Goal: Task Accomplishment & Management: Manage account settings

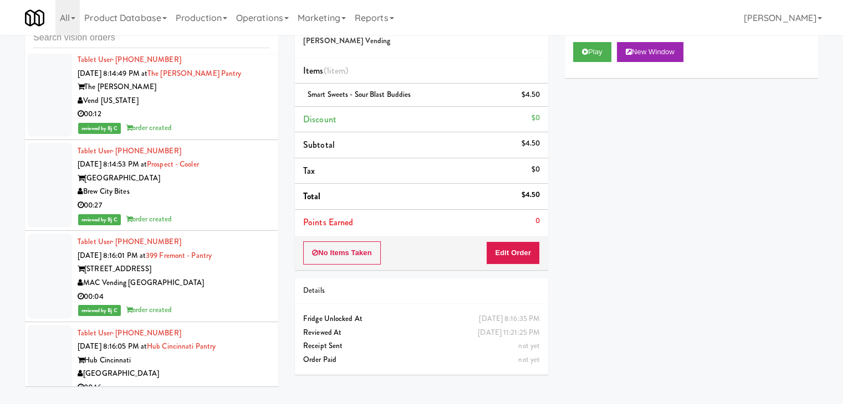
scroll to position [14141, 0]
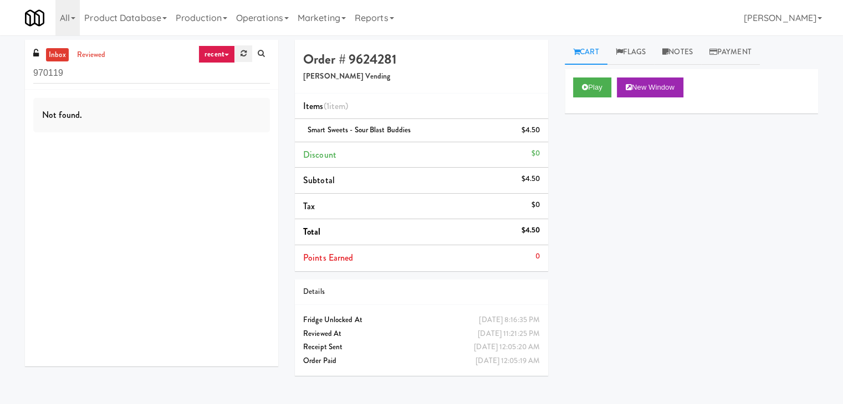
click at [244, 56] on icon at bounding box center [243, 53] width 6 height 7
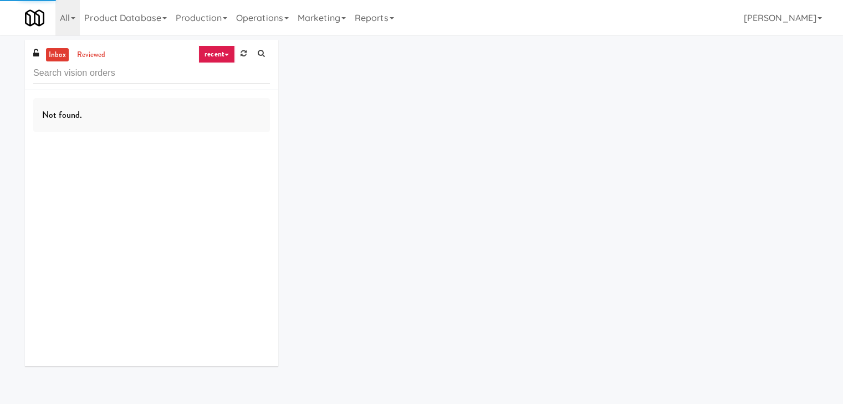
click at [218, 58] on link "recent" at bounding box center [216, 54] width 37 height 18
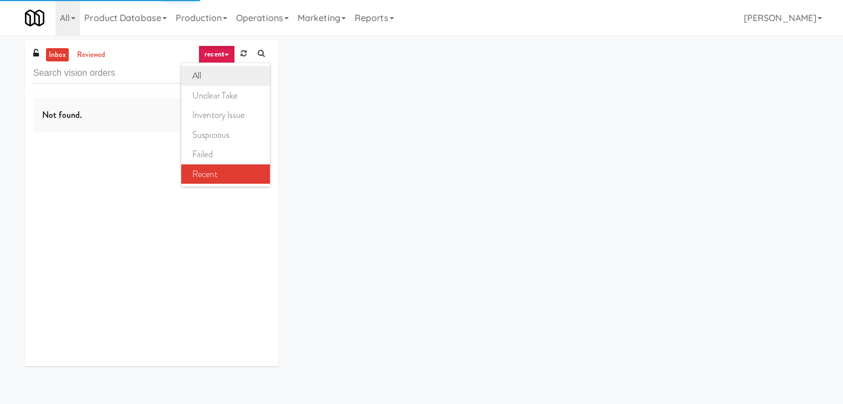
click at [222, 81] on link "all" at bounding box center [225, 76] width 89 height 20
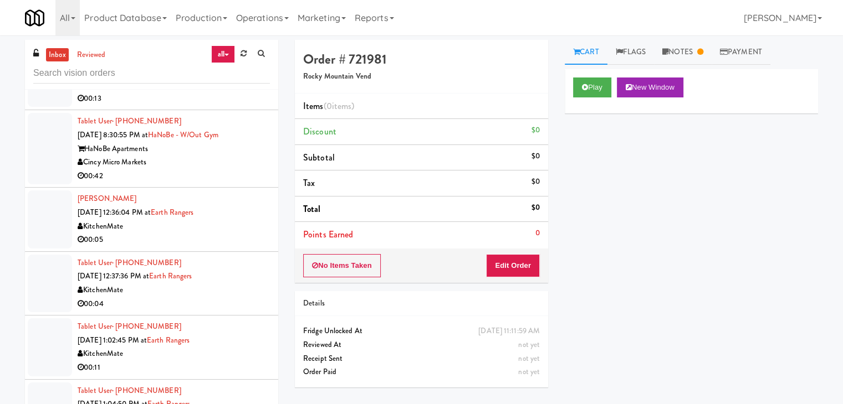
scroll to position [2992, 0]
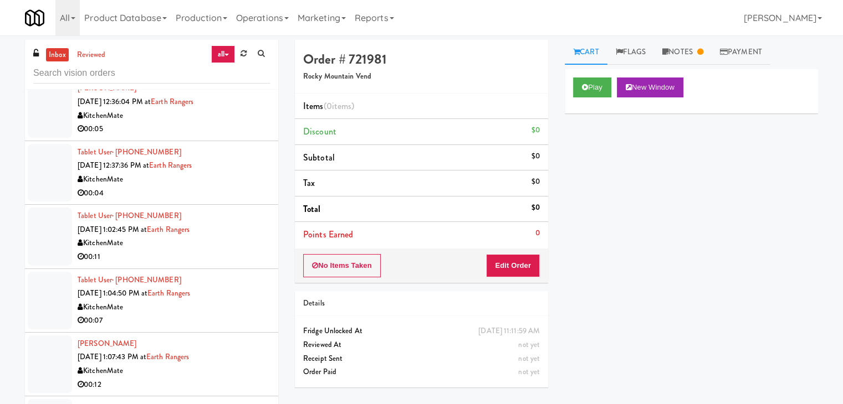
click at [239, 250] on div "00:11" at bounding box center [174, 257] width 192 height 14
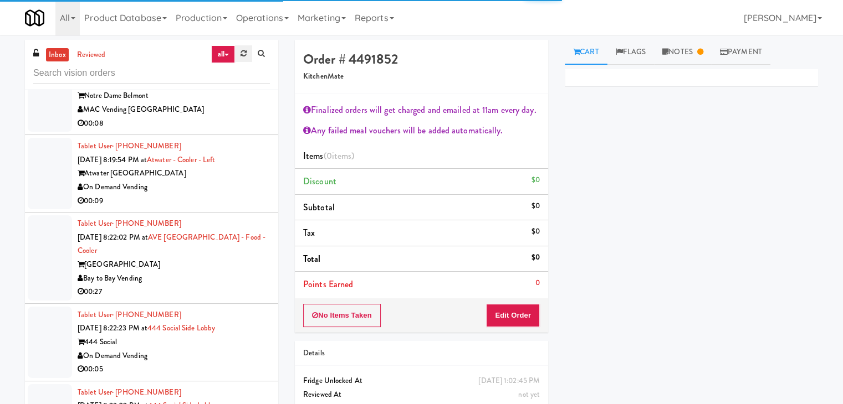
scroll to position [1767, 0]
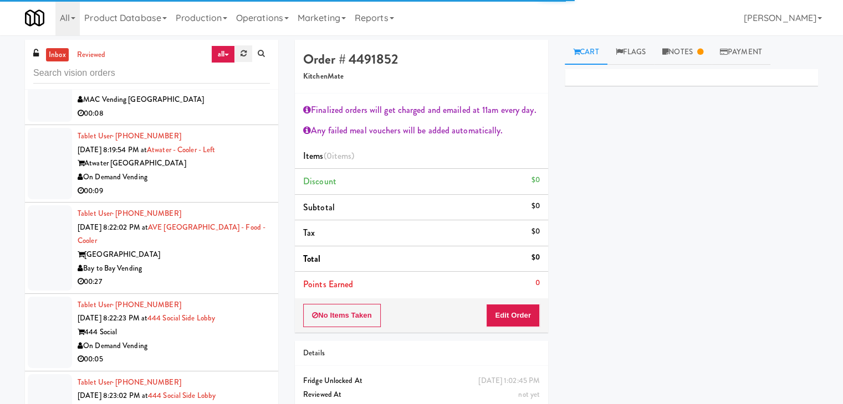
click at [242, 52] on icon at bounding box center [243, 53] width 6 height 7
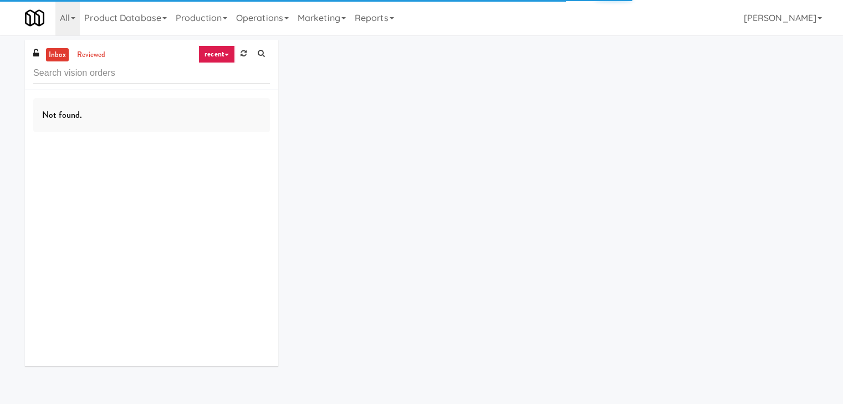
click at [212, 52] on link "recent" at bounding box center [216, 54] width 37 height 18
click at [220, 76] on link "all" at bounding box center [225, 76] width 89 height 20
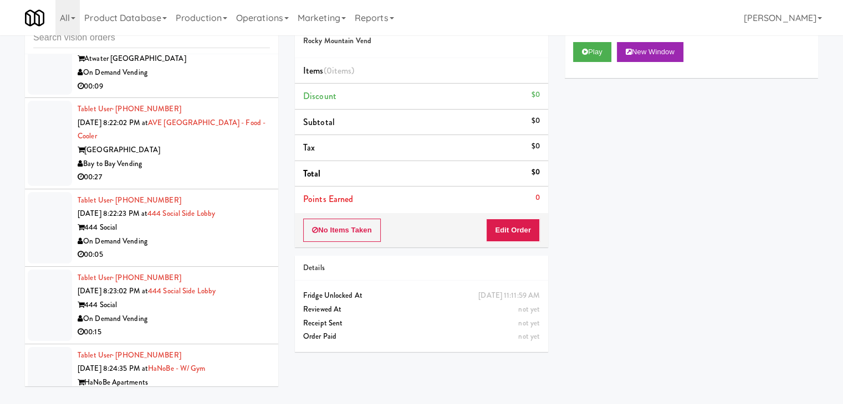
scroll to position [3946, 0]
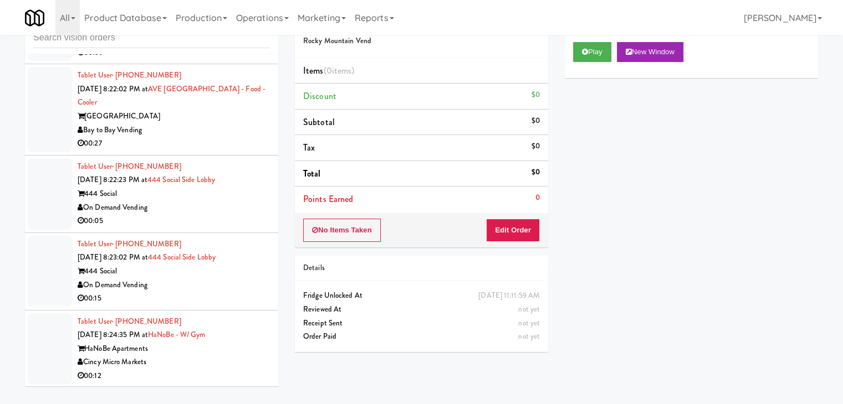
click at [222, 279] on div "On Demand Vending" at bounding box center [174, 286] width 192 height 14
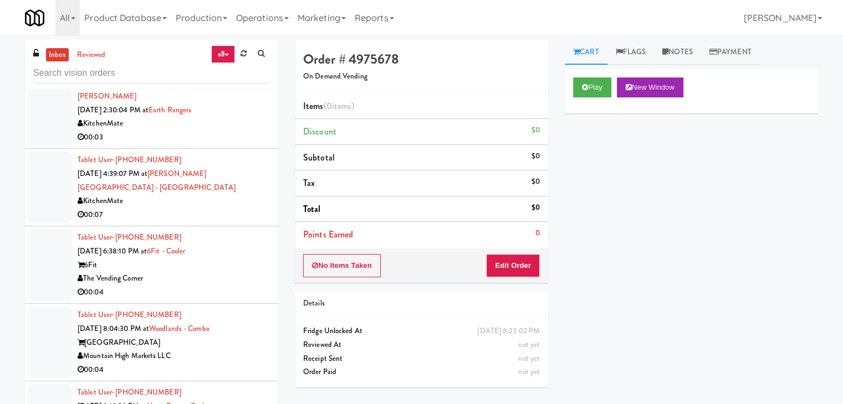
scroll to position [1385, 0]
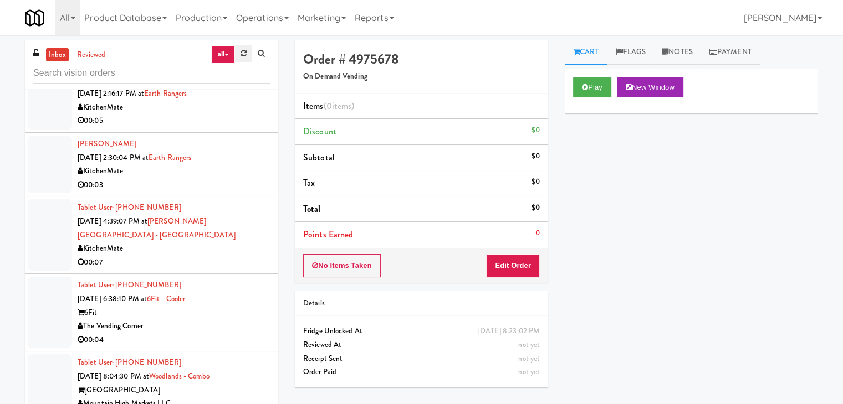
click at [245, 57] on icon at bounding box center [243, 53] width 6 height 7
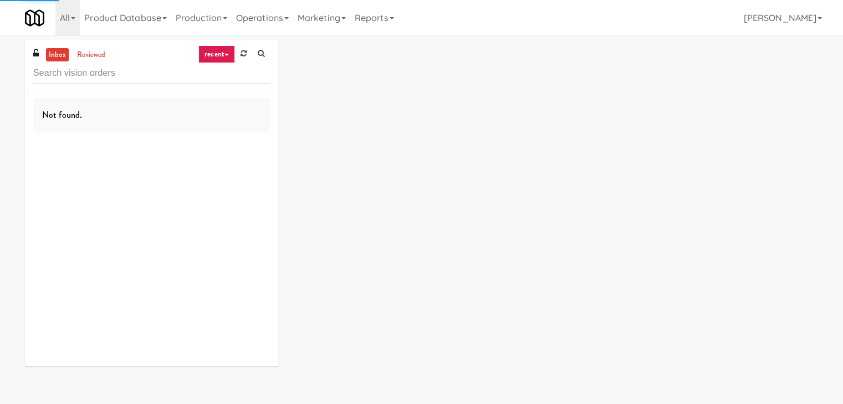
click at [226, 52] on link "recent" at bounding box center [216, 54] width 37 height 18
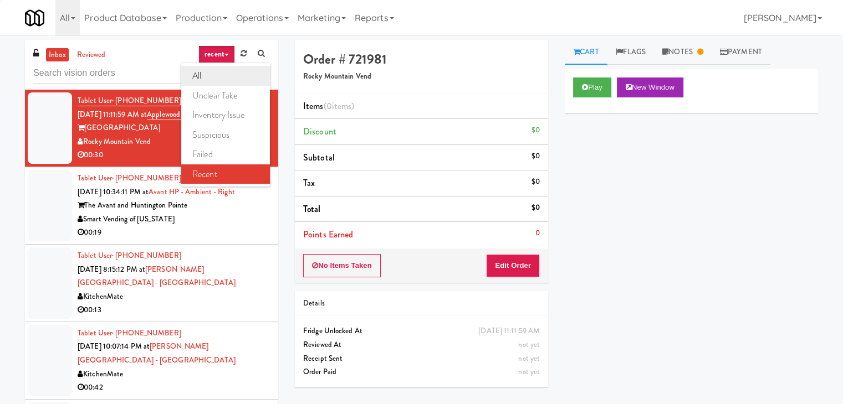
click at [226, 73] on link "all" at bounding box center [225, 76] width 89 height 20
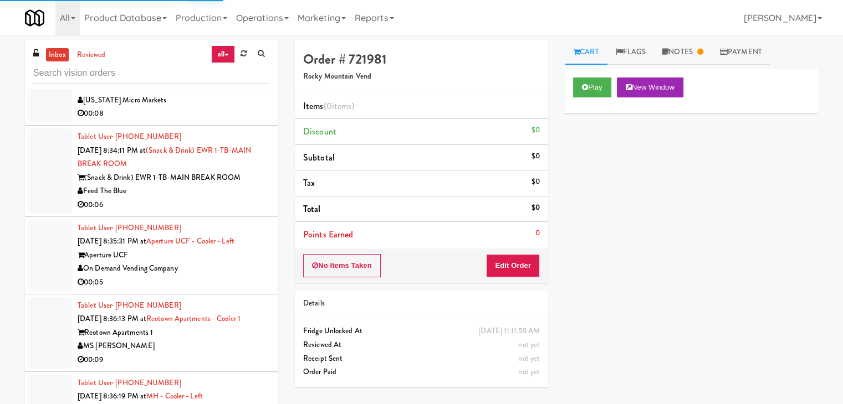
scroll to position [4796, 0]
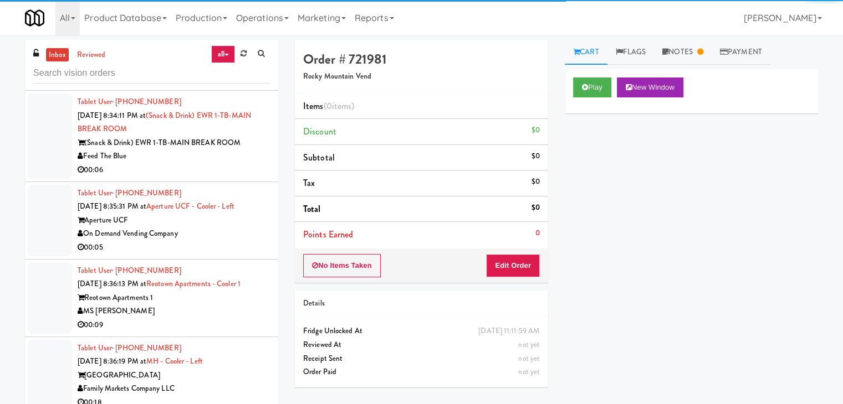
click at [202, 163] on div "00:06" at bounding box center [174, 170] width 192 height 14
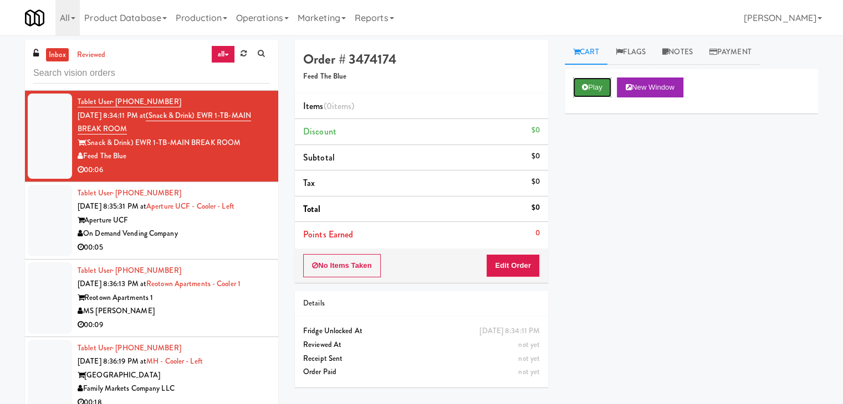
click at [600, 85] on button "Play" at bounding box center [592, 88] width 38 height 20
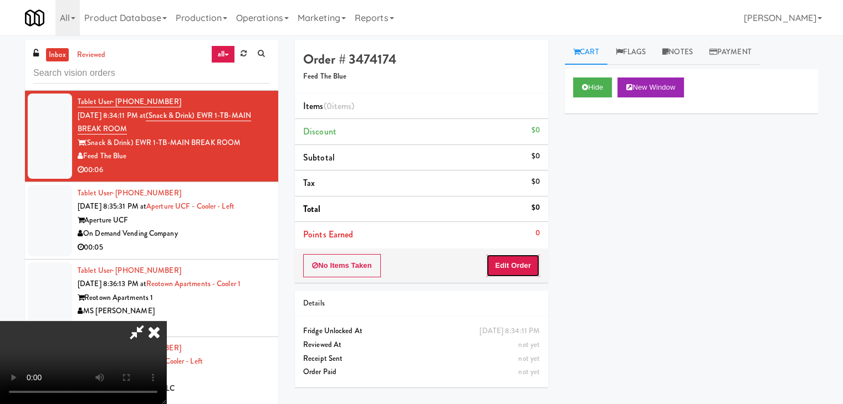
click at [528, 260] on button "Edit Order" at bounding box center [513, 265] width 54 height 23
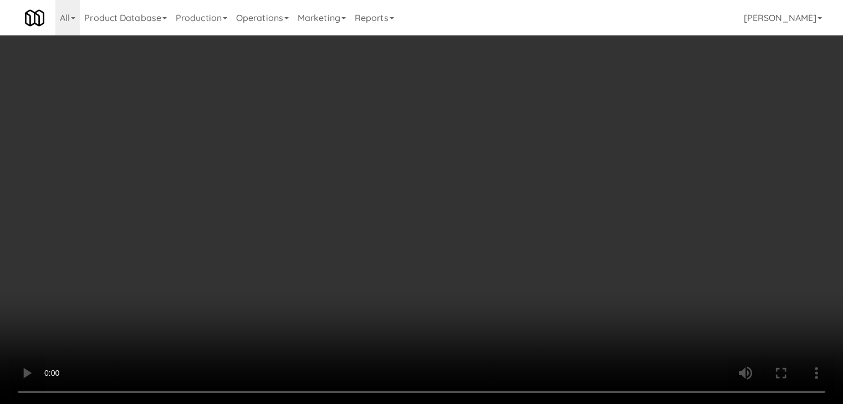
scroll to position [4768, 0]
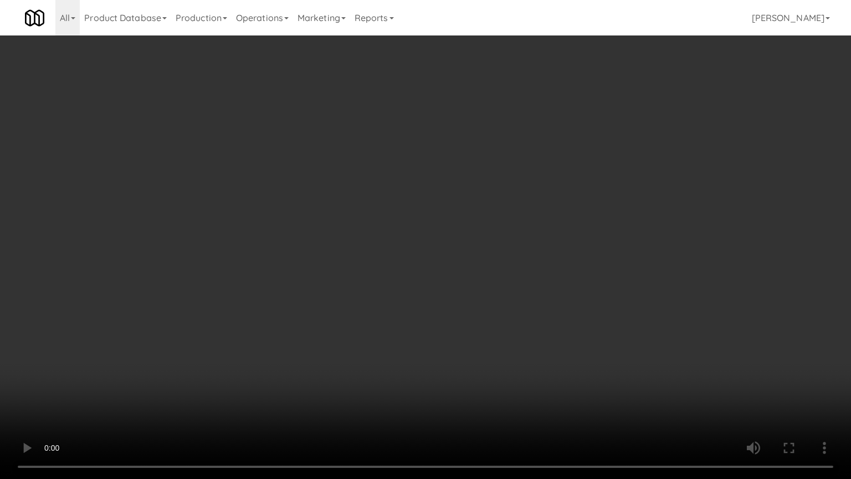
click at [459, 319] on video at bounding box center [425, 239] width 851 height 479
drag, startPoint x: 459, startPoint y: 324, endPoint x: 458, endPoint y: 332, distance: 7.9
click at [459, 329] on video at bounding box center [425, 239] width 851 height 479
click at [460, 319] on video at bounding box center [425, 239] width 851 height 479
click at [465, 296] on video at bounding box center [425, 239] width 851 height 479
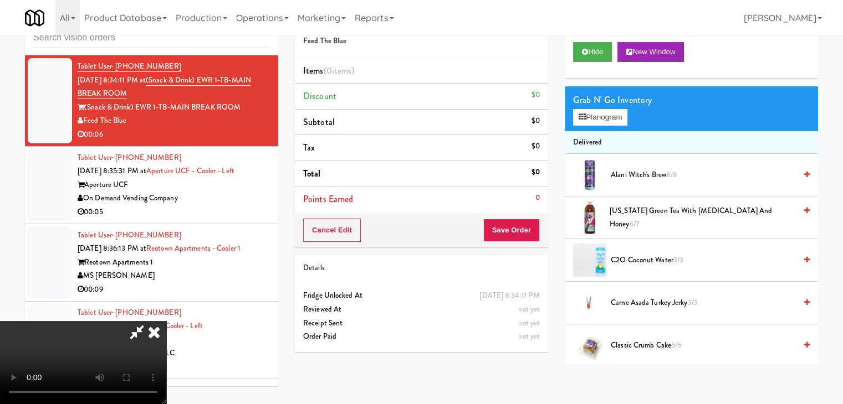
click at [610, 104] on div "Grab N' Go Inventory" at bounding box center [691, 100] width 237 height 17
click at [610, 114] on button "Planogram" at bounding box center [600, 117] width 54 height 17
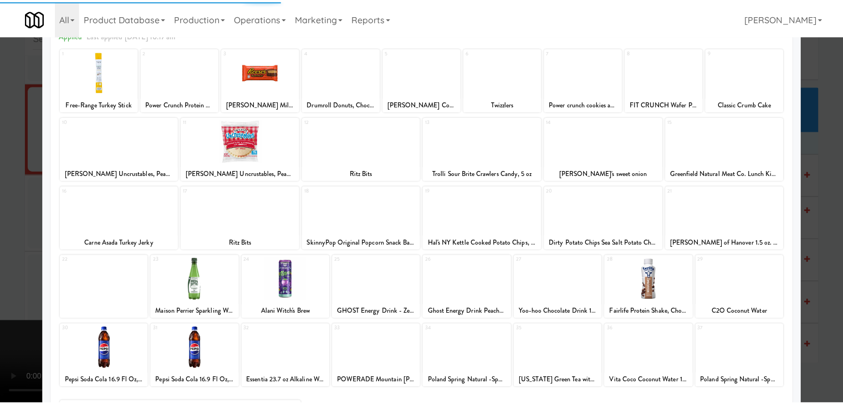
scroll to position [140, 0]
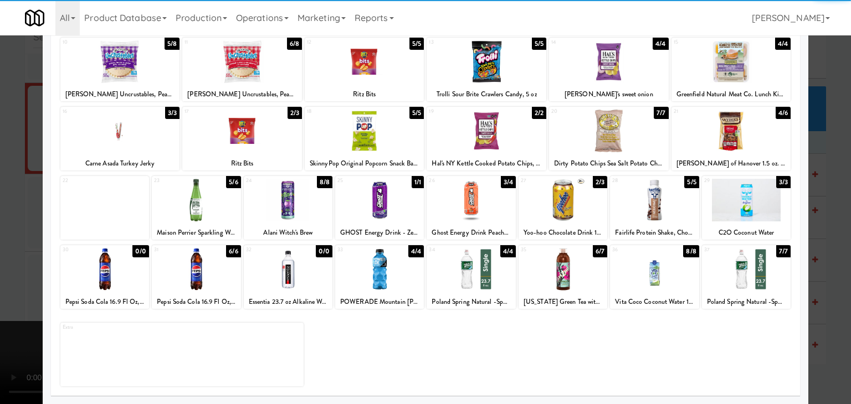
click at [383, 280] on div at bounding box center [379, 269] width 89 height 43
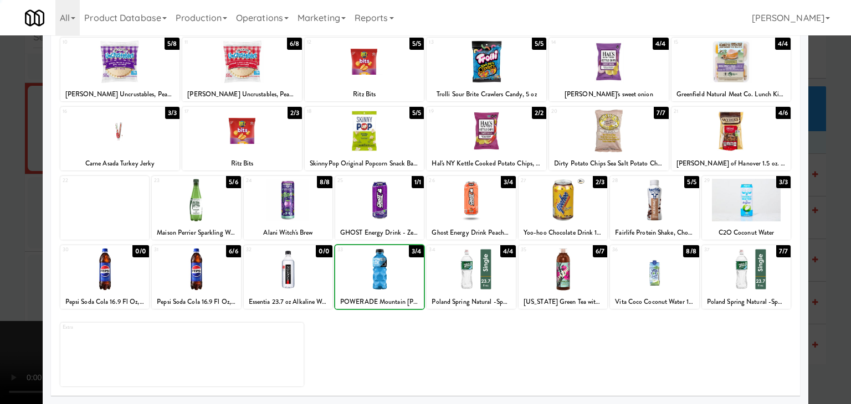
drag, startPoint x: 2, startPoint y: 279, endPoint x: 239, endPoint y: 271, distance: 236.7
click at [8, 279] on div at bounding box center [425, 202] width 851 height 404
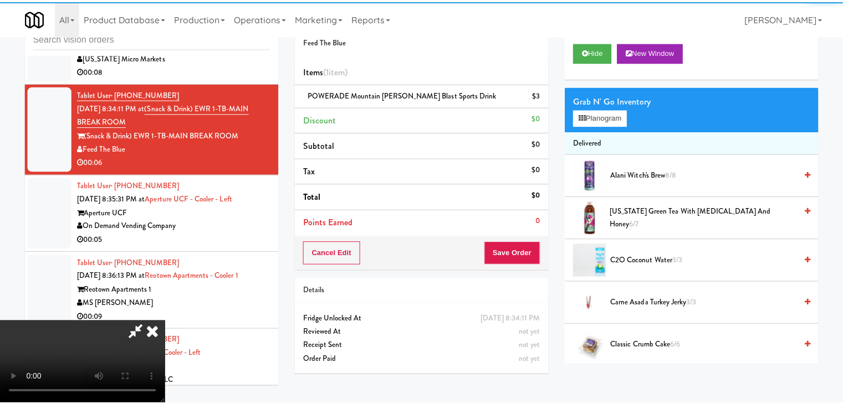
scroll to position [4796, 0]
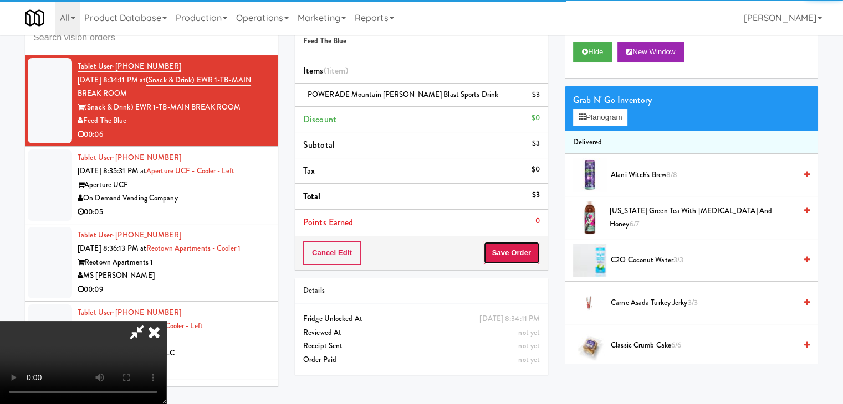
click at [514, 248] on button "Save Order" at bounding box center [511, 253] width 57 height 23
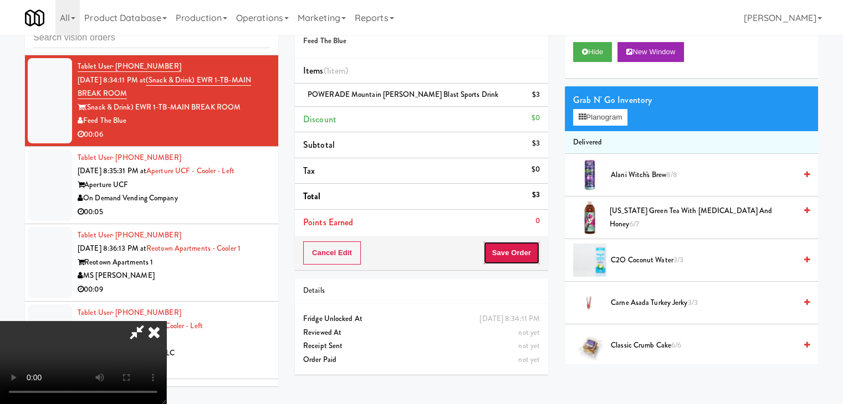
click at [514, 248] on button "Save Order" at bounding box center [511, 253] width 57 height 23
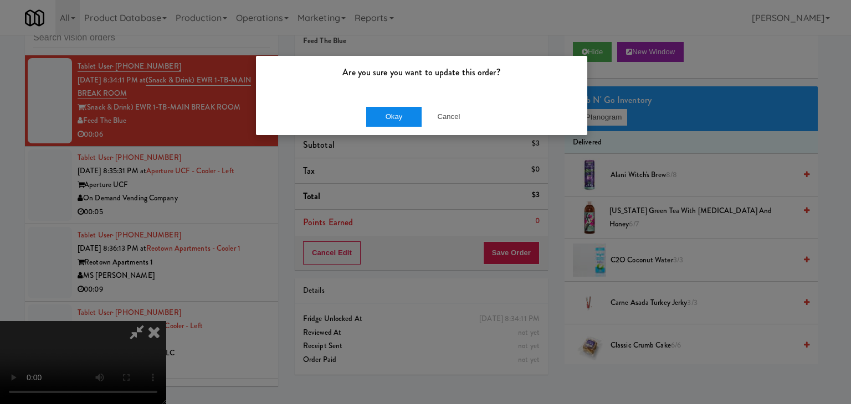
drag, startPoint x: 397, startPoint y: 98, endPoint x: 397, endPoint y: 107, distance: 8.9
click at [398, 100] on div "Okay Cancel" at bounding box center [421, 116] width 331 height 37
click at [397, 108] on button "Okay" at bounding box center [393, 117] width 55 height 20
click at [396, 112] on button "Okay" at bounding box center [393, 117] width 55 height 20
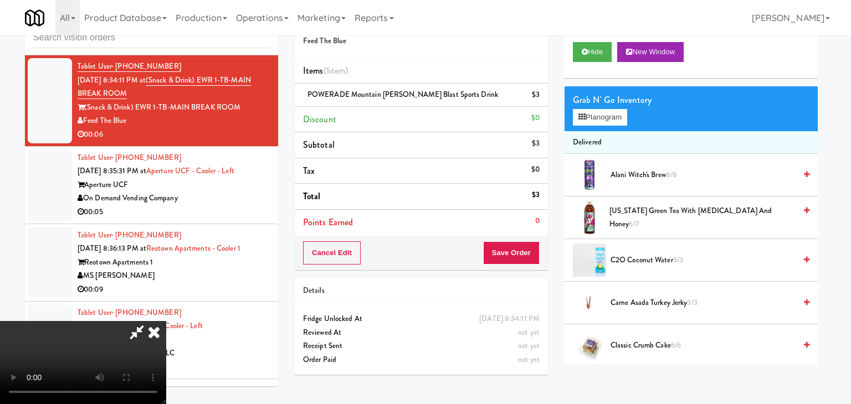
drag, startPoint x: 396, startPoint y: 114, endPoint x: 398, endPoint y: 142, distance: 28.9
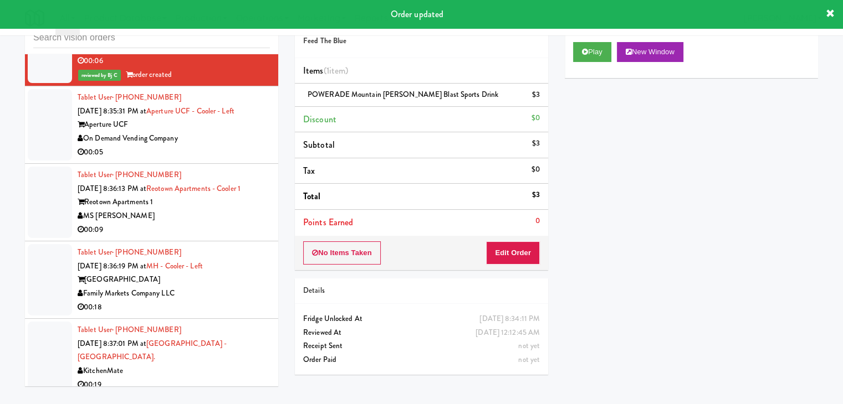
scroll to position [4810, 0]
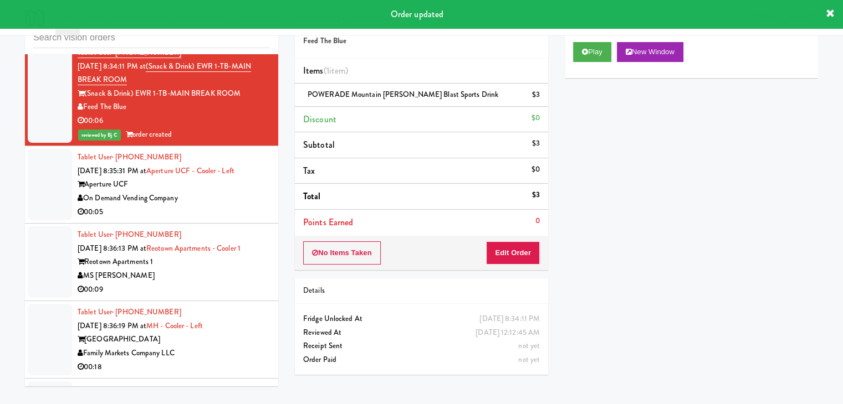
drag, startPoint x: 240, startPoint y: 169, endPoint x: 244, endPoint y: 175, distance: 7.2
click at [243, 192] on div "On Demand Vending Company" at bounding box center [174, 199] width 192 height 14
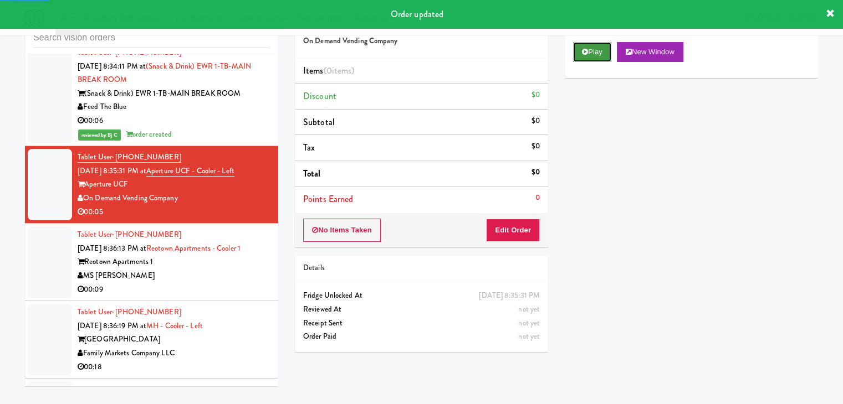
drag, startPoint x: 593, startPoint y: 50, endPoint x: 590, endPoint y: 59, distance: 10.2
click at [593, 50] on button "Play" at bounding box center [592, 52] width 38 height 20
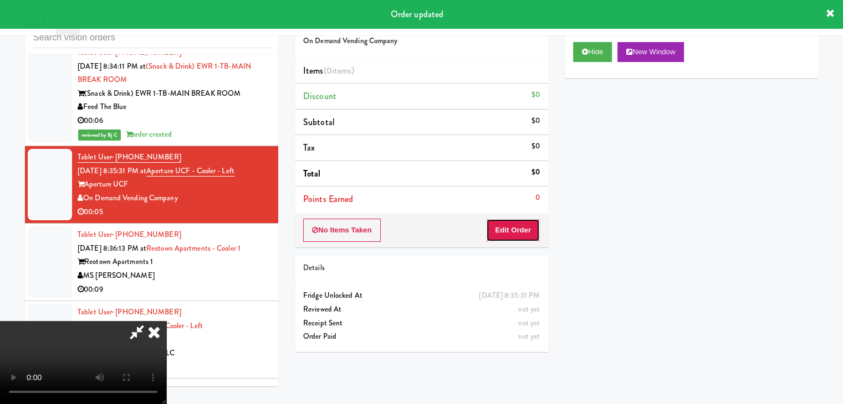
click at [530, 224] on button "Edit Order" at bounding box center [513, 230] width 54 height 23
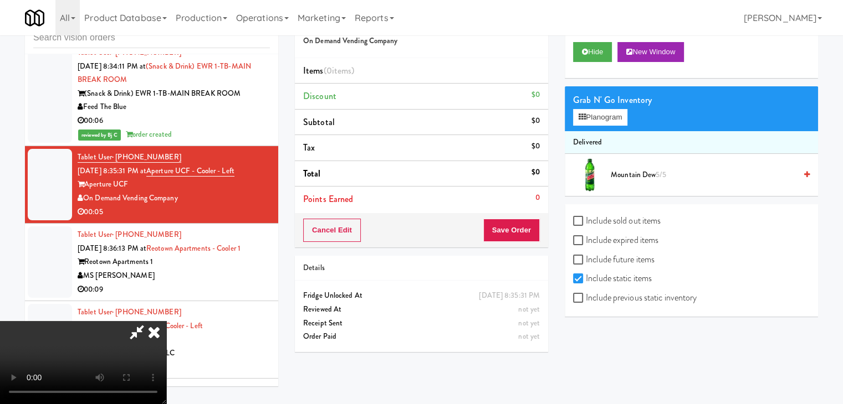
click at [638, 311] on div "Include sold out items Include expired items Include future items Include stati…" at bounding box center [691, 260] width 253 height 112
click at [643, 295] on label "Include previous static inventory" at bounding box center [635, 298] width 124 height 17
click at [586, 295] on input "Include previous static inventory" at bounding box center [579, 298] width 13 height 9
checkbox input "true"
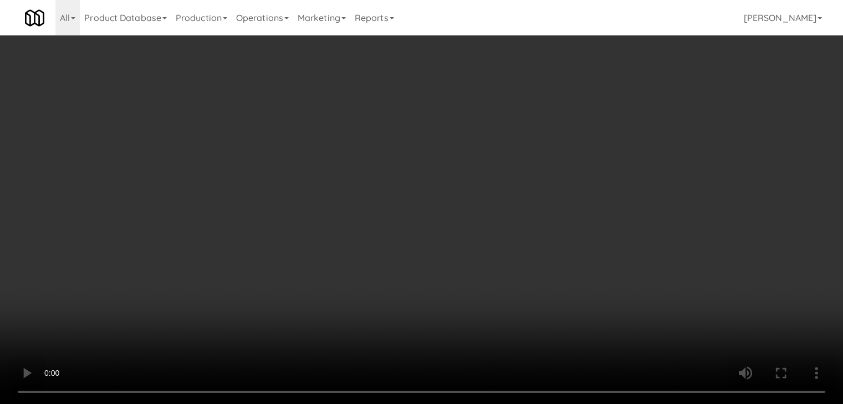
scroll to position [4782, 0]
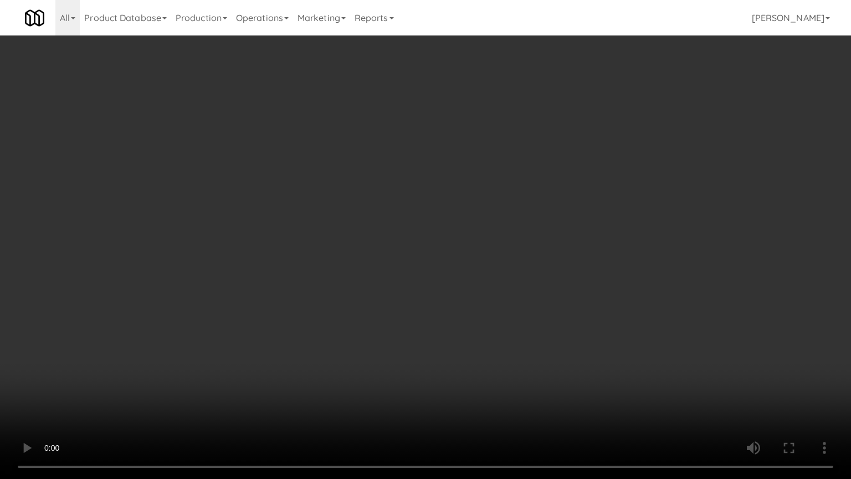
click at [462, 324] on video at bounding box center [425, 239] width 851 height 479
click at [464, 324] on video at bounding box center [425, 239] width 851 height 479
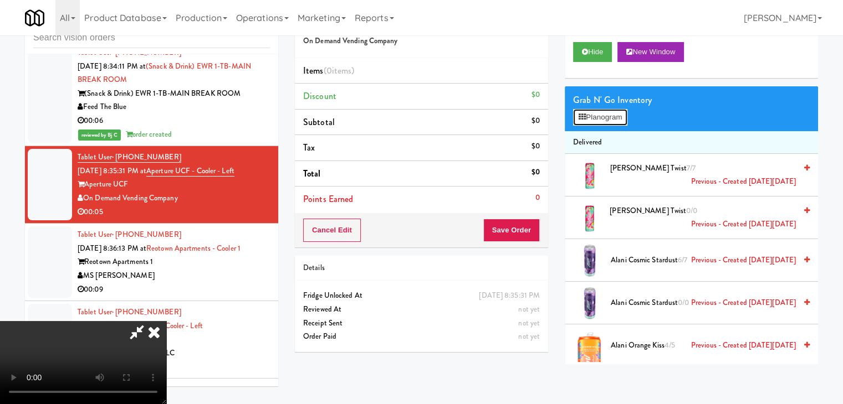
click at [606, 120] on button "Planogram" at bounding box center [600, 117] width 54 height 17
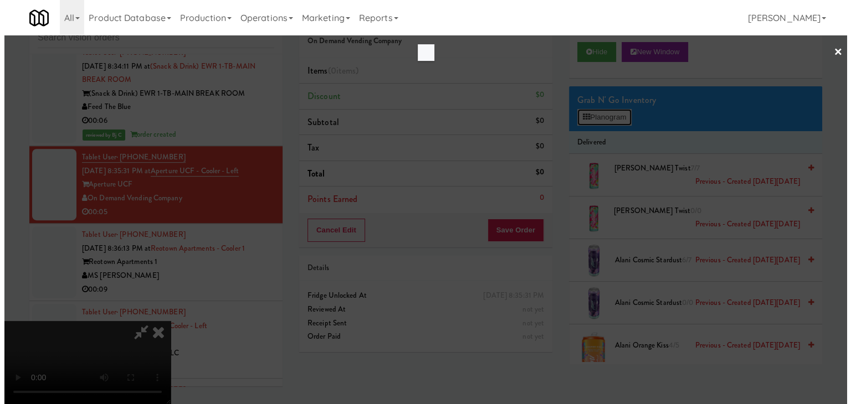
scroll to position [4782, 0]
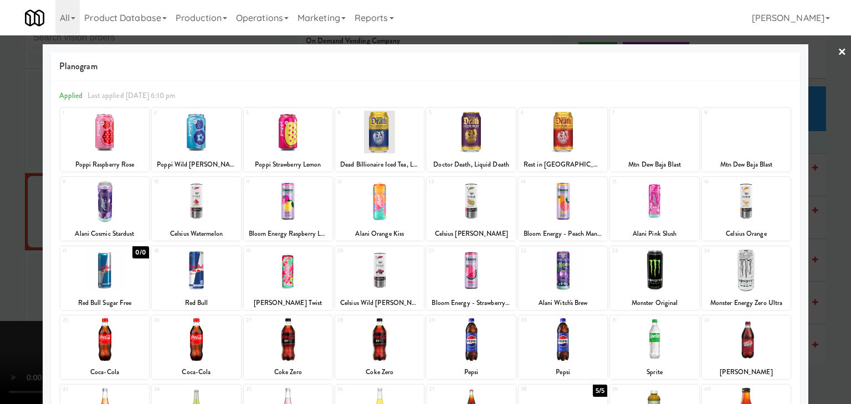
drag, startPoint x: 589, startPoint y: 268, endPoint x: 509, endPoint y: 253, distance: 81.7
click at [585, 260] on div at bounding box center [563, 270] width 89 height 43
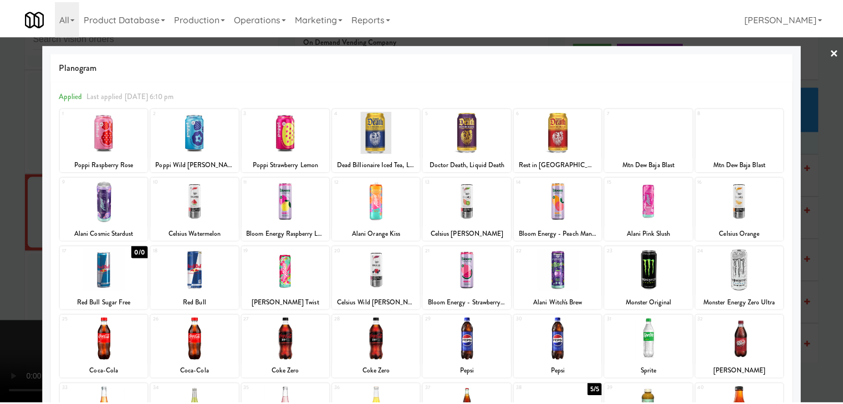
scroll to position [2, 0]
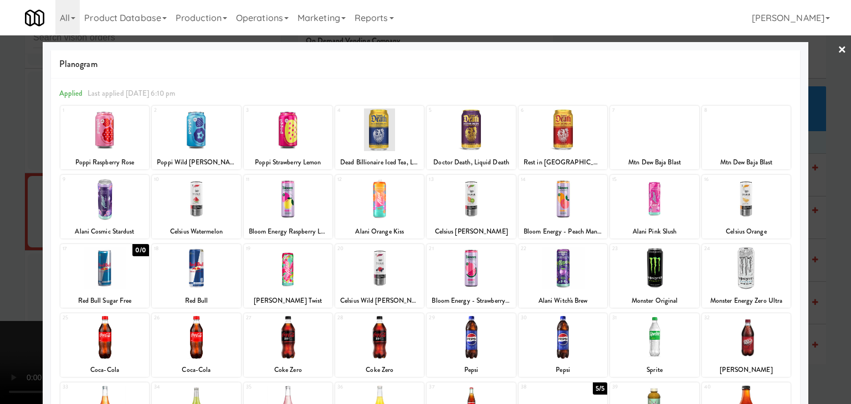
click at [833, 238] on div at bounding box center [425, 202] width 851 height 404
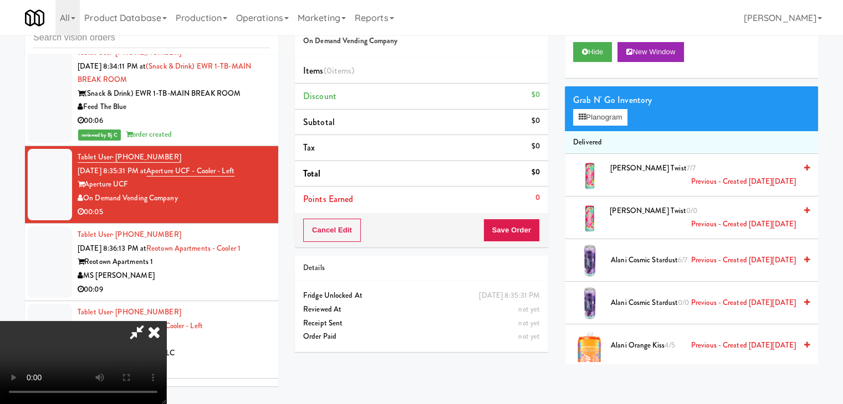
scroll to position [166, 0]
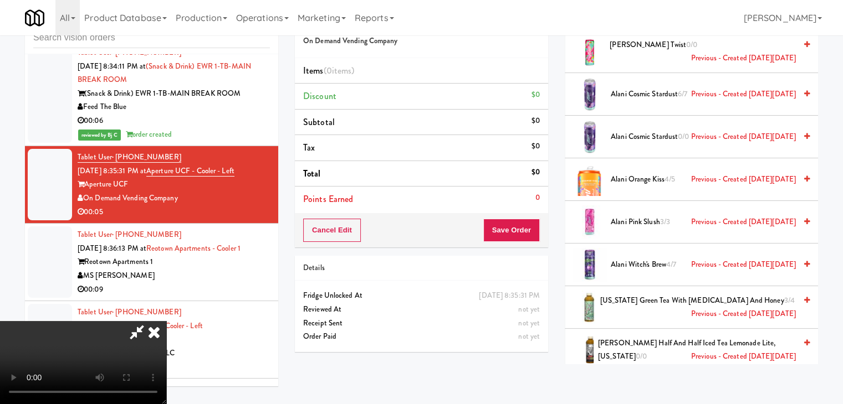
click at [655, 267] on span "Alani Witch's Brew 4/7 Previous - Created on Mon, Aug 11th 2025" at bounding box center [703, 265] width 185 height 14
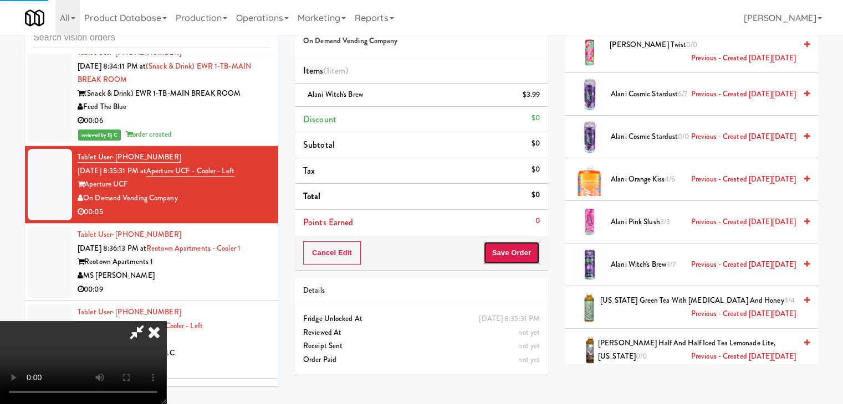
click at [528, 260] on button "Save Order" at bounding box center [511, 253] width 57 height 23
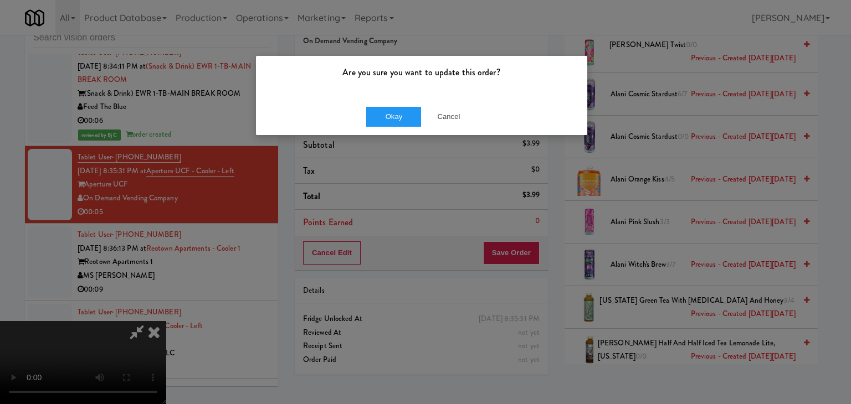
drag, startPoint x: 390, startPoint y: 130, endPoint x: 401, endPoint y: 115, distance: 18.2
click at [391, 129] on div "Okay Cancel" at bounding box center [421, 116] width 331 height 37
click at [403, 111] on button "Okay" at bounding box center [393, 117] width 55 height 20
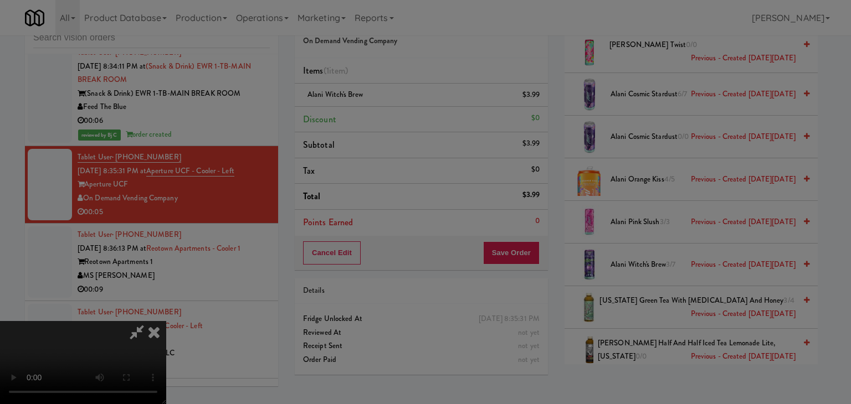
click at [403, 106] on button "Okay" at bounding box center [393, 96] width 55 height 20
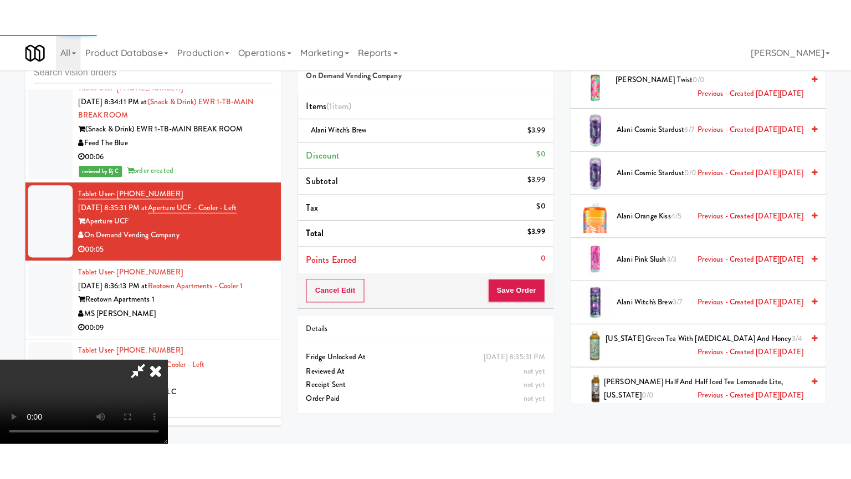
scroll to position [84, 0]
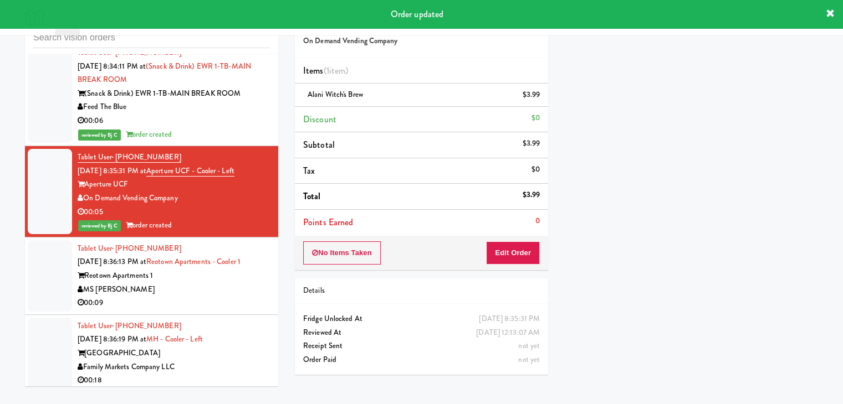
drag, startPoint x: 214, startPoint y: 267, endPoint x: 334, endPoint y: 233, distance: 124.9
click at [214, 296] on div "00:09" at bounding box center [174, 303] width 192 height 14
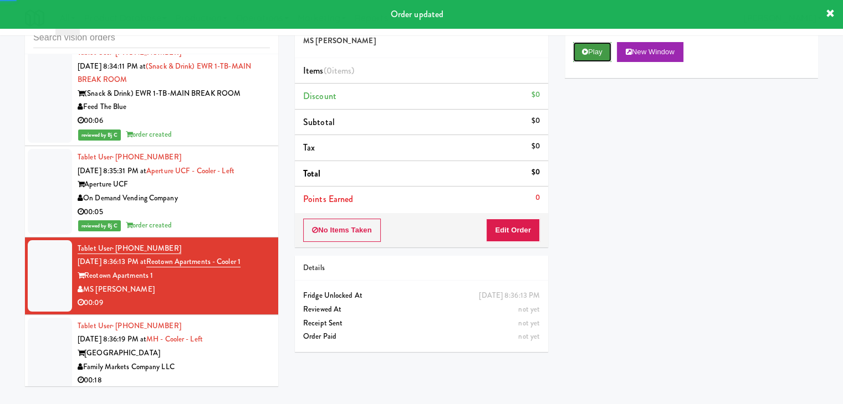
click at [592, 57] on button "Play" at bounding box center [592, 52] width 38 height 20
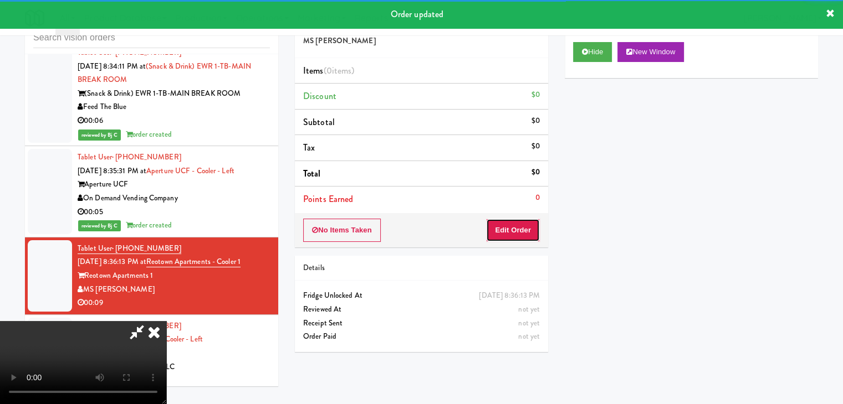
click at [504, 223] on button "Edit Order" at bounding box center [513, 230] width 54 height 23
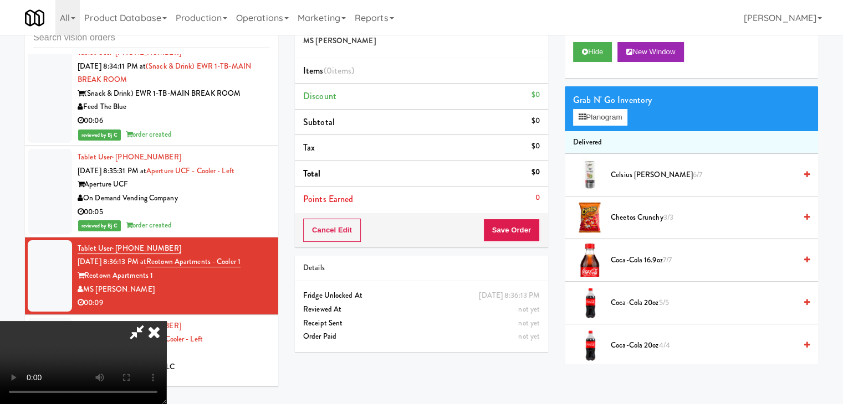
click at [166, 321] on video at bounding box center [83, 362] width 166 height 83
drag, startPoint x: 417, startPoint y: 245, endPoint x: 433, endPoint y: 236, distance: 18.2
click at [166, 321] on video at bounding box center [83, 362] width 166 height 83
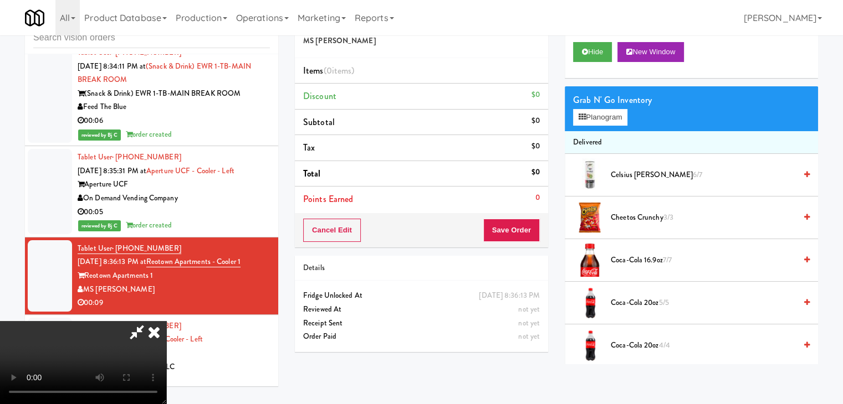
click at [166, 321] on video at bounding box center [83, 362] width 166 height 83
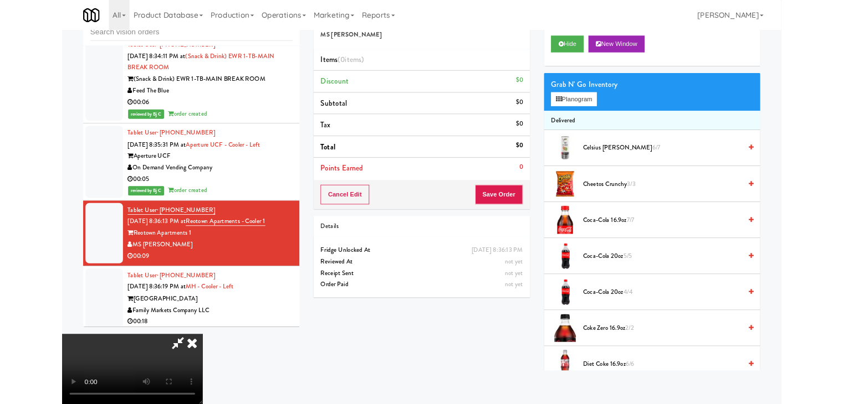
scroll to position [4782, 0]
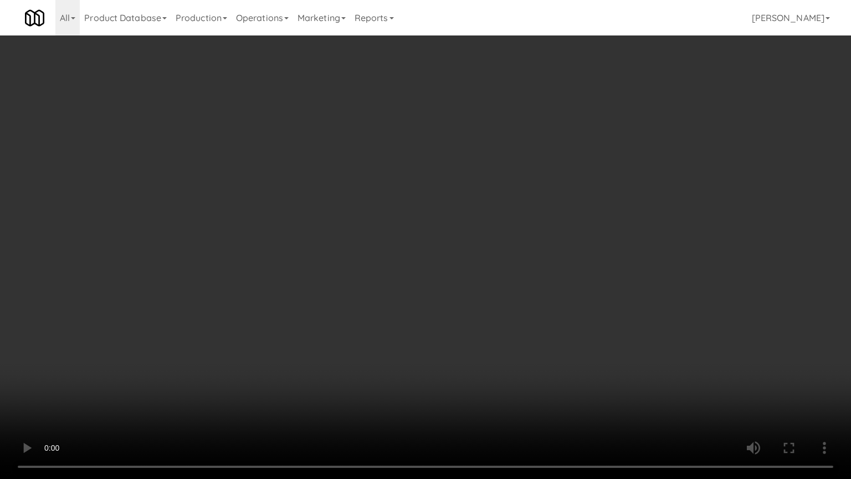
click at [515, 282] on video at bounding box center [425, 239] width 851 height 479
click at [526, 281] on video at bounding box center [425, 239] width 851 height 479
drag, startPoint x: 526, startPoint y: 281, endPoint x: 582, endPoint y: 151, distance: 141.5
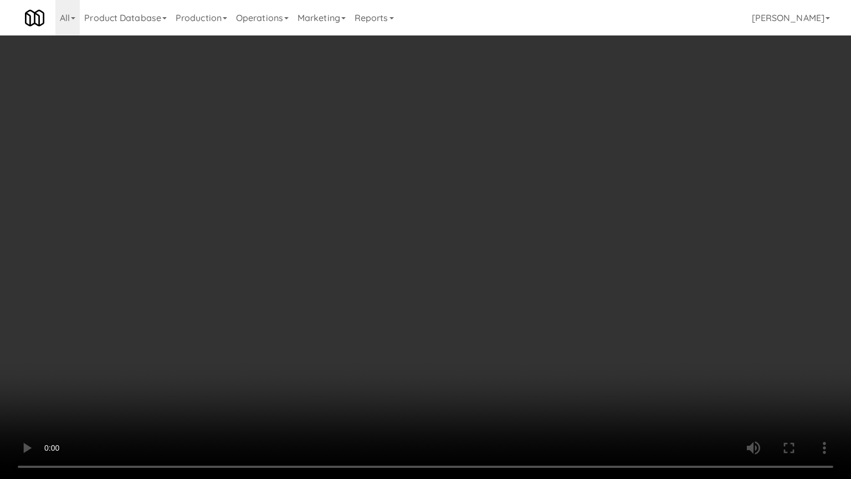
click at [526, 280] on video at bounding box center [425, 239] width 851 height 479
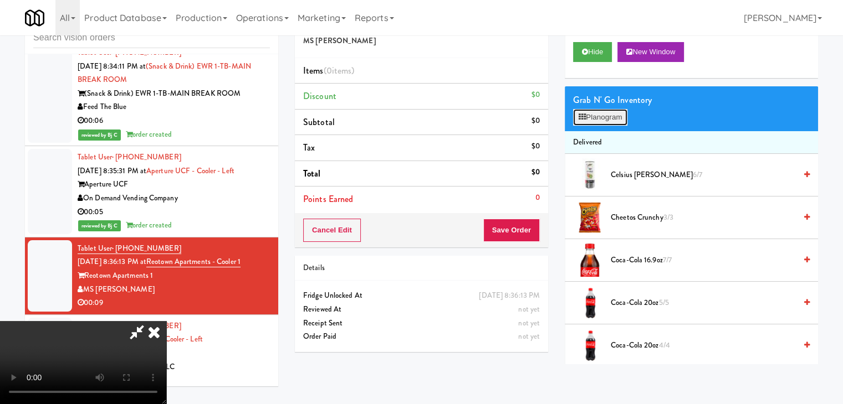
click at [618, 114] on button "Planogram" at bounding box center [600, 117] width 54 height 17
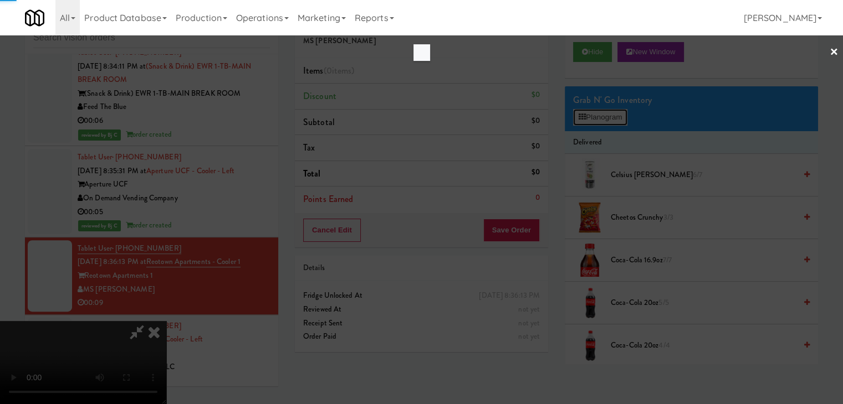
scroll to position [4782, 0]
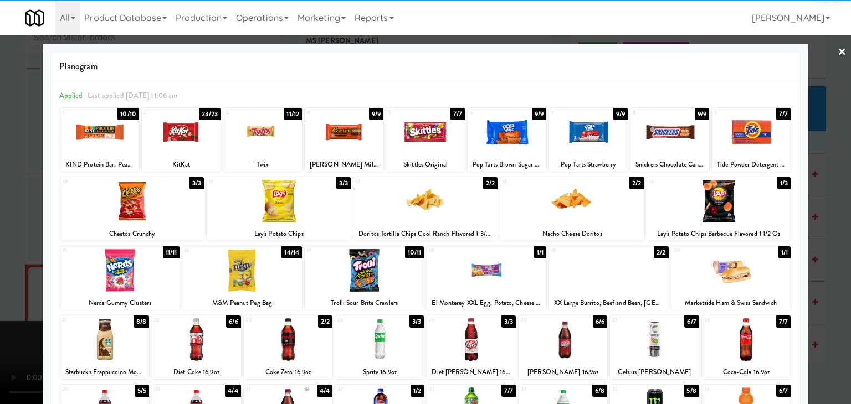
click at [749, 141] on div at bounding box center [751, 132] width 79 height 43
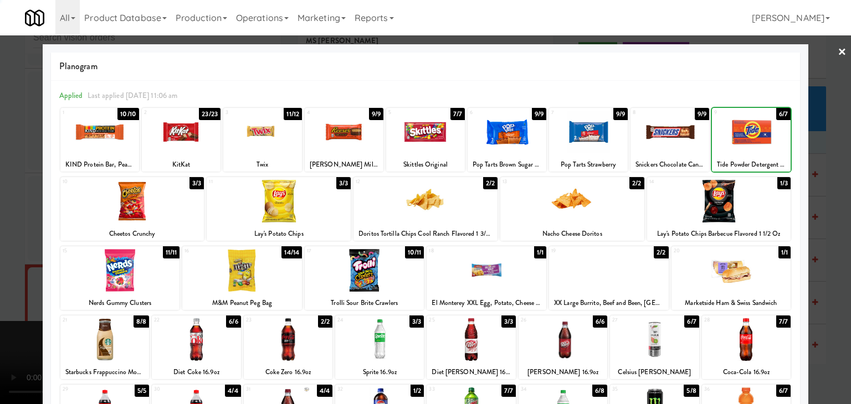
click at [749, 141] on div at bounding box center [751, 132] width 79 height 43
click at [365, 340] on div at bounding box center [379, 340] width 89 height 43
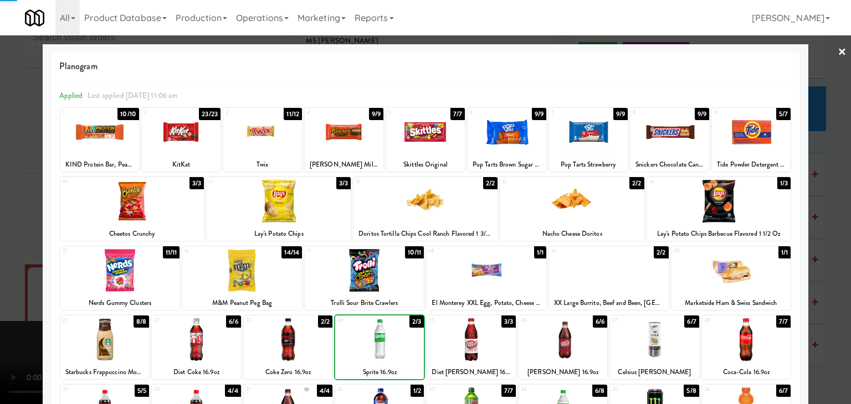
click at [7, 344] on div at bounding box center [425, 202] width 851 height 404
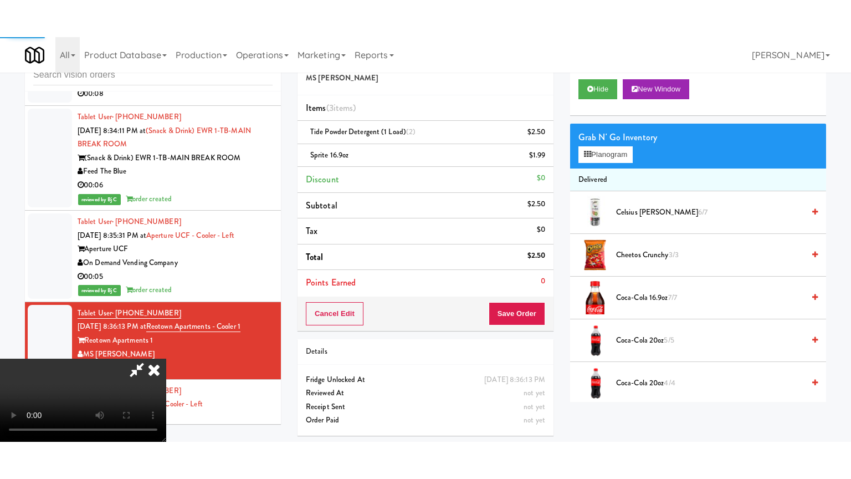
scroll to position [4810, 0]
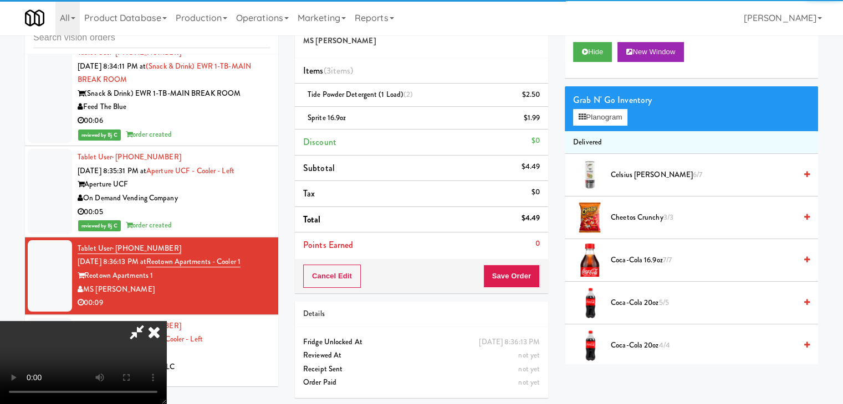
click at [166, 321] on video at bounding box center [83, 362] width 166 height 83
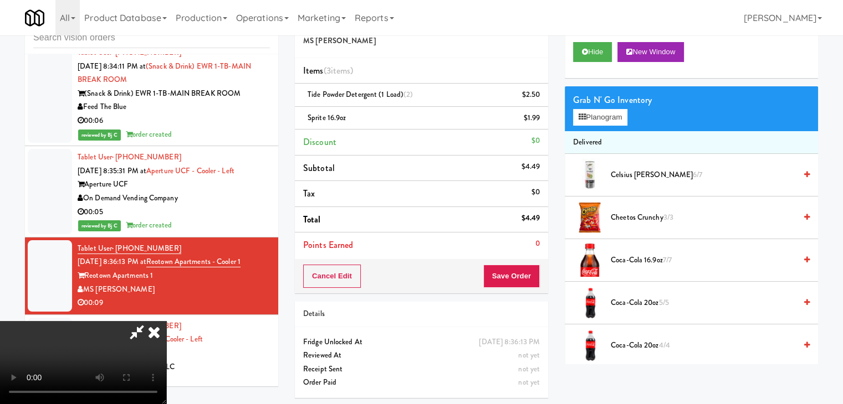
click at [166, 321] on video at bounding box center [83, 362] width 166 height 83
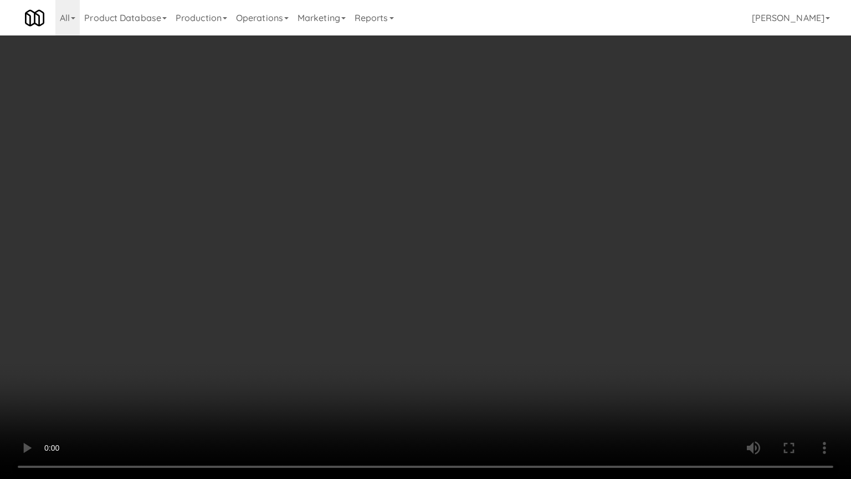
click at [617, 297] on video at bounding box center [425, 239] width 851 height 479
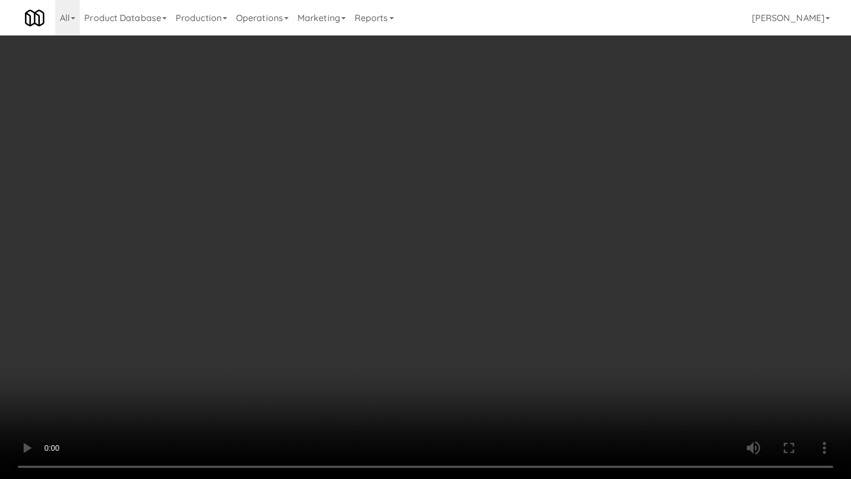
click at [617, 298] on video at bounding box center [425, 239] width 851 height 479
click at [617, 299] on video at bounding box center [425, 239] width 851 height 479
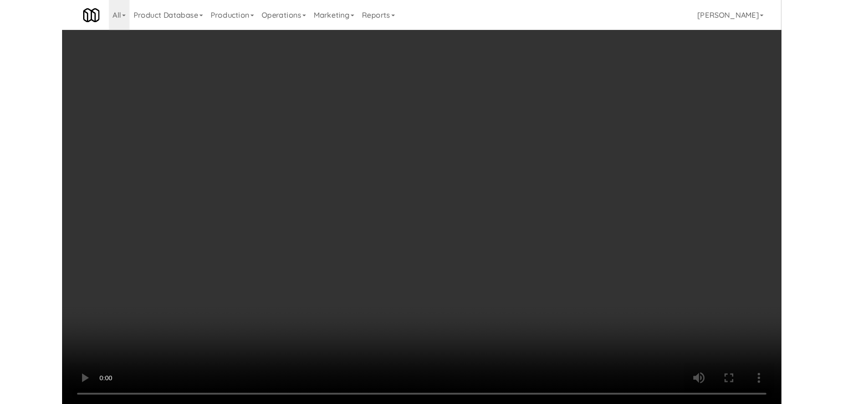
scroll to position [4810, 0]
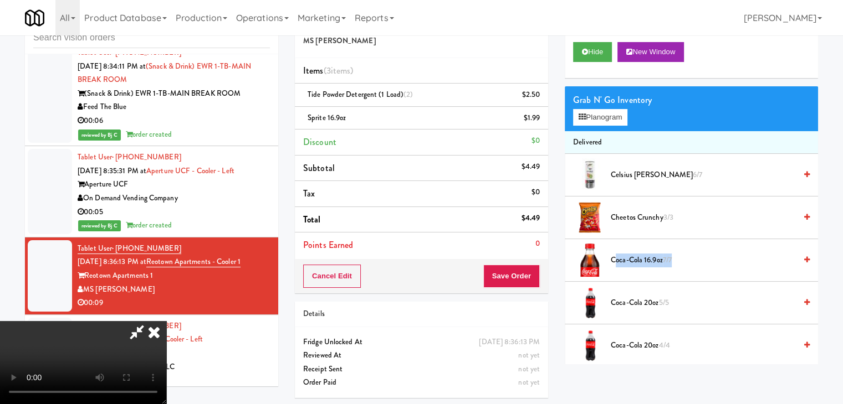
click at [617, 251] on li "Coca-Cola 16.9oz 7/7" at bounding box center [691, 260] width 253 height 43
click at [521, 278] on button "Save Order" at bounding box center [511, 276] width 57 height 23
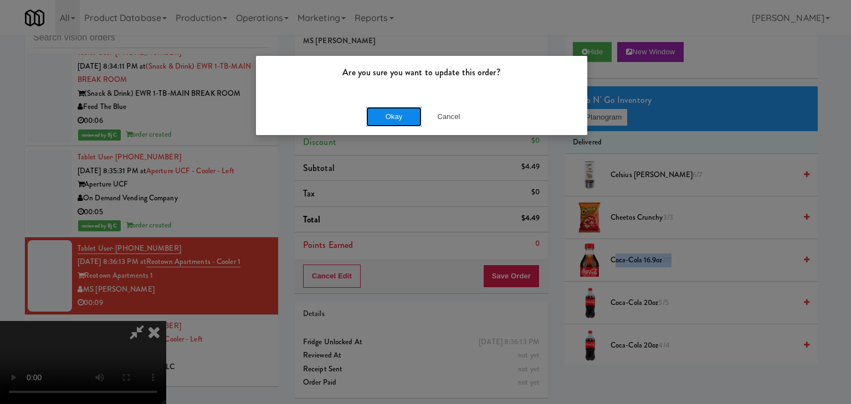
click at [404, 115] on button "Okay" at bounding box center [393, 117] width 55 height 20
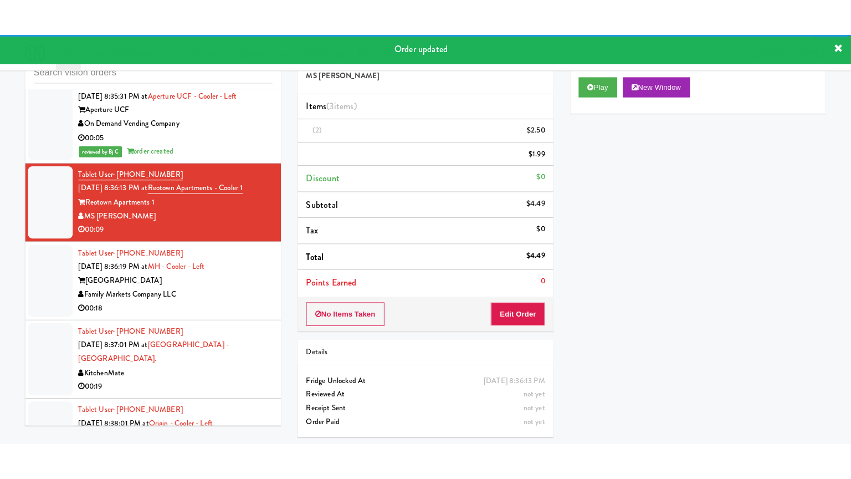
scroll to position [4920, 0]
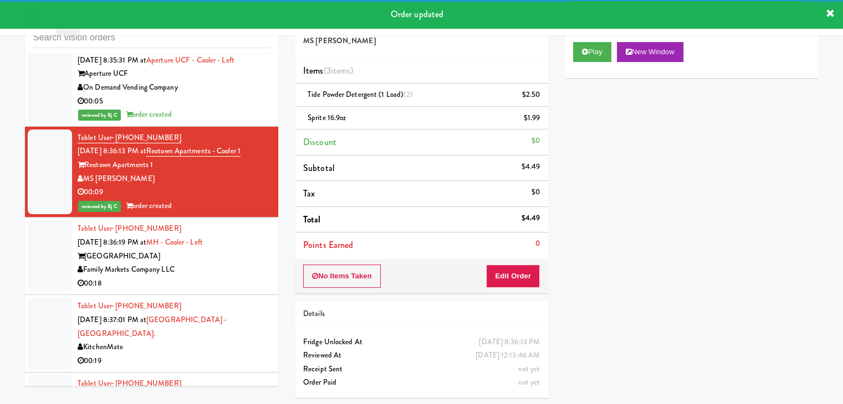
click at [234, 250] on div "Market House" at bounding box center [174, 257] width 192 height 14
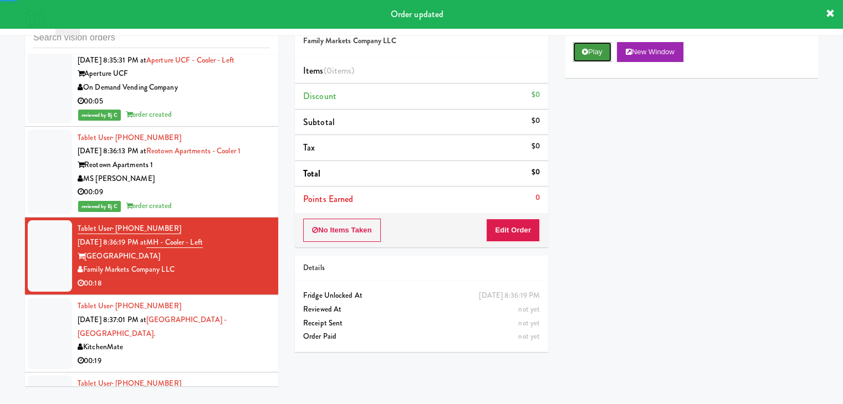
click at [587, 45] on button "Play" at bounding box center [592, 52] width 38 height 20
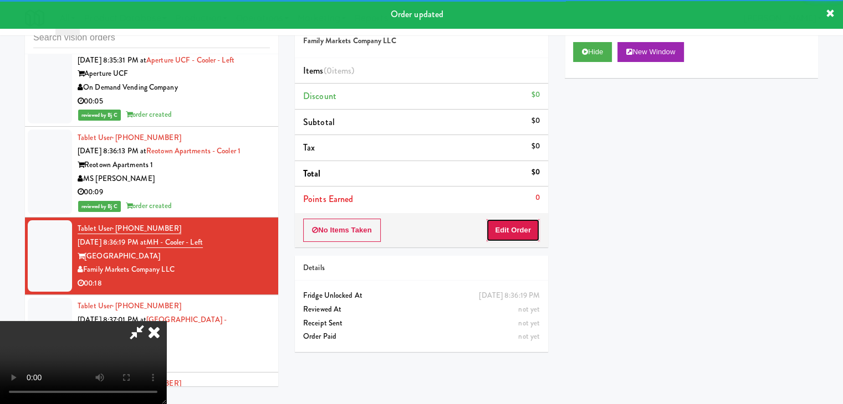
click at [508, 222] on button "Edit Order" at bounding box center [513, 230] width 54 height 23
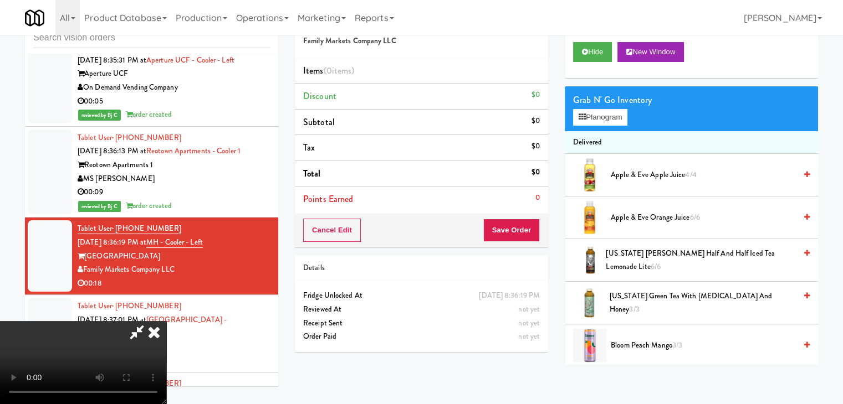
scroll to position [4893, 0]
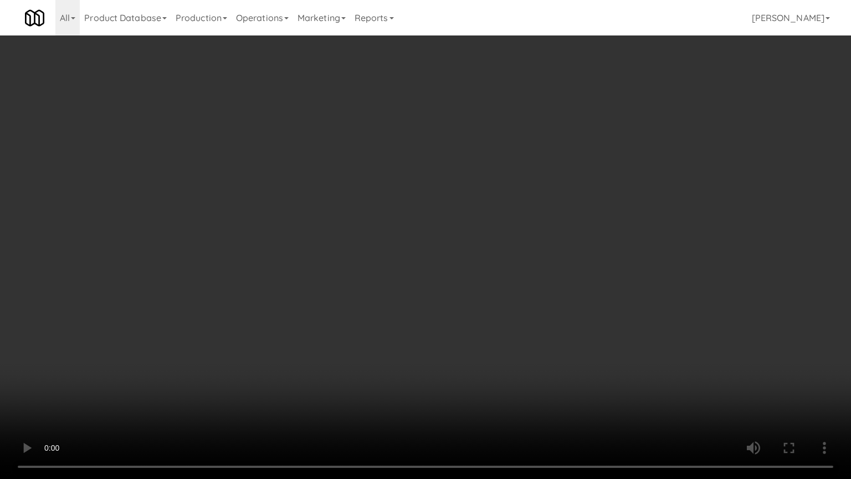
click at [501, 331] on video at bounding box center [425, 239] width 851 height 479
click at [501, 329] on video at bounding box center [425, 239] width 851 height 479
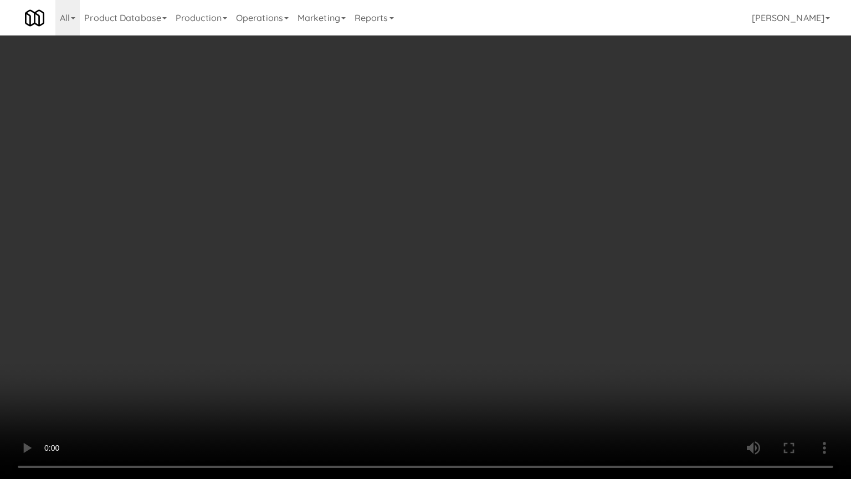
click at [501, 329] on video at bounding box center [425, 239] width 851 height 479
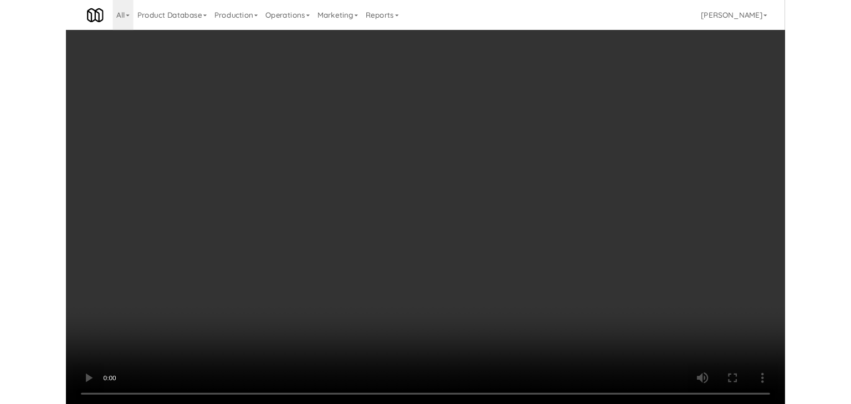
scroll to position [4920, 0]
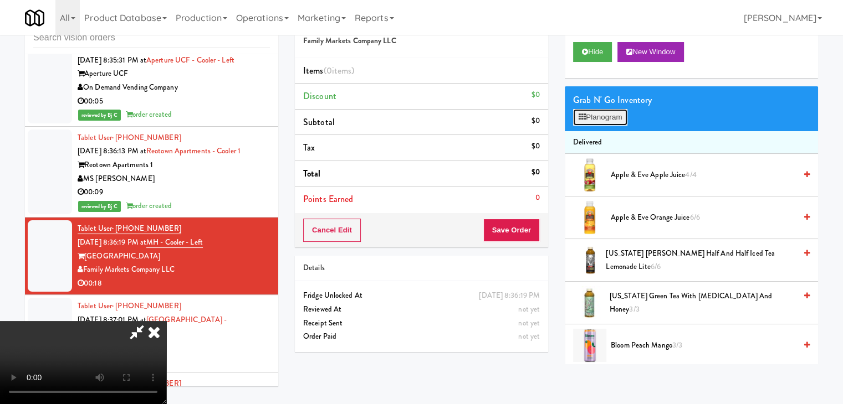
click at [607, 119] on button "Planogram" at bounding box center [600, 117] width 54 height 17
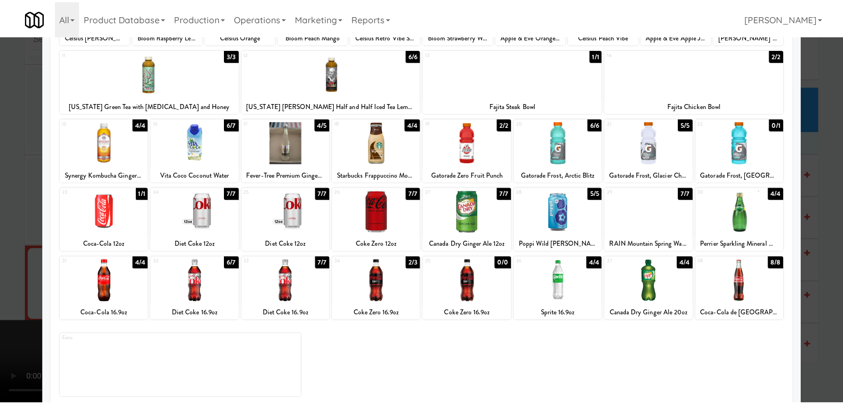
scroll to position [140, 0]
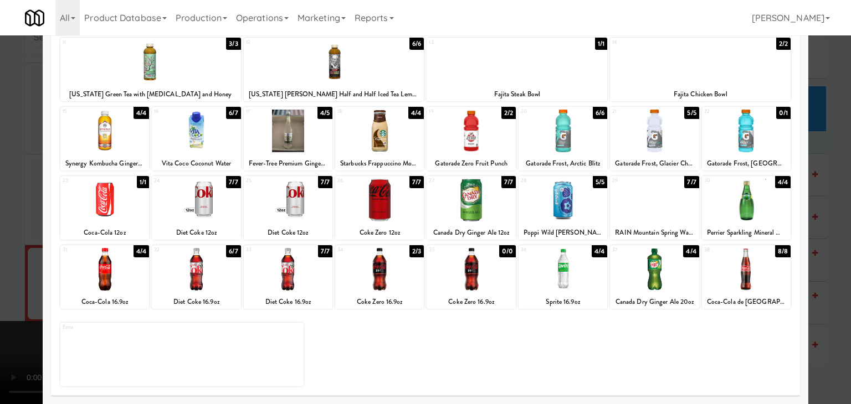
click at [0, 268] on div at bounding box center [425, 202] width 851 height 404
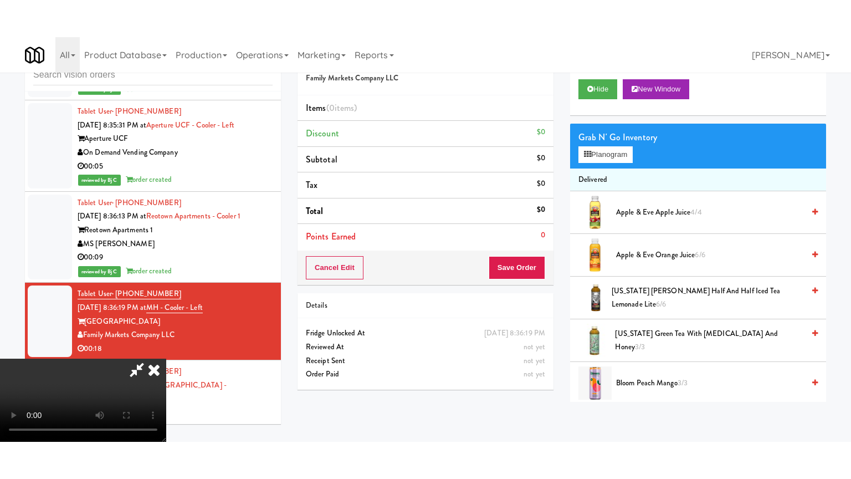
scroll to position [4920, 0]
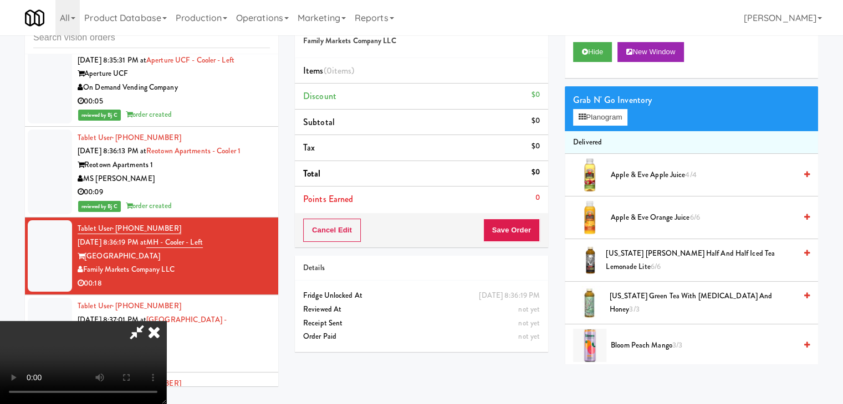
click at [166, 321] on video at bounding box center [83, 362] width 166 height 83
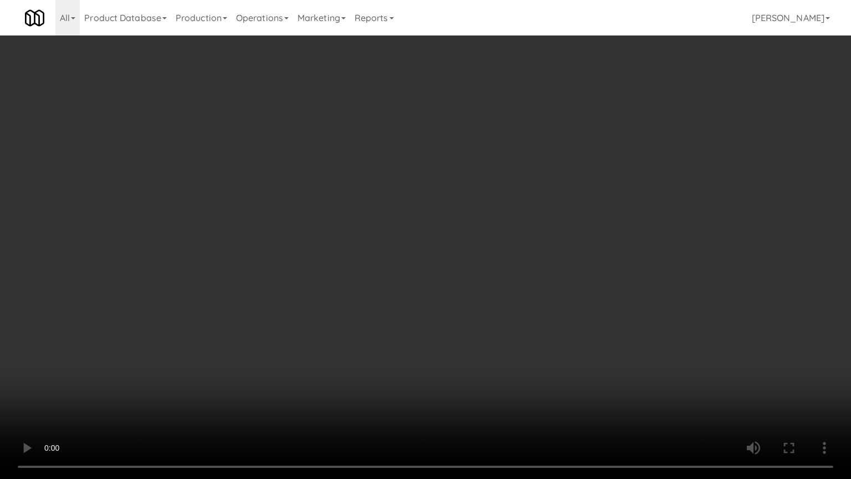
click at [453, 321] on video at bounding box center [425, 239] width 851 height 479
click at [454, 321] on video at bounding box center [425, 239] width 851 height 479
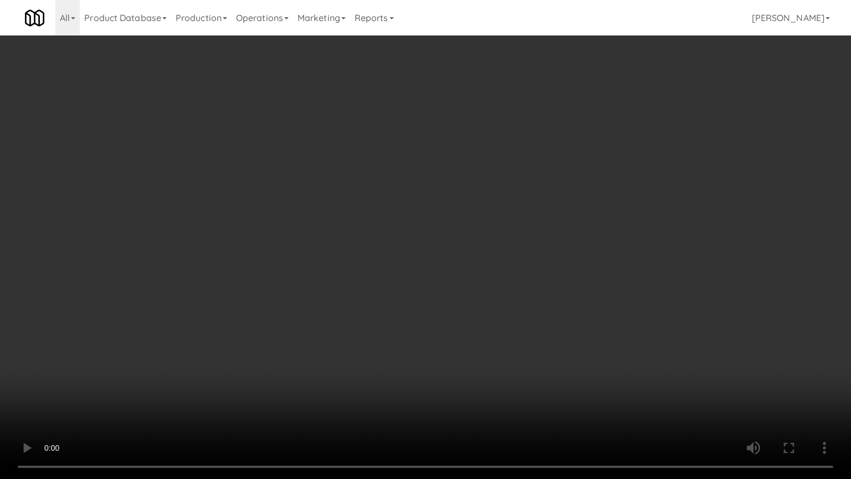
click at [454, 321] on video at bounding box center [425, 239] width 851 height 479
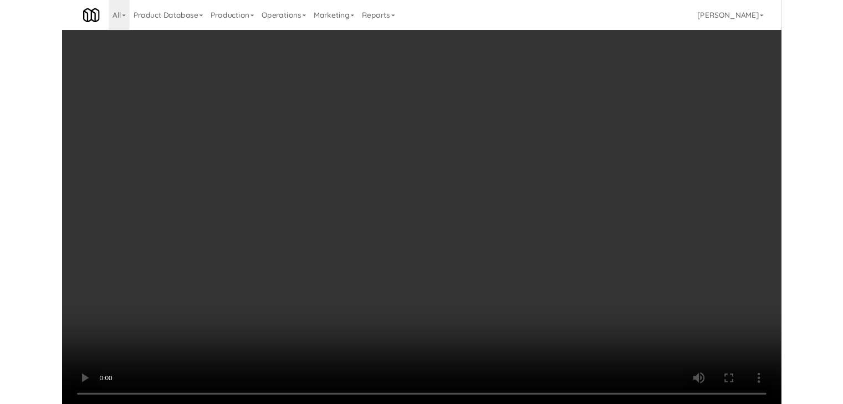
scroll to position [4920, 0]
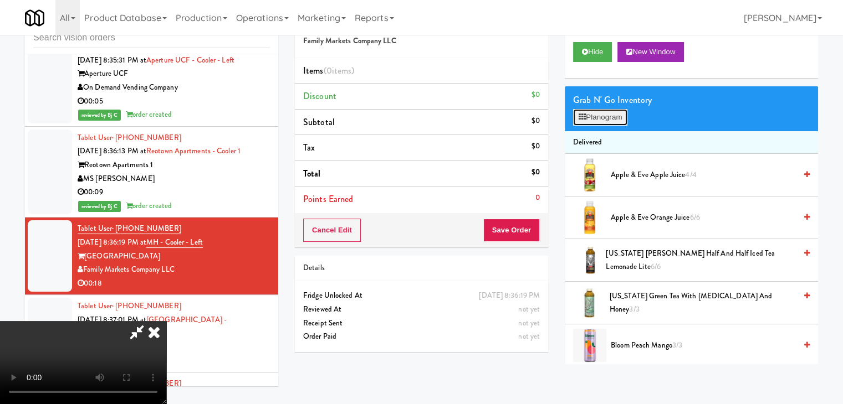
click at [609, 115] on button "Planogram" at bounding box center [600, 117] width 54 height 17
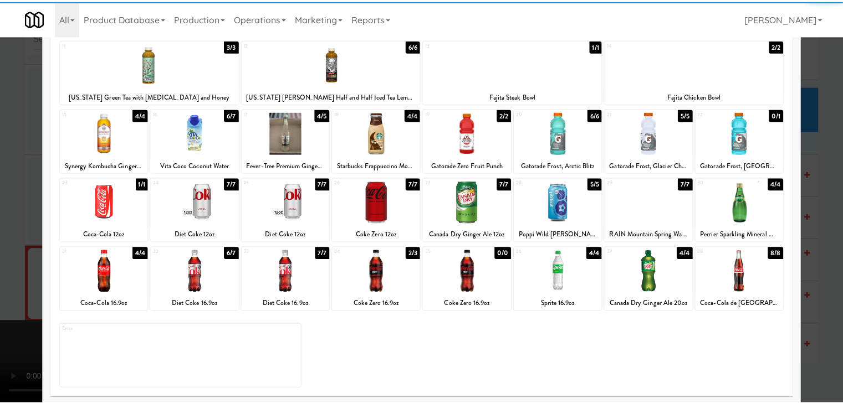
scroll to position [140, 0]
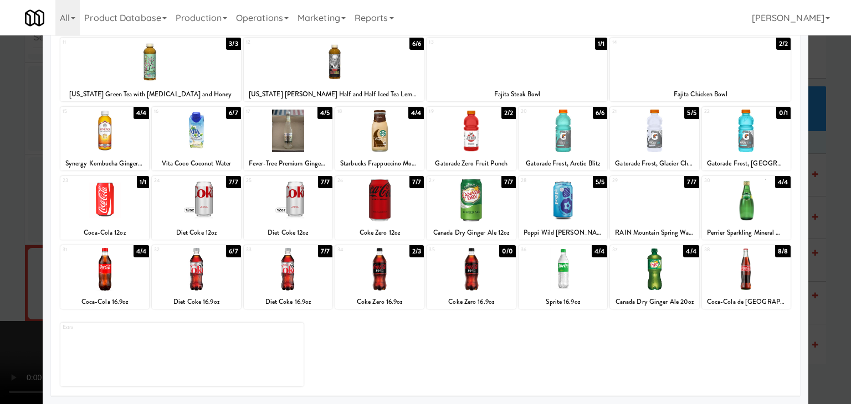
click at [212, 280] on div at bounding box center [196, 269] width 89 height 43
click at [198, 207] on div at bounding box center [196, 200] width 89 height 43
click at [7, 246] on div at bounding box center [425, 202] width 851 height 404
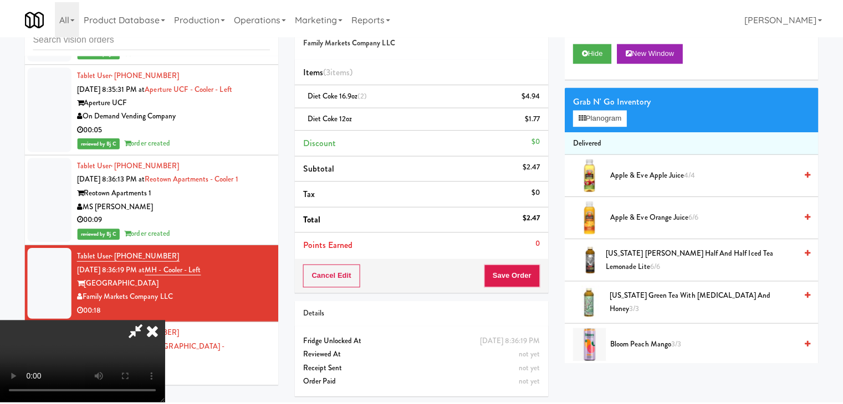
scroll to position [4920, 0]
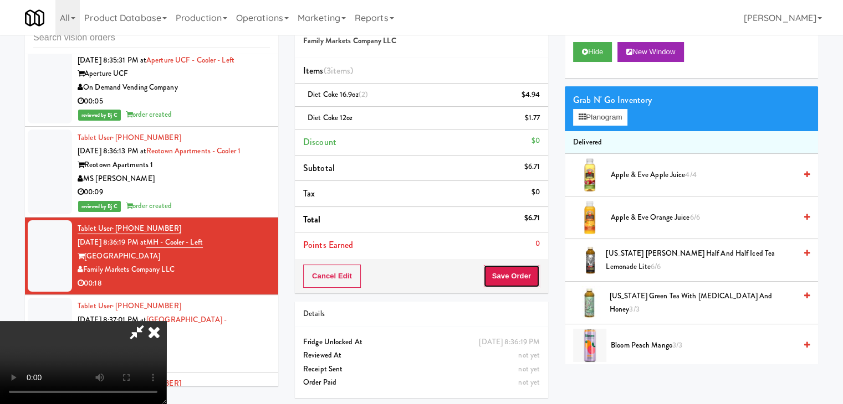
click at [525, 271] on button "Save Order" at bounding box center [511, 276] width 57 height 23
click at [524, 272] on button "Save Order" at bounding box center [511, 276] width 57 height 23
drag, startPoint x: 524, startPoint y: 272, endPoint x: 472, endPoint y: 234, distance: 65.1
click at [519, 268] on button "Save Order" at bounding box center [511, 276] width 57 height 23
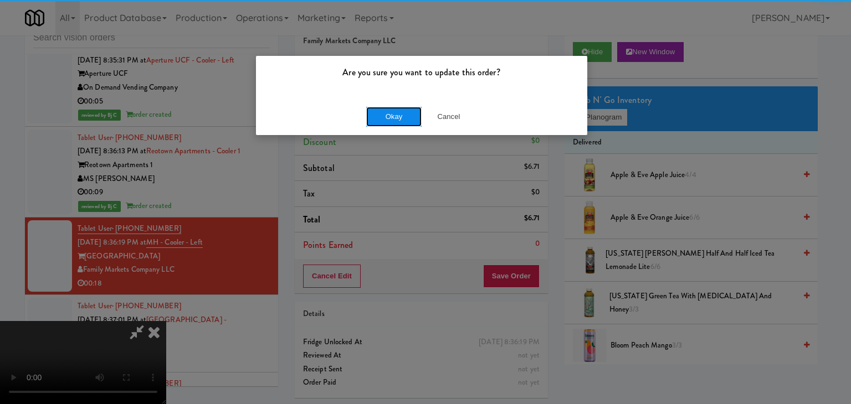
click at [388, 117] on button "Okay" at bounding box center [393, 117] width 55 height 20
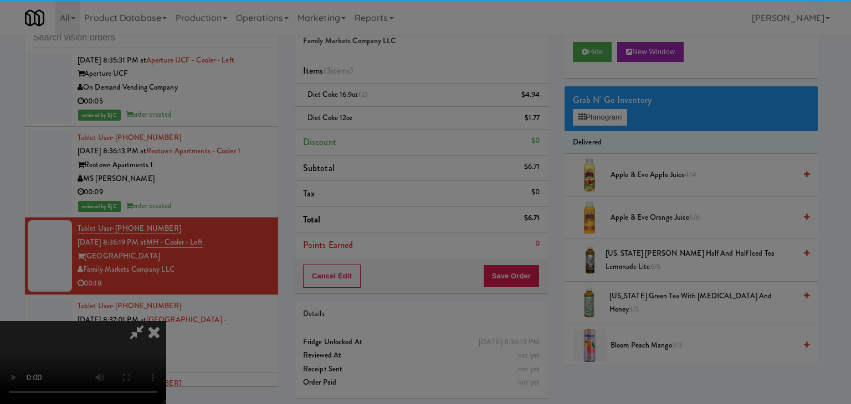
click at [388, 115] on div "Okay Cancel" at bounding box center [421, 96] width 331 height 37
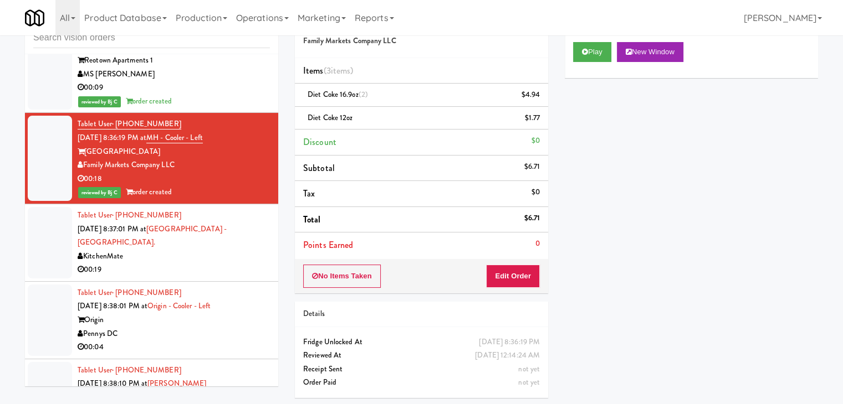
scroll to position [5031, 0]
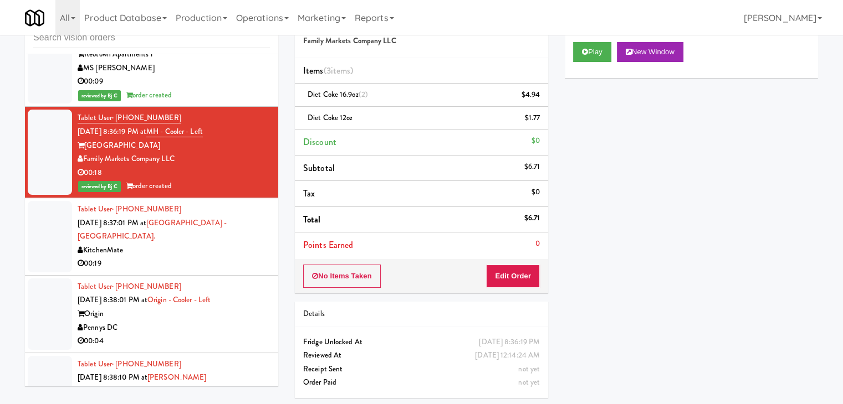
click at [259, 257] on div "00:19" at bounding box center [174, 264] width 192 height 14
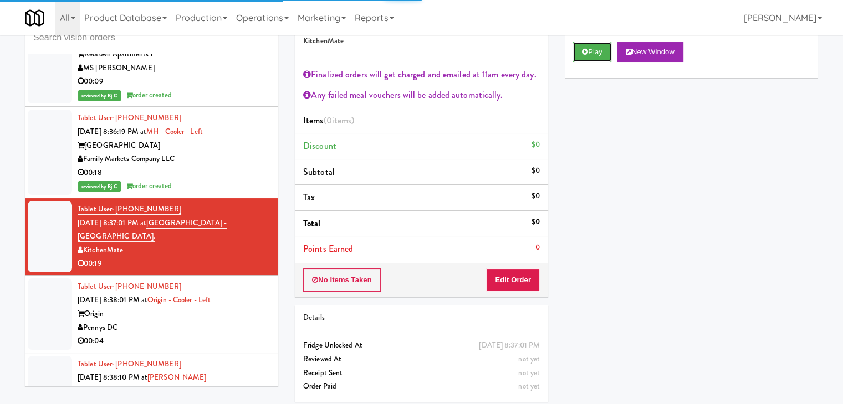
drag, startPoint x: 586, startPoint y: 52, endPoint x: 543, endPoint y: 176, distance: 130.9
click at [585, 54] on icon at bounding box center [585, 51] width 6 height 7
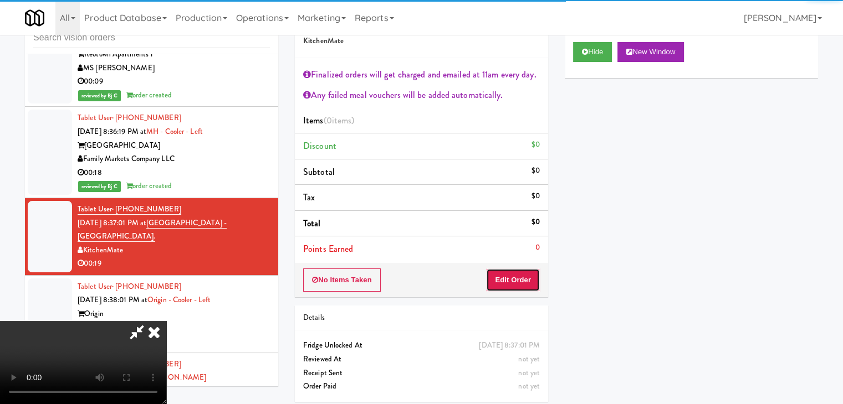
click at [526, 283] on button "Edit Order" at bounding box center [513, 280] width 54 height 23
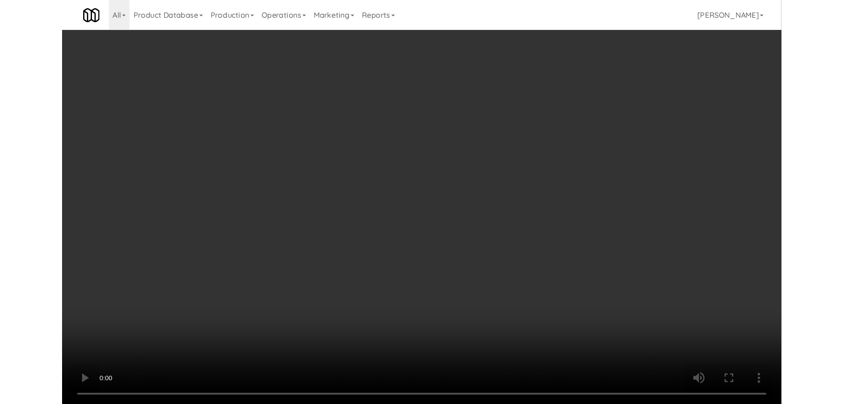
scroll to position [5004, 0]
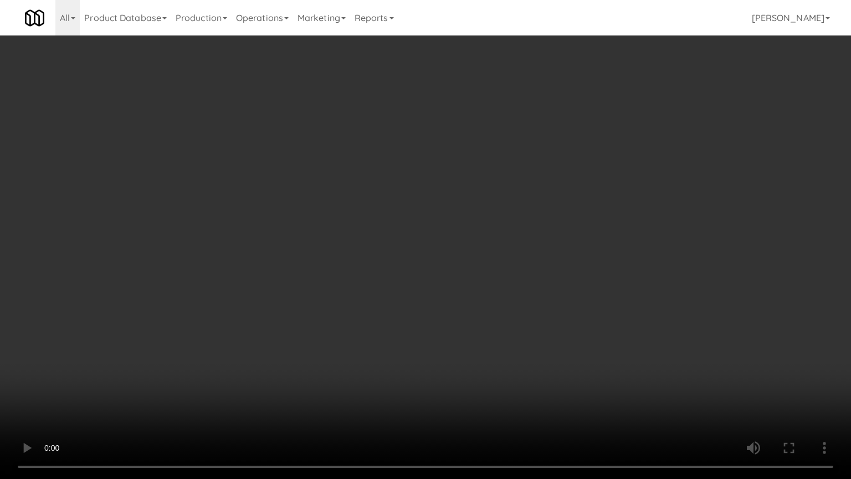
click at [525, 339] on video at bounding box center [425, 239] width 851 height 479
click at [523, 341] on video at bounding box center [425, 239] width 851 height 479
click at [521, 347] on video at bounding box center [425, 239] width 851 height 479
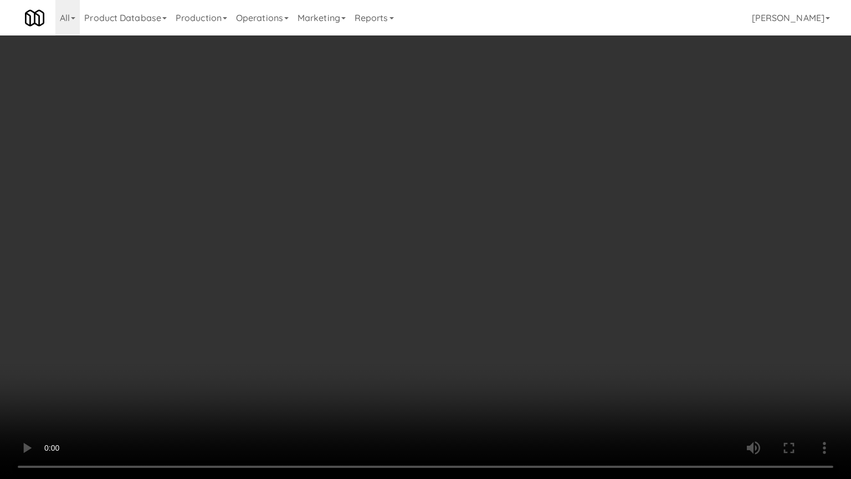
click at [521, 347] on video at bounding box center [425, 239] width 851 height 479
click at [514, 310] on video at bounding box center [425, 239] width 851 height 479
drag, startPoint x: 514, startPoint y: 309, endPoint x: 513, endPoint y: 254, distance: 54.9
click at [514, 308] on video at bounding box center [425, 239] width 851 height 479
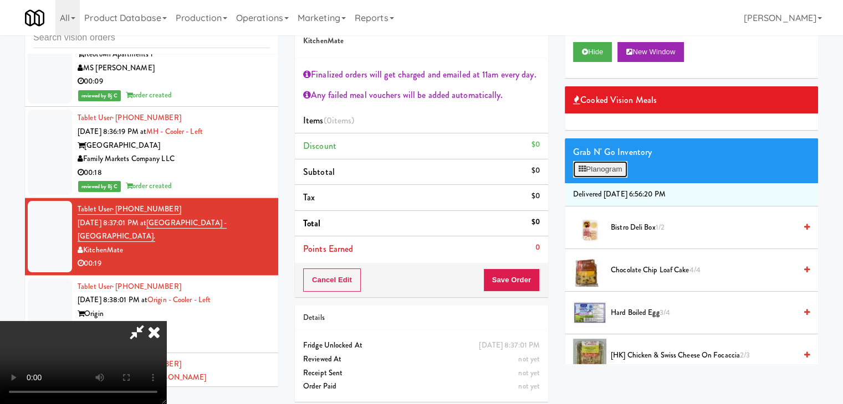
click at [603, 175] on button "Planogram" at bounding box center [600, 169] width 54 height 17
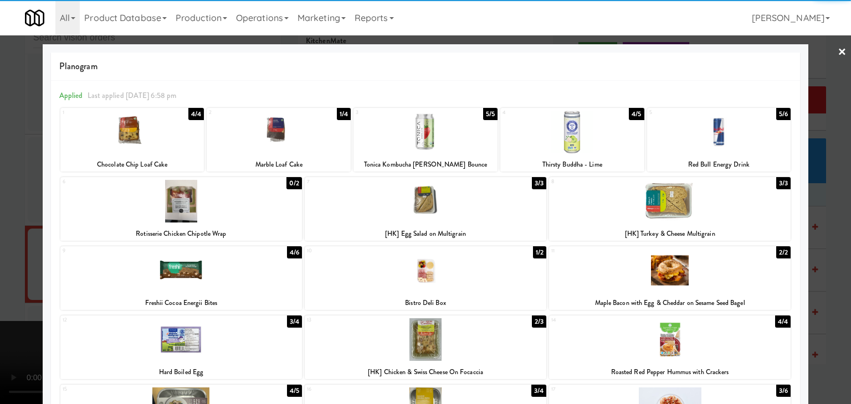
click at [435, 203] on div at bounding box center [426, 201] width 242 height 43
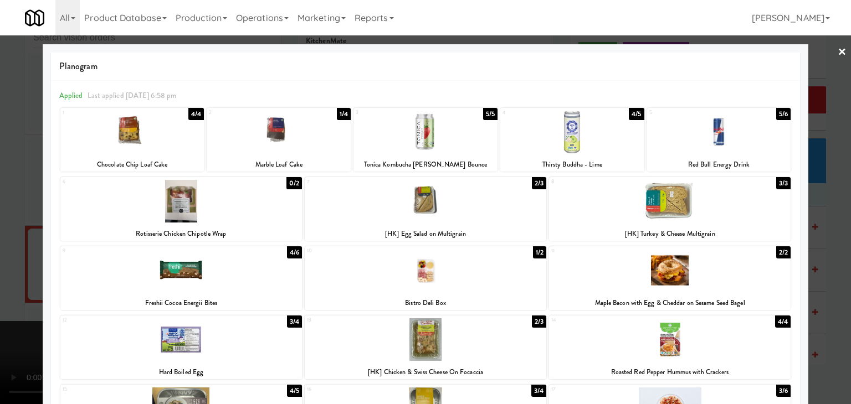
click at [419, 134] on div at bounding box center [426, 132] width 144 height 43
drag, startPoint x: 0, startPoint y: 220, endPoint x: 129, endPoint y: 225, distance: 129.2
click at [8, 222] on div at bounding box center [425, 202] width 851 height 404
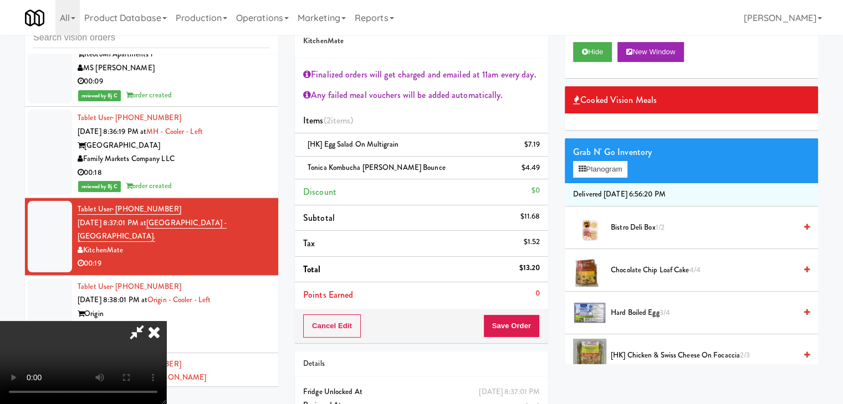
scroll to position [191, 0]
click at [512, 323] on button "Save Order" at bounding box center [511, 326] width 57 height 23
click at [516, 325] on button "Save Order" at bounding box center [511, 326] width 57 height 23
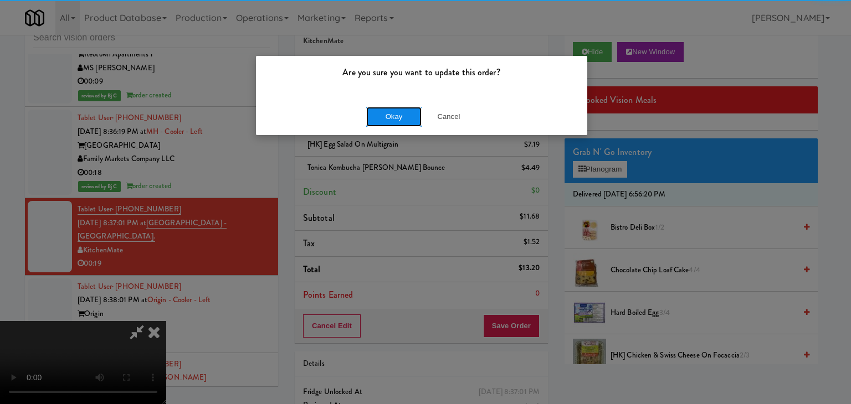
click at [388, 111] on button "Okay" at bounding box center [393, 117] width 55 height 20
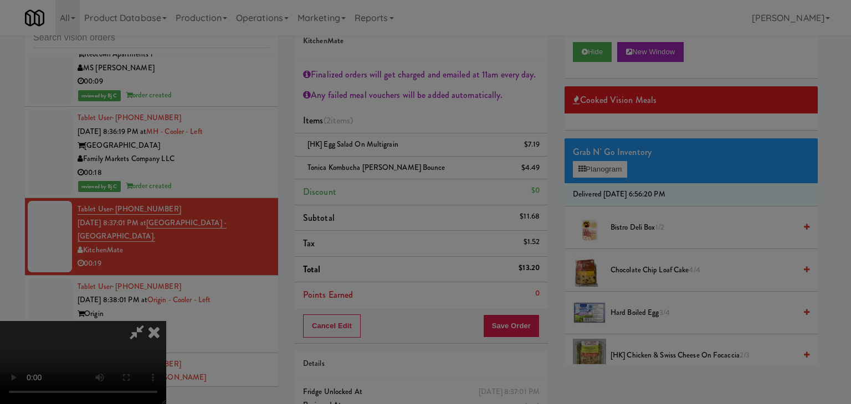
click at [388, 106] on button "Okay" at bounding box center [393, 96] width 55 height 20
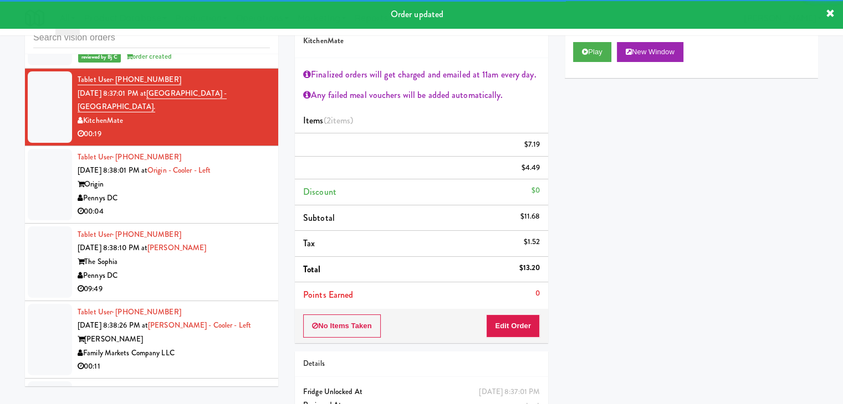
scroll to position [5197, 0]
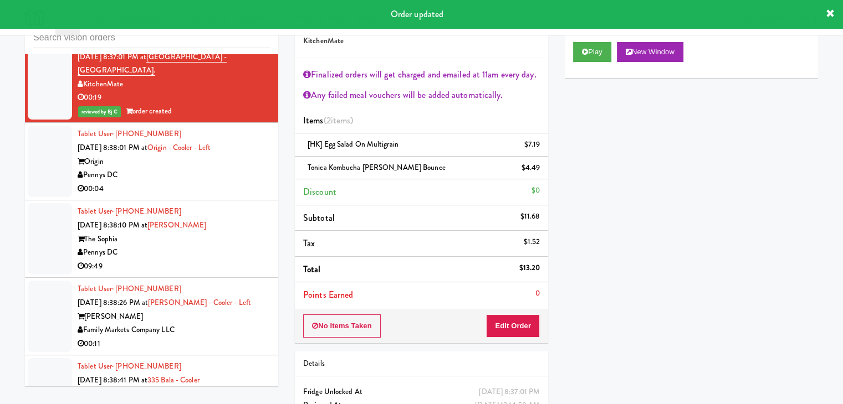
drag, startPoint x: 246, startPoint y: 135, endPoint x: 245, endPoint y: 142, distance: 6.7
click at [247, 168] on div "Pennys DC" at bounding box center [174, 175] width 192 height 14
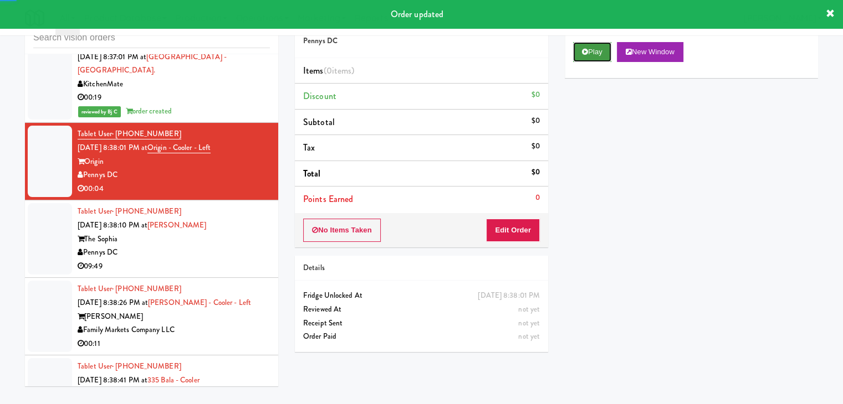
click at [594, 52] on button "Play" at bounding box center [592, 52] width 38 height 20
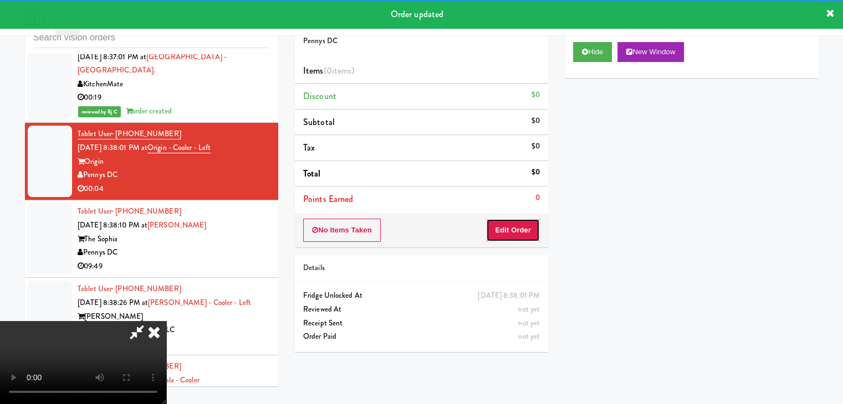
click at [517, 226] on button "Edit Order" at bounding box center [513, 230] width 54 height 23
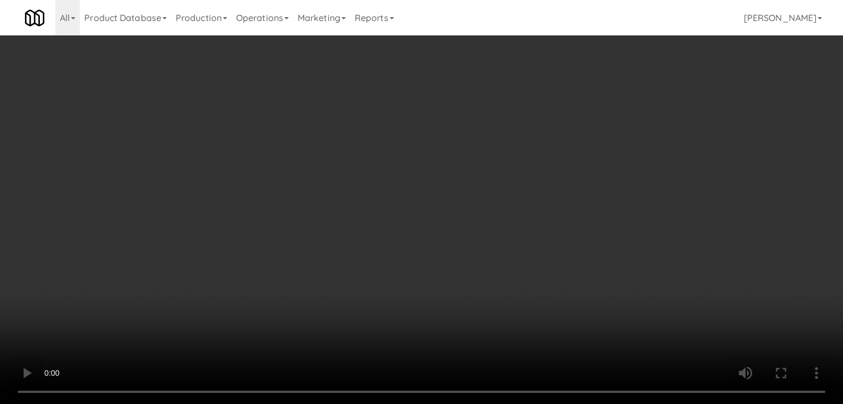
scroll to position [5170, 0]
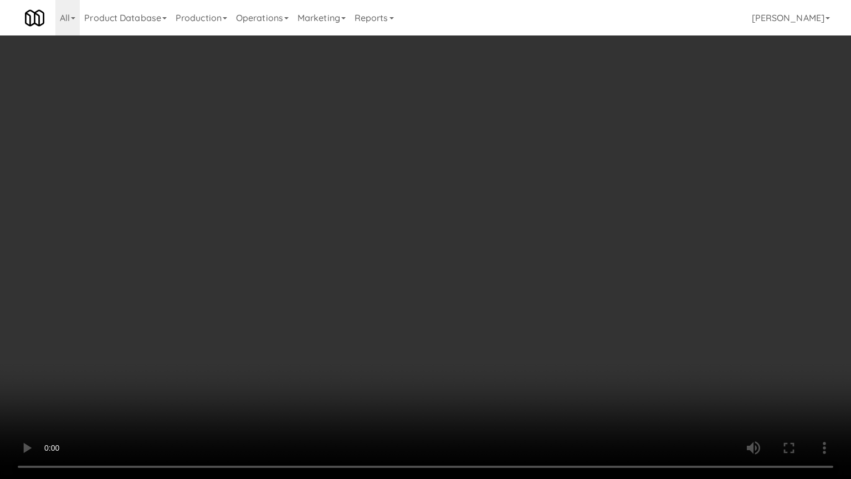
click at [468, 331] on video at bounding box center [425, 239] width 851 height 479
click at [467, 331] on video at bounding box center [425, 239] width 851 height 479
click at [484, 325] on video at bounding box center [425, 239] width 851 height 479
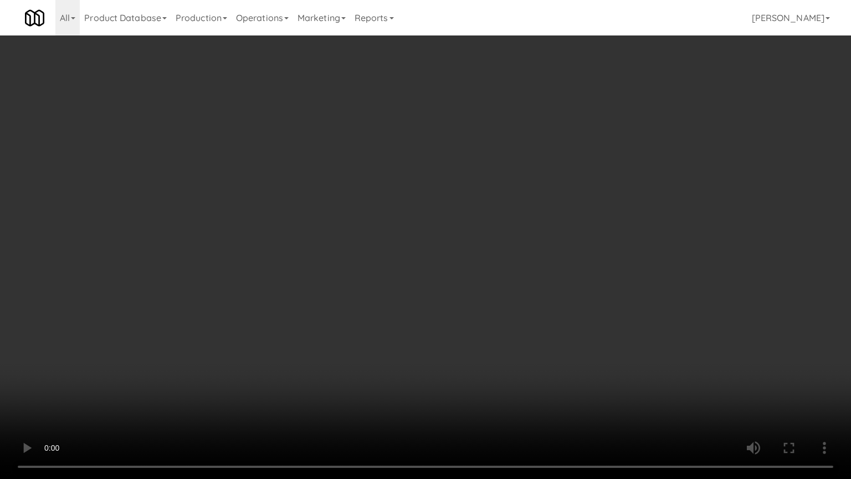
drag, startPoint x: 484, startPoint y: 325, endPoint x: 556, endPoint y: 192, distance: 150.8
click at [488, 320] on video at bounding box center [425, 239] width 851 height 479
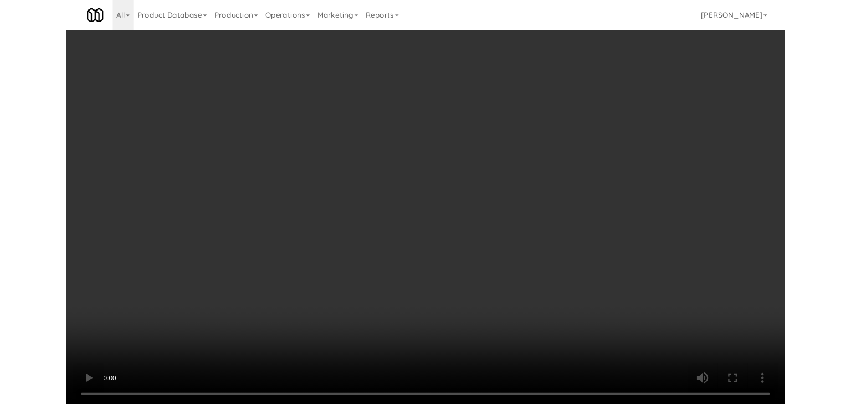
scroll to position [5197, 0]
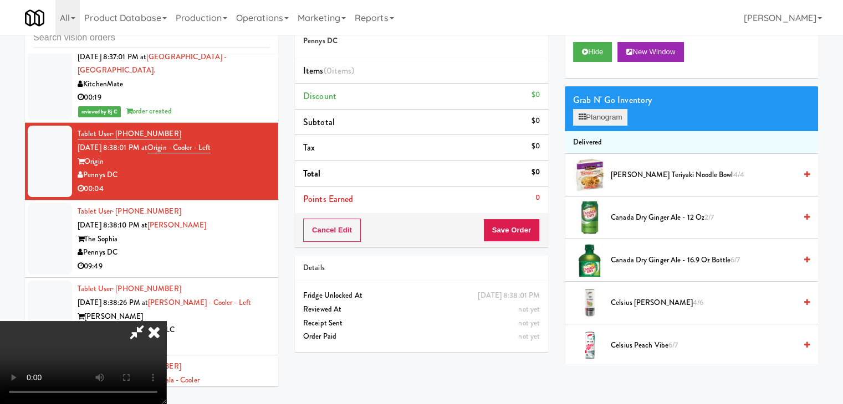
click at [606, 124] on div "Grab N' Go Inventory Planogram" at bounding box center [691, 108] width 253 height 45
click at [607, 122] on button "Planogram" at bounding box center [600, 117] width 54 height 17
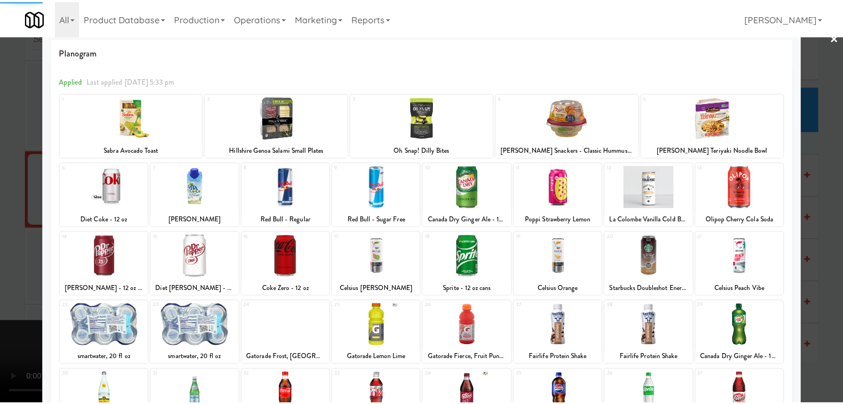
scroll to position [55, 0]
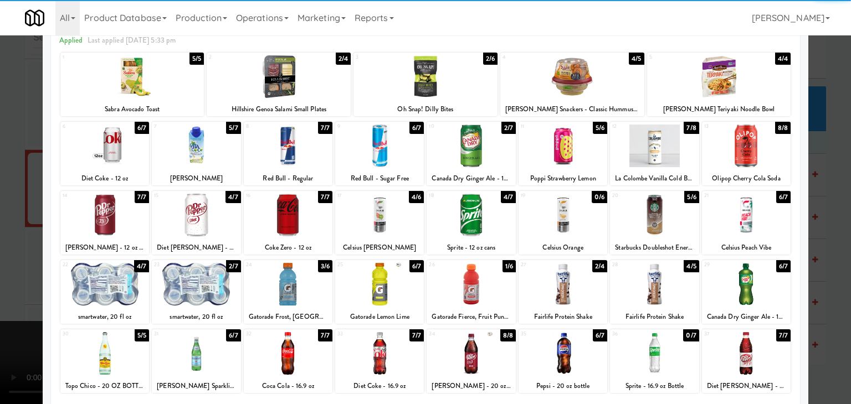
click at [193, 305] on div at bounding box center [196, 284] width 89 height 43
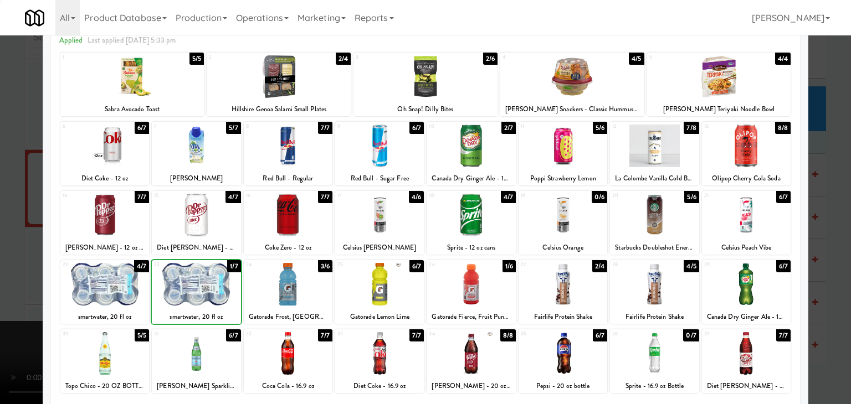
drag, startPoint x: 0, startPoint y: 295, endPoint x: 243, endPoint y: 275, distance: 243.5
click at [13, 293] on div at bounding box center [425, 202] width 851 height 404
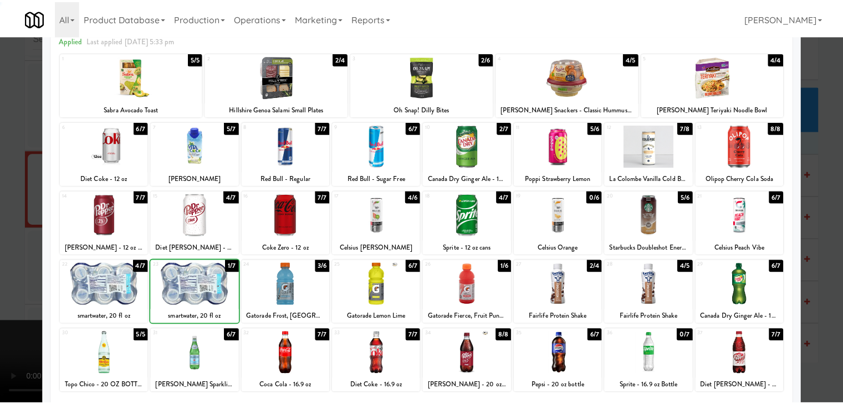
scroll to position [5197, 0]
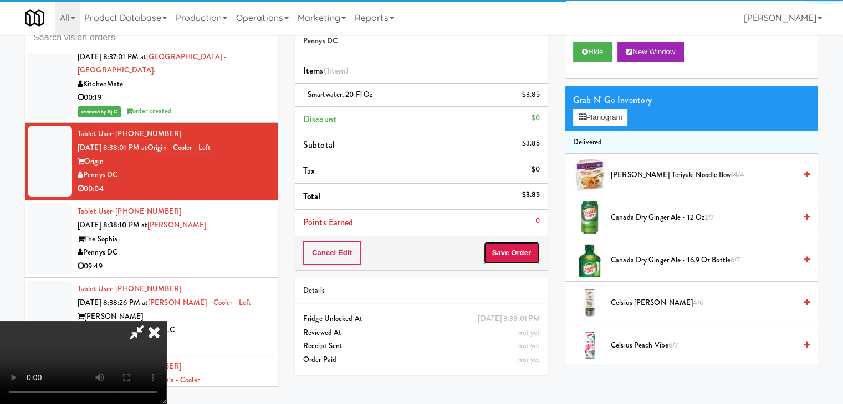
click at [513, 260] on button "Save Order" at bounding box center [511, 253] width 57 height 23
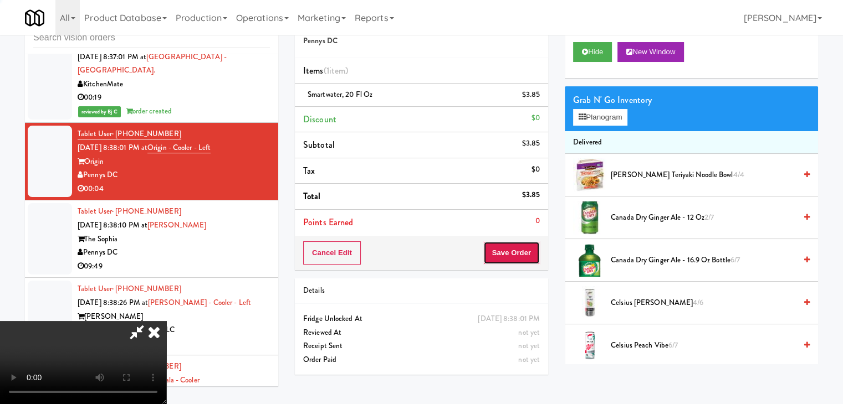
click at [513, 260] on button "Save Order" at bounding box center [511, 253] width 57 height 23
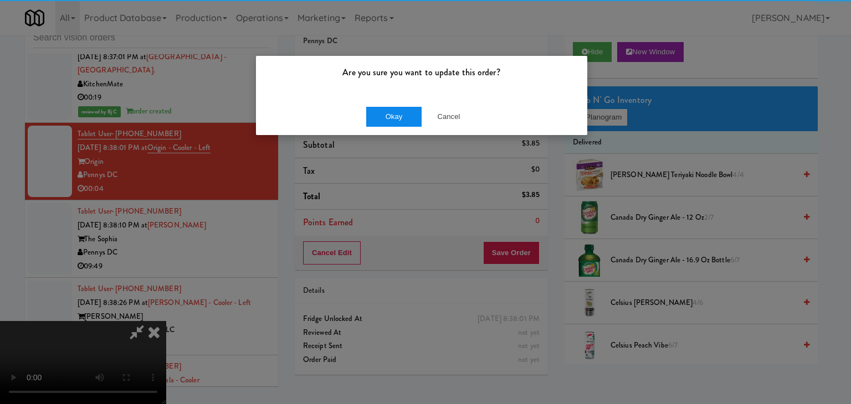
drag, startPoint x: 369, startPoint y: 117, endPoint x: 377, endPoint y: 114, distance: 8.4
click at [373, 116] on div "Okay Cancel" at bounding box center [421, 116] width 331 height 37
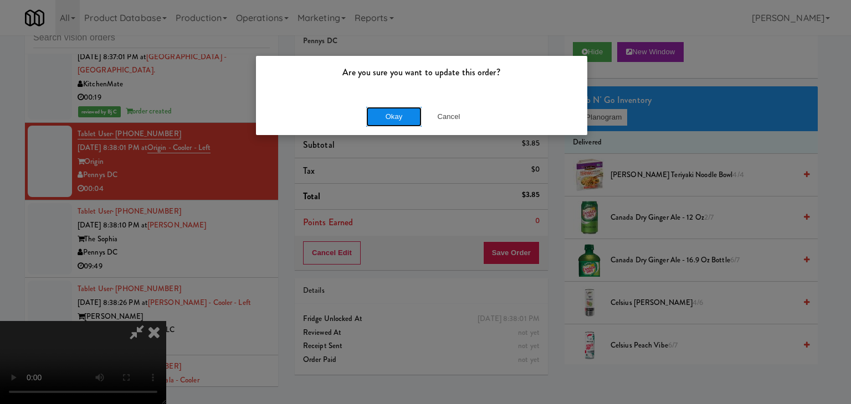
click at [377, 114] on button "Okay" at bounding box center [393, 117] width 55 height 20
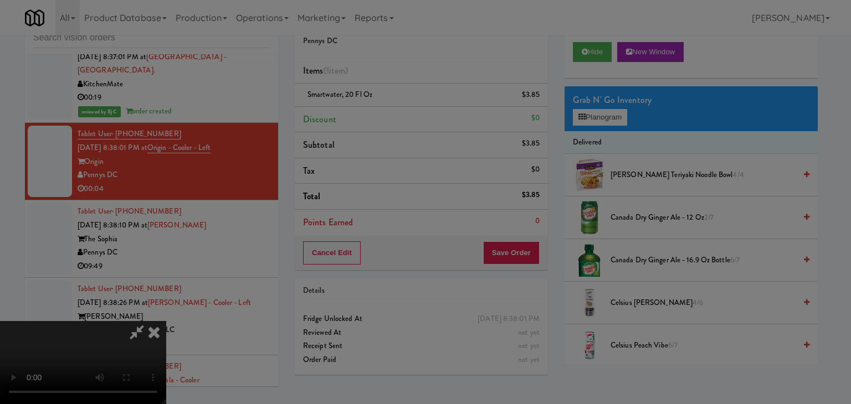
click at [377, 106] on button "Okay" at bounding box center [393, 96] width 55 height 20
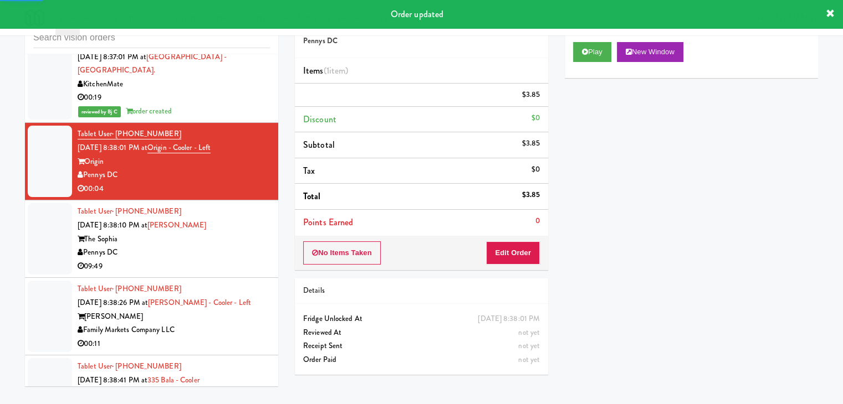
scroll to position [5253, 0]
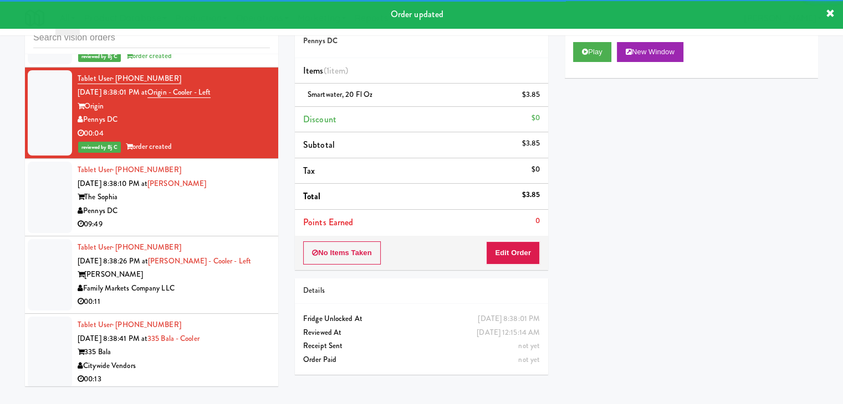
drag, startPoint x: 198, startPoint y: 160, endPoint x: 204, endPoint y: 170, distance: 11.5
click at [202, 204] on div "Pennys DC" at bounding box center [174, 211] width 192 height 14
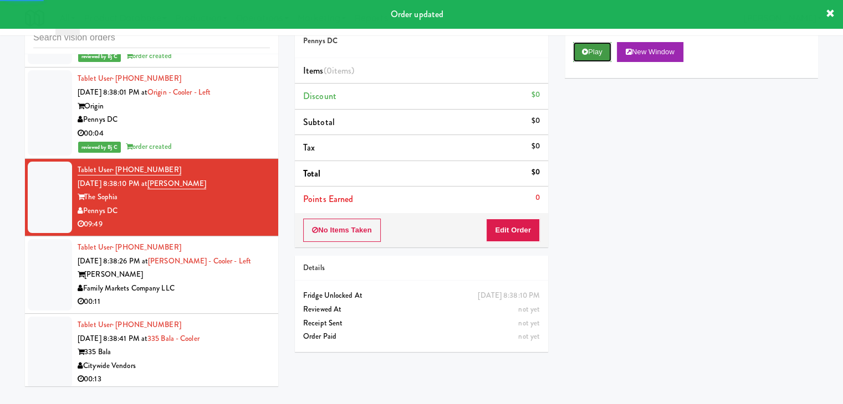
drag, startPoint x: 580, startPoint y: 47, endPoint x: 582, endPoint y: 54, distance: 7.0
click at [581, 48] on button "Play" at bounding box center [592, 52] width 38 height 20
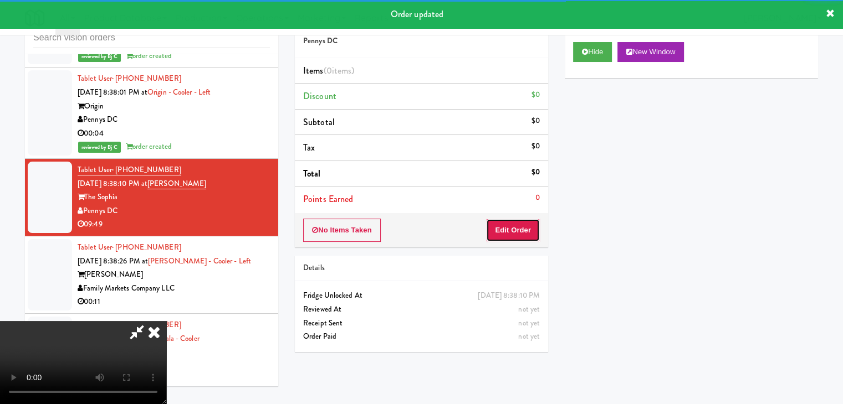
click at [514, 228] on button "Edit Order" at bounding box center [513, 230] width 54 height 23
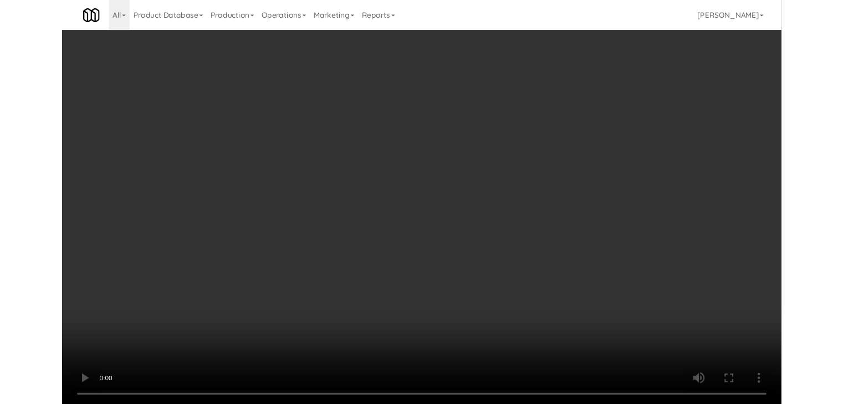
scroll to position [5226, 0]
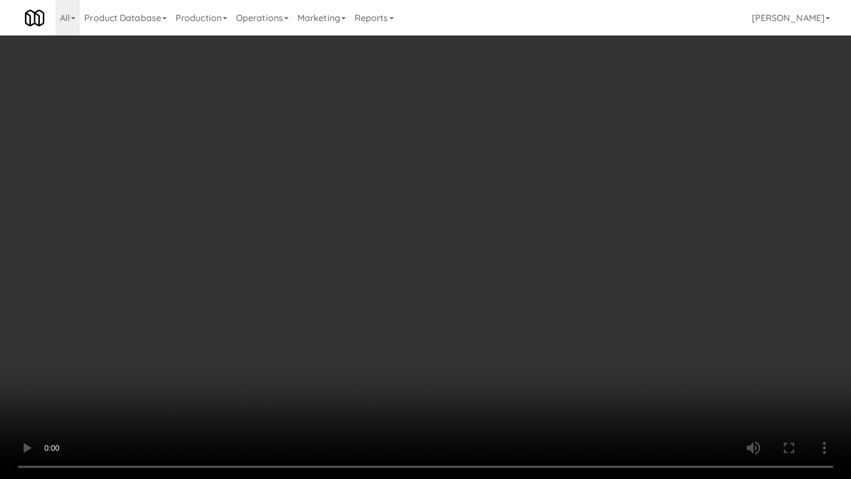
click at [454, 334] on video at bounding box center [425, 239] width 851 height 479
click at [468, 326] on video at bounding box center [425, 239] width 851 height 479
drag, startPoint x: 470, startPoint y: 325, endPoint x: 522, endPoint y: 232, distance: 106.7
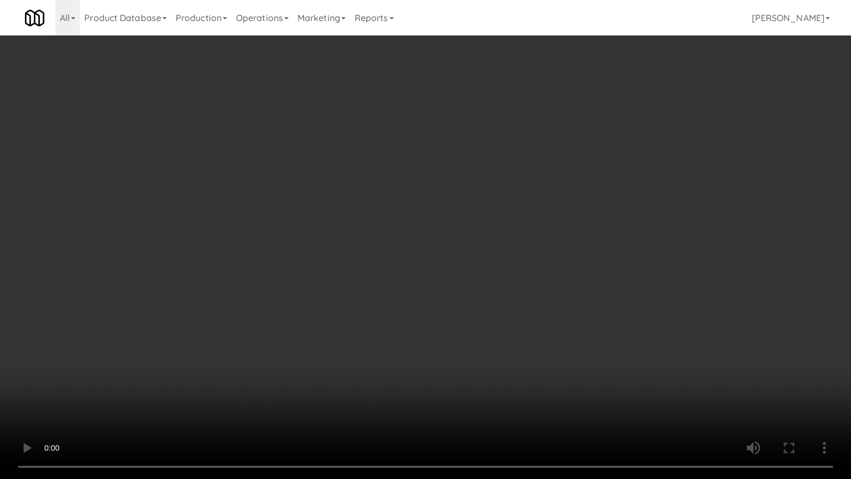
click at [470, 325] on video at bounding box center [425, 239] width 851 height 479
click at [479, 315] on video at bounding box center [425, 239] width 851 height 479
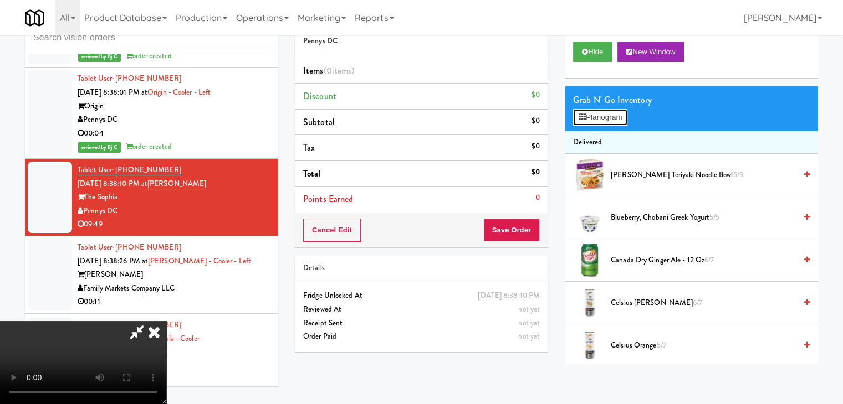
drag, startPoint x: 603, startPoint y: 117, endPoint x: 610, endPoint y: 121, distance: 7.4
click at [604, 116] on button "Planogram" at bounding box center [600, 117] width 54 height 17
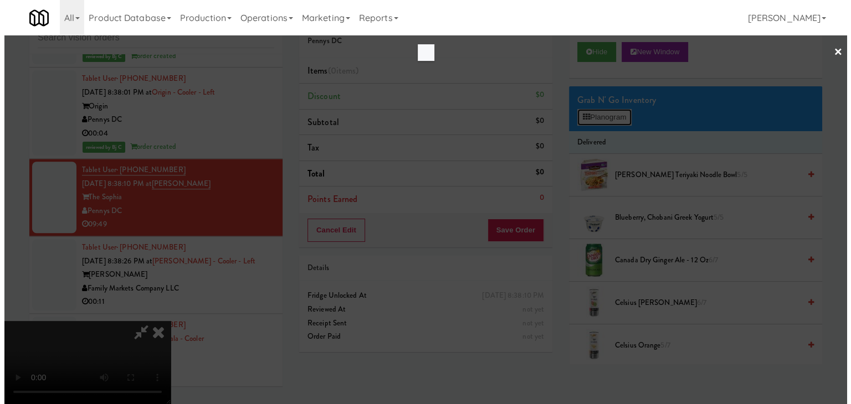
scroll to position [5226, 0]
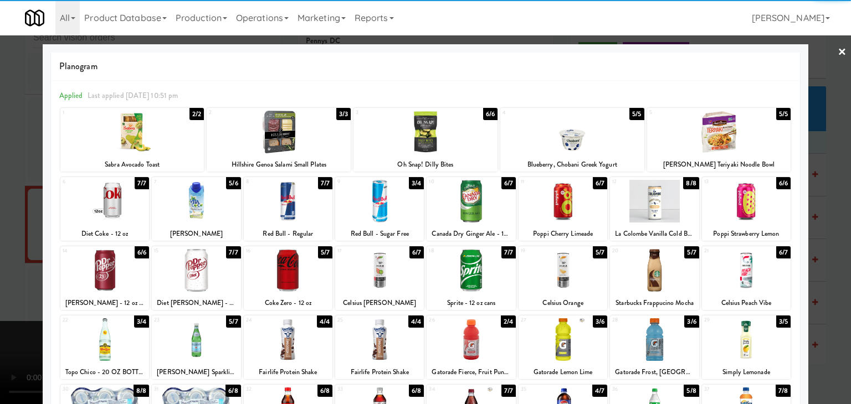
click at [646, 204] on div at bounding box center [654, 201] width 89 height 43
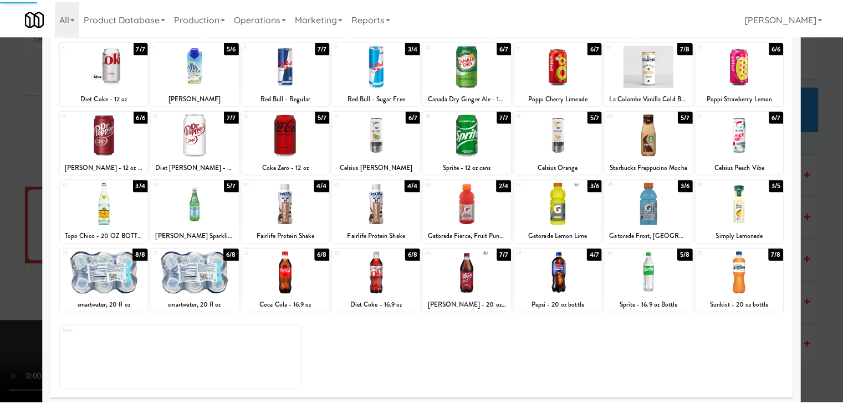
scroll to position [140, 0]
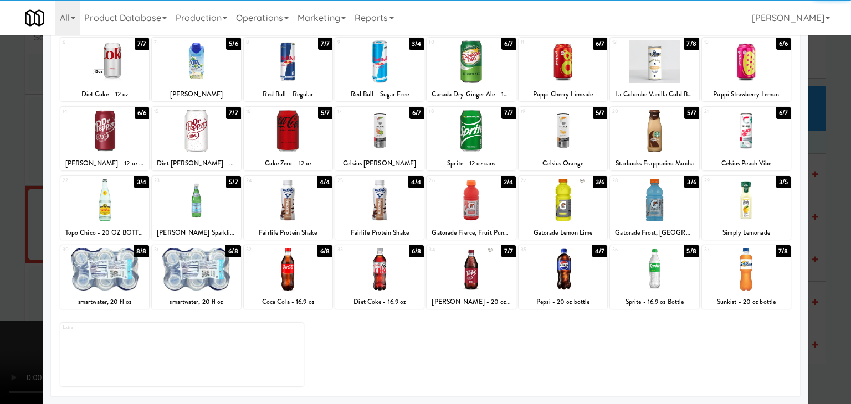
drag, startPoint x: 266, startPoint y: 274, endPoint x: 259, endPoint y: 275, distance: 6.7
click at [268, 275] on div at bounding box center [288, 269] width 89 height 43
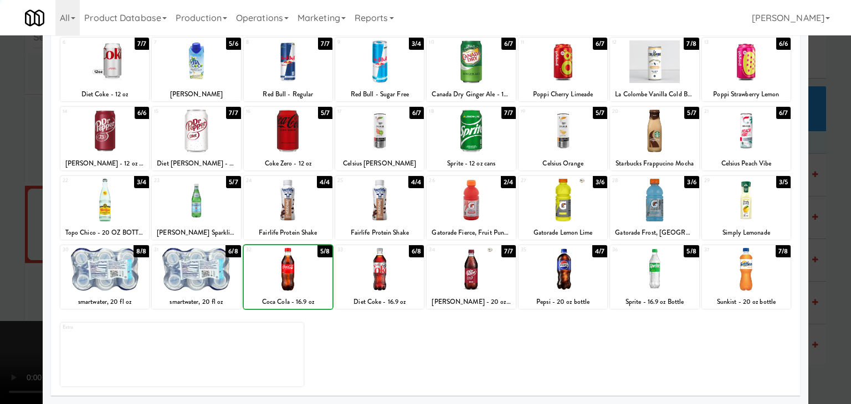
drag, startPoint x: 0, startPoint y: 271, endPoint x: 244, endPoint y: 267, distance: 243.8
click at [16, 269] on div at bounding box center [425, 202] width 851 height 404
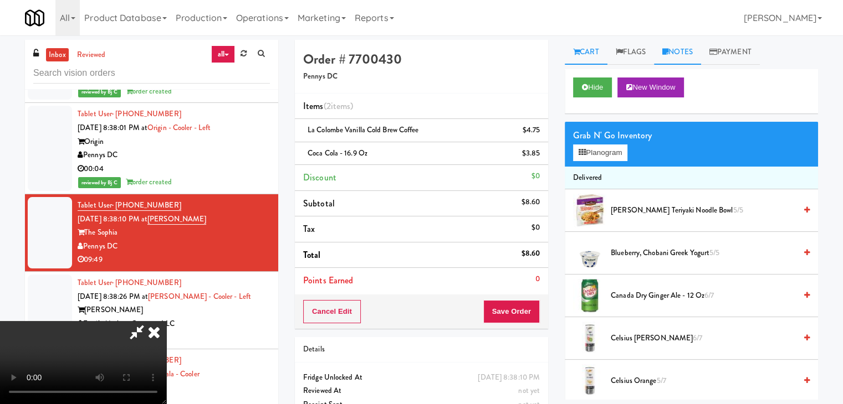
click at [687, 55] on link "Notes" at bounding box center [677, 52] width 47 height 25
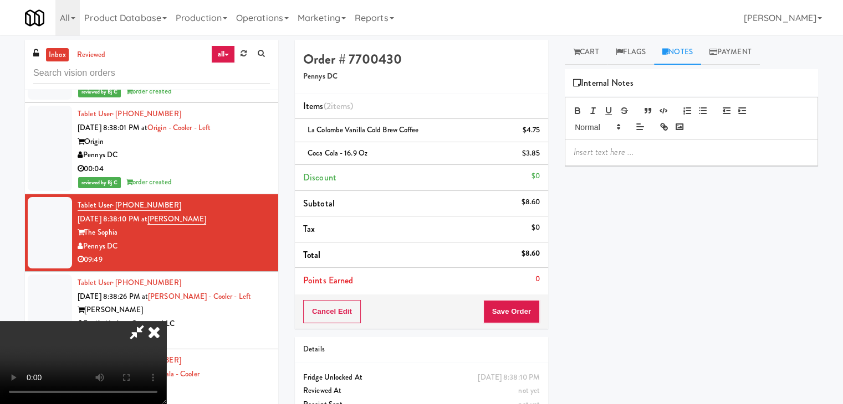
click at [634, 152] on p at bounding box center [690, 152] width 235 height 12
click at [166, 321] on icon at bounding box center [154, 332] width 24 height 22
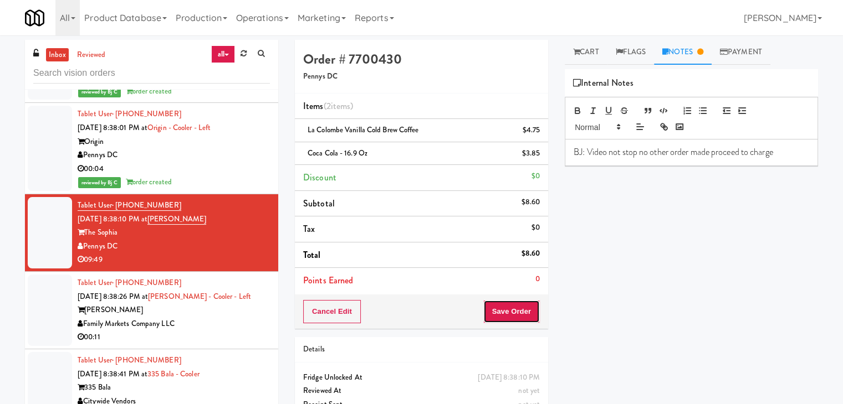
click at [521, 311] on button "Save Order" at bounding box center [511, 311] width 57 height 23
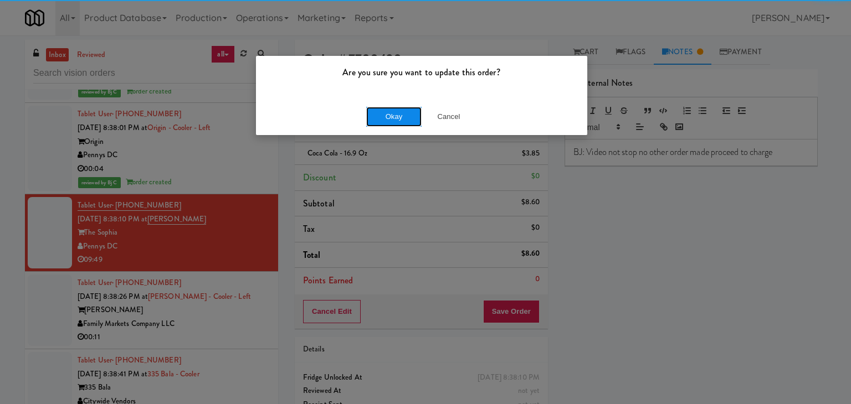
click at [408, 122] on button "Okay" at bounding box center [393, 117] width 55 height 20
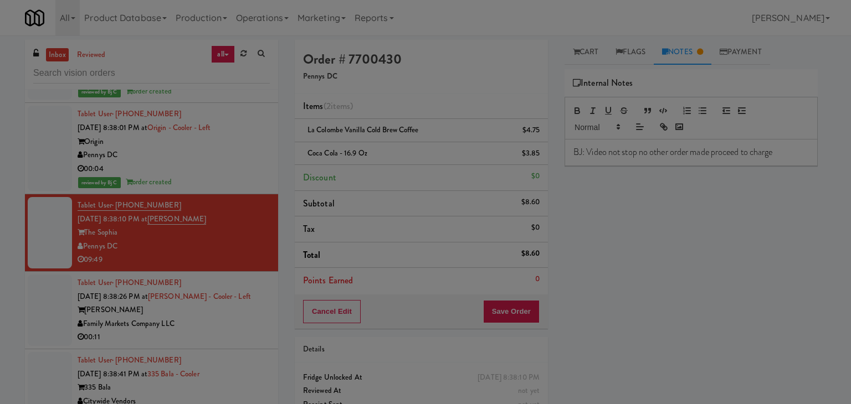
click at [408, 115] on div "Okay Cancel" at bounding box center [421, 96] width 331 height 37
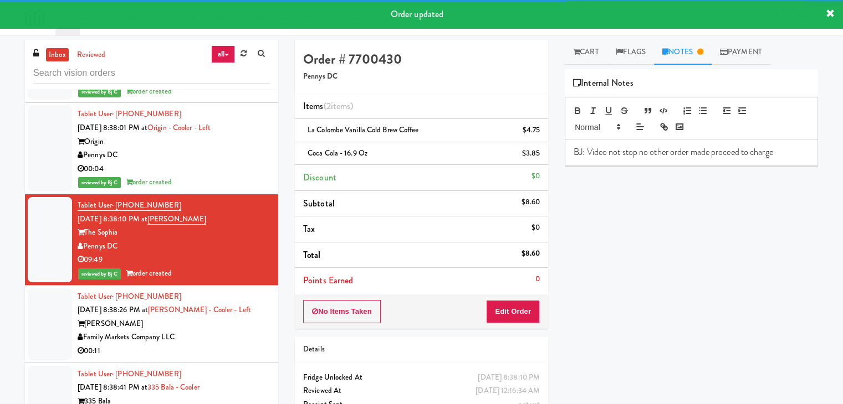
click at [244, 317] on div "Rigby" at bounding box center [174, 324] width 192 height 14
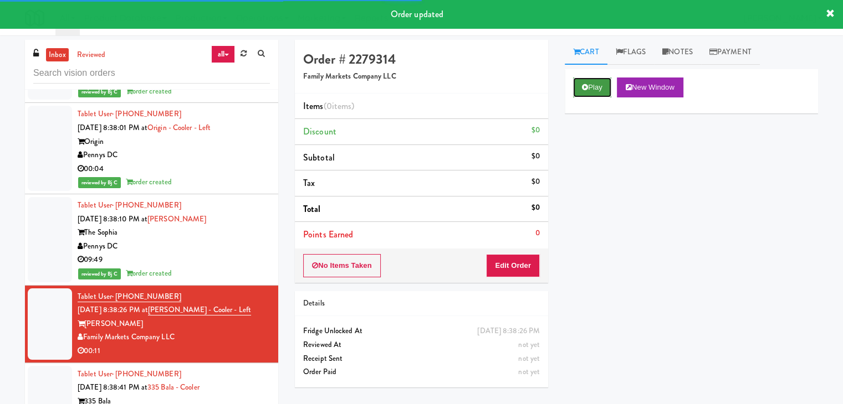
click at [598, 94] on button "Play" at bounding box center [592, 88] width 38 height 20
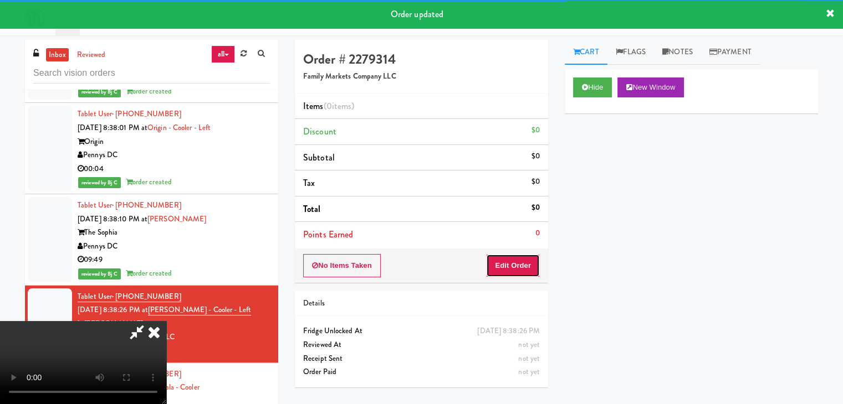
click at [520, 255] on button "Edit Order" at bounding box center [513, 265] width 54 height 23
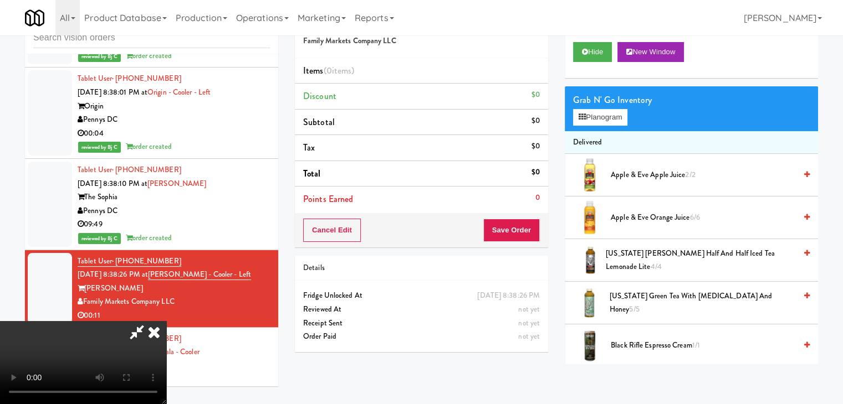
scroll to position [5226, 0]
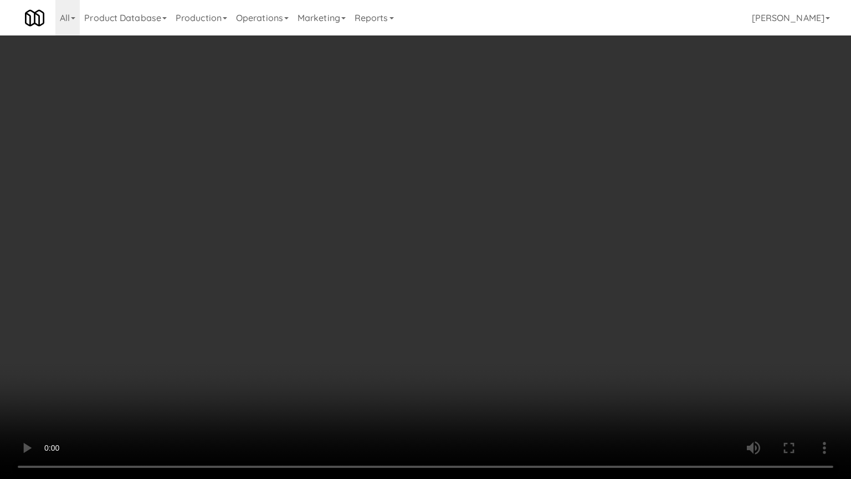
click at [523, 306] on video at bounding box center [425, 239] width 851 height 479
click at [523, 304] on video at bounding box center [425, 239] width 851 height 479
click at [558, 300] on video at bounding box center [425, 239] width 851 height 479
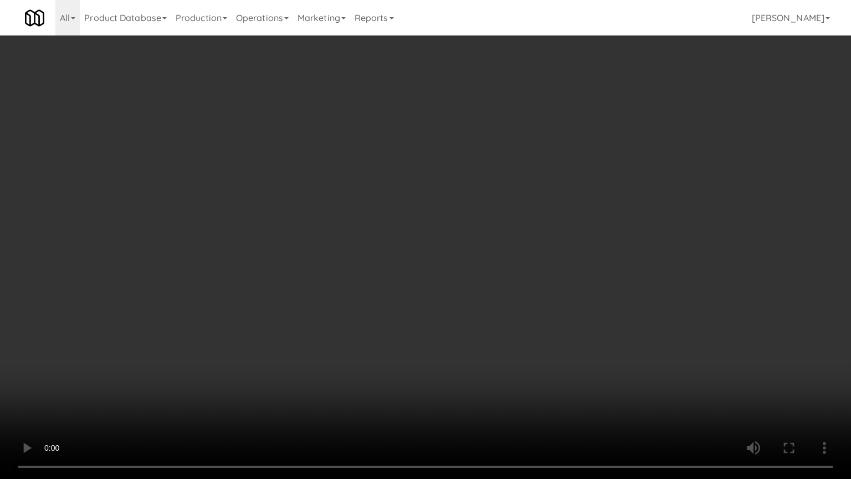
click at [558, 300] on video at bounding box center [425, 239] width 851 height 479
click at [559, 299] on video at bounding box center [425, 239] width 851 height 479
click at [578, 221] on video at bounding box center [425, 239] width 851 height 479
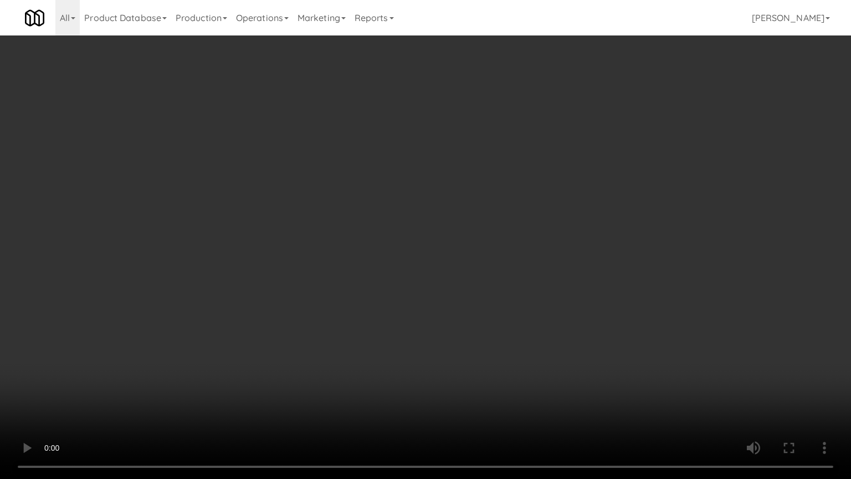
click at [592, 260] on video at bounding box center [425, 239] width 851 height 479
click at [592, 263] on video at bounding box center [425, 239] width 851 height 479
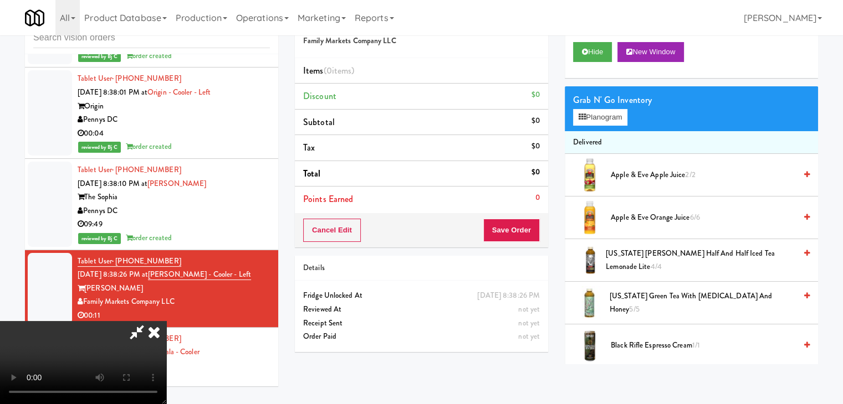
scroll to position [222, 0]
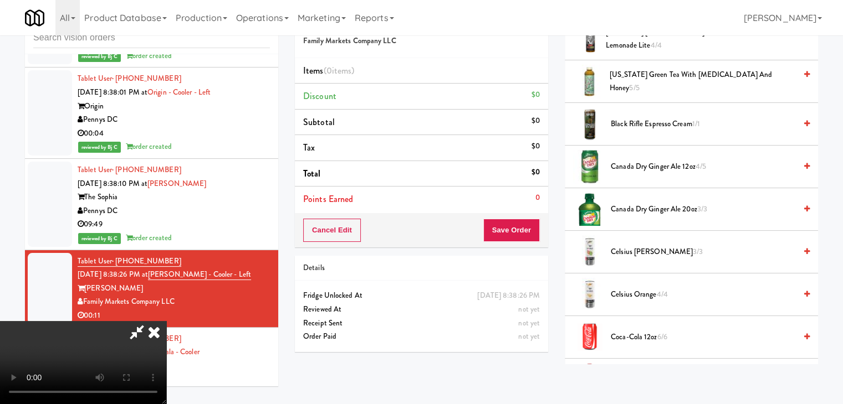
click at [642, 168] on span "Canada Dry Ginger Ale 12oz 4/5" at bounding box center [703, 167] width 185 height 14
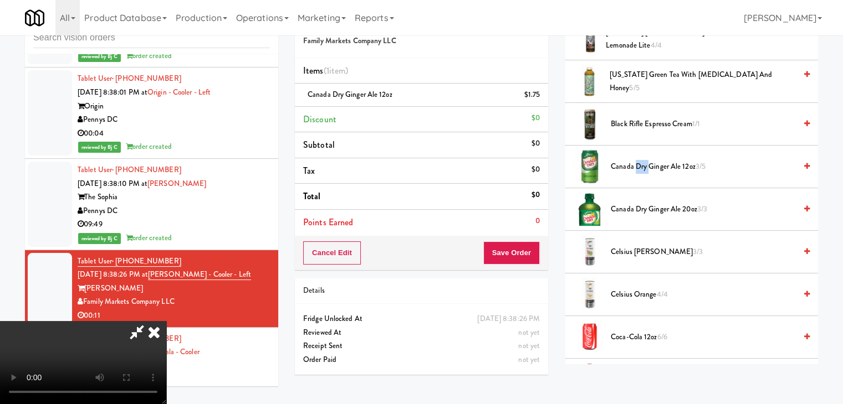
click at [642, 168] on span "Canada Dry Ginger Ale 12oz 3/5" at bounding box center [703, 167] width 185 height 14
click at [532, 252] on button "Save Order" at bounding box center [511, 253] width 57 height 23
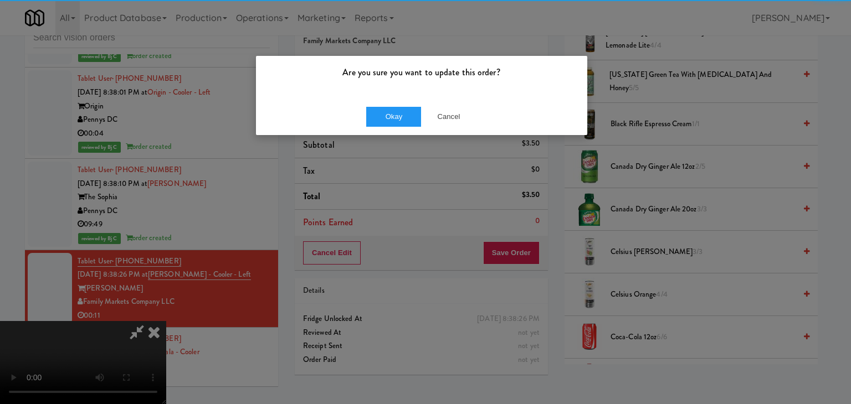
click at [399, 95] on div "Are you sure you want to update this order?" at bounding box center [421, 77] width 331 height 42
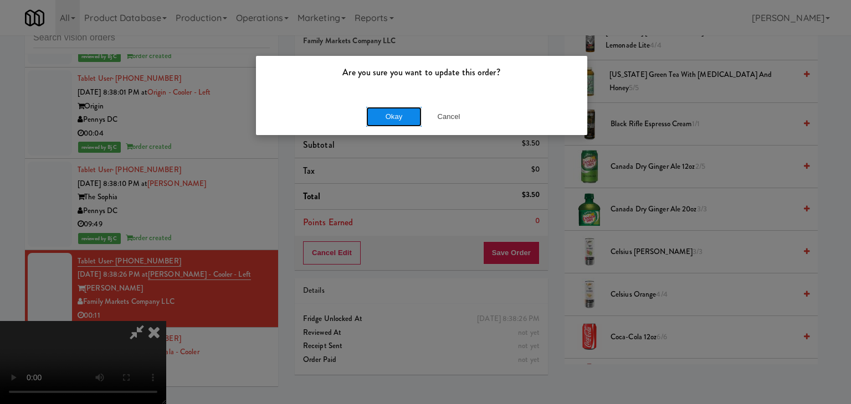
click at [393, 116] on button "Okay" at bounding box center [393, 117] width 55 height 20
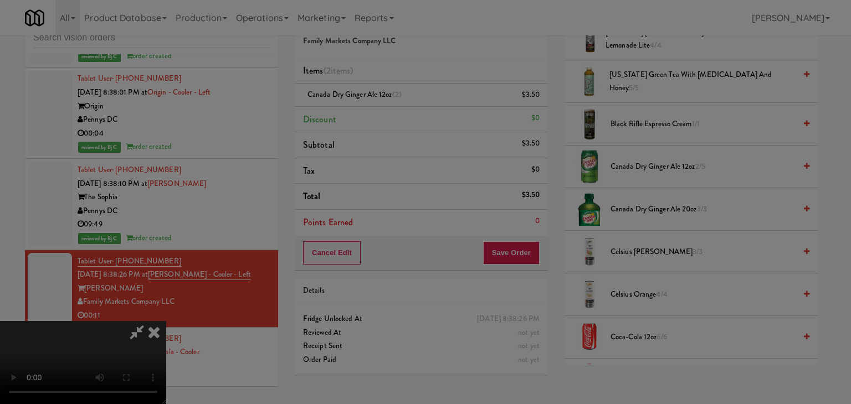
click at [393, 115] on div "Okay Cancel" at bounding box center [421, 96] width 331 height 37
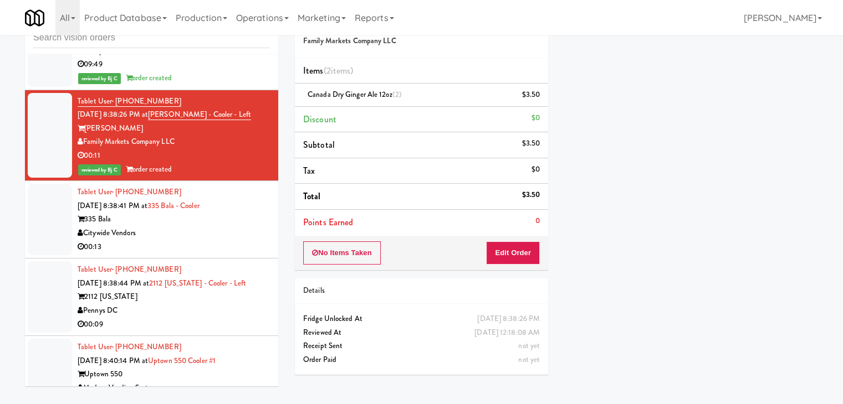
scroll to position [5419, 0]
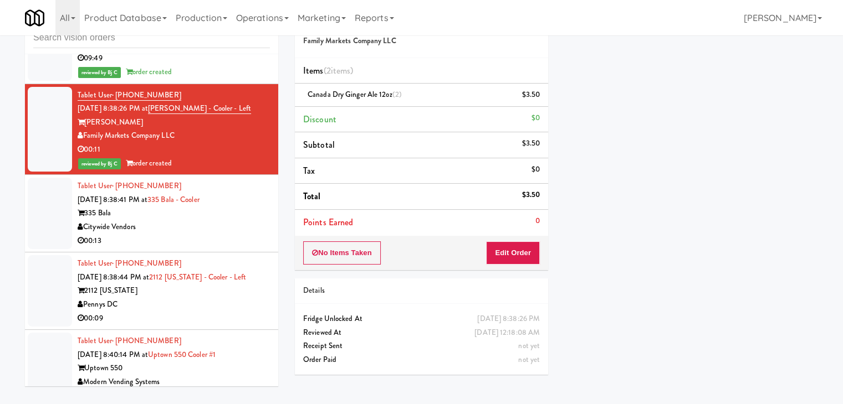
click at [219, 234] on div "00:13" at bounding box center [174, 241] width 192 height 14
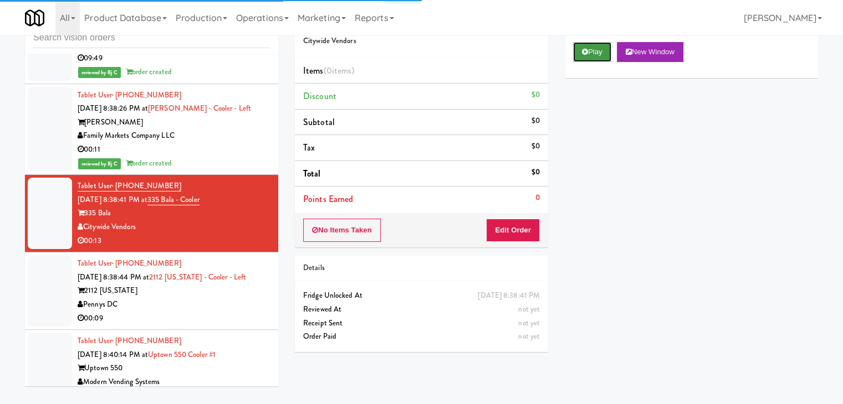
click at [604, 56] on button "Play" at bounding box center [592, 52] width 38 height 20
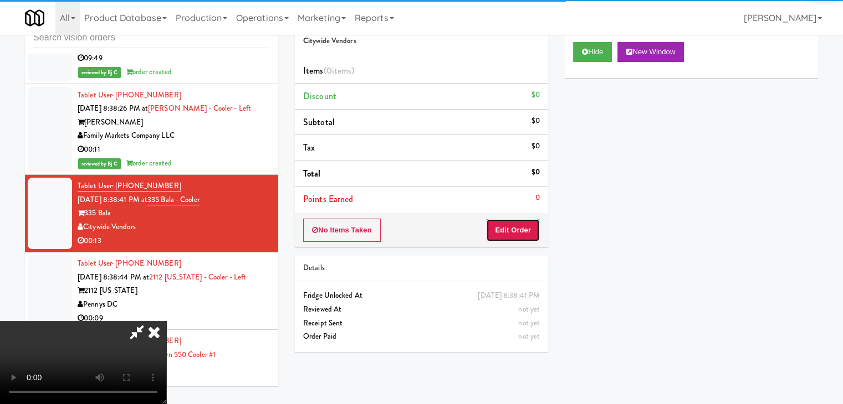
click at [527, 221] on button "Edit Order" at bounding box center [513, 230] width 54 height 23
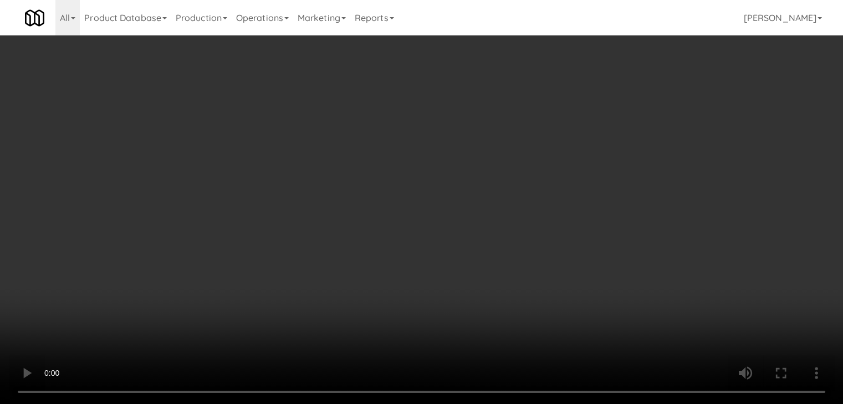
scroll to position [5392, 0]
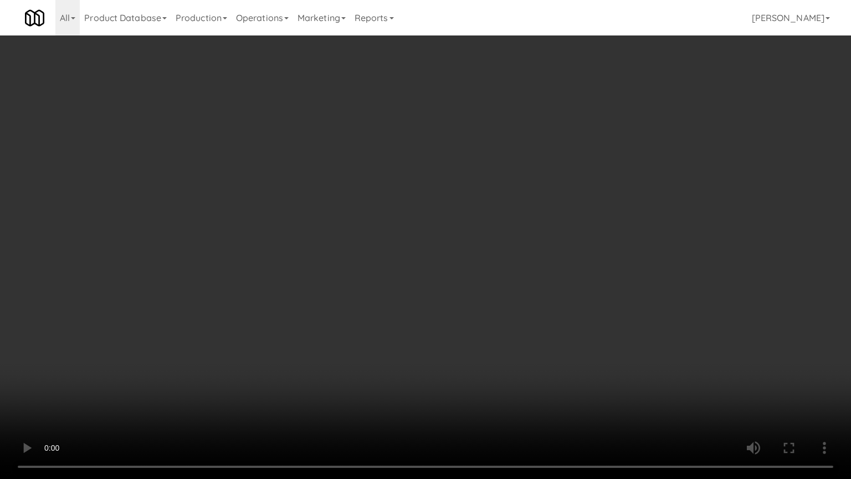
click at [477, 324] on video at bounding box center [425, 239] width 851 height 479
click at [477, 326] on video at bounding box center [425, 239] width 851 height 479
click at [564, 311] on video at bounding box center [425, 239] width 851 height 479
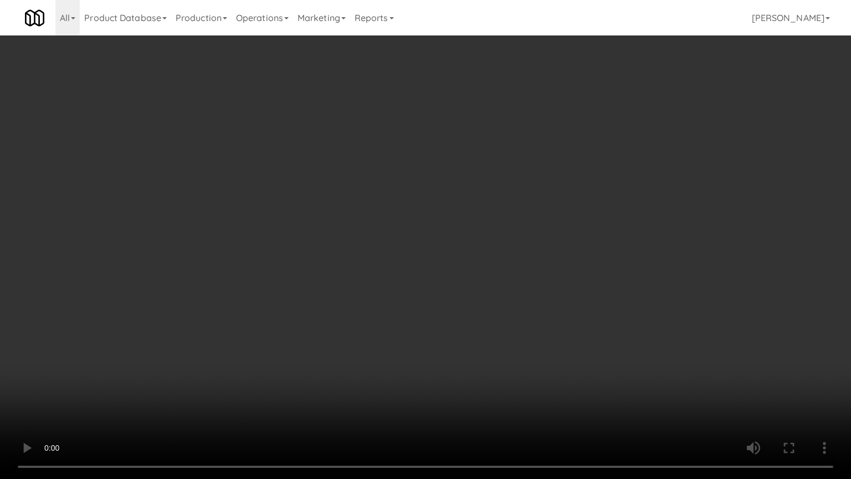
click at [563, 311] on video at bounding box center [425, 239] width 851 height 479
click at [563, 312] on video at bounding box center [425, 239] width 851 height 479
click at [562, 313] on video at bounding box center [425, 239] width 851 height 479
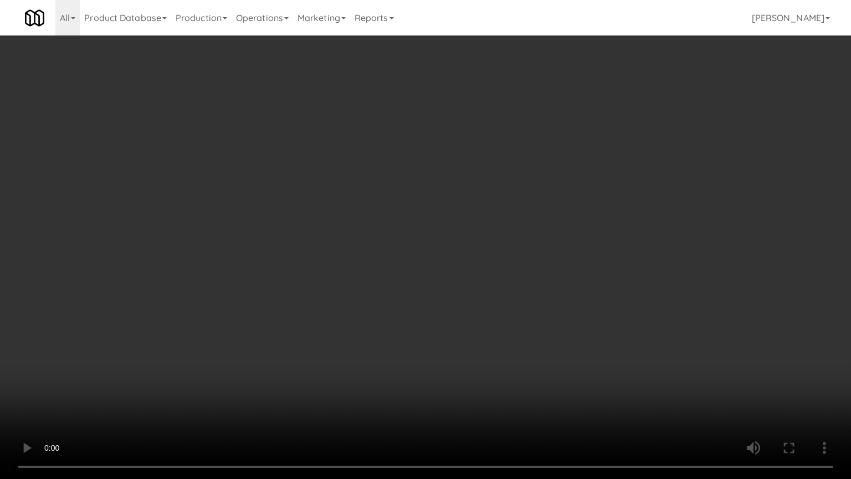
click at [561, 313] on video at bounding box center [425, 239] width 851 height 479
click at [567, 311] on video at bounding box center [425, 239] width 851 height 479
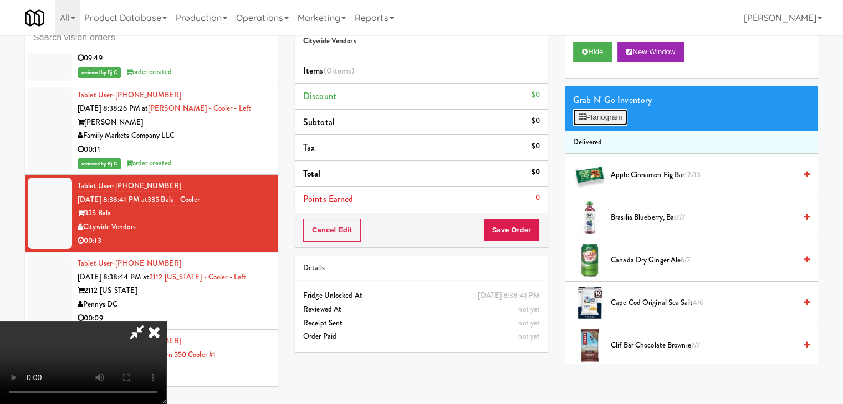
click at [619, 120] on button "Planogram" at bounding box center [600, 117] width 54 height 17
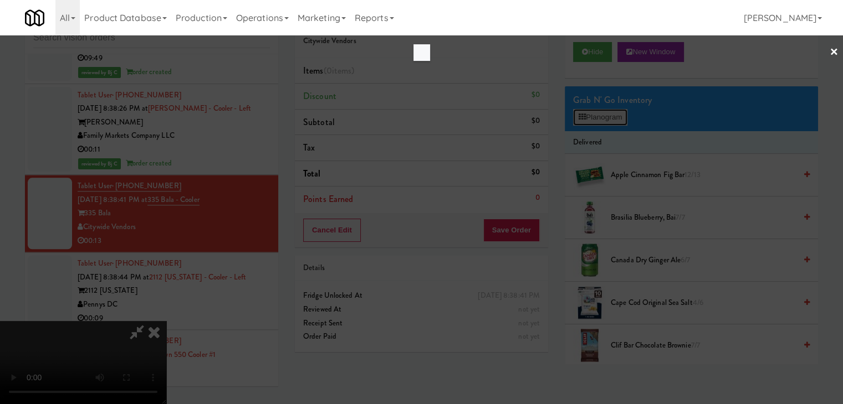
scroll to position [5392, 0]
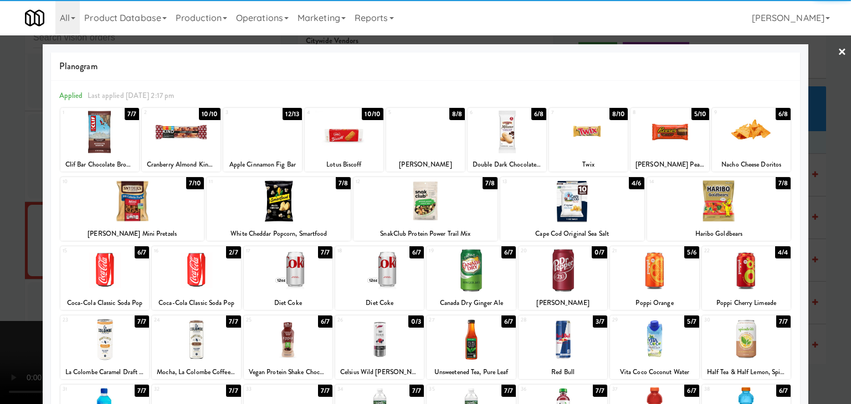
click at [380, 275] on div at bounding box center [379, 270] width 89 height 43
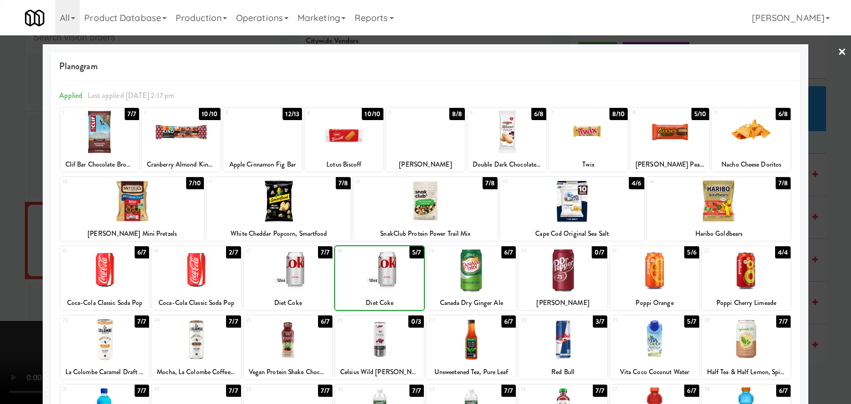
drag, startPoint x: 304, startPoint y: 272, endPoint x: 293, endPoint y: 273, distance: 11.1
click at [300, 272] on div at bounding box center [288, 270] width 89 height 43
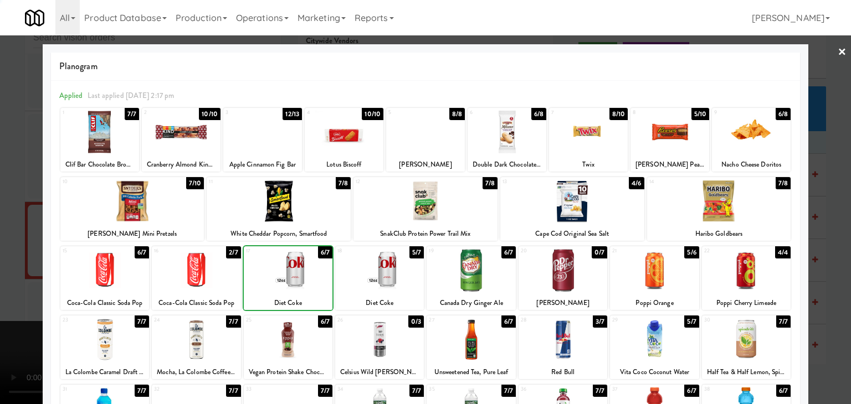
drag, startPoint x: 0, startPoint y: 267, endPoint x: 314, endPoint y: 269, distance: 314.2
click at [23, 267] on div at bounding box center [425, 202] width 851 height 404
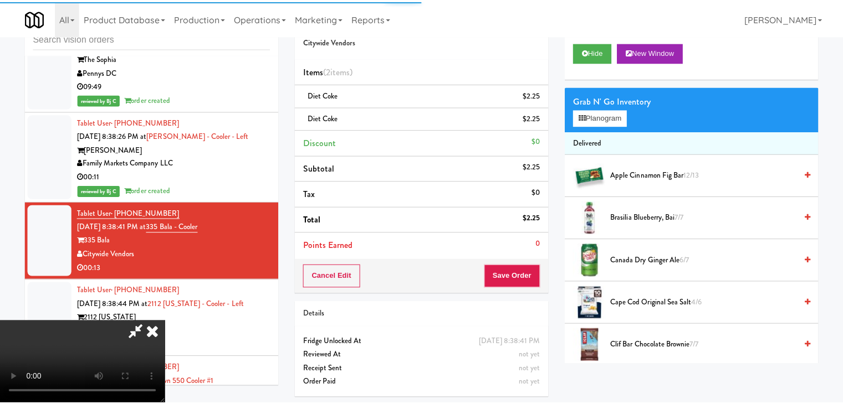
scroll to position [5419, 0]
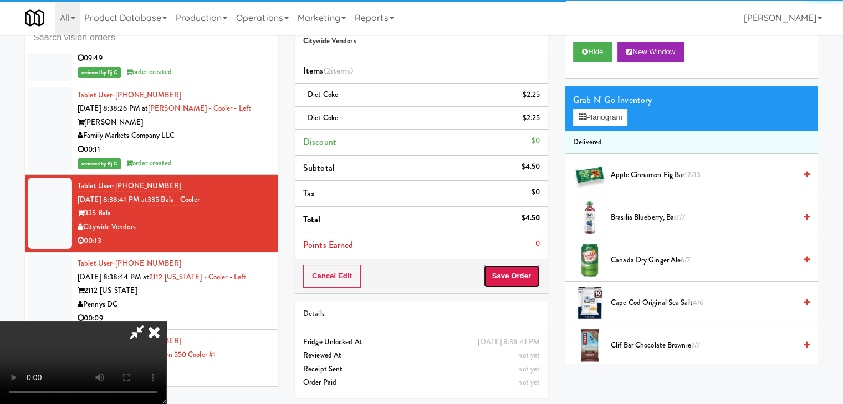
click at [521, 279] on button "Save Order" at bounding box center [511, 276] width 57 height 23
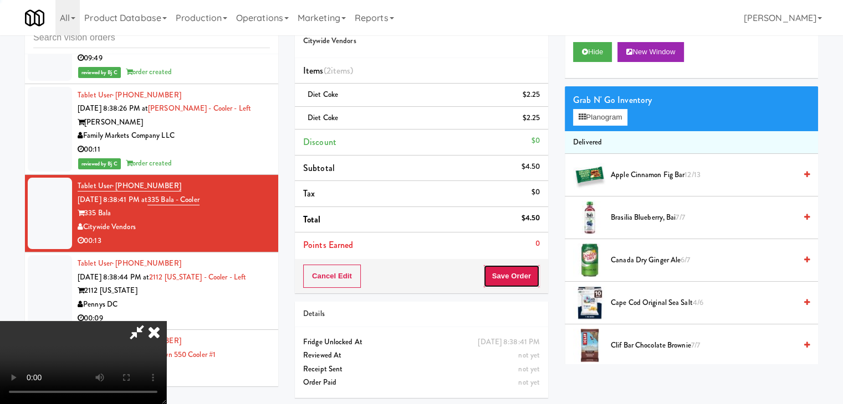
click at [521, 279] on button "Save Order" at bounding box center [511, 276] width 57 height 23
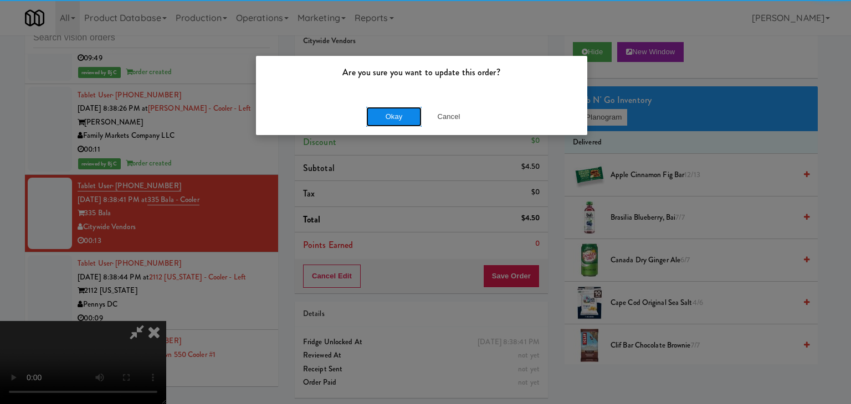
click at [410, 122] on button "Okay" at bounding box center [393, 117] width 55 height 20
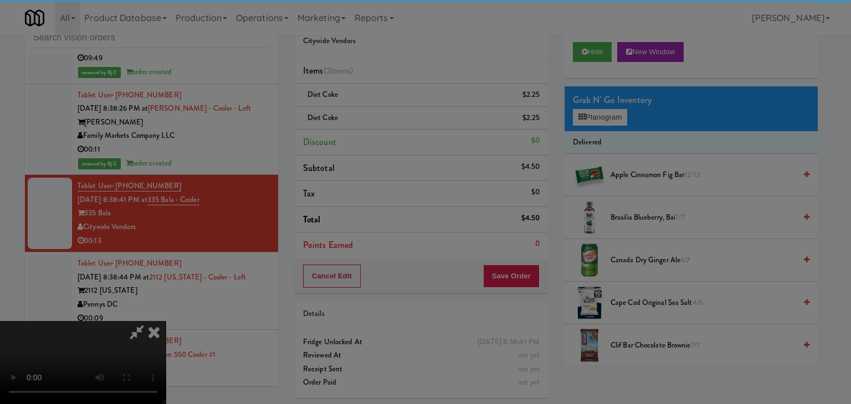
click at [407, 115] on div "Okay Cancel" at bounding box center [421, 96] width 331 height 37
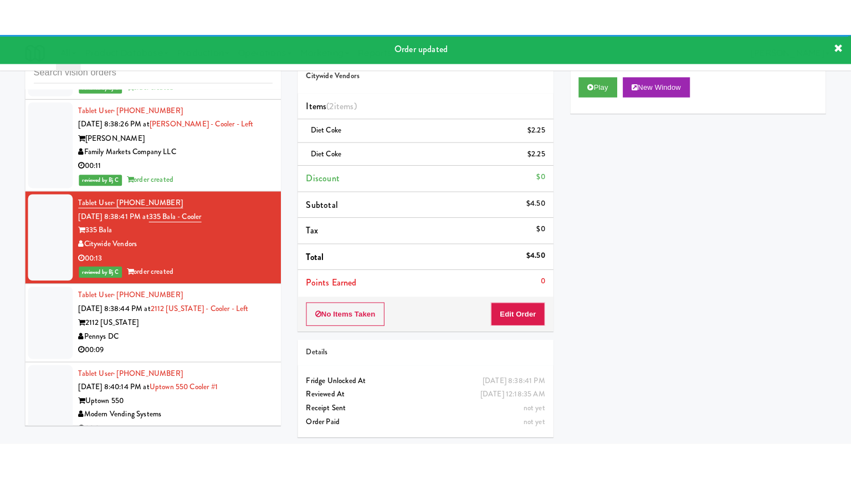
scroll to position [5474, 0]
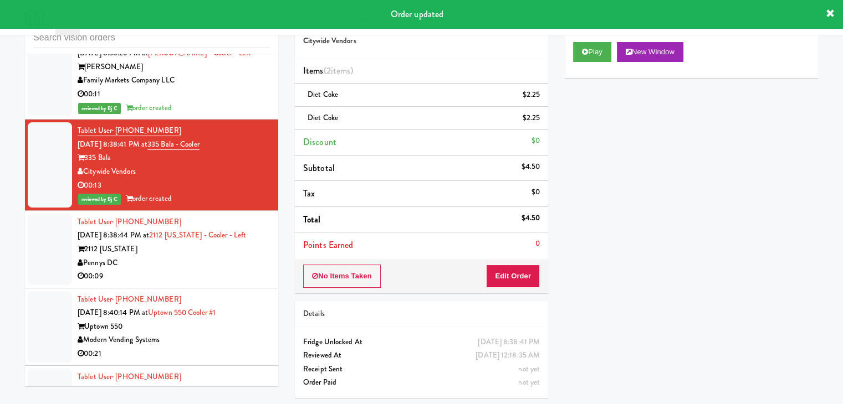
click at [202, 270] on div "00:09" at bounding box center [174, 277] width 192 height 14
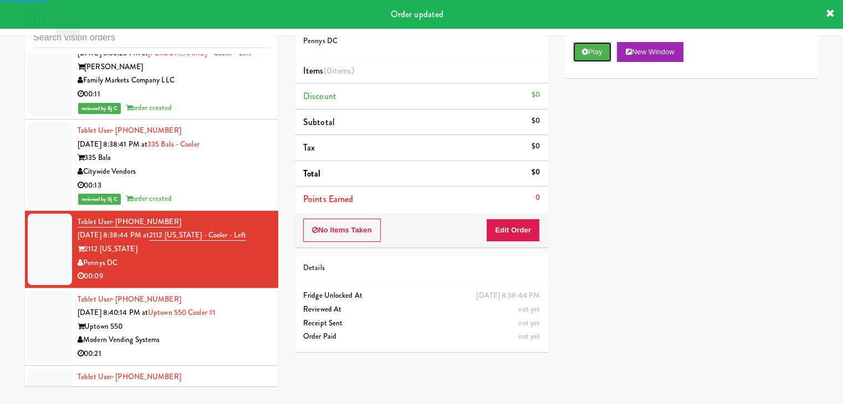
drag, startPoint x: 589, startPoint y: 44, endPoint x: 566, endPoint y: 126, distance: 85.8
click at [589, 45] on button "Play" at bounding box center [592, 52] width 38 height 20
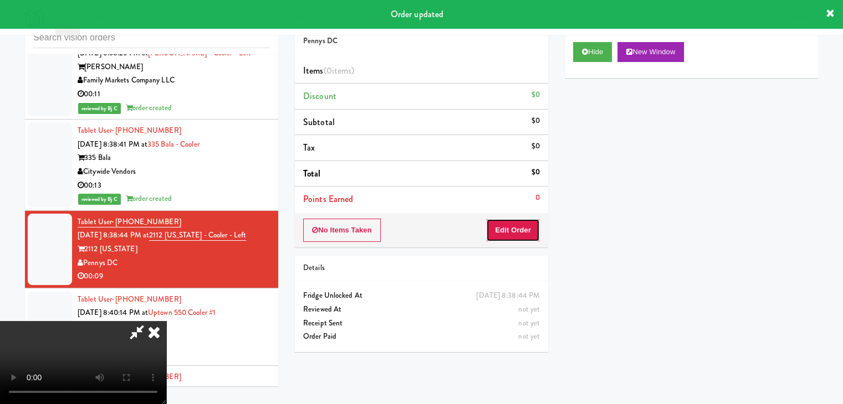
click at [509, 233] on button "Edit Order" at bounding box center [513, 230] width 54 height 23
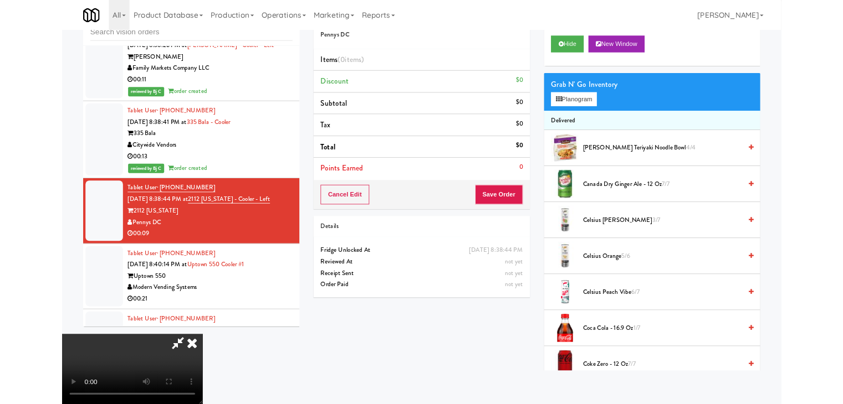
scroll to position [5447, 0]
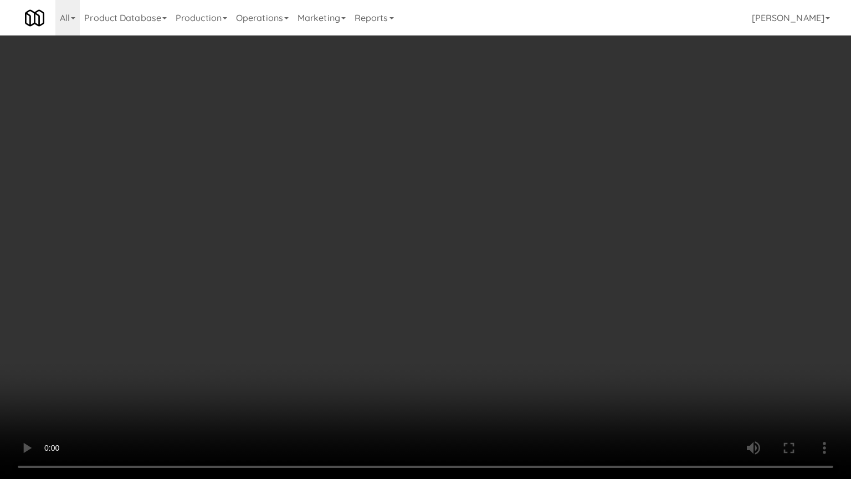
click at [488, 291] on video at bounding box center [425, 239] width 851 height 479
click at [488, 295] on video at bounding box center [425, 239] width 851 height 479
click at [494, 291] on video at bounding box center [425, 239] width 851 height 479
drag, startPoint x: 494, startPoint y: 291, endPoint x: 565, endPoint y: 176, distance: 134.9
click at [494, 290] on video at bounding box center [425, 239] width 851 height 479
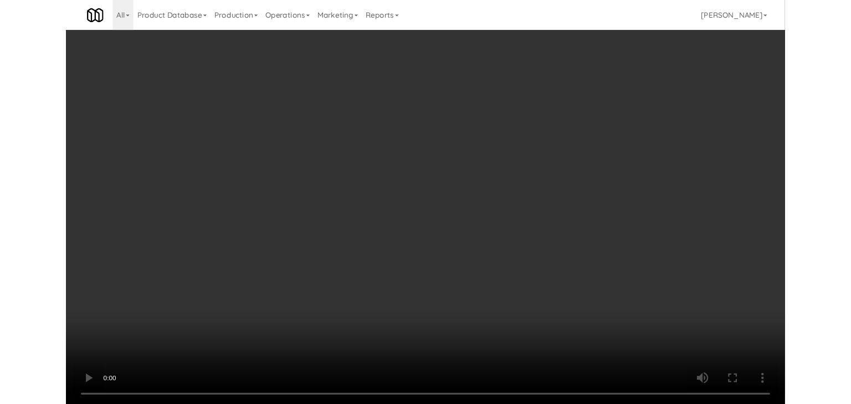
scroll to position [5474, 0]
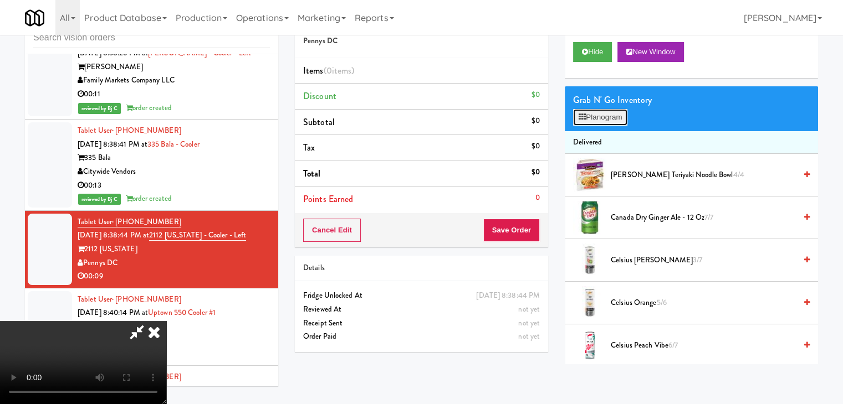
drag, startPoint x: 604, startPoint y: 111, endPoint x: 603, endPoint y: 118, distance: 7.2
click at [603, 118] on button "Planogram" at bounding box center [600, 117] width 54 height 17
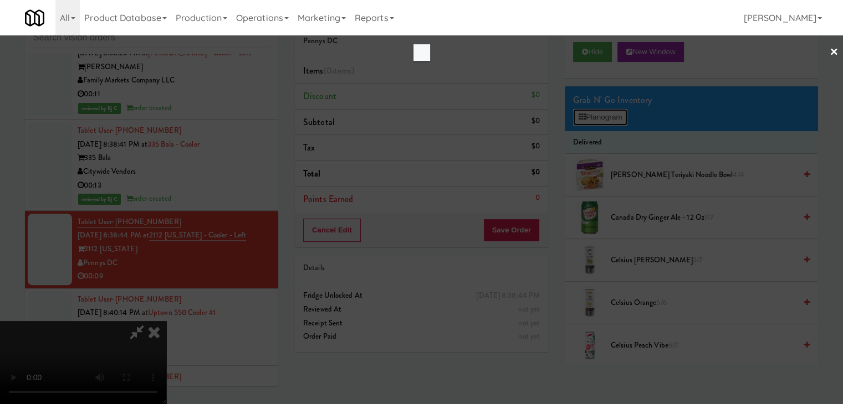
scroll to position [5447, 0]
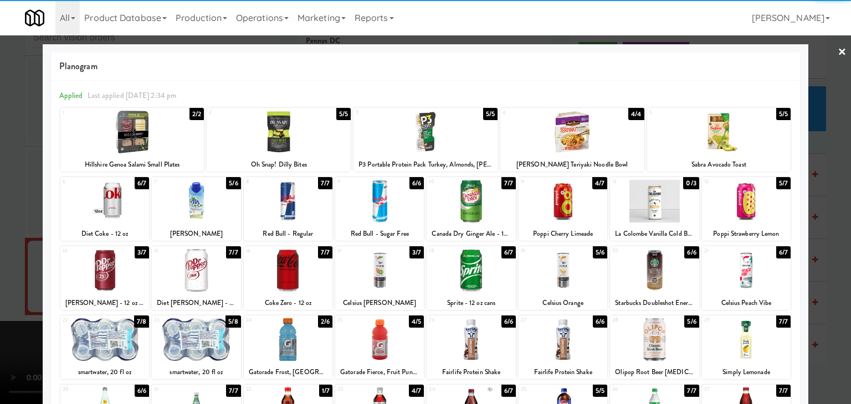
click at [556, 209] on div at bounding box center [563, 201] width 89 height 43
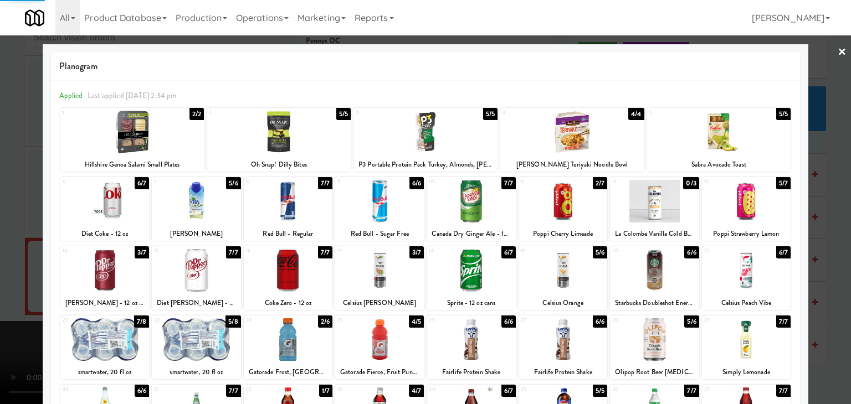
drag, startPoint x: 0, startPoint y: 224, endPoint x: 308, endPoint y: 223, distance: 307.5
click at [18, 222] on div at bounding box center [425, 202] width 851 height 404
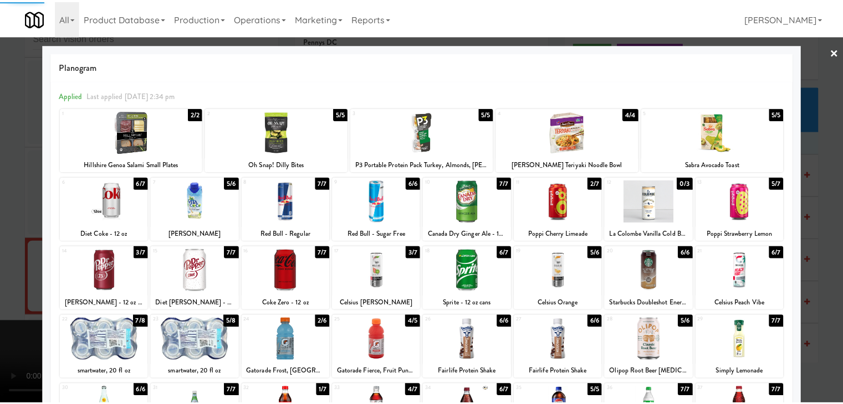
scroll to position [5474, 0]
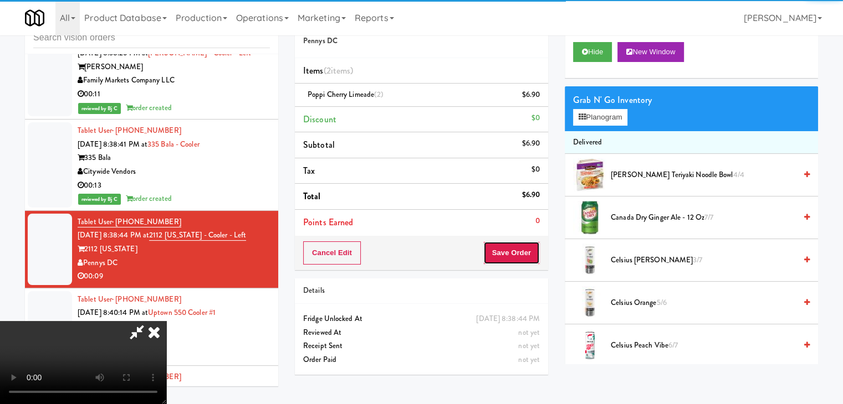
click at [528, 251] on button "Save Order" at bounding box center [511, 253] width 57 height 23
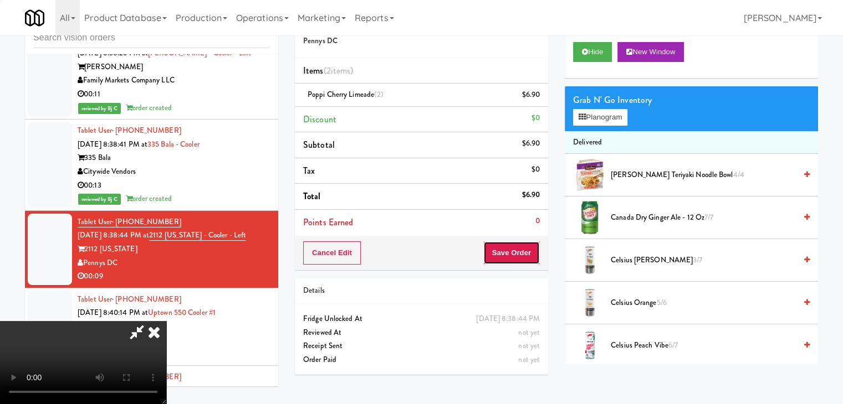
click at [528, 251] on button "Save Order" at bounding box center [511, 253] width 57 height 23
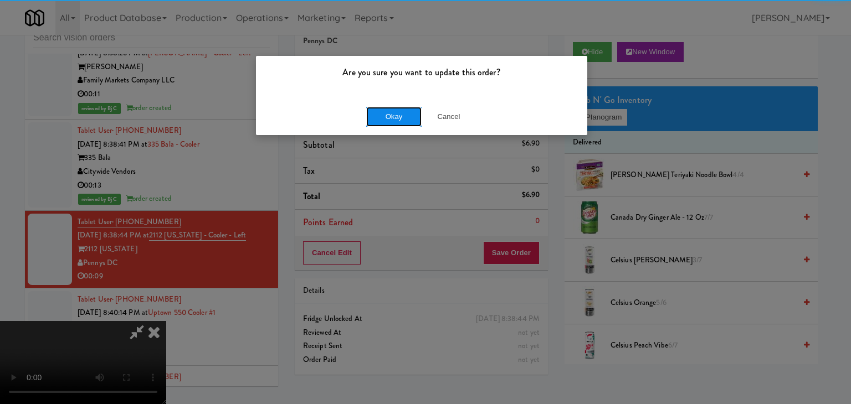
click at [395, 111] on button "Okay" at bounding box center [393, 117] width 55 height 20
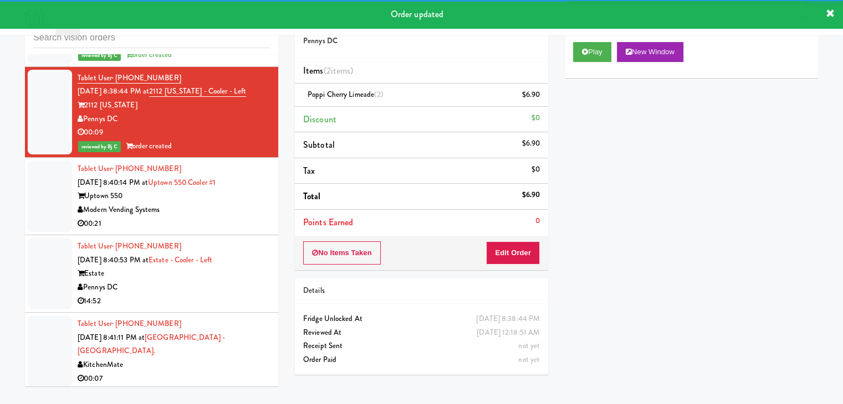
scroll to position [5641, 0]
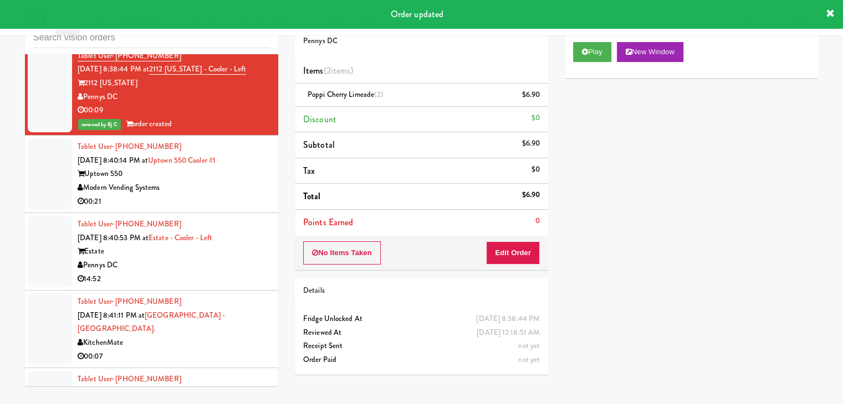
click at [240, 195] on div "00:21" at bounding box center [174, 202] width 192 height 14
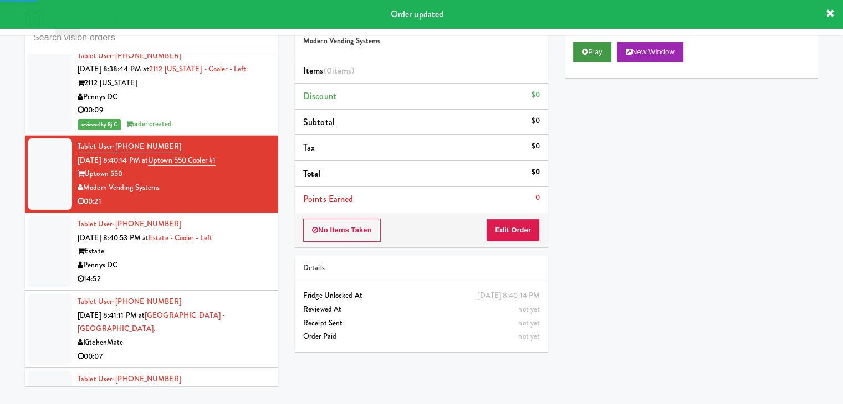
drag, startPoint x: 585, startPoint y: 37, endPoint x: 591, endPoint y: 52, distance: 16.4
click at [590, 43] on div "Play New Window" at bounding box center [691, 56] width 253 height 44
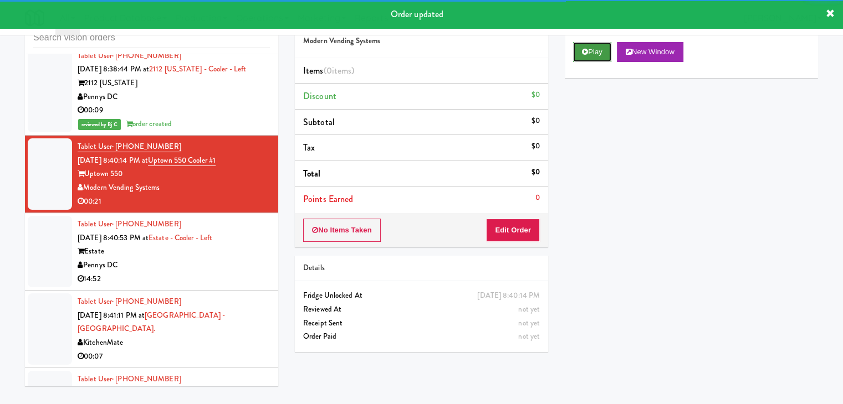
click at [591, 52] on button "Play" at bounding box center [592, 52] width 38 height 20
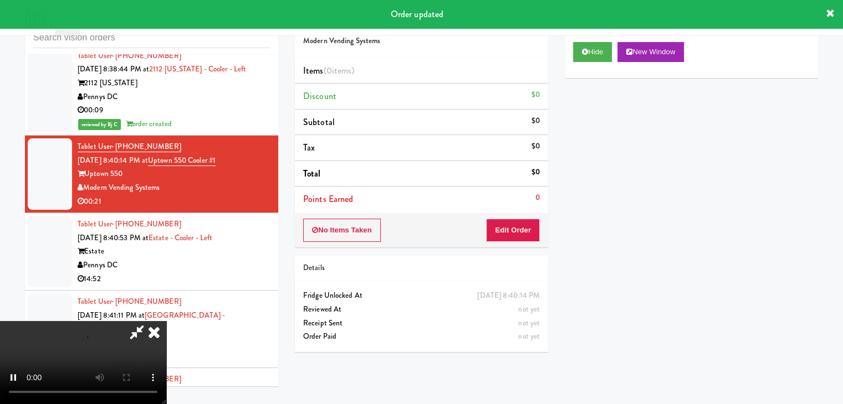
click at [519, 220] on div "No Items Taken Edit Order" at bounding box center [421, 230] width 253 height 34
click at [519, 226] on button "Edit Order" at bounding box center [513, 230] width 54 height 23
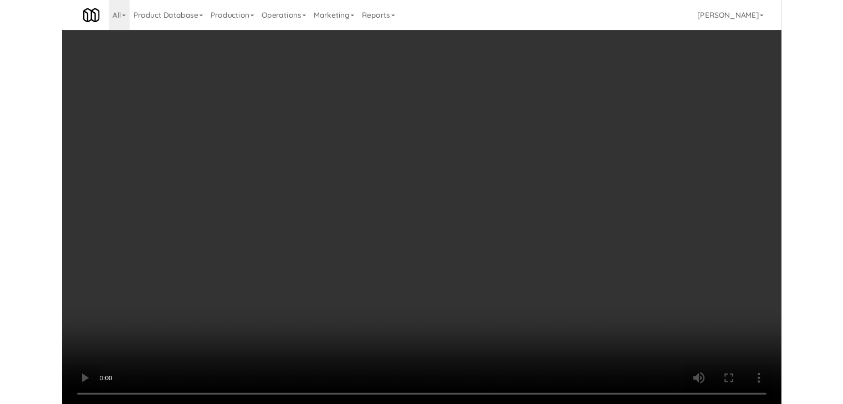
scroll to position [5613, 0]
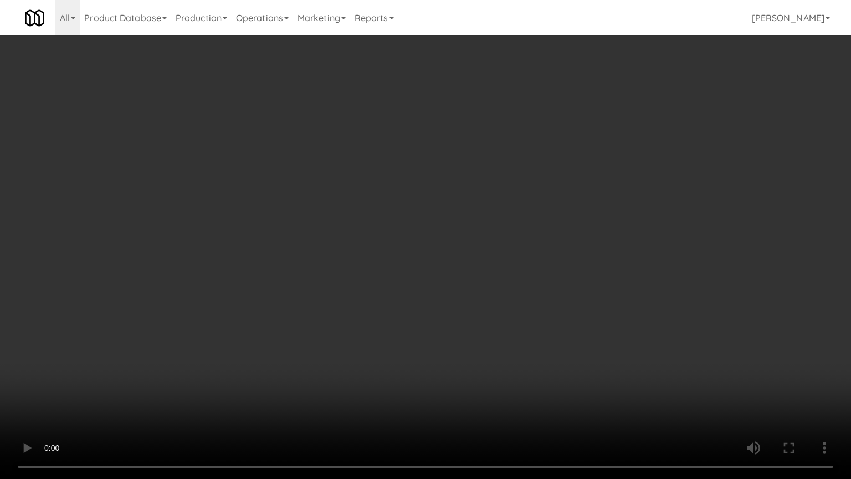
click at [555, 264] on video at bounding box center [425, 239] width 851 height 479
click at [552, 267] on video at bounding box center [425, 239] width 851 height 479
click at [554, 264] on video at bounding box center [425, 239] width 851 height 479
click at [555, 264] on video at bounding box center [425, 239] width 851 height 479
click at [561, 265] on video at bounding box center [425, 239] width 851 height 479
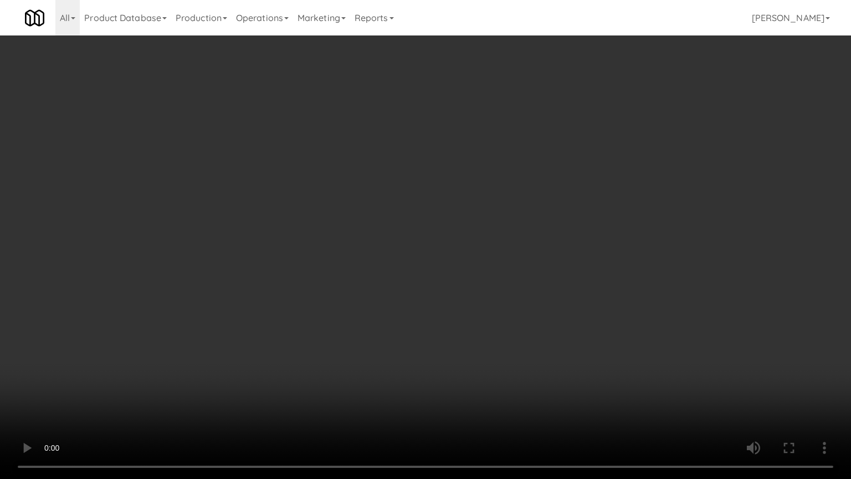
click at [561, 268] on video at bounding box center [425, 239] width 851 height 479
click at [562, 270] on video at bounding box center [425, 239] width 851 height 479
click at [562, 271] on video at bounding box center [425, 239] width 851 height 479
click at [566, 269] on video at bounding box center [425, 239] width 851 height 479
click at [566, 268] on video at bounding box center [425, 239] width 851 height 479
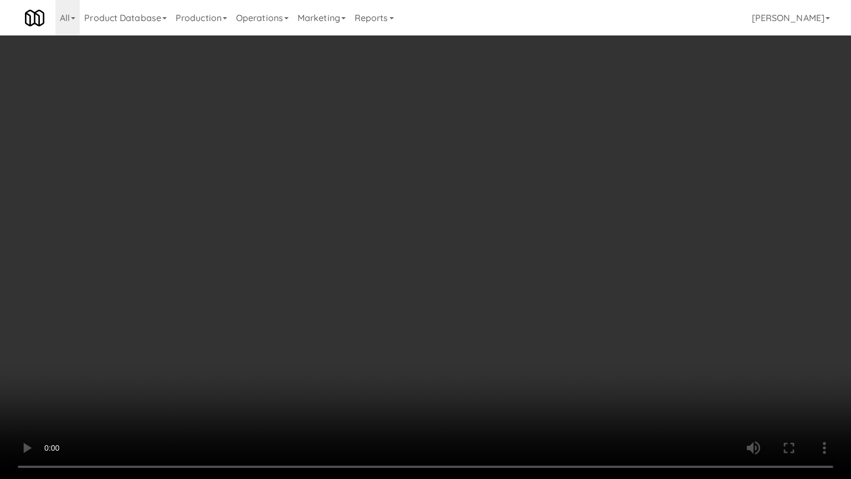
click at [566, 268] on video at bounding box center [425, 239] width 851 height 479
click at [566, 266] on video at bounding box center [425, 239] width 851 height 479
click at [523, 330] on video at bounding box center [425, 239] width 851 height 479
click at [537, 323] on video at bounding box center [425, 239] width 851 height 479
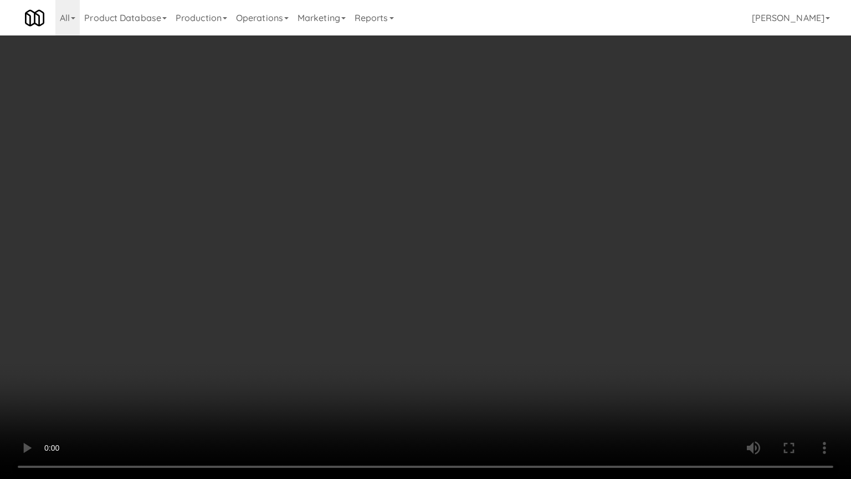
click at [540, 320] on video at bounding box center [425, 239] width 851 height 479
click at [534, 317] on video at bounding box center [425, 239] width 851 height 479
click at [541, 308] on video at bounding box center [425, 239] width 851 height 479
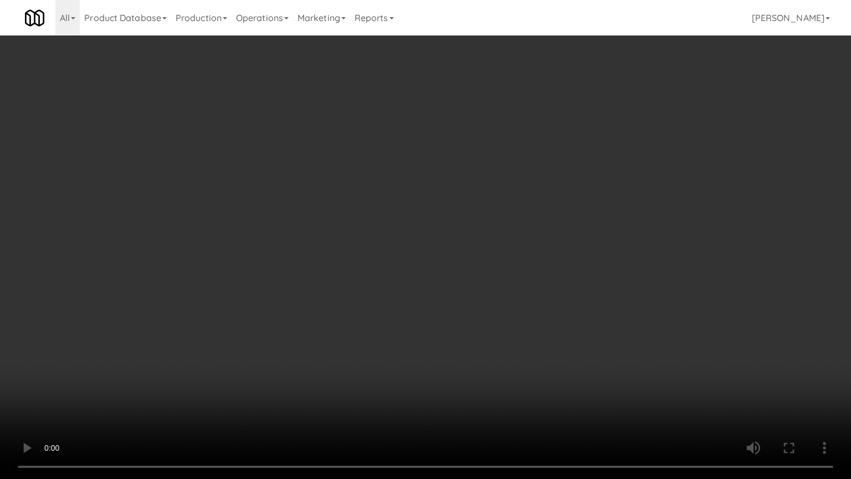
click at [554, 306] on video at bounding box center [425, 239] width 851 height 479
click at [556, 304] on video at bounding box center [425, 239] width 851 height 479
click at [561, 304] on video at bounding box center [425, 239] width 851 height 479
click at [570, 299] on video at bounding box center [425, 239] width 851 height 479
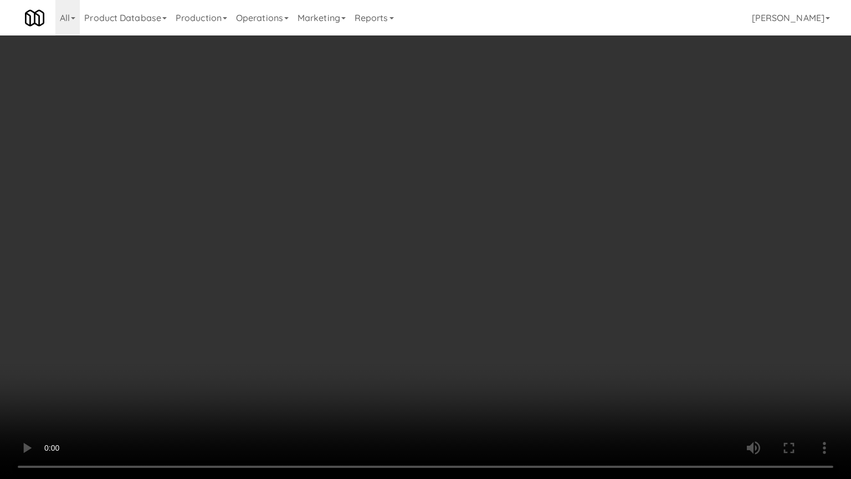
click at [570, 299] on video at bounding box center [425, 239] width 851 height 479
click at [610, 364] on video at bounding box center [425, 239] width 851 height 479
click at [610, 363] on video at bounding box center [425, 239] width 851 height 479
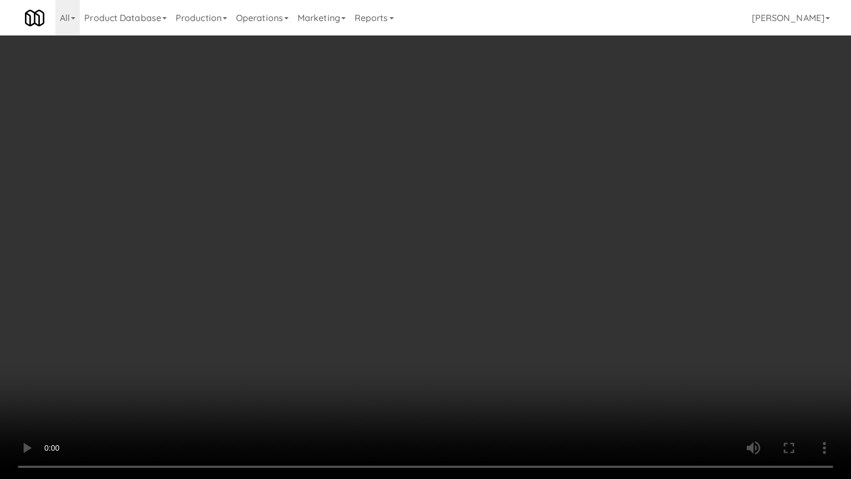
click at [610, 363] on video at bounding box center [425, 239] width 851 height 479
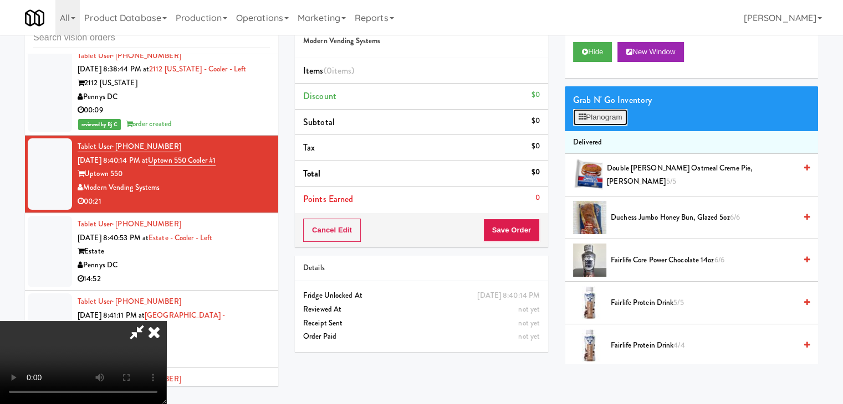
click at [624, 120] on button "Planogram" at bounding box center [600, 117] width 54 height 17
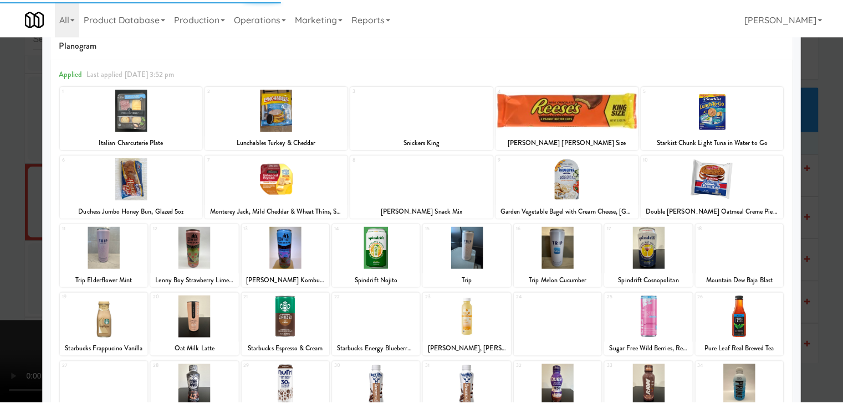
scroll to position [55, 0]
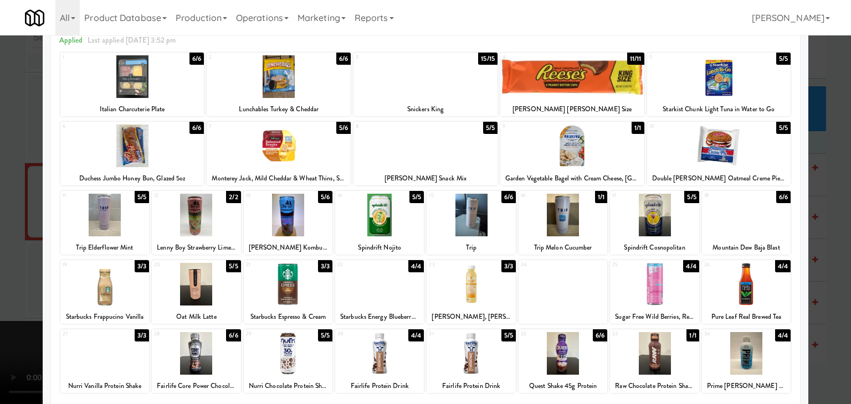
click at [461, 284] on div at bounding box center [471, 284] width 89 height 43
drag, startPoint x: 0, startPoint y: 273, endPoint x: 47, endPoint y: 271, distance: 46.6
click at [2, 273] on div at bounding box center [425, 202] width 851 height 404
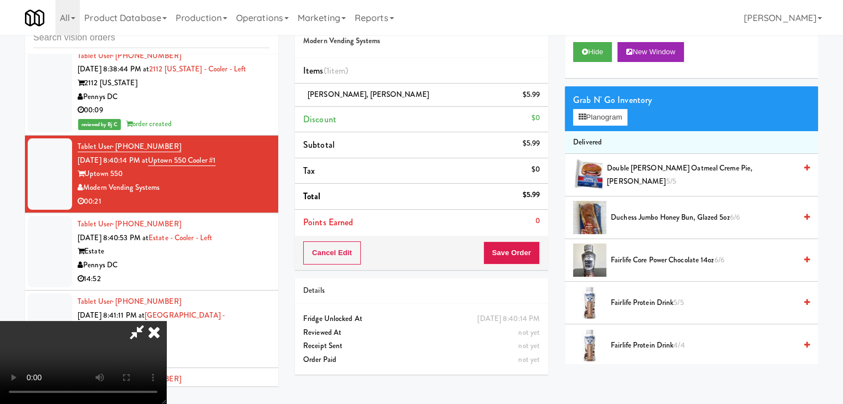
click at [166, 324] on video at bounding box center [83, 362] width 166 height 83
click at [166, 321] on video at bounding box center [83, 362] width 166 height 83
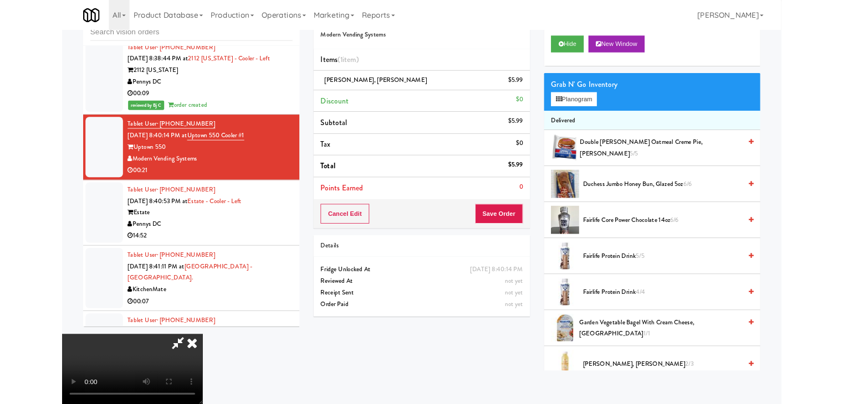
scroll to position [5613, 0]
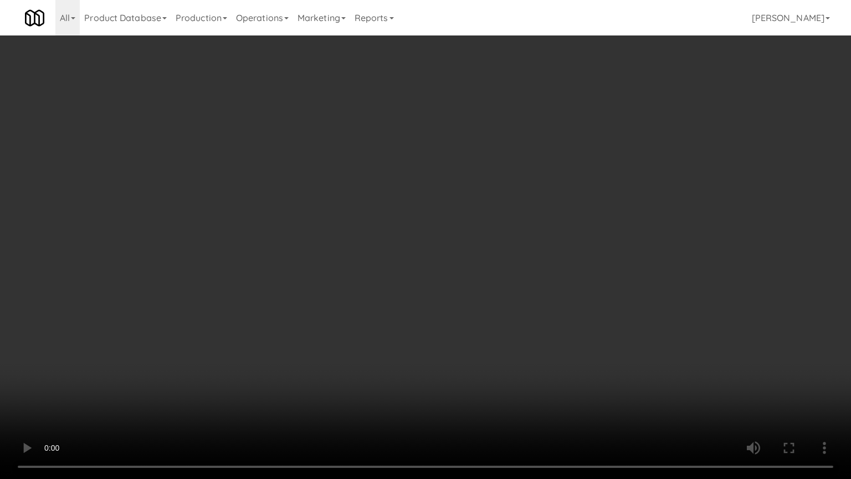
click at [408, 366] on video at bounding box center [425, 239] width 851 height 479
click at [410, 367] on video at bounding box center [425, 239] width 851 height 479
click at [421, 360] on video at bounding box center [425, 239] width 851 height 479
click at [442, 377] on video at bounding box center [425, 239] width 851 height 479
drag, startPoint x: 442, startPoint y: 377, endPoint x: 459, endPoint y: 309, distance: 70.2
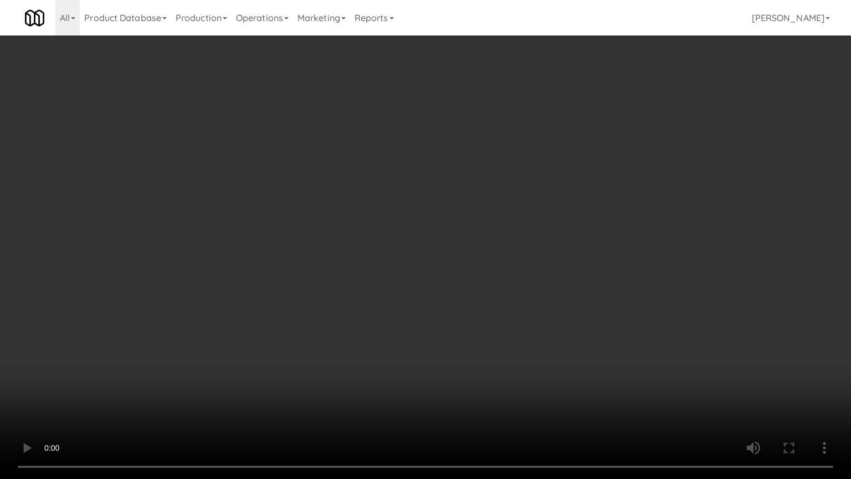
click at [443, 376] on video at bounding box center [425, 239] width 851 height 479
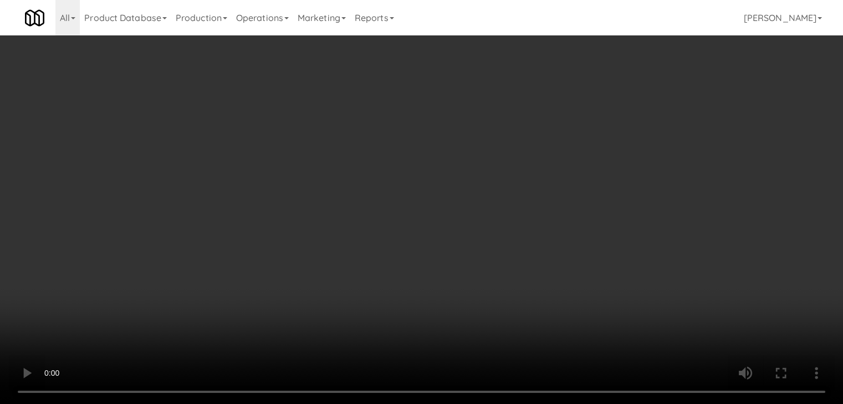
scroll to position [5641, 0]
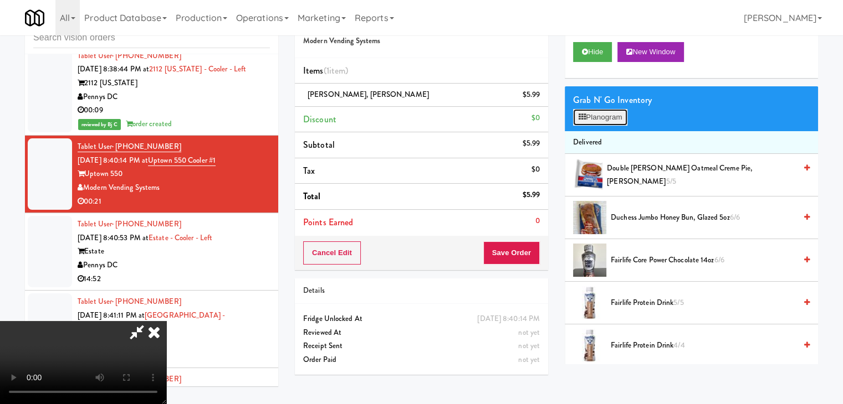
click at [606, 117] on button "Planogram" at bounding box center [600, 117] width 54 height 17
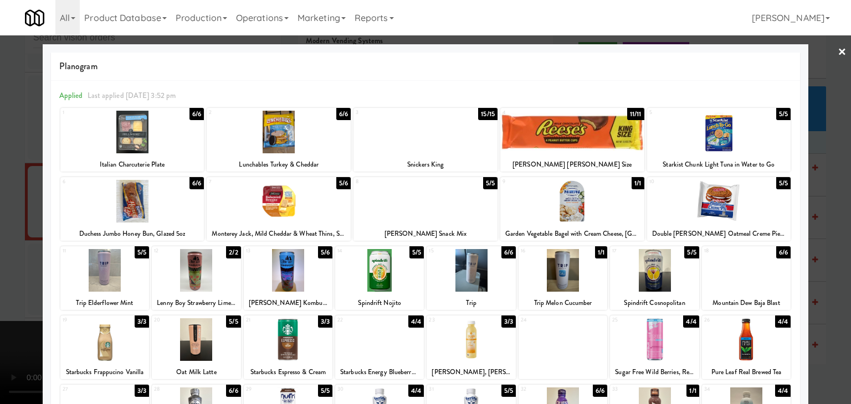
click at [192, 278] on div at bounding box center [196, 270] width 89 height 43
drag, startPoint x: 0, startPoint y: 278, endPoint x: 224, endPoint y: 273, distance: 224.5
click at [8, 275] on div at bounding box center [425, 202] width 851 height 404
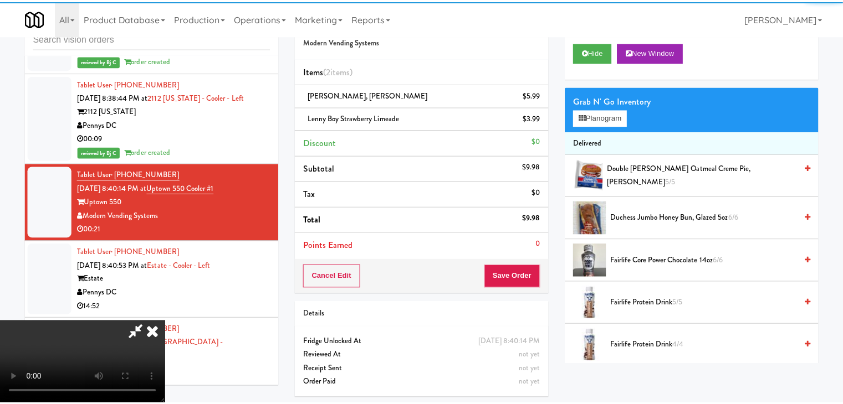
scroll to position [5641, 0]
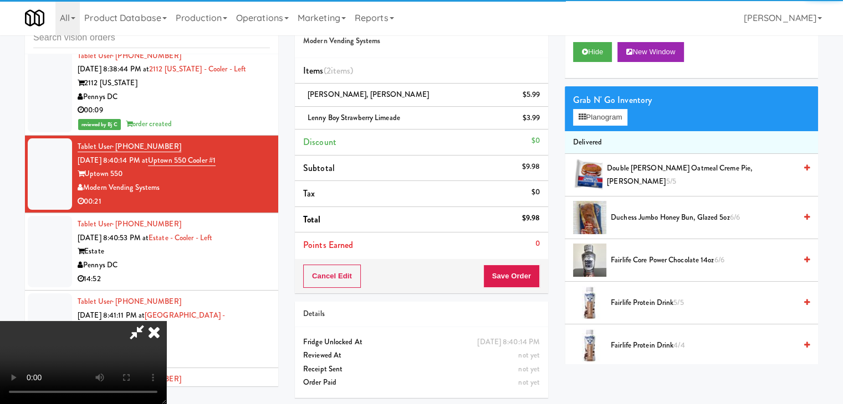
click at [166, 321] on video at bounding box center [83, 362] width 166 height 83
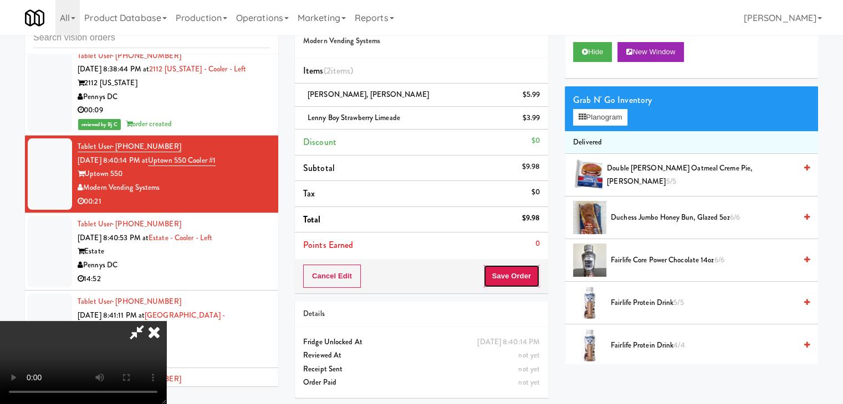
click at [536, 286] on button "Save Order" at bounding box center [511, 276] width 57 height 23
click at [529, 284] on button "Save Order" at bounding box center [511, 276] width 57 height 23
click at [530, 282] on button "Save Order" at bounding box center [511, 276] width 57 height 23
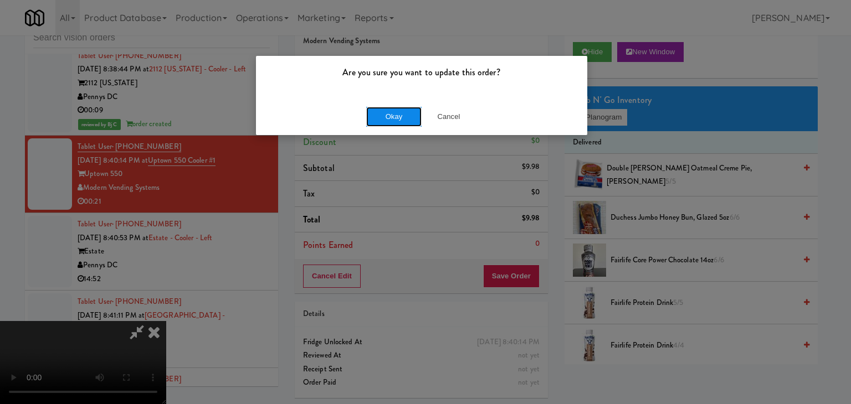
click at [380, 119] on button "Okay" at bounding box center [393, 117] width 55 height 20
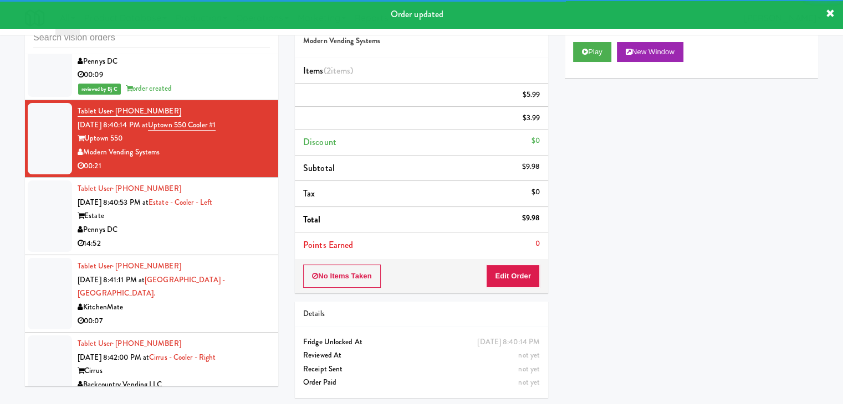
scroll to position [5696, 0]
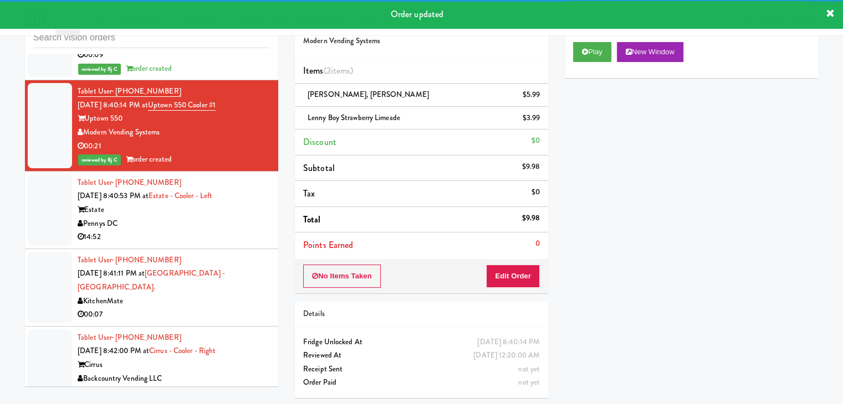
click at [236, 217] on div "Pennys DC" at bounding box center [174, 224] width 192 height 14
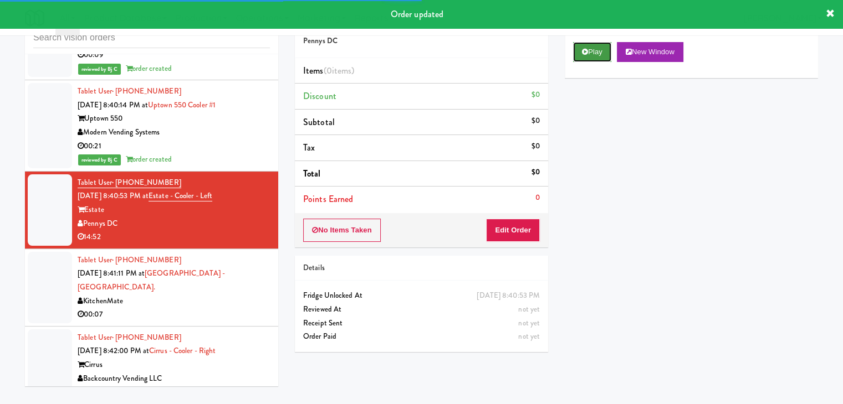
click at [598, 57] on button "Play" at bounding box center [592, 52] width 38 height 20
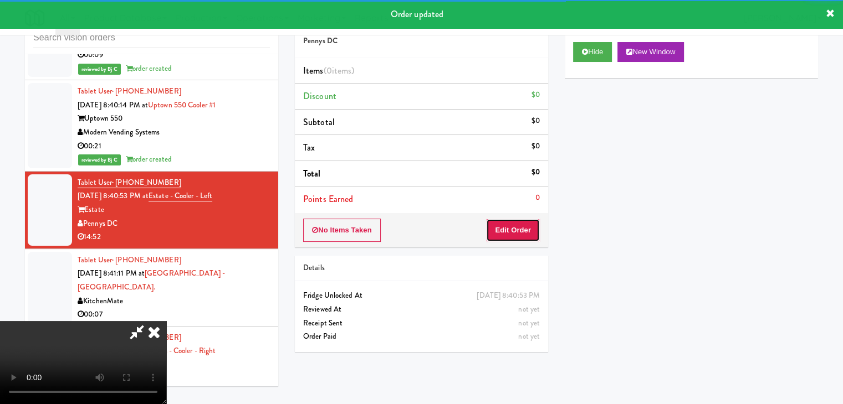
click at [520, 235] on button "Edit Order" at bounding box center [513, 230] width 54 height 23
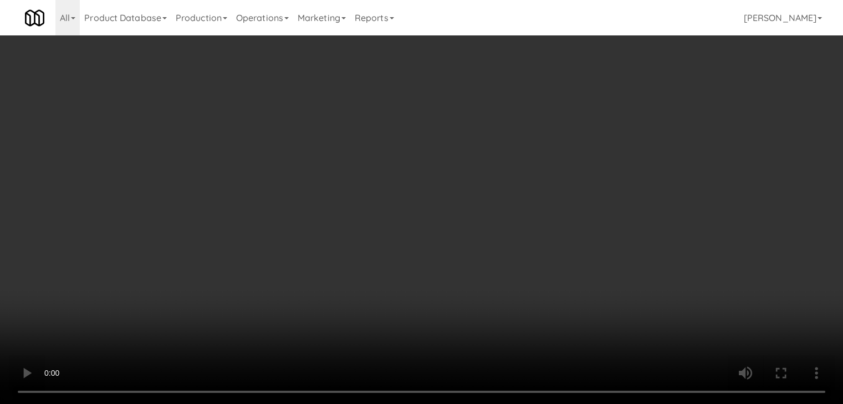
scroll to position [5668, 0]
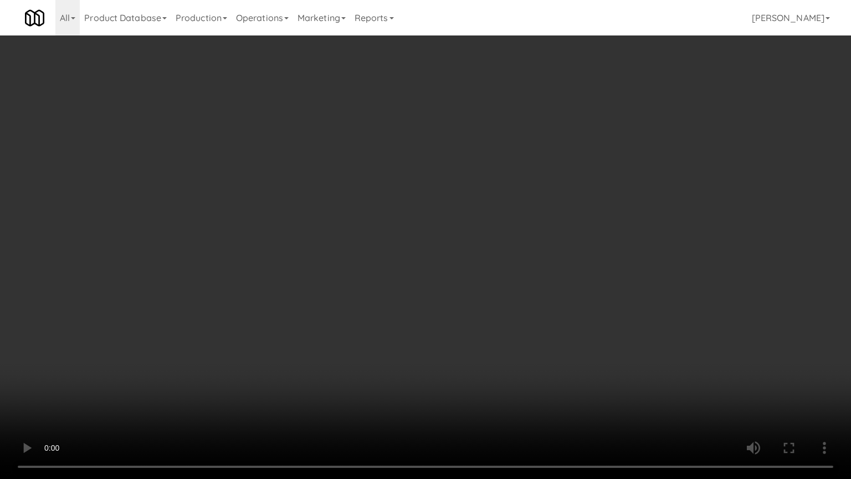
click at [501, 294] on video at bounding box center [425, 239] width 851 height 479
click at [501, 293] on video at bounding box center [425, 239] width 851 height 479
click at [504, 294] on video at bounding box center [425, 239] width 851 height 479
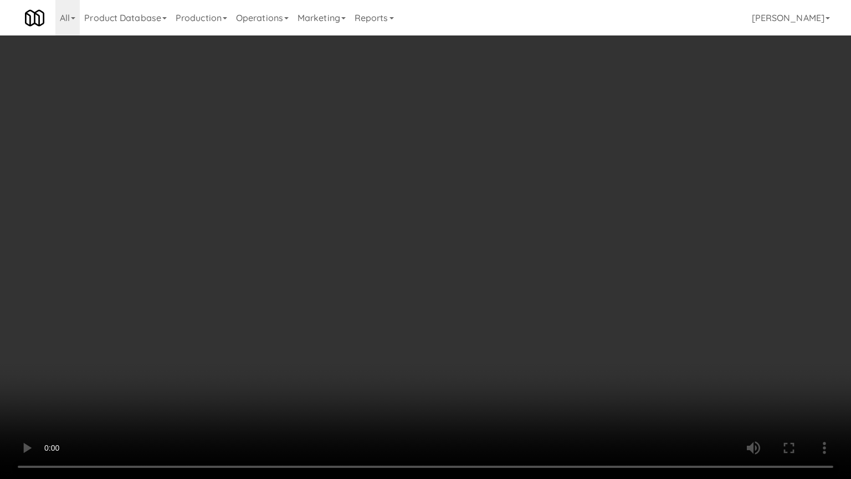
click at [505, 293] on video at bounding box center [425, 239] width 851 height 479
click at [514, 289] on video at bounding box center [425, 239] width 851 height 479
click at [515, 289] on video at bounding box center [425, 239] width 851 height 479
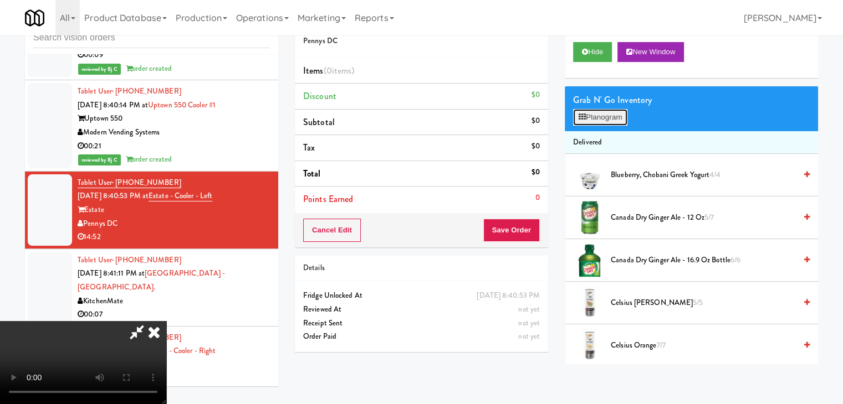
click at [610, 117] on button "Planogram" at bounding box center [600, 117] width 54 height 17
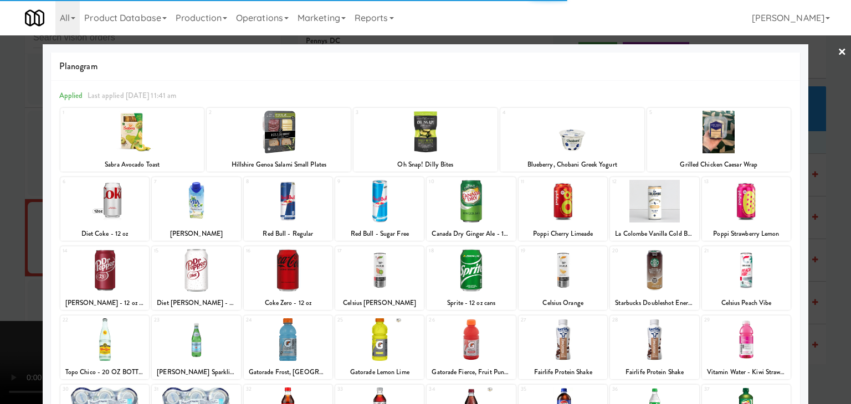
drag, startPoint x: 295, startPoint y: 271, endPoint x: 297, endPoint y: 287, distance: 16.2
click at [295, 272] on div at bounding box center [288, 270] width 89 height 43
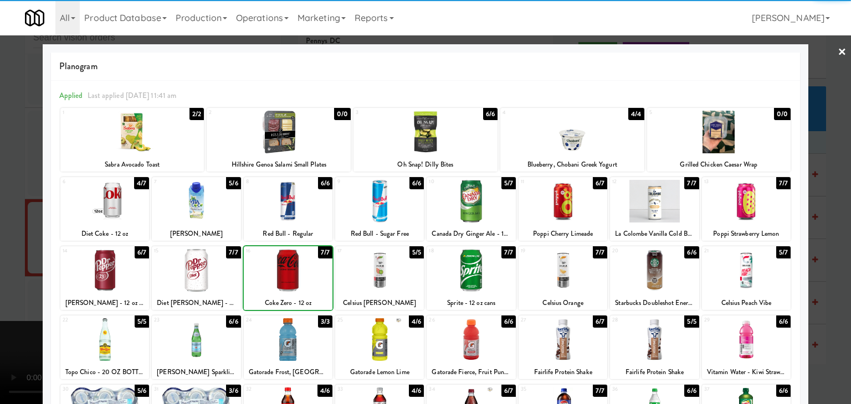
click at [298, 337] on div at bounding box center [288, 340] width 89 height 43
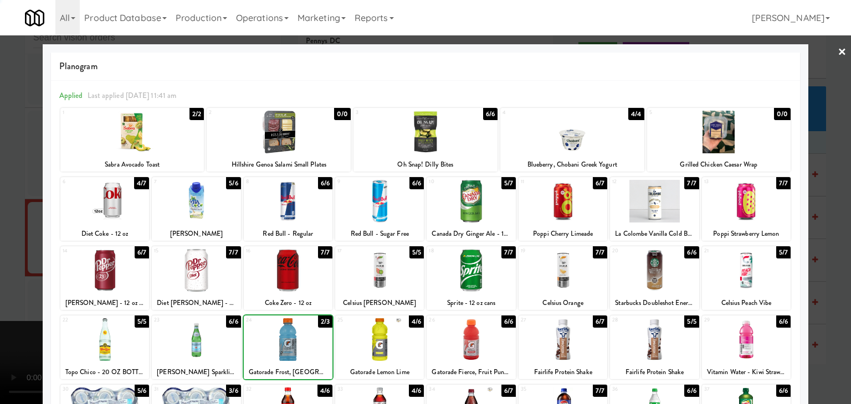
click at [0, 336] on div at bounding box center [425, 202] width 851 height 404
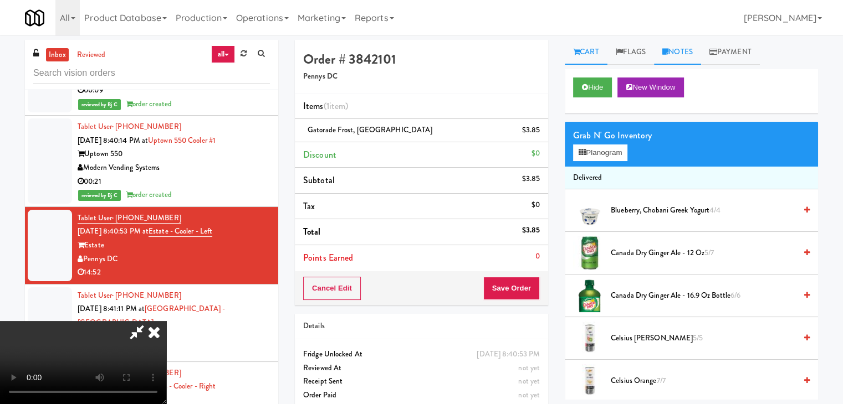
click at [687, 49] on link "Notes" at bounding box center [677, 52] width 47 height 25
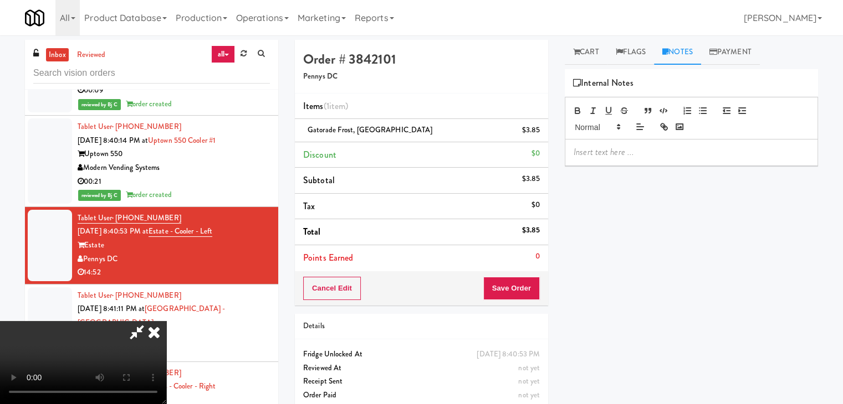
click at [624, 142] on div at bounding box center [691, 152] width 252 height 25
click at [618, 151] on p at bounding box center [690, 152] width 235 height 12
drag, startPoint x: 667, startPoint y: 153, endPoint x: 652, endPoint y: 153, distance: 15.5
click at [652, 153] on p "BJ: Video not stop no toehr order made" at bounding box center [690, 152] width 235 height 12
drag, startPoint x: 665, startPoint y: 157, endPoint x: 652, endPoint y: 157, distance: 13.9
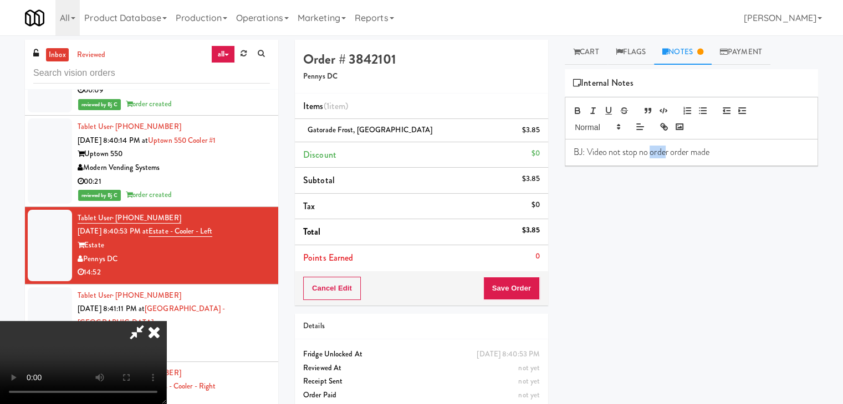
click at [652, 157] on p "BJ: Video not stop no order order made" at bounding box center [690, 152] width 235 height 12
click at [166, 321] on icon at bounding box center [154, 332] width 24 height 22
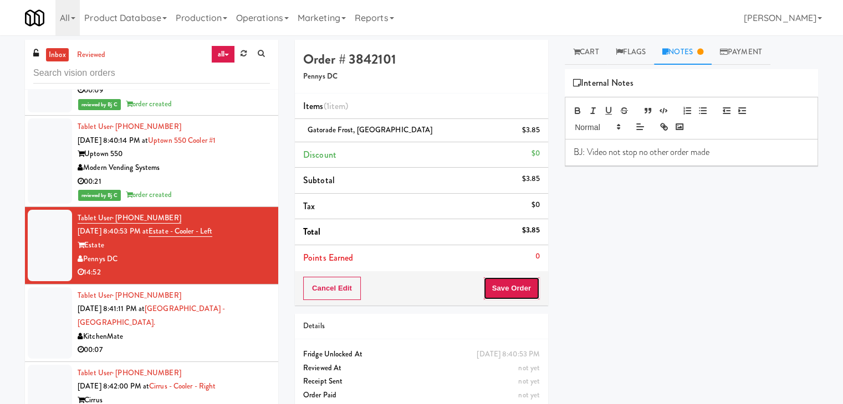
click at [502, 292] on button "Save Order" at bounding box center [511, 288] width 57 height 23
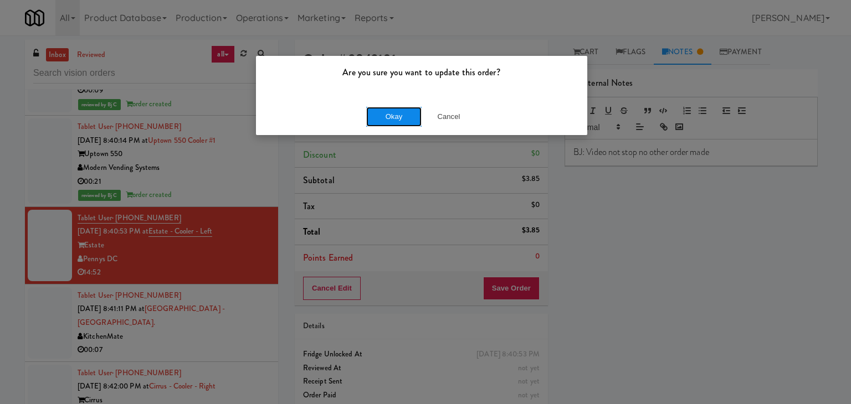
click at [410, 119] on button "Okay" at bounding box center [393, 117] width 55 height 20
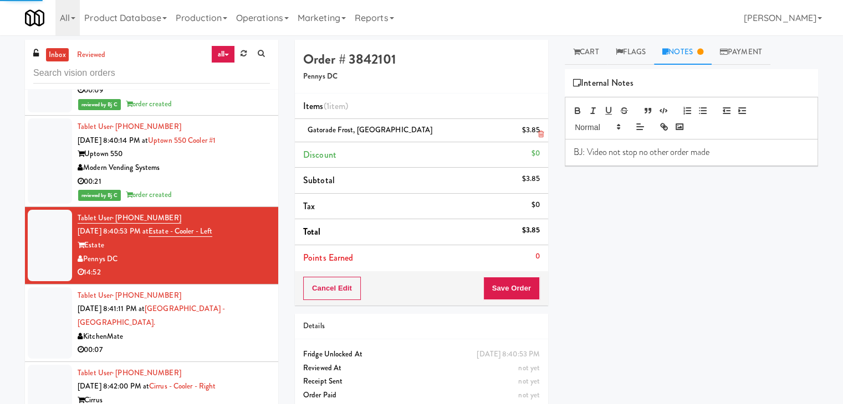
drag, startPoint x: 410, startPoint y: 119, endPoint x: 456, endPoint y: 127, distance: 46.6
click at [428, 124] on body "Are you sure you want to update this order? Okay Cancel Okay Are you sure you w…" at bounding box center [421, 237] width 843 height 404
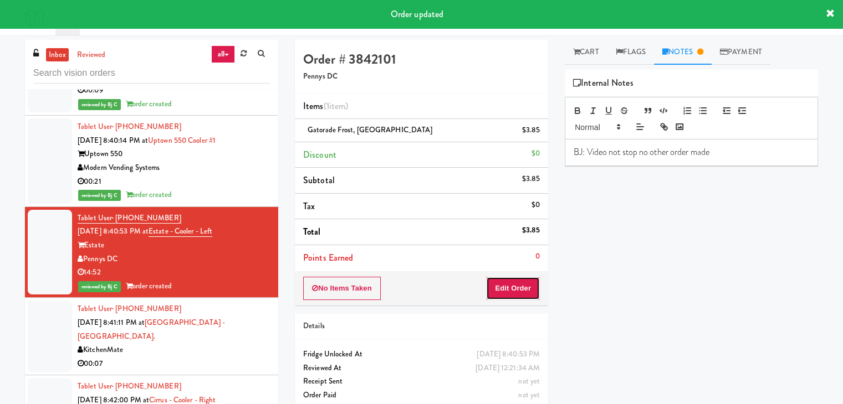
click at [528, 290] on button "Edit Order" at bounding box center [513, 288] width 54 height 23
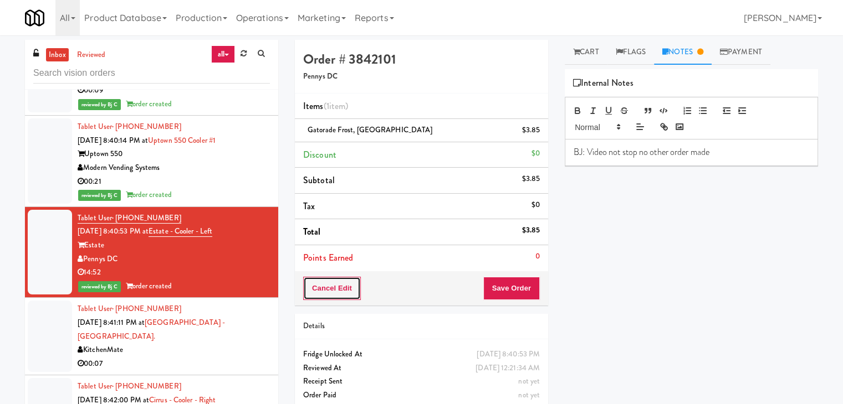
drag, startPoint x: 336, startPoint y: 293, endPoint x: 554, endPoint y: 276, distance: 218.4
click at [576, 257] on div "Order # 3842101 Pennys DC Items (1 item ) Gatorade Frost, Glacier Freeze $3.85 …" at bounding box center [556, 229] width 540 height 379
click at [594, 51] on link "Cart" at bounding box center [586, 52] width 43 height 25
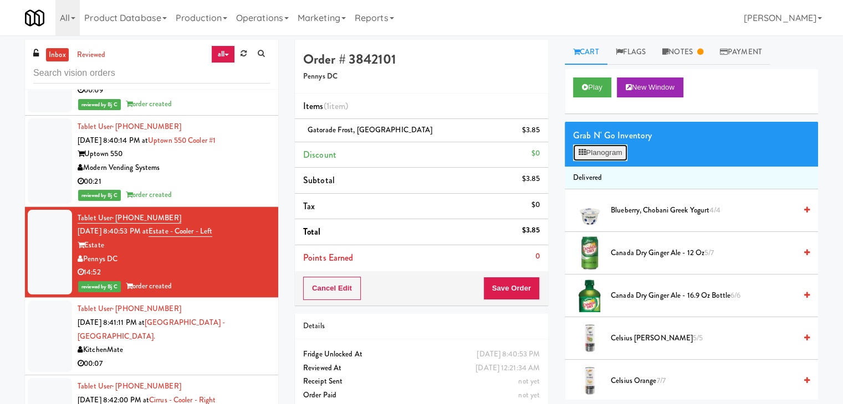
click at [598, 158] on button "Planogram" at bounding box center [600, 153] width 54 height 17
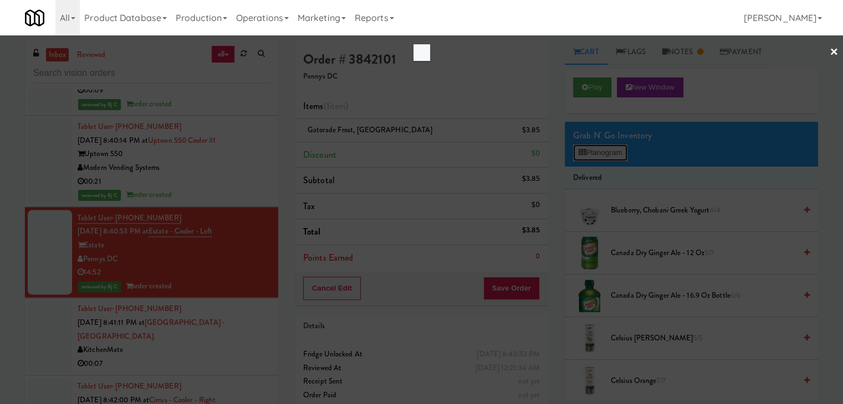
scroll to position [5668, 0]
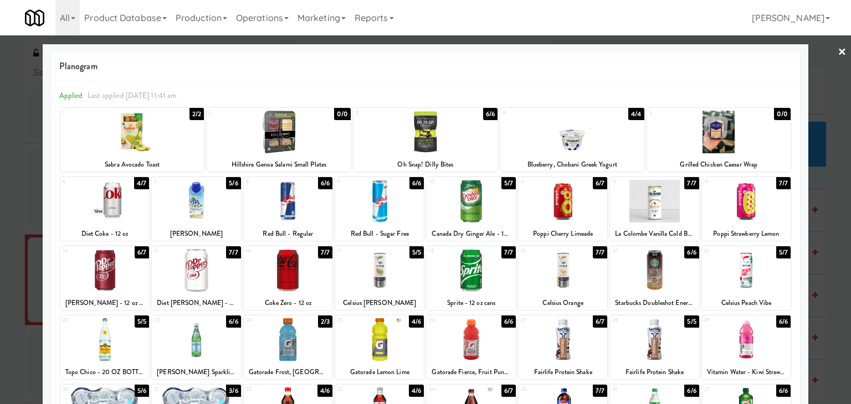
click at [280, 275] on div at bounding box center [288, 270] width 89 height 43
drag, startPoint x: 0, startPoint y: 280, endPoint x: 91, endPoint y: 268, distance: 91.7
click at [0, 280] on div at bounding box center [425, 202] width 851 height 404
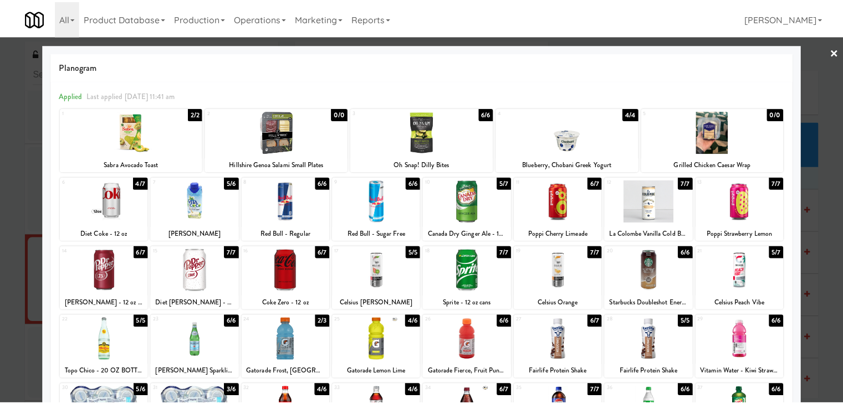
scroll to position [5696, 0]
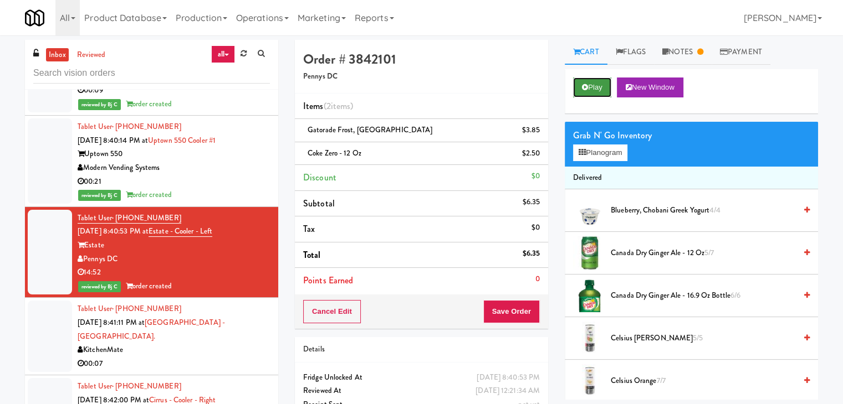
click at [605, 84] on button "Play" at bounding box center [592, 88] width 38 height 20
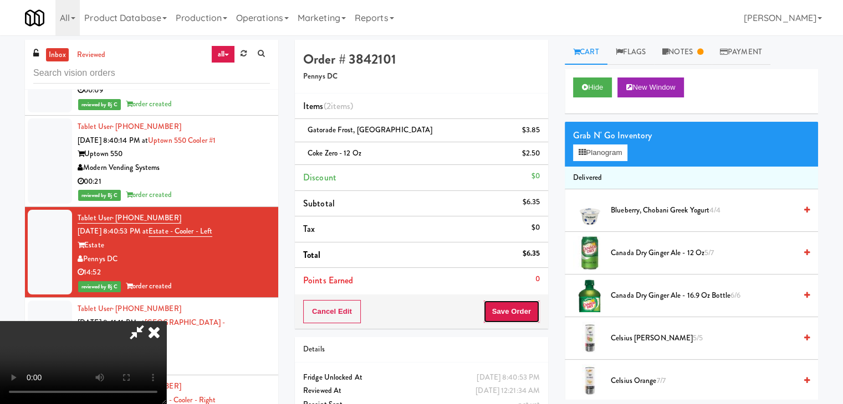
click at [523, 306] on button "Save Order" at bounding box center [511, 311] width 57 height 23
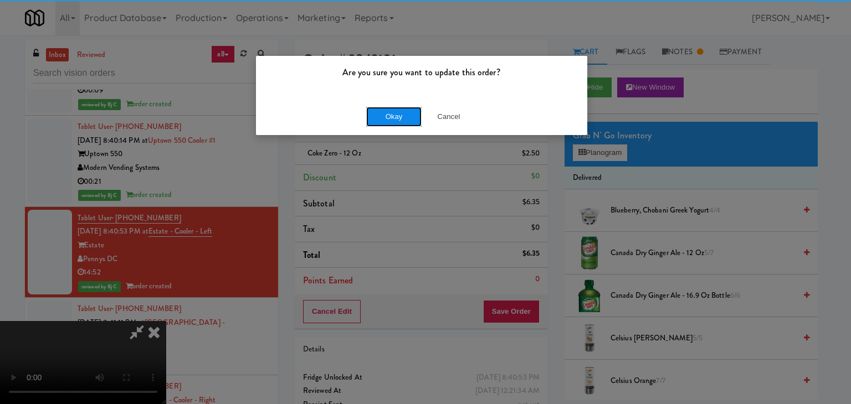
click at [387, 117] on button "Okay" at bounding box center [393, 117] width 55 height 20
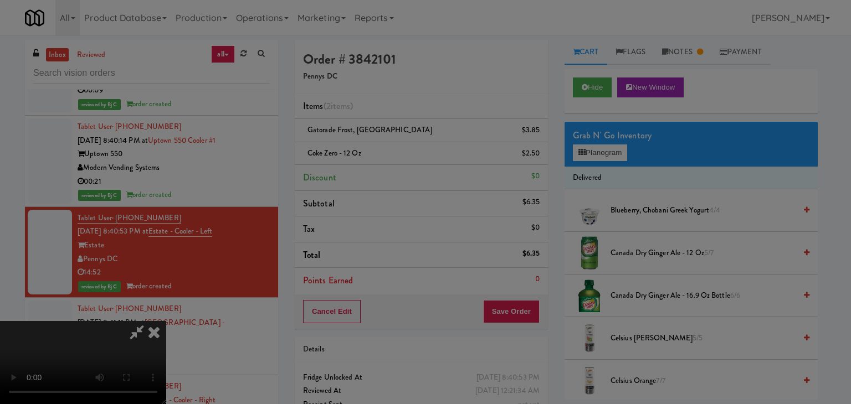
click at [387, 115] on div "Okay Cancel" at bounding box center [421, 96] width 331 height 37
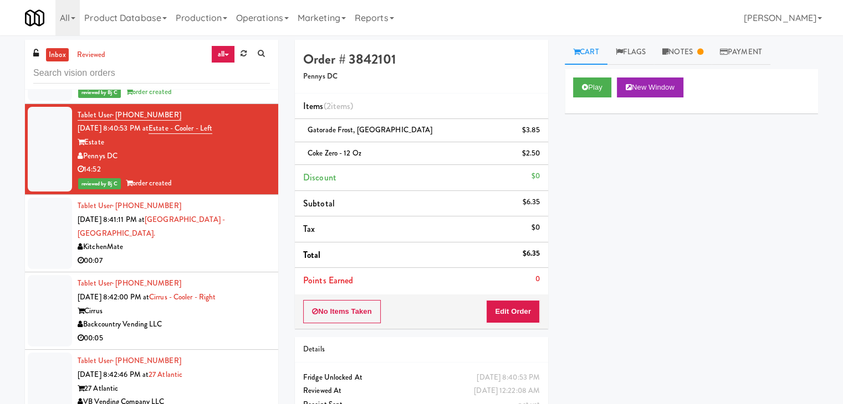
scroll to position [5918, 0]
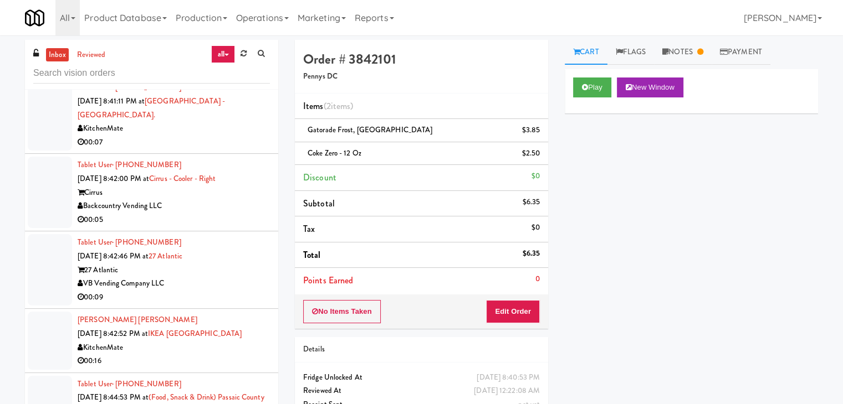
drag, startPoint x: 216, startPoint y: 192, endPoint x: 221, endPoint y: 188, distance: 5.9
click at [218, 232] on li "Tablet User · (573) 718-2258 Sep 2, 2025 8:42:46 PM at 27 Atlantic 27 Atlantic …" at bounding box center [151, 271] width 253 height 78
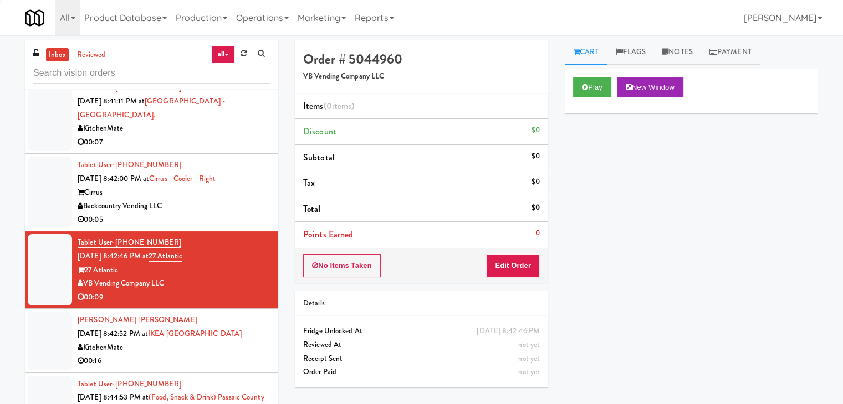
scroll to position [5807, 0]
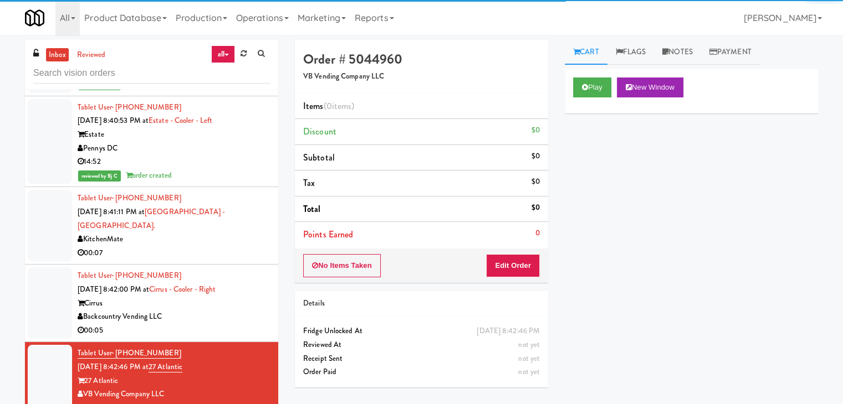
click at [229, 247] on div "00:07" at bounding box center [174, 254] width 192 height 14
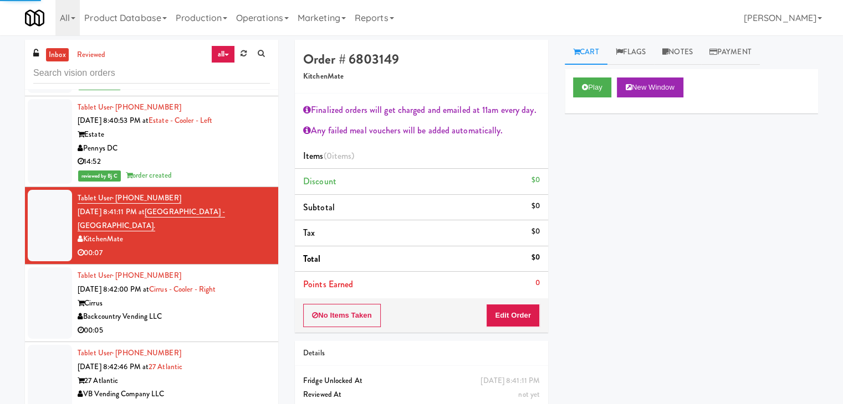
click at [599, 76] on div "Play New Window" at bounding box center [691, 91] width 253 height 44
drag, startPoint x: 598, startPoint y: 86, endPoint x: 597, endPoint y: 91, distance: 5.7
click at [598, 87] on button "Play" at bounding box center [592, 88] width 38 height 20
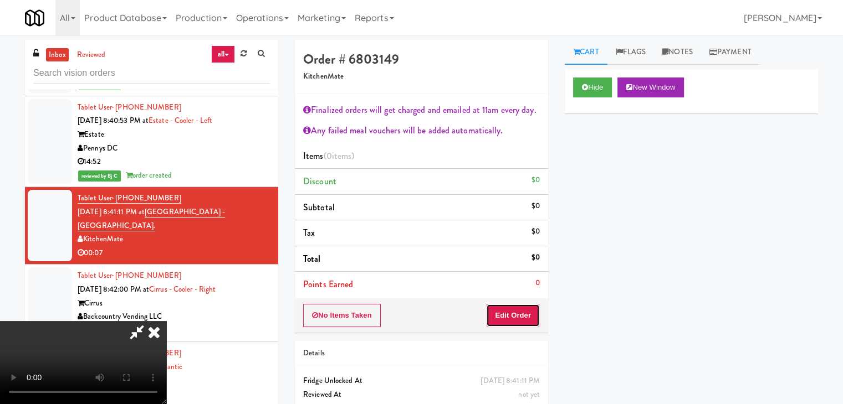
click at [515, 314] on button "Edit Order" at bounding box center [513, 315] width 54 height 23
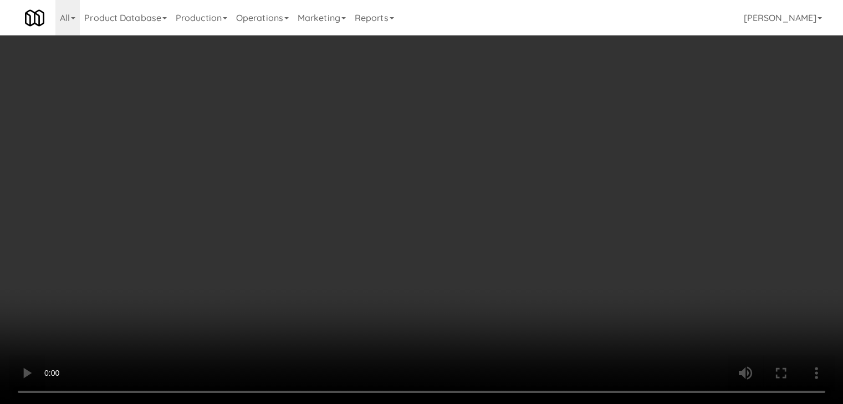
scroll to position [5780, 0]
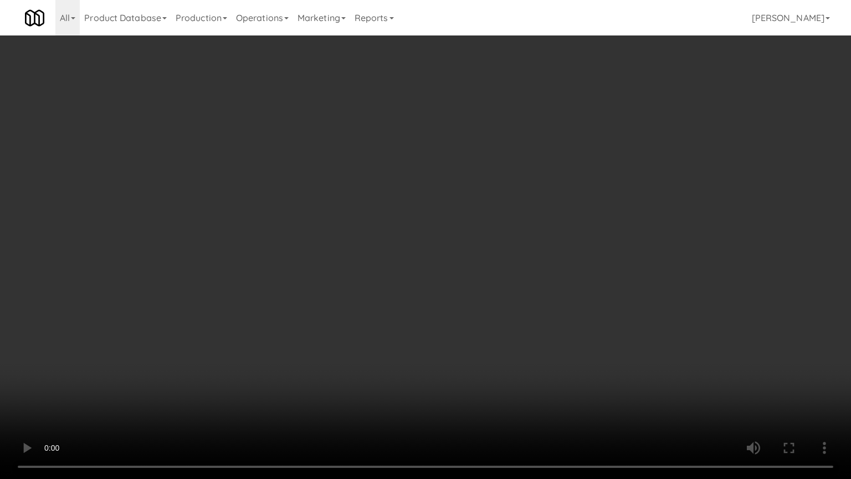
click at [503, 340] on video at bounding box center [425, 239] width 851 height 479
click at [439, 290] on video at bounding box center [425, 239] width 851 height 479
click at [444, 314] on video at bounding box center [425, 239] width 851 height 479
click at [450, 315] on video at bounding box center [425, 239] width 851 height 479
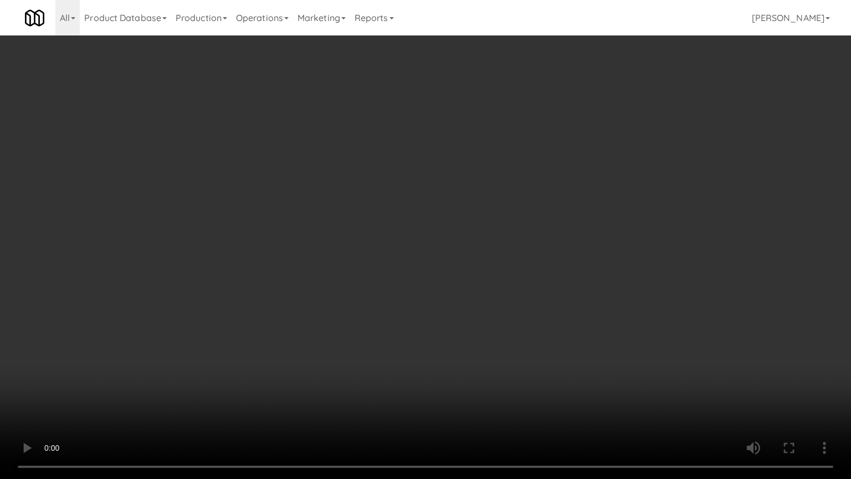
click at [450, 315] on video at bounding box center [425, 239] width 851 height 479
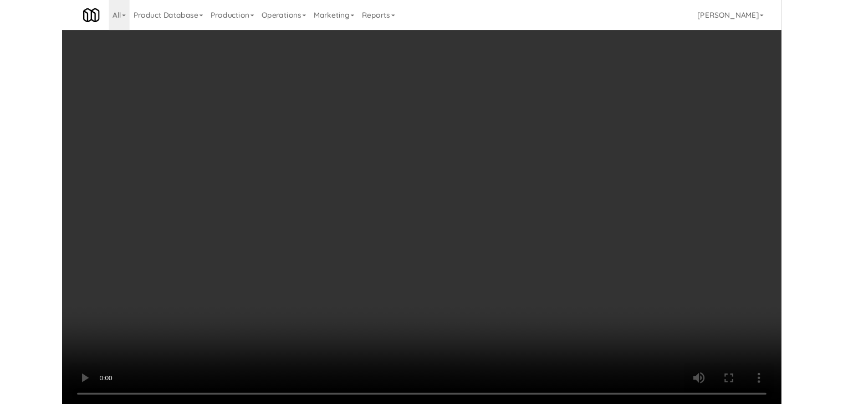
scroll to position [5807, 0]
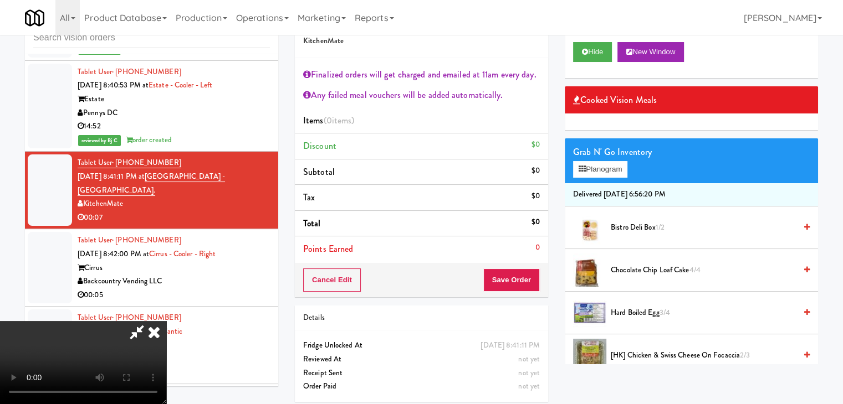
click at [166, 321] on icon at bounding box center [154, 332] width 24 height 22
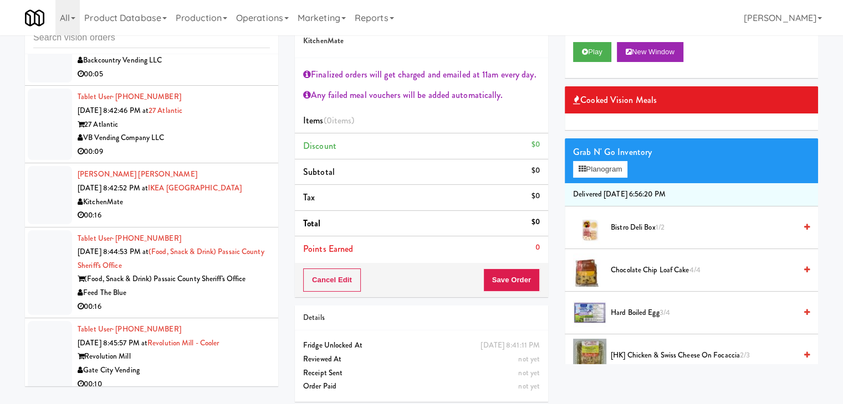
scroll to position [6029, 0]
click at [218, 300] on div "00:16" at bounding box center [174, 307] width 192 height 14
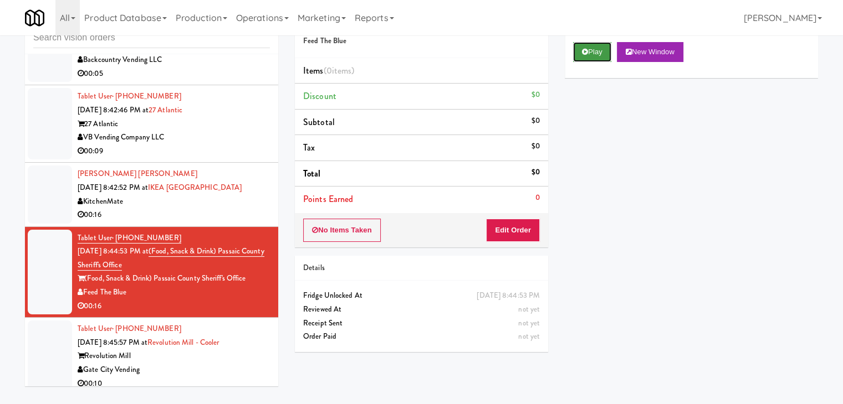
click at [596, 56] on button "Play" at bounding box center [592, 52] width 38 height 20
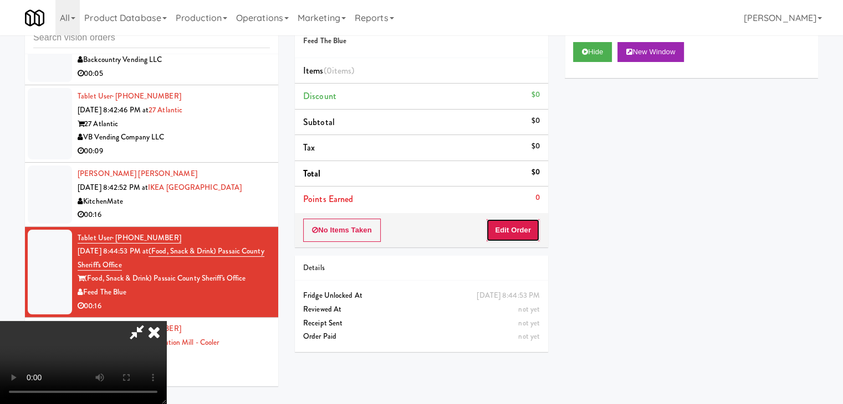
click at [510, 232] on button "Edit Order" at bounding box center [513, 230] width 54 height 23
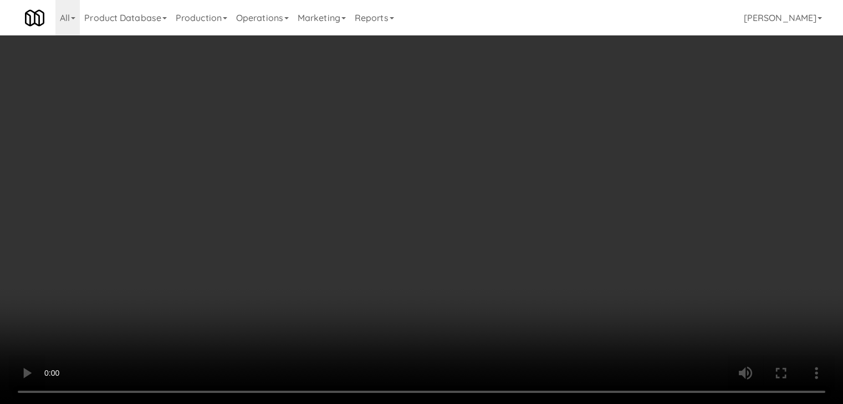
scroll to position [6001, 0]
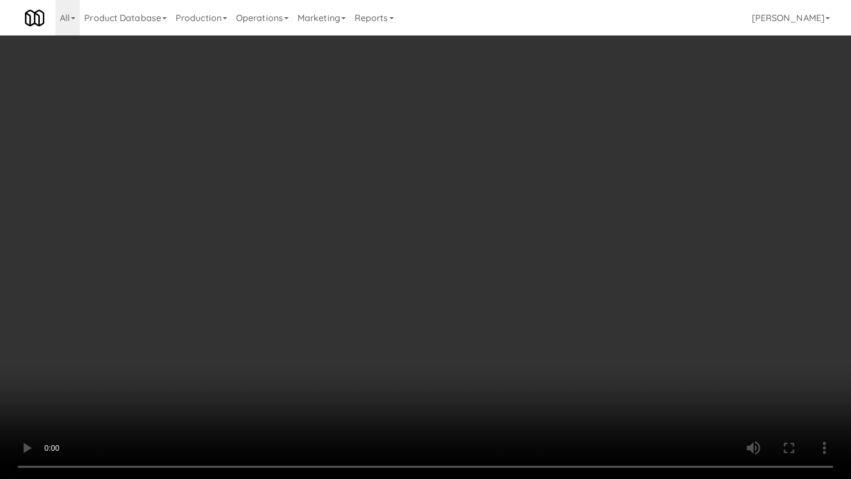
click at [507, 321] on video at bounding box center [425, 239] width 851 height 479
click at [515, 319] on video at bounding box center [425, 239] width 851 height 479
click at [516, 319] on video at bounding box center [425, 239] width 851 height 479
click at [516, 320] on video at bounding box center [425, 239] width 851 height 479
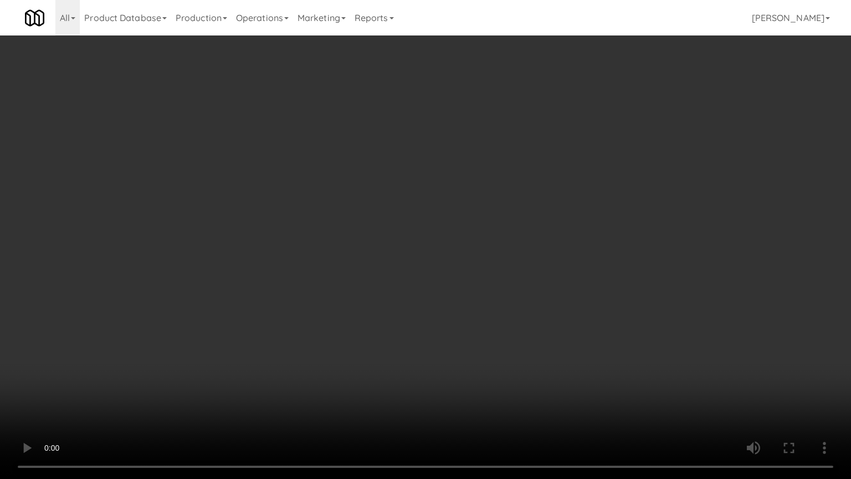
click at [516, 320] on video at bounding box center [425, 239] width 851 height 479
click at [530, 311] on video at bounding box center [425, 239] width 851 height 479
click at [530, 310] on video at bounding box center [425, 239] width 851 height 479
click at [539, 291] on video at bounding box center [425, 239] width 851 height 479
drag, startPoint x: 539, startPoint y: 291, endPoint x: 572, endPoint y: 187, distance: 110.0
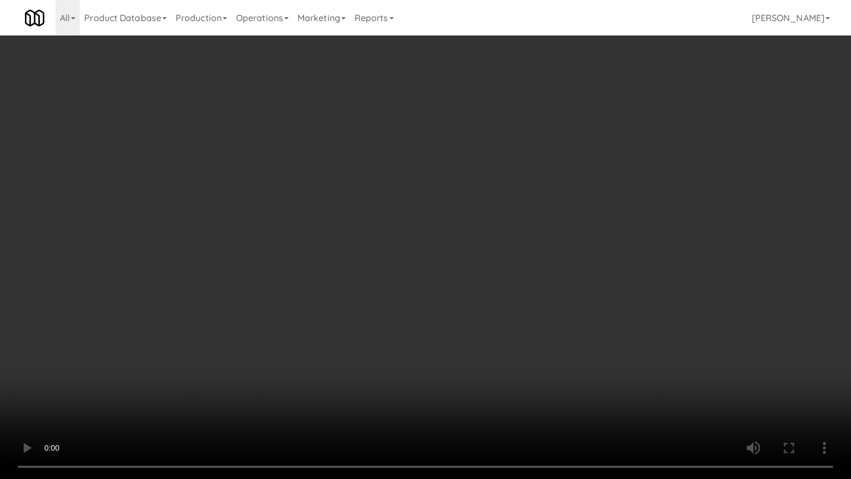
click at [539, 291] on video at bounding box center [425, 239] width 851 height 479
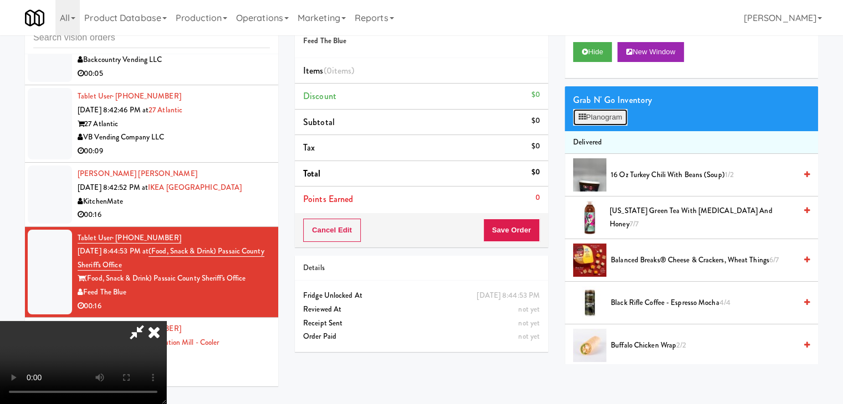
click at [608, 115] on button "Planogram" at bounding box center [600, 117] width 54 height 17
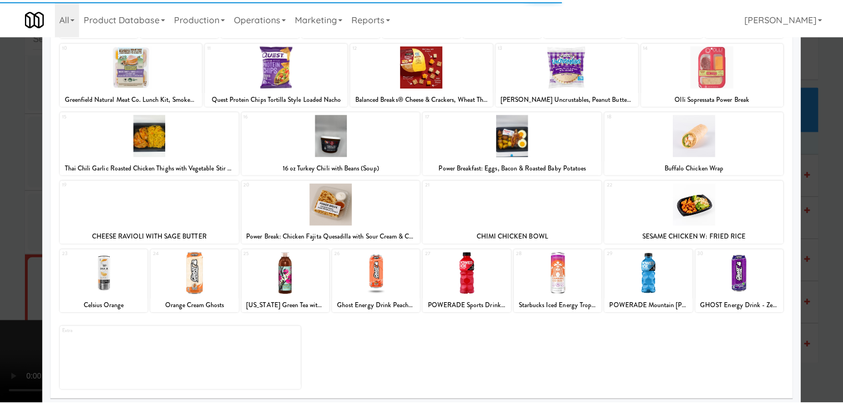
scroll to position [140, 0]
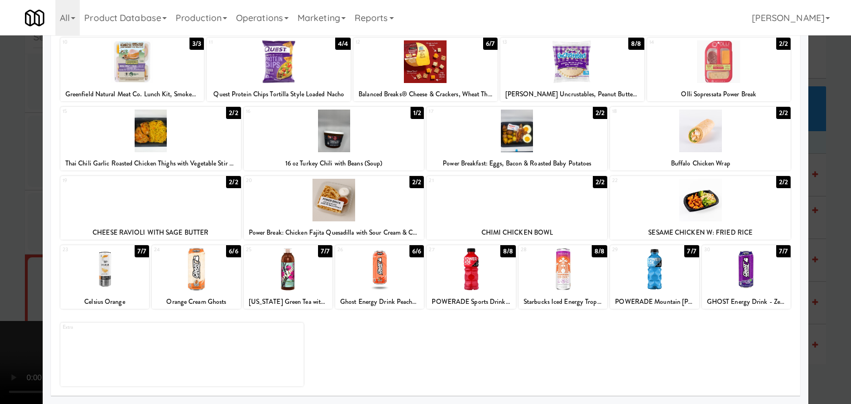
click at [531, 200] on div at bounding box center [517, 200] width 181 height 43
drag, startPoint x: 0, startPoint y: 229, endPoint x: 188, endPoint y: 229, distance: 187.8
click at [7, 229] on div at bounding box center [425, 202] width 851 height 404
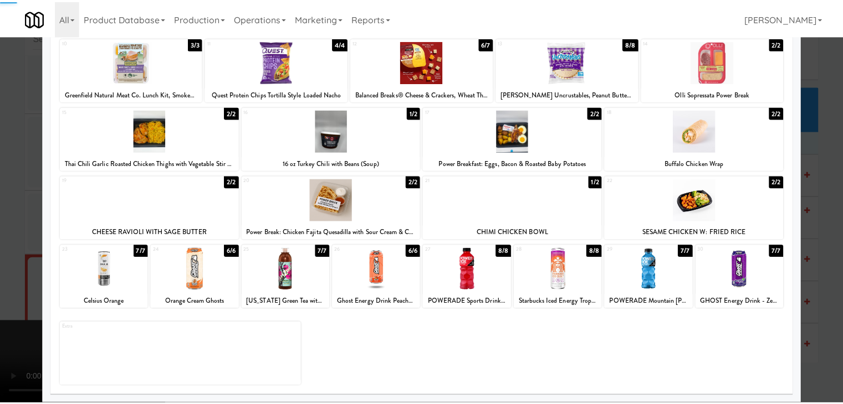
scroll to position [6029, 0]
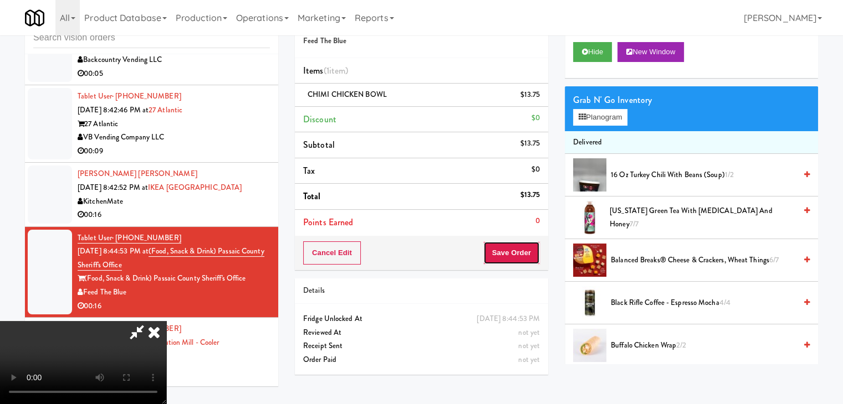
click at [521, 252] on button "Save Order" at bounding box center [511, 253] width 57 height 23
click at [520, 252] on button "Save Order" at bounding box center [511, 253] width 57 height 23
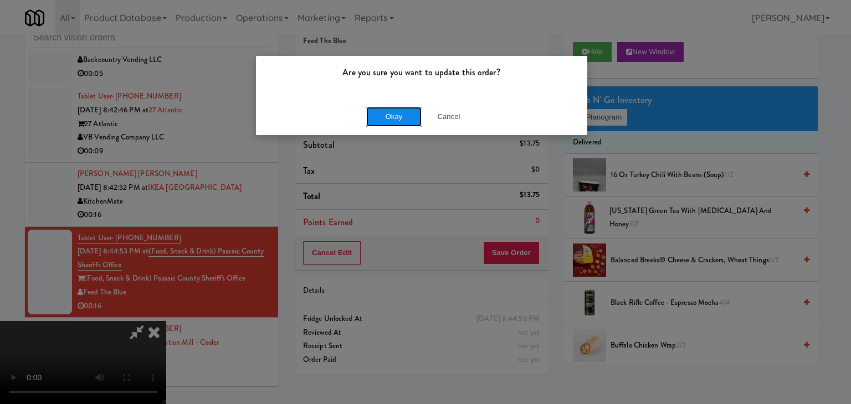
click at [395, 111] on button "Okay" at bounding box center [393, 117] width 55 height 20
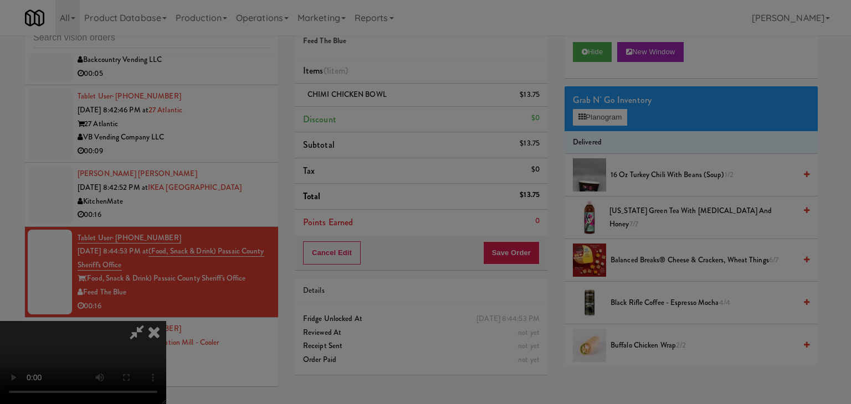
click at [396, 106] on button "Okay" at bounding box center [393, 96] width 55 height 20
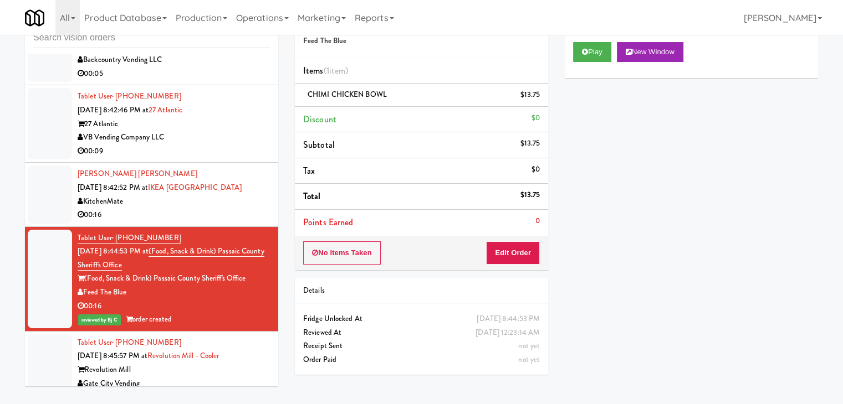
click at [191, 377] on div "Gate City Vending" at bounding box center [174, 384] width 192 height 14
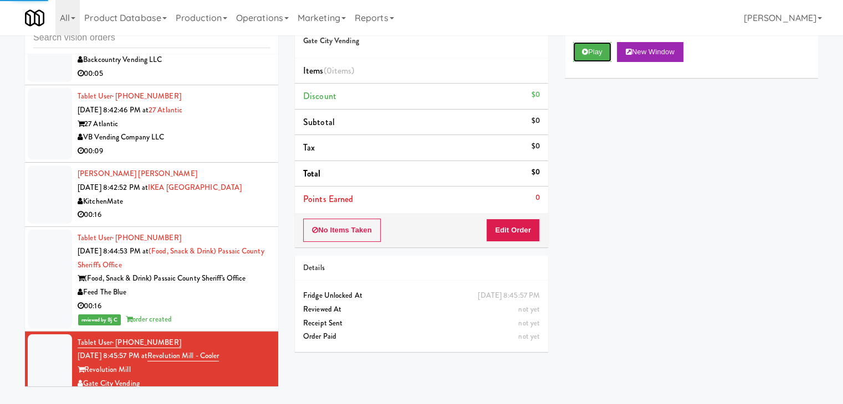
drag, startPoint x: 595, startPoint y: 58, endPoint x: 565, endPoint y: 114, distance: 63.9
click at [593, 58] on button "Play" at bounding box center [592, 52] width 38 height 20
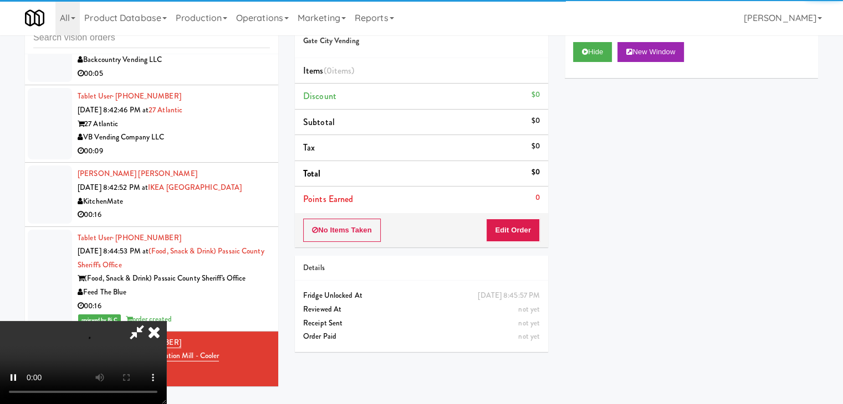
click at [520, 223] on div "No Items Taken Edit Order" at bounding box center [421, 230] width 253 height 34
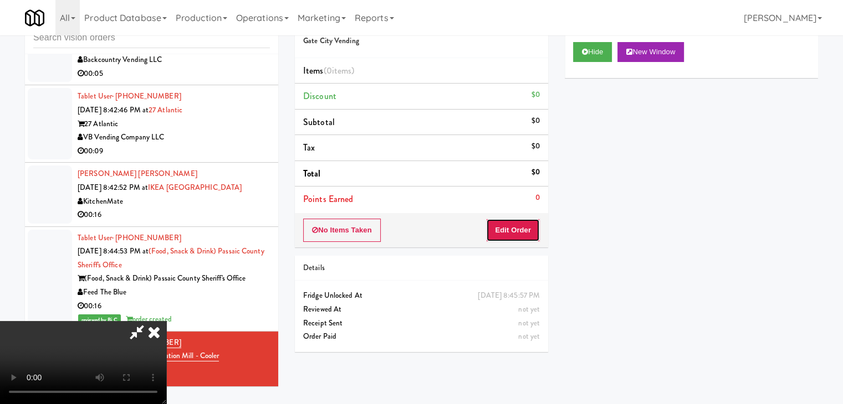
click at [520, 223] on button "Edit Order" at bounding box center [513, 230] width 54 height 23
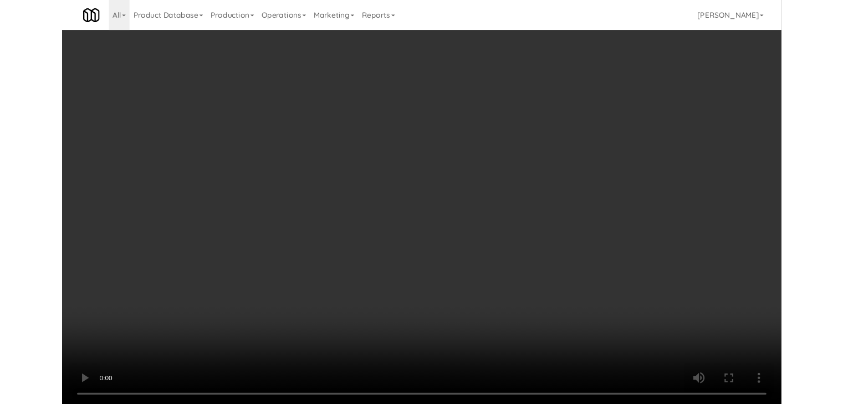
scroll to position [6001, 0]
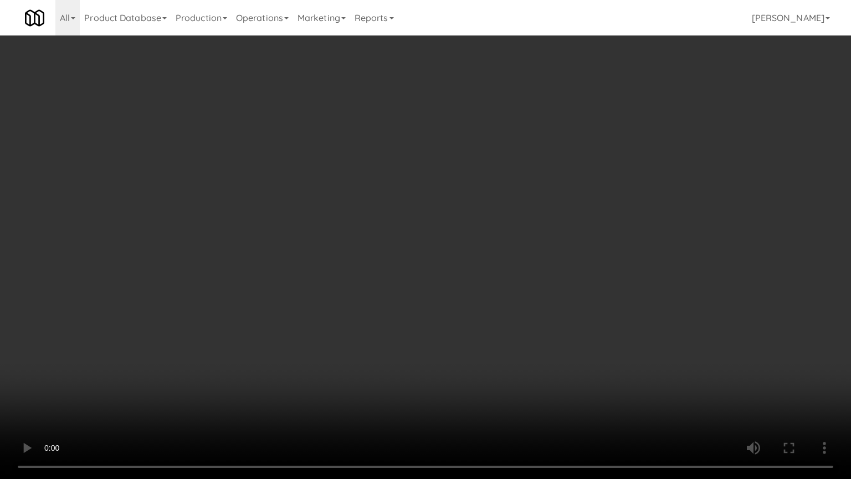
click at [502, 299] on video at bounding box center [425, 239] width 851 height 479
click at [505, 298] on video at bounding box center [425, 239] width 851 height 479
click at [512, 299] on video at bounding box center [425, 239] width 851 height 479
click at [505, 304] on video at bounding box center [425, 239] width 851 height 479
click at [501, 304] on video at bounding box center [425, 239] width 851 height 479
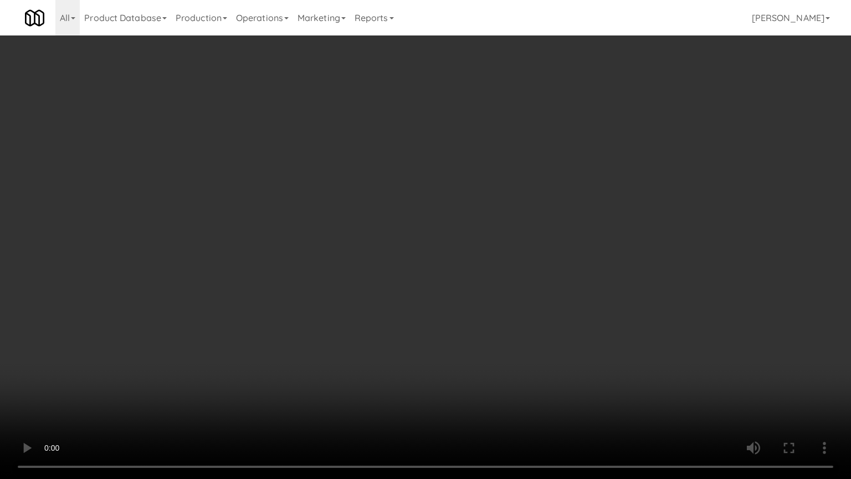
click at [501, 304] on video at bounding box center [425, 239] width 851 height 479
click at [503, 303] on video at bounding box center [425, 239] width 851 height 479
click at [501, 301] on video at bounding box center [425, 239] width 851 height 479
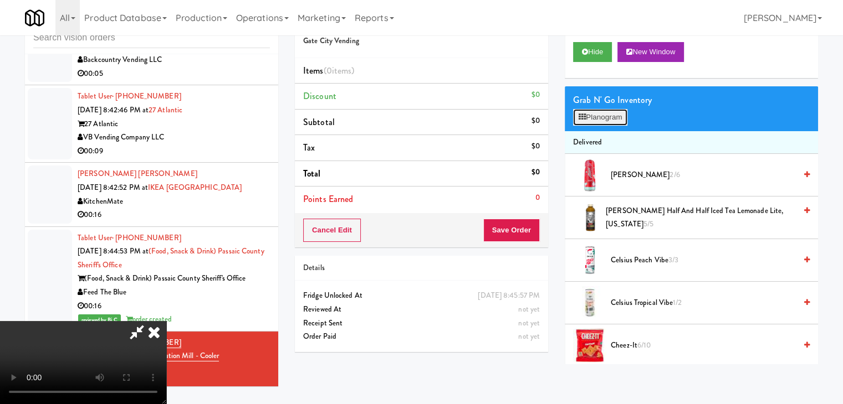
click at [598, 117] on button "Planogram" at bounding box center [600, 117] width 54 height 17
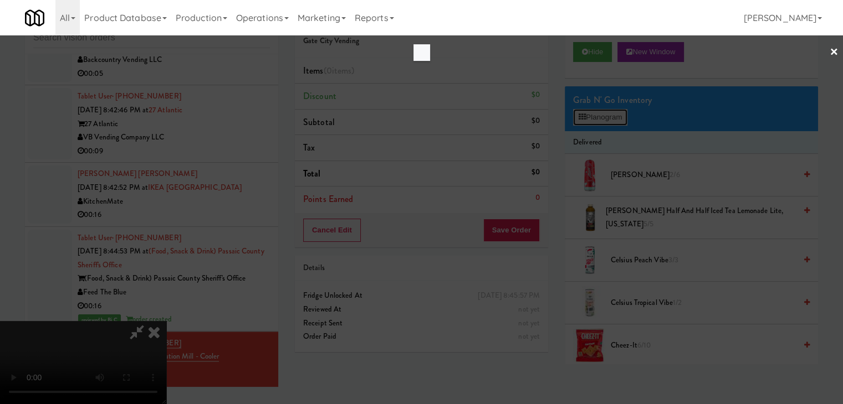
scroll to position [6001, 0]
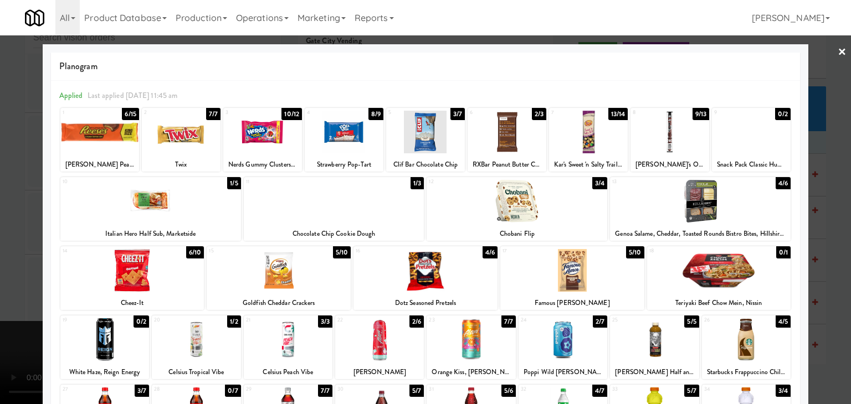
click at [284, 284] on div at bounding box center [279, 270] width 144 height 43
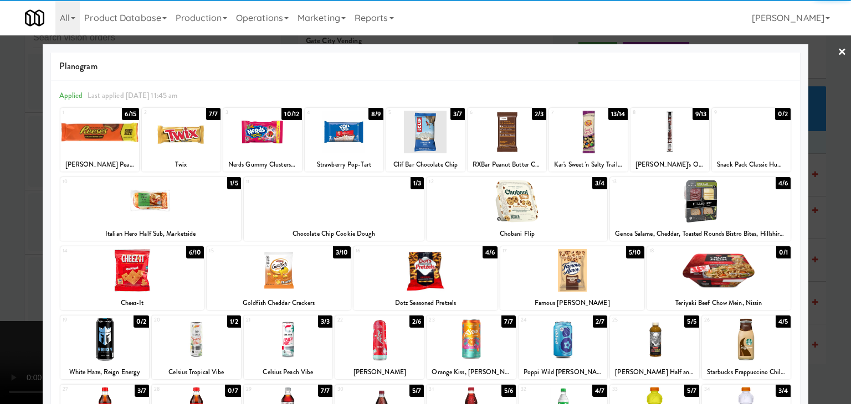
click at [191, 213] on div at bounding box center [150, 201] width 181 height 43
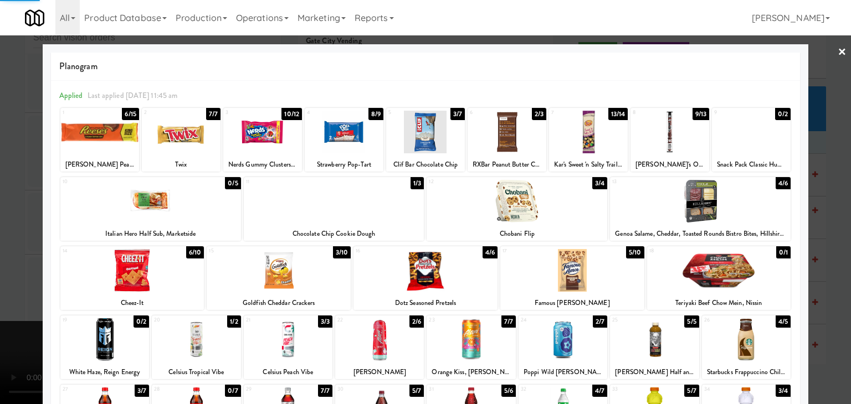
click at [639, 334] on div at bounding box center [654, 340] width 89 height 43
drag, startPoint x: 1, startPoint y: 272, endPoint x: 135, endPoint y: 248, distance: 136.1
click at [2, 272] on div at bounding box center [425, 202] width 851 height 404
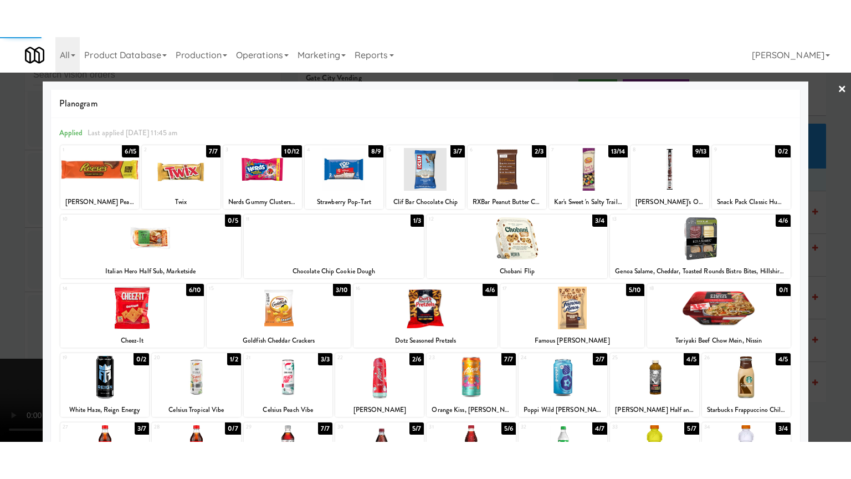
scroll to position [6029, 0]
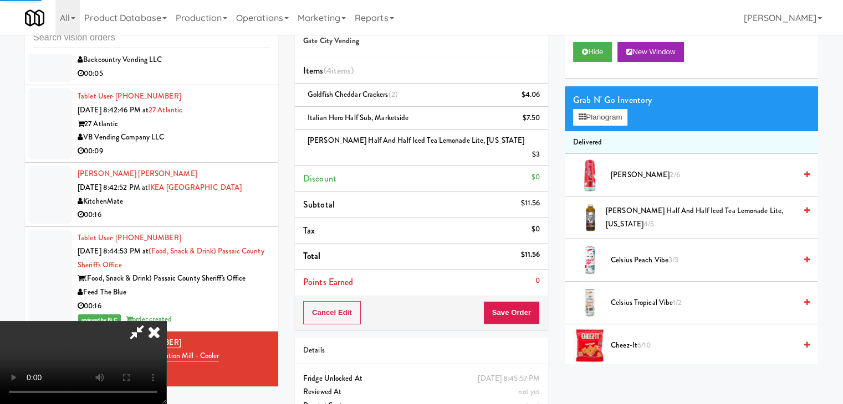
click at [166, 321] on video at bounding box center [83, 362] width 166 height 83
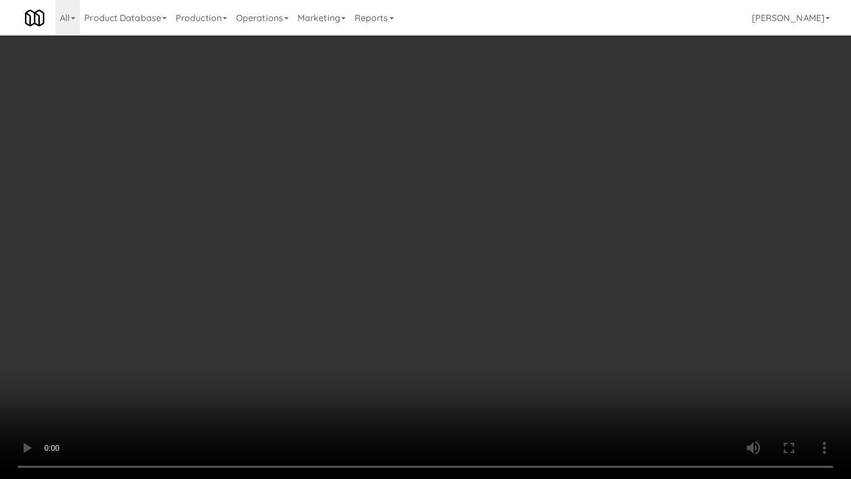
click at [509, 328] on video at bounding box center [425, 239] width 851 height 479
click at [509, 330] on video at bounding box center [425, 239] width 851 height 479
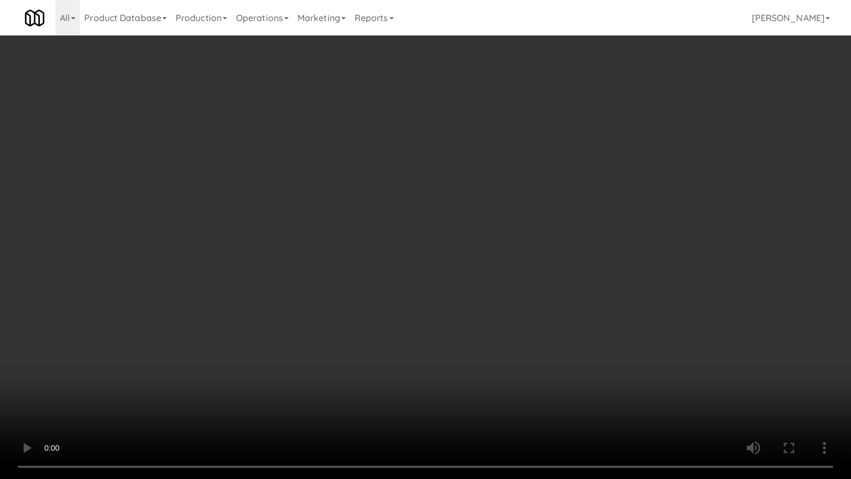
click at [509, 330] on video at bounding box center [425, 239] width 851 height 479
click at [512, 330] on video at bounding box center [425, 239] width 851 height 479
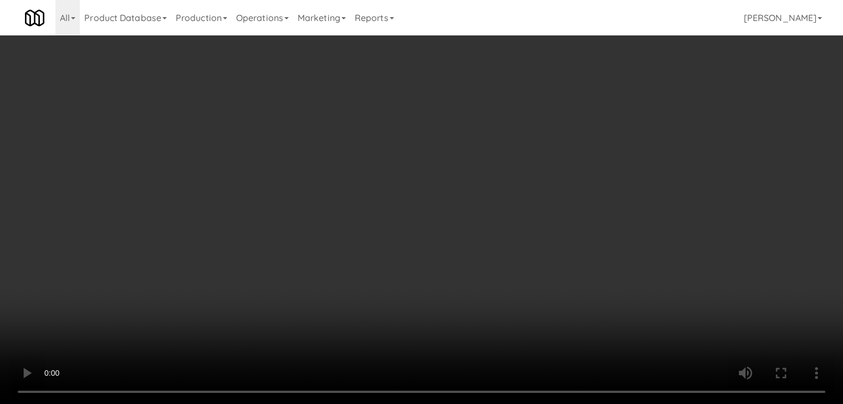
scroll to position [6029, 0]
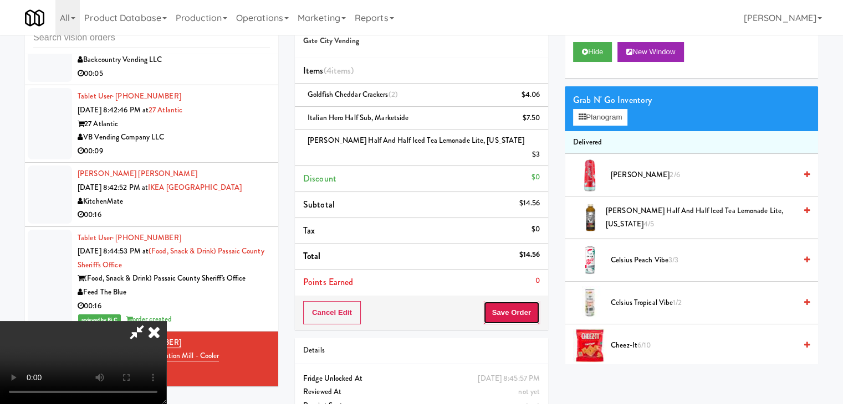
click at [523, 303] on button "Save Order" at bounding box center [511, 312] width 57 height 23
click at [524, 301] on button "Save Order" at bounding box center [511, 312] width 57 height 23
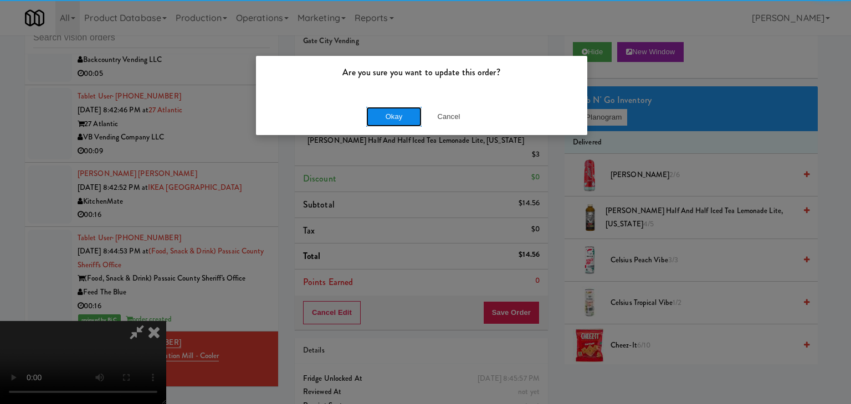
click at [386, 112] on button "Okay" at bounding box center [393, 117] width 55 height 20
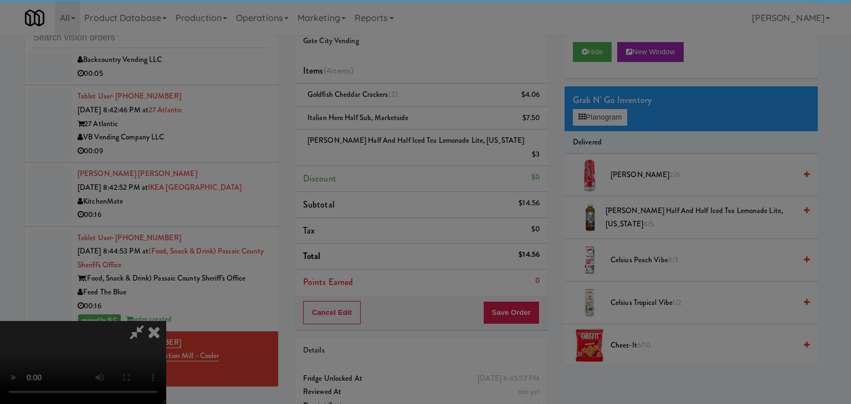
drag, startPoint x: 388, startPoint y: 114, endPoint x: 391, endPoint y: 127, distance: 13.0
click at [388, 115] on body "Are you sure you want to update this order? Okay Cancel Okay Are you sure you w…" at bounding box center [425, 202] width 851 height 404
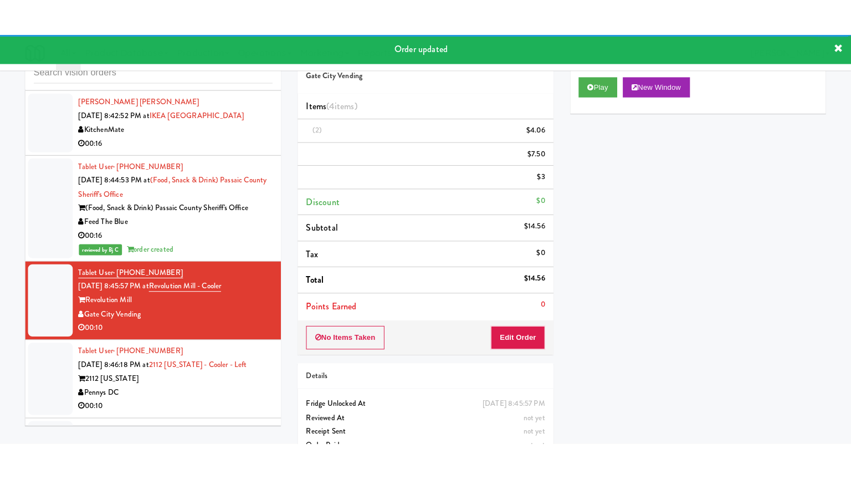
scroll to position [6195, 0]
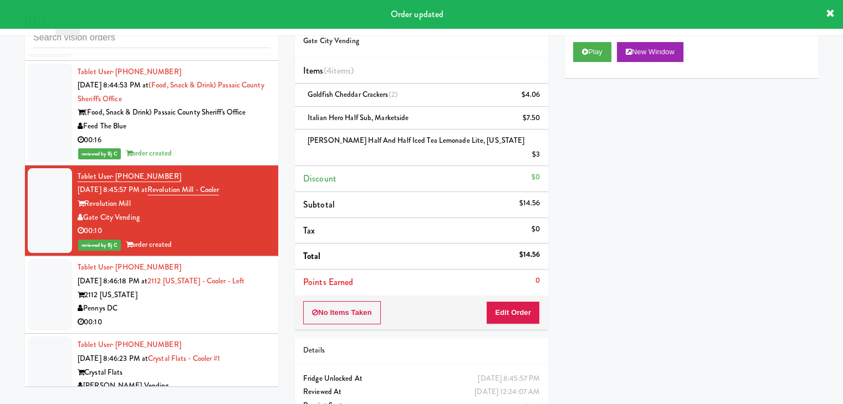
click at [228, 302] on div "Pennys DC" at bounding box center [174, 309] width 192 height 14
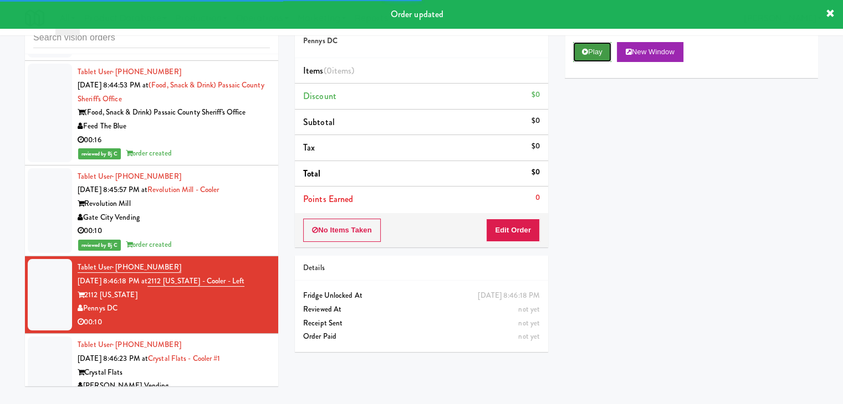
click at [603, 57] on button "Play" at bounding box center [592, 52] width 38 height 20
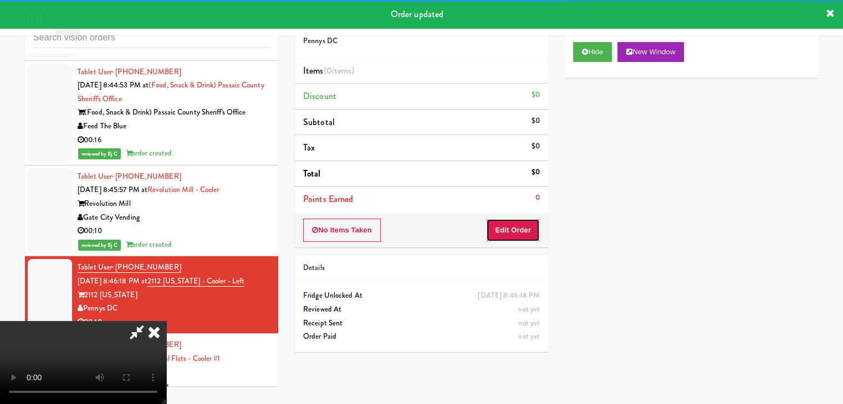
click at [514, 229] on button "Edit Order" at bounding box center [513, 230] width 54 height 23
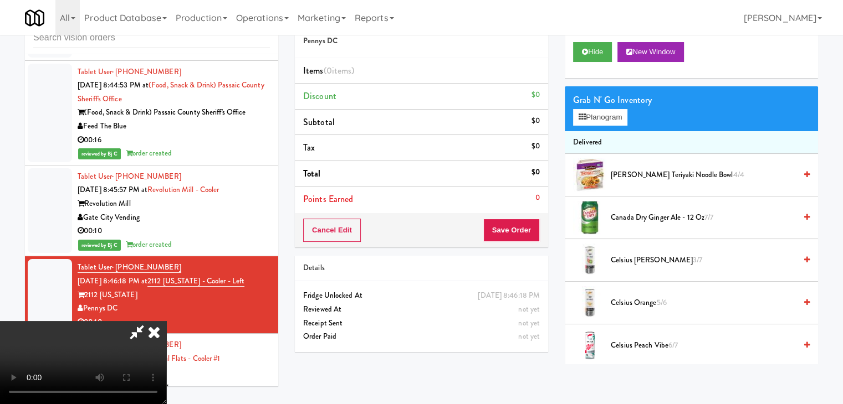
scroll to position [6168, 0]
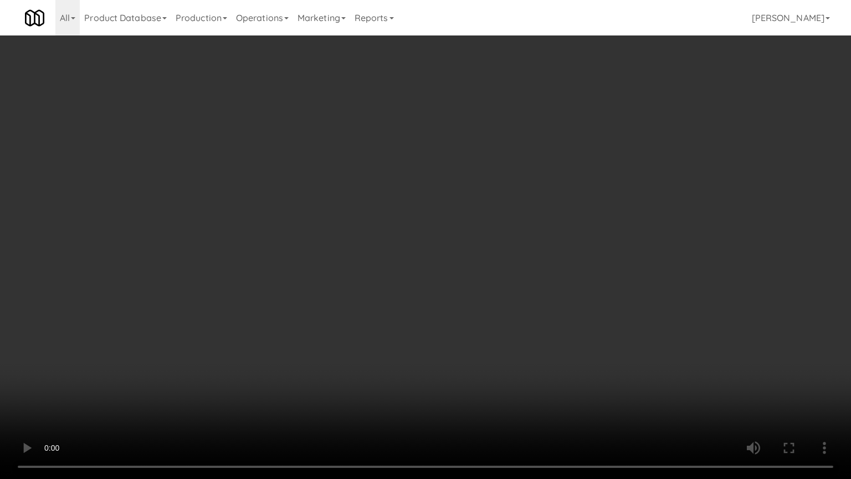
click at [503, 335] on video at bounding box center [425, 239] width 851 height 479
click at [503, 336] on video at bounding box center [425, 239] width 851 height 479
click at [510, 335] on video at bounding box center [425, 239] width 851 height 479
click at [514, 336] on video at bounding box center [425, 239] width 851 height 479
click at [513, 338] on video at bounding box center [425, 239] width 851 height 479
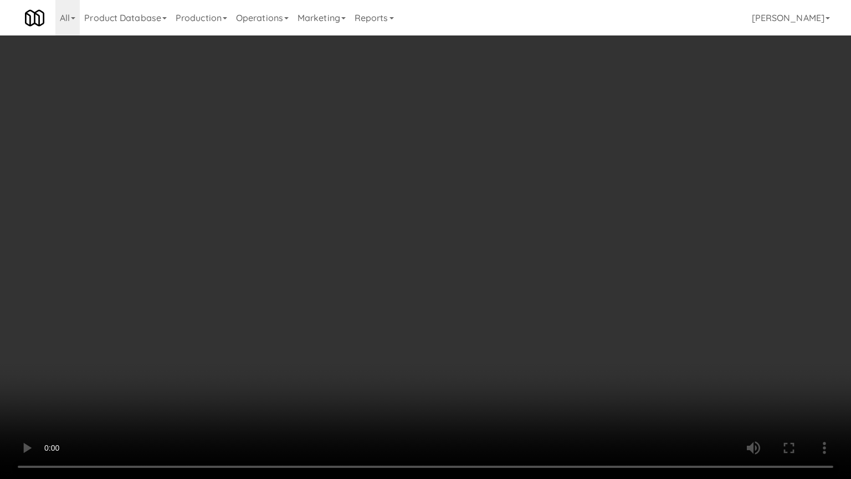
click at [510, 340] on video at bounding box center [425, 239] width 851 height 479
click at [509, 338] on video at bounding box center [425, 239] width 851 height 479
click at [508, 338] on video at bounding box center [425, 239] width 851 height 479
click at [506, 338] on video at bounding box center [425, 239] width 851 height 479
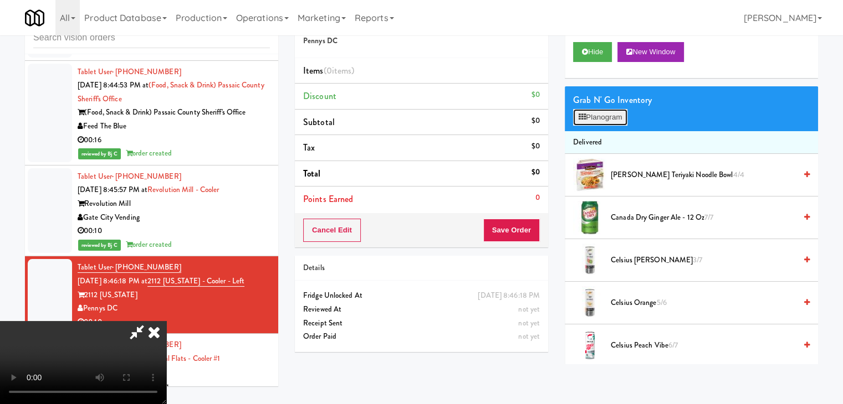
click at [607, 118] on button "Planogram" at bounding box center [600, 117] width 54 height 17
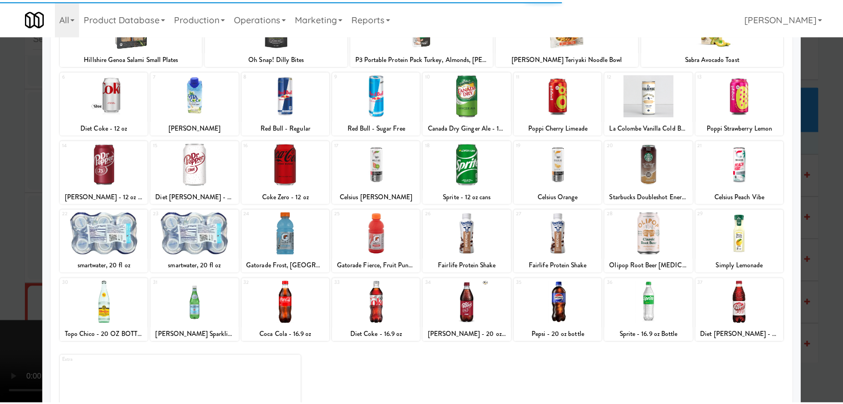
scroll to position [111, 0]
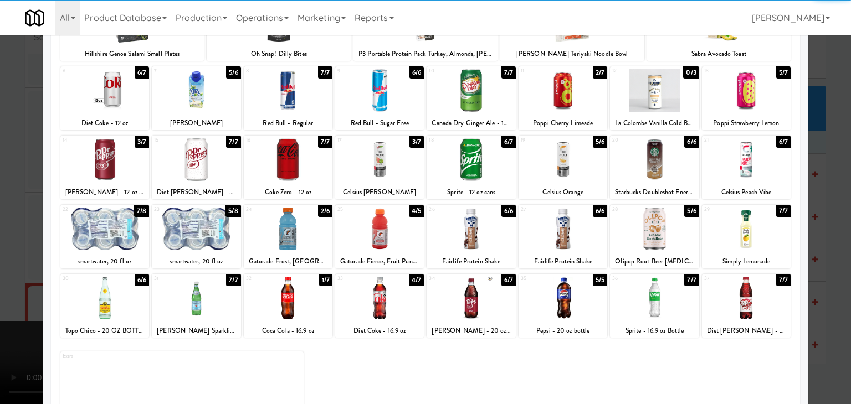
click at [456, 306] on div at bounding box center [471, 298] width 89 height 43
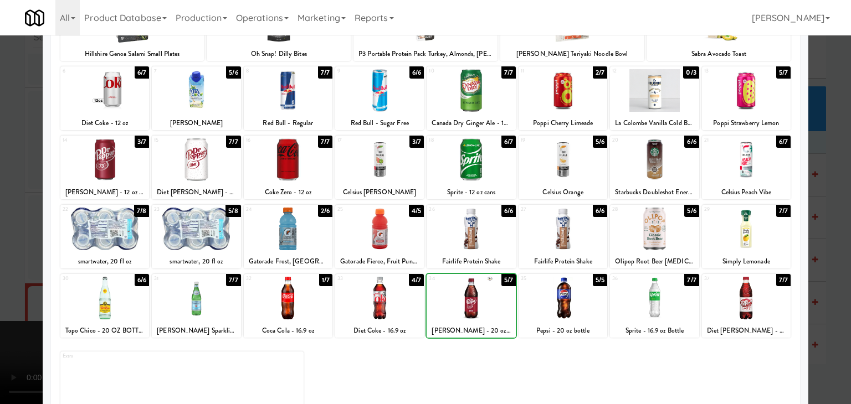
click at [456, 306] on div at bounding box center [471, 298] width 89 height 43
drag, startPoint x: 0, startPoint y: 287, endPoint x: 353, endPoint y: 277, distance: 353.1
click at [31, 283] on div at bounding box center [425, 202] width 851 height 404
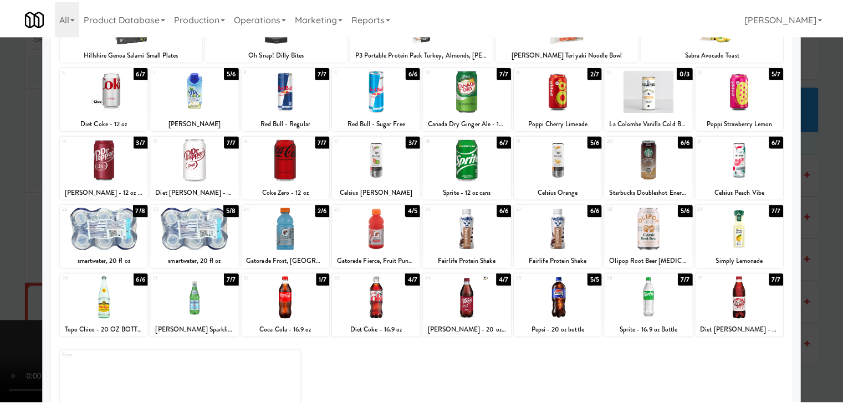
scroll to position [6195, 0]
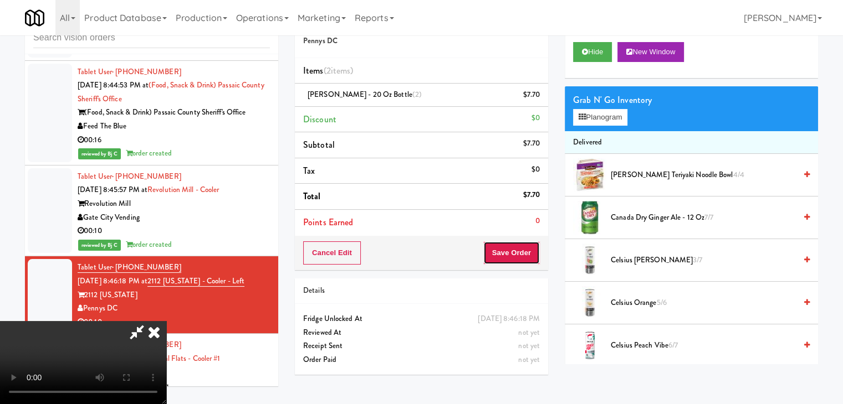
click at [530, 251] on button "Save Order" at bounding box center [511, 253] width 57 height 23
click at [530, 253] on button "Save Order" at bounding box center [511, 253] width 57 height 23
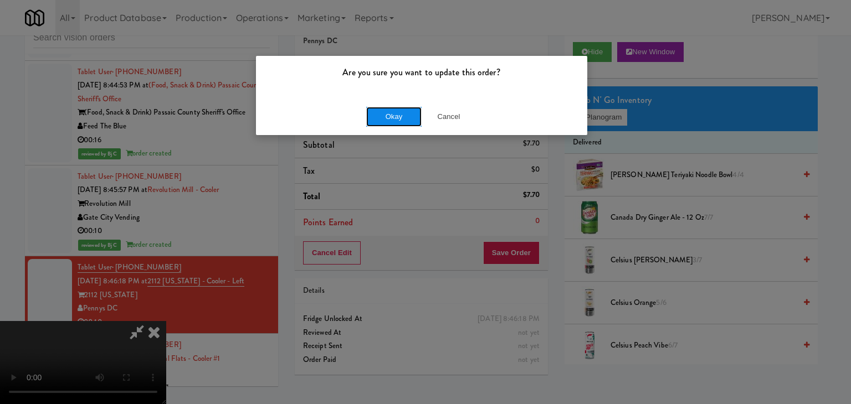
click at [403, 122] on button "Okay" at bounding box center [393, 117] width 55 height 20
click at [403, 122] on div "Okay Cancel" at bounding box center [421, 116] width 331 height 37
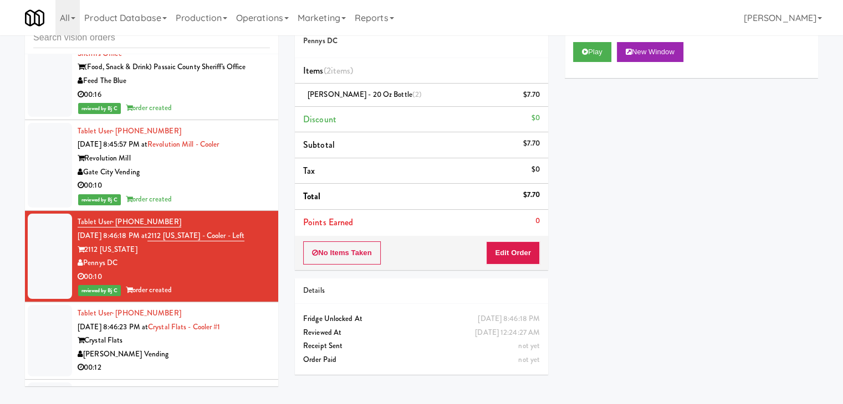
scroll to position [6306, 0]
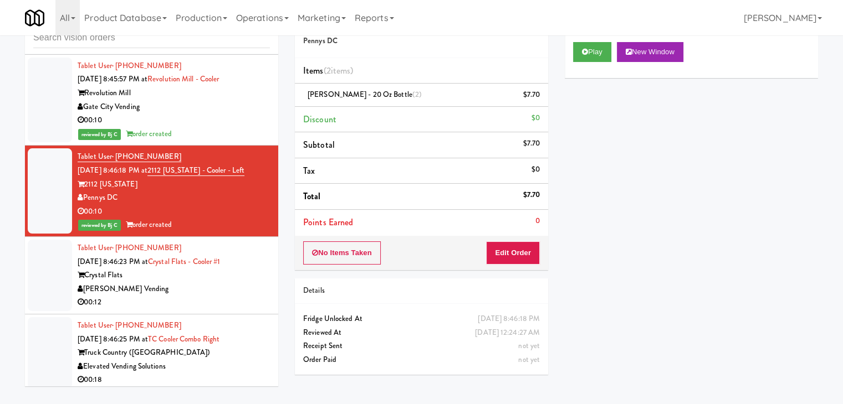
click at [232, 296] on div "00:12" at bounding box center [174, 303] width 192 height 14
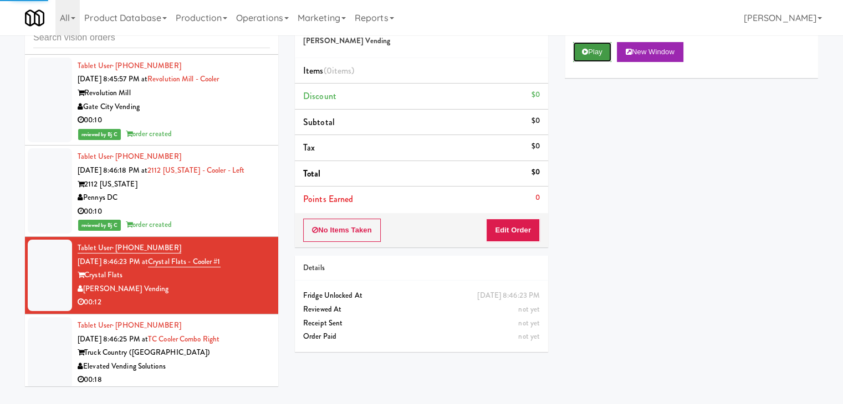
click at [602, 57] on button "Play" at bounding box center [592, 52] width 38 height 20
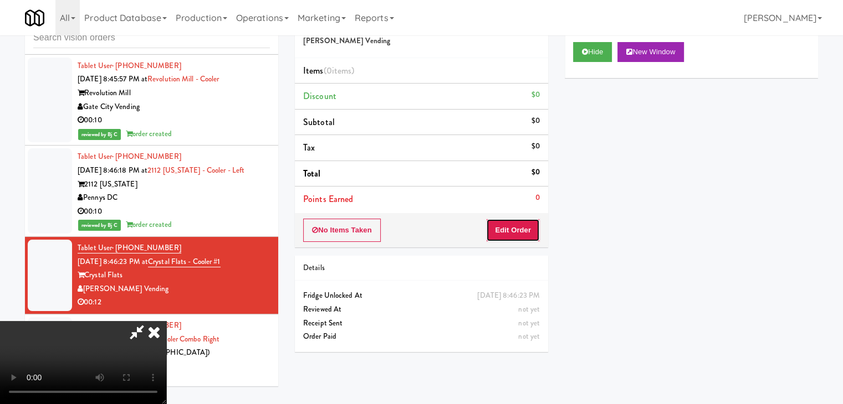
click at [520, 234] on button "Edit Order" at bounding box center [513, 230] width 54 height 23
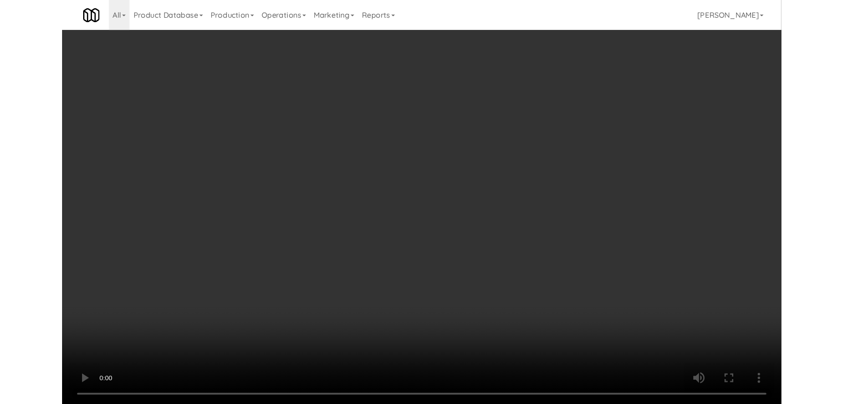
scroll to position [6278, 0]
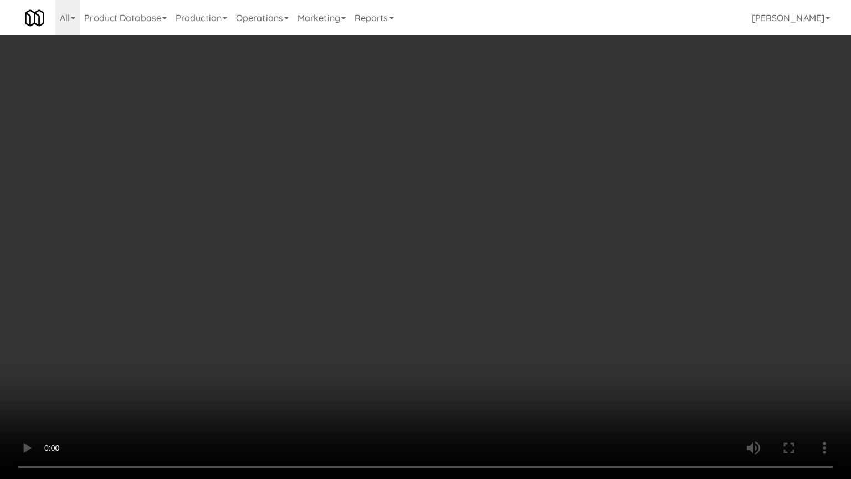
click at [477, 325] on video at bounding box center [425, 239] width 851 height 479
click at [477, 326] on video at bounding box center [425, 239] width 851 height 479
click at [476, 326] on video at bounding box center [425, 239] width 851 height 479
click at [474, 323] on video at bounding box center [425, 239] width 851 height 479
click at [496, 311] on video at bounding box center [425, 239] width 851 height 479
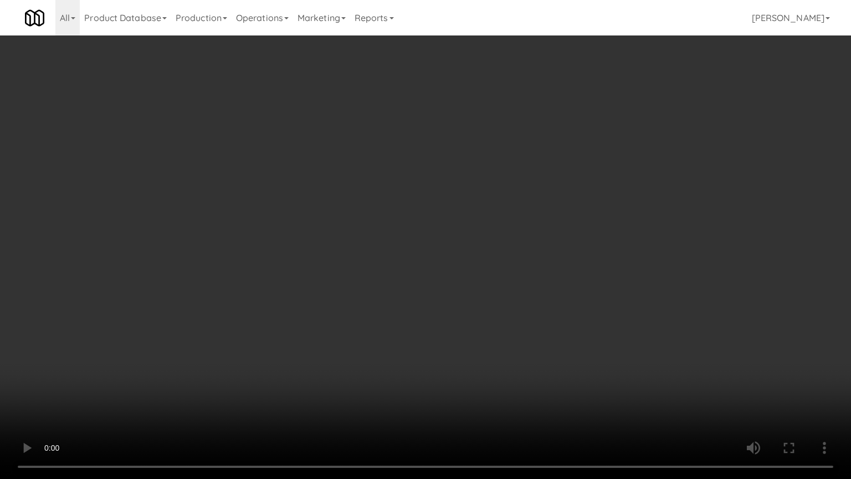
click at [496, 313] on video at bounding box center [425, 239] width 851 height 479
click at [540, 308] on video at bounding box center [425, 239] width 851 height 479
click at [541, 308] on video at bounding box center [425, 239] width 851 height 479
click at [559, 306] on video at bounding box center [425, 239] width 851 height 479
click at [558, 305] on video at bounding box center [425, 239] width 851 height 479
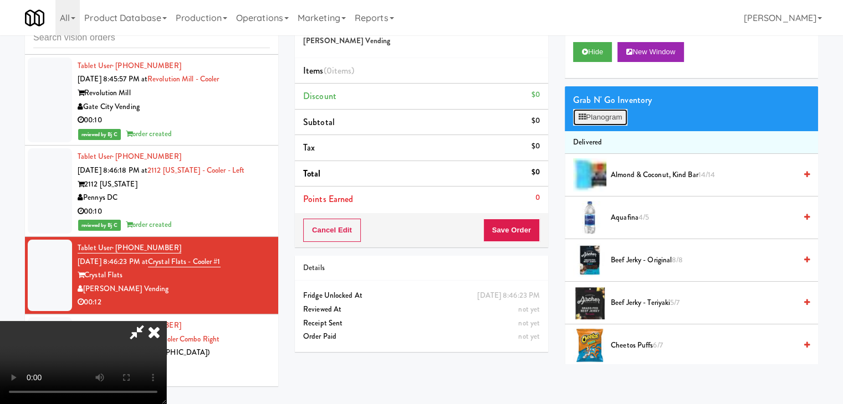
click at [614, 116] on button "Planogram" at bounding box center [600, 117] width 54 height 17
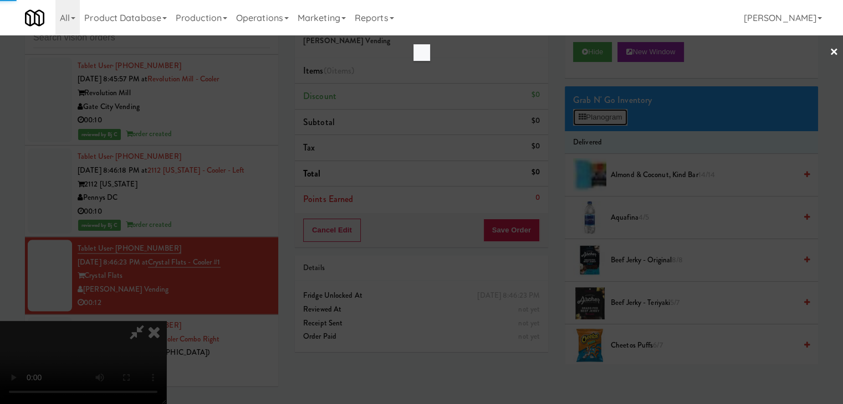
scroll to position [6278, 0]
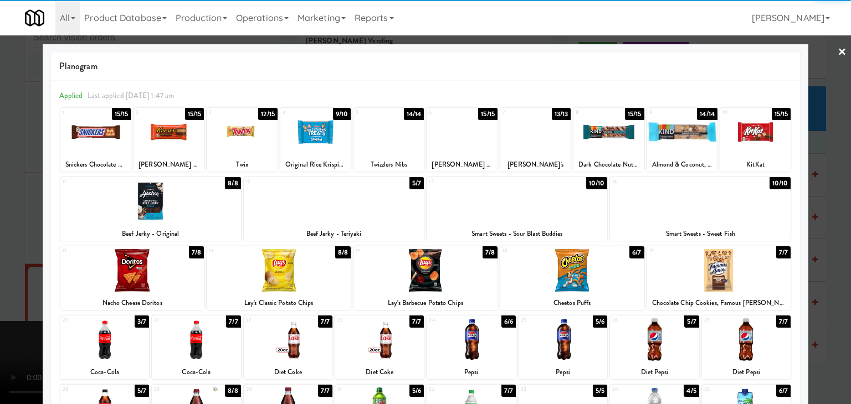
click at [254, 144] on div at bounding box center [242, 132] width 70 height 43
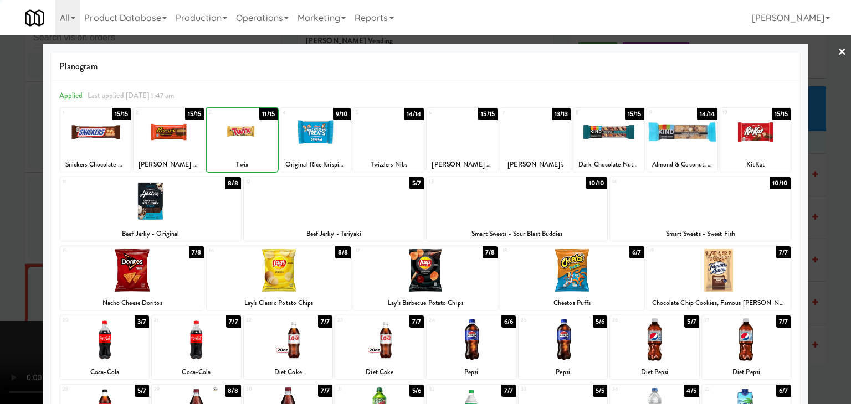
click at [254, 144] on div at bounding box center [242, 132] width 70 height 43
drag, startPoint x: 0, startPoint y: 221, endPoint x: 258, endPoint y: 255, distance: 260.4
click at [4, 225] on div at bounding box center [425, 202] width 851 height 404
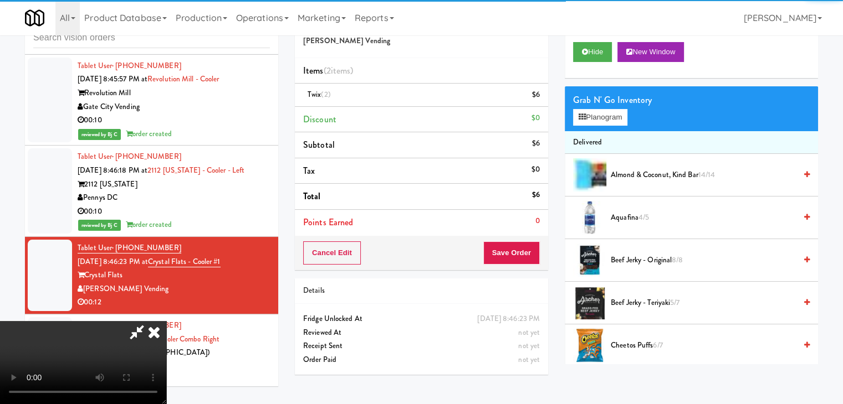
scroll to position [156, 0]
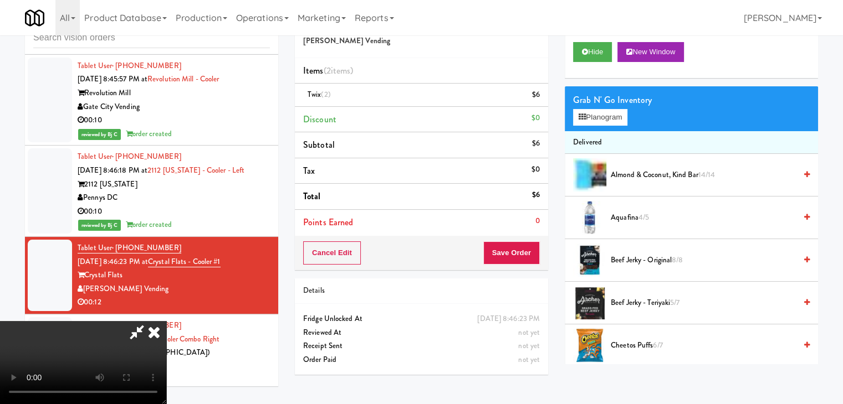
click at [166, 321] on video at bounding box center [83, 362] width 166 height 83
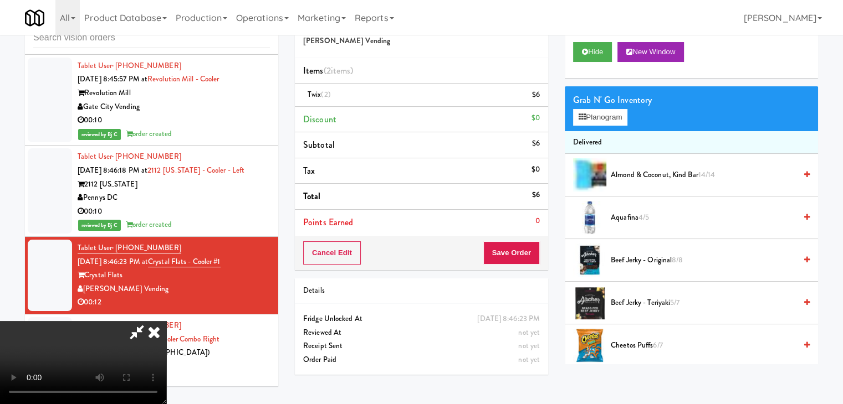
click at [166, 321] on video at bounding box center [83, 362] width 166 height 83
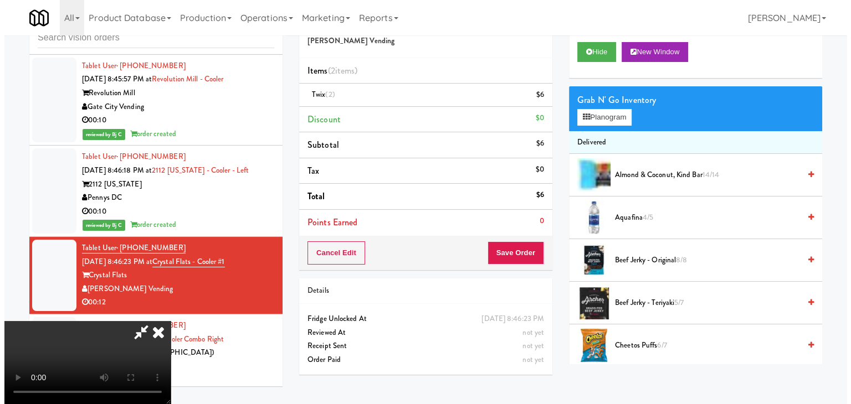
scroll to position [156, 0]
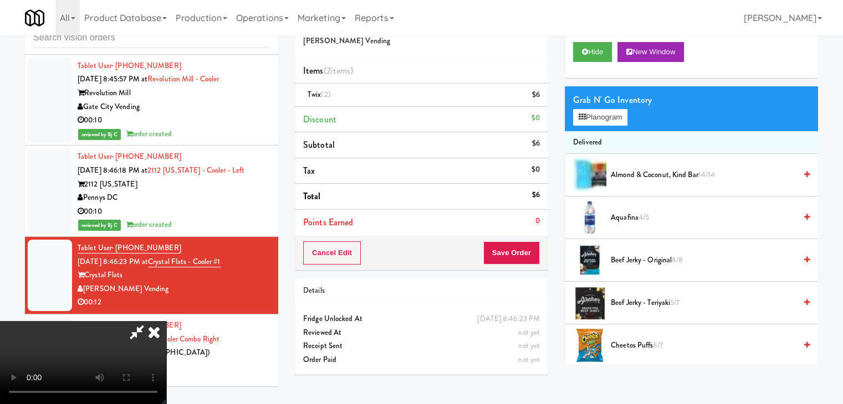
click at [166, 321] on video at bounding box center [83, 362] width 166 height 83
click at [614, 120] on button "Planogram" at bounding box center [600, 117] width 54 height 17
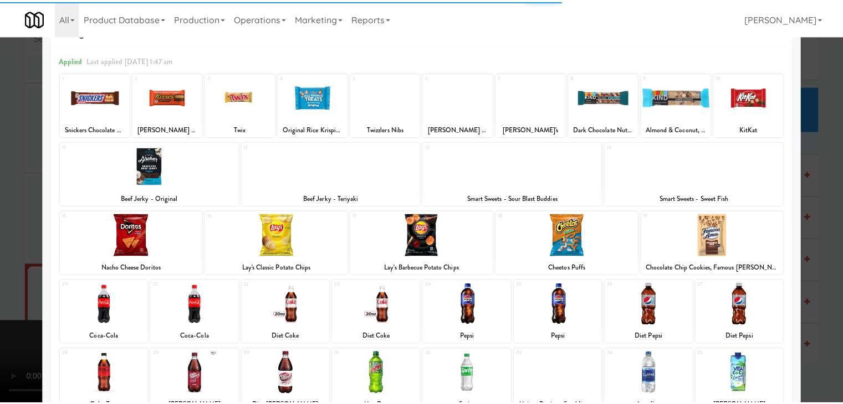
scroll to position [111, 0]
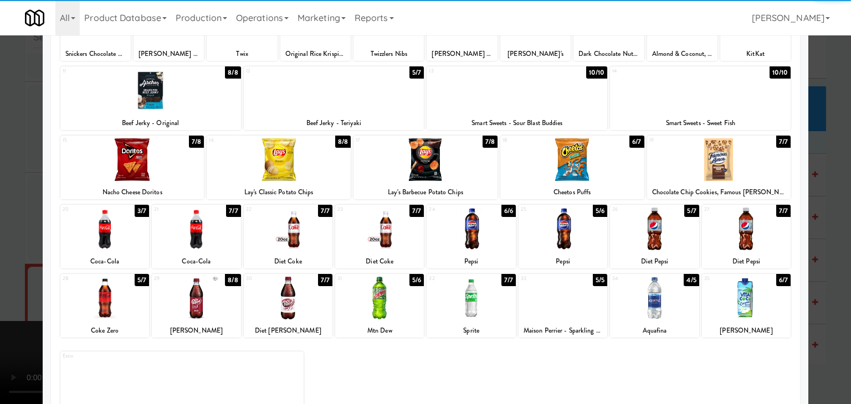
click at [98, 298] on div at bounding box center [104, 298] width 89 height 43
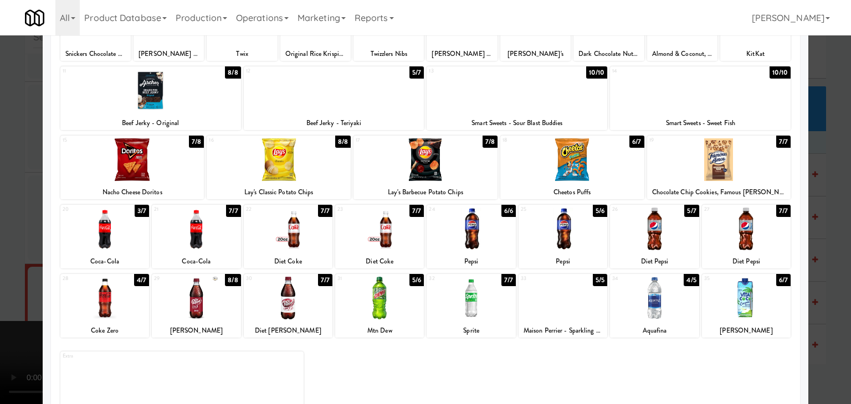
drag, startPoint x: 6, startPoint y: 298, endPoint x: 51, endPoint y: 291, distance: 46.0
click at [7, 298] on div at bounding box center [425, 202] width 851 height 404
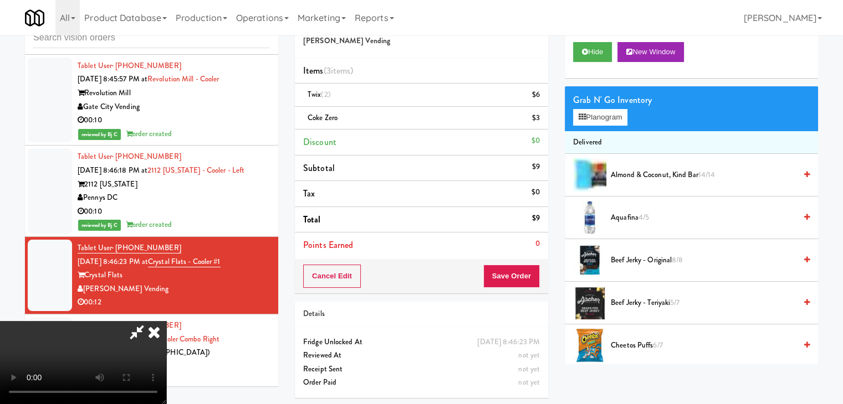
scroll to position [37, 0]
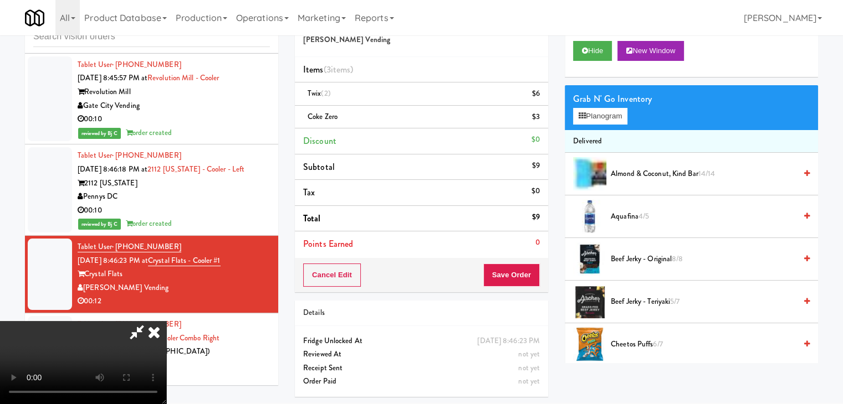
click at [166, 321] on video at bounding box center [83, 362] width 166 height 83
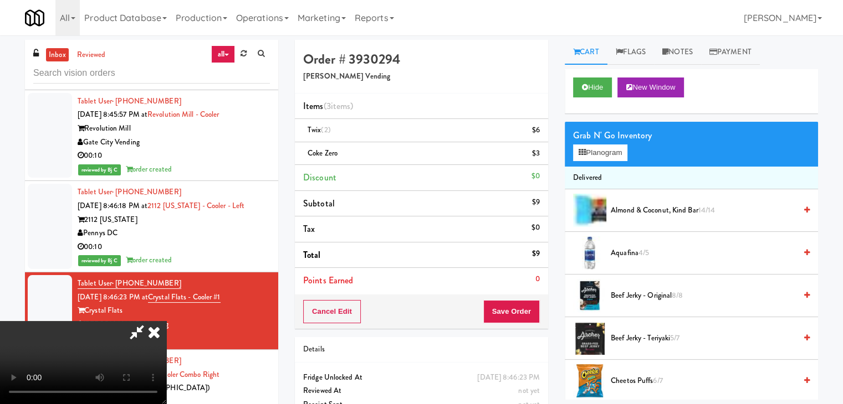
scroll to position [156, 0]
click at [525, 311] on button "Save Order" at bounding box center [511, 311] width 57 height 23
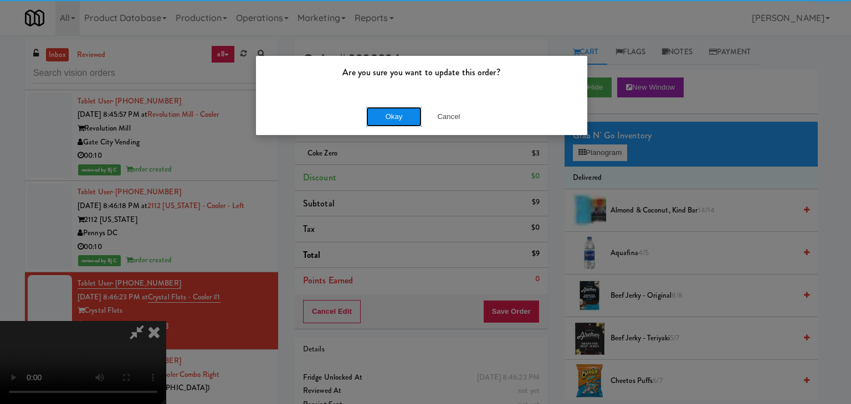
click at [381, 115] on button "Okay" at bounding box center [393, 117] width 55 height 20
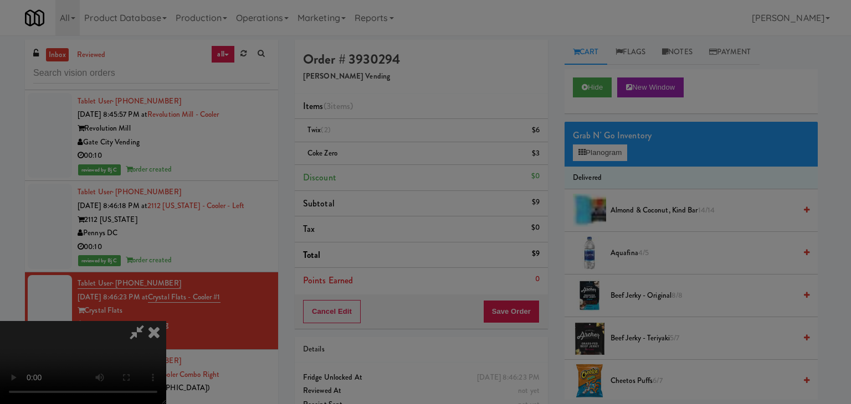
click at [381, 115] on div "Okay Cancel" at bounding box center [421, 96] width 331 height 37
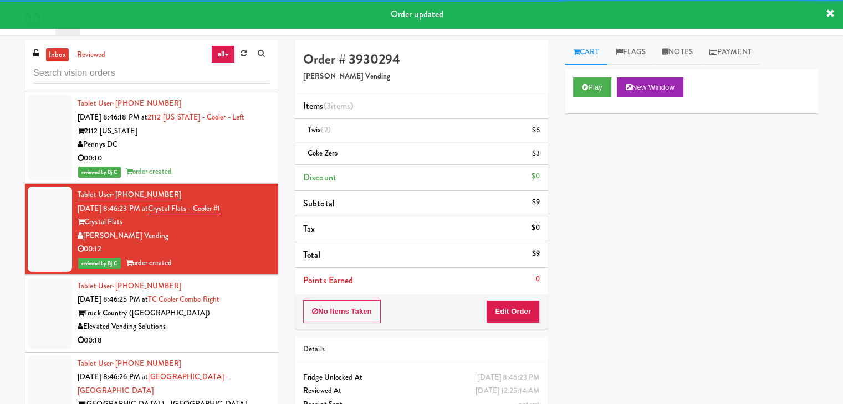
scroll to position [6472, 0]
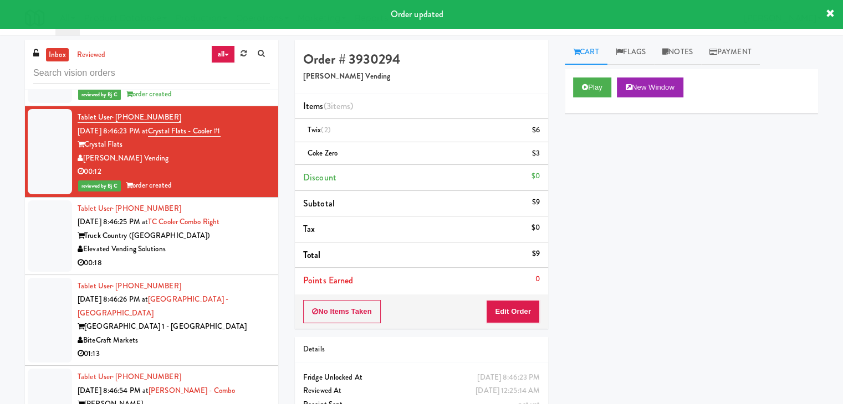
click at [214, 243] on div "Elevated Vending Solutions" at bounding box center [174, 250] width 192 height 14
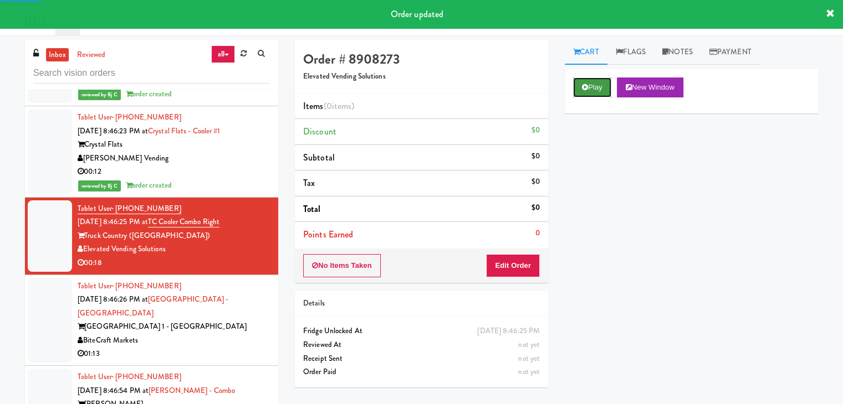
click at [603, 89] on button "Play" at bounding box center [592, 88] width 38 height 20
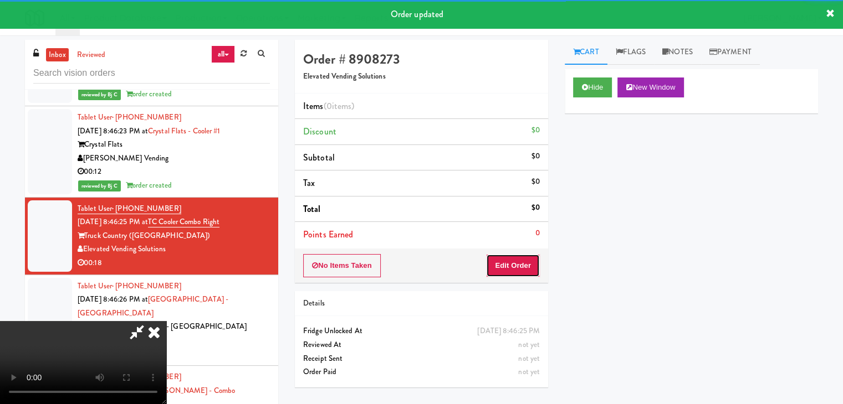
click at [517, 262] on button "Edit Order" at bounding box center [513, 265] width 54 height 23
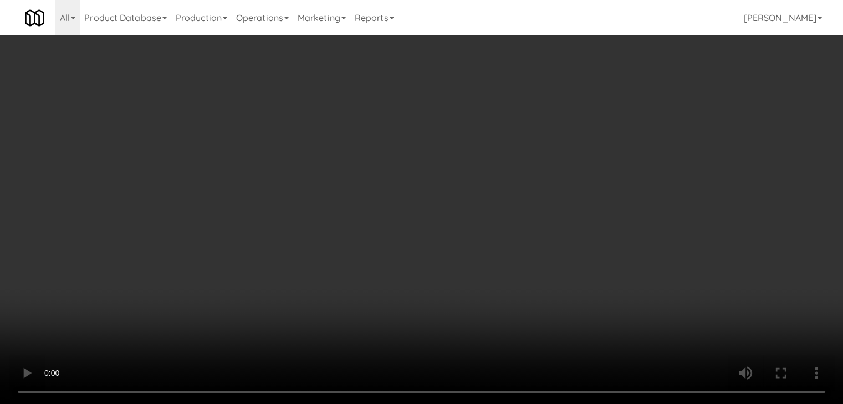
scroll to position [6444, 0]
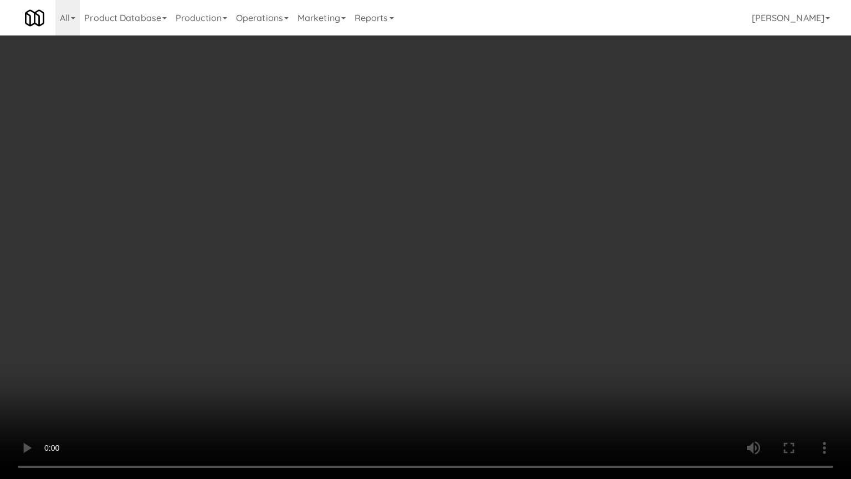
click at [471, 334] on video at bounding box center [425, 239] width 851 height 479
click at [472, 330] on video at bounding box center [425, 239] width 851 height 479
click at [398, 354] on video at bounding box center [425, 239] width 851 height 479
click at [412, 350] on video at bounding box center [425, 239] width 851 height 479
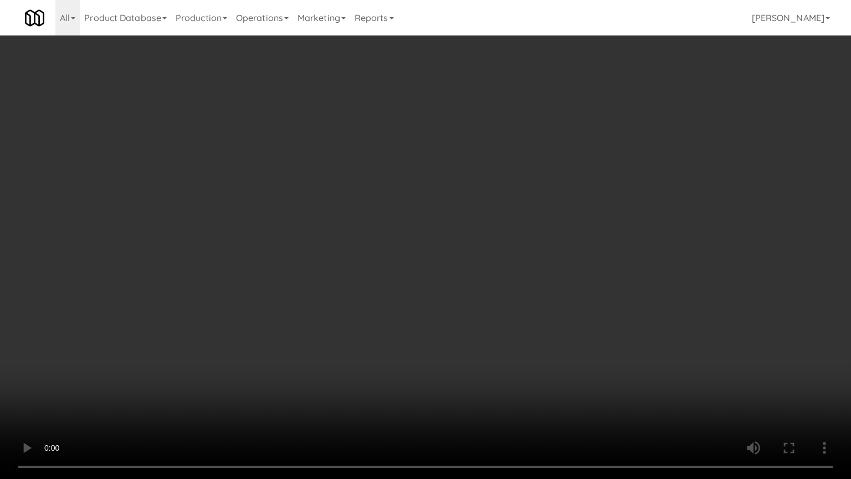
click at [412, 349] on video at bounding box center [425, 239] width 851 height 479
click at [416, 349] on video at bounding box center [425, 239] width 851 height 479
click at [474, 337] on video at bounding box center [425, 239] width 851 height 479
click at [490, 324] on video at bounding box center [425, 239] width 851 height 479
click at [490, 322] on video at bounding box center [425, 239] width 851 height 479
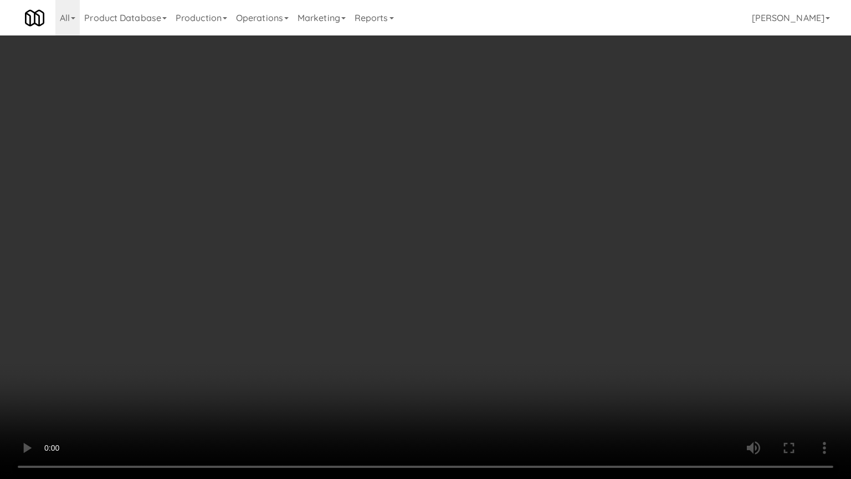
click at [508, 324] on video at bounding box center [425, 239] width 851 height 479
click at [505, 324] on video at bounding box center [425, 239] width 851 height 479
click at [504, 325] on video at bounding box center [425, 239] width 851 height 479
click at [505, 324] on video at bounding box center [425, 239] width 851 height 479
click at [468, 298] on video at bounding box center [425, 239] width 851 height 479
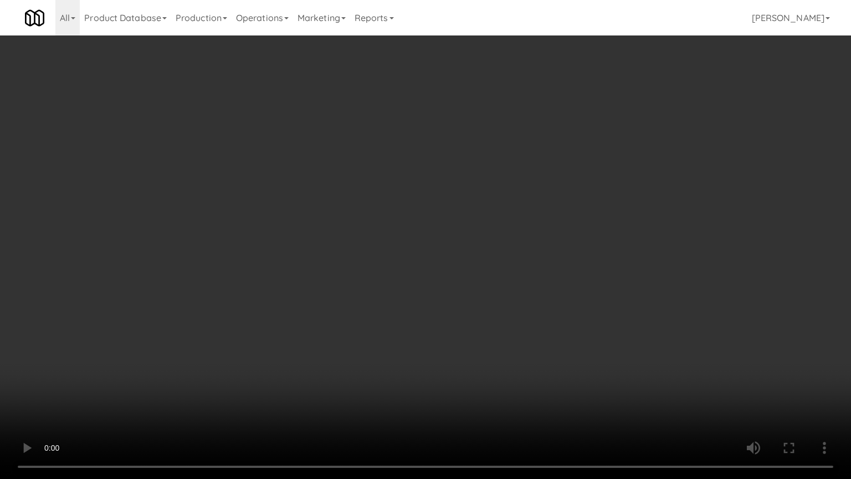
drag, startPoint x: 470, startPoint y: 294, endPoint x: 477, endPoint y: 303, distance: 11.1
click at [472, 294] on video at bounding box center [425, 239] width 851 height 479
click at [495, 280] on video at bounding box center [425, 239] width 851 height 479
click at [576, 286] on video at bounding box center [425, 239] width 851 height 479
click at [581, 296] on video at bounding box center [425, 239] width 851 height 479
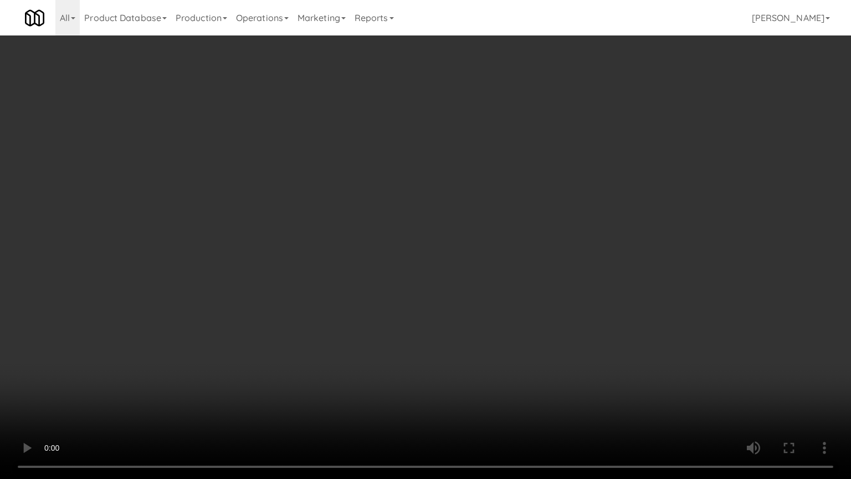
click at [581, 296] on video at bounding box center [425, 239] width 851 height 479
click at [579, 291] on video at bounding box center [425, 239] width 851 height 479
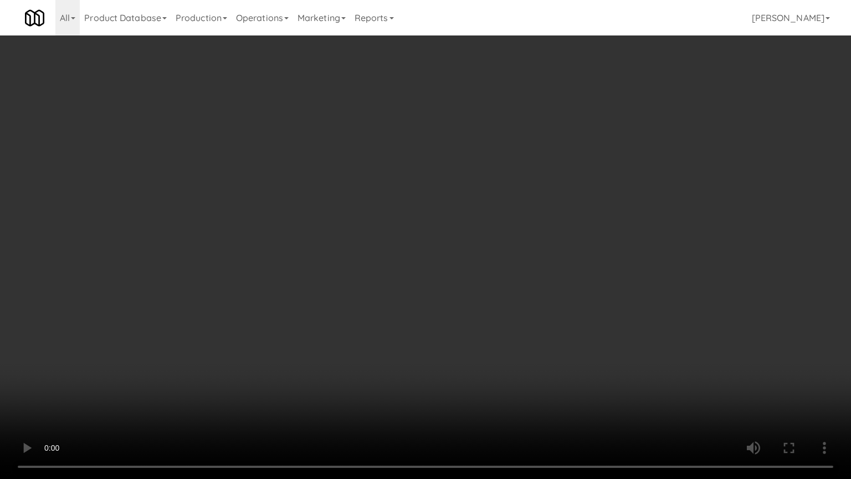
click at [580, 289] on video at bounding box center [425, 239] width 851 height 479
drag, startPoint x: 581, startPoint y: 288, endPoint x: 596, endPoint y: 182, distance: 106.4
click at [582, 285] on video at bounding box center [425, 239] width 851 height 479
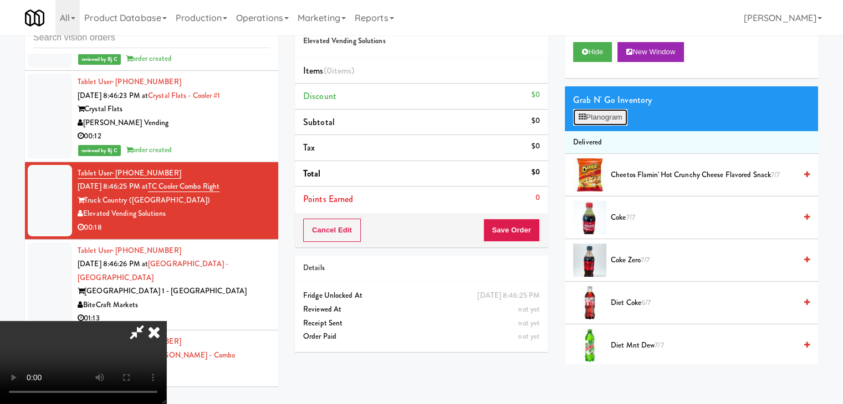
click at [601, 113] on button "Planogram" at bounding box center [600, 117] width 54 height 17
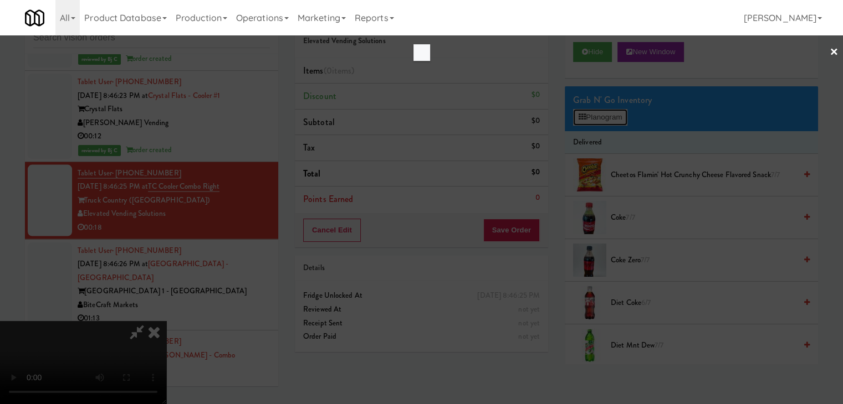
scroll to position [6444, 0]
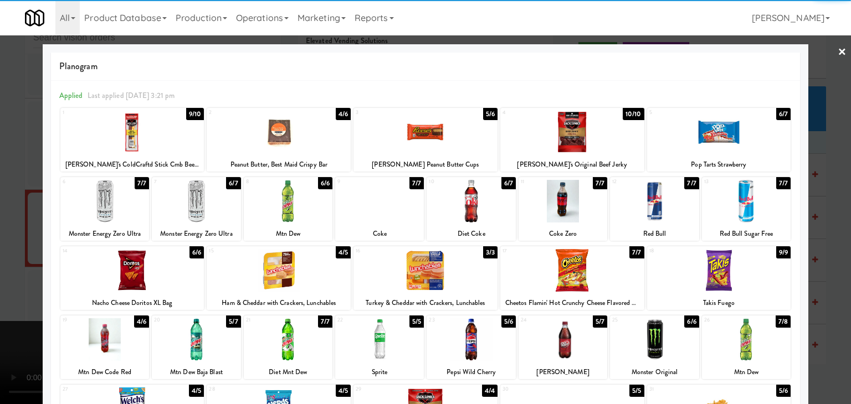
click at [161, 135] on div at bounding box center [132, 132] width 144 height 43
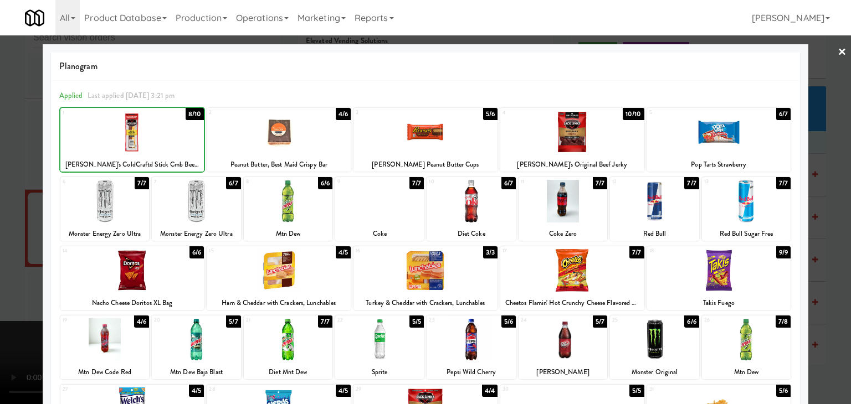
drag, startPoint x: 188, startPoint y: 199, endPoint x: 182, endPoint y: 201, distance: 7.0
click at [188, 199] on div at bounding box center [196, 201] width 89 height 43
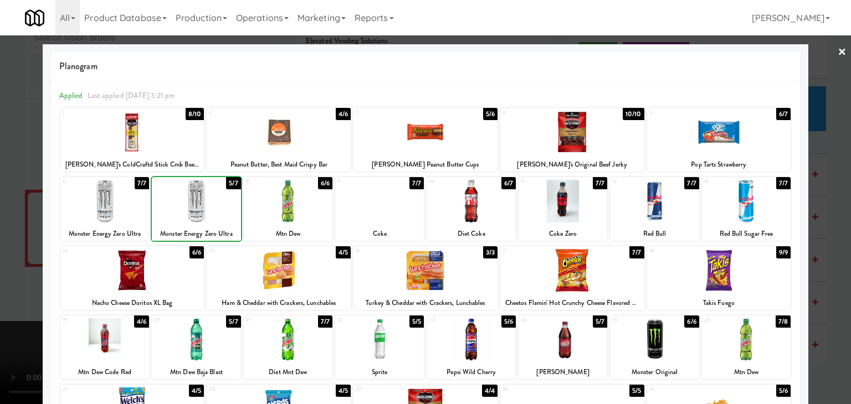
drag, startPoint x: 0, startPoint y: 224, endPoint x: 163, endPoint y: 235, distance: 163.8
click at [4, 226] on div at bounding box center [425, 202] width 851 height 404
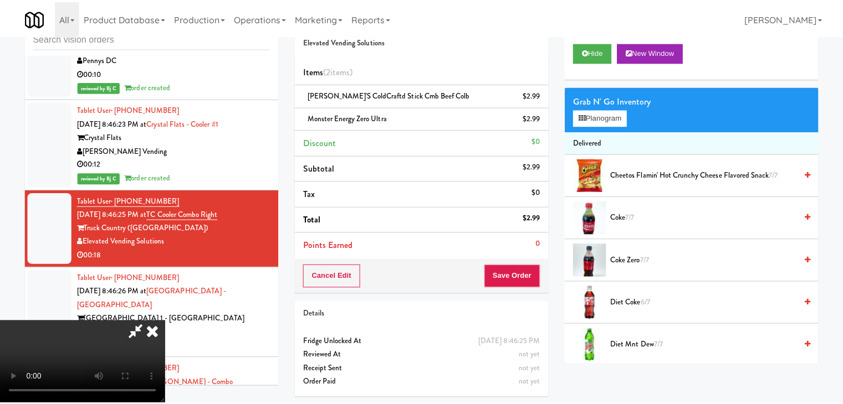
scroll to position [6472, 0]
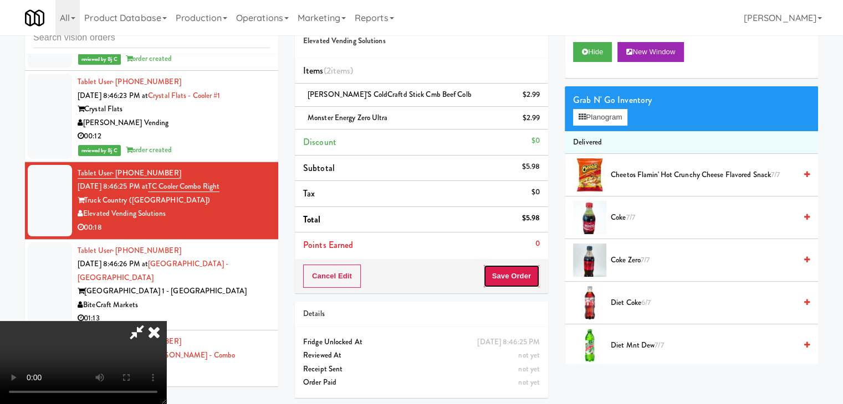
click at [516, 276] on button "Save Order" at bounding box center [511, 276] width 57 height 23
click at [517, 276] on button "Save Order" at bounding box center [511, 276] width 57 height 23
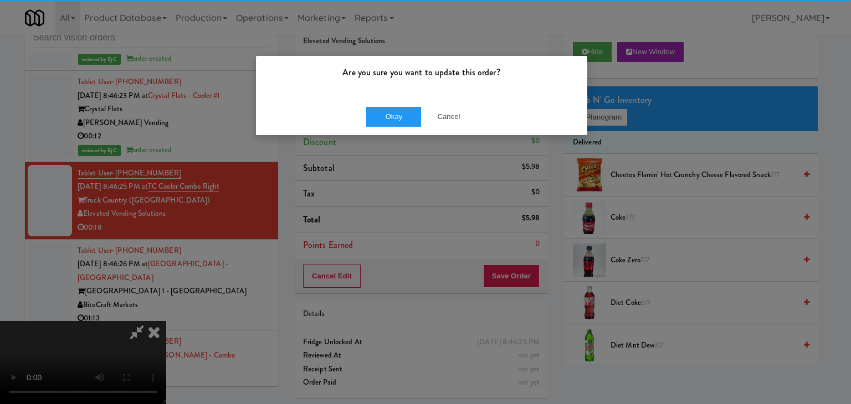
click at [392, 104] on div "Okay Cancel" at bounding box center [421, 116] width 331 height 37
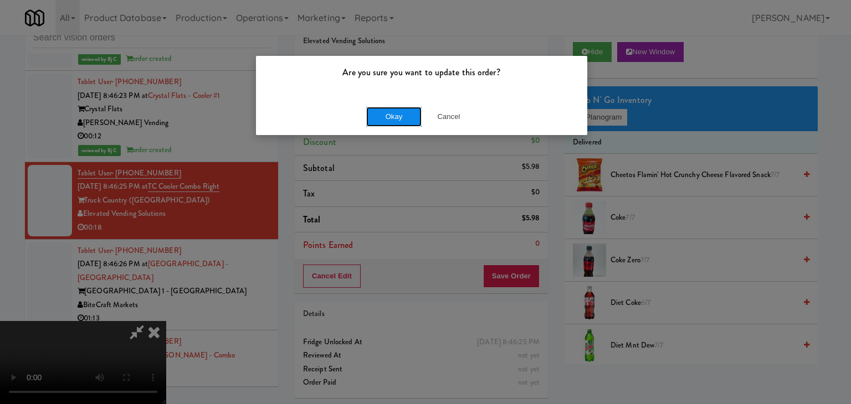
click at [391, 112] on button "Okay" at bounding box center [393, 117] width 55 height 20
click at [391, 115] on div "Okay Cancel" at bounding box center [421, 116] width 331 height 37
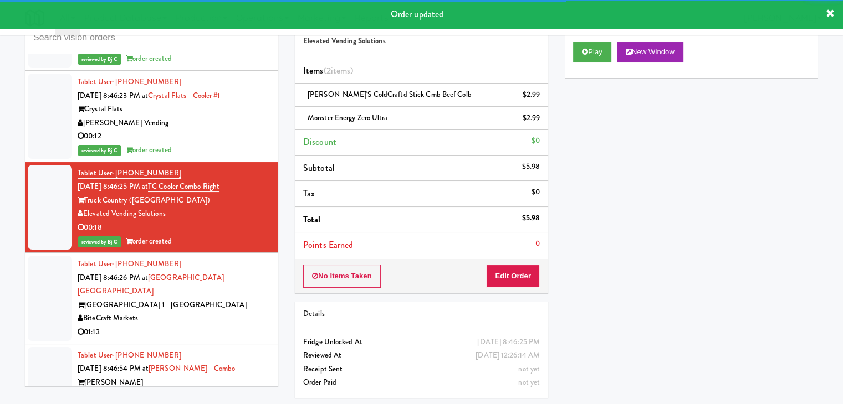
click at [239, 312] on div "BiteCraft Markets" at bounding box center [174, 319] width 192 height 14
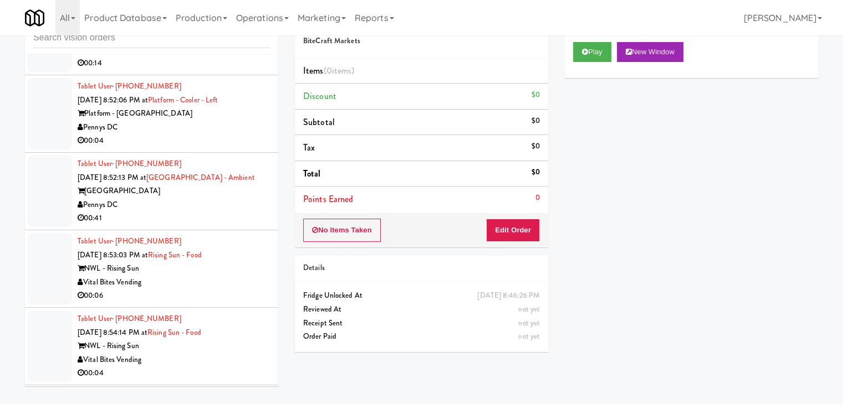
scroll to position [7303, 0]
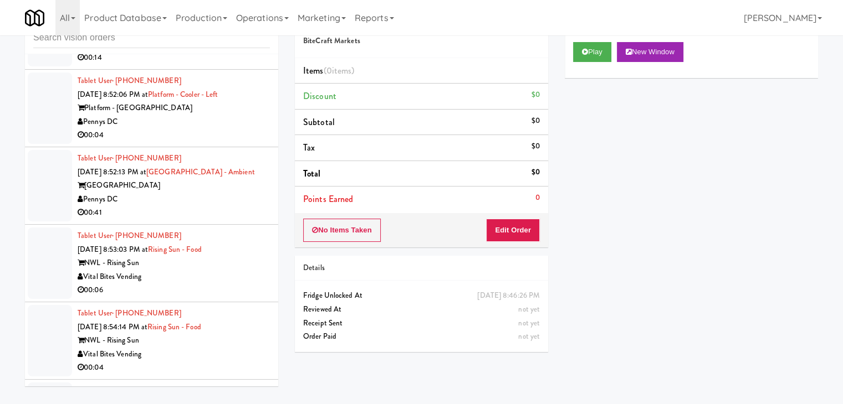
click at [221, 270] on div "Vital Bites Vending" at bounding box center [174, 277] width 192 height 14
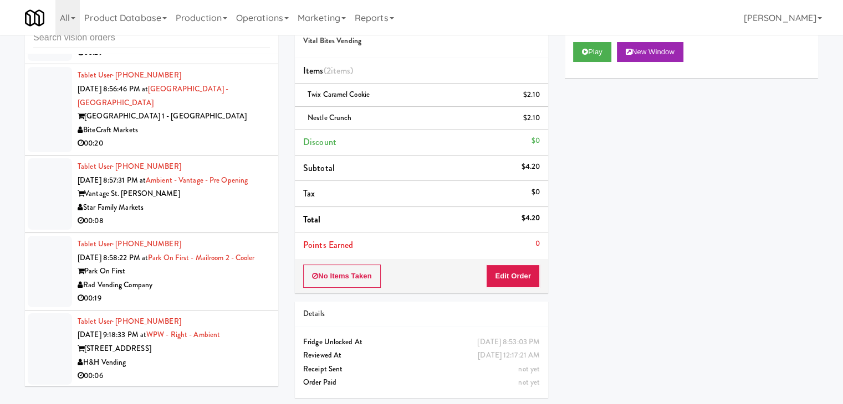
scroll to position [7968, 0]
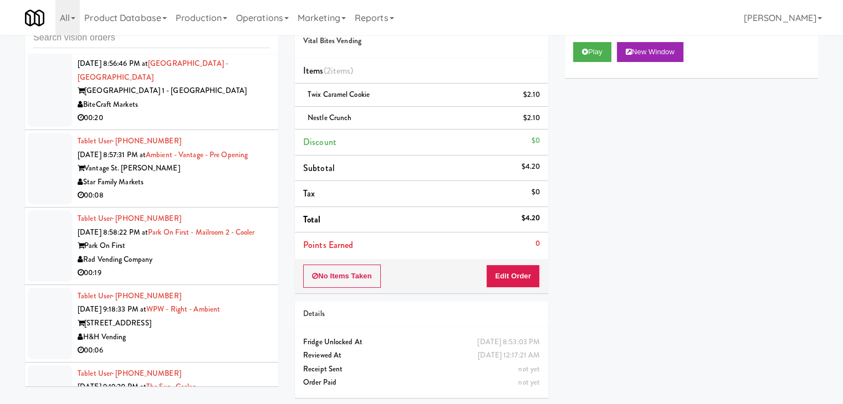
click at [240, 317] on div "343 W Wolf Point Plaza" at bounding box center [174, 324] width 192 height 14
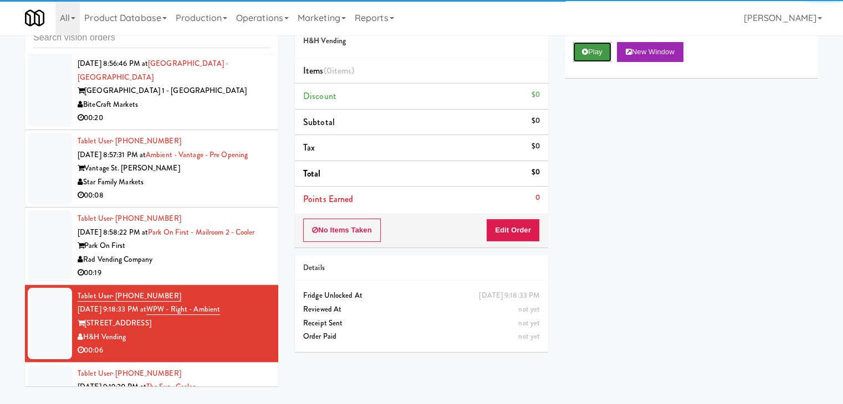
click at [596, 54] on button "Play" at bounding box center [592, 52] width 38 height 20
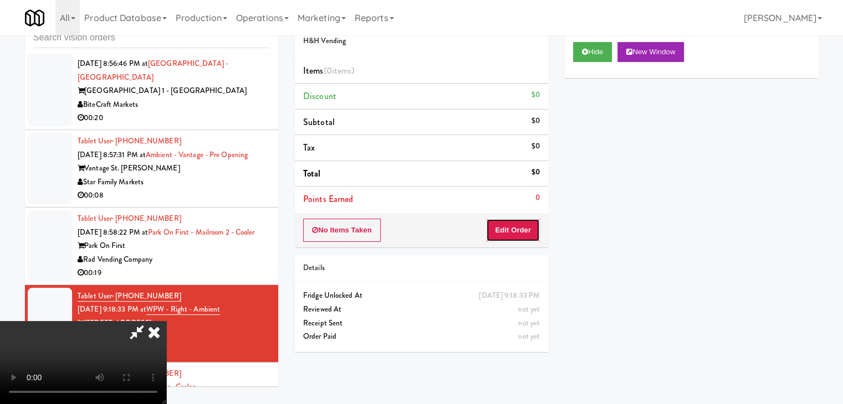
click at [522, 228] on button "Edit Order" at bounding box center [513, 230] width 54 height 23
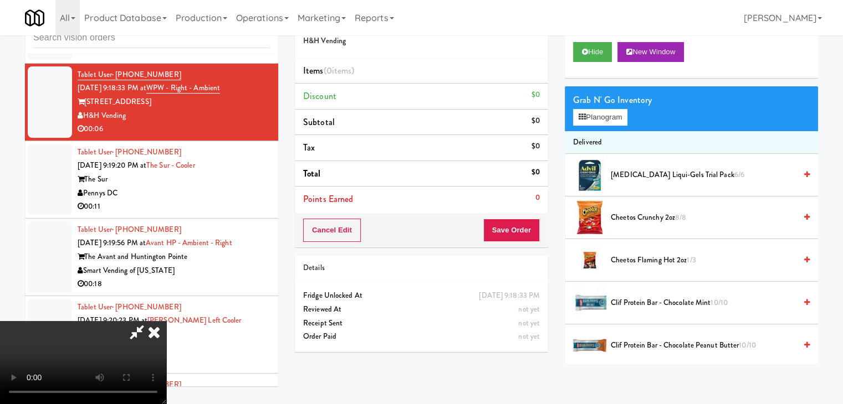
scroll to position [8162, 0]
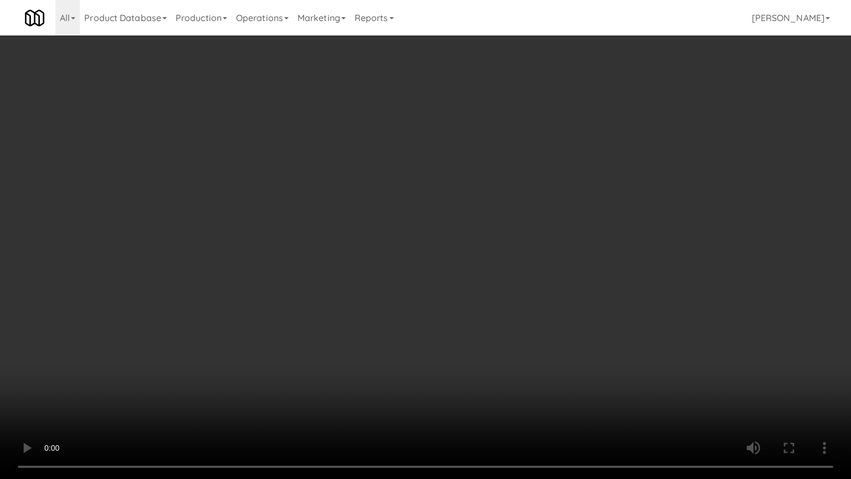
click at [496, 275] on video at bounding box center [425, 239] width 851 height 479
click at [495, 276] on video at bounding box center [425, 239] width 851 height 479
click at [504, 275] on video at bounding box center [425, 239] width 851 height 479
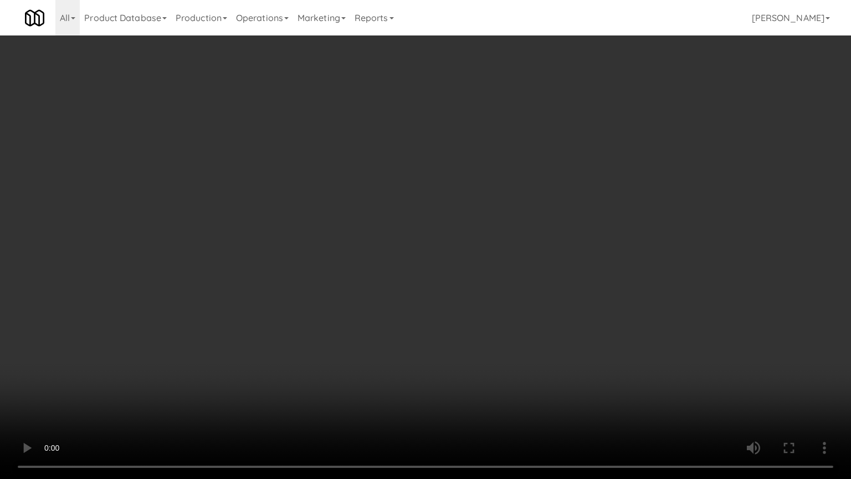
click at [504, 275] on video at bounding box center [425, 239] width 851 height 479
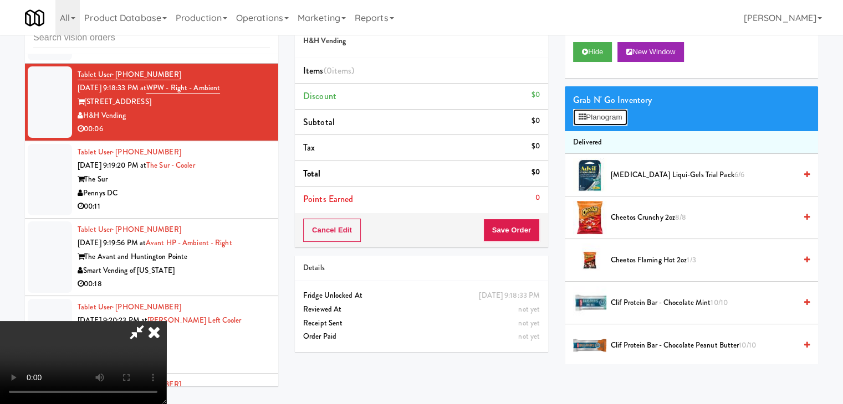
click at [610, 116] on button "Planogram" at bounding box center [600, 117] width 54 height 17
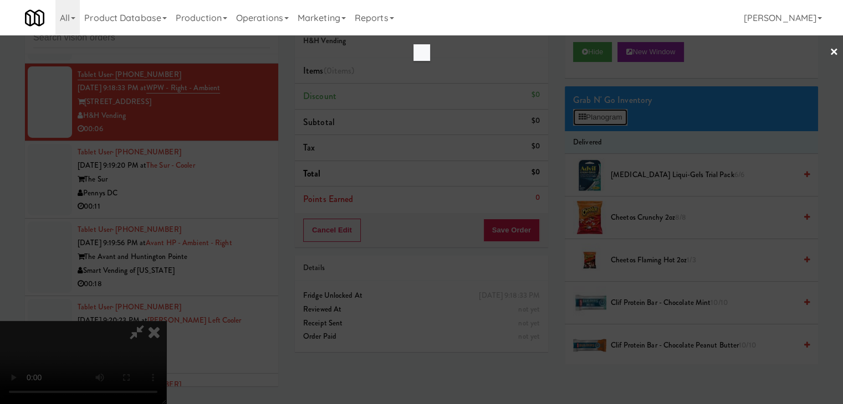
scroll to position [8162, 0]
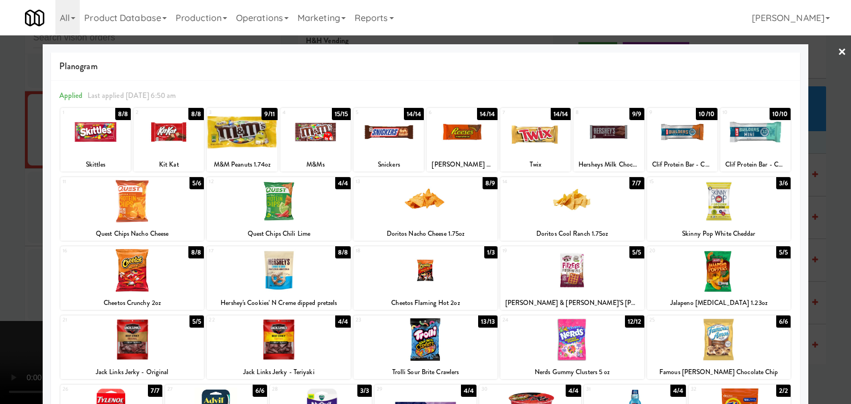
click at [440, 274] on div at bounding box center [426, 270] width 144 height 43
click at [725, 344] on div at bounding box center [719, 340] width 144 height 43
drag, startPoint x: 0, startPoint y: 233, endPoint x: 152, endPoint y: 234, distance: 151.8
click at [3, 232] on div at bounding box center [425, 202] width 851 height 404
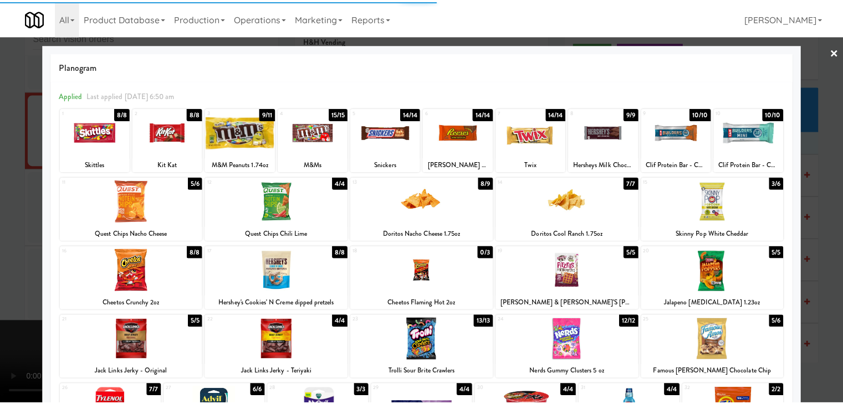
scroll to position [8190, 0]
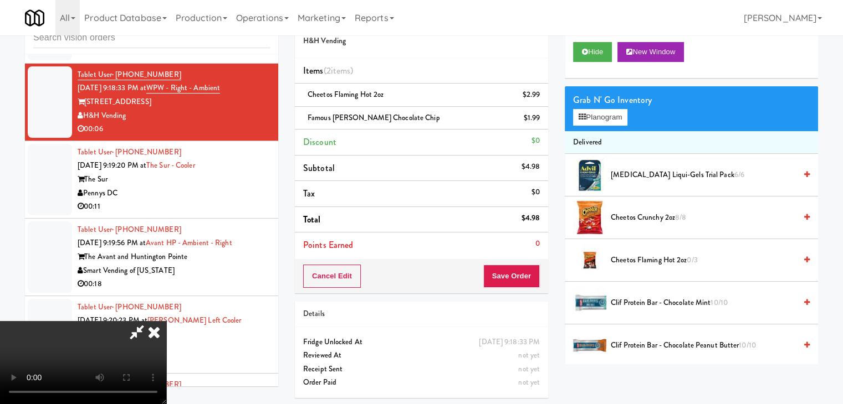
click at [166, 392] on video at bounding box center [83, 362] width 166 height 83
click at [166, 321] on video at bounding box center [83, 362] width 166 height 83
drag, startPoint x: 392, startPoint y: 293, endPoint x: 493, endPoint y: 269, distance: 103.2
click at [166, 321] on video at bounding box center [83, 362] width 166 height 83
click at [518, 275] on button "Save Order" at bounding box center [511, 276] width 57 height 23
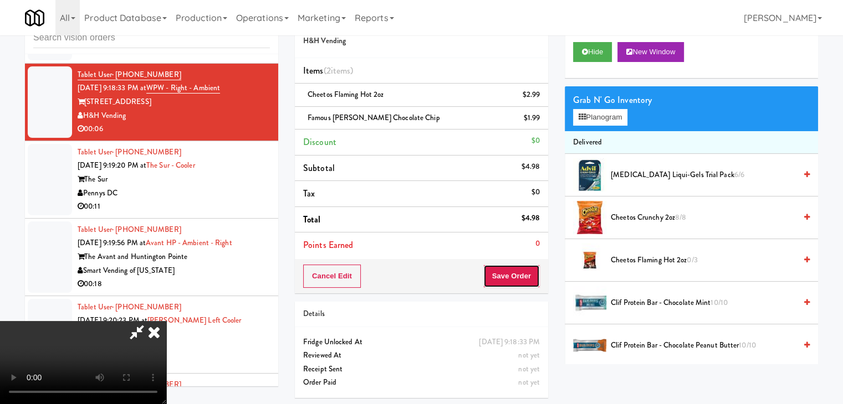
click at [518, 275] on button "Save Order" at bounding box center [511, 276] width 57 height 23
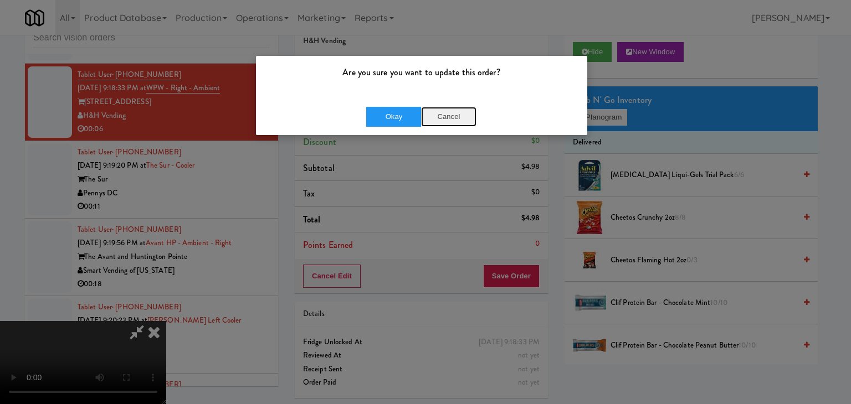
click at [461, 113] on button "Cancel" at bounding box center [448, 117] width 55 height 20
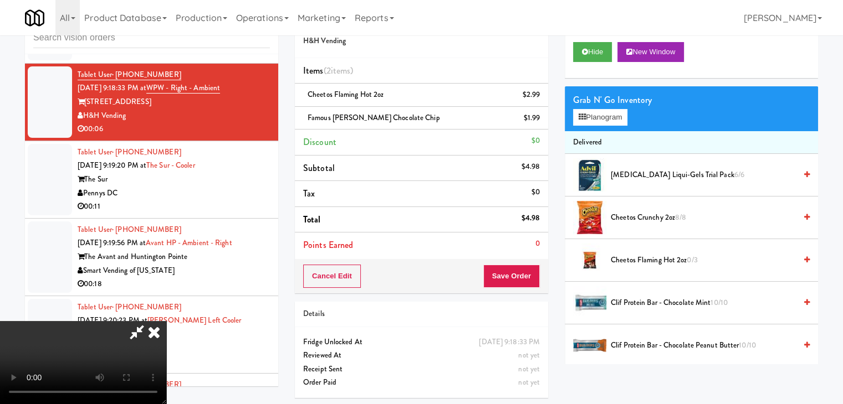
click at [166, 330] on video at bounding box center [83, 362] width 166 height 83
click at [166, 322] on video at bounding box center [83, 362] width 166 height 83
click at [166, 321] on video at bounding box center [83, 362] width 166 height 83
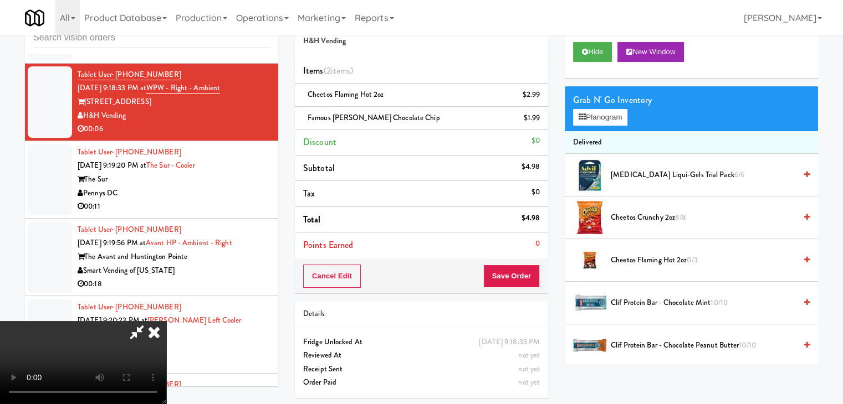
click at [166, 321] on video at bounding box center [83, 362] width 166 height 83
drag, startPoint x: 339, startPoint y: 307, endPoint x: 371, endPoint y: 299, distance: 33.2
click at [166, 321] on video at bounding box center [83, 362] width 166 height 83
click at [528, 280] on button "Save Order" at bounding box center [511, 276] width 57 height 23
drag, startPoint x: 528, startPoint y: 280, endPoint x: 477, endPoint y: 197, distance: 98.0
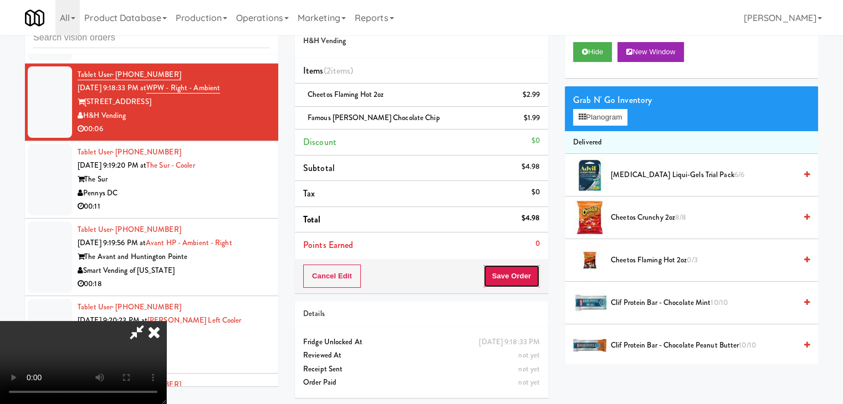
click at [527, 280] on button "Save Order" at bounding box center [511, 276] width 57 height 23
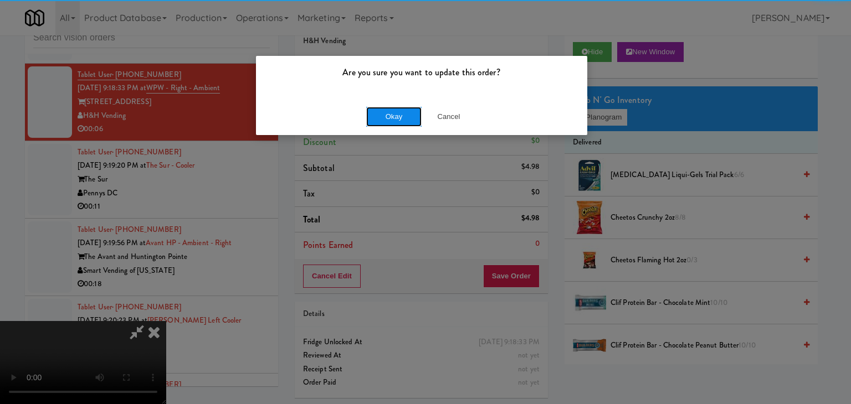
drag, startPoint x: 413, startPoint y: 114, endPoint x: 407, endPoint y: 114, distance: 6.1
click at [409, 114] on button "Okay" at bounding box center [393, 117] width 55 height 20
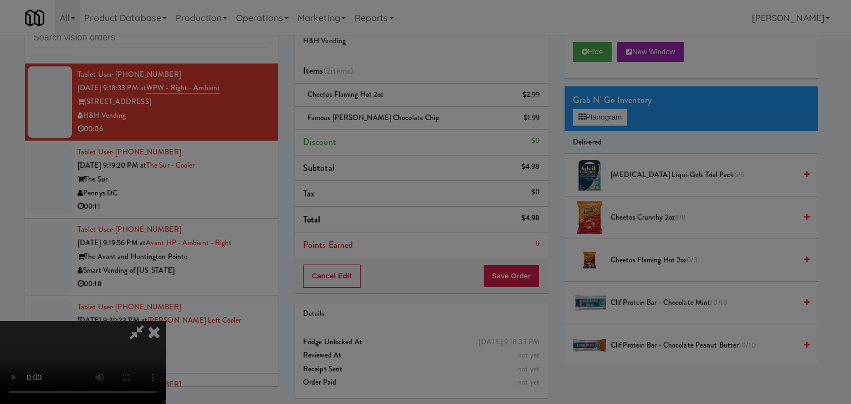
click at [407, 114] on div "Okay Cancel" at bounding box center [421, 96] width 331 height 37
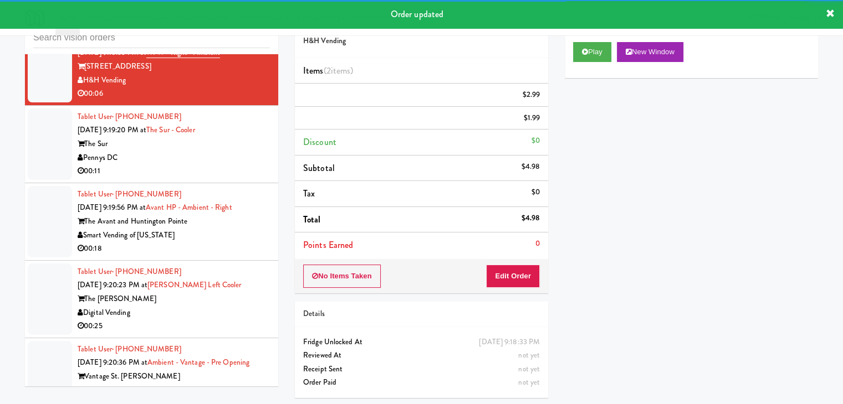
scroll to position [8258, 0]
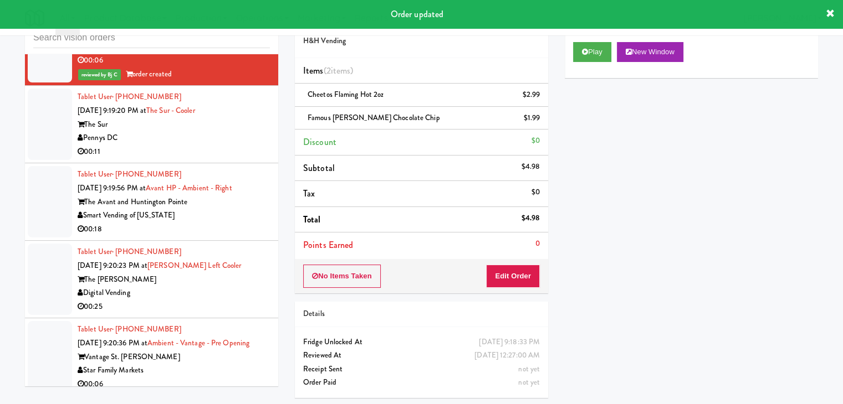
click at [212, 131] on div "Pennys DC" at bounding box center [174, 138] width 192 height 14
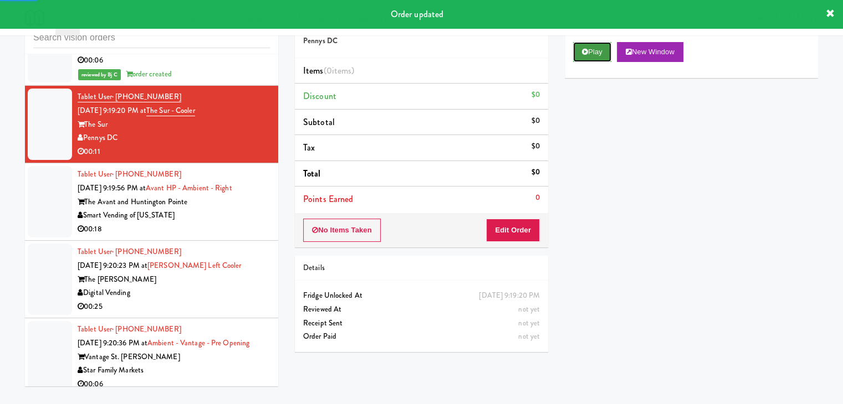
click at [587, 55] on button "Play" at bounding box center [592, 52] width 38 height 20
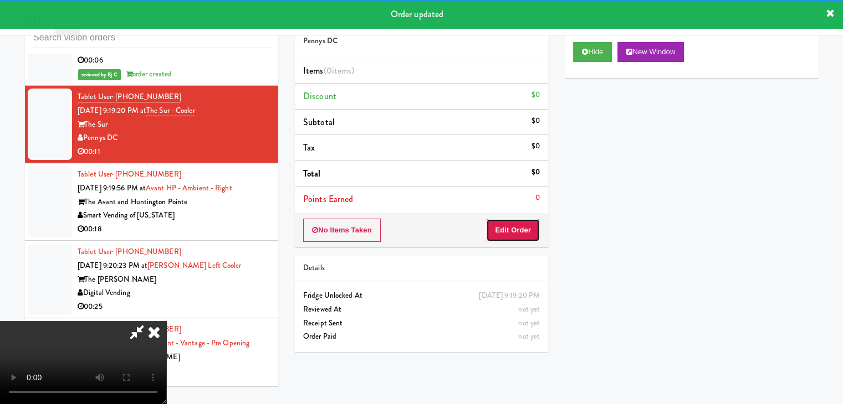
click at [513, 233] on button "Edit Order" at bounding box center [513, 230] width 54 height 23
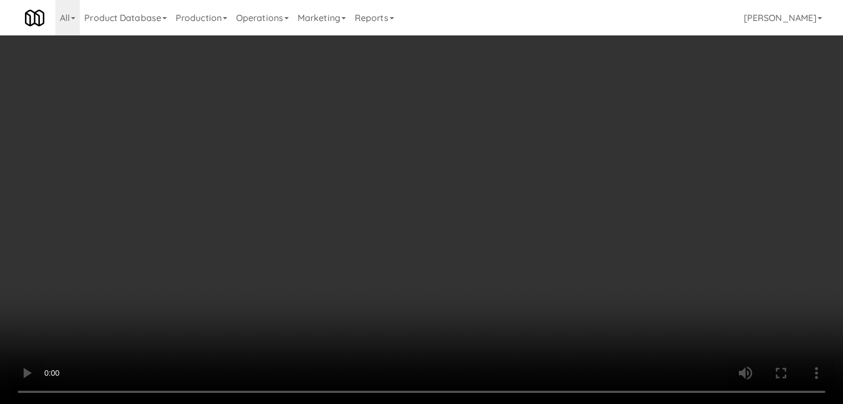
scroll to position [8231, 0]
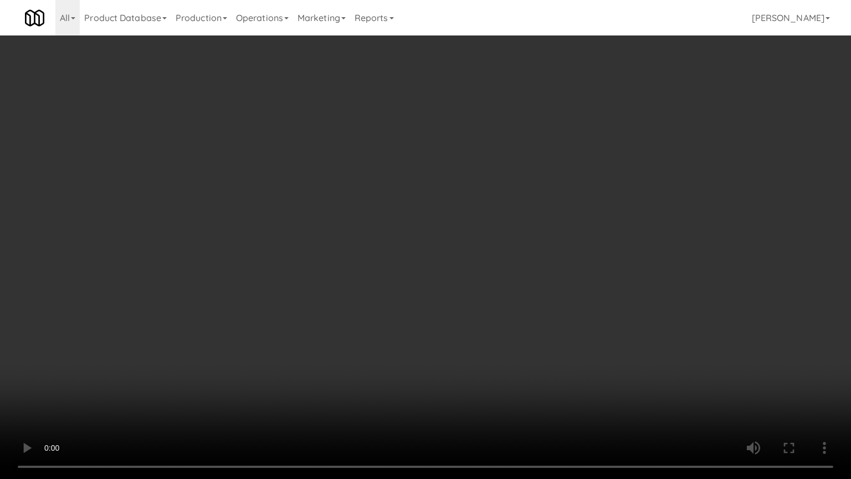
click at [463, 331] on video at bounding box center [425, 239] width 851 height 479
click at [457, 332] on video at bounding box center [425, 239] width 851 height 479
click at [465, 324] on video at bounding box center [425, 239] width 851 height 479
drag, startPoint x: 465, startPoint y: 324, endPoint x: 520, endPoint y: 185, distance: 149.5
click at [468, 317] on video at bounding box center [425, 239] width 851 height 479
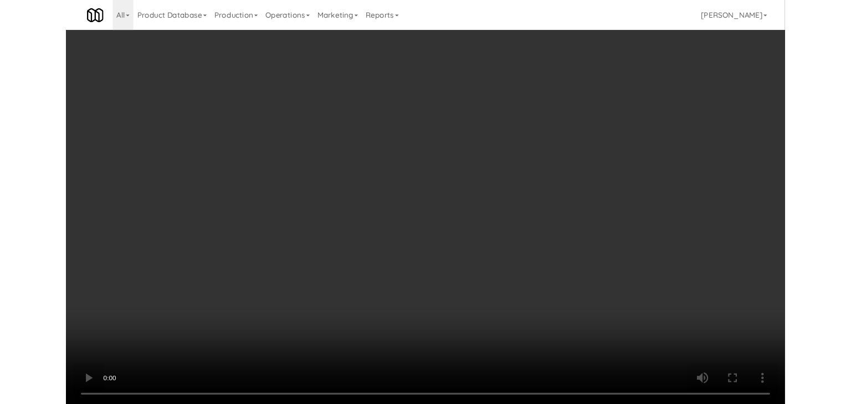
scroll to position [8258, 0]
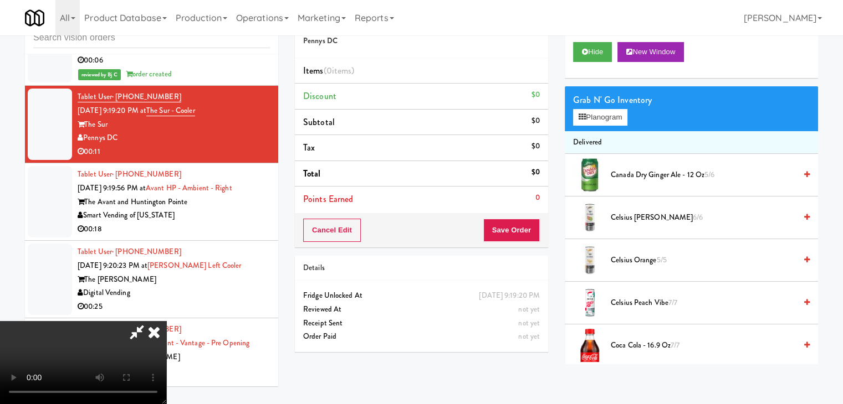
click at [166, 321] on video at bounding box center [83, 362] width 166 height 83
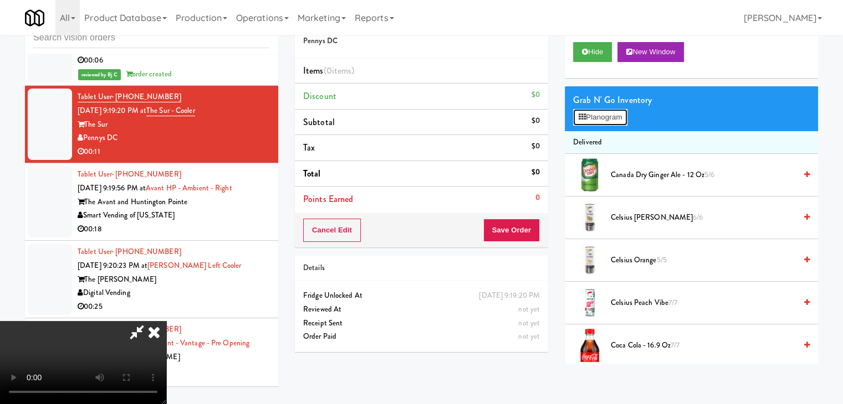
click at [612, 114] on button "Planogram" at bounding box center [600, 117] width 54 height 17
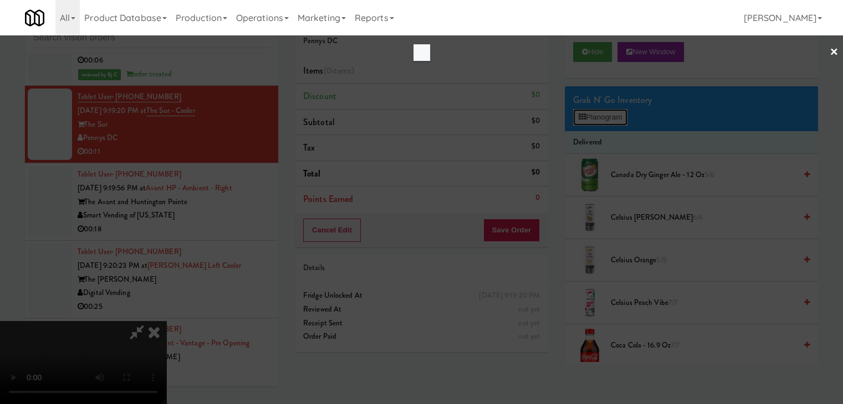
scroll to position [8231, 0]
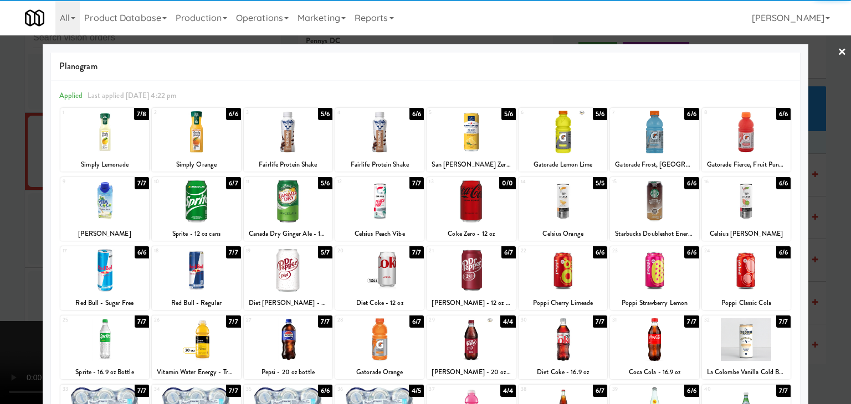
click at [396, 142] on div at bounding box center [379, 132] width 89 height 43
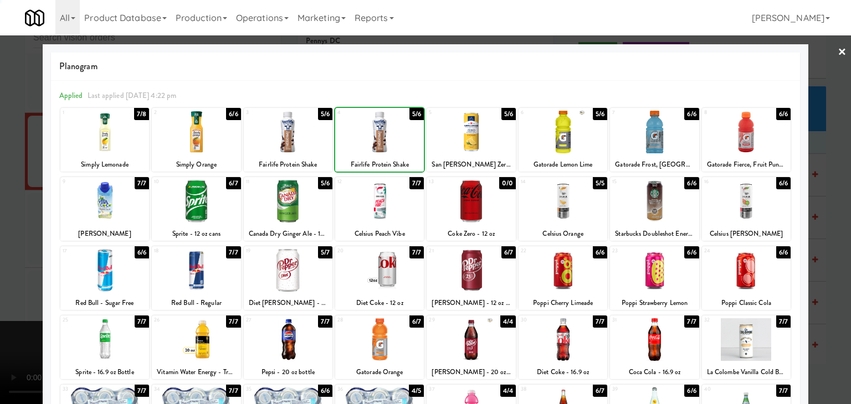
click at [540, 137] on div at bounding box center [563, 132] width 89 height 43
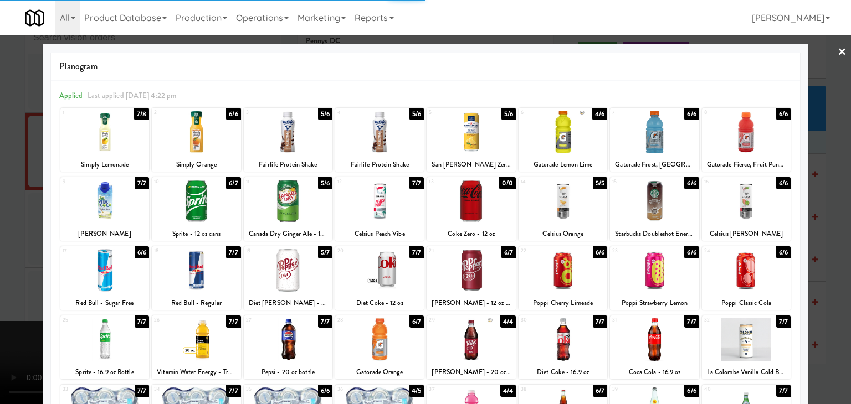
drag, startPoint x: 0, startPoint y: 172, endPoint x: 312, endPoint y: 204, distance: 313.6
click at [13, 173] on div at bounding box center [425, 202] width 851 height 404
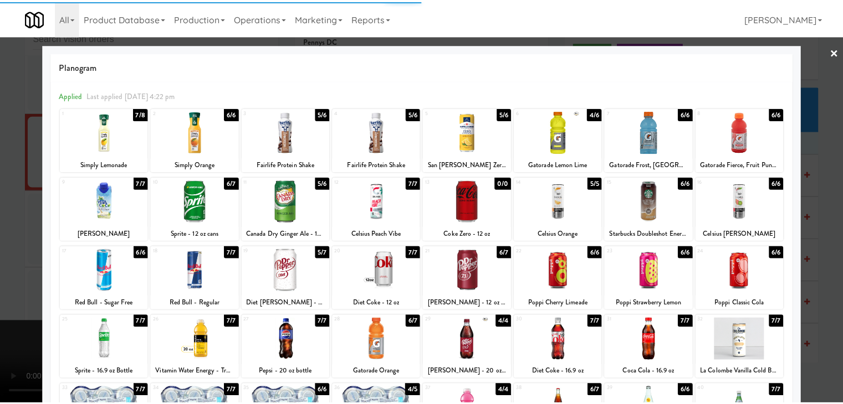
scroll to position [8258, 0]
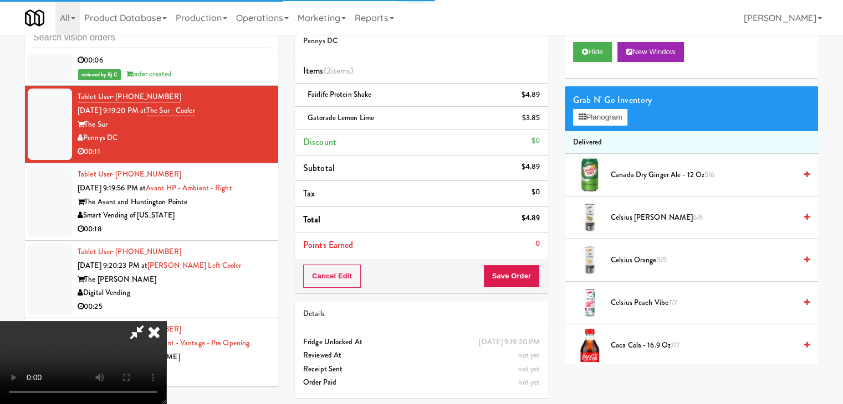
click at [166, 321] on video at bounding box center [83, 362] width 166 height 83
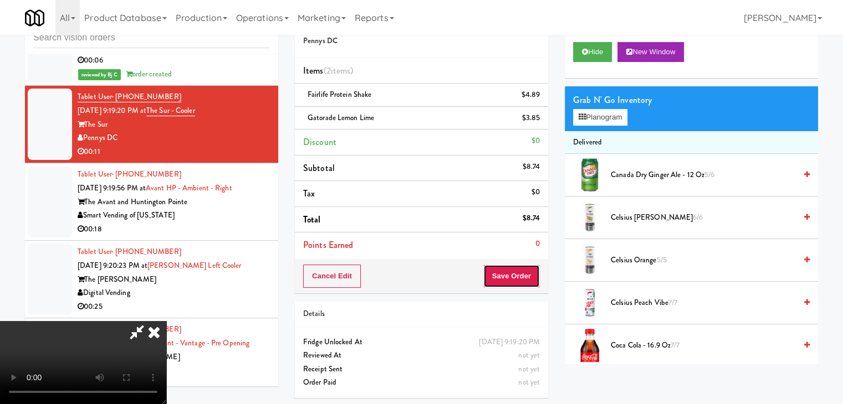
click at [514, 266] on button "Save Order" at bounding box center [511, 276] width 57 height 23
click at [514, 269] on button "Save Order" at bounding box center [511, 276] width 57 height 23
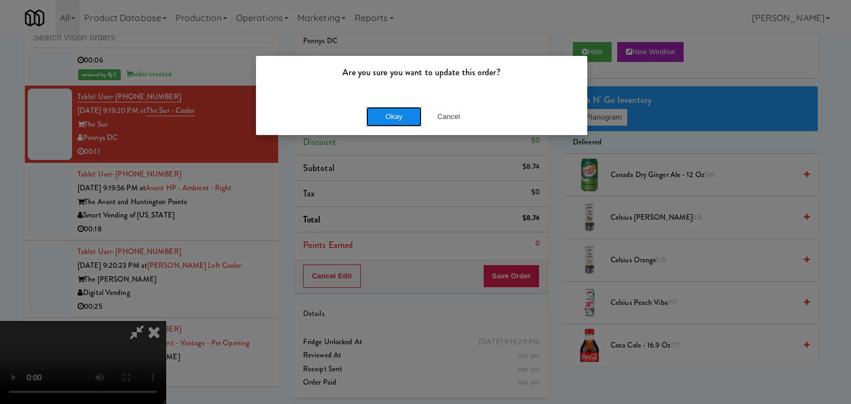
click at [388, 120] on button "Okay" at bounding box center [393, 117] width 55 height 20
click at [388, 120] on div "Okay Cancel" at bounding box center [421, 116] width 331 height 37
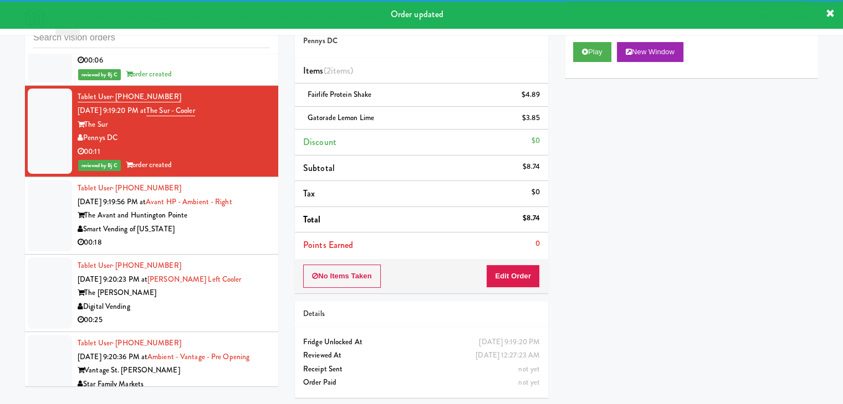
click at [233, 223] on div "Smart Vending of [US_STATE]" at bounding box center [174, 230] width 192 height 14
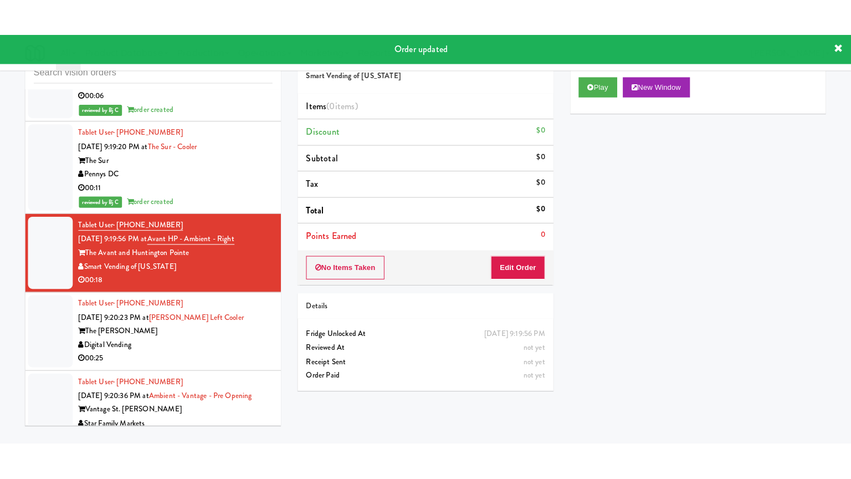
scroll to position [8314, 0]
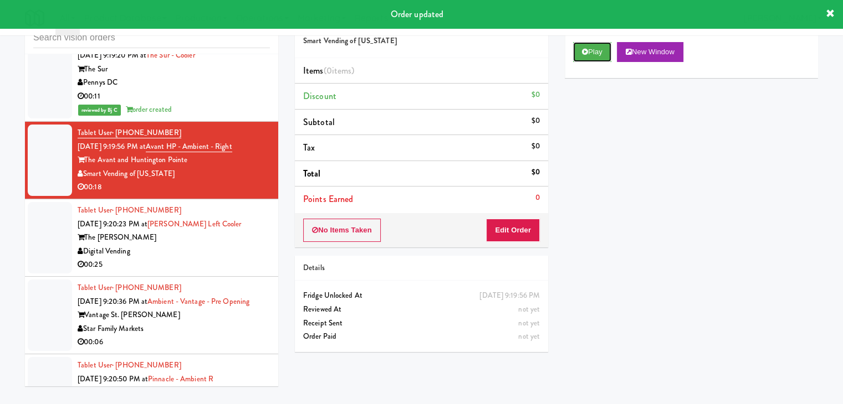
drag, startPoint x: 588, startPoint y: 54, endPoint x: 585, endPoint y: 71, distance: 17.9
click at [588, 54] on button "Play" at bounding box center [592, 52] width 38 height 20
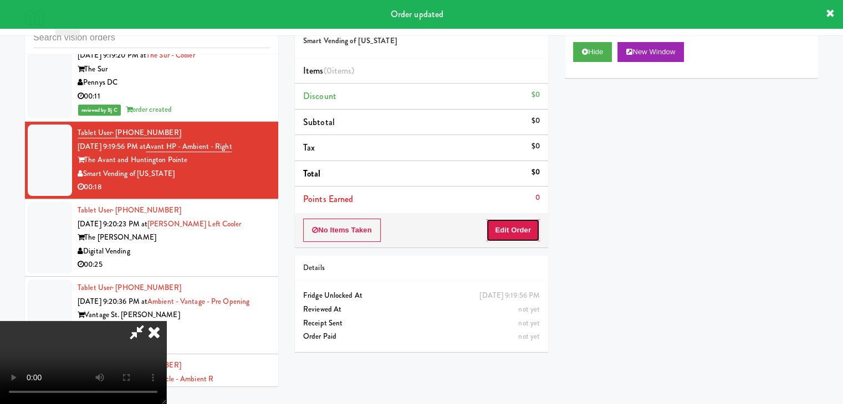
click at [523, 237] on button "Edit Order" at bounding box center [513, 230] width 54 height 23
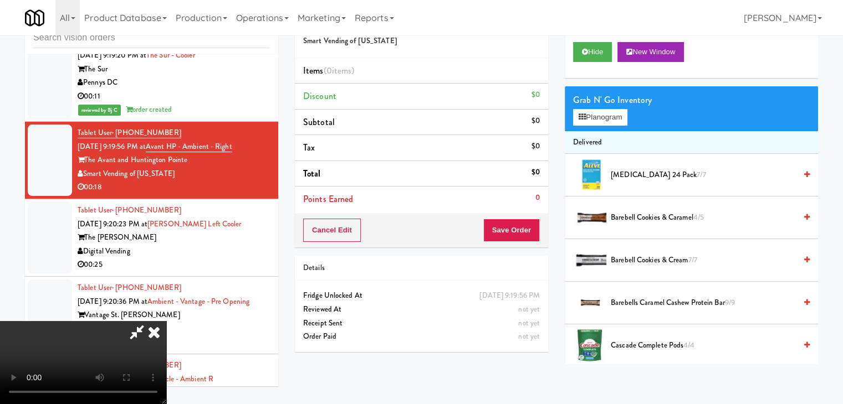
scroll to position [8287, 0]
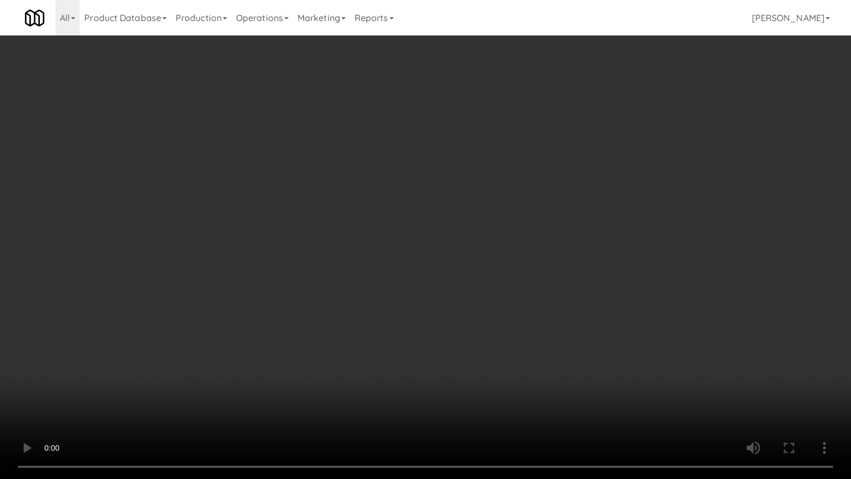
click at [490, 311] on video at bounding box center [425, 239] width 851 height 479
click at [489, 313] on video at bounding box center [425, 239] width 851 height 479
click at [490, 314] on video at bounding box center [425, 239] width 851 height 479
click at [496, 311] on video at bounding box center [425, 239] width 851 height 479
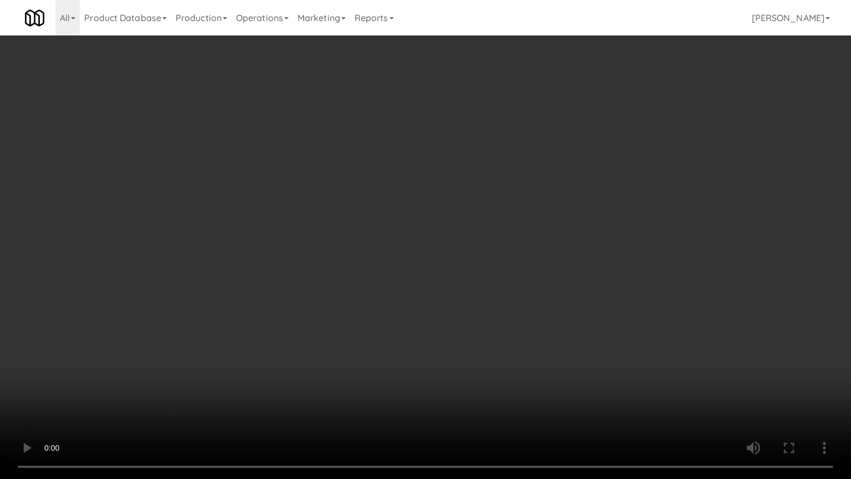
click at [494, 311] on video at bounding box center [425, 239] width 851 height 479
click at [495, 310] on video at bounding box center [425, 239] width 851 height 479
click at [497, 309] on video at bounding box center [425, 239] width 851 height 479
click at [502, 310] on video at bounding box center [425, 239] width 851 height 479
click at [503, 310] on video at bounding box center [425, 239] width 851 height 479
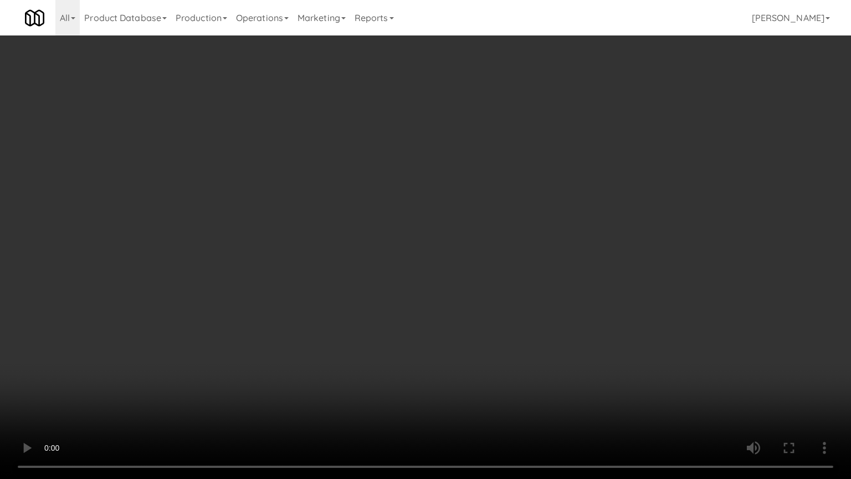
click at [502, 313] on video at bounding box center [425, 239] width 851 height 479
click at [407, 381] on video at bounding box center [425, 239] width 851 height 479
click at [423, 381] on video at bounding box center [425, 239] width 851 height 479
click at [430, 370] on video at bounding box center [425, 239] width 851 height 479
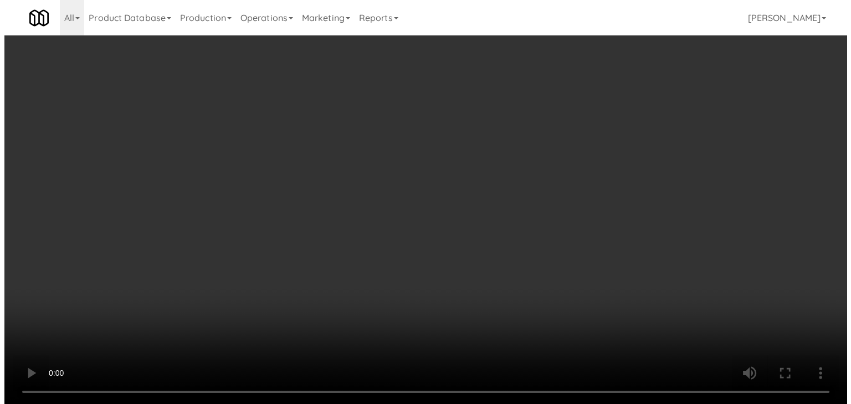
scroll to position [8314, 0]
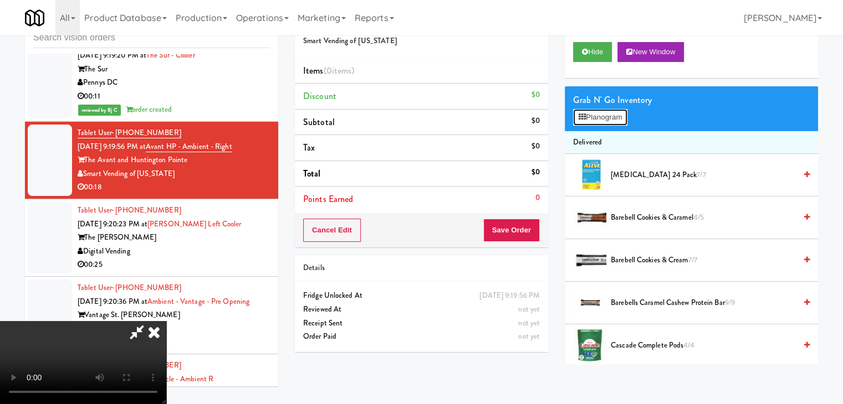
click at [598, 116] on button "Planogram" at bounding box center [600, 117] width 54 height 17
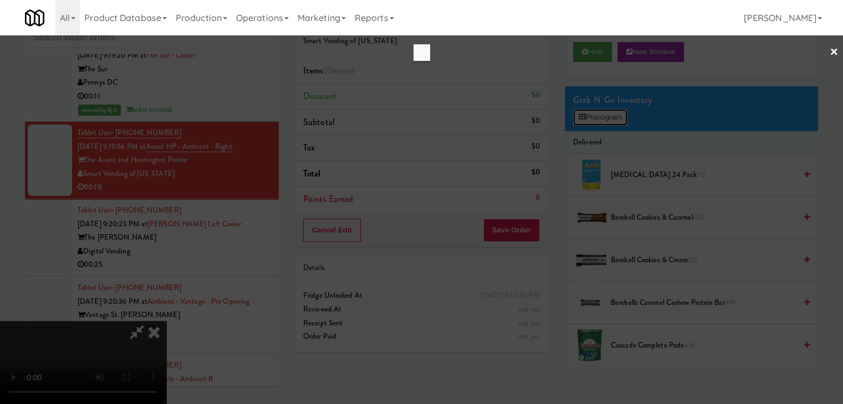
scroll to position [8287, 0]
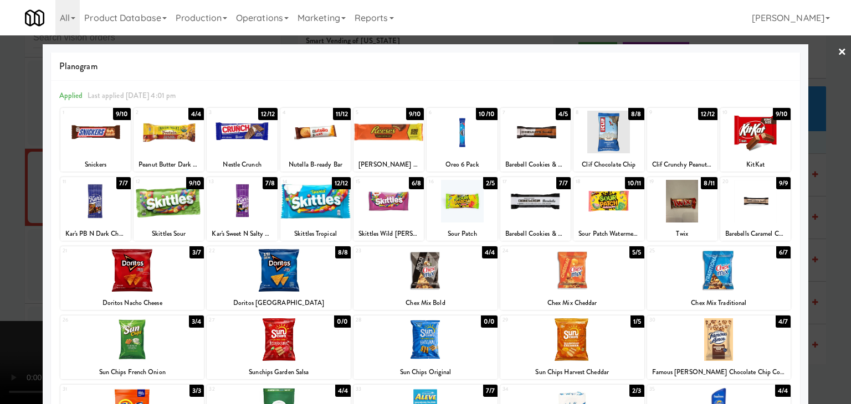
click at [528, 139] on div at bounding box center [535, 132] width 70 height 43
click at [0, 169] on div at bounding box center [425, 202] width 851 height 404
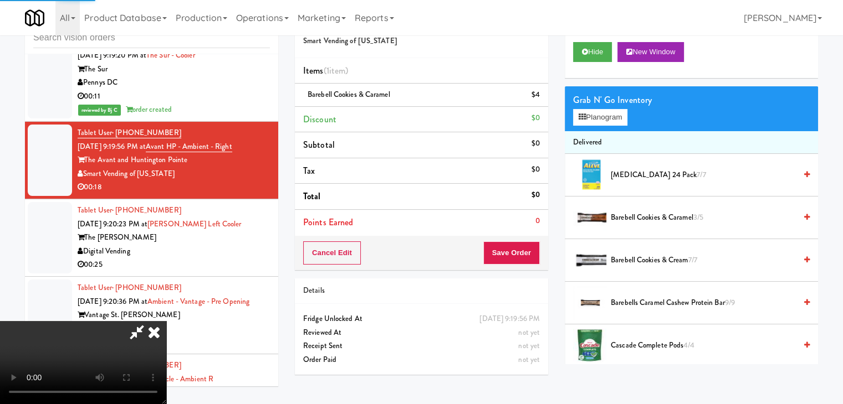
drag, startPoint x: 306, startPoint y: 202, endPoint x: 318, endPoint y: 206, distance: 12.1
click at [166, 321] on video at bounding box center [83, 362] width 166 height 83
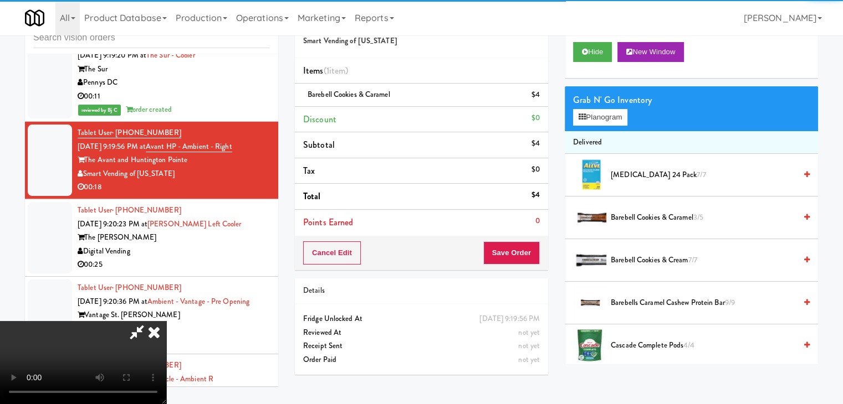
click at [166, 321] on video at bounding box center [83, 362] width 166 height 83
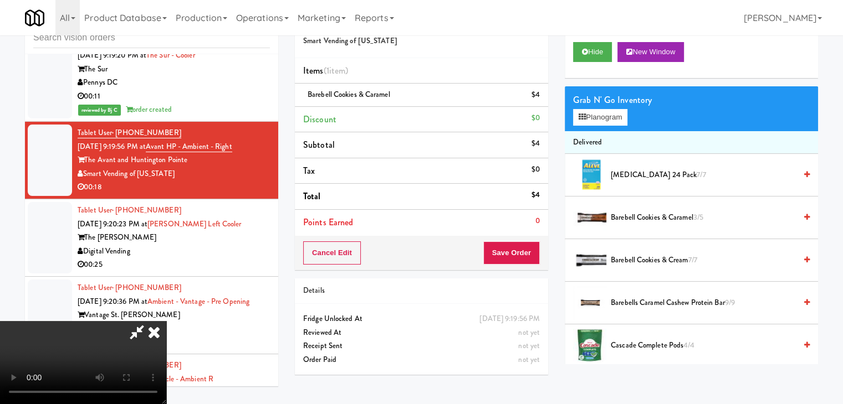
drag, startPoint x: 418, startPoint y: 257, endPoint x: 521, endPoint y: 262, distance: 103.2
click at [166, 321] on video at bounding box center [83, 362] width 166 height 83
drag, startPoint x: 419, startPoint y: 263, endPoint x: 439, endPoint y: 262, distance: 19.4
click at [166, 321] on video at bounding box center [83, 362] width 166 height 83
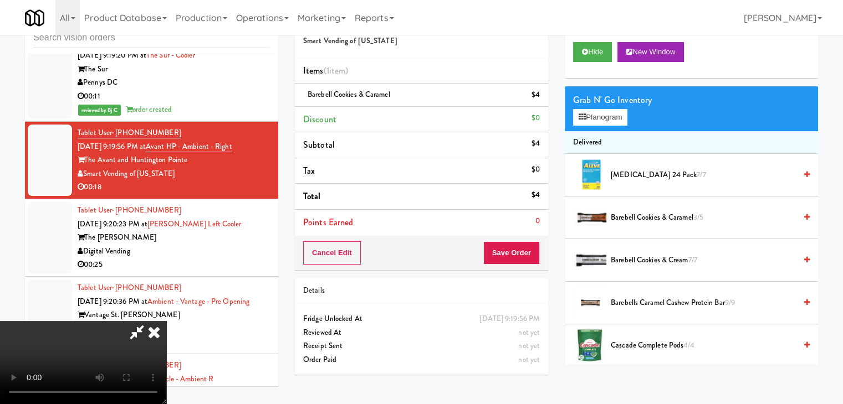
click at [166, 321] on video at bounding box center [83, 362] width 166 height 83
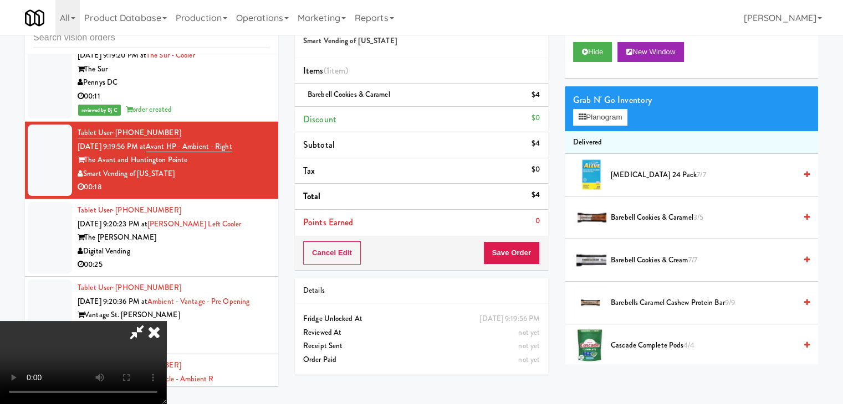
click at [166, 321] on video at bounding box center [83, 362] width 166 height 83
click at [610, 115] on button "Planogram" at bounding box center [600, 117] width 54 height 17
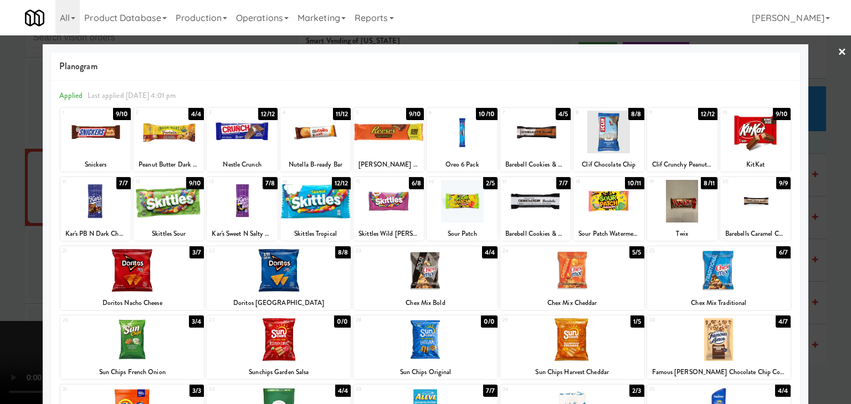
click at [182, 210] on div at bounding box center [169, 201] width 70 height 43
click at [2, 230] on div at bounding box center [425, 202] width 851 height 404
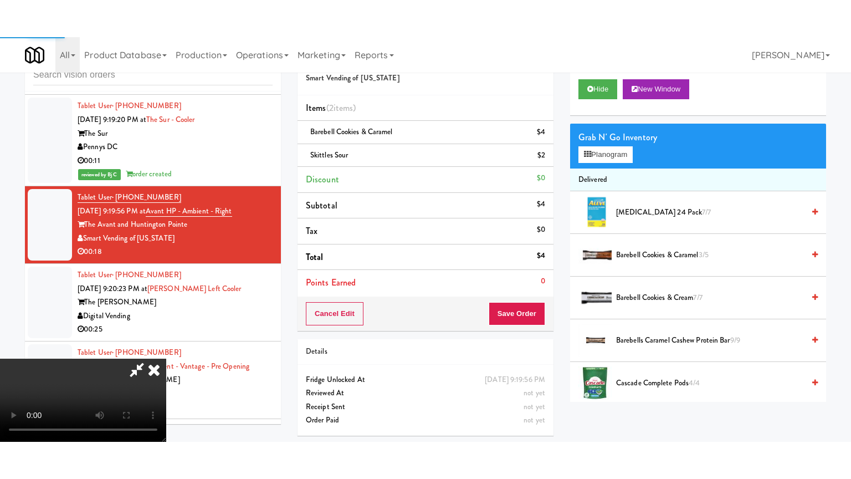
scroll to position [8314, 0]
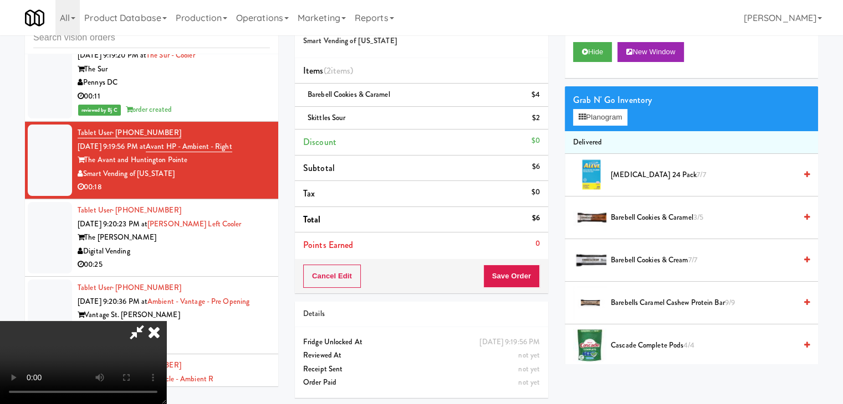
click at [166, 321] on video at bounding box center [83, 362] width 166 height 83
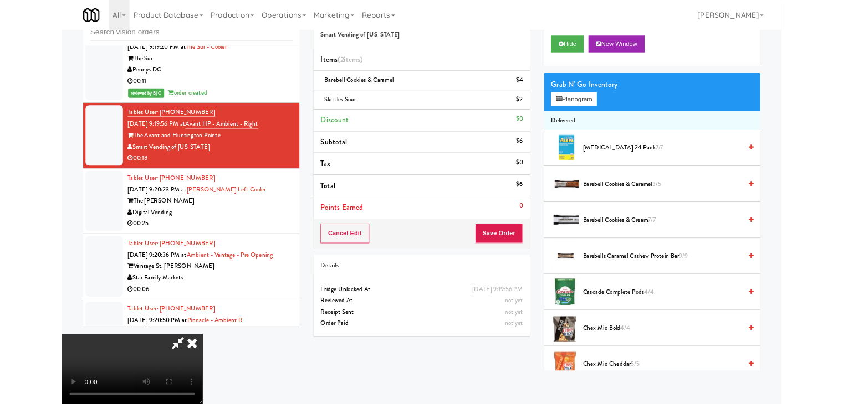
scroll to position [8287, 0]
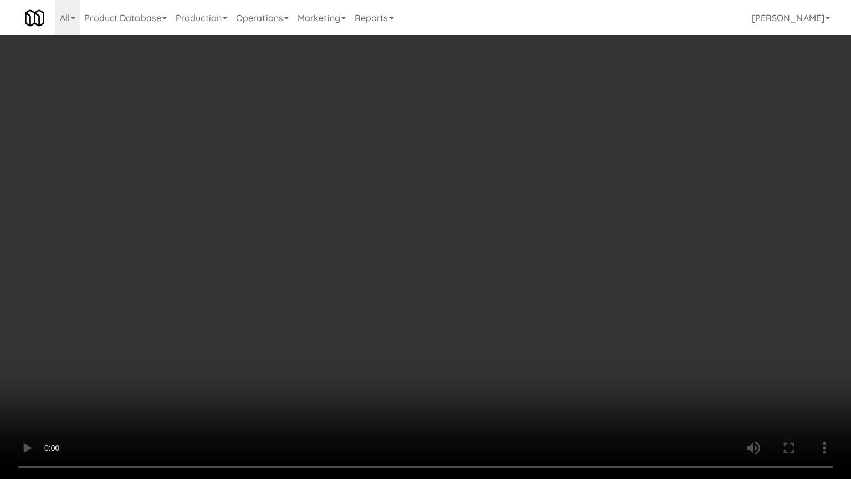
click at [542, 334] on video at bounding box center [425, 239] width 851 height 479
click at [542, 335] on video at bounding box center [425, 239] width 851 height 479
click at [546, 335] on video at bounding box center [425, 239] width 851 height 479
click at [536, 380] on video at bounding box center [425, 239] width 851 height 479
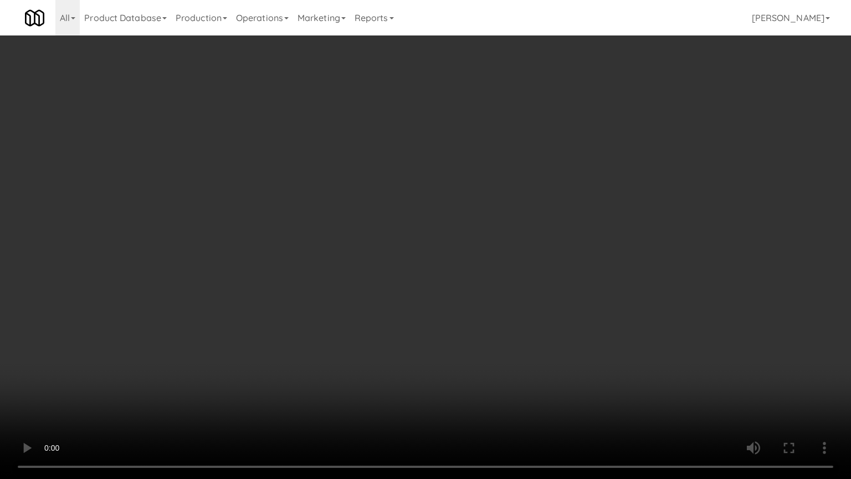
click at [536, 382] on video at bounding box center [425, 239] width 851 height 479
drag, startPoint x: 536, startPoint y: 382, endPoint x: 534, endPoint y: 387, distance: 6.0
click at [534, 387] on video at bounding box center [425, 239] width 851 height 479
click at [536, 387] on video at bounding box center [425, 239] width 851 height 479
click at [537, 385] on video at bounding box center [425, 239] width 851 height 479
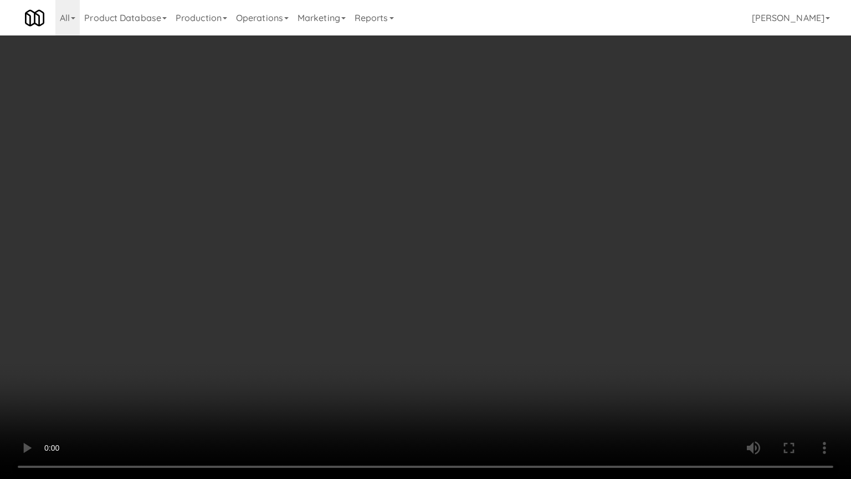
click at [570, 365] on video at bounding box center [425, 239] width 851 height 479
click at [567, 372] on video at bounding box center [425, 239] width 851 height 479
click at [568, 371] on video at bounding box center [425, 239] width 851 height 479
click at [569, 370] on video at bounding box center [425, 239] width 851 height 479
click at [568, 367] on video at bounding box center [425, 239] width 851 height 479
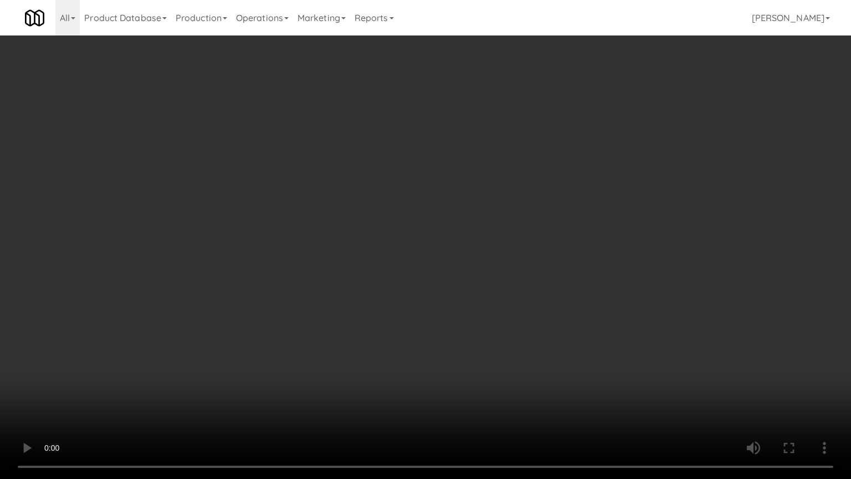
click at [569, 367] on video at bounding box center [425, 239] width 851 height 479
click at [570, 367] on video at bounding box center [425, 239] width 851 height 479
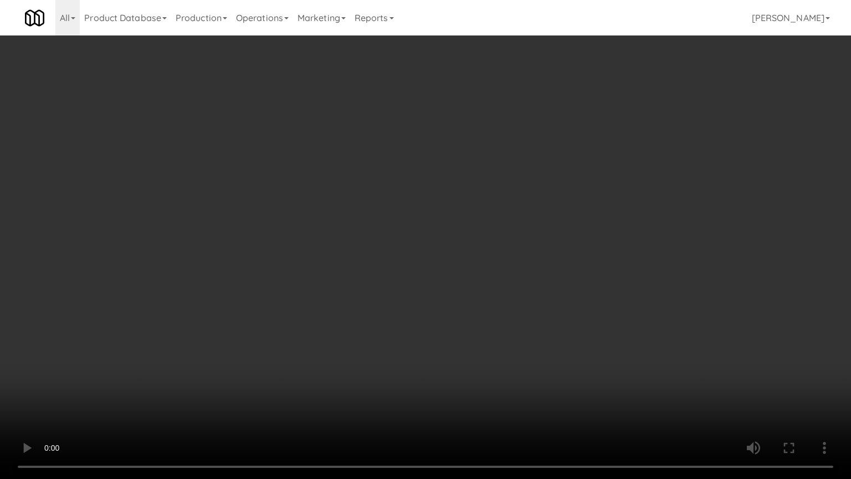
click at [570, 367] on video at bounding box center [425, 239] width 851 height 479
click at [567, 366] on video at bounding box center [425, 239] width 851 height 479
click at [566, 366] on video at bounding box center [425, 239] width 851 height 479
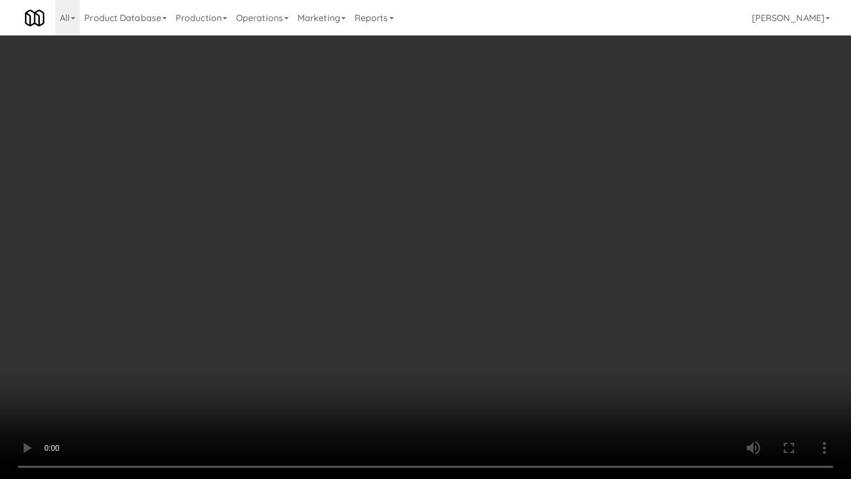
click at [566, 366] on video at bounding box center [425, 239] width 851 height 479
click at [520, 343] on video at bounding box center [425, 239] width 851 height 479
click at [473, 330] on video at bounding box center [425, 239] width 851 height 479
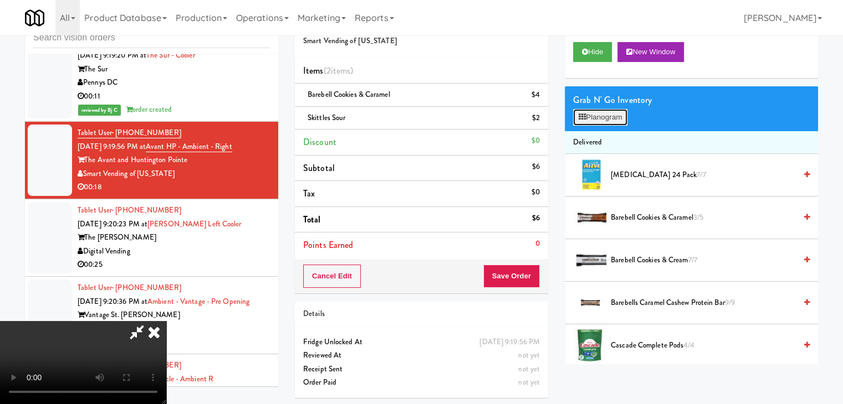
click at [597, 120] on button "Planogram" at bounding box center [600, 117] width 54 height 17
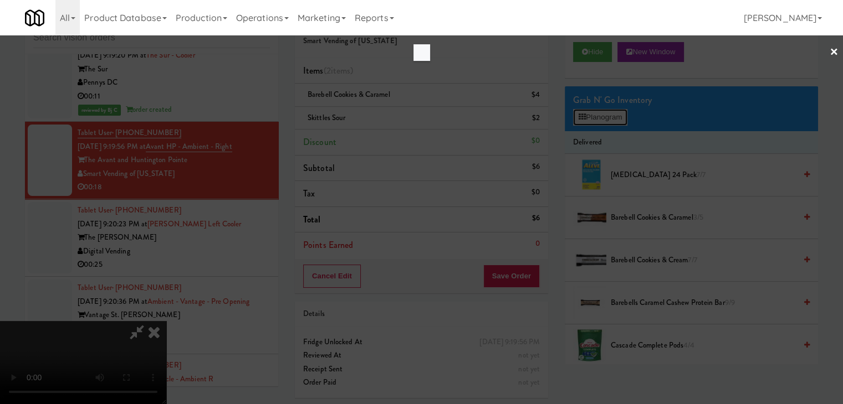
scroll to position [8287, 0]
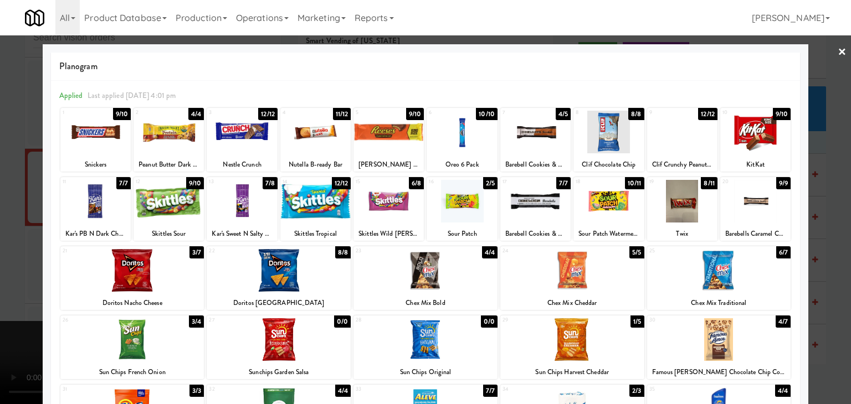
click at [559, 359] on div at bounding box center [572, 340] width 144 height 43
drag, startPoint x: 0, startPoint y: 306, endPoint x: 244, endPoint y: 302, distance: 244.4
click at [24, 302] on div at bounding box center [425, 202] width 851 height 404
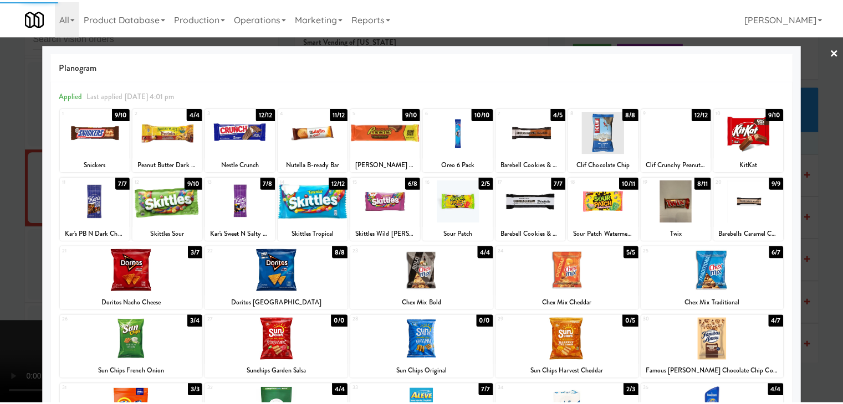
scroll to position [8314, 0]
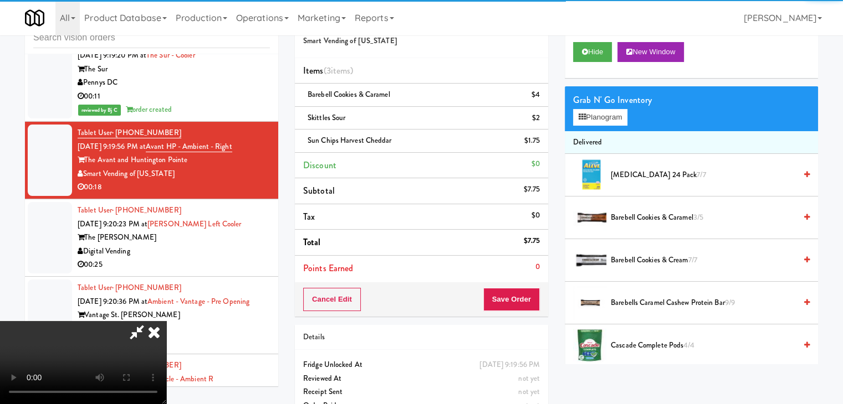
drag, startPoint x: 371, startPoint y: 303, endPoint x: 393, endPoint y: 303, distance: 22.7
click at [166, 321] on video at bounding box center [83, 362] width 166 height 83
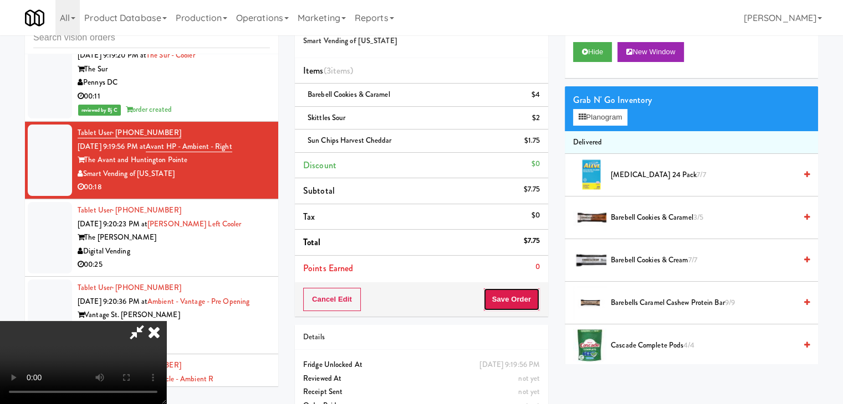
click at [527, 300] on button "Save Order" at bounding box center [511, 299] width 57 height 23
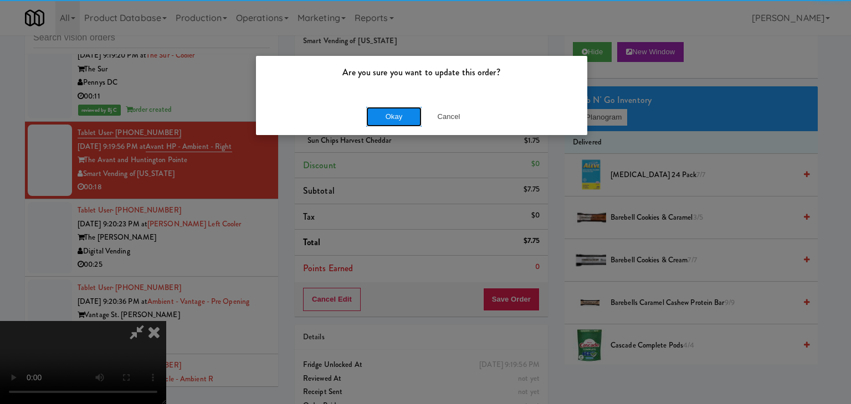
click at [400, 114] on button "Okay" at bounding box center [393, 117] width 55 height 20
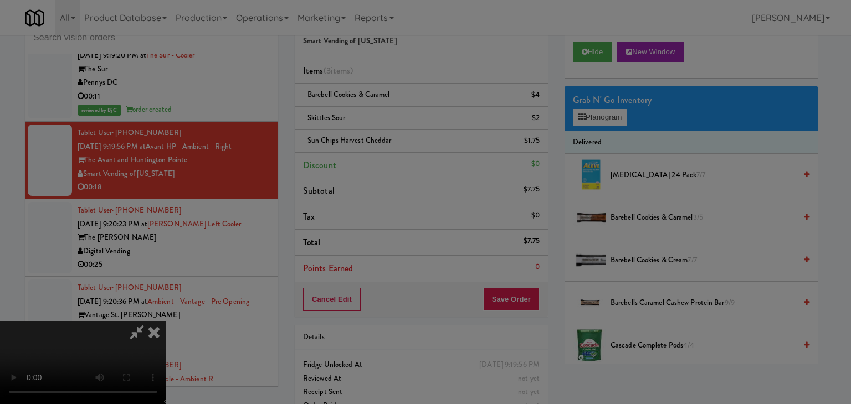
click at [400, 106] on button "Okay" at bounding box center [393, 96] width 55 height 20
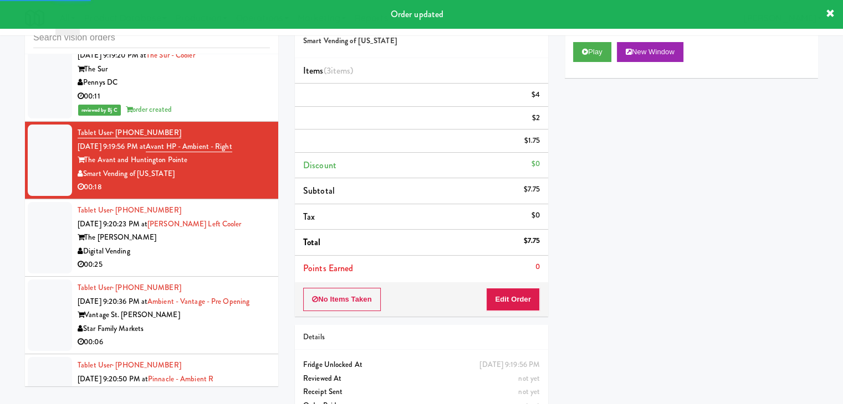
drag, startPoint x: 224, startPoint y: 222, endPoint x: 223, endPoint y: 231, distance: 9.0
click at [225, 258] on div "00:25" at bounding box center [174, 265] width 192 height 14
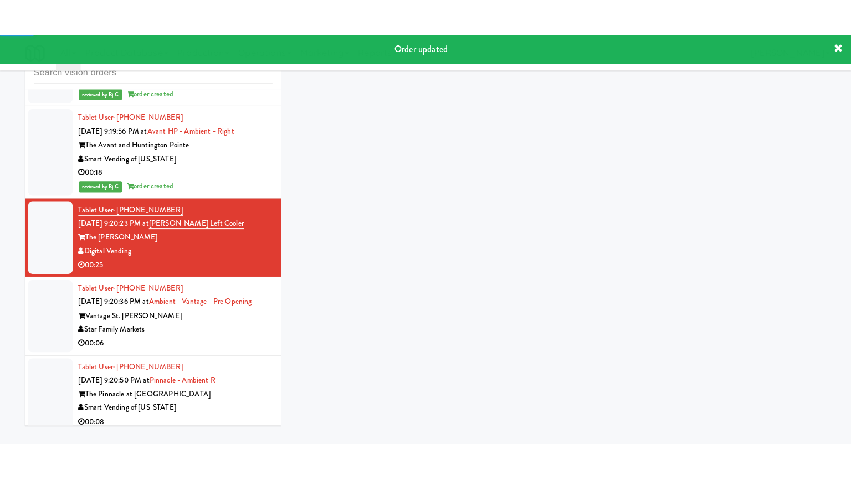
scroll to position [8425, 0]
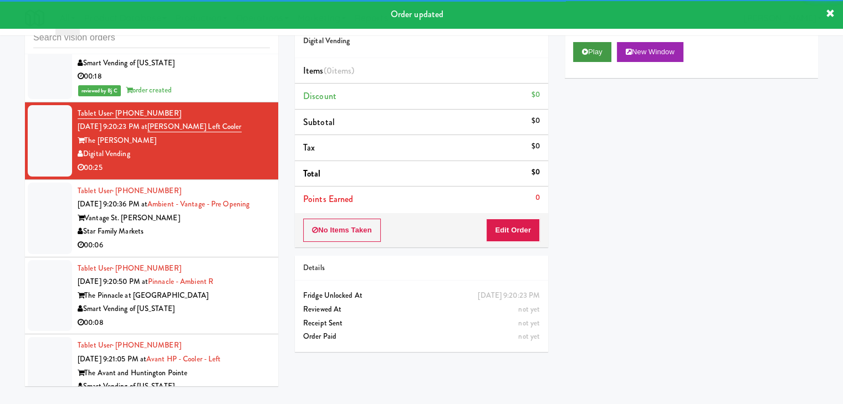
drag, startPoint x: 603, startPoint y: 41, endPoint x: 599, endPoint y: 47, distance: 7.5
click at [599, 46] on div "Play New Window" at bounding box center [691, 56] width 253 height 44
click at [598, 50] on button "Play" at bounding box center [592, 52] width 38 height 20
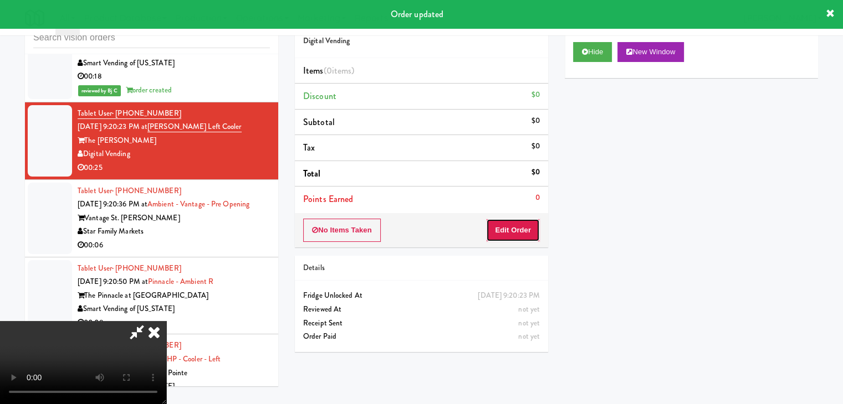
click at [498, 238] on button "Edit Order" at bounding box center [513, 230] width 54 height 23
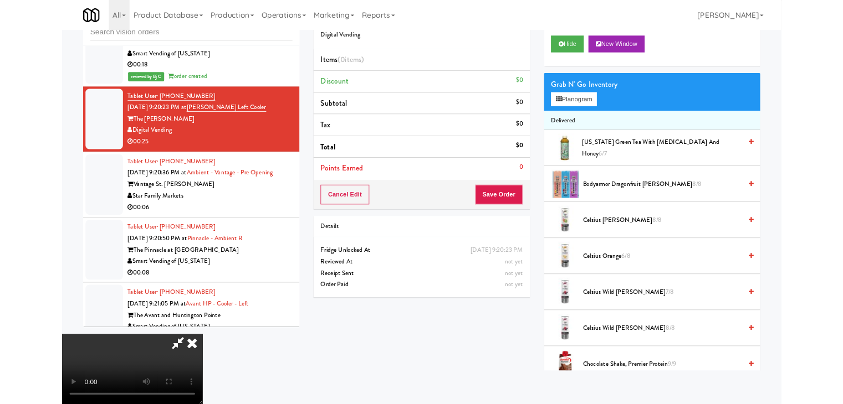
scroll to position [8397, 0]
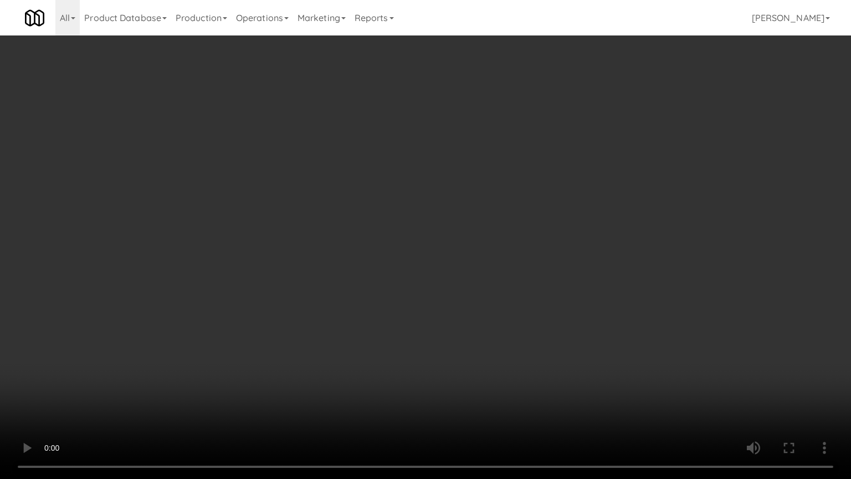
click at [513, 344] on video at bounding box center [425, 239] width 851 height 479
click at [523, 345] on video at bounding box center [425, 239] width 851 height 479
click at [521, 349] on video at bounding box center [425, 239] width 851 height 479
click at [528, 349] on video at bounding box center [425, 239] width 851 height 479
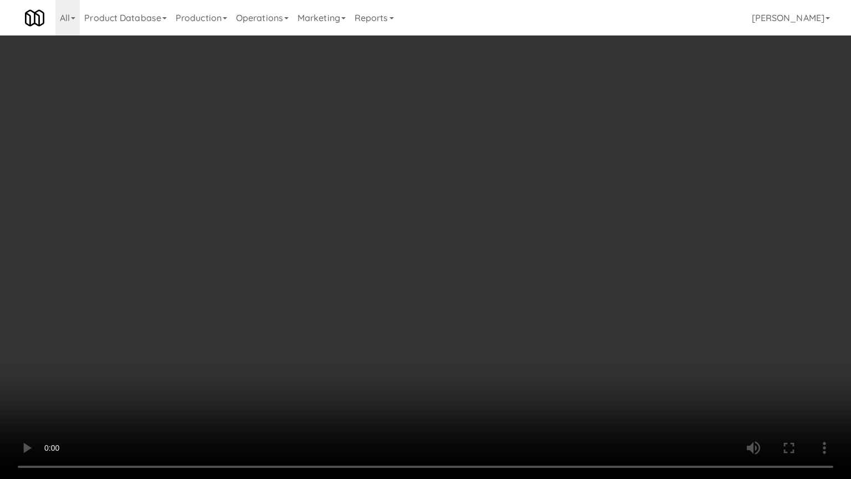
click at [530, 351] on video at bounding box center [425, 239] width 851 height 479
click at [532, 350] on video at bounding box center [425, 239] width 851 height 479
click at [534, 352] on video at bounding box center [425, 239] width 851 height 479
click at [536, 350] on video at bounding box center [425, 239] width 851 height 479
click at [536, 352] on video at bounding box center [425, 239] width 851 height 479
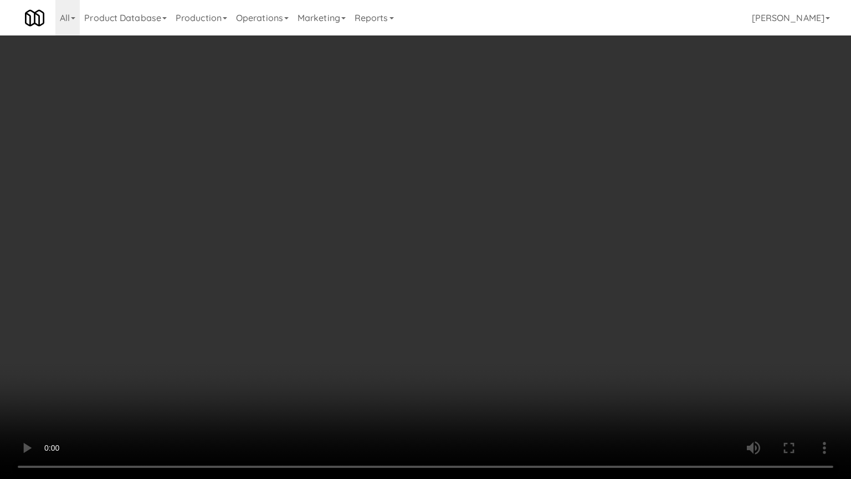
click at [539, 348] on video at bounding box center [425, 239] width 851 height 479
click at [531, 349] on video at bounding box center [425, 239] width 851 height 479
click at [532, 345] on video at bounding box center [425, 239] width 851 height 479
click at [524, 344] on video at bounding box center [425, 239] width 851 height 479
drag, startPoint x: 524, startPoint y: 344, endPoint x: 536, endPoint y: 264, distance: 80.2
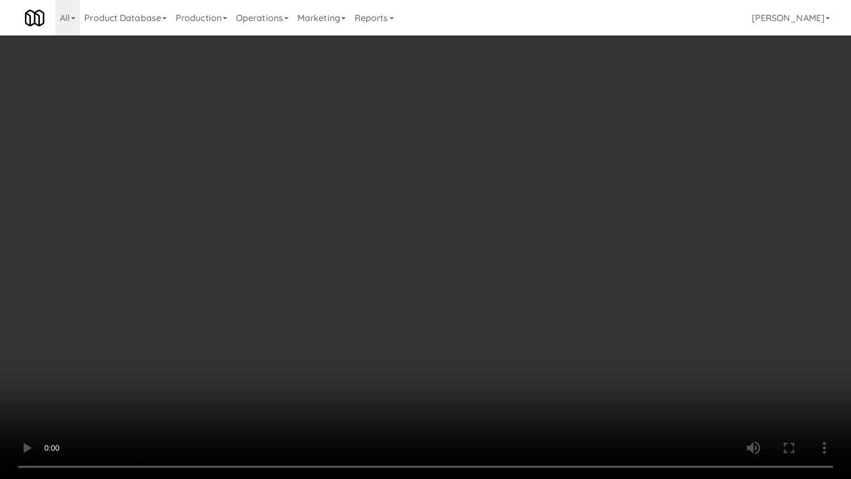
click at [524, 340] on video at bounding box center [425, 239] width 851 height 479
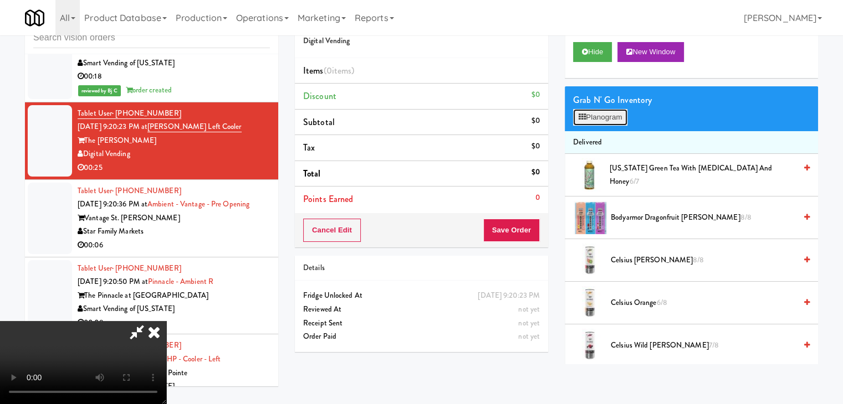
click at [605, 120] on button "Planogram" at bounding box center [600, 117] width 54 height 17
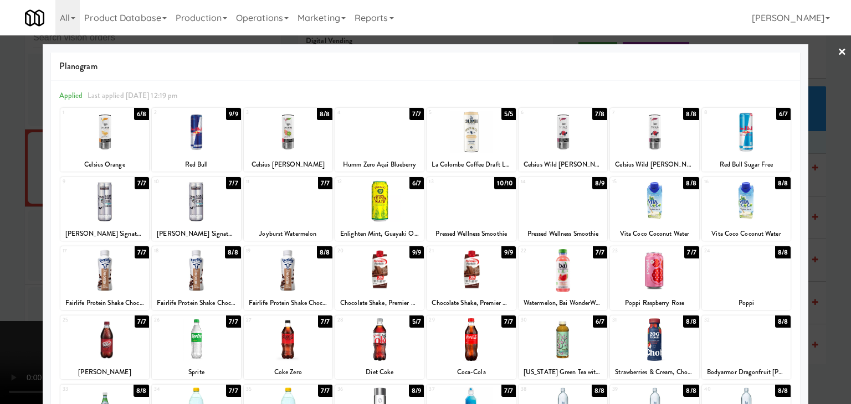
click at [285, 207] on div at bounding box center [288, 201] width 89 height 43
drag, startPoint x: 0, startPoint y: 227, endPoint x: 122, endPoint y: 233, distance: 122.1
click at [3, 227] on div at bounding box center [425, 202] width 851 height 404
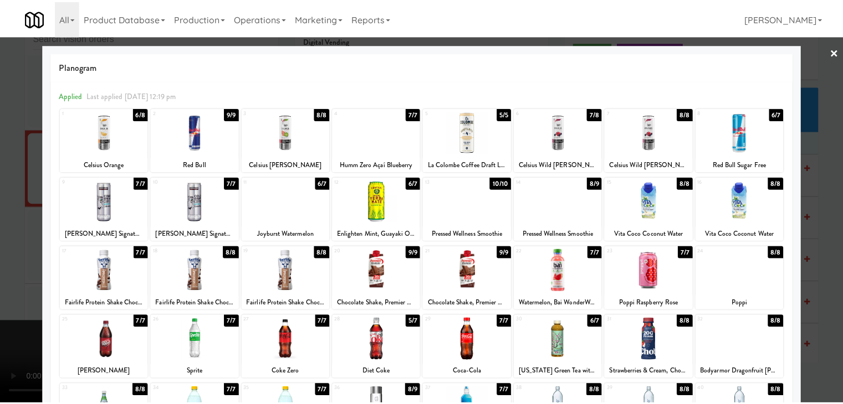
scroll to position [8425, 0]
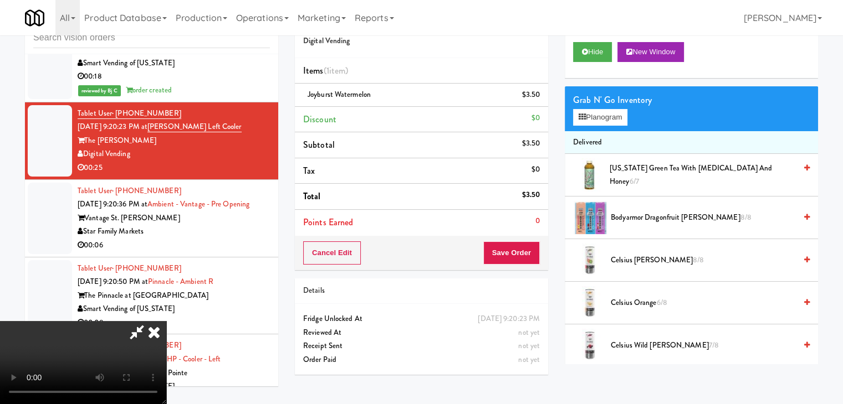
click at [166, 321] on video at bounding box center [83, 362] width 166 height 83
click at [602, 114] on button "Planogram" at bounding box center [600, 117] width 54 height 17
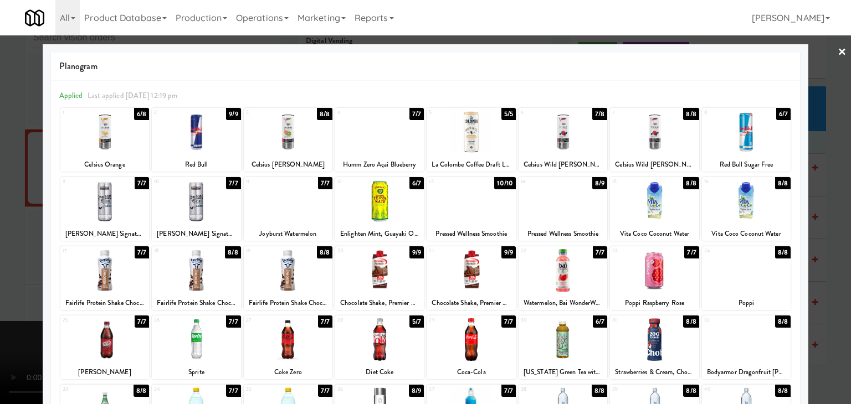
click at [273, 206] on div at bounding box center [288, 201] width 89 height 43
click at [0, 269] on div at bounding box center [425, 202] width 851 height 404
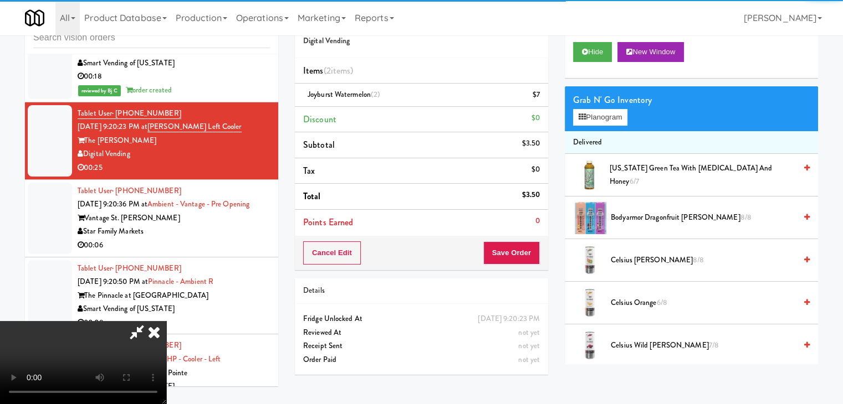
click at [0, 321] on video at bounding box center [83, 362] width 166 height 83
click at [166, 321] on video at bounding box center [83, 362] width 166 height 83
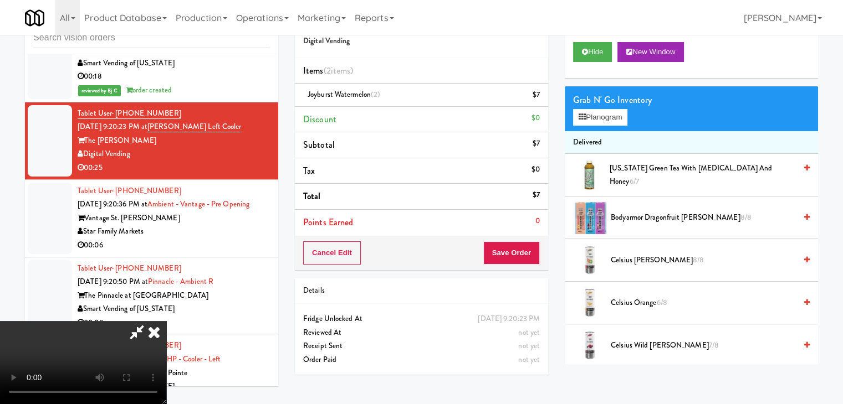
click at [166, 321] on video at bounding box center [83, 362] width 166 height 83
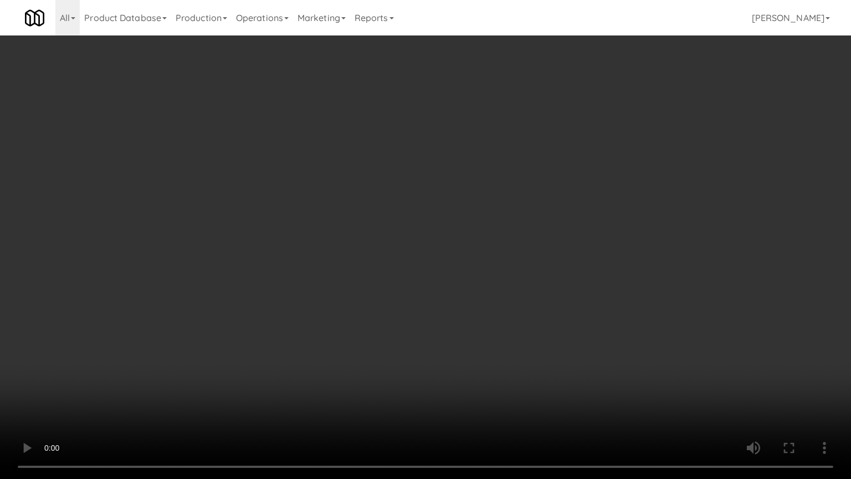
click at [414, 404] on video at bounding box center [425, 239] width 851 height 479
click at [548, 342] on video at bounding box center [425, 239] width 851 height 479
click at [560, 340] on video at bounding box center [425, 239] width 851 height 479
click at [565, 339] on video at bounding box center [425, 239] width 851 height 479
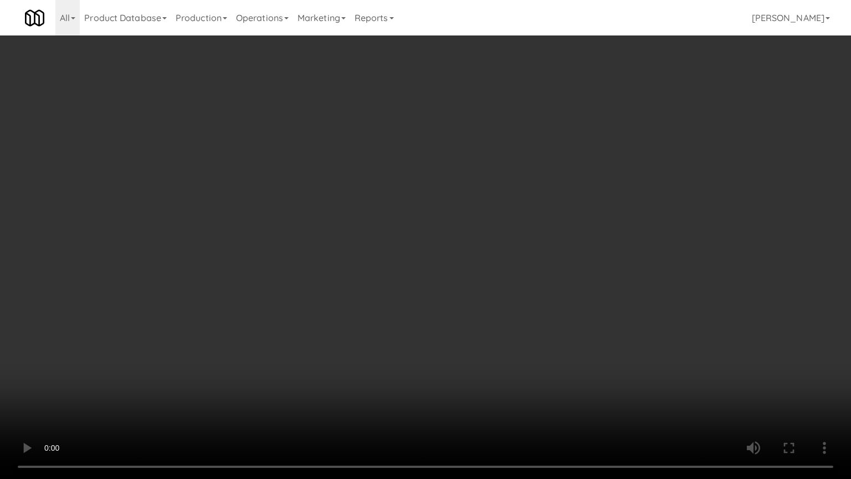
click at [565, 339] on video at bounding box center [425, 239] width 851 height 479
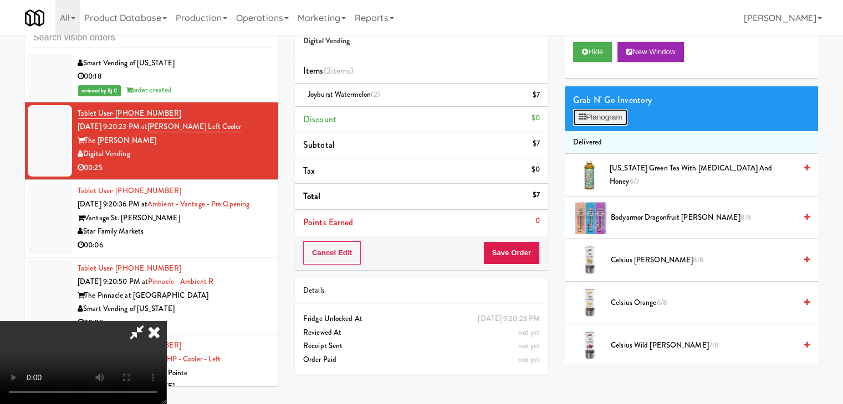
click at [603, 119] on button "Planogram" at bounding box center [600, 117] width 54 height 17
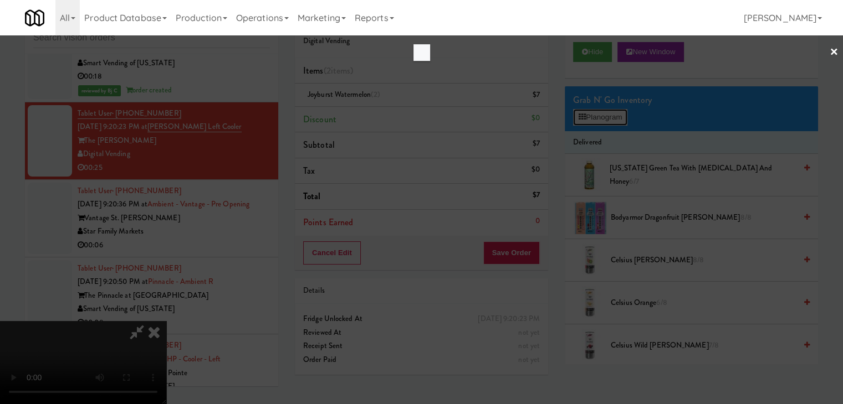
scroll to position [8397, 0]
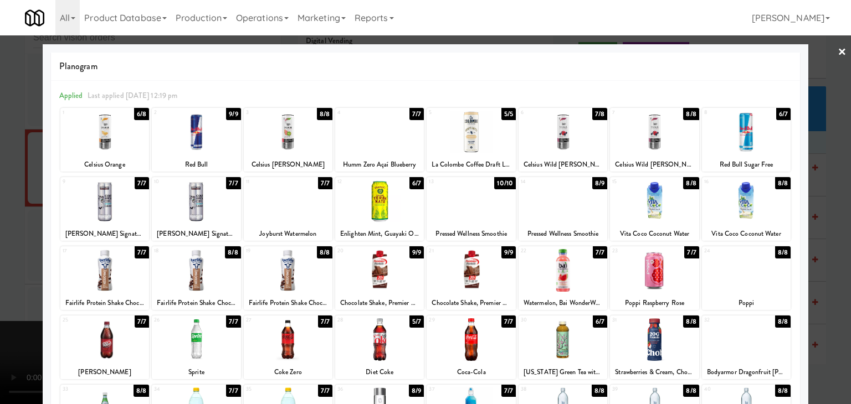
click at [759, 280] on div at bounding box center [746, 270] width 89 height 43
click at [824, 281] on div at bounding box center [425, 202] width 851 height 404
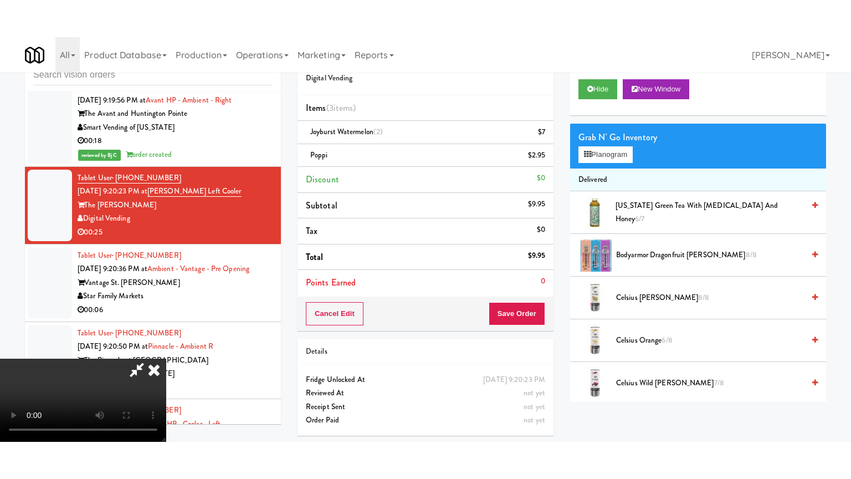
scroll to position [8425, 0]
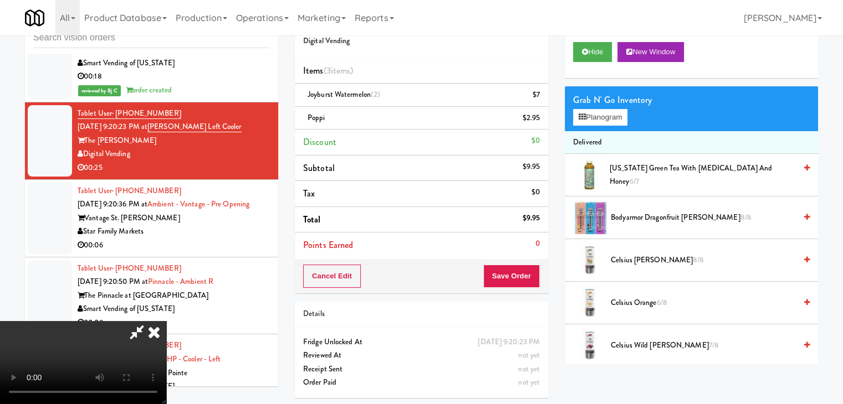
drag, startPoint x: 322, startPoint y: 279, endPoint x: 356, endPoint y: 278, distance: 34.4
click at [166, 321] on video at bounding box center [83, 362] width 166 height 83
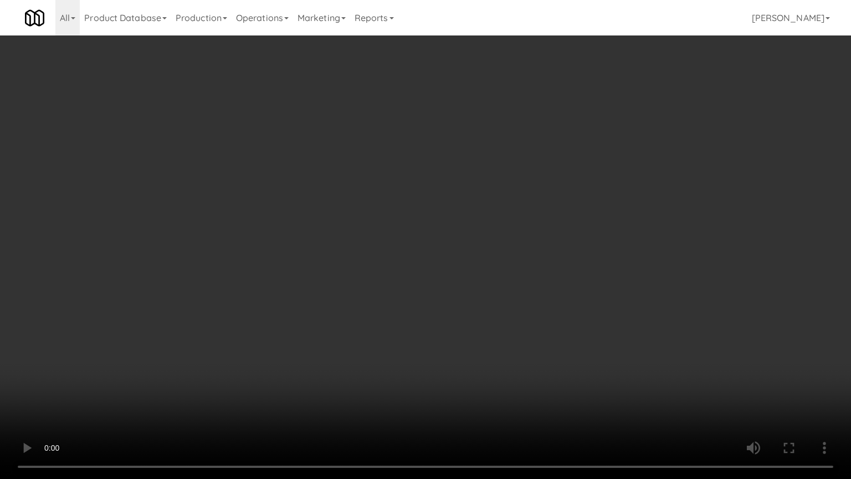
click at [465, 324] on video at bounding box center [425, 239] width 851 height 479
click at [467, 324] on video at bounding box center [425, 239] width 851 height 479
click at [474, 326] on video at bounding box center [425, 239] width 851 height 479
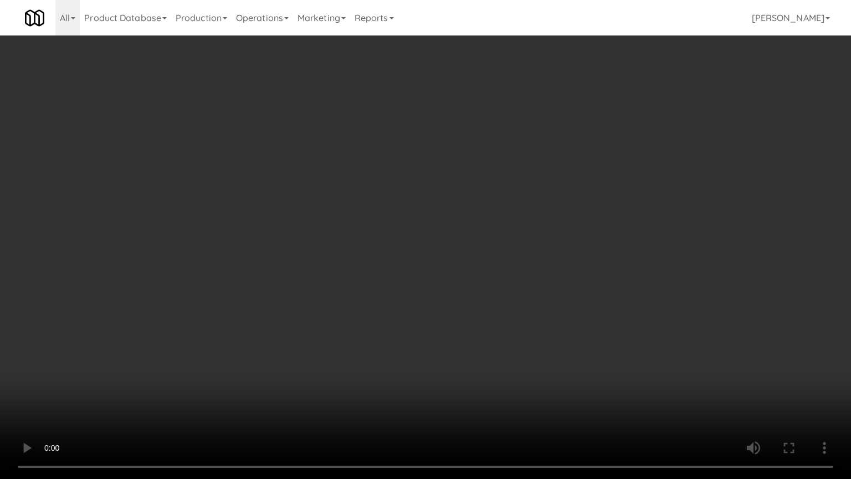
click at [475, 326] on video at bounding box center [425, 239] width 851 height 479
click at [536, 326] on video at bounding box center [425, 239] width 851 height 479
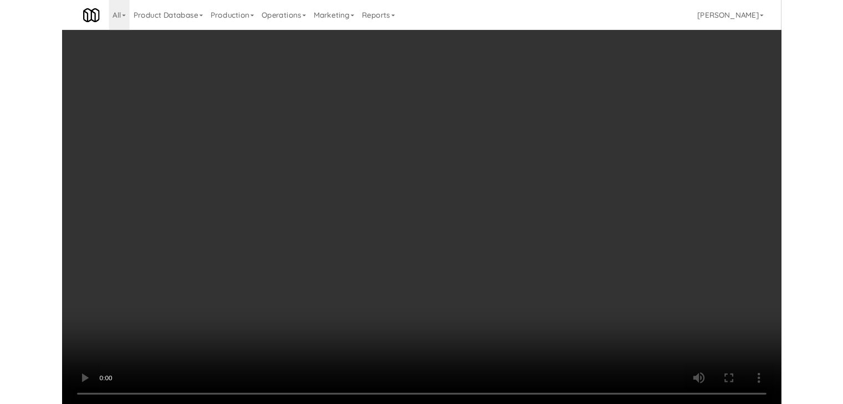
scroll to position [8425, 0]
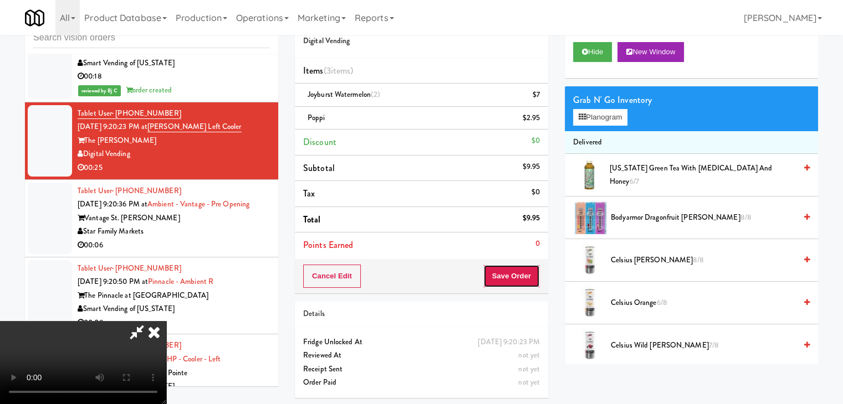
click at [531, 281] on button "Save Order" at bounding box center [511, 276] width 57 height 23
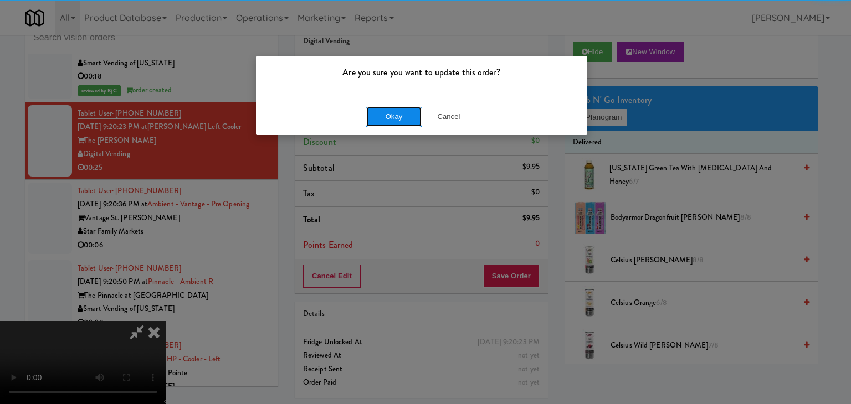
click at [381, 111] on button "Okay" at bounding box center [393, 117] width 55 height 20
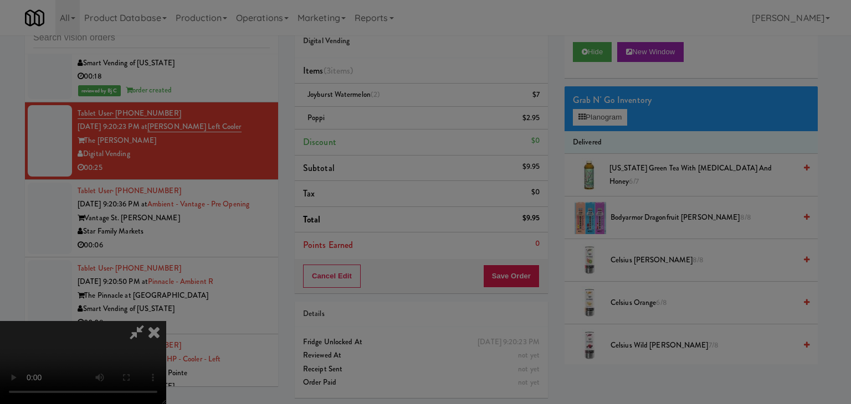
click at [383, 106] on button "Okay" at bounding box center [393, 96] width 55 height 20
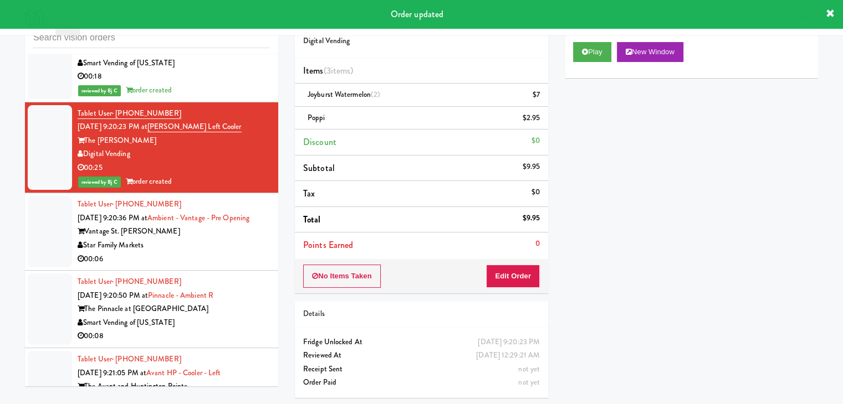
click at [228, 253] on div "00:06" at bounding box center [174, 260] width 192 height 14
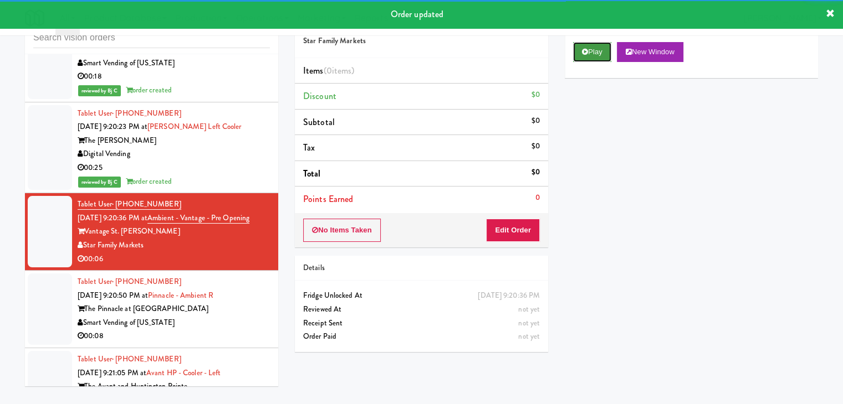
click at [594, 55] on button "Play" at bounding box center [592, 52] width 38 height 20
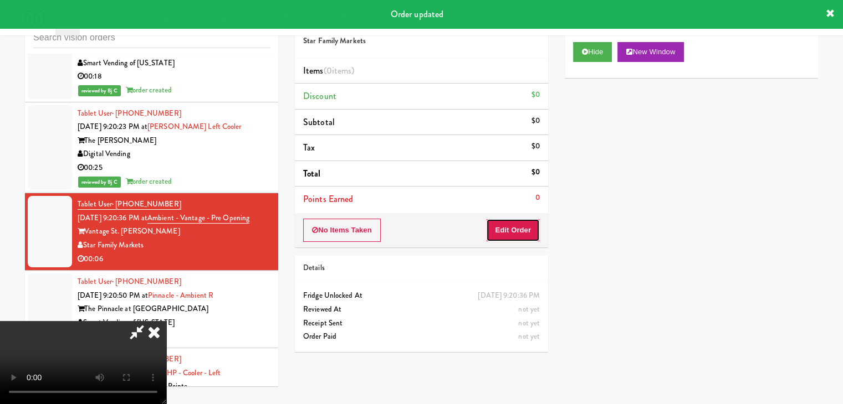
click at [515, 232] on button "Edit Order" at bounding box center [513, 230] width 54 height 23
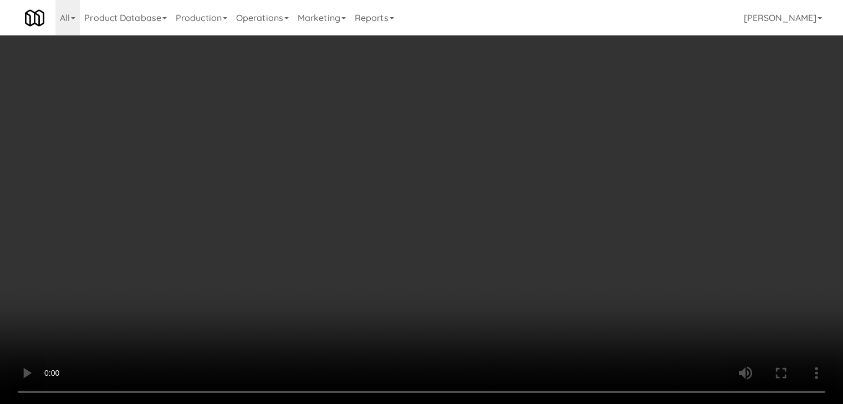
scroll to position [8397, 0]
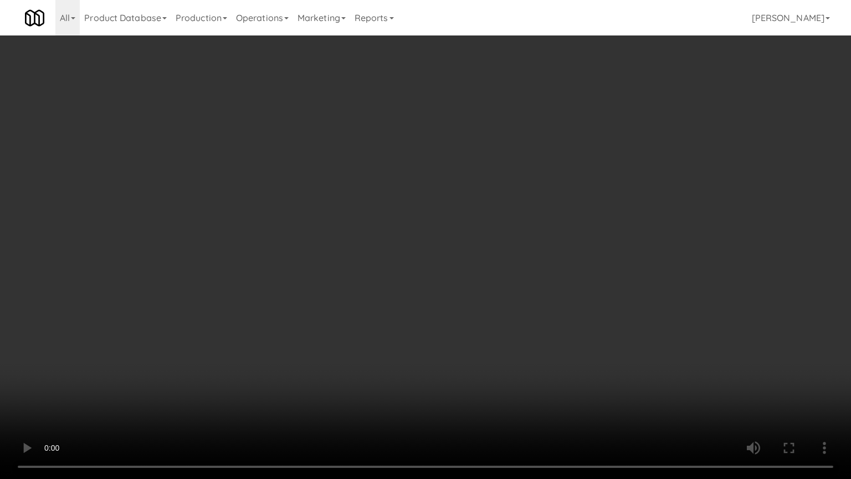
click at [458, 308] on video at bounding box center [425, 239] width 851 height 479
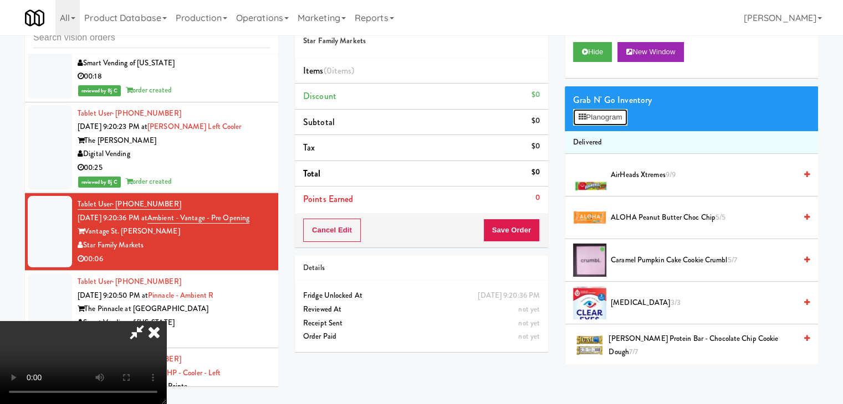
click at [605, 117] on button "Planogram" at bounding box center [600, 117] width 54 height 17
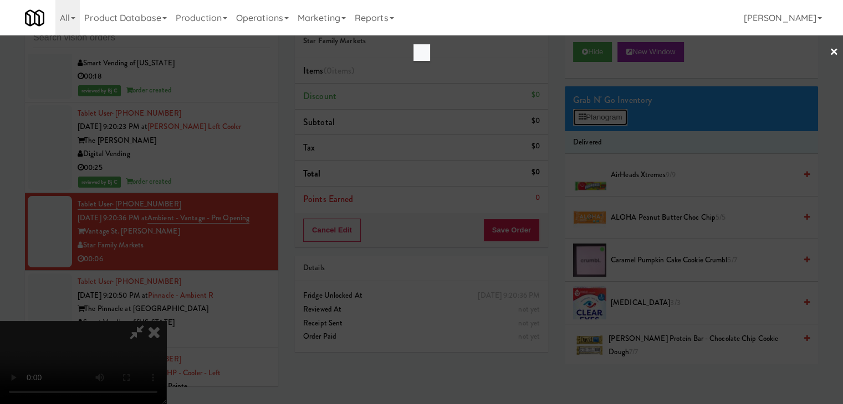
scroll to position [8397, 0]
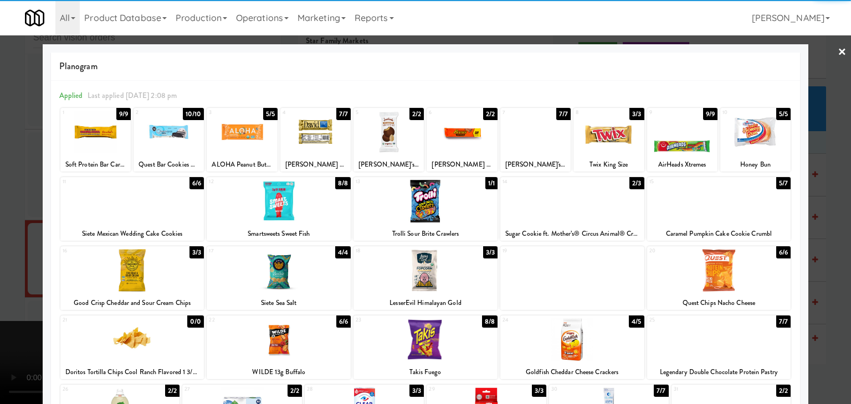
click at [570, 213] on div at bounding box center [572, 201] width 144 height 43
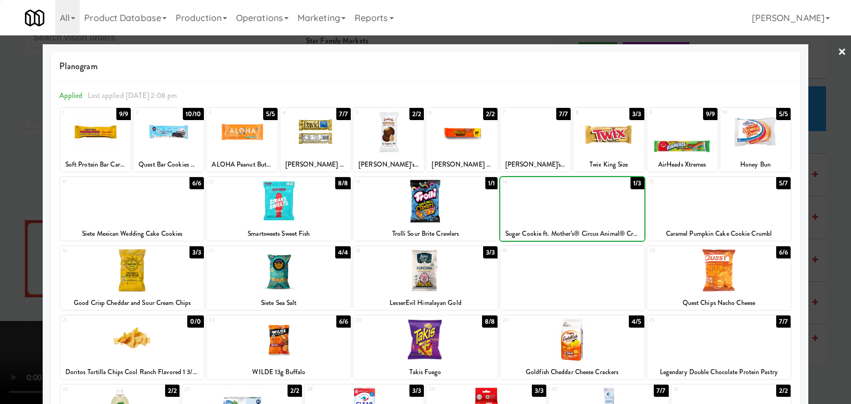
drag, startPoint x: 0, startPoint y: 240, endPoint x: 269, endPoint y: 248, distance: 268.8
click at [7, 240] on div at bounding box center [425, 202] width 851 height 404
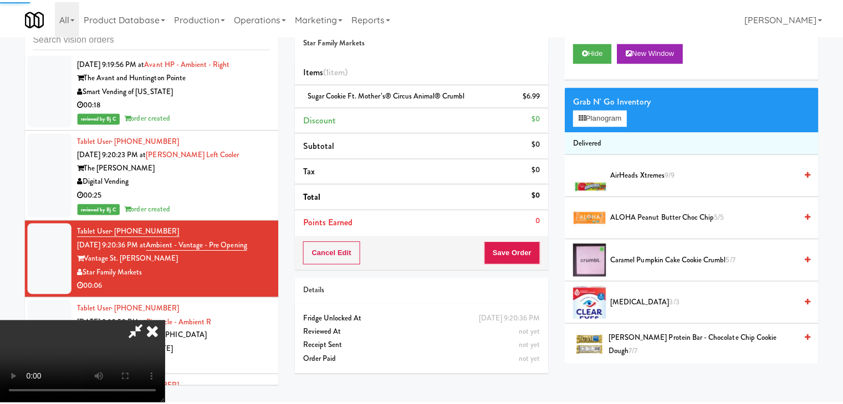
scroll to position [8425, 0]
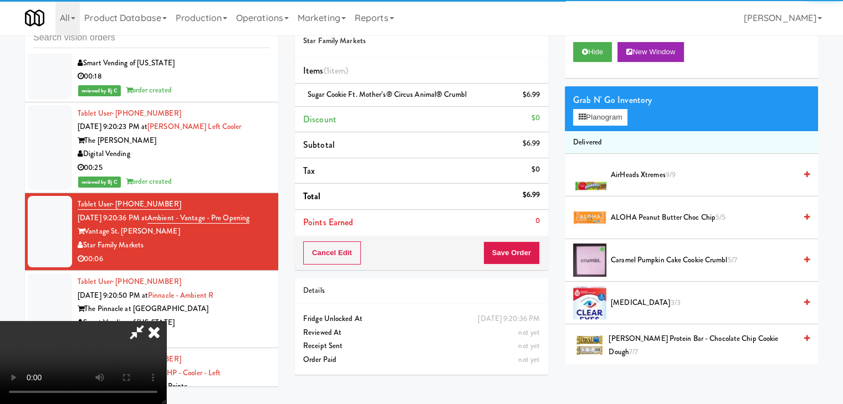
drag, startPoint x: 543, startPoint y: 256, endPoint x: 535, endPoint y: 255, distance: 8.3
click at [536, 255] on div "Cancel Edit Save Order" at bounding box center [421, 253] width 253 height 34
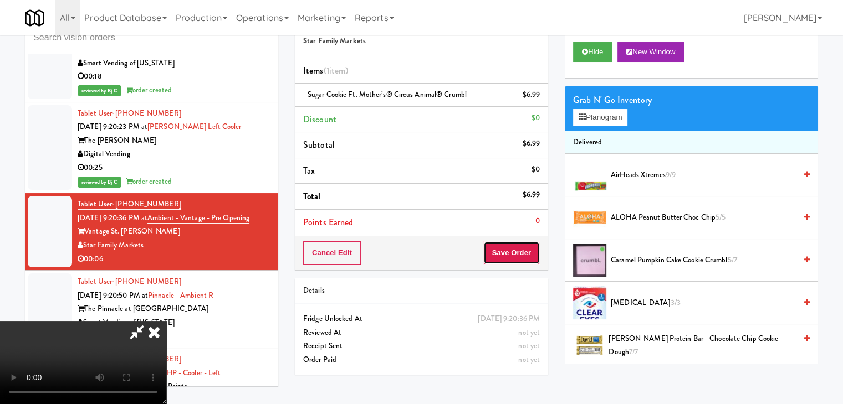
click at [534, 255] on button "Save Order" at bounding box center [511, 253] width 57 height 23
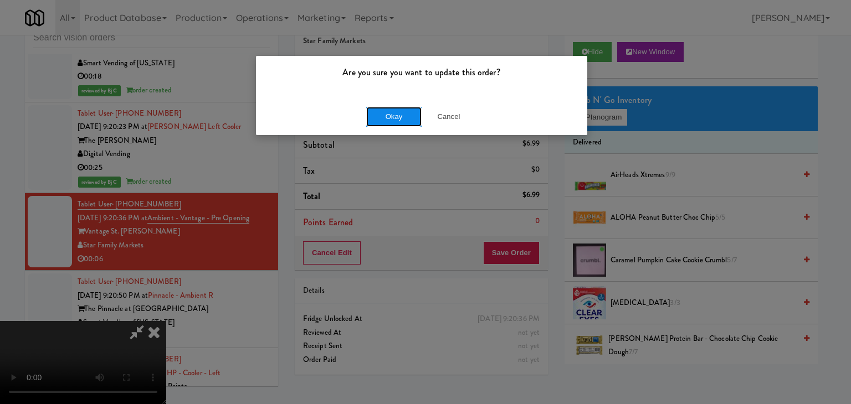
click at [404, 114] on button "Okay" at bounding box center [393, 117] width 55 height 20
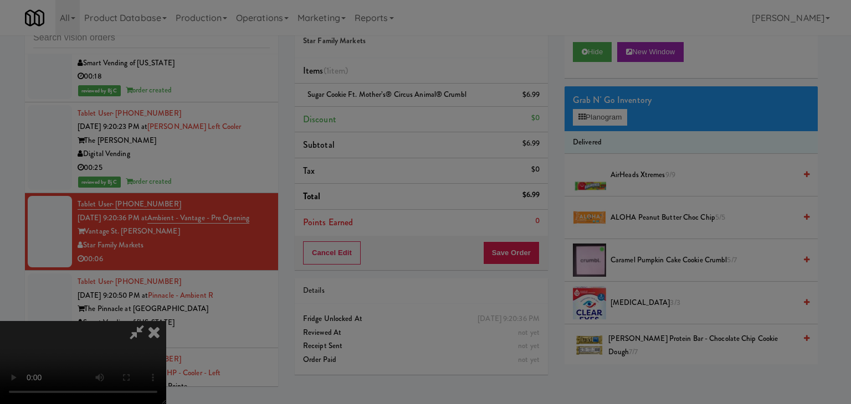
click at [404, 114] on div "Okay Cancel" at bounding box center [421, 96] width 331 height 37
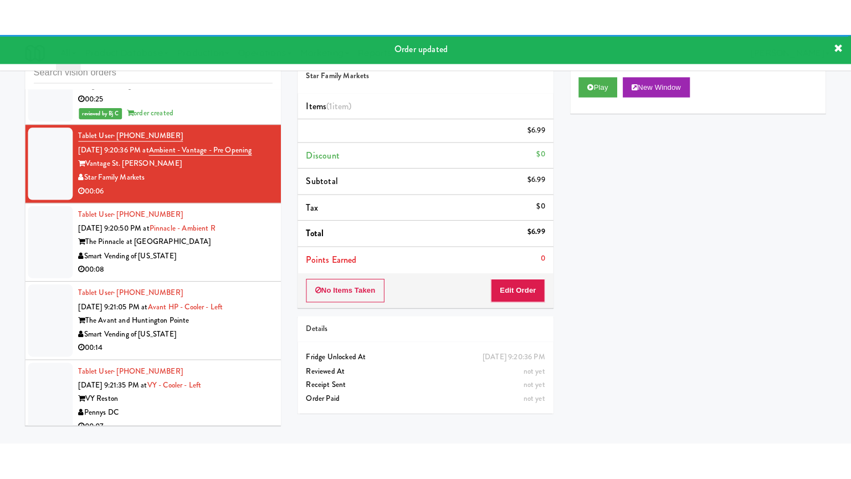
scroll to position [8535, 0]
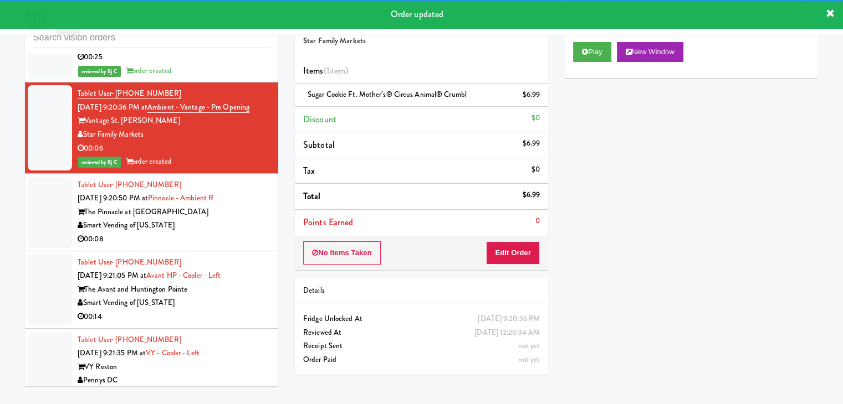
click at [221, 233] on div "00:08" at bounding box center [174, 240] width 192 height 14
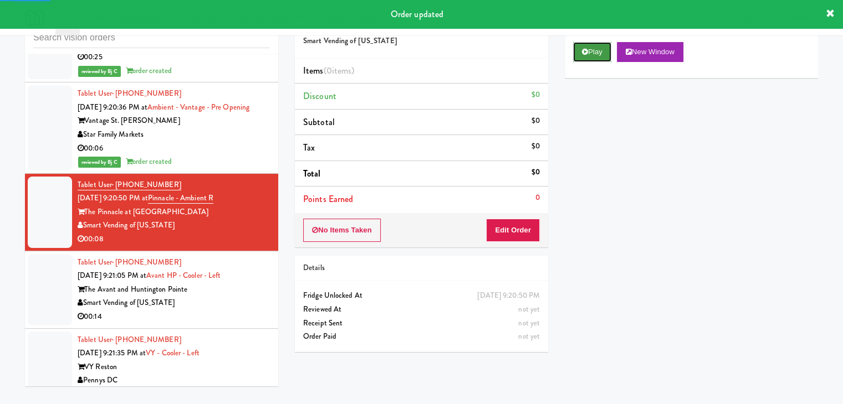
click at [592, 52] on button "Play" at bounding box center [592, 52] width 38 height 20
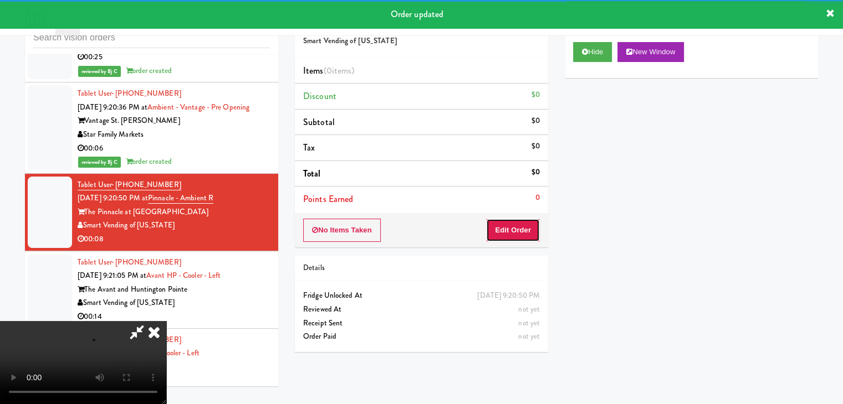
click at [524, 219] on button "Edit Order" at bounding box center [513, 230] width 54 height 23
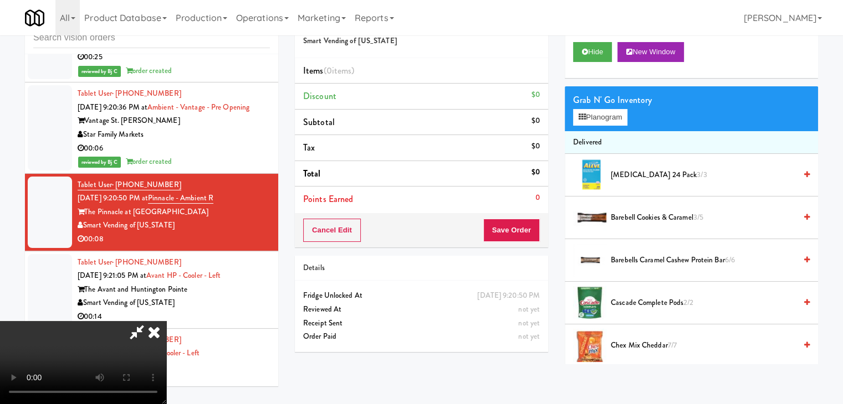
scroll to position [8509, 0]
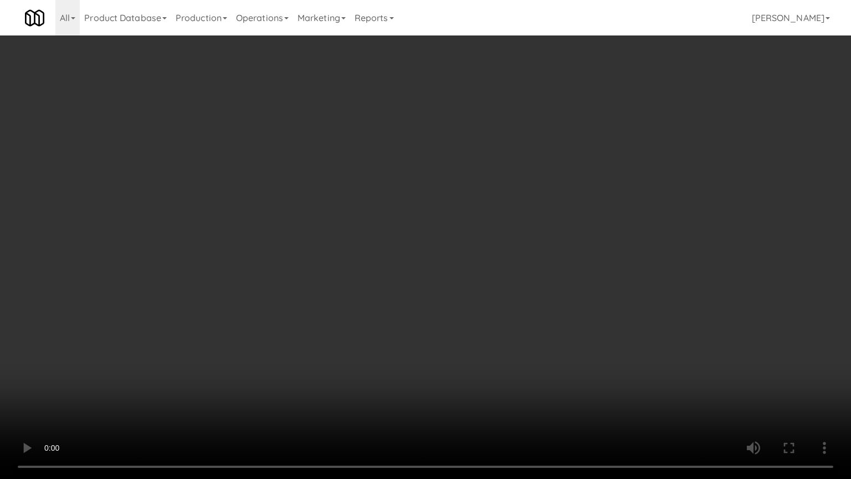
click at [470, 315] on video at bounding box center [425, 239] width 851 height 479
click at [469, 315] on video at bounding box center [425, 239] width 851 height 479
click at [468, 315] on video at bounding box center [425, 239] width 851 height 479
click at [468, 316] on video at bounding box center [425, 239] width 851 height 479
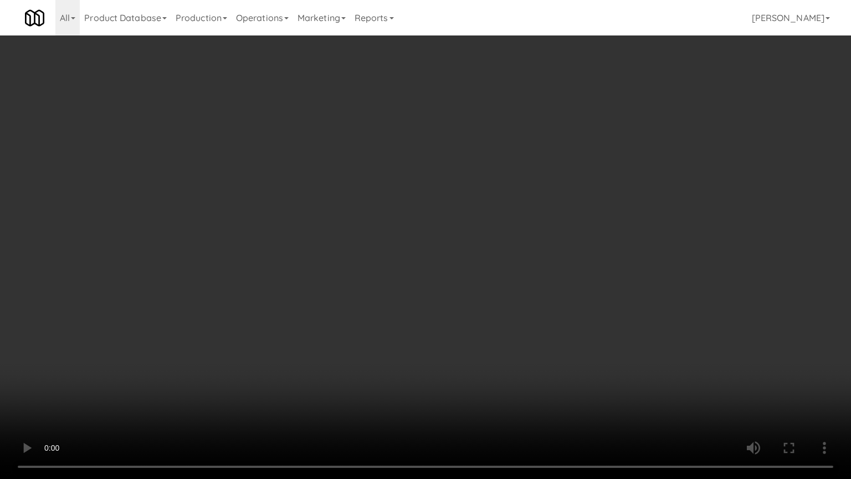
click at [468, 317] on video at bounding box center [425, 239] width 851 height 479
drag, startPoint x: 468, startPoint y: 317, endPoint x: 573, endPoint y: 192, distance: 164.0
click at [468, 317] on video at bounding box center [425, 239] width 851 height 479
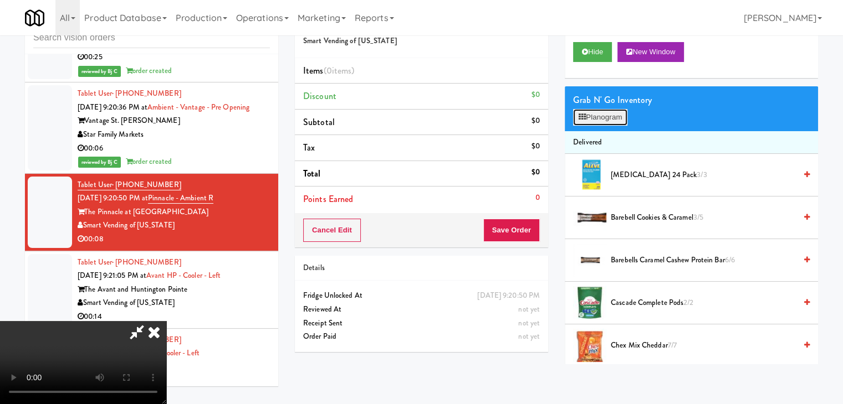
click at [606, 116] on button "Planogram" at bounding box center [600, 117] width 54 height 17
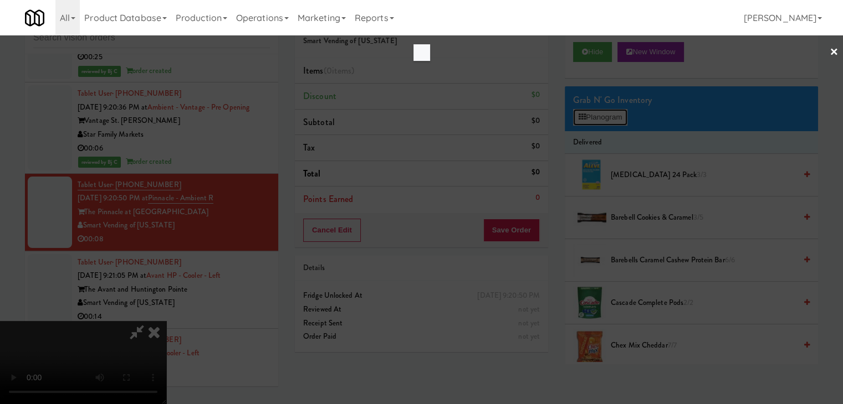
scroll to position [8509, 0]
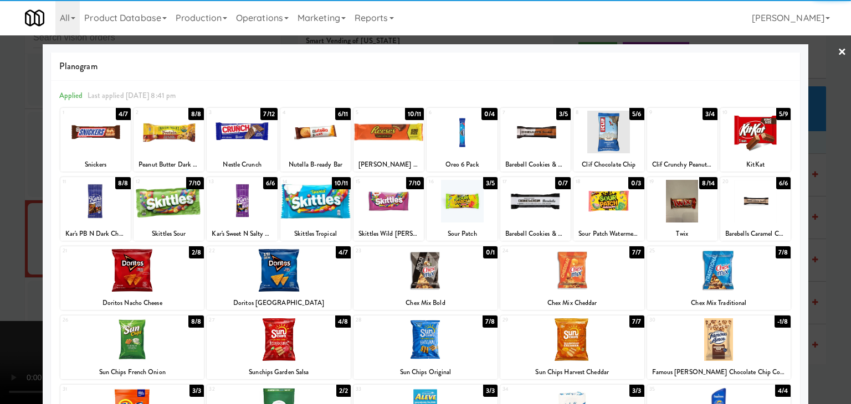
drag, startPoint x: 315, startPoint y: 142, endPoint x: 394, endPoint y: 136, distance: 78.9
click at [321, 142] on div at bounding box center [315, 132] width 70 height 43
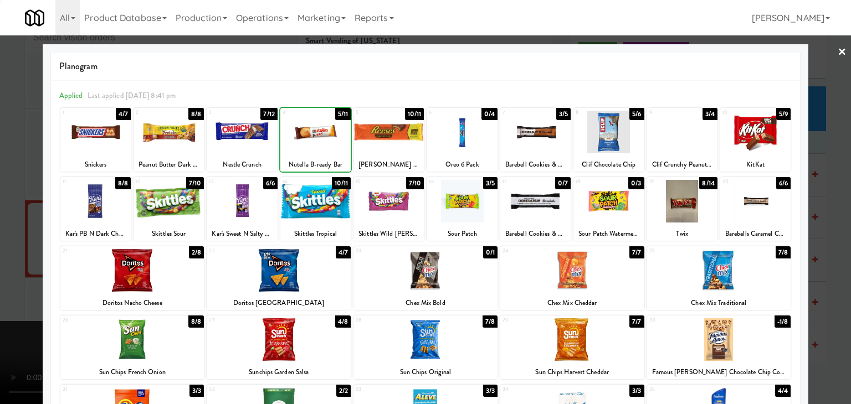
drag, startPoint x: 395, startPoint y: 136, endPoint x: 361, endPoint y: 138, distance: 33.3
click at [395, 136] on div at bounding box center [389, 132] width 70 height 43
click at [7, 186] on div at bounding box center [425, 202] width 851 height 404
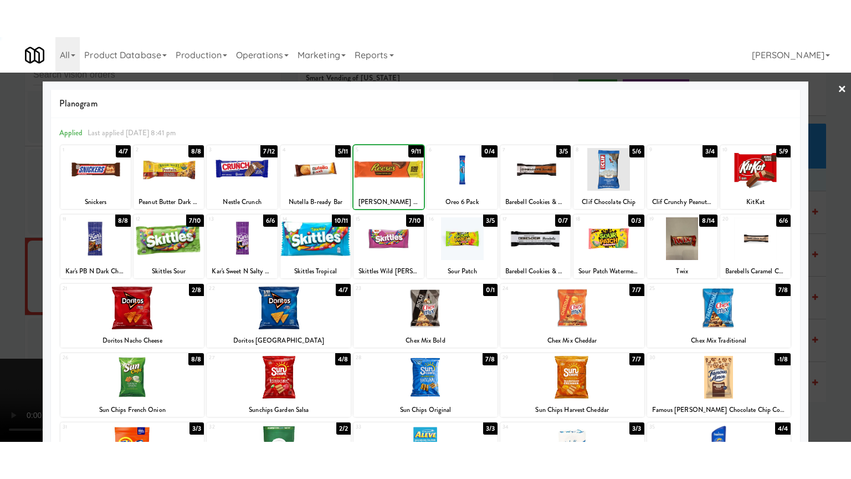
scroll to position [8535, 0]
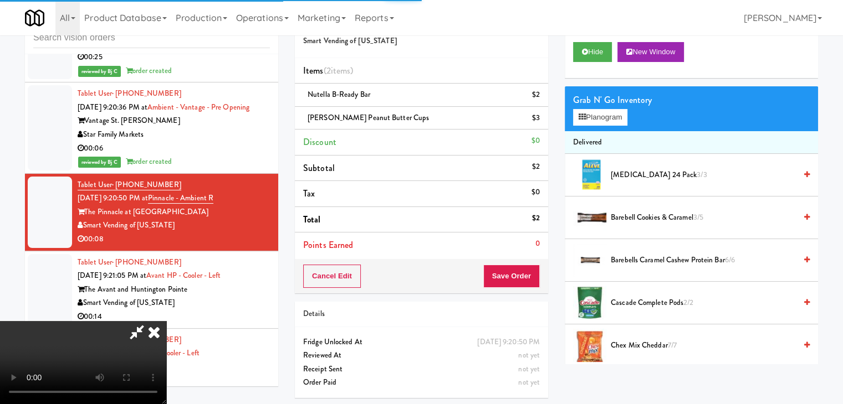
click at [166, 321] on video at bounding box center [83, 362] width 166 height 83
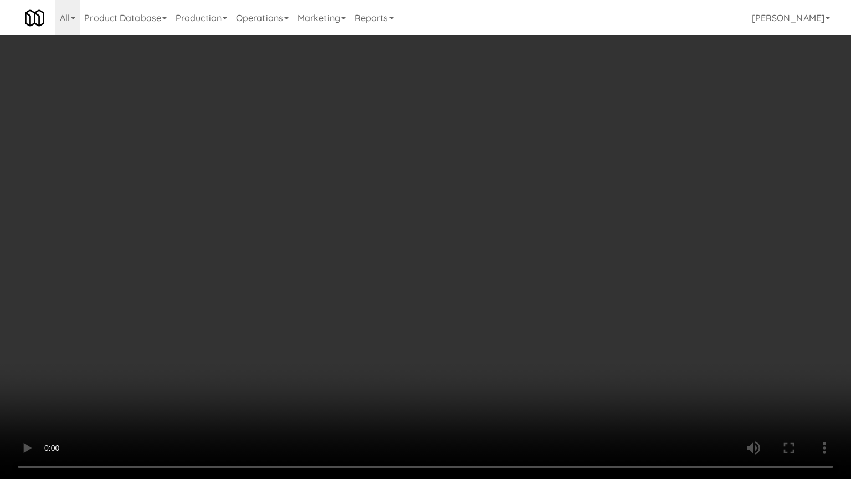
click at [370, 270] on video at bounding box center [425, 239] width 851 height 479
click at [391, 273] on video at bounding box center [425, 239] width 851 height 479
click at [395, 275] on video at bounding box center [425, 239] width 851 height 479
click at [418, 269] on video at bounding box center [425, 239] width 851 height 479
drag, startPoint x: 418, startPoint y: 269, endPoint x: 513, endPoint y: 245, distance: 97.6
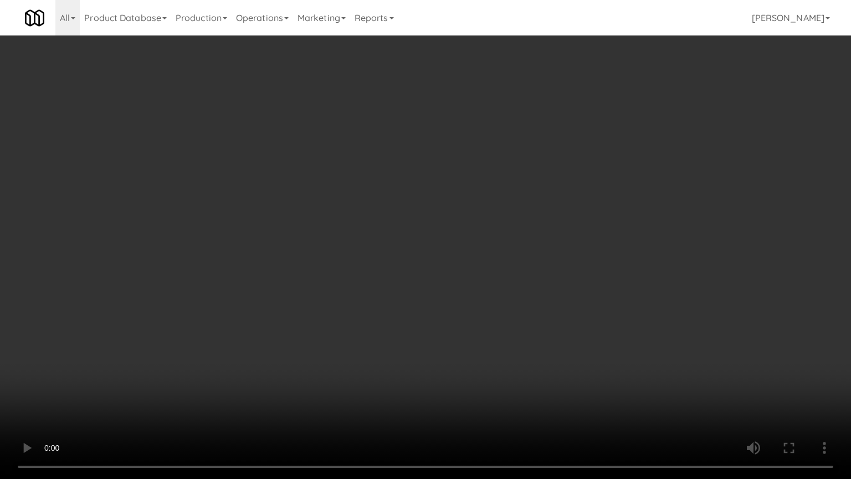
click at [433, 271] on video at bounding box center [425, 239] width 851 height 479
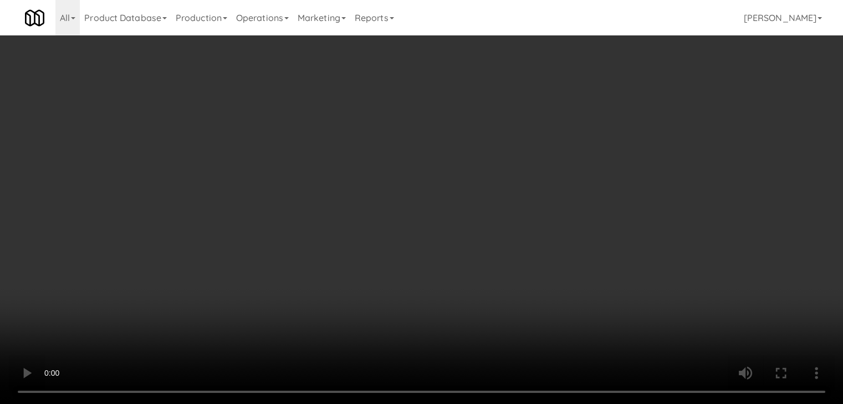
scroll to position [8535, 0]
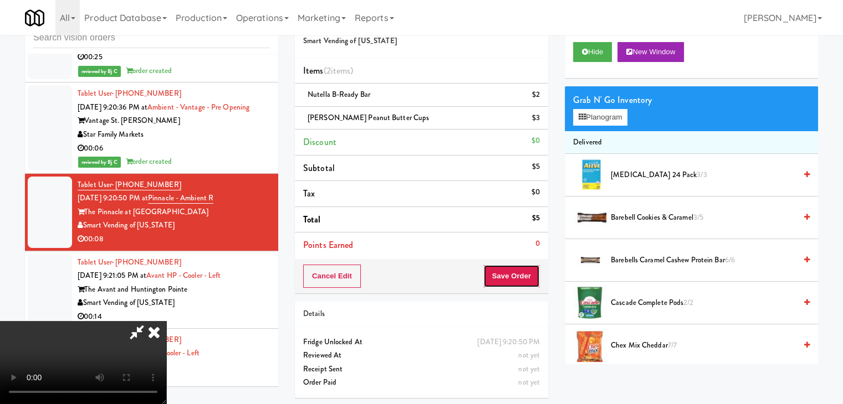
click at [521, 284] on button "Save Order" at bounding box center [511, 276] width 57 height 23
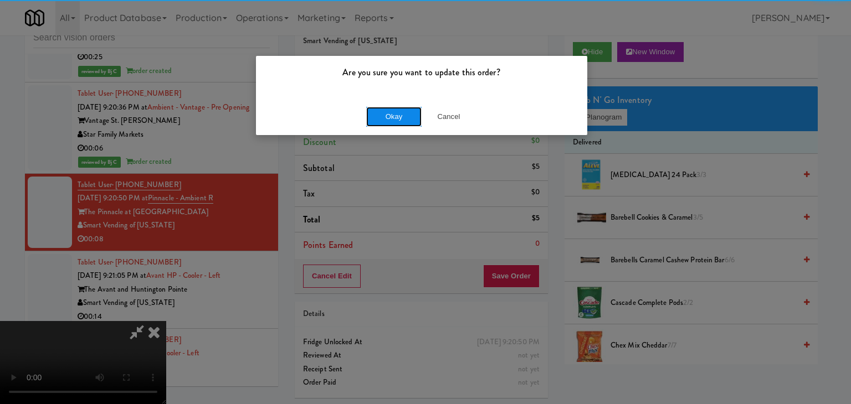
drag, startPoint x: 391, startPoint y: 125, endPoint x: 397, endPoint y: 119, distance: 7.8
click at [393, 121] on button "Okay" at bounding box center [393, 117] width 55 height 20
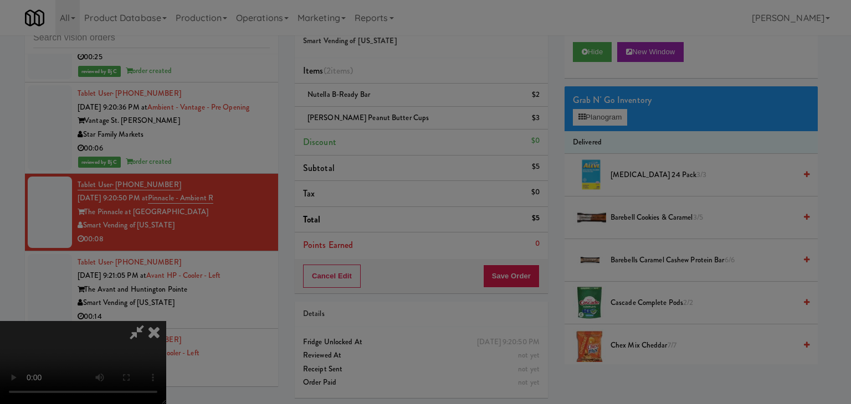
click at [397, 119] on body "Are you sure you want to update this order? Okay Cancel Okay Are you sure you w…" at bounding box center [425, 202] width 851 height 404
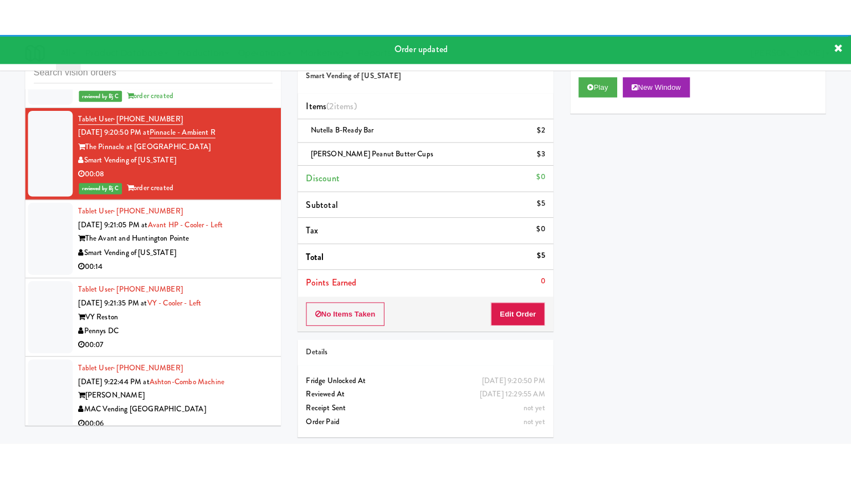
scroll to position [8646, 0]
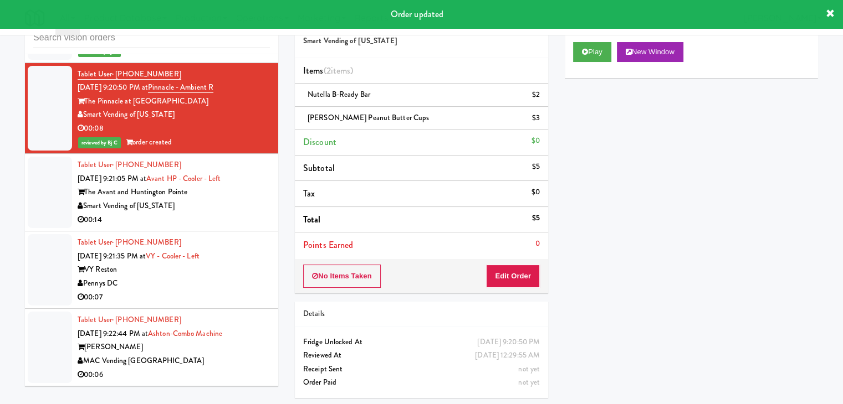
click at [235, 213] on div "00:14" at bounding box center [174, 220] width 192 height 14
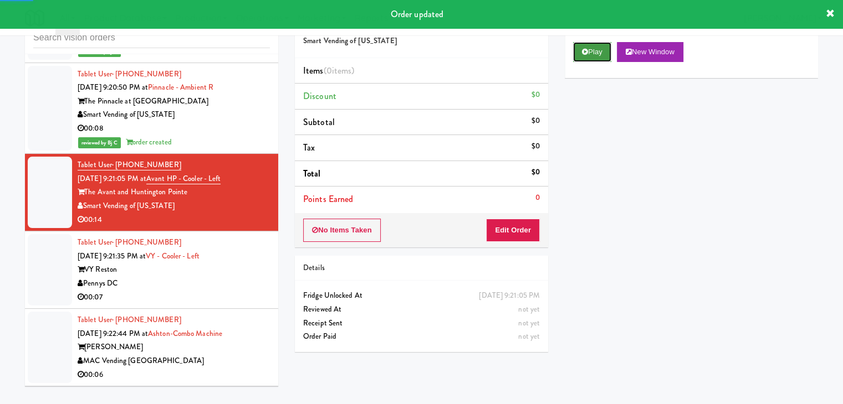
click at [586, 52] on icon at bounding box center [585, 51] width 6 height 7
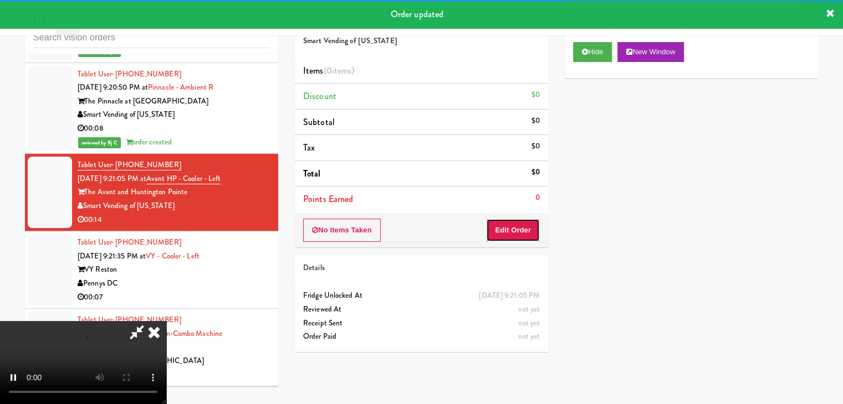
click at [520, 228] on button "Edit Order" at bounding box center [513, 230] width 54 height 23
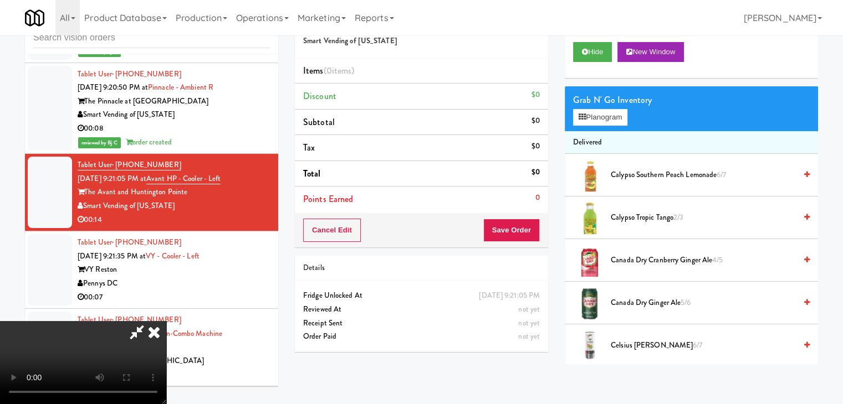
scroll to position [8605, 0]
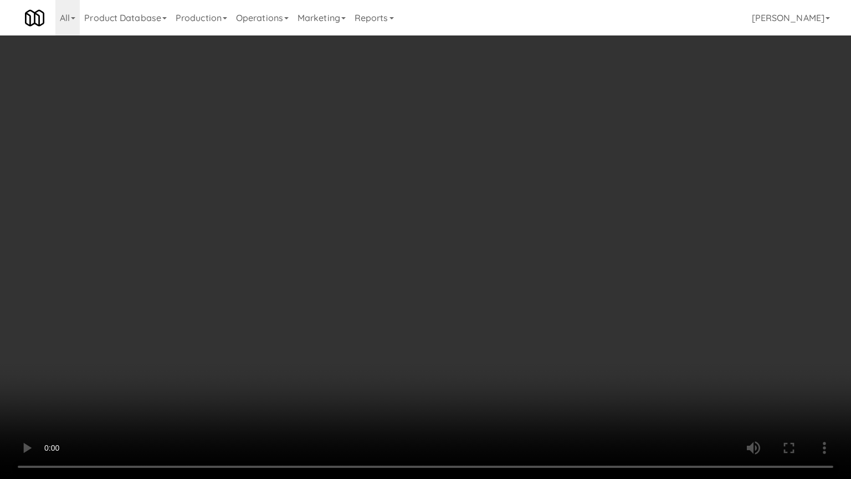
click at [503, 342] on video at bounding box center [425, 239] width 851 height 479
click at [499, 345] on video at bounding box center [425, 239] width 851 height 479
click at [498, 345] on video at bounding box center [425, 239] width 851 height 479
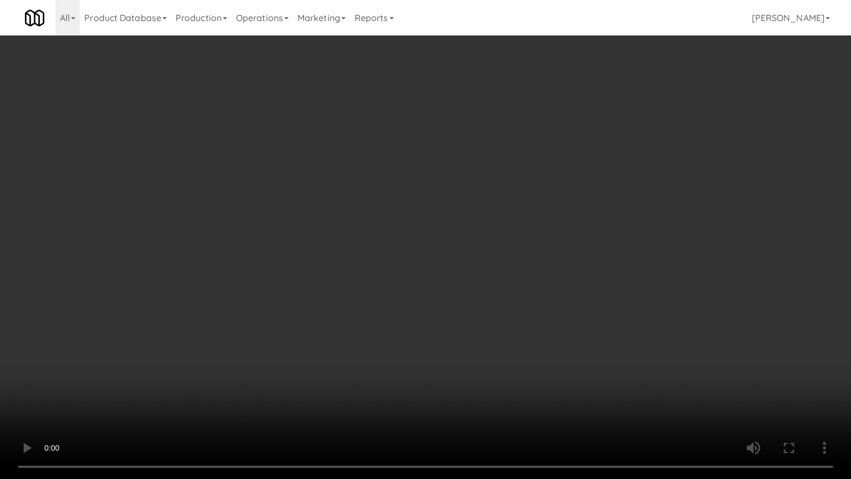
click at [498, 345] on video at bounding box center [425, 239] width 851 height 479
click at [498, 346] on video at bounding box center [425, 239] width 851 height 479
click at [499, 342] on video at bounding box center [425, 239] width 851 height 479
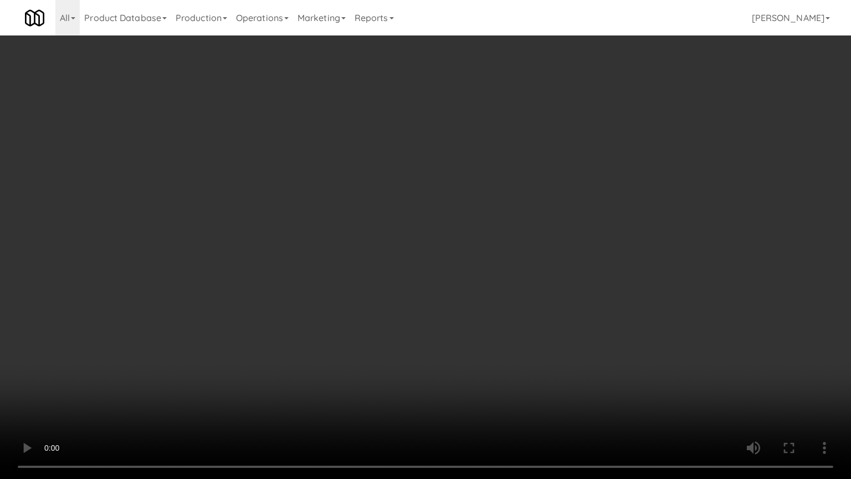
click at [502, 342] on video at bounding box center [425, 239] width 851 height 479
click at [504, 342] on video at bounding box center [425, 239] width 851 height 479
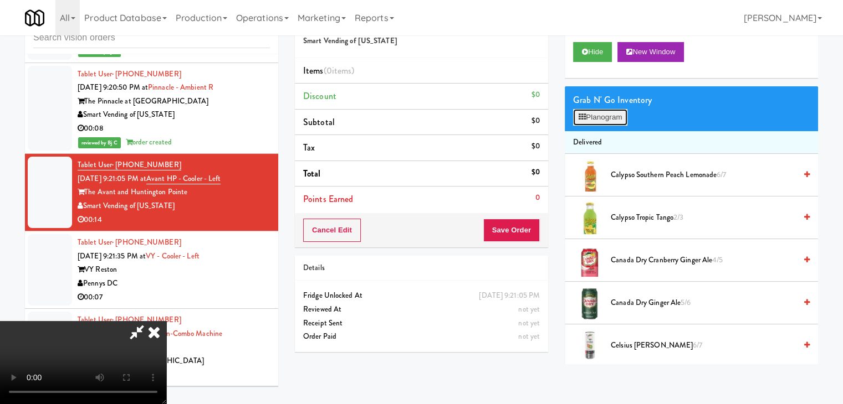
click at [598, 116] on button "Planogram" at bounding box center [600, 117] width 54 height 17
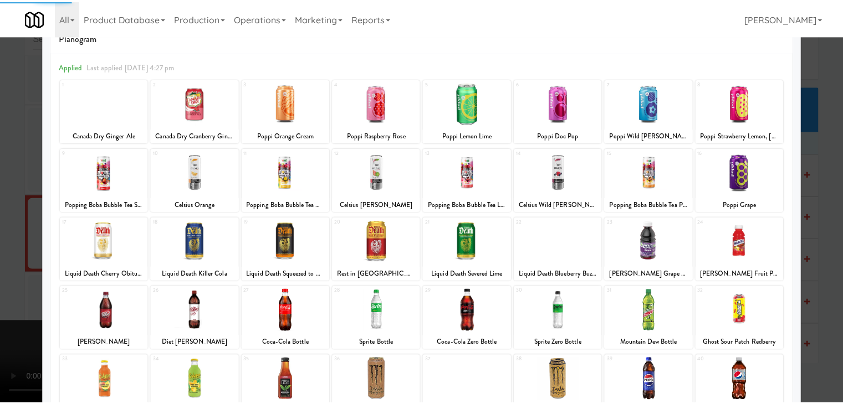
scroll to position [55, 0]
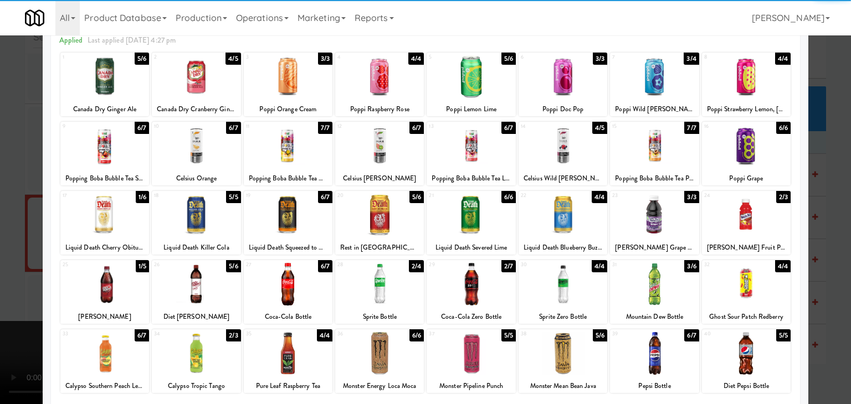
drag, startPoint x: 204, startPoint y: 214, endPoint x: 430, endPoint y: 218, distance: 226.1
click at [206, 214] on div at bounding box center [196, 215] width 89 height 43
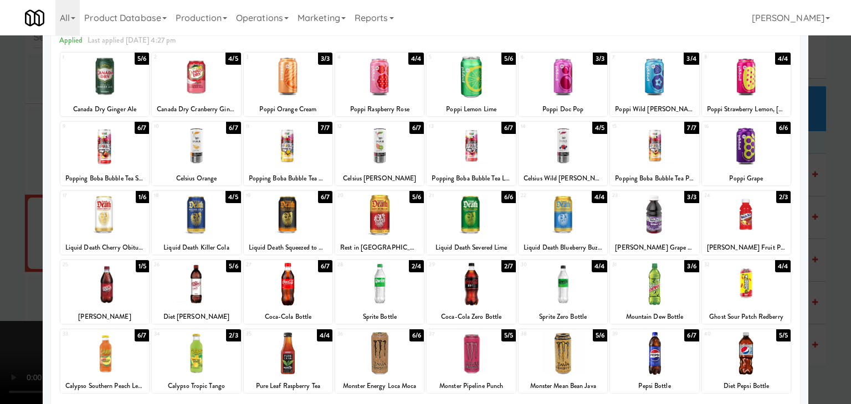
click at [733, 219] on div at bounding box center [746, 215] width 89 height 43
drag, startPoint x: 0, startPoint y: 219, endPoint x: 190, endPoint y: 227, distance: 189.7
click at [6, 219] on div at bounding box center [425, 202] width 851 height 404
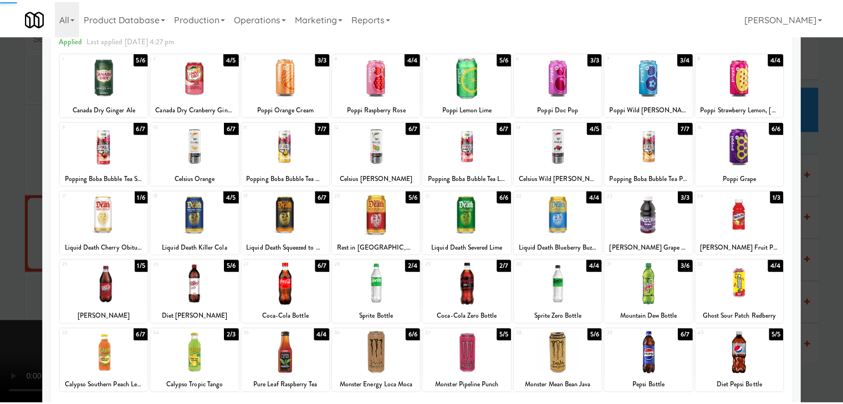
scroll to position [8646, 0]
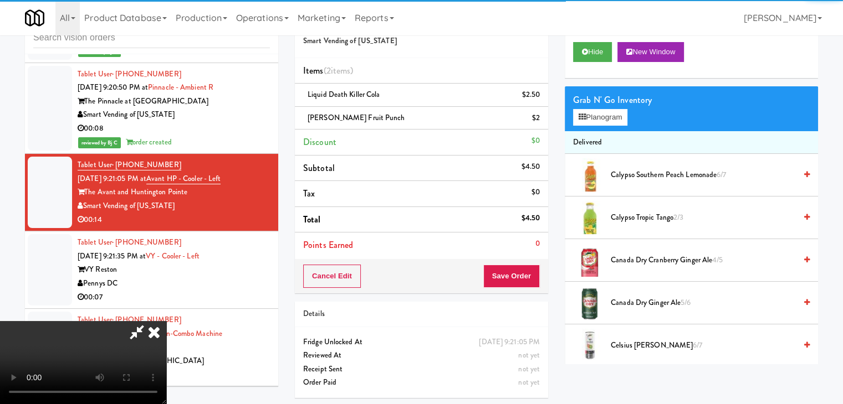
click at [166, 321] on video at bounding box center [83, 362] width 166 height 83
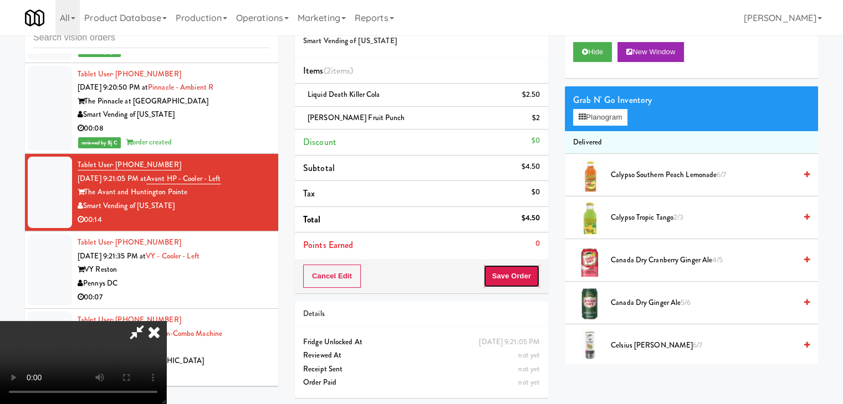
click at [523, 275] on button "Save Order" at bounding box center [511, 276] width 57 height 23
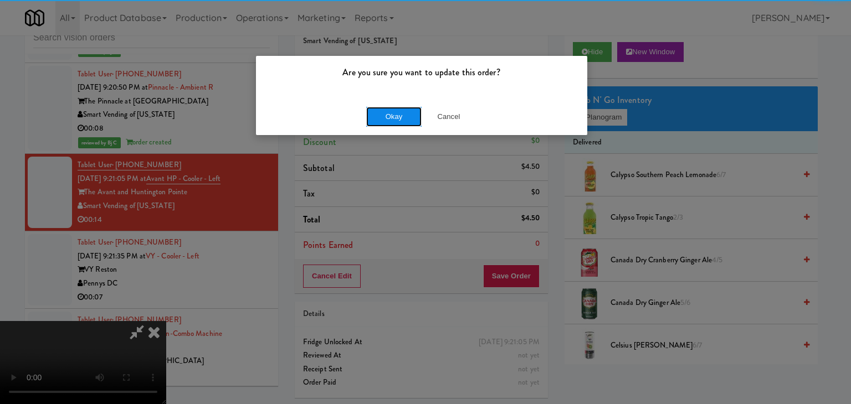
click at [373, 110] on button "Okay" at bounding box center [393, 117] width 55 height 20
click at [376, 111] on button "Okay" at bounding box center [393, 117] width 55 height 20
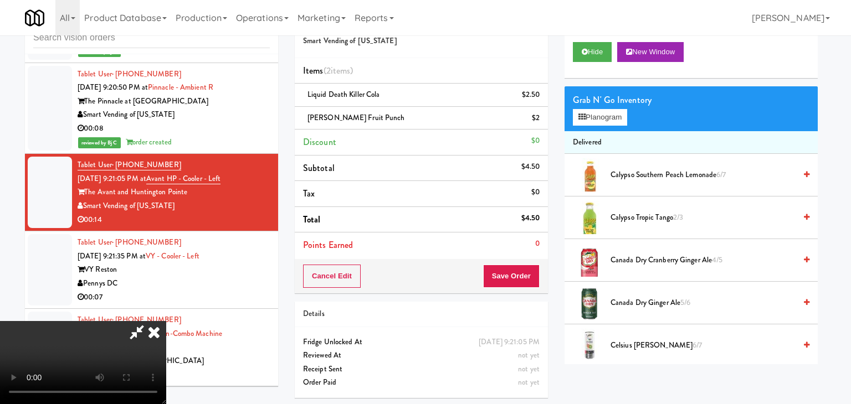
drag, startPoint x: 376, startPoint y: 111, endPoint x: 386, endPoint y: 156, distance: 45.3
click at [376, 112] on div at bounding box center [425, 202] width 851 height 404
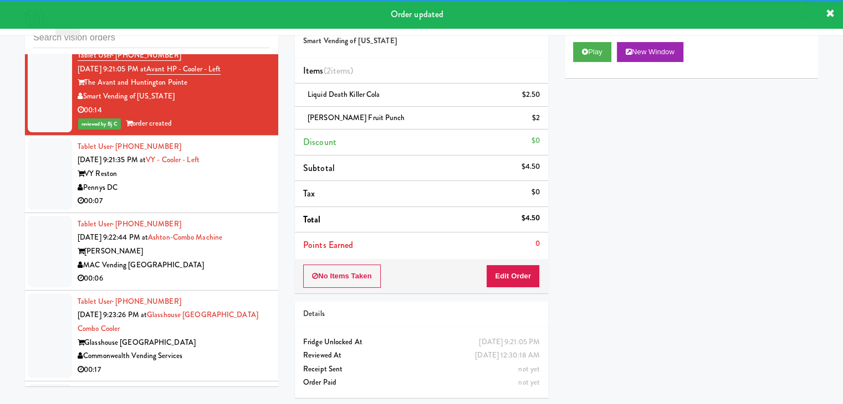
scroll to position [8757, 0]
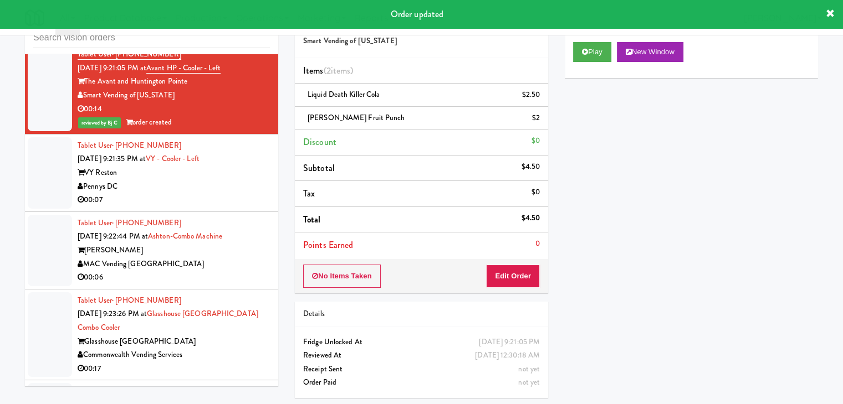
click at [233, 180] on div "Pennys DC" at bounding box center [174, 187] width 192 height 14
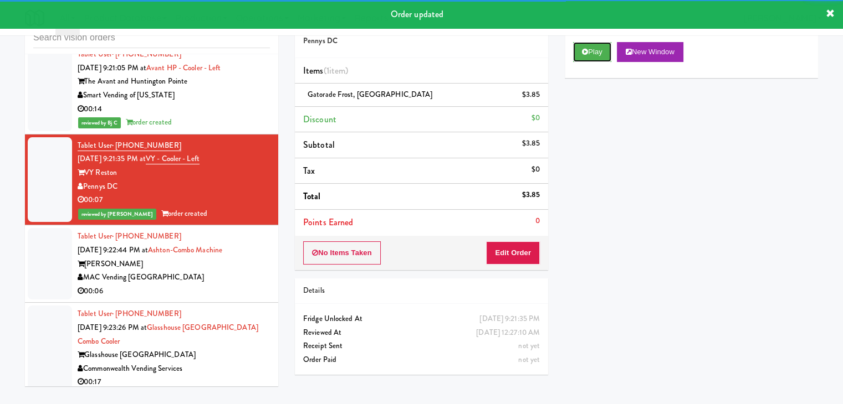
drag, startPoint x: 594, startPoint y: 49, endPoint x: 212, endPoint y: 243, distance: 428.2
click at [176, 206] on div "inbox reviewed all all unclear take inventory issue suspicious failed recent Ta…" at bounding box center [422, 199] width 810 height 391
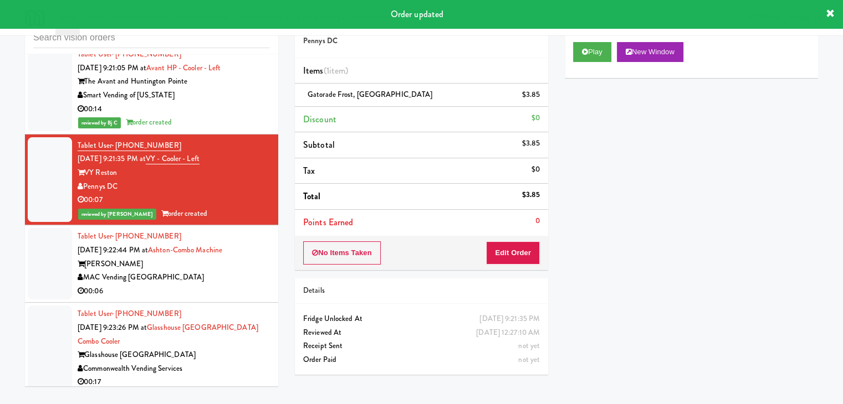
click at [215, 271] on div "MAC Vending [GEOGRAPHIC_DATA]" at bounding box center [174, 278] width 192 height 14
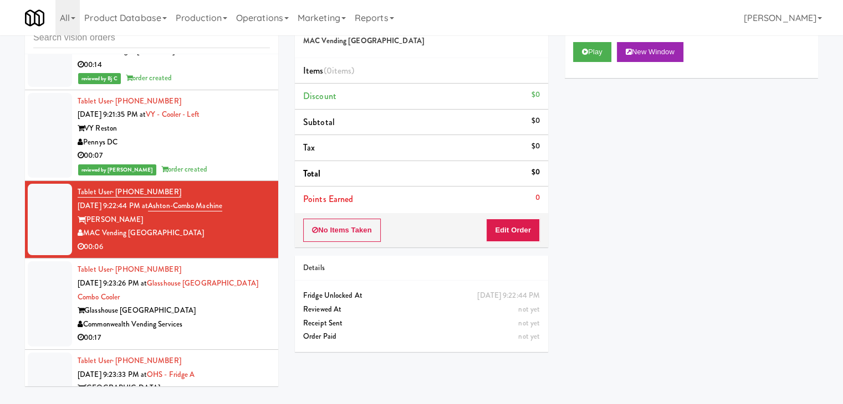
scroll to position [8868, 0]
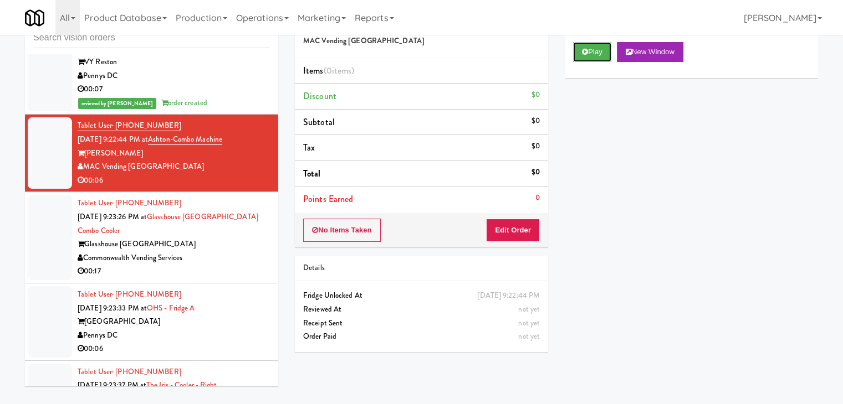
drag, startPoint x: 598, startPoint y: 57, endPoint x: 587, endPoint y: 71, distance: 18.2
click at [597, 57] on button "Play" at bounding box center [592, 52] width 38 height 20
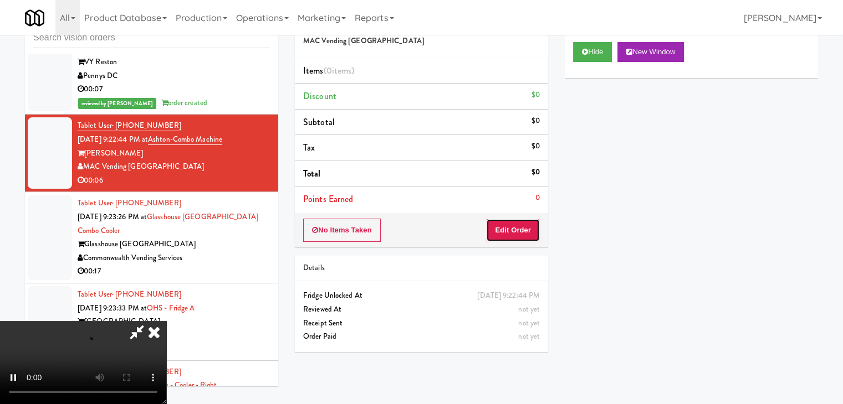
click at [508, 229] on button "Edit Order" at bounding box center [513, 230] width 54 height 23
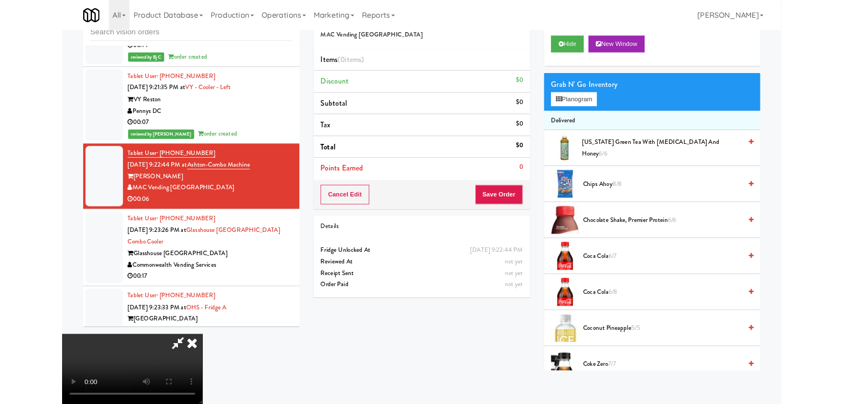
scroll to position [8772, 0]
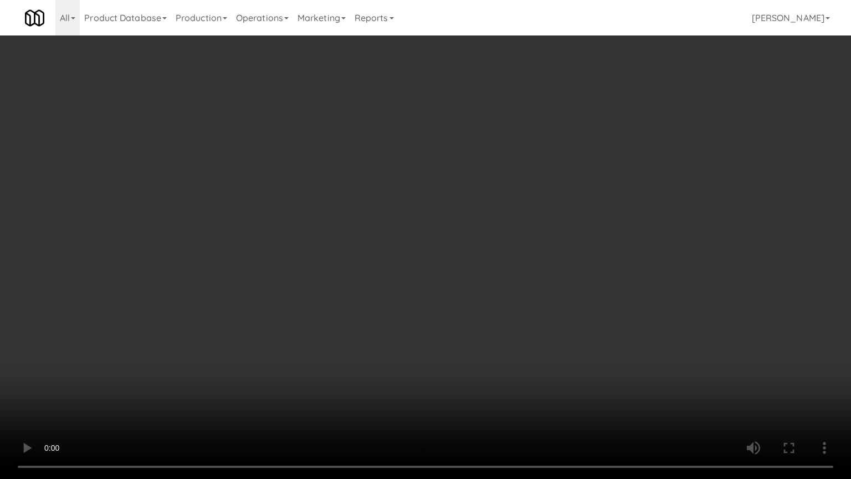
click at [503, 317] on video at bounding box center [425, 239] width 851 height 479
click at [501, 320] on video at bounding box center [425, 239] width 851 height 479
click at [509, 309] on video at bounding box center [425, 239] width 851 height 479
drag, startPoint x: 509, startPoint y: 307, endPoint x: 593, endPoint y: 160, distance: 169.0
click at [521, 288] on video at bounding box center [425, 239] width 851 height 479
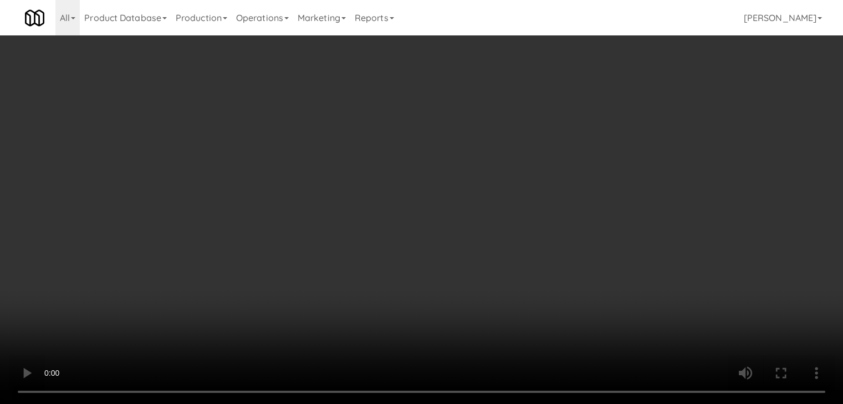
click at [605, 111] on button "Planogram" at bounding box center [600, 117] width 54 height 17
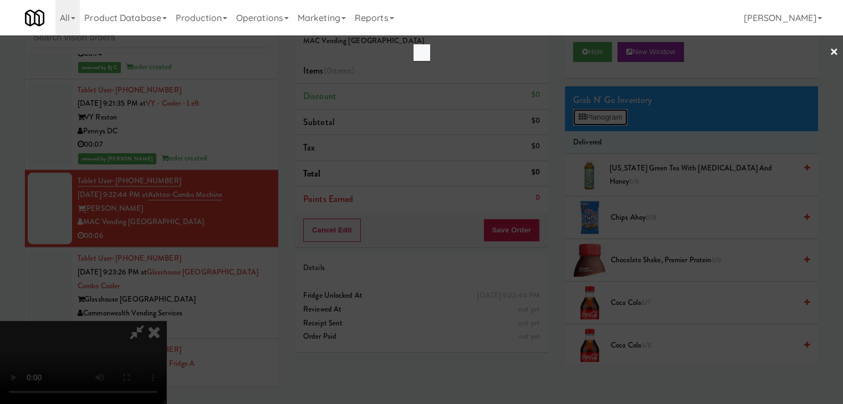
scroll to position [8772, 0]
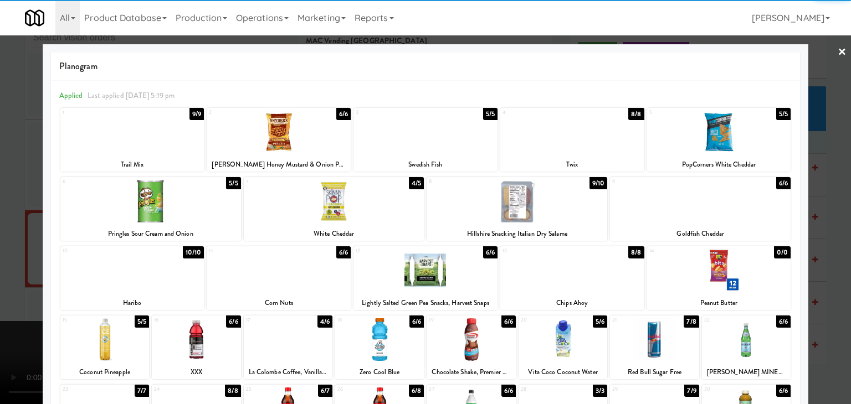
click at [726, 199] on div at bounding box center [700, 201] width 181 height 43
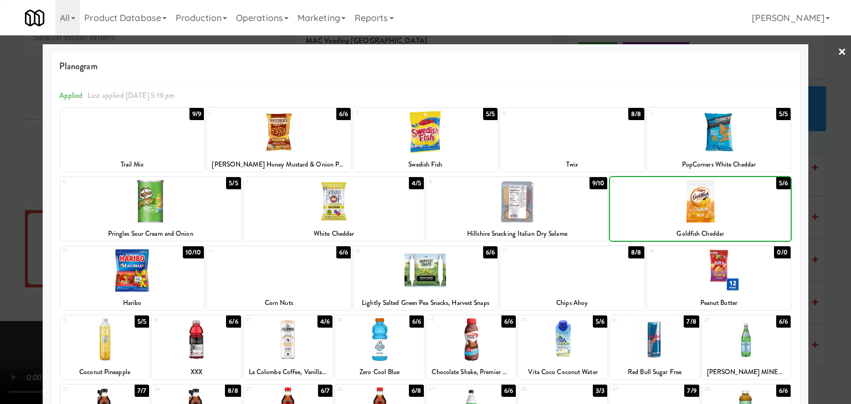
drag, startPoint x: 827, startPoint y: 202, endPoint x: 806, endPoint y: 204, distance: 20.6
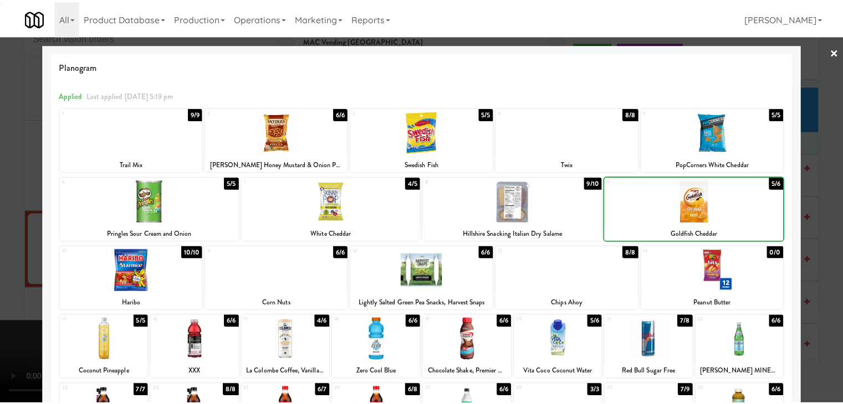
click
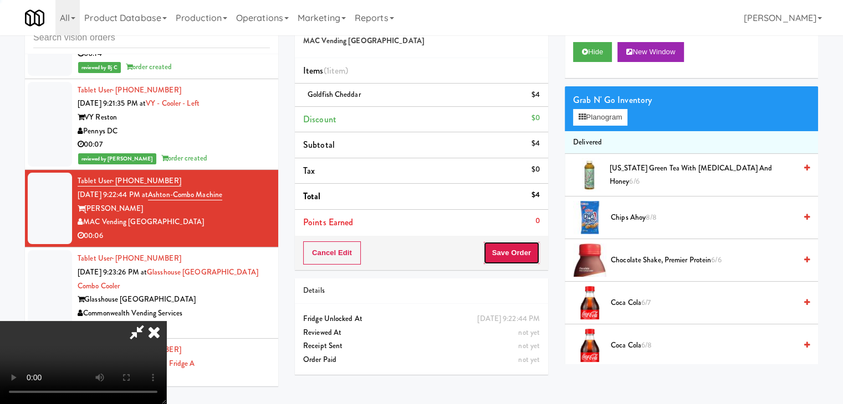
drag, startPoint x: 513, startPoint y: 252, endPoint x: 448, endPoint y: 204, distance: 80.1
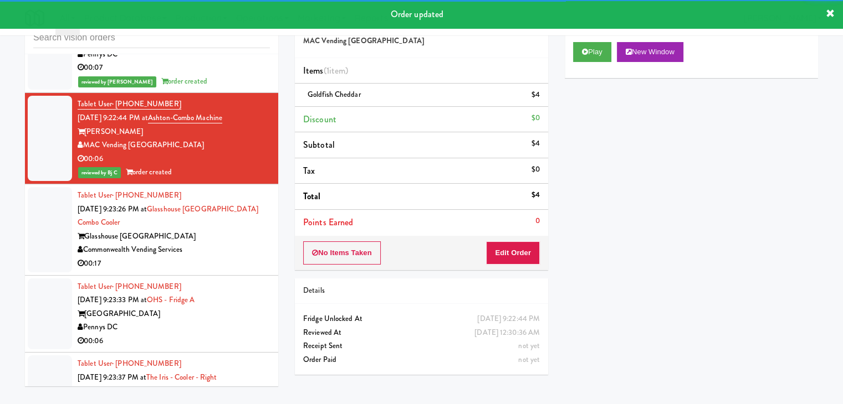
scroll to position [8923, 0]
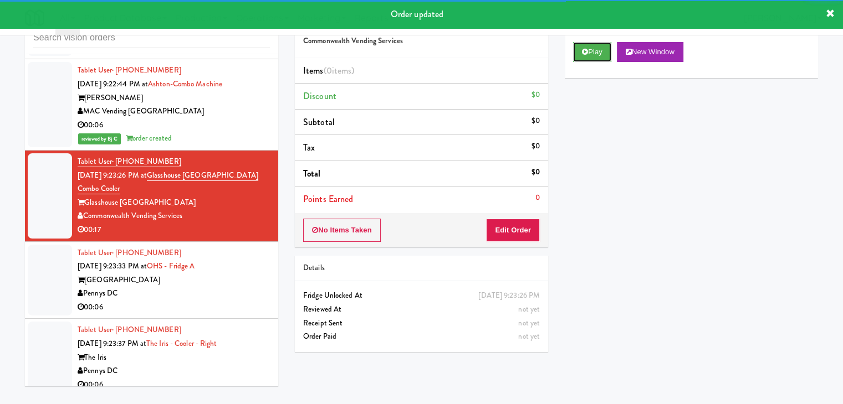
drag, startPoint x: 587, startPoint y: 47, endPoint x: 578, endPoint y: 63, distance: 17.9
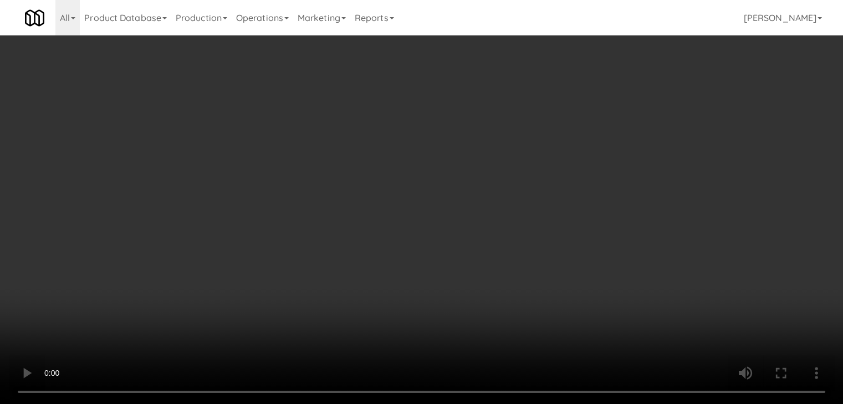
scroll to position [8883, 0]
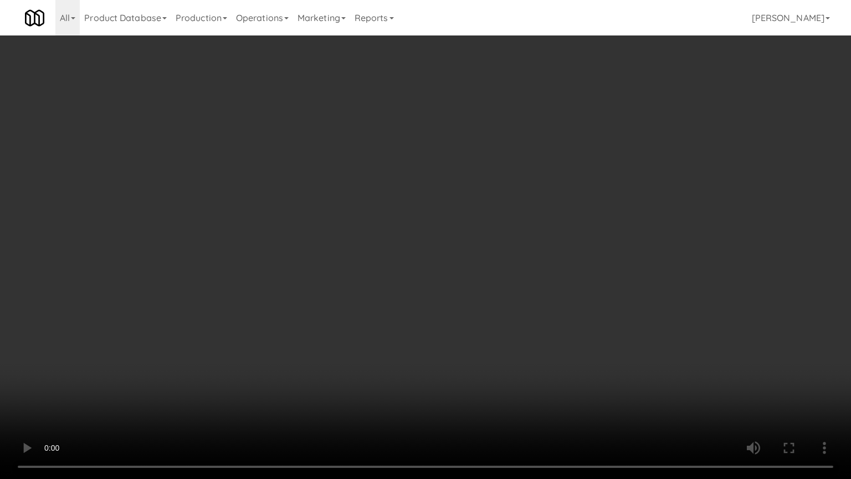
drag, startPoint x: 556, startPoint y: 304, endPoint x: 618, endPoint y: 177, distance: 140.5
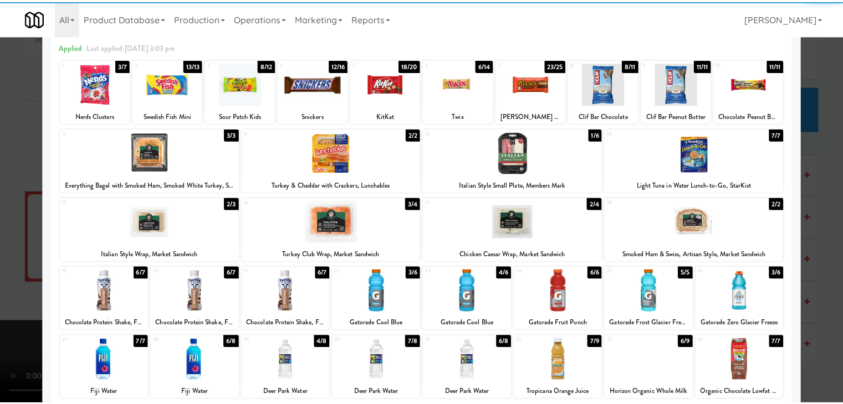
scroll to position [55, 0]
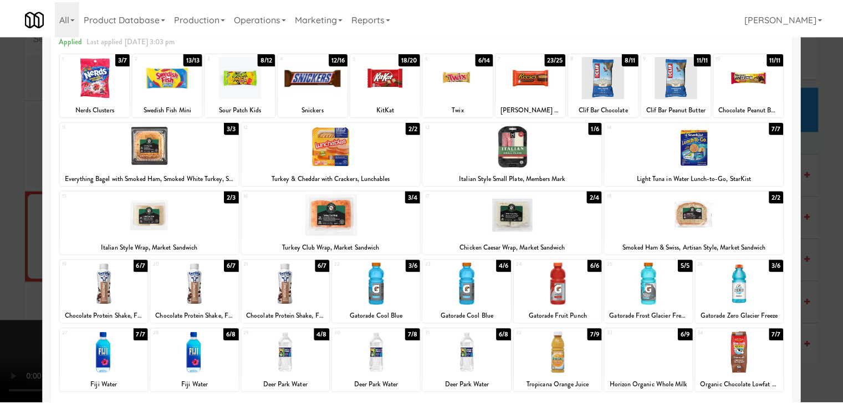
scroll to position [8923, 0]
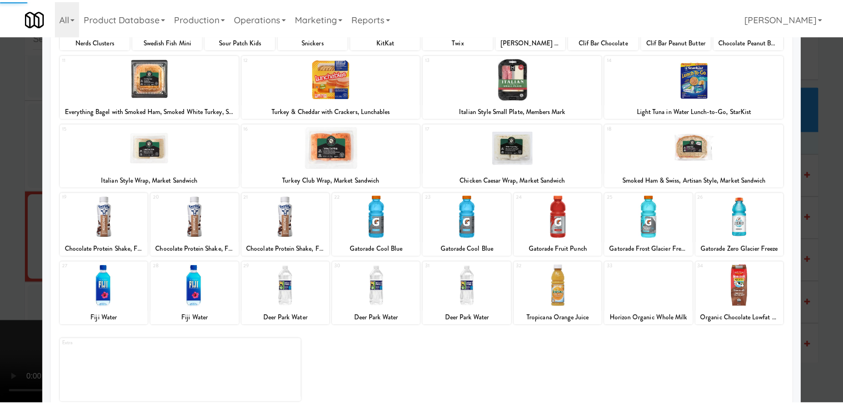
scroll to position [140, 0]
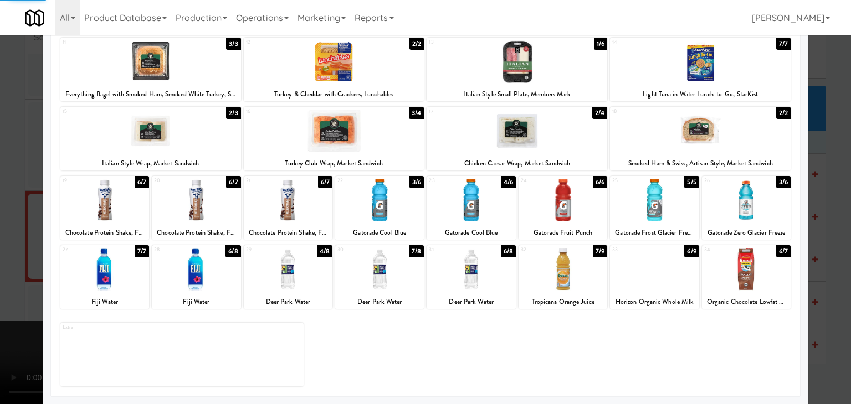
drag, startPoint x: 551, startPoint y: 193, endPoint x: 323, endPoint y: 221, distance: 230.0
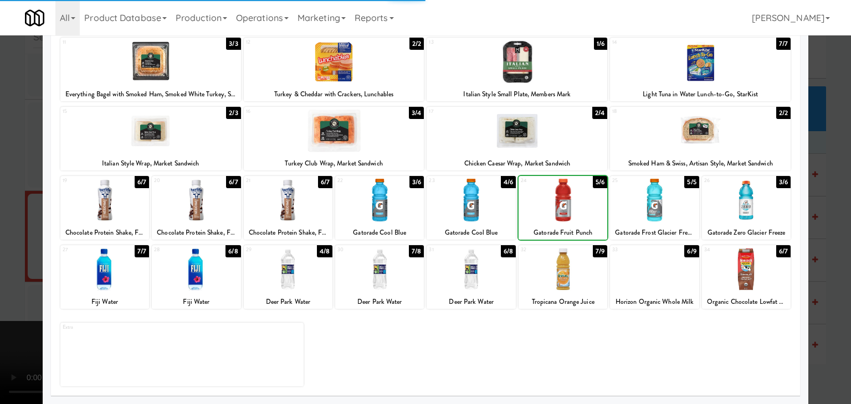
drag, startPoint x: 0, startPoint y: 243, endPoint x: 185, endPoint y: 260, distance: 185.9
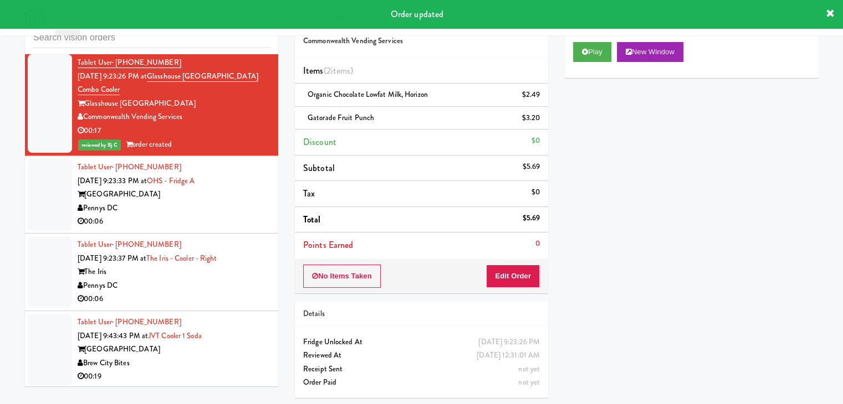
scroll to position [9034, 0]
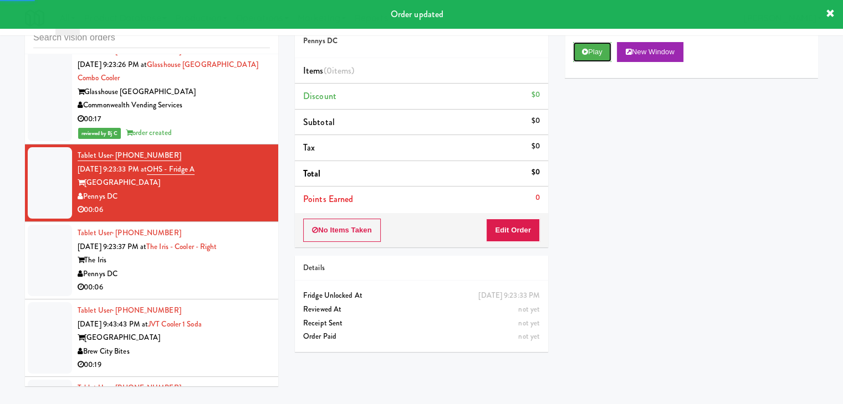
drag, startPoint x: 594, startPoint y: 49, endPoint x: 572, endPoint y: 96, distance: 51.6
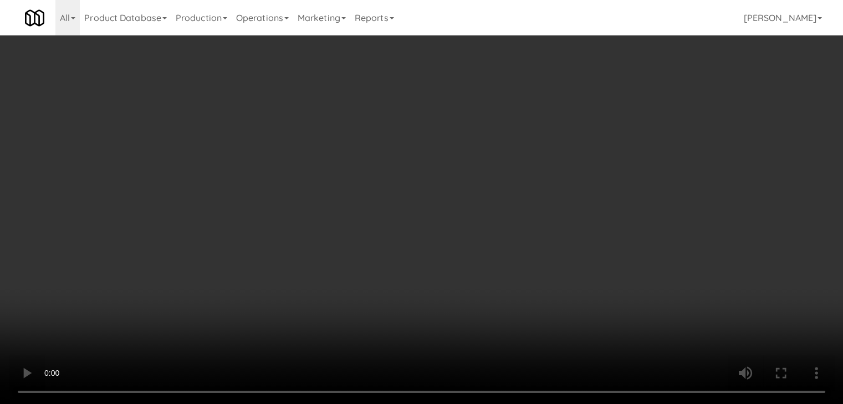
scroll to position [8993, 0]
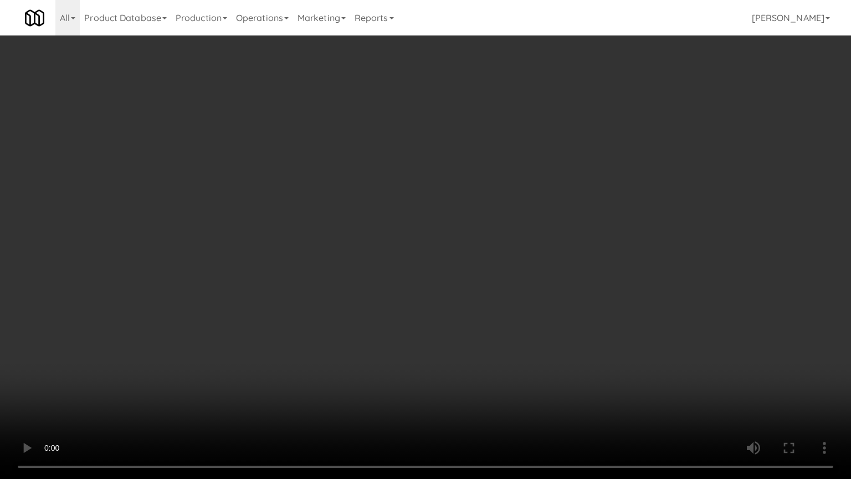
drag, startPoint x: 478, startPoint y: 311, endPoint x: 544, endPoint y: 175, distance: 151.9
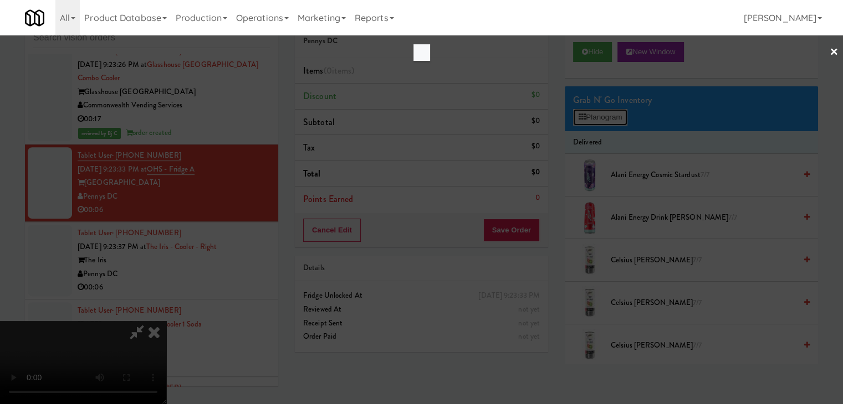
scroll to position [8993, 0]
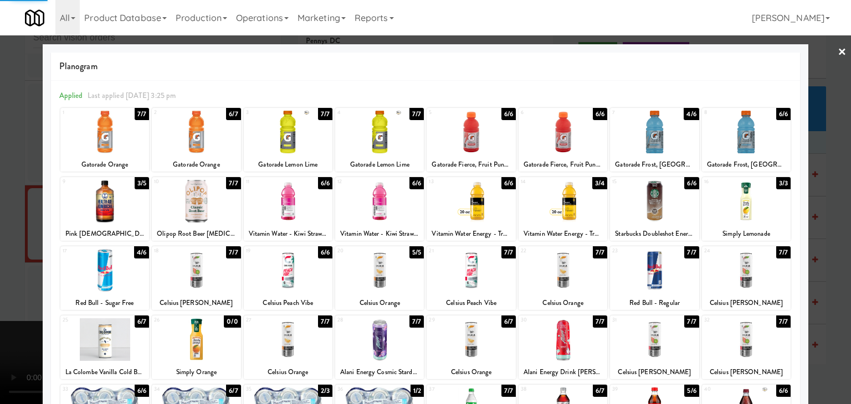
drag, startPoint x: 382, startPoint y: 144, endPoint x: 80, endPoint y: 172, distance: 302.7
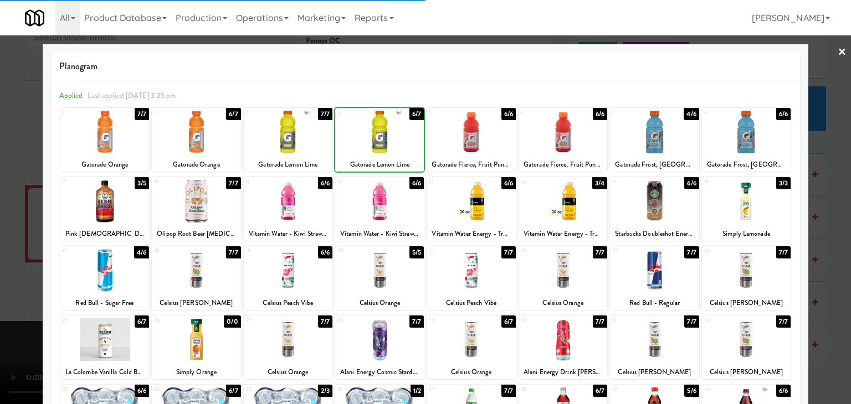
drag, startPoint x: 0, startPoint y: 184, endPoint x: 165, endPoint y: 199, distance: 165.2
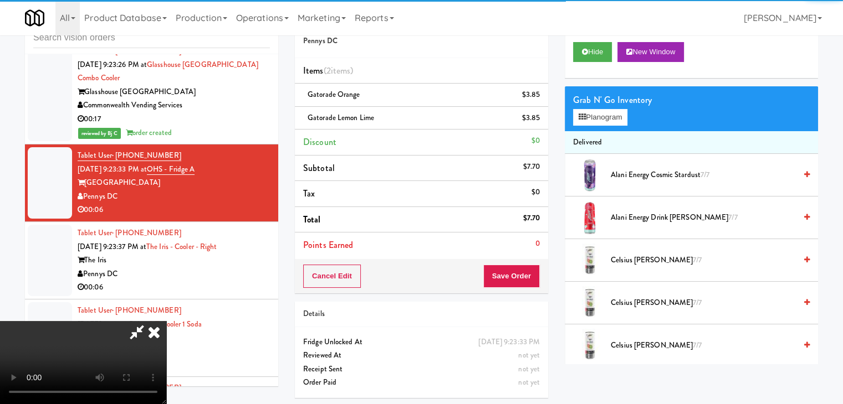
scroll to position [156, 0]
drag, startPoint x: 317, startPoint y: 223, endPoint x: 330, endPoint y: 223, distance: 13.3
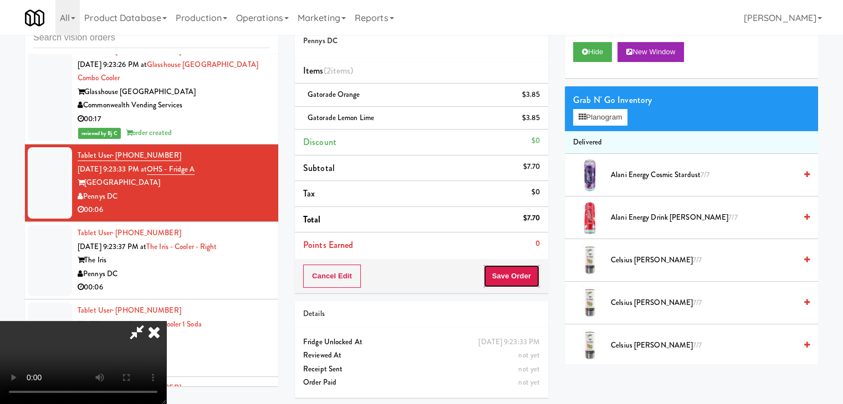
drag, startPoint x: 507, startPoint y: 267, endPoint x: 522, endPoint y: 273, distance: 16.4
drag, startPoint x: 522, startPoint y: 273, endPoint x: 516, endPoint y: 268, distance: 8.2
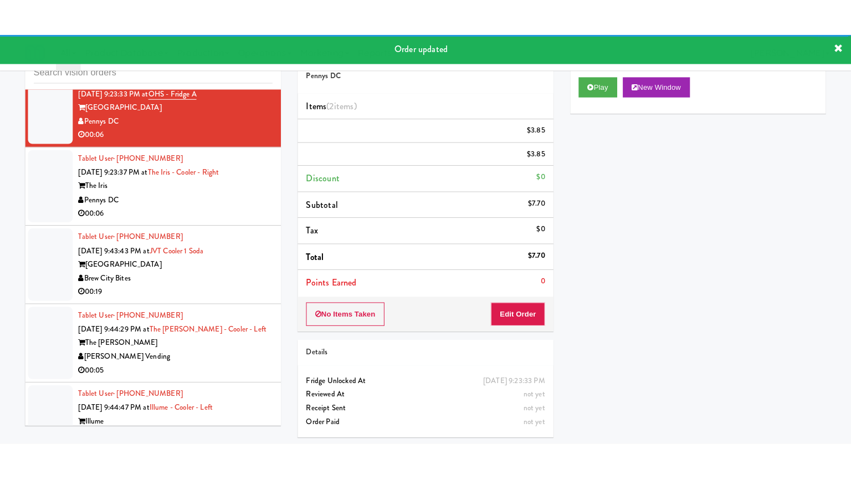
scroll to position [9145, 0]
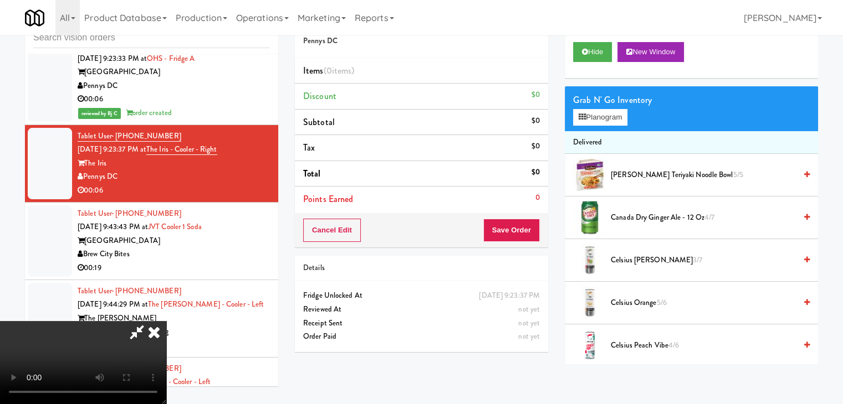
scroll to position [9104, 0]
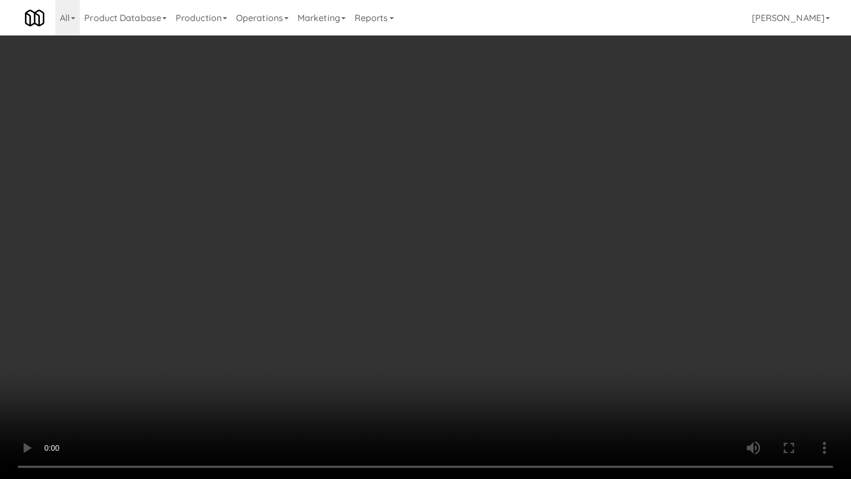
drag, startPoint x: 463, startPoint y: 326, endPoint x: 597, endPoint y: 169, distance: 207.1
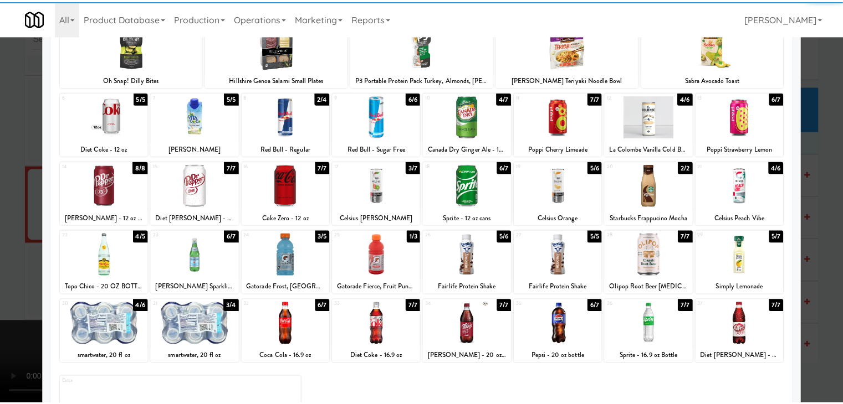
scroll to position [140, 0]
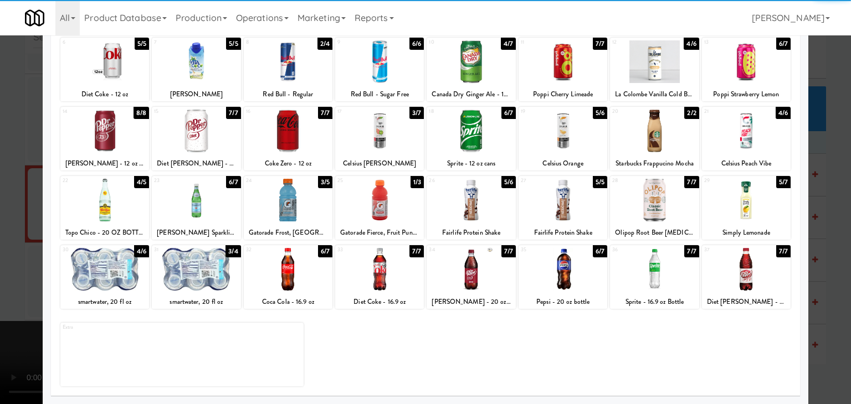
drag, startPoint x: 199, startPoint y: 293, endPoint x: 153, endPoint y: 291, distance: 46.0
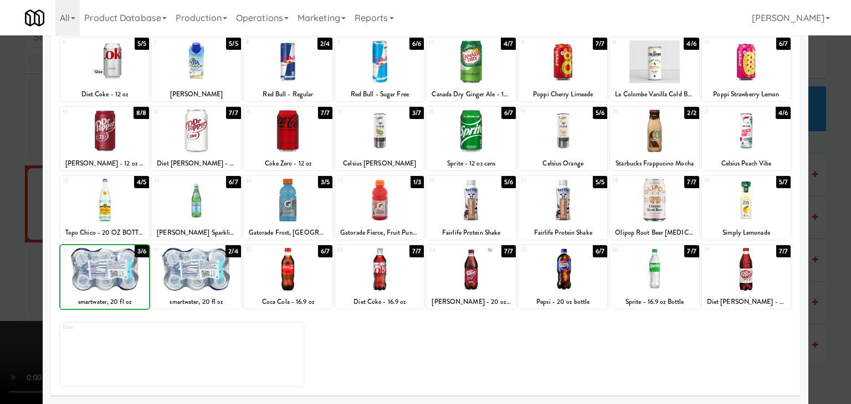
drag, startPoint x: 0, startPoint y: 287, endPoint x: 320, endPoint y: 286, distance: 320.3
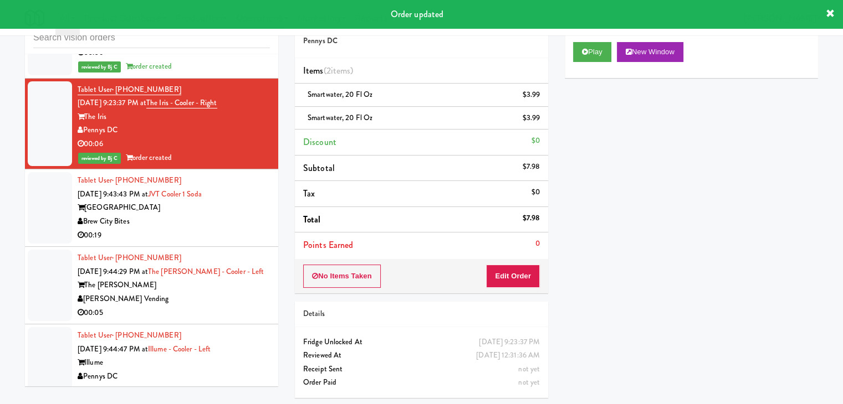
scroll to position [9256, 0]
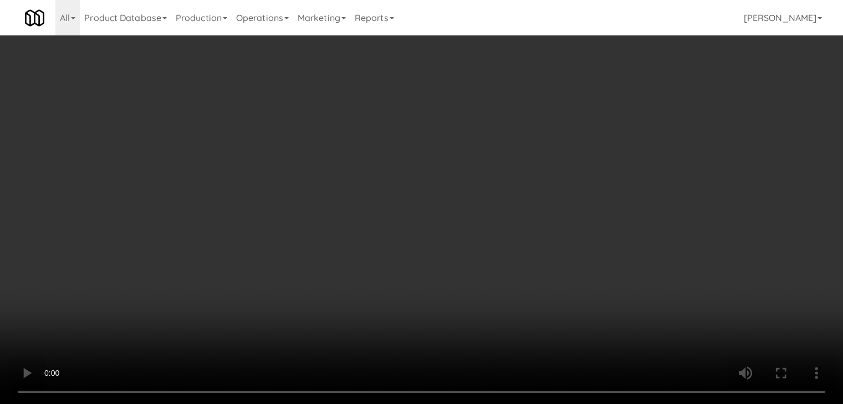
scroll to position [9215, 0]
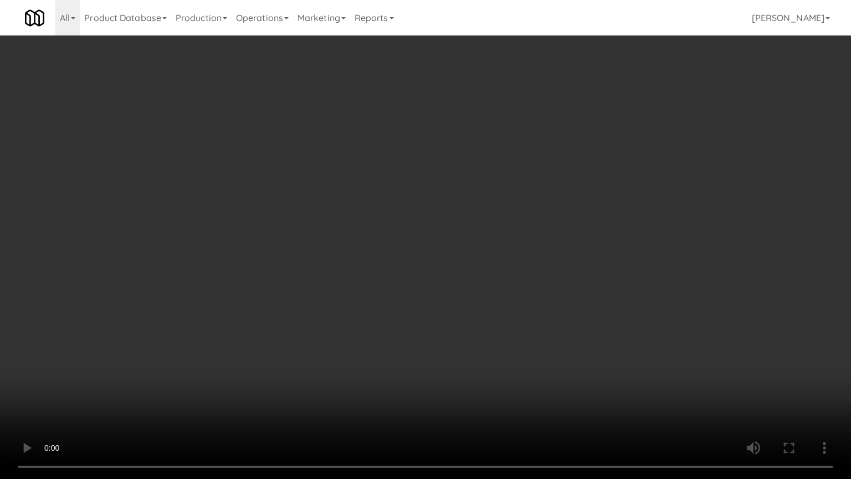
drag, startPoint x: 534, startPoint y: 311, endPoint x: 563, endPoint y: 229, distance: 86.4
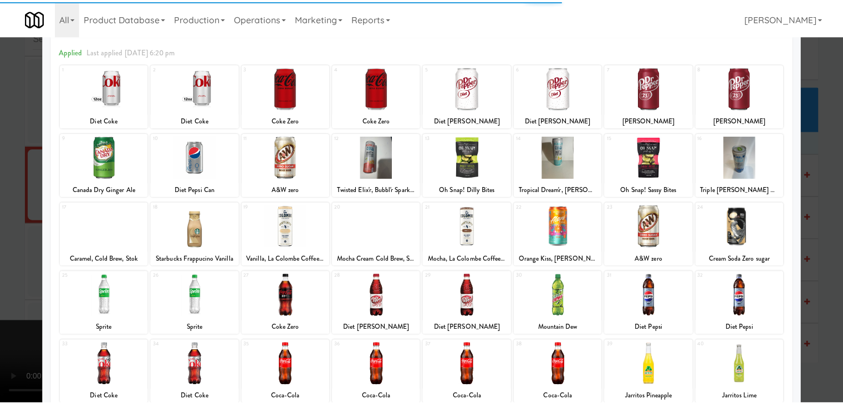
scroll to position [55, 0]
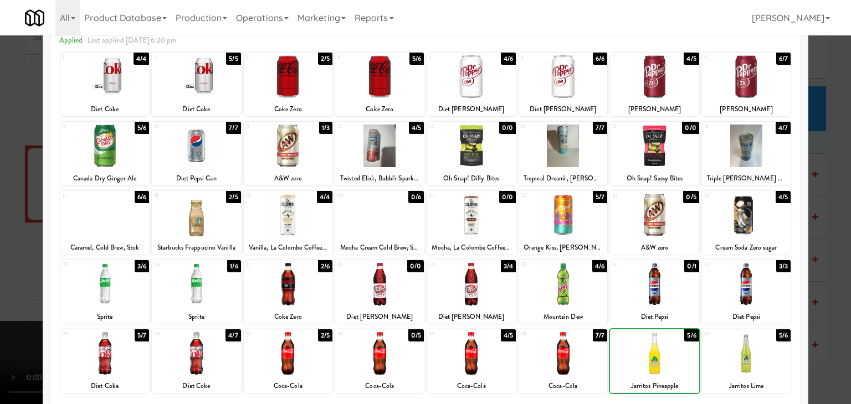
drag, startPoint x: 0, startPoint y: 248, endPoint x: 370, endPoint y: 244, distance: 370.2
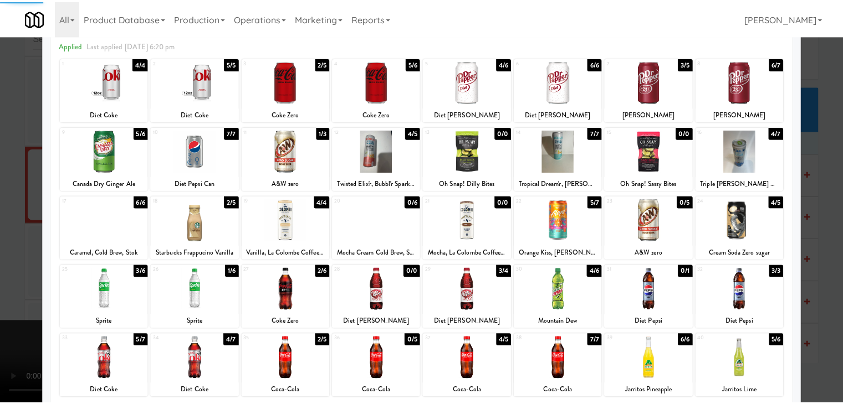
scroll to position [111, 0]
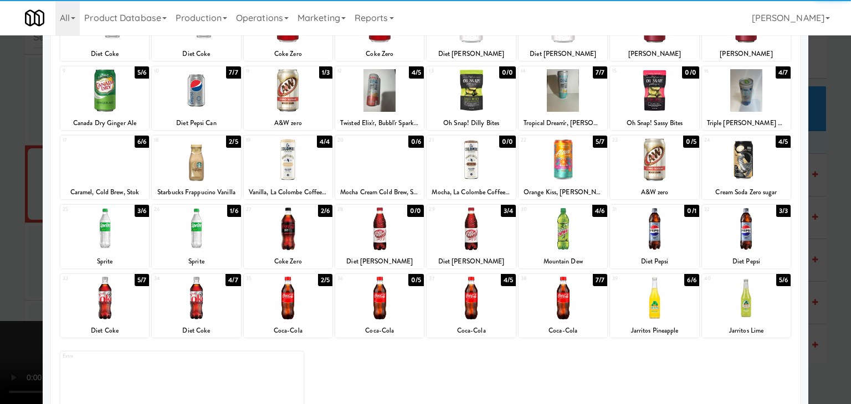
drag, startPoint x: 562, startPoint y: 235, endPoint x: 384, endPoint y: 247, distance: 178.8
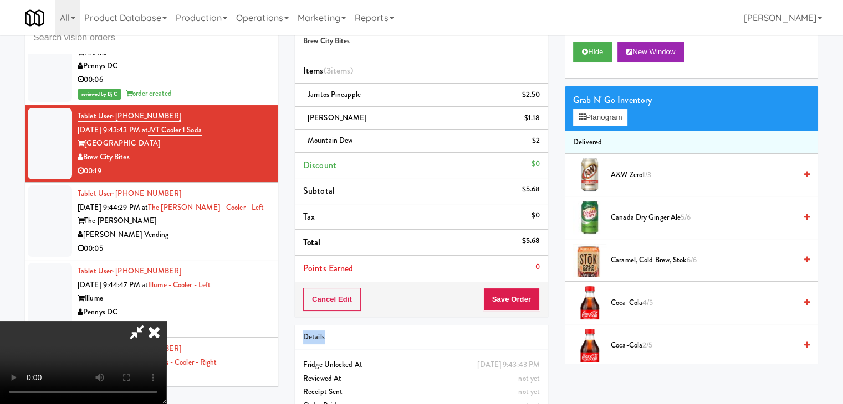
scroll to position [156, 0]
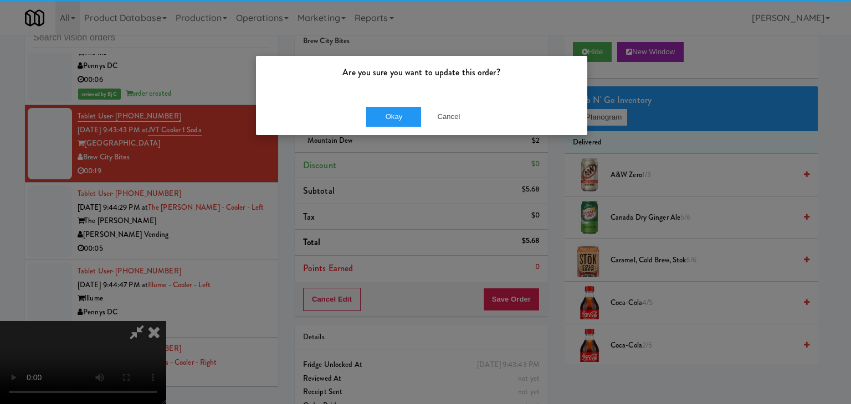
drag, startPoint x: 392, startPoint y: 95, endPoint x: 387, endPoint y: 105, distance: 11.2
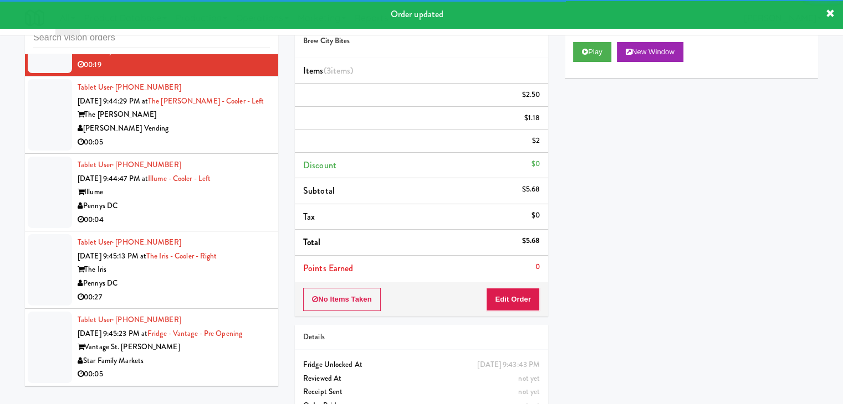
scroll to position [9380, 0]
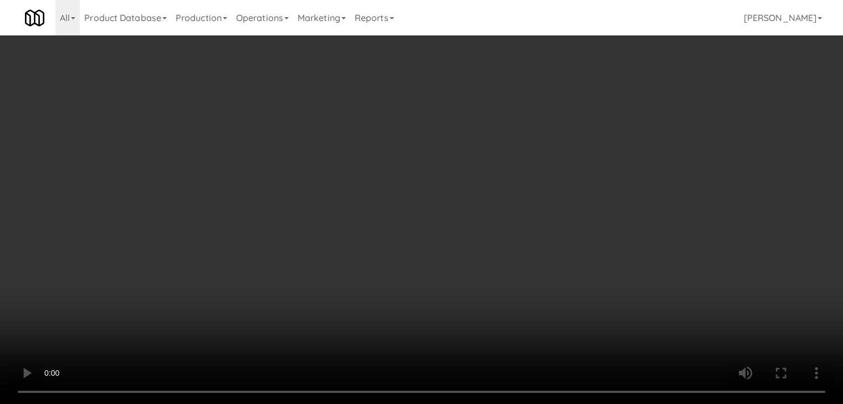
scroll to position [9339, 0]
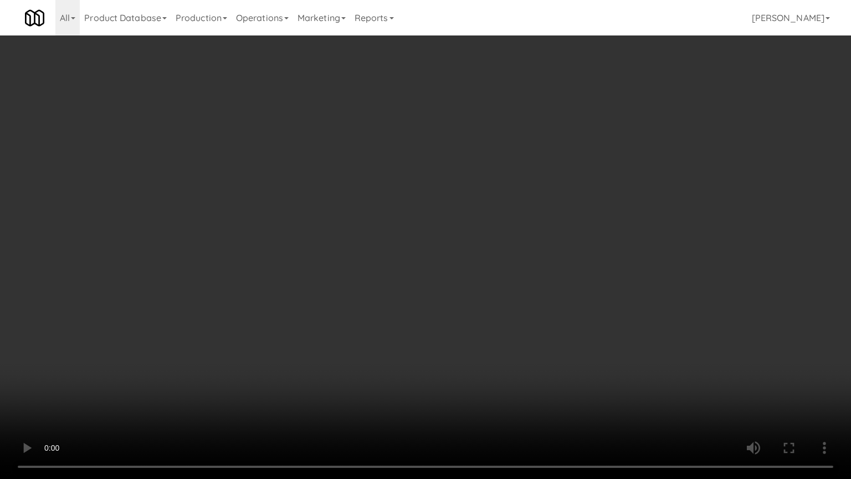
drag, startPoint x: 526, startPoint y: 283, endPoint x: 581, endPoint y: 148, distance: 145.7
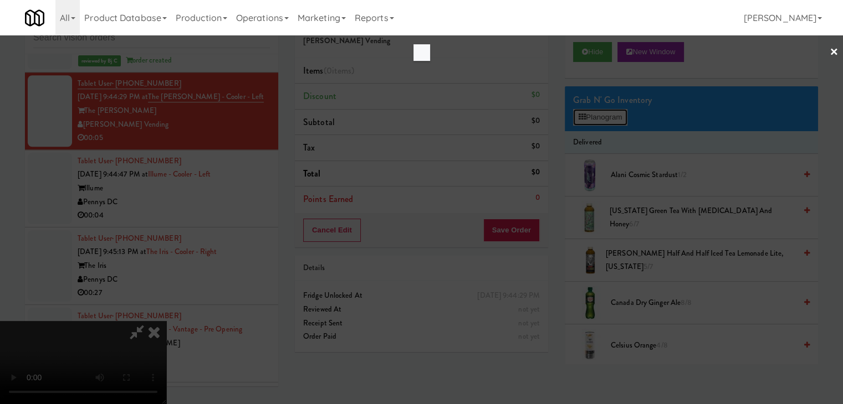
scroll to position [9339, 0]
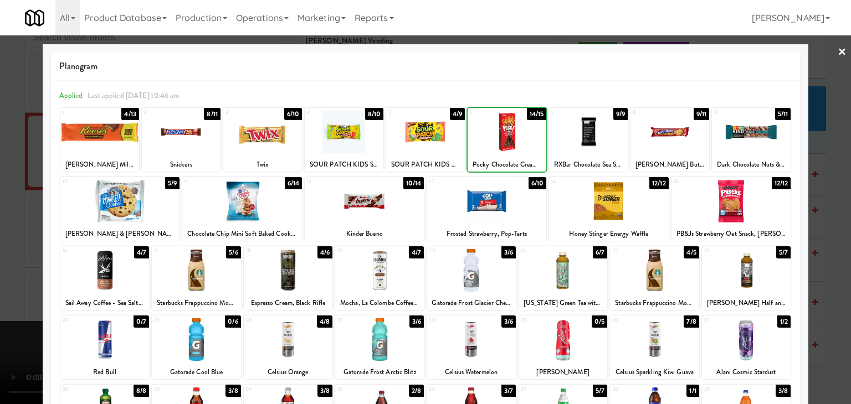
drag, startPoint x: 0, startPoint y: 253, endPoint x: 324, endPoint y: 262, distance: 324.3
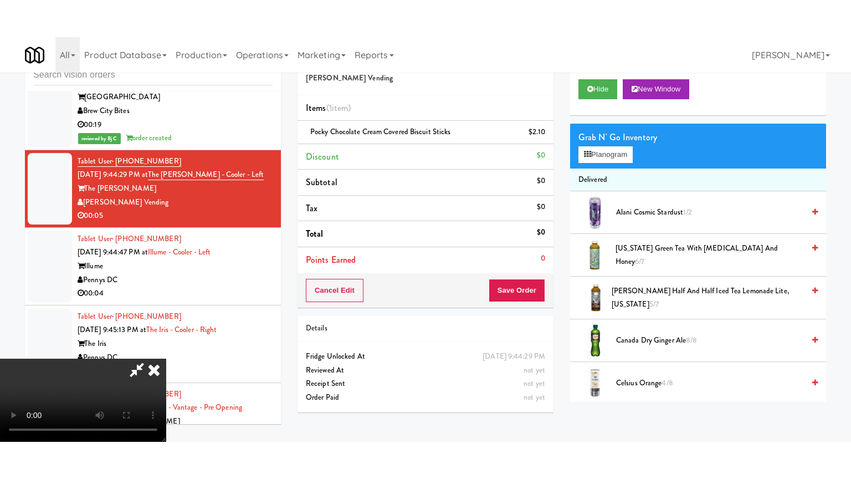
scroll to position [9380, 0]
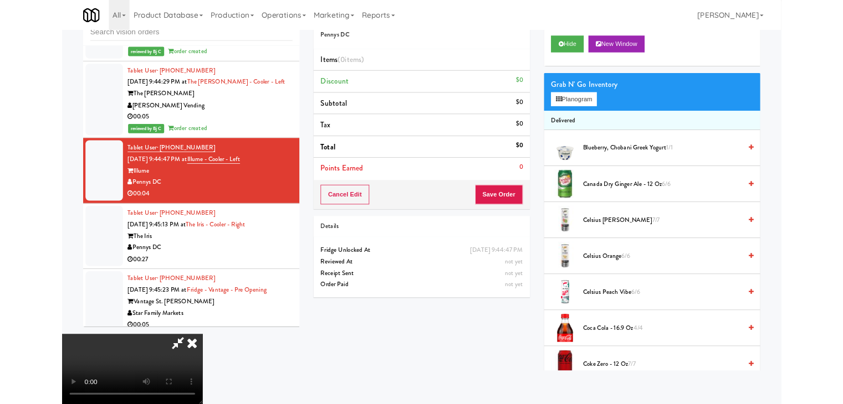
scroll to position [9339, 0]
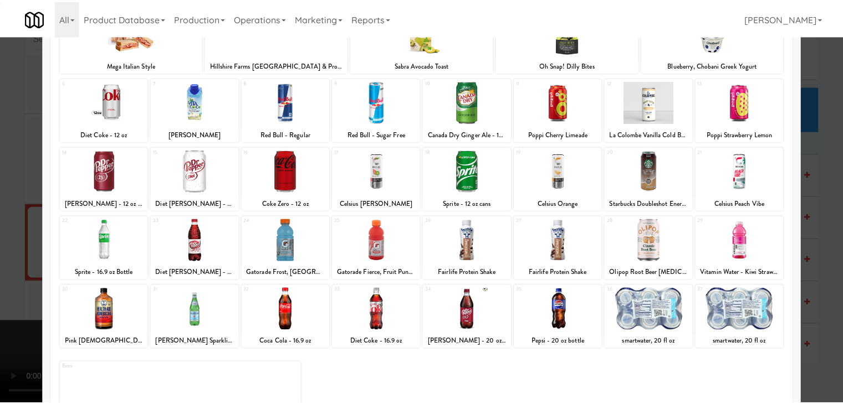
scroll to position [140, 0]
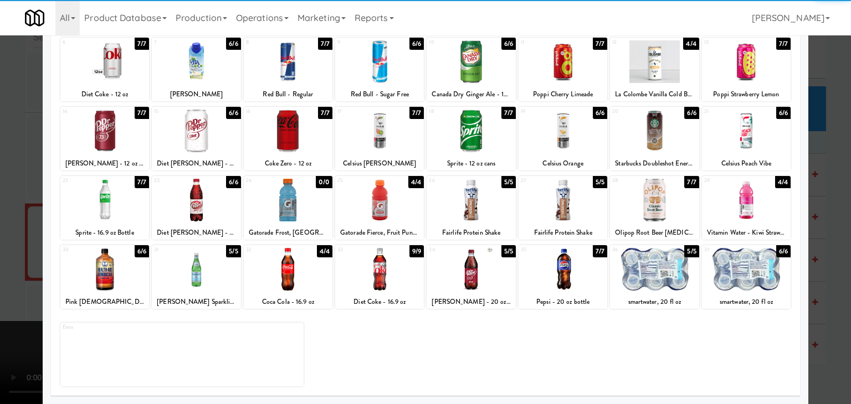
drag, startPoint x: 290, startPoint y: 259, endPoint x: 251, endPoint y: 261, distance: 39.4
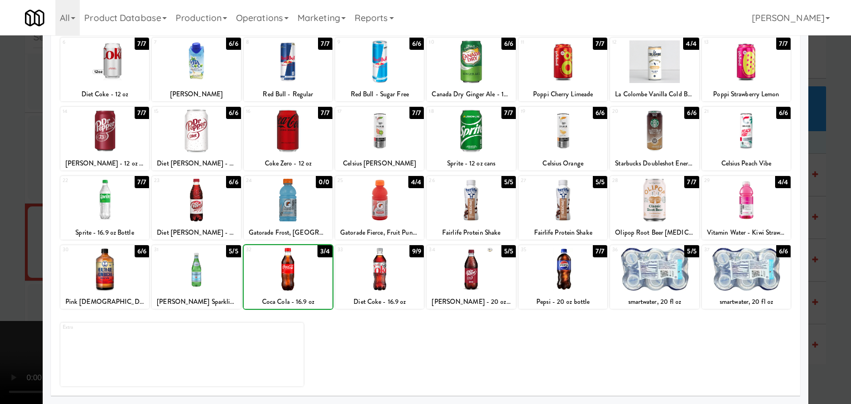
drag, startPoint x: 0, startPoint y: 260, endPoint x: 234, endPoint y: 244, distance: 234.9
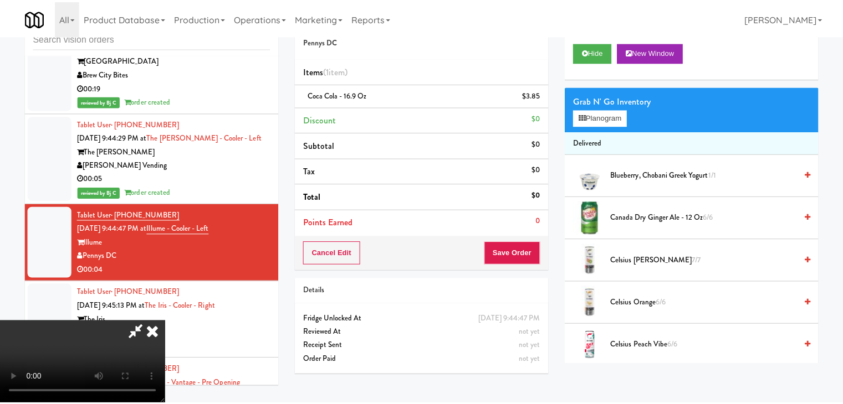
scroll to position [9380, 0]
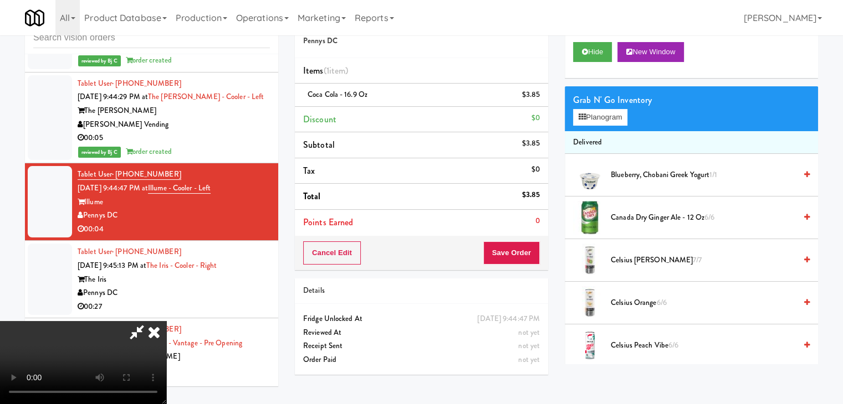
drag, startPoint x: 539, startPoint y: 255, endPoint x: 525, endPoint y: 253, distance: 14.6
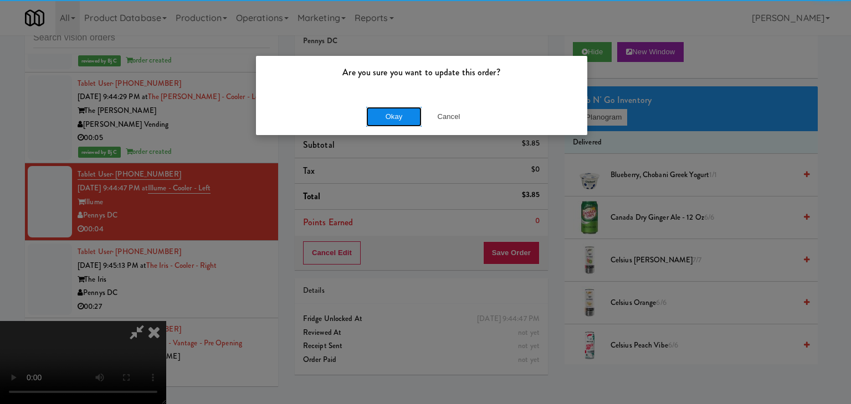
drag, startPoint x: 375, startPoint y: 112, endPoint x: 383, endPoint y: 114, distance: 8.5
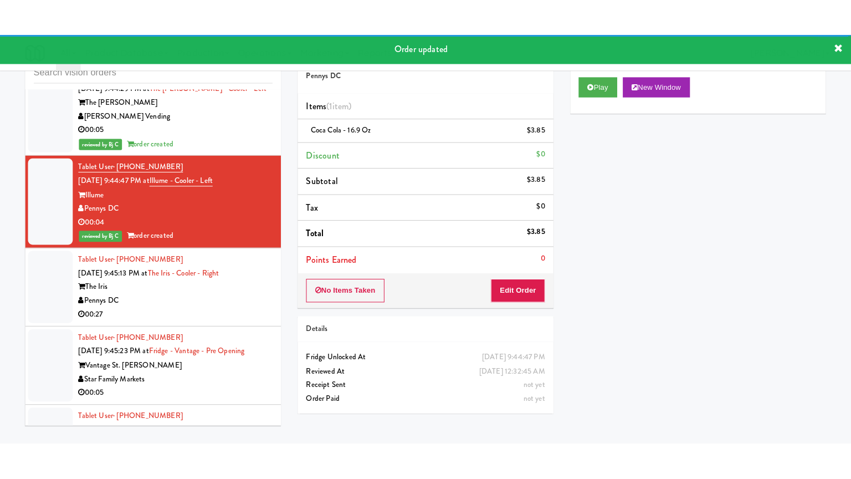
scroll to position [9491, 0]
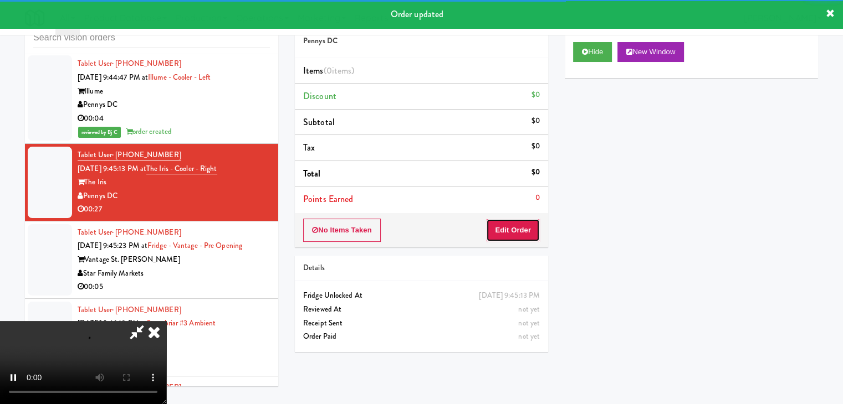
drag, startPoint x: 510, startPoint y: 220, endPoint x: 505, endPoint y: 227, distance: 8.3
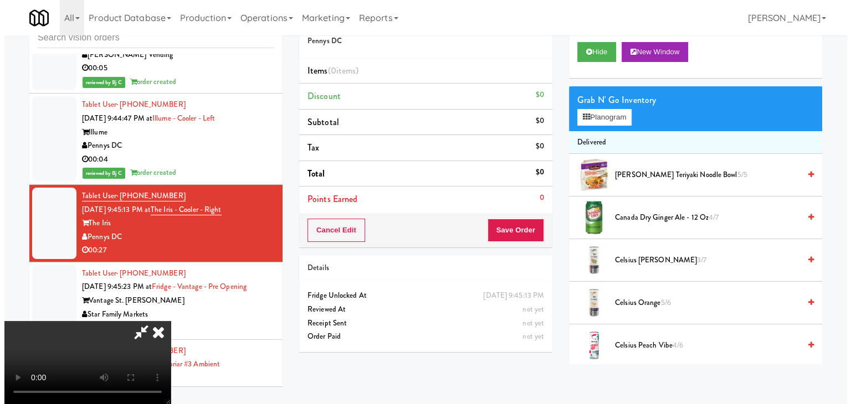
scroll to position [9491, 0]
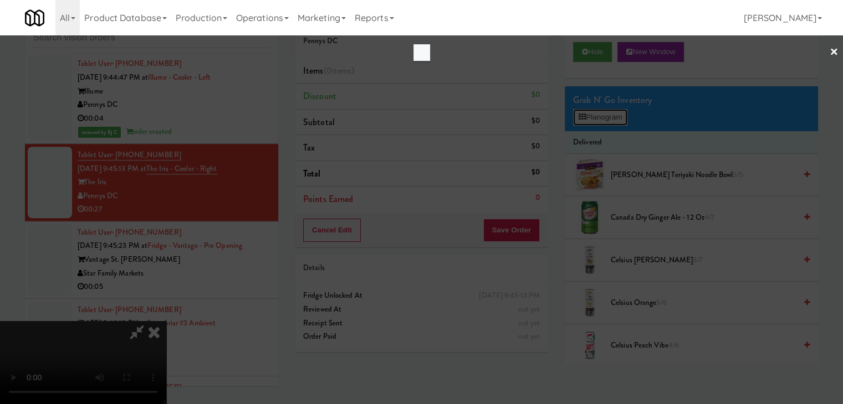
scroll to position [9450, 0]
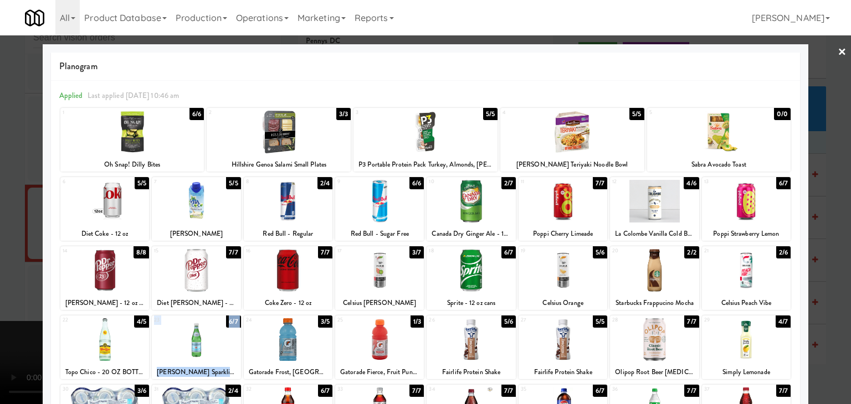
drag, startPoint x: 199, startPoint y: 341, endPoint x: 283, endPoint y: 343, distance: 83.7
drag, startPoint x: 0, startPoint y: 324, endPoint x: 427, endPoint y: 238, distance: 435.3
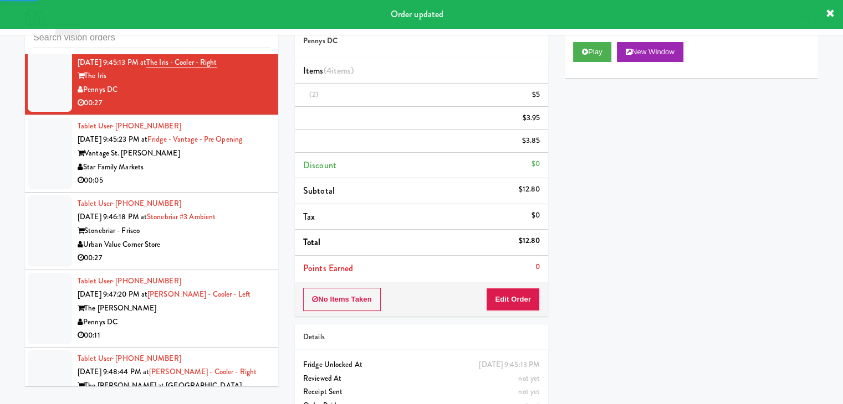
scroll to position [9601, 0]
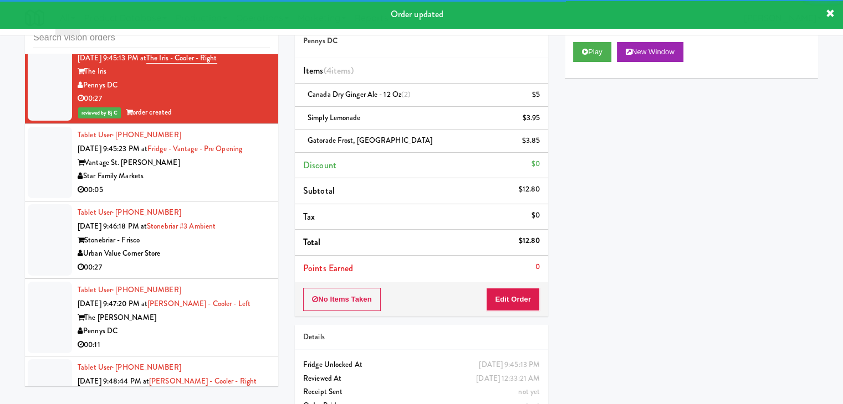
drag, startPoint x: 211, startPoint y: 142, endPoint x: 214, endPoint y: 147, distance: 6.3
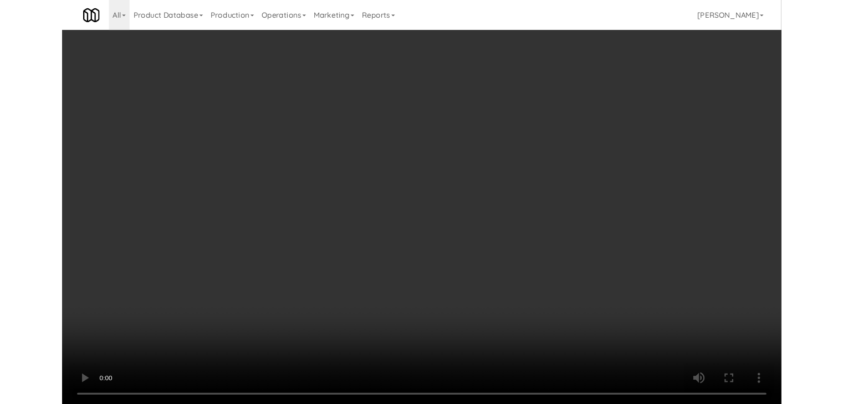
scroll to position [9561, 0]
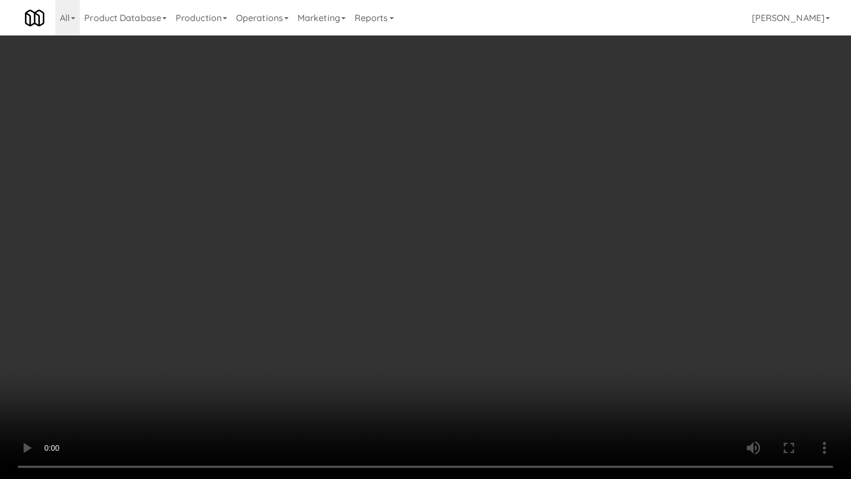
drag, startPoint x: 509, startPoint y: 327, endPoint x: 519, endPoint y: 277, distance: 51.3
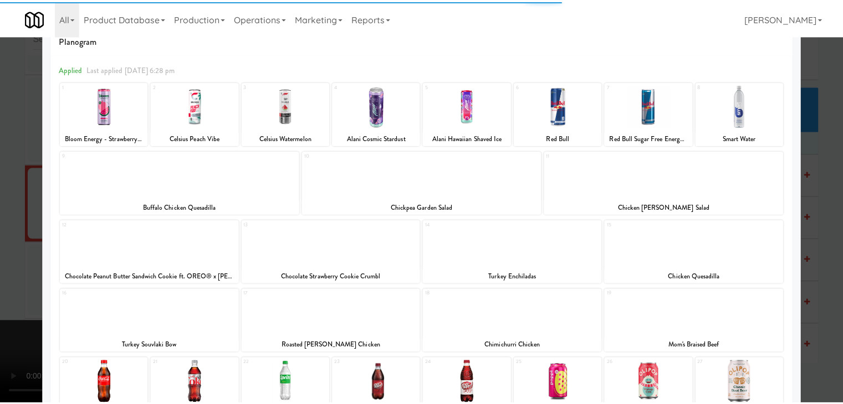
scroll to position [209, 0]
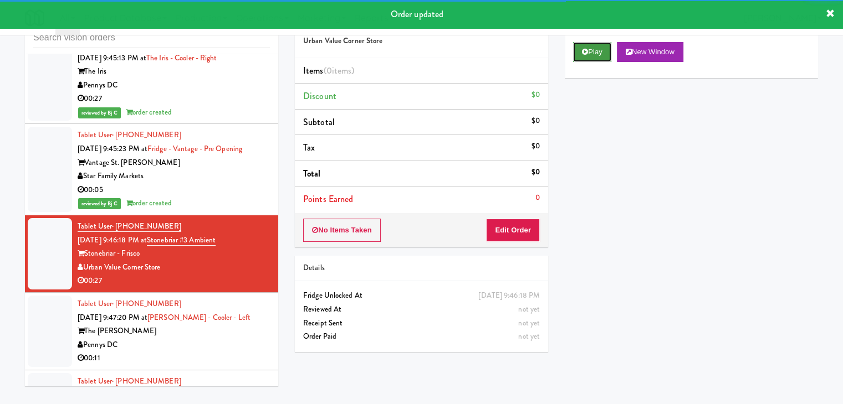
drag, startPoint x: 593, startPoint y: 49, endPoint x: 592, endPoint y: 60, distance: 11.7
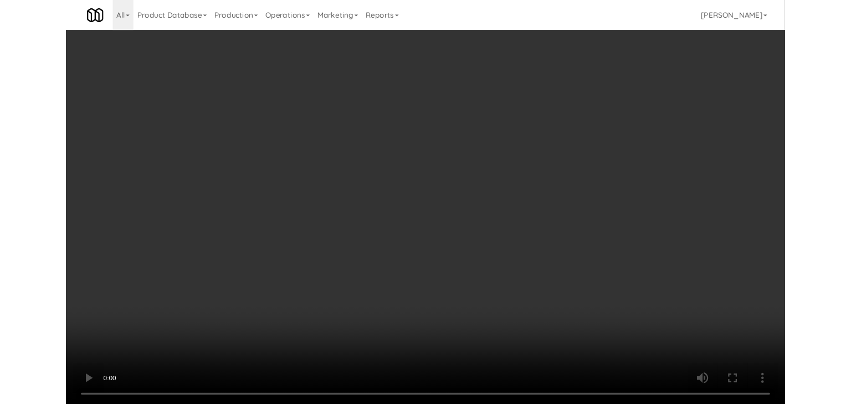
scroll to position [9768, 0]
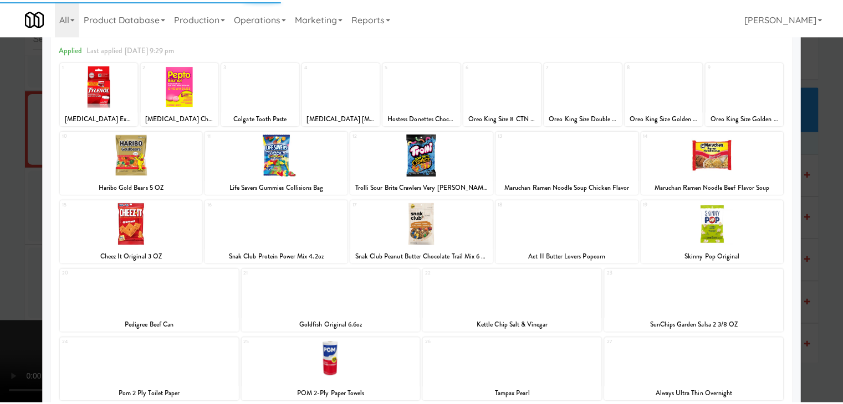
scroll to position [111, 0]
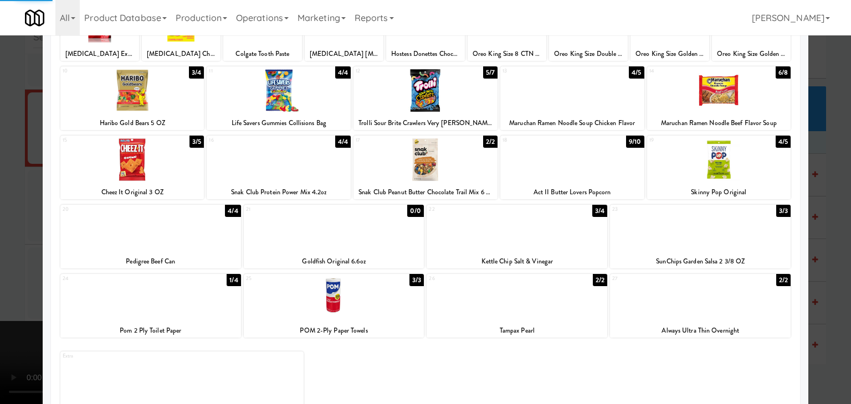
drag, startPoint x: 0, startPoint y: 254, endPoint x: 74, endPoint y: 247, distance: 74.0
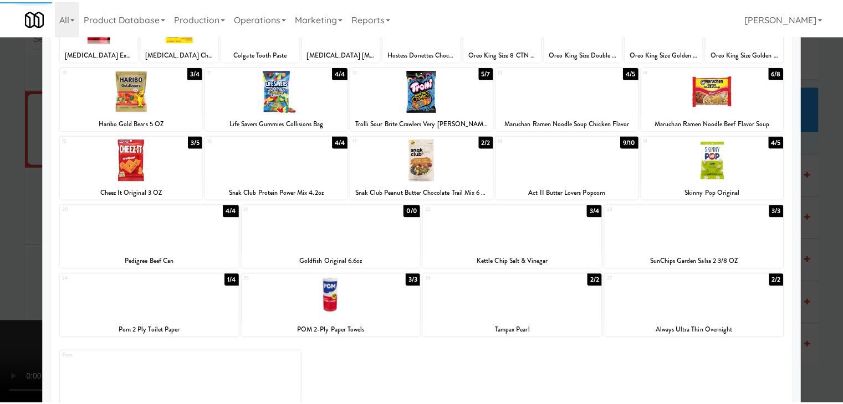
scroll to position [9768, 0]
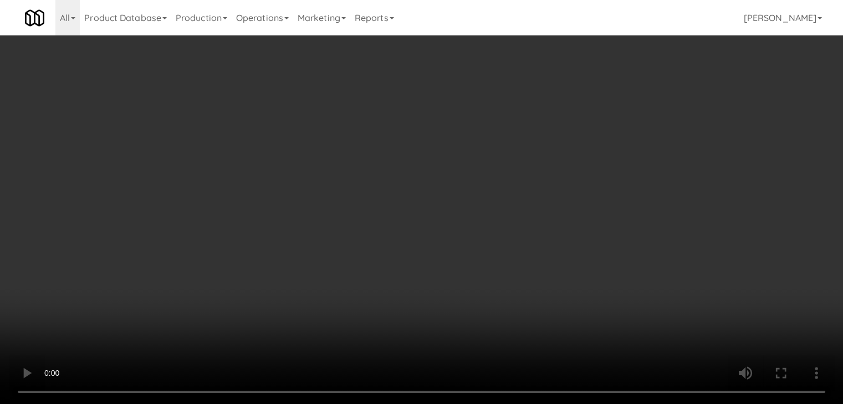
scroll to position [9727, 0]
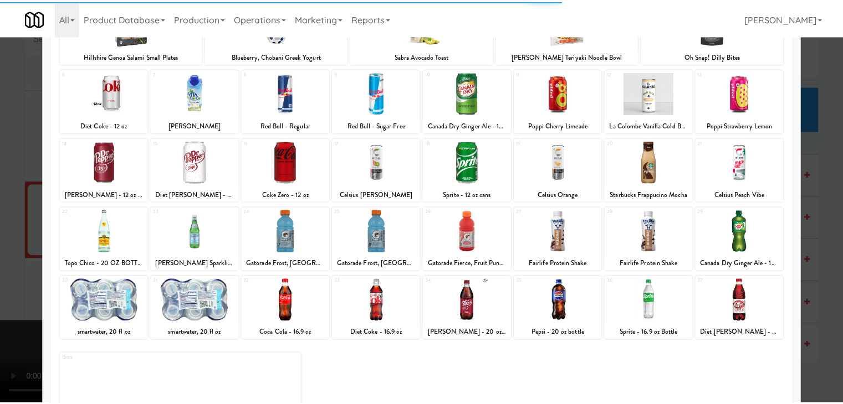
scroll to position [111, 0]
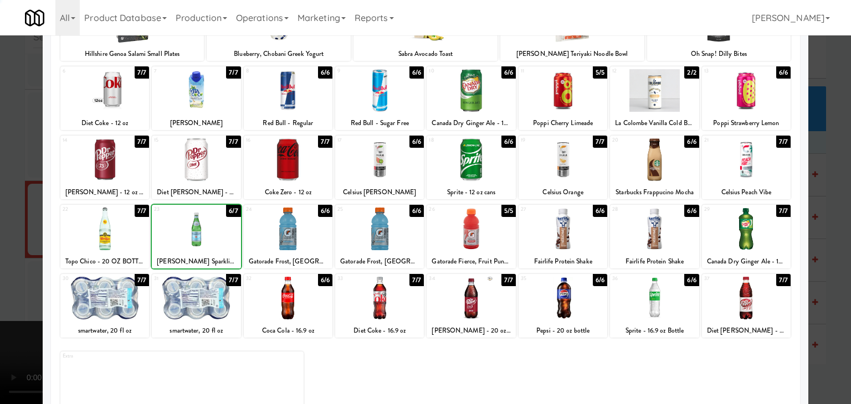
drag, startPoint x: 0, startPoint y: 228, endPoint x: 324, endPoint y: 227, distance: 324.1
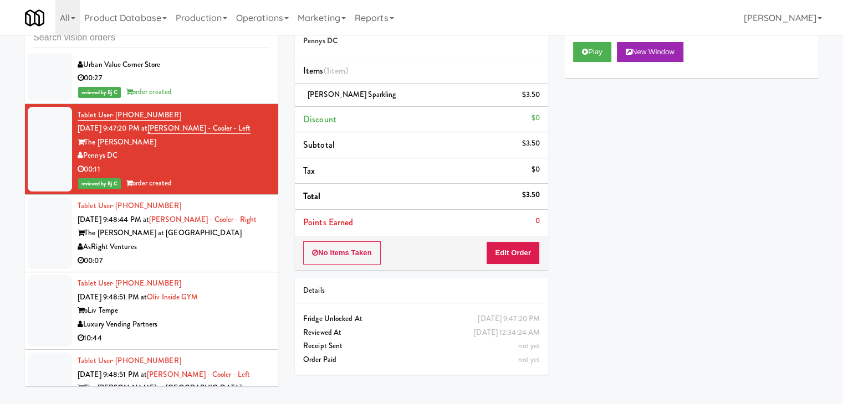
scroll to position [9823, 0]
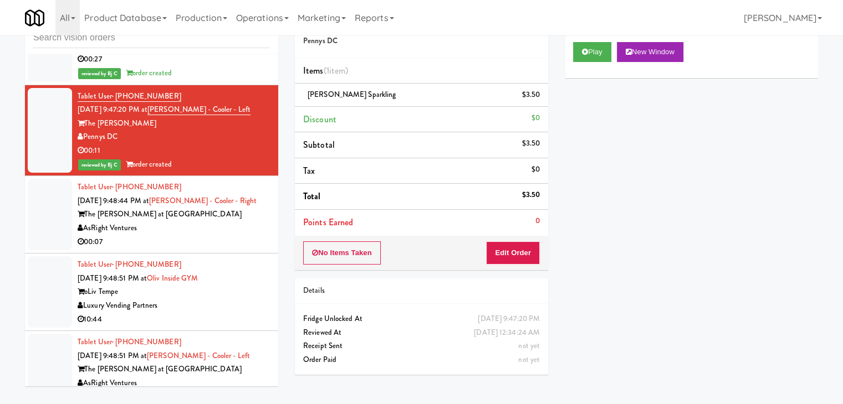
click at [258, 222] on div "AsRight Ventures" at bounding box center [174, 229] width 192 height 14
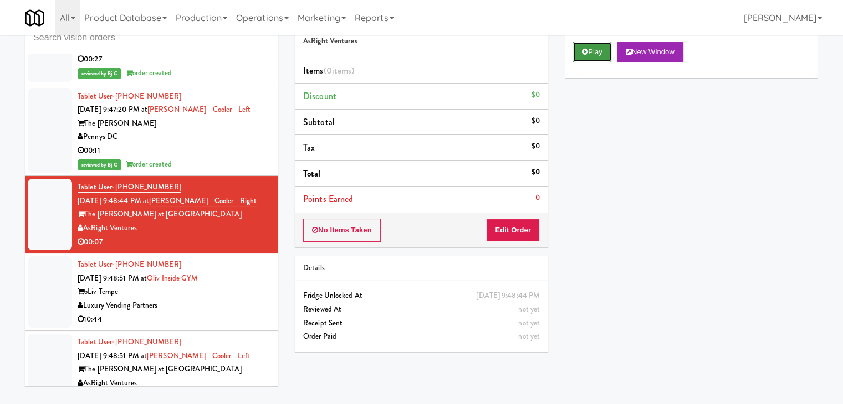
drag, startPoint x: 596, startPoint y: 49, endPoint x: 592, endPoint y: 60, distance: 12.5
click at [596, 49] on button "Play" at bounding box center [592, 52] width 38 height 20
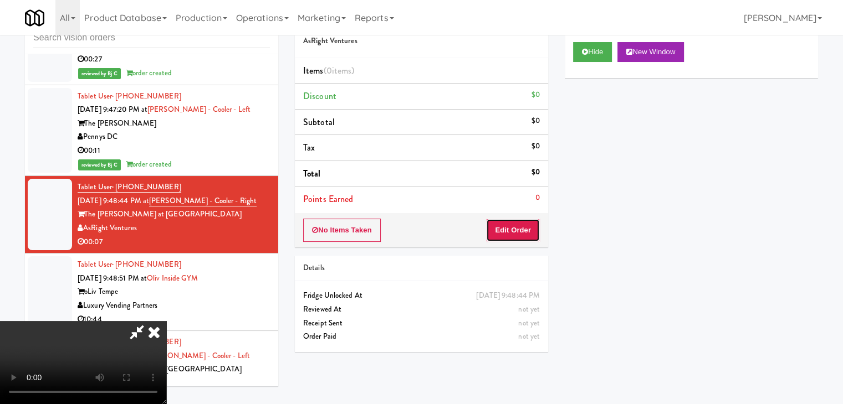
click at [516, 233] on button "Edit Order" at bounding box center [513, 230] width 54 height 23
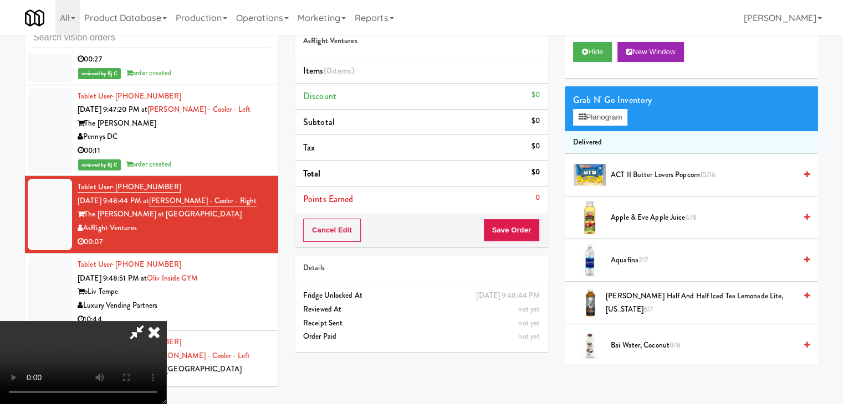
scroll to position [156, 0]
click at [166, 321] on video at bounding box center [83, 362] width 166 height 83
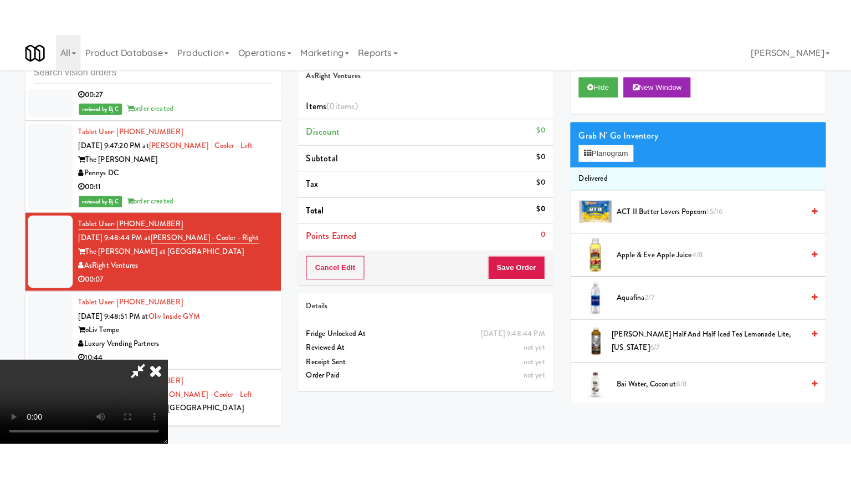
scroll to position [0, 0]
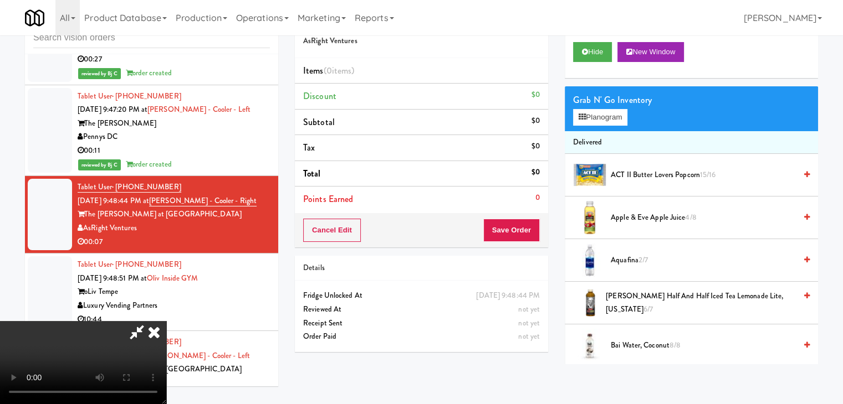
click at [166, 321] on video at bounding box center [83, 362] width 166 height 83
drag, startPoint x: 403, startPoint y: 284, endPoint x: 408, endPoint y: 333, distance: 49.0
click at [166, 321] on video at bounding box center [83, 362] width 166 height 83
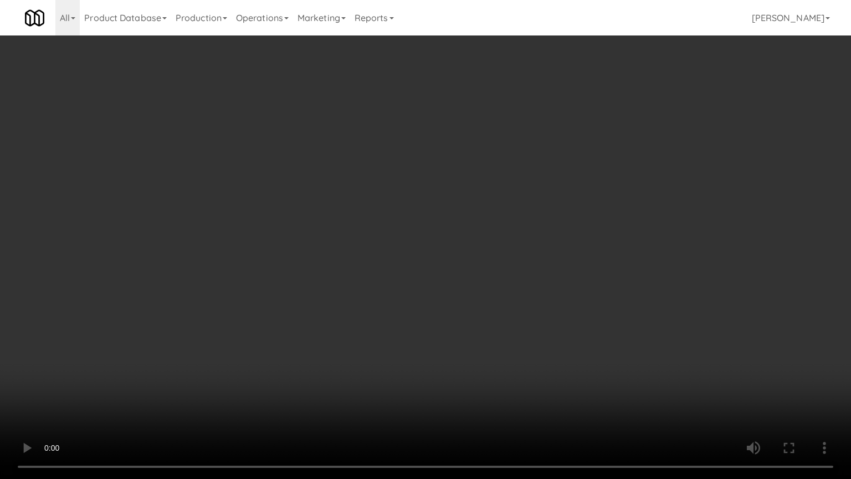
click at [428, 329] on video at bounding box center [425, 239] width 851 height 479
click at [541, 295] on video at bounding box center [425, 239] width 851 height 479
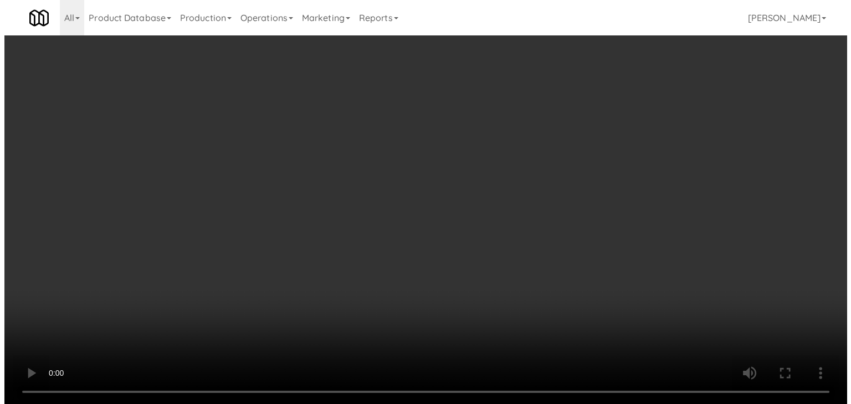
scroll to position [9823, 0]
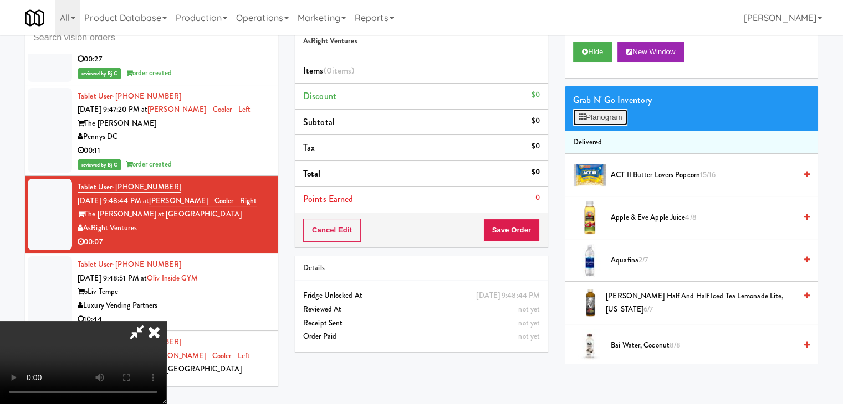
click at [611, 119] on button "Planogram" at bounding box center [600, 117] width 54 height 17
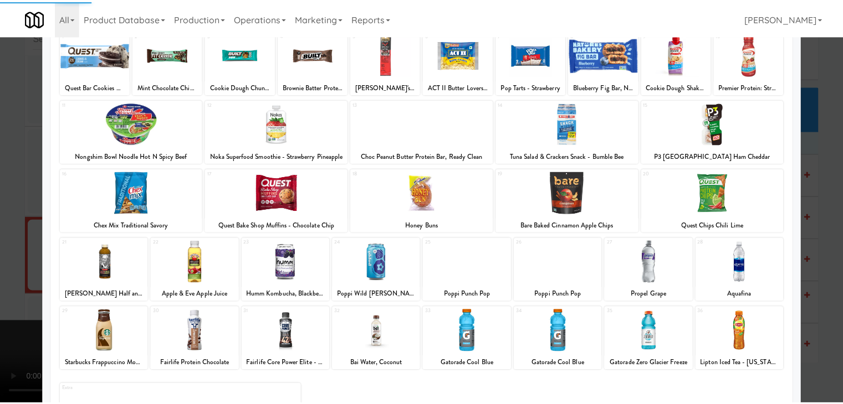
scroll to position [140, 0]
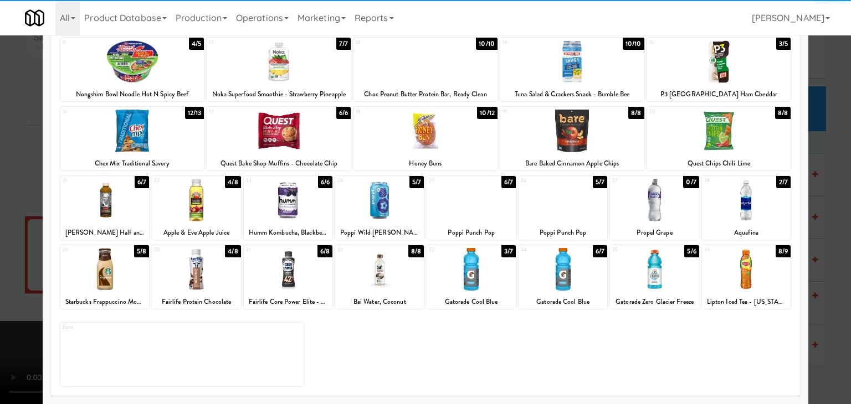
drag, startPoint x: 199, startPoint y: 263, endPoint x: 9, endPoint y: 253, distance: 190.9
click at [199, 263] on div at bounding box center [196, 269] width 89 height 43
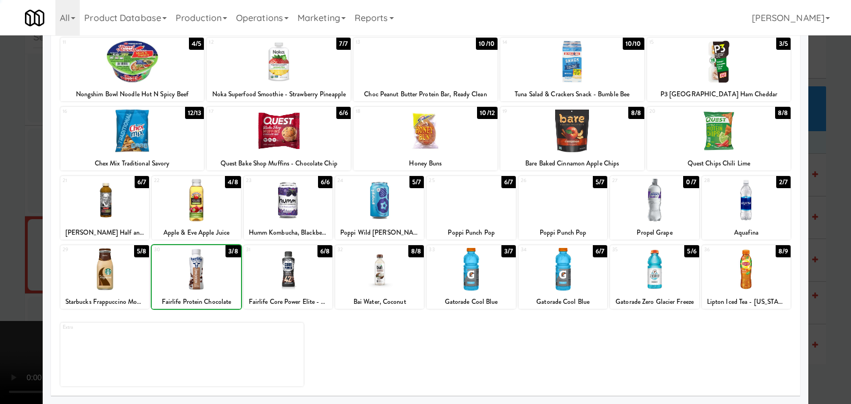
drag, startPoint x: 0, startPoint y: 238, endPoint x: 562, endPoint y: 244, distance: 561.9
click at [44, 234] on div "× Planogram Applied Last applied Thursday 12:01 pm 1 3/6 Quest Bar Cookies & Cr…" at bounding box center [425, 202] width 851 height 404
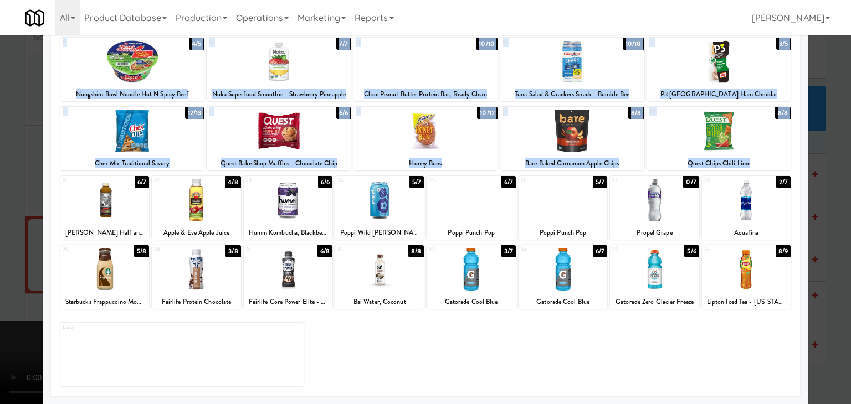
click at [14, 238] on div at bounding box center [425, 202] width 851 height 404
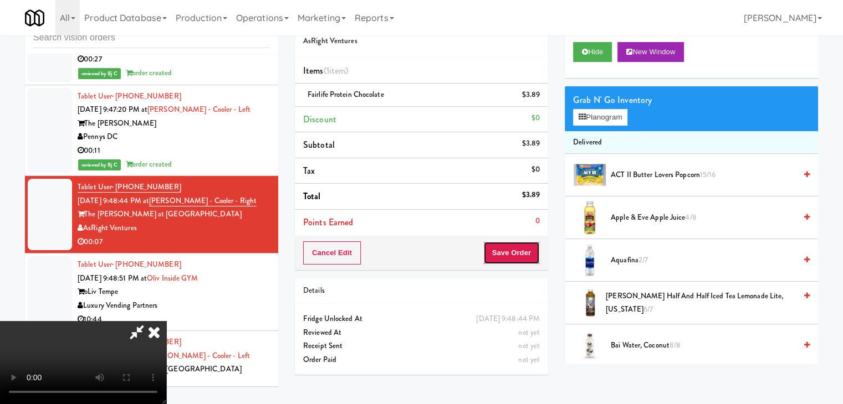
click at [514, 263] on button "Save Order" at bounding box center [511, 253] width 57 height 23
click at [513, 258] on button "Save Order" at bounding box center [511, 253] width 57 height 23
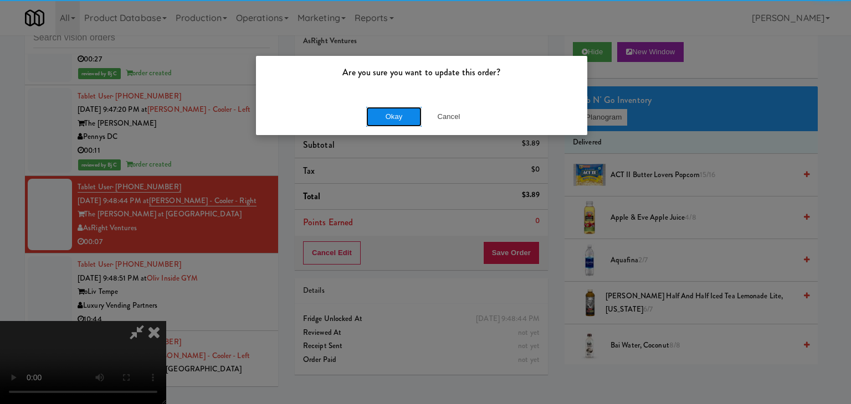
click at [388, 114] on button "Okay" at bounding box center [393, 117] width 55 height 20
click at [388, 114] on body "Are you sure you want to update this order? Okay Cancel Okay Are you sure you w…" at bounding box center [425, 202] width 851 height 404
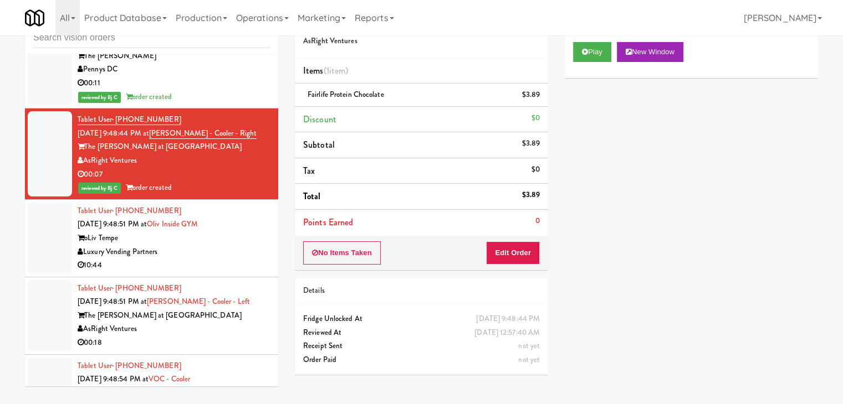
scroll to position [9989, 0]
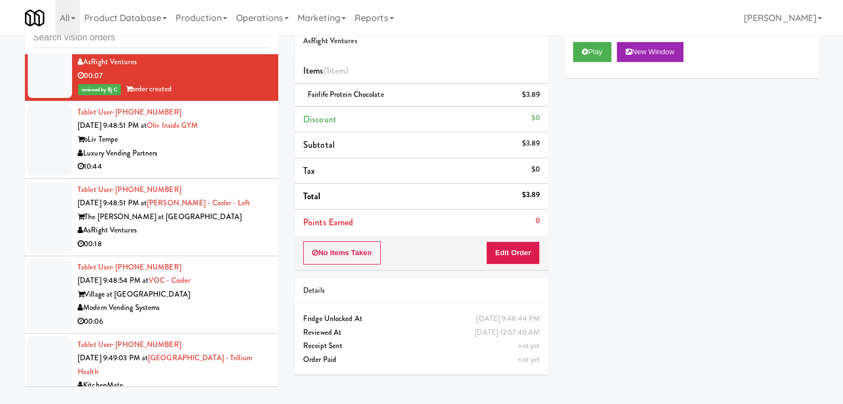
click at [218, 147] on div "Luxury Vending Partners" at bounding box center [174, 154] width 192 height 14
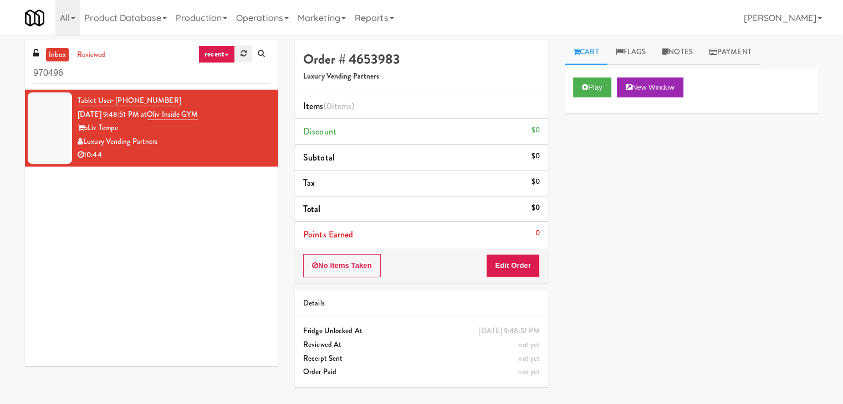
click at [250, 52] on link at bounding box center [243, 53] width 17 height 17
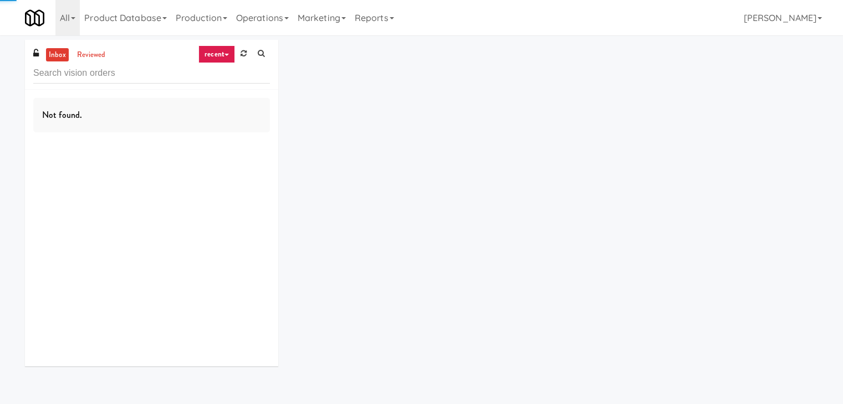
click at [218, 52] on link "recent" at bounding box center [216, 54] width 37 height 18
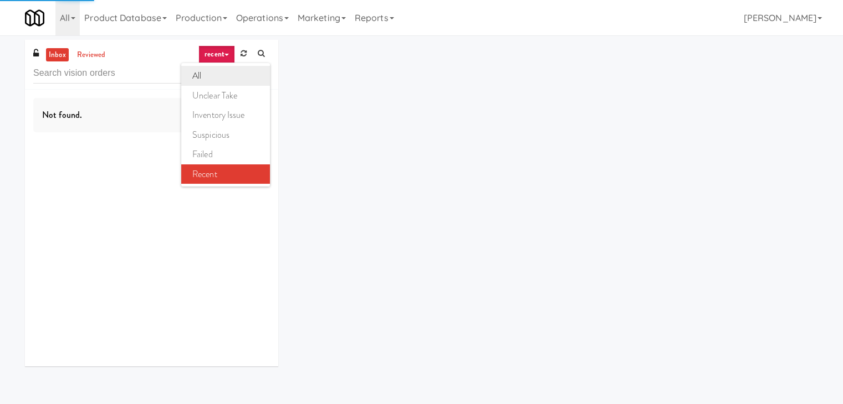
click at [226, 74] on link "all" at bounding box center [225, 76] width 89 height 20
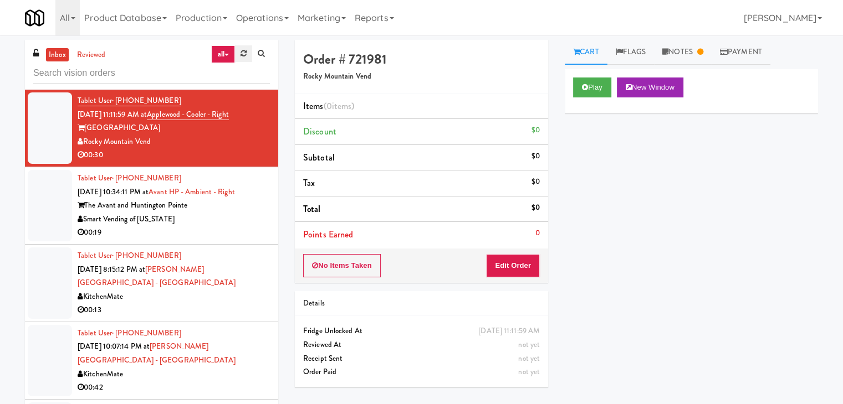
click at [243, 51] on icon at bounding box center [243, 53] width 6 height 7
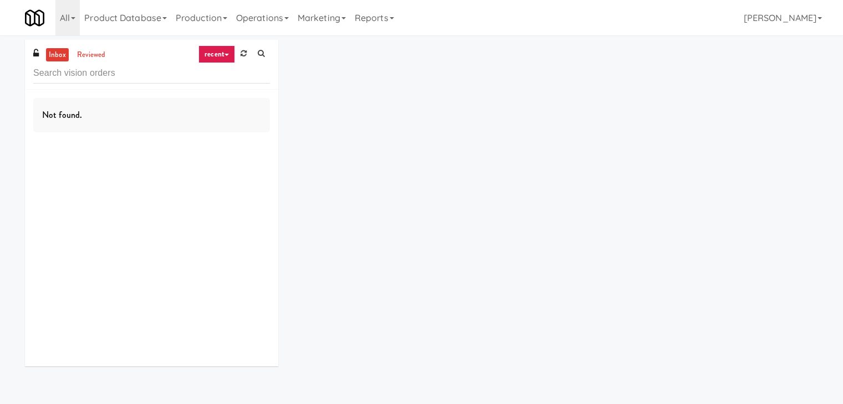
click at [226, 55] on icon at bounding box center [226, 55] width 4 height 2
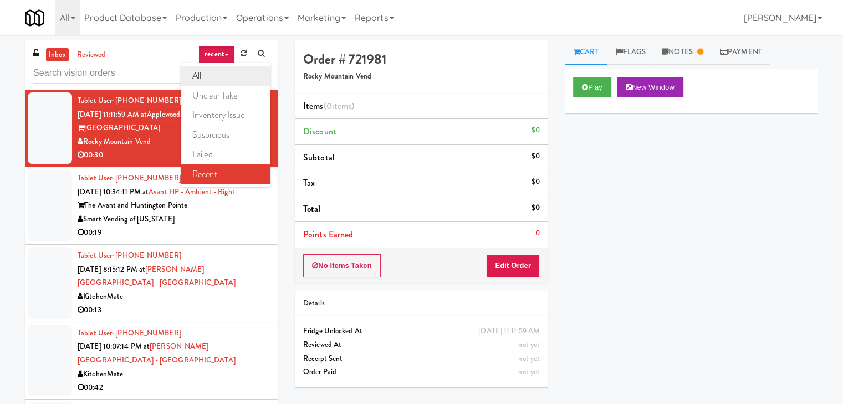
click at [217, 80] on link "all" at bounding box center [225, 76] width 89 height 20
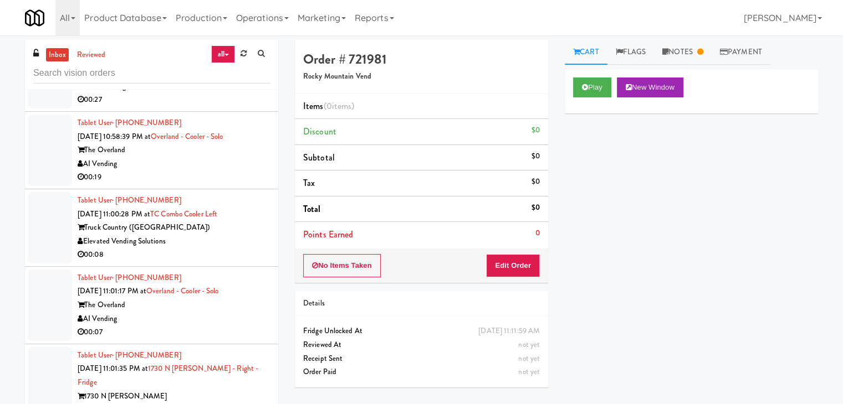
scroll to position [8590, 0]
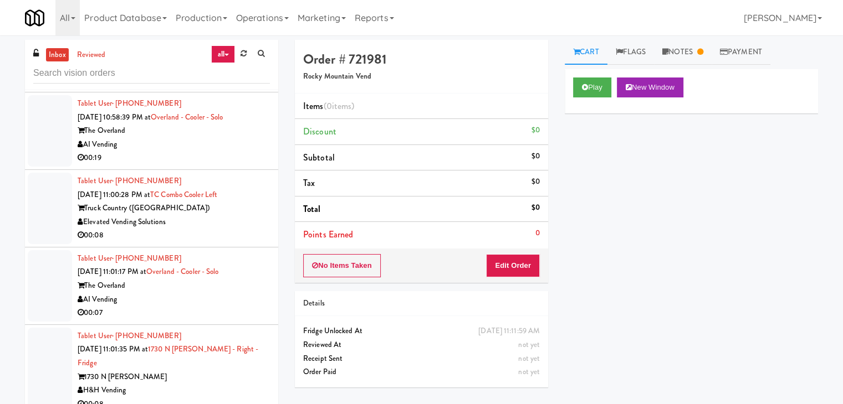
click at [193, 229] on div "00:08" at bounding box center [174, 236] width 192 height 14
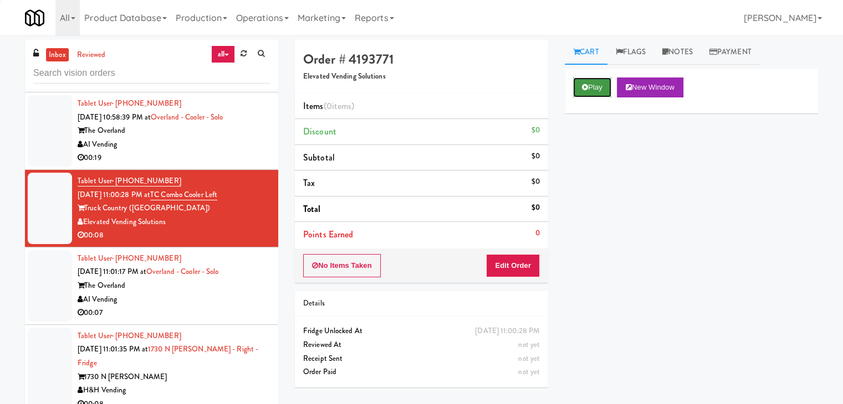
click at [588, 84] on button "Play" at bounding box center [592, 88] width 38 height 20
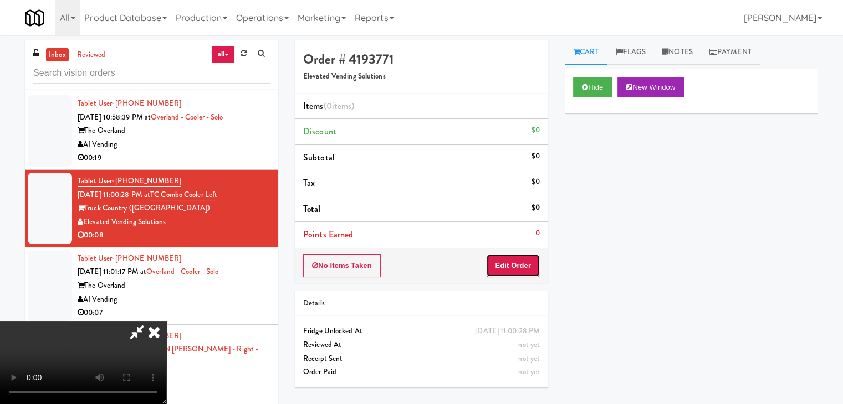
click at [508, 270] on button "Edit Order" at bounding box center [513, 265] width 54 height 23
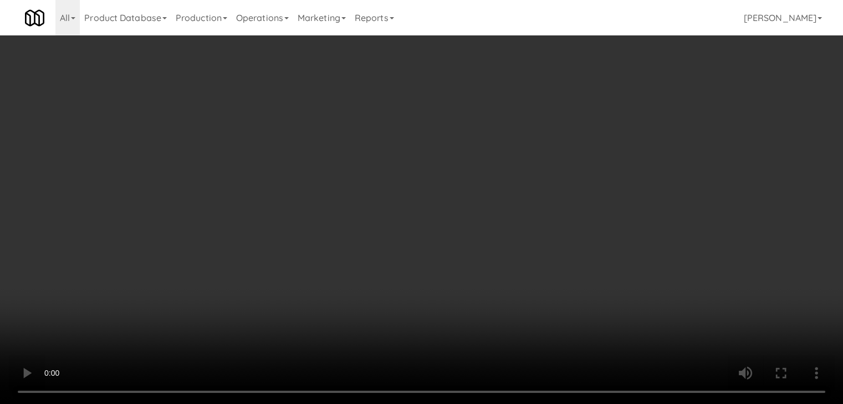
scroll to position [8563, 0]
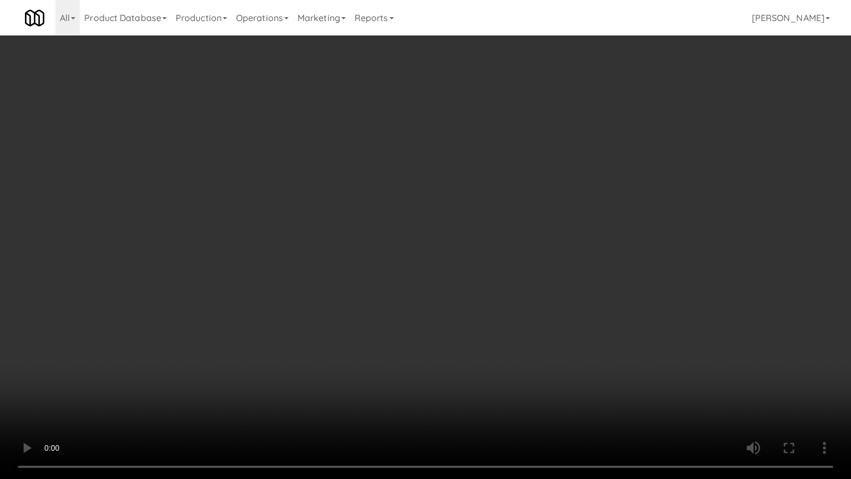
click at [547, 275] on video at bounding box center [425, 239] width 851 height 479
drag, startPoint x: 547, startPoint y: 275, endPoint x: 570, endPoint y: 202, distance: 77.0
click at [547, 275] on video at bounding box center [425, 239] width 851 height 479
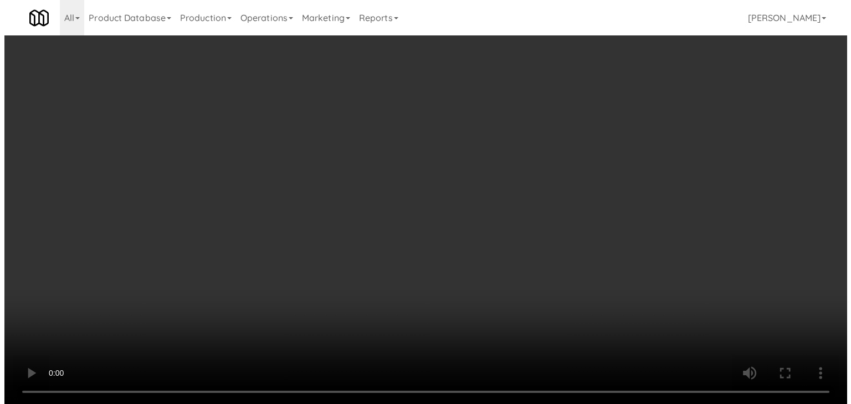
scroll to position [8590, 0]
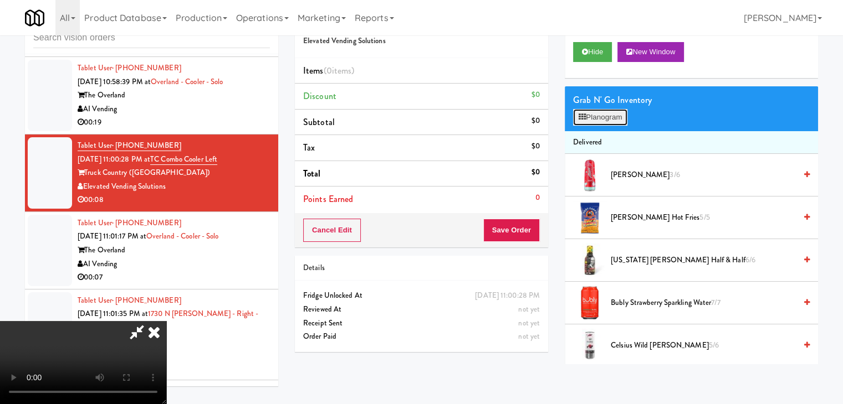
click at [618, 116] on button "Planogram" at bounding box center [600, 117] width 54 height 17
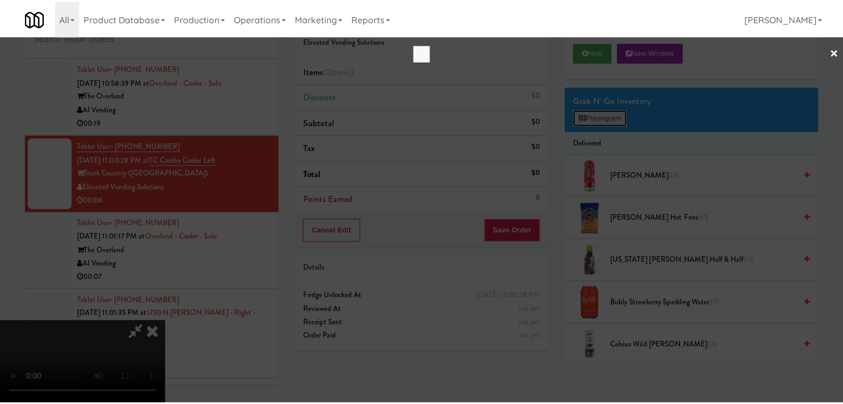
scroll to position [8563, 0]
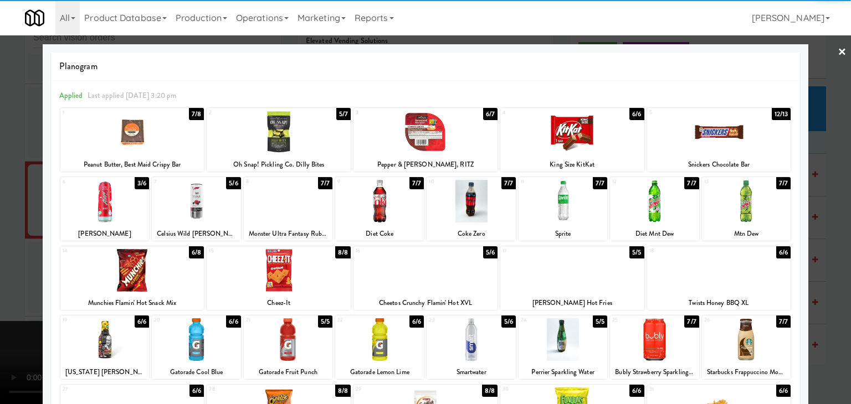
click at [647, 209] on div at bounding box center [654, 201] width 89 height 43
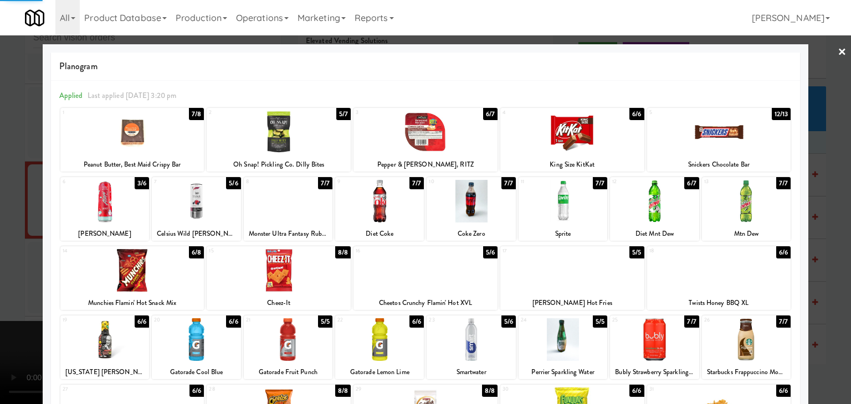
drag, startPoint x: 0, startPoint y: 260, endPoint x: 312, endPoint y: 256, distance: 312.0
click at [14, 255] on div at bounding box center [425, 202] width 851 height 404
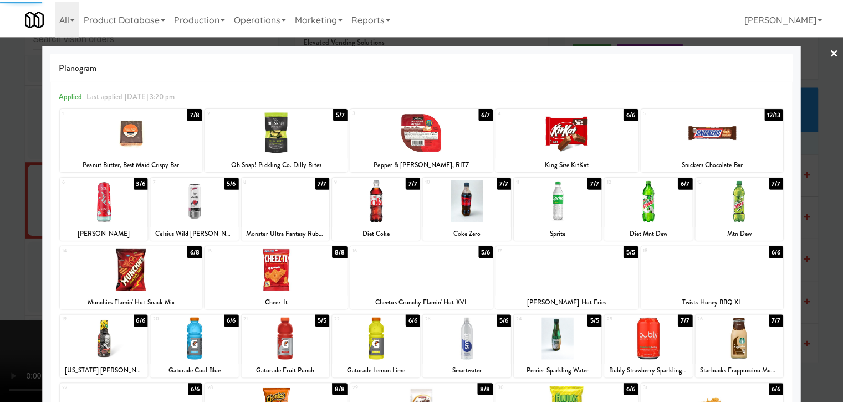
scroll to position [8590, 0]
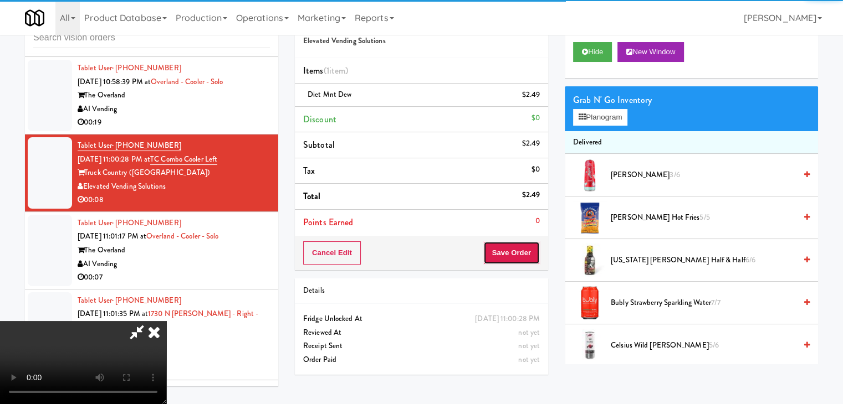
click at [520, 253] on button "Save Order" at bounding box center [511, 253] width 57 height 23
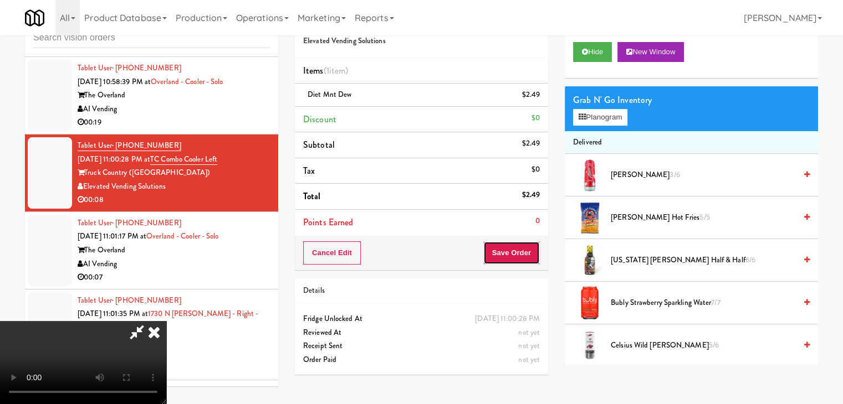
click at [520, 253] on button "Save Order" at bounding box center [511, 253] width 57 height 23
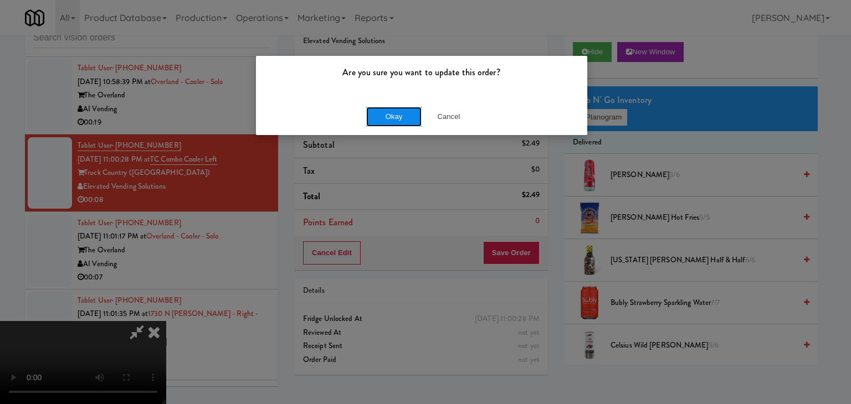
click at [406, 122] on button "Okay" at bounding box center [393, 117] width 55 height 20
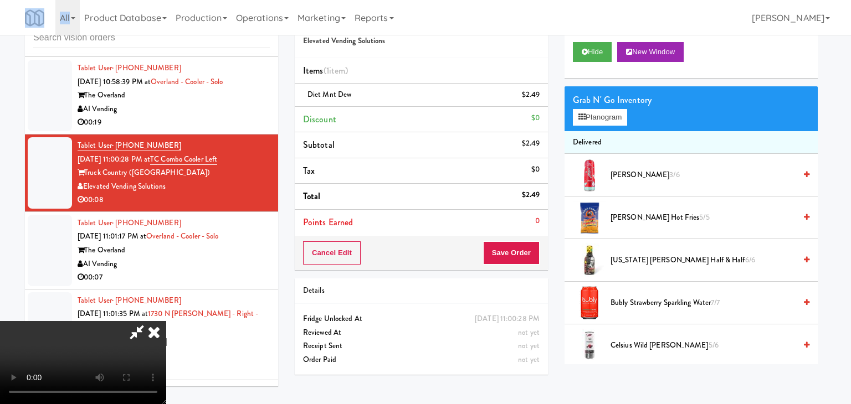
click at [406, 122] on body "Are you sure you want to update this order? Okay Cancel Okay Are you sure you w…" at bounding box center [425, 202] width 851 height 404
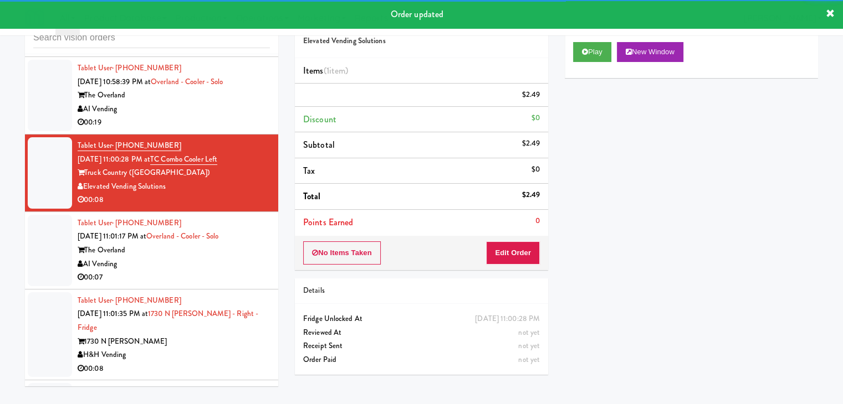
scroll to position [8646, 0]
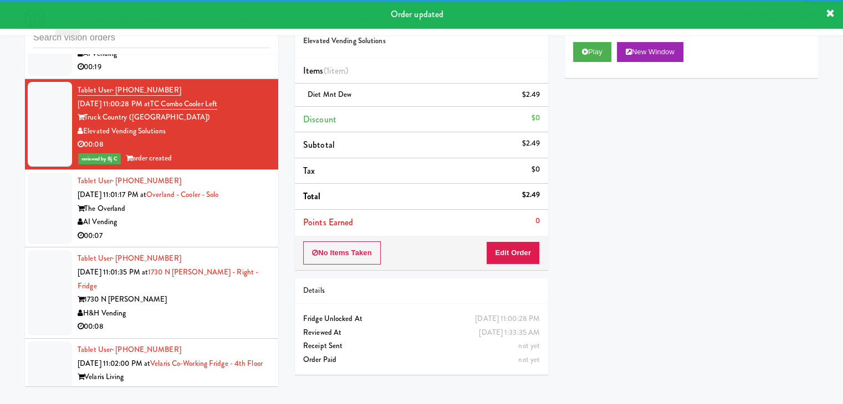
click at [244, 216] on div "AI Vending" at bounding box center [174, 223] width 192 height 14
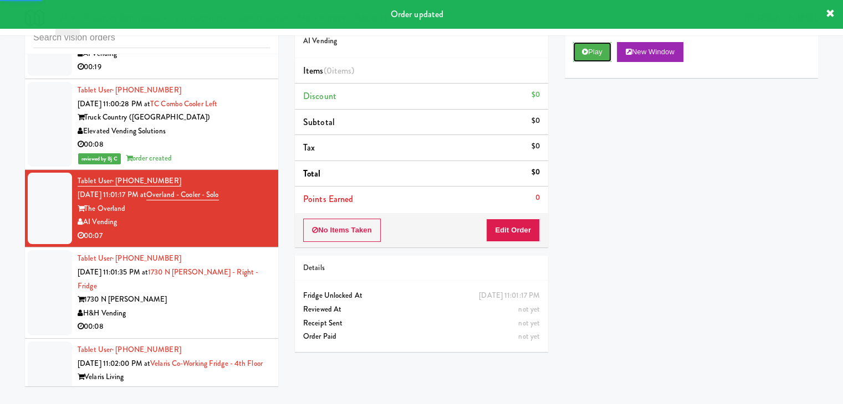
drag, startPoint x: 585, startPoint y: 52, endPoint x: 560, endPoint y: 130, distance: 81.5
click at [586, 54] on icon at bounding box center [585, 51] width 6 height 7
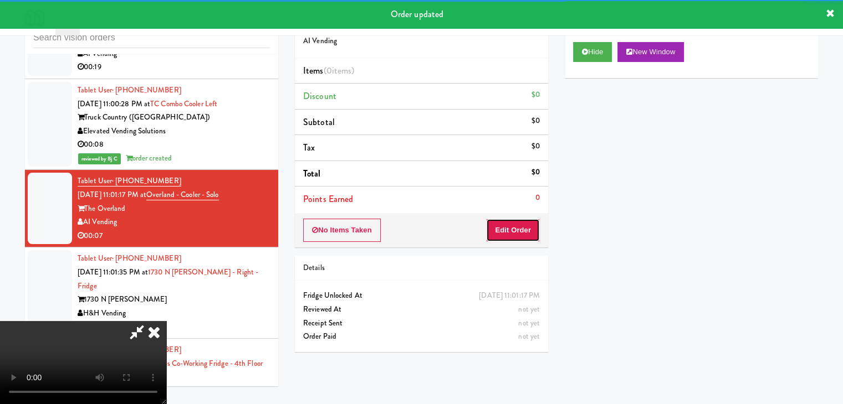
click at [509, 230] on button "Edit Order" at bounding box center [513, 230] width 54 height 23
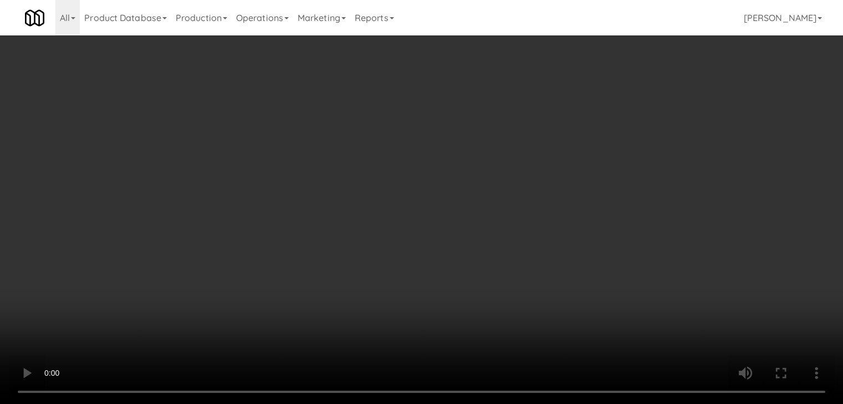
scroll to position [8618, 0]
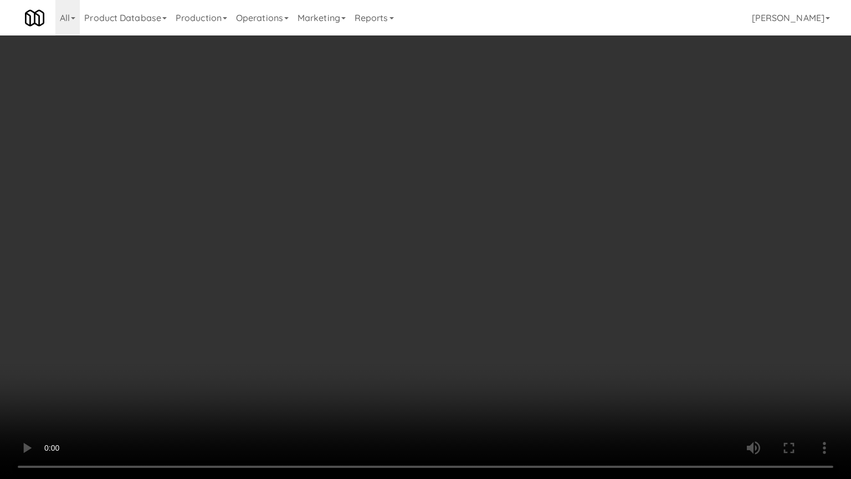
click at [550, 248] on video at bounding box center [425, 239] width 851 height 479
drag, startPoint x: 550, startPoint y: 248, endPoint x: 614, endPoint y: 103, distance: 159.3
click at [552, 245] on video at bounding box center [425, 239] width 851 height 479
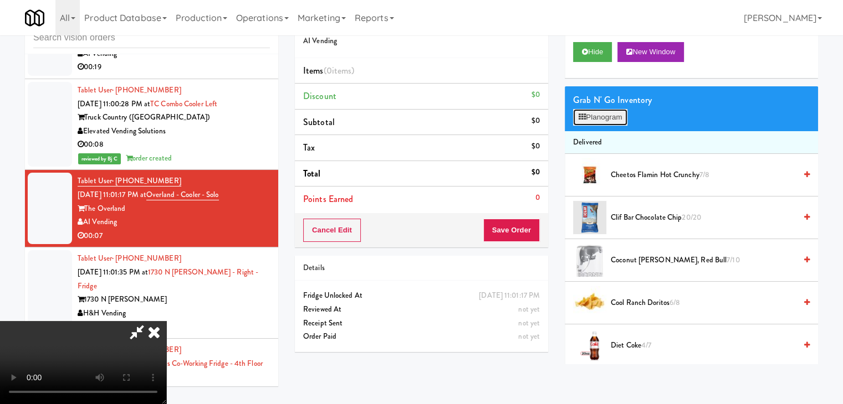
click at [605, 110] on button "Planogram" at bounding box center [600, 117] width 54 height 17
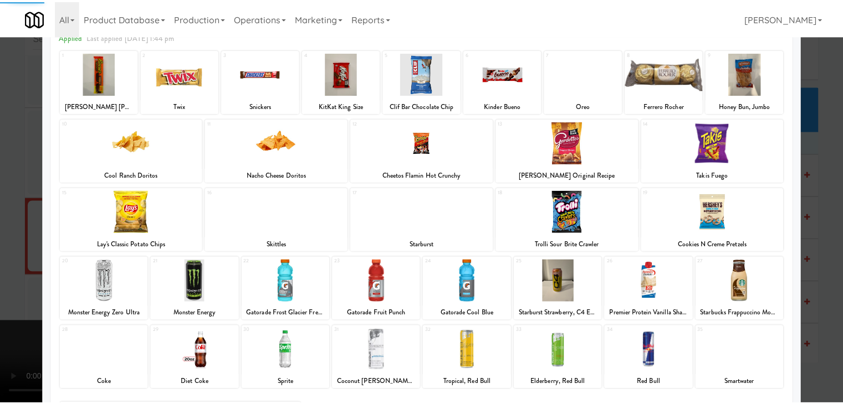
scroll to position [140, 0]
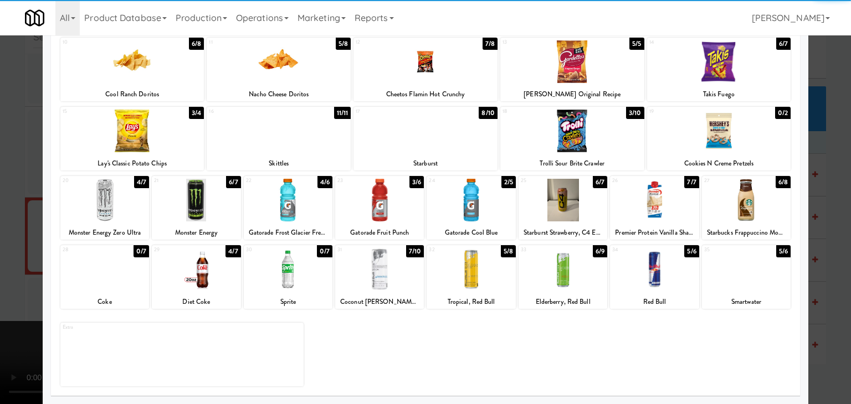
drag, startPoint x: 286, startPoint y: 220, endPoint x: 28, endPoint y: 240, distance: 259.0
click at [285, 220] on div at bounding box center [288, 200] width 89 height 43
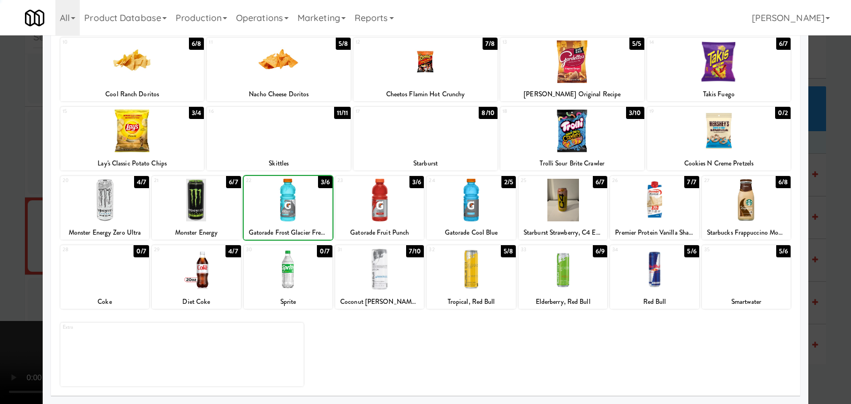
drag, startPoint x: 0, startPoint y: 240, endPoint x: 464, endPoint y: 249, distance: 463.9
click at [47, 234] on div "× Planogram Applied Last applied Saturday 1:44 pm 1 20/20 Reese's King Size 2 2…" at bounding box center [425, 202] width 851 height 404
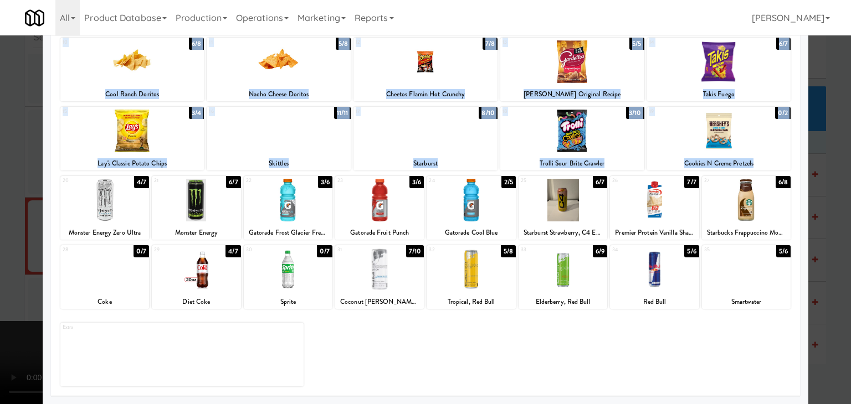
drag, startPoint x: 29, startPoint y: 290, endPoint x: 173, endPoint y: 284, distance: 143.6
click at [31, 289] on div at bounding box center [425, 202] width 851 height 404
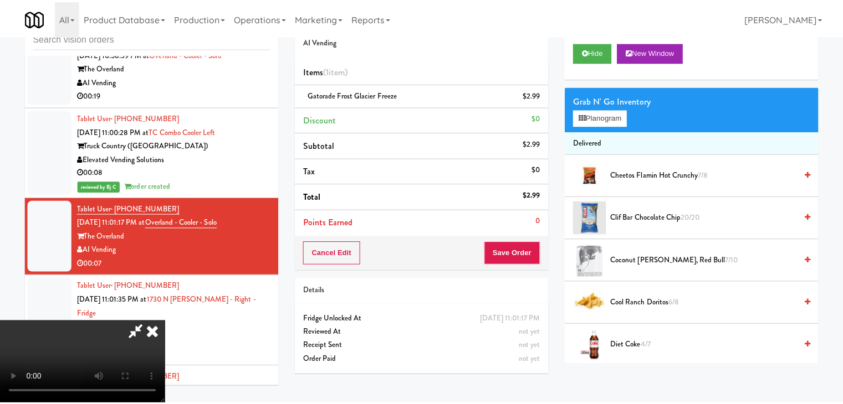
scroll to position [8646, 0]
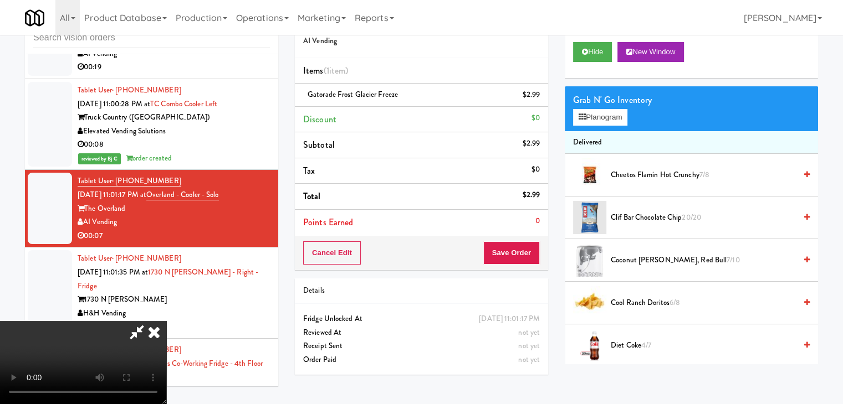
click at [541, 267] on div "Cancel Edit Save Order" at bounding box center [421, 253] width 253 height 34
click at [528, 264] on button "Save Order" at bounding box center [511, 253] width 57 height 23
click at [526, 262] on button "Save Order" at bounding box center [511, 253] width 57 height 23
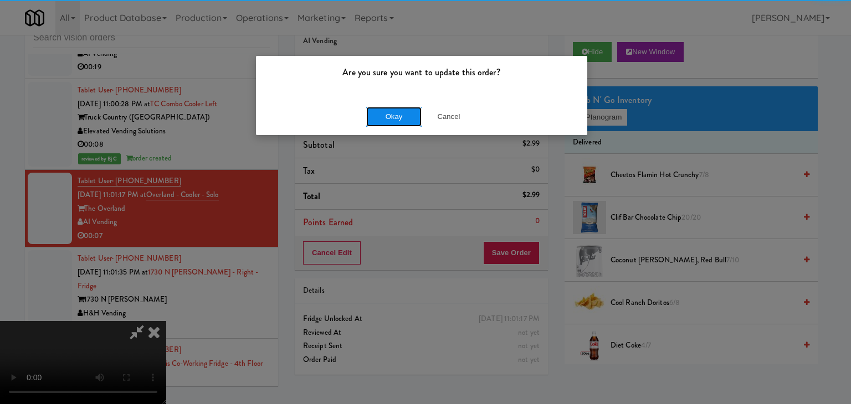
click at [397, 116] on button "Okay" at bounding box center [393, 117] width 55 height 20
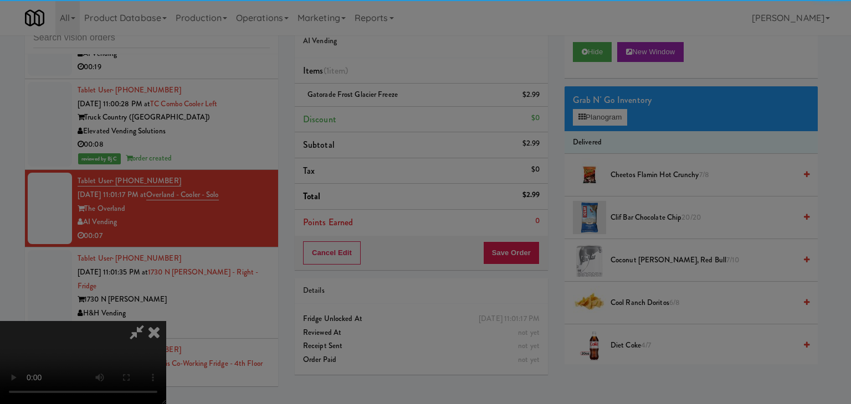
click at [397, 115] on div "Okay Cancel" at bounding box center [421, 96] width 331 height 37
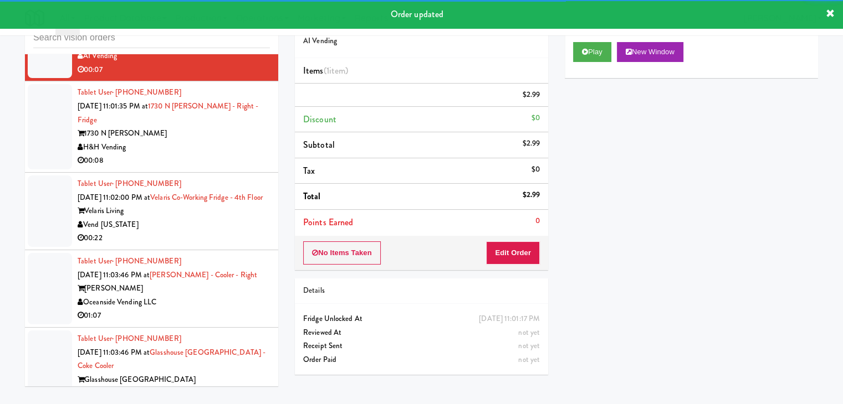
scroll to position [8826, 0]
drag, startPoint x: 219, startPoint y: 105, endPoint x: 286, endPoint y: 115, distance: 67.8
click at [220, 154] on div "00:08" at bounding box center [174, 161] width 192 height 14
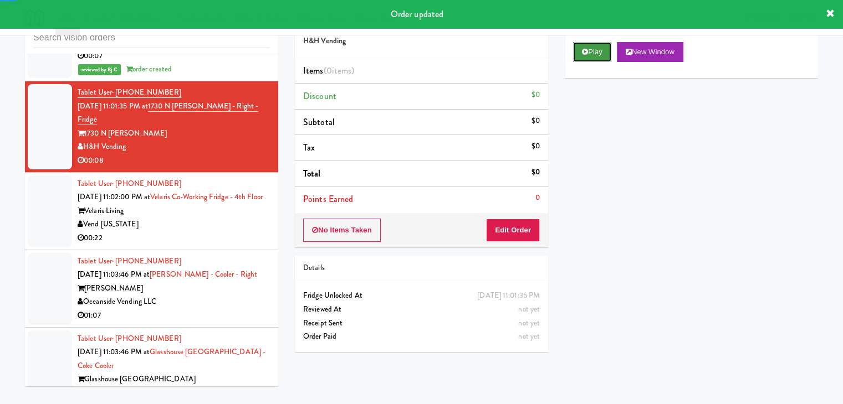
click at [588, 49] on button "Play" at bounding box center [592, 52] width 38 height 20
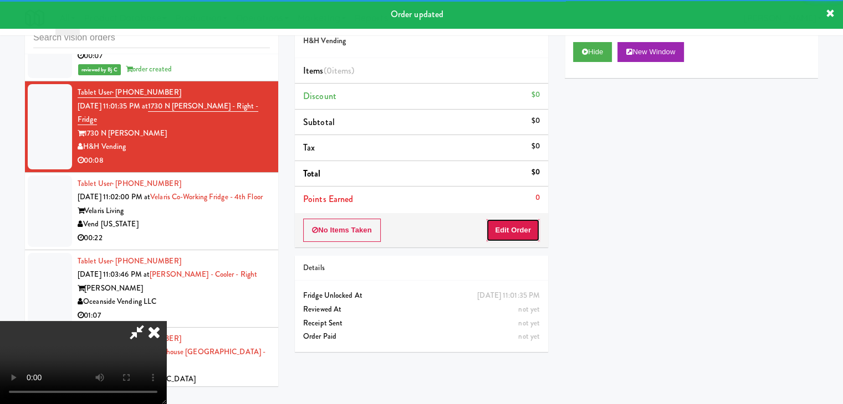
click at [497, 225] on button "Edit Order" at bounding box center [513, 230] width 54 height 23
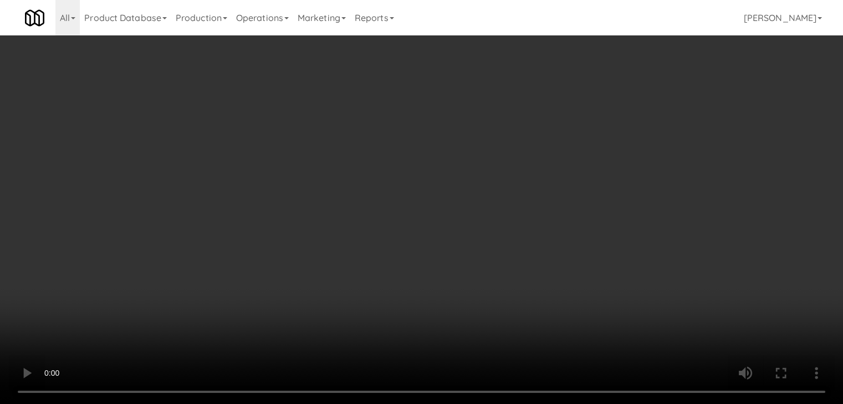
scroll to position [8798, 0]
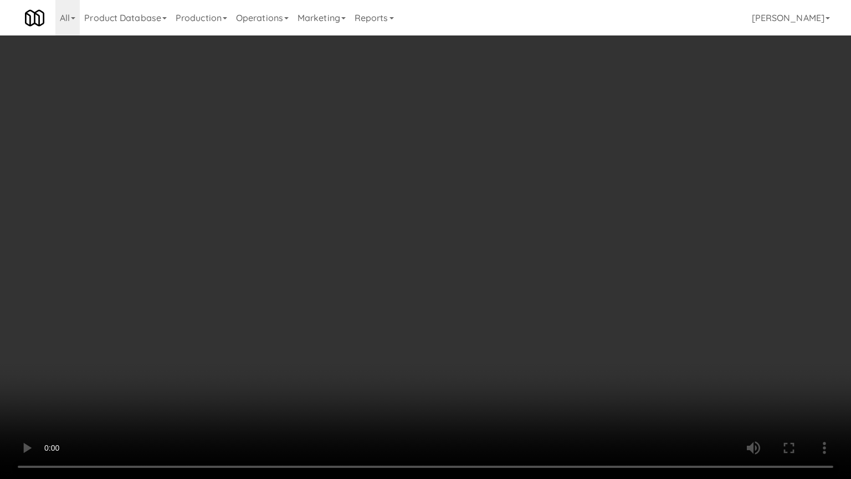
click at [486, 285] on video at bounding box center [425, 239] width 851 height 479
click at [498, 285] on video at bounding box center [425, 239] width 851 height 479
drag, startPoint x: 498, startPoint y: 285, endPoint x: 543, endPoint y: 188, distance: 107.1
click at [501, 280] on video at bounding box center [425, 239] width 851 height 479
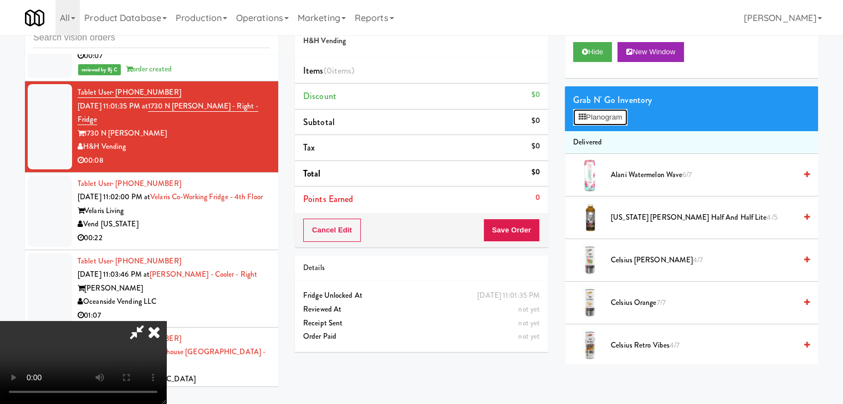
click at [592, 114] on button "Planogram" at bounding box center [600, 117] width 54 height 17
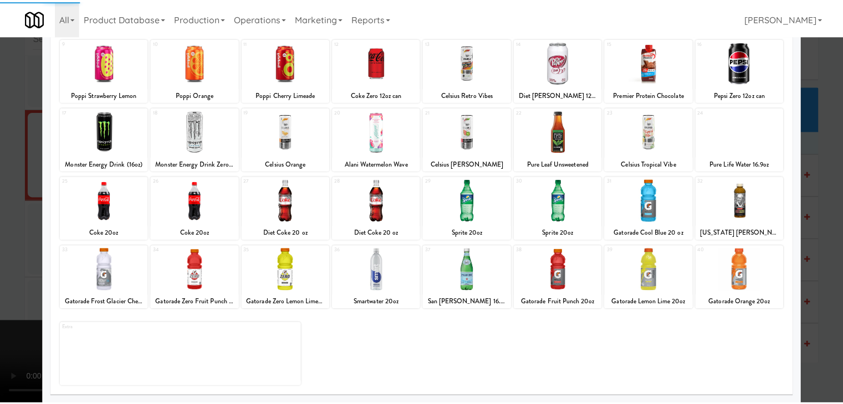
scroll to position [140, 0]
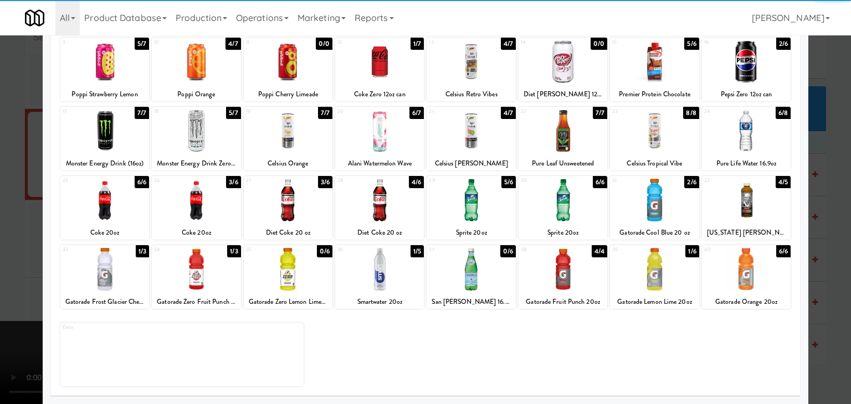
click at [382, 204] on div at bounding box center [379, 200] width 89 height 43
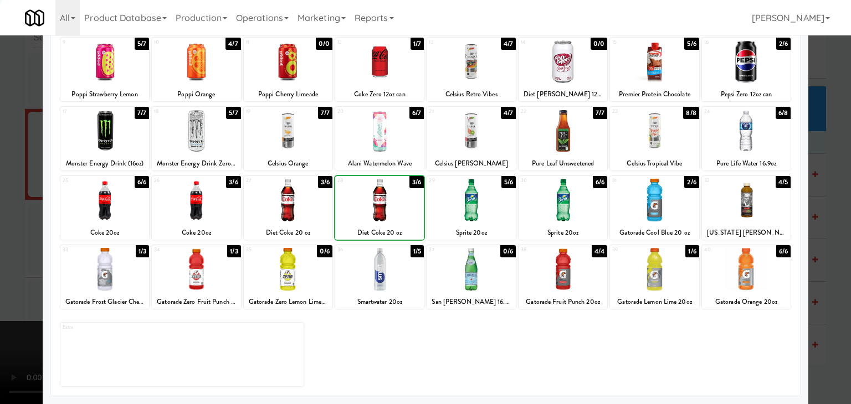
click at [38, 235] on div at bounding box center [425, 202] width 851 height 404
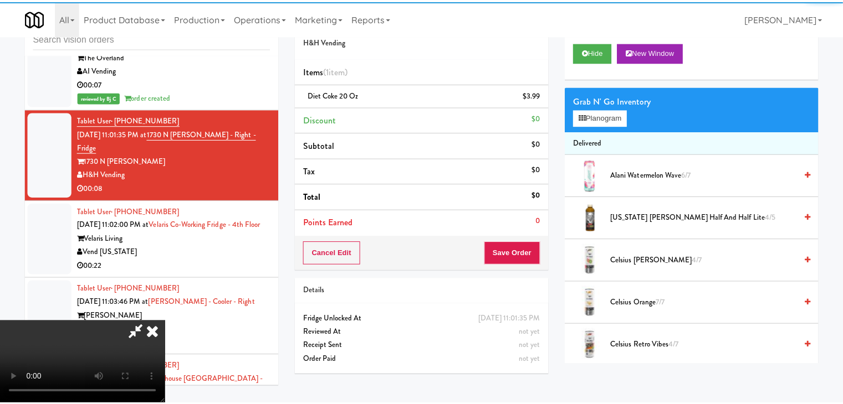
scroll to position [8826, 0]
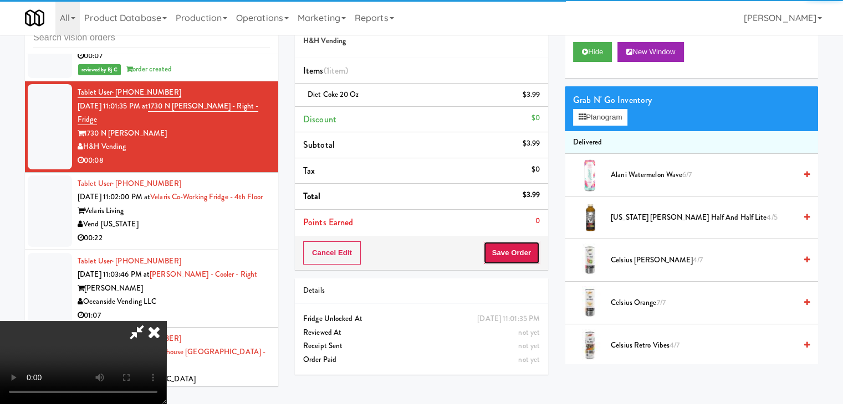
click at [532, 257] on button "Save Order" at bounding box center [511, 253] width 57 height 23
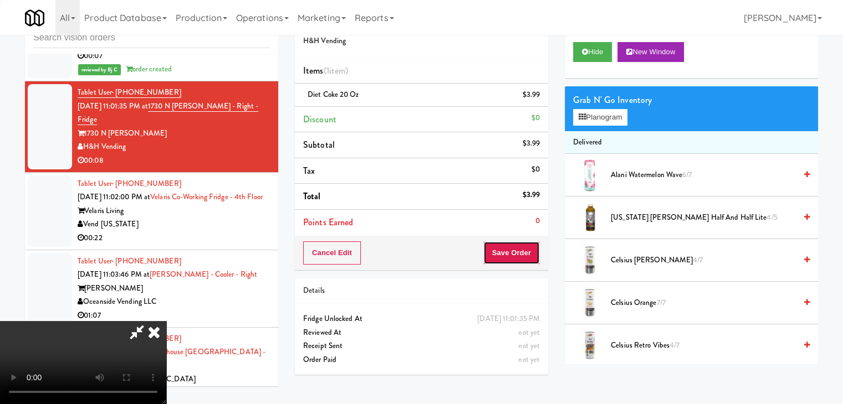
click at [530, 257] on button "Save Order" at bounding box center [511, 253] width 57 height 23
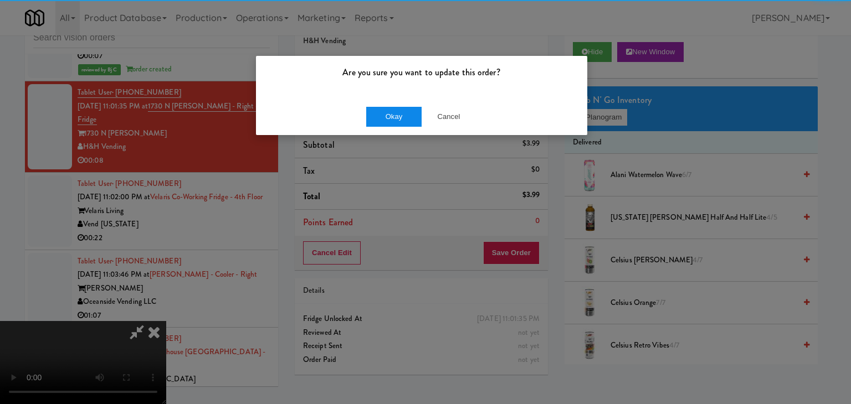
drag, startPoint x: 403, startPoint y: 132, endPoint x: 408, endPoint y: 123, distance: 10.2
click at [406, 127] on div "Okay Cancel" at bounding box center [421, 116] width 331 height 37
click at [410, 120] on button "Okay" at bounding box center [393, 117] width 55 height 20
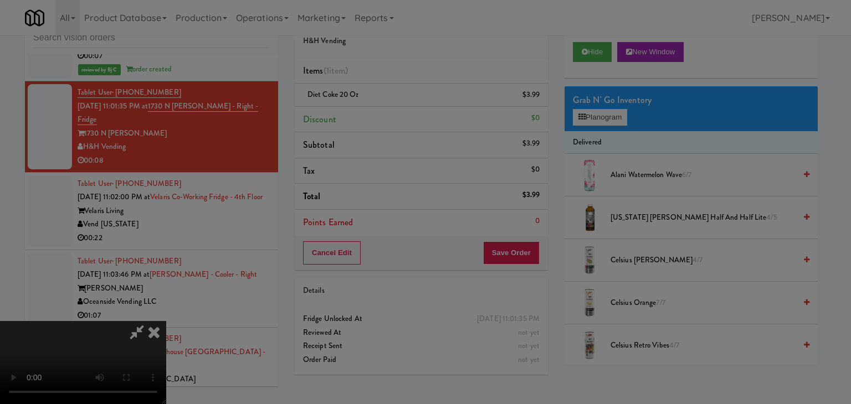
click at [410, 115] on div "Okay Cancel" at bounding box center [421, 96] width 331 height 37
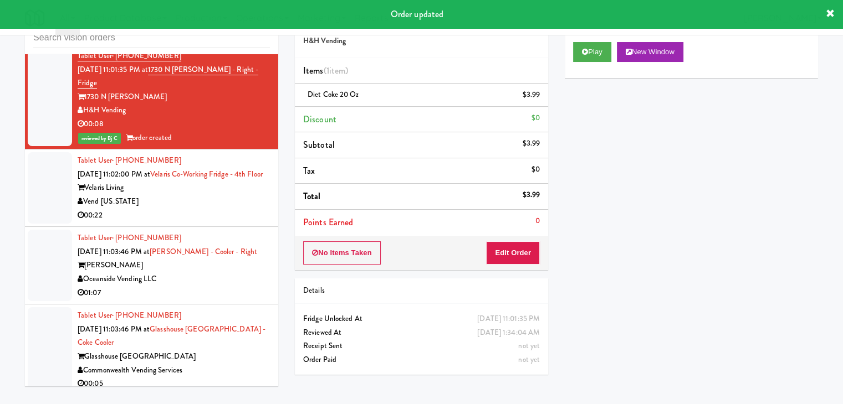
scroll to position [8881, 0]
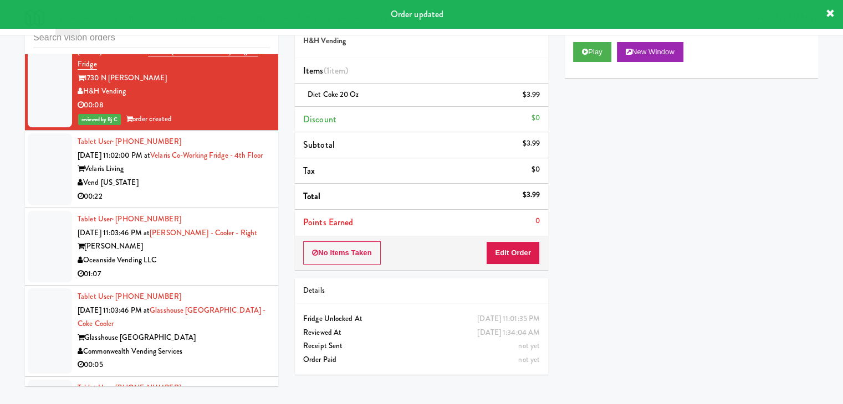
drag, startPoint x: 233, startPoint y: 129, endPoint x: 237, endPoint y: 135, distance: 6.8
click at [235, 176] on div "Vend [US_STATE]" at bounding box center [174, 183] width 192 height 14
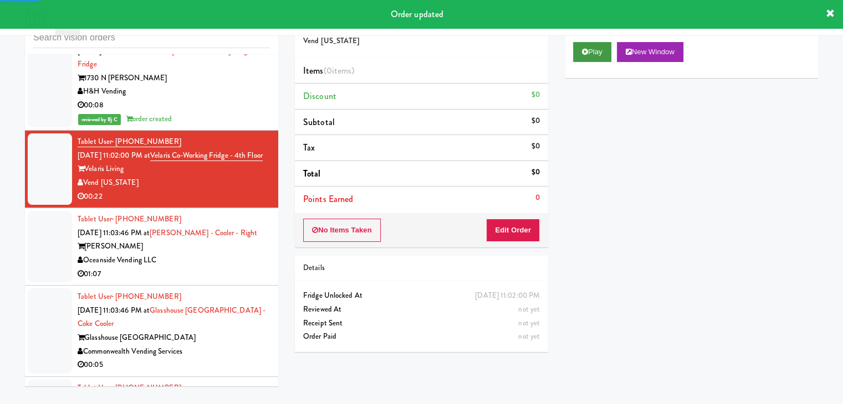
drag, startPoint x: 601, startPoint y: 38, endPoint x: 595, endPoint y: 60, distance: 22.6
click at [601, 40] on div "Play New Window" at bounding box center [691, 56] width 253 height 44
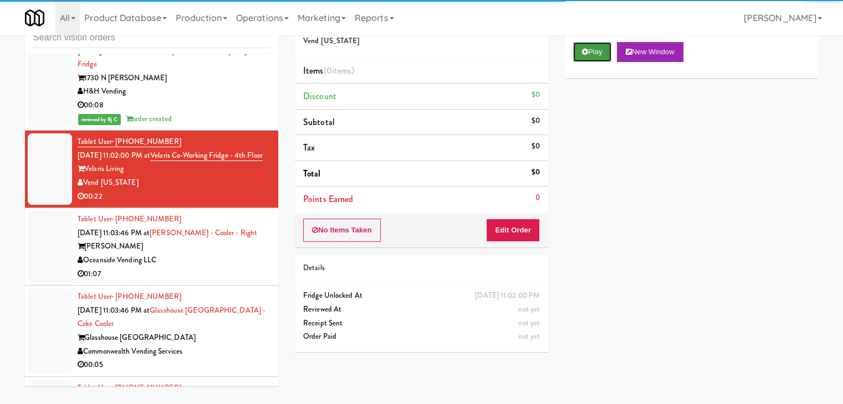
click at [596, 50] on button "Play" at bounding box center [592, 52] width 38 height 20
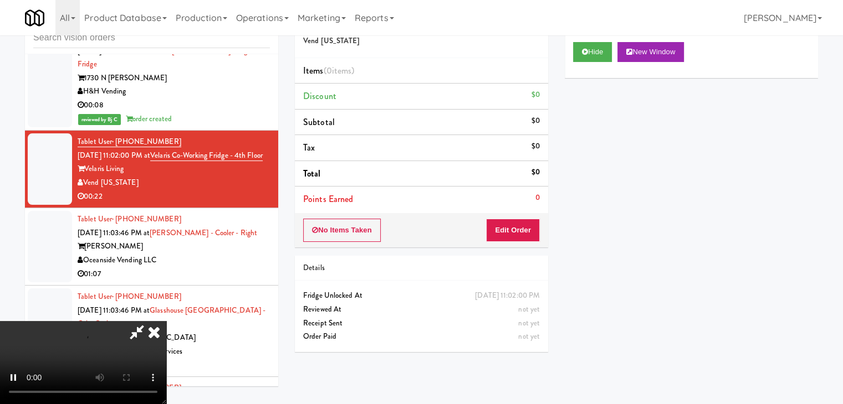
click at [520, 218] on div "No Items Taken Edit Order" at bounding box center [421, 230] width 253 height 34
click at [517, 224] on button "Edit Order" at bounding box center [513, 230] width 54 height 23
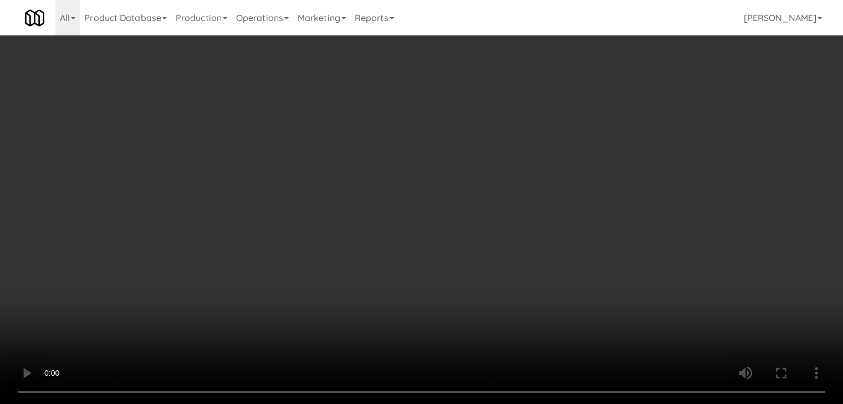
scroll to position [8853, 0]
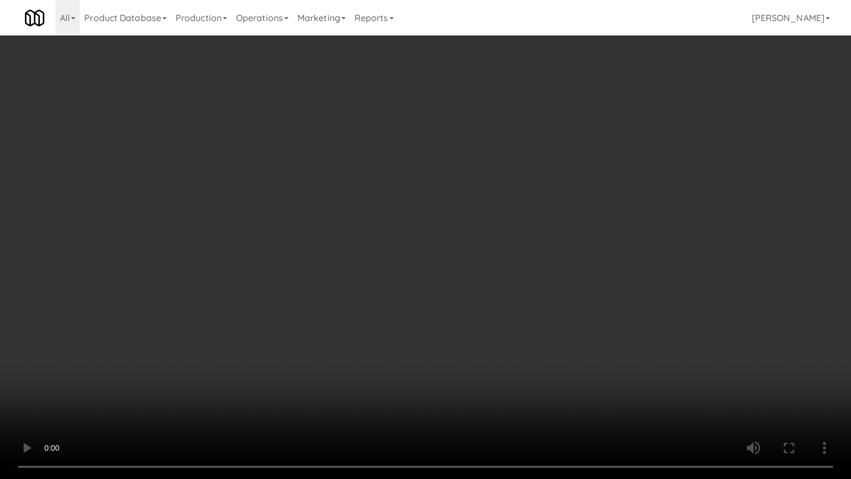
click at [523, 295] on video at bounding box center [425, 239] width 851 height 479
click at [524, 295] on video at bounding box center [425, 239] width 851 height 479
click at [542, 296] on video at bounding box center [425, 239] width 851 height 479
click at [551, 291] on video at bounding box center [425, 239] width 851 height 479
click at [568, 284] on video at bounding box center [425, 239] width 851 height 479
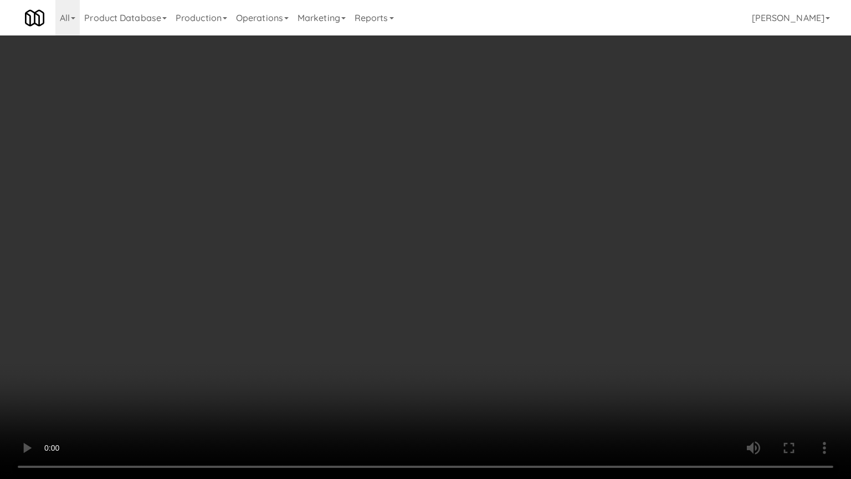
click at [568, 284] on video at bounding box center [425, 239] width 851 height 479
click at [570, 285] on video at bounding box center [425, 239] width 851 height 479
click at [570, 283] on video at bounding box center [425, 239] width 851 height 479
click at [575, 288] on video at bounding box center [425, 239] width 851 height 479
drag, startPoint x: 575, startPoint y: 288, endPoint x: 577, endPoint y: 279, distance: 9.1
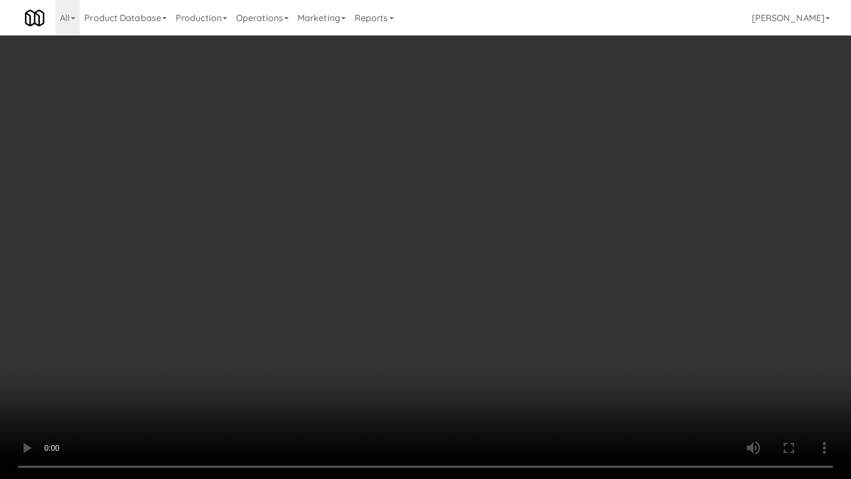
click at [577, 281] on video at bounding box center [425, 239] width 851 height 479
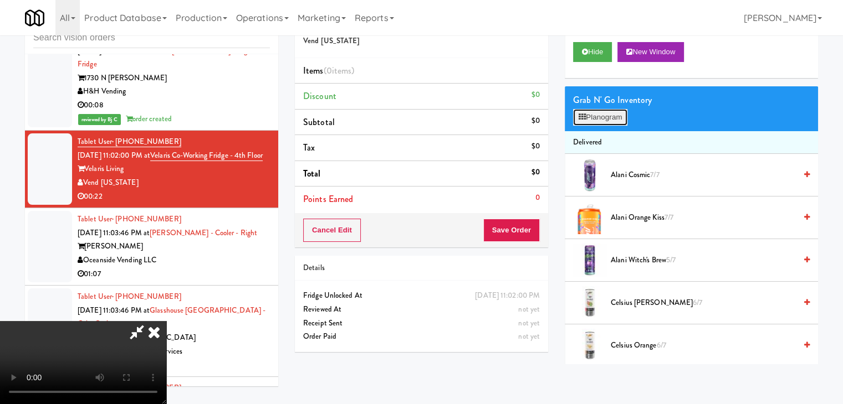
click at [616, 120] on button "Planogram" at bounding box center [600, 117] width 54 height 17
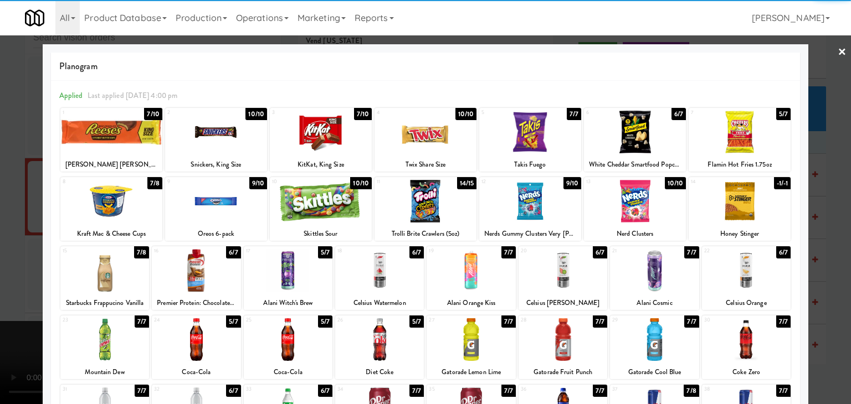
click at [734, 339] on div at bounding box center [746, 340] width 89 height 43
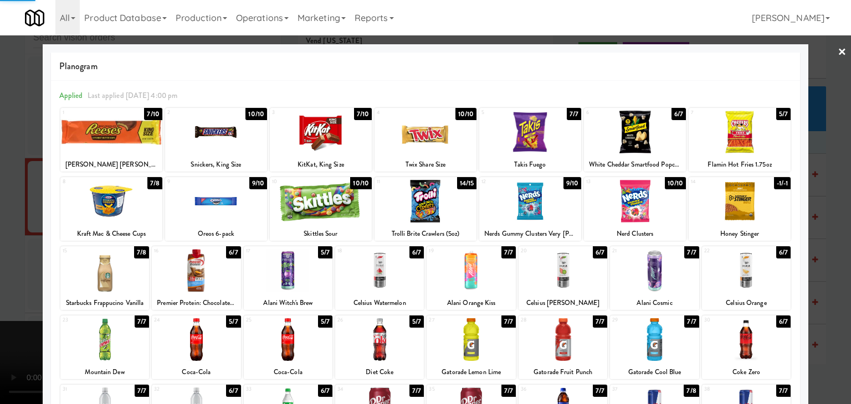
click at [634, 207] on div at bounding box center [635, 201] width 102 height 43
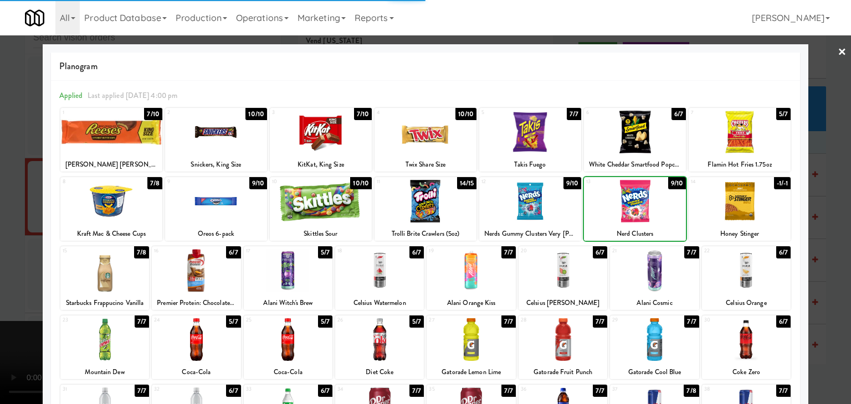
drag, startPoint x: 0, startPoint y: 275, endPoint x: 297, endPoint y: 271, distance: 297.0
click at [3, 274] on div at bounding box center [425, 202] width 851 height 404
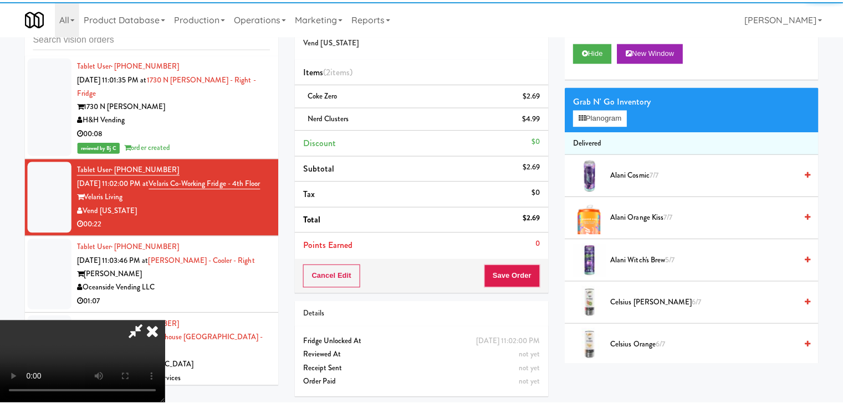
scroll to position [8881, 0]
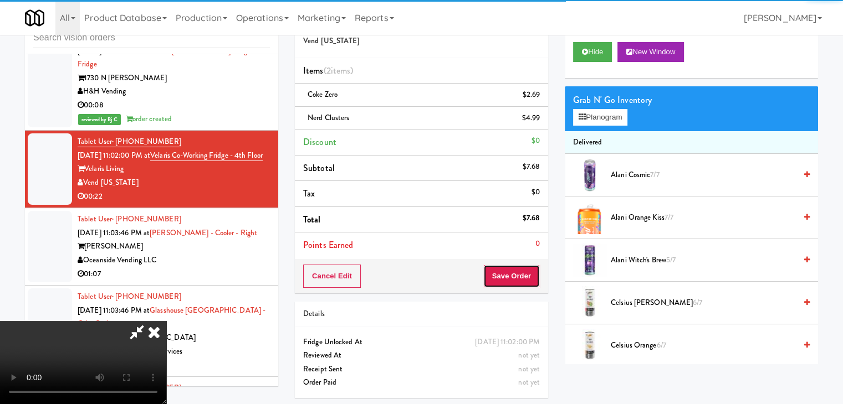
click at [534, 279] on button "Save Order" at bounding box center [511, 276] width 57 height 23
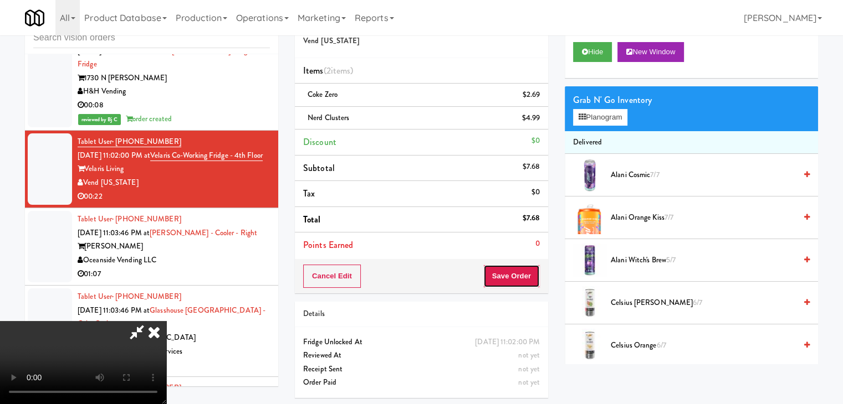
click at [534, 278] on button "Save Order" at bounding box center [511, 276] width 57 height 23
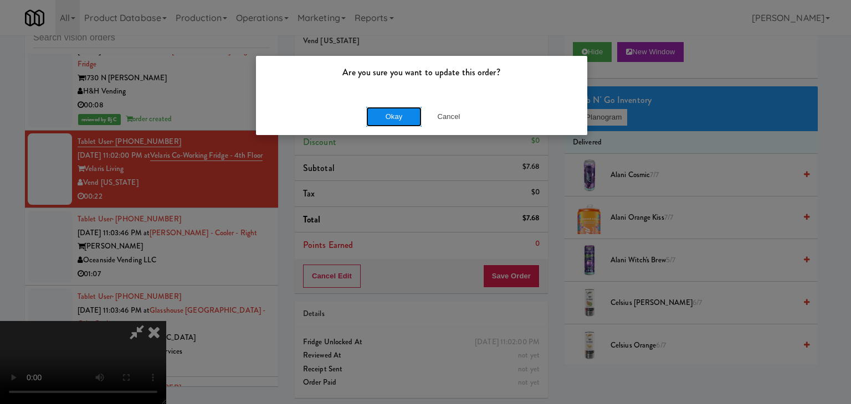
click at [375, 121] on button "Okay" at bounding box center [393, 117] width 55 height 20
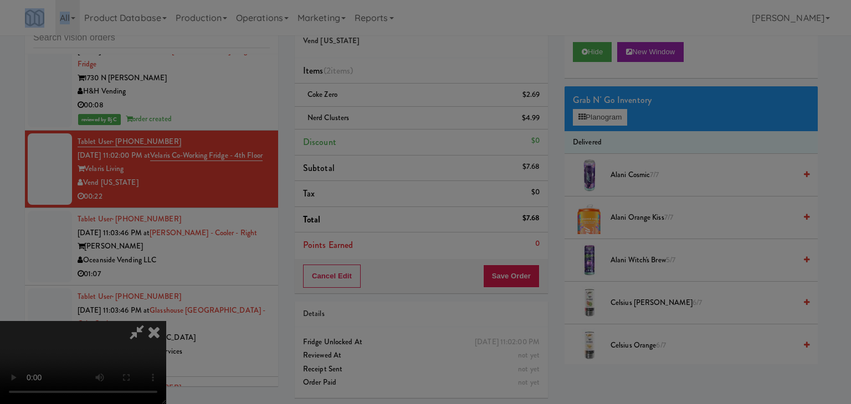
click at [376, 115] on div "Okay Cancel" at bounding box center [421, 96] width 331 height 37
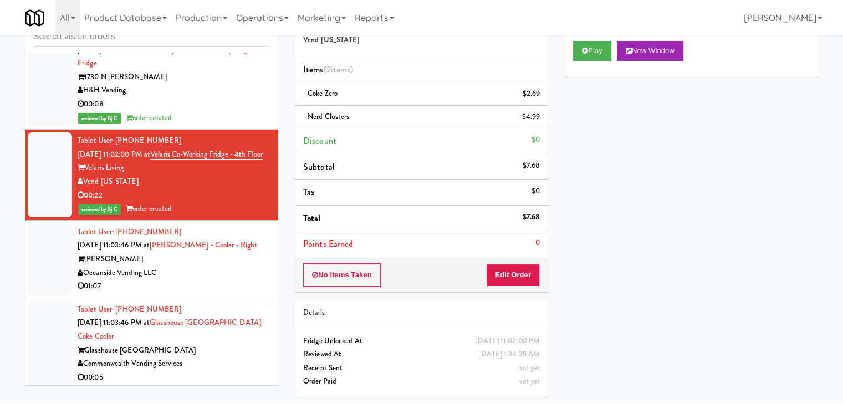
click at [217, 267] on div "Oceanside Vending LLC" at bounding box center [174, 274] width 192 height 14
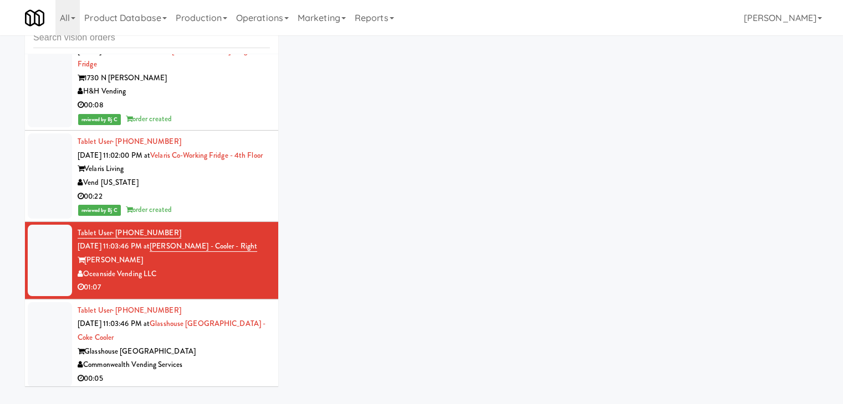
scroll to position [35, 0]
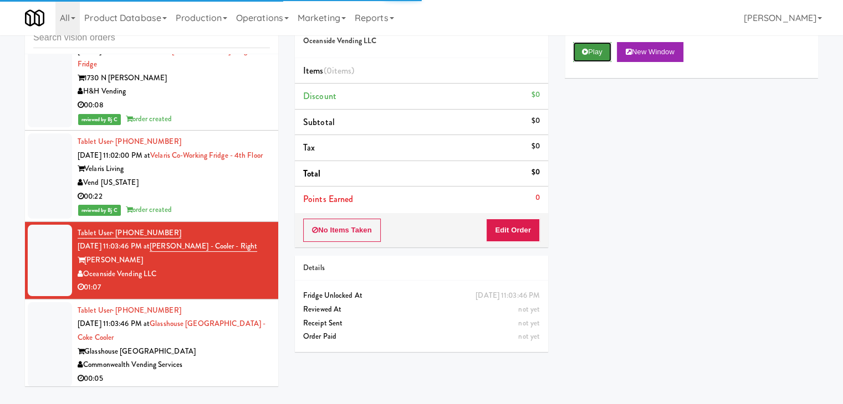
click at [594, 50] on button "Play" at bounding box center [592, 52] width 38 height 20
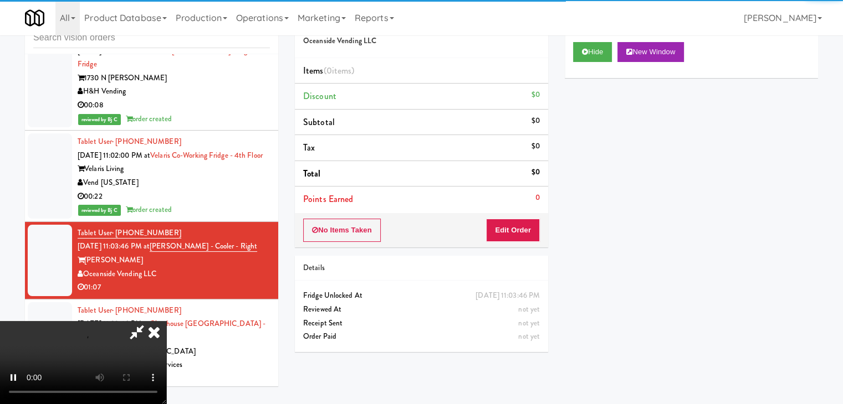
click at [520, 217] on div "No Items Taken Edit Order" at bounding box center [421, 230] width 253 height 34
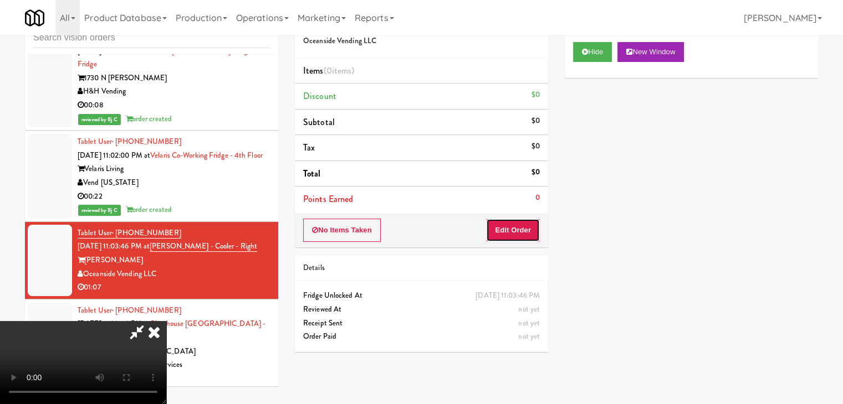
click at [519, 220] on button "Edit Order" at bounding box center [513, 230] width 54 height 23
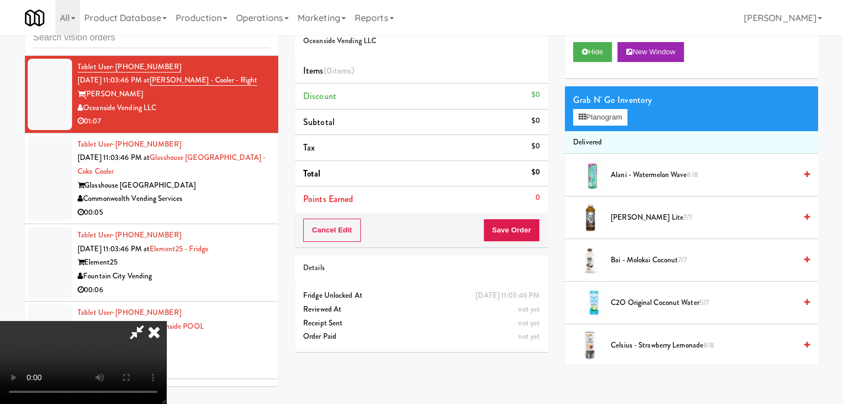
scroll to position [9020, 0]
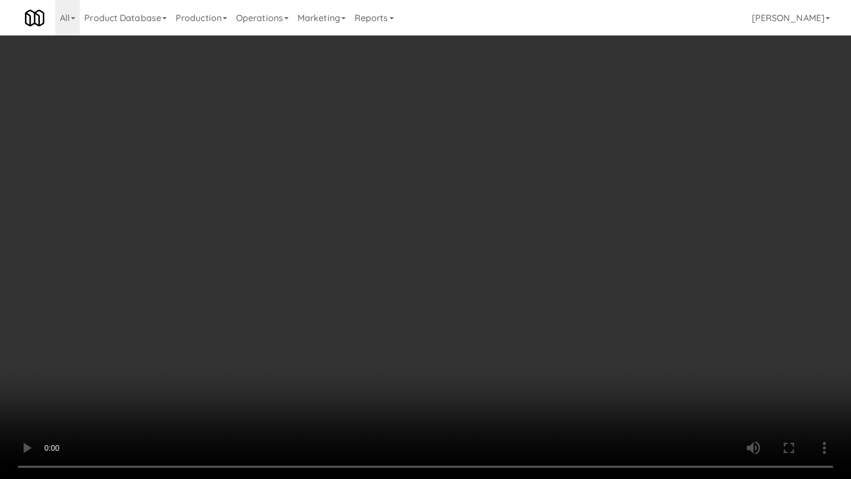
click at [610, 208] on video at bounding box center [425, 239] width 851 height 479
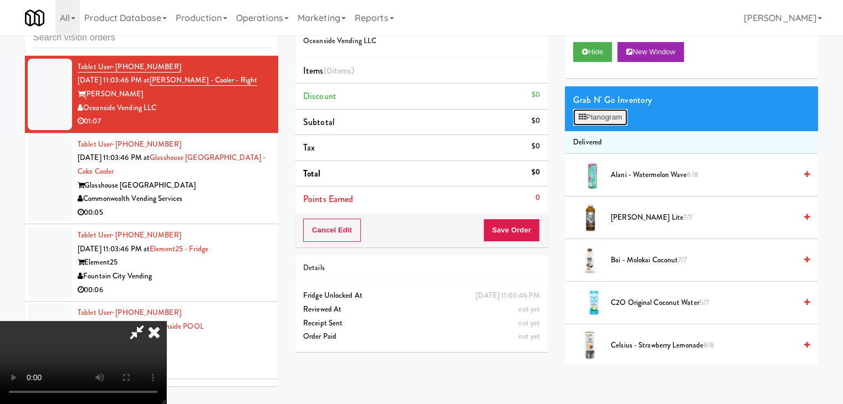
click at [617, 114] on button "Planogram" at bounding box center [600, 117] width 54 height 17
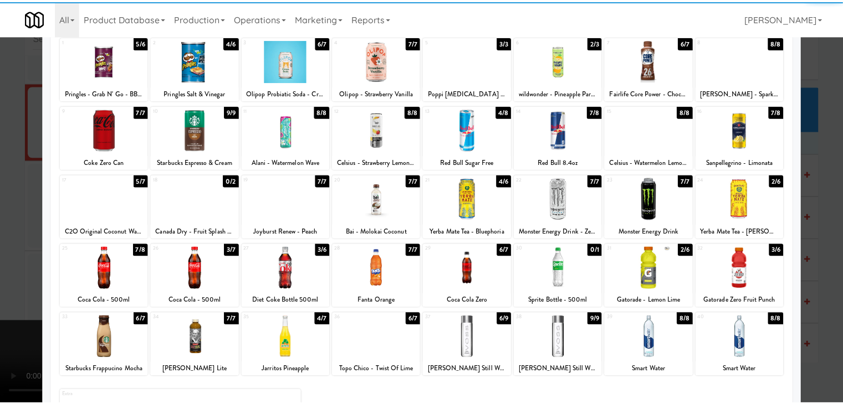
scroll to position [111, 0]
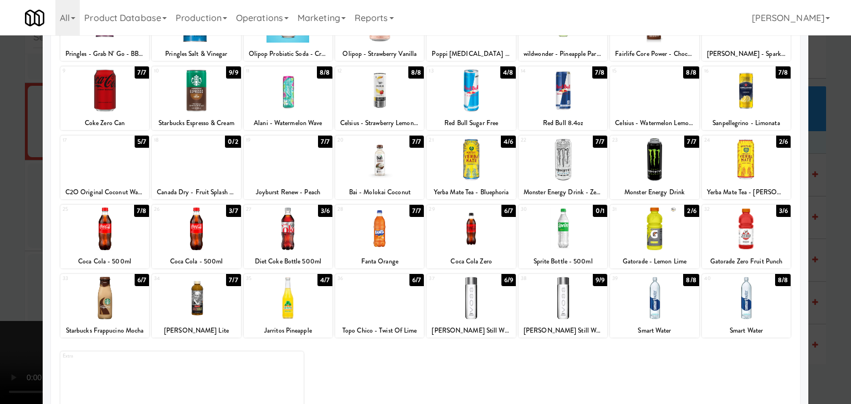
click at [185, 245] on div at bounding box center [196, 229] width 89 height 43
drag, startPoint x: 0, startPoint y: 245, endPoint x: 242, endPoint y: 244, distance: 241.6
click at [6, 244] on div at bounding box center [425, 202] width 851 height 404
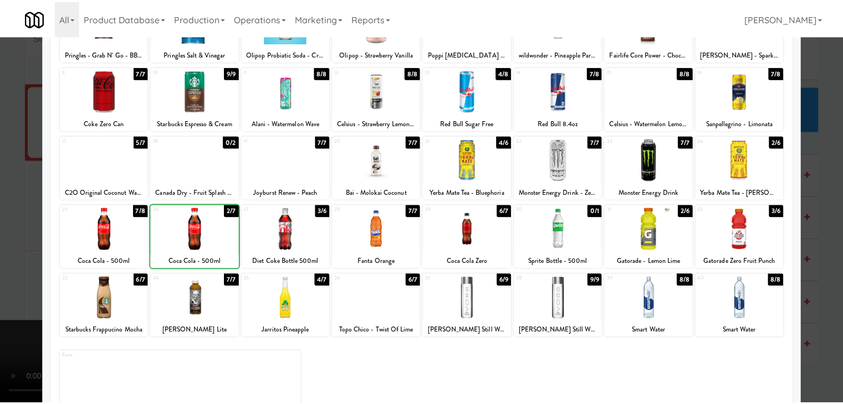
scroll to position [9047, 0]
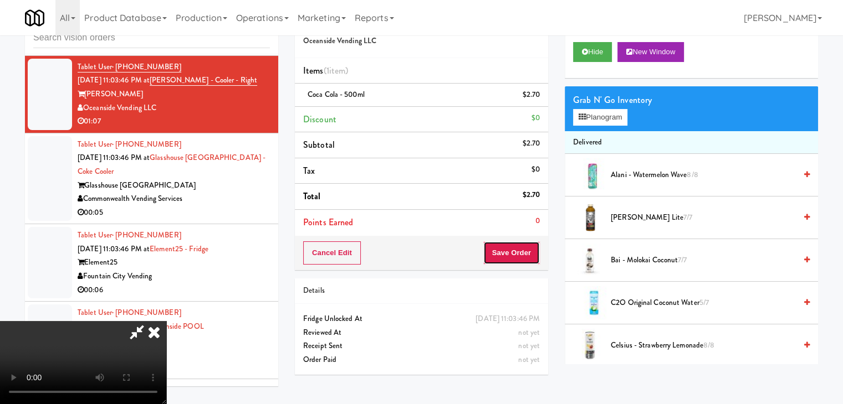
click at [521, 254] on button "Save Order" at bounding box center [511, 253] width 57 height 23
drag, startPoint x: 521, startPoint y: 254, endPoint x: 457, endPoint y: 201, distance: 83.5
click at [520, 252] on button "Save Order" at bounding box center [511, 253] width 57 height 23
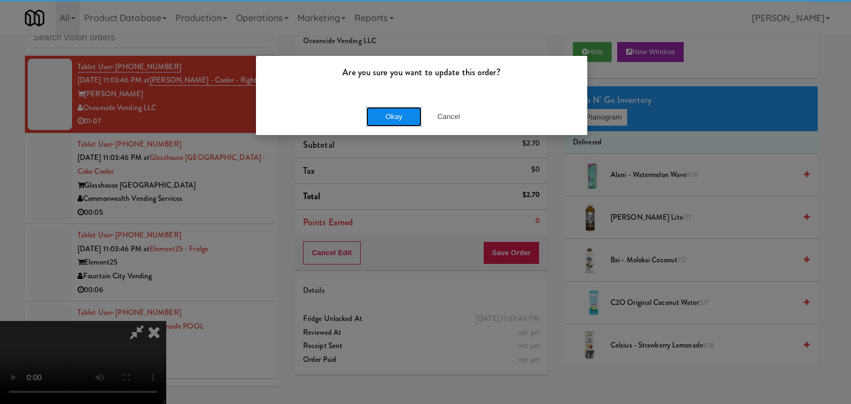
click at [376, 114] on button "Okay" at bounding box center [393, 117] width 55 height 20
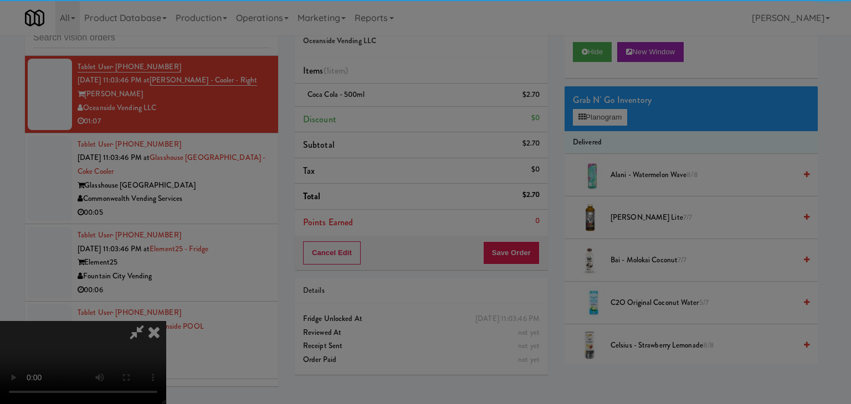
click at [376, 114] on div "Okay Cancel" at bounding box center [421, 96] width 331 height 37
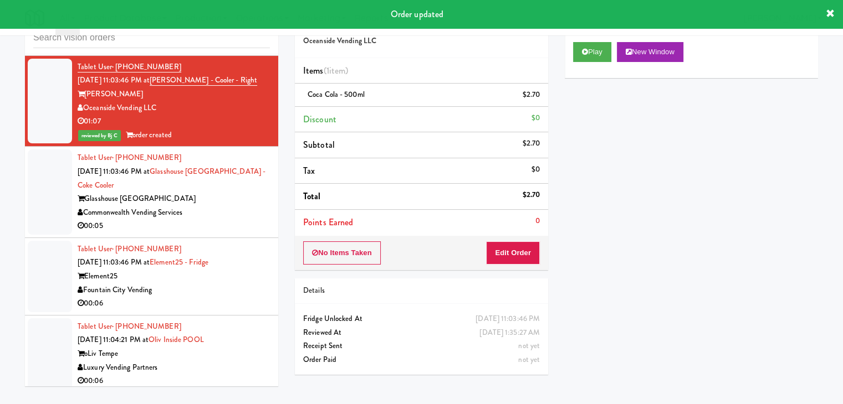
drag, startPoint x: 224, startPoint y: 165, endPoint x: 228, endPoint y: 170, distance: 5.9
click at [226, 206] on div "Commonwealth Vending Services" at bounding box center [174, 213] width 192 height 14
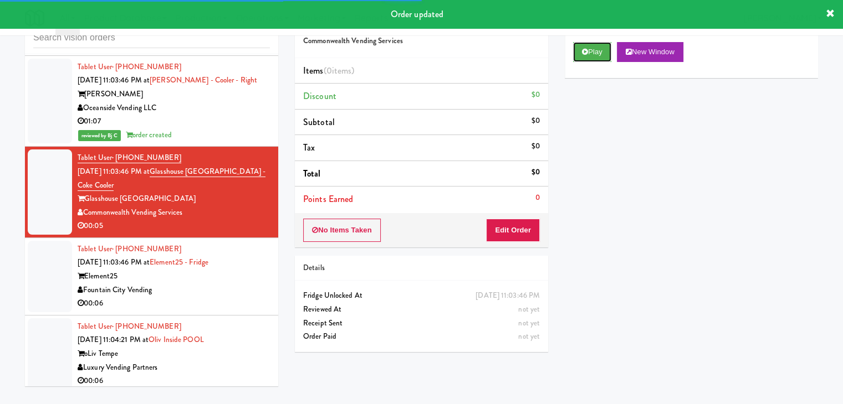
drag, startPoint x: 601, startPoint y: 51, endPoint x: 555, endPoint y: 156, distance: 114.9
click at [601, 53] on button "Play" at bounding box center [592, 52] width 38 height 20
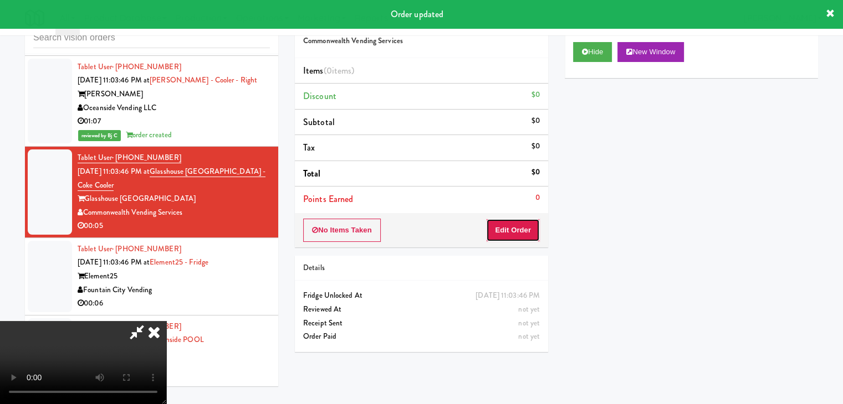
click at [518, 232] on button "Edit Order" at bounding box center [513, 230] width 54 height 23
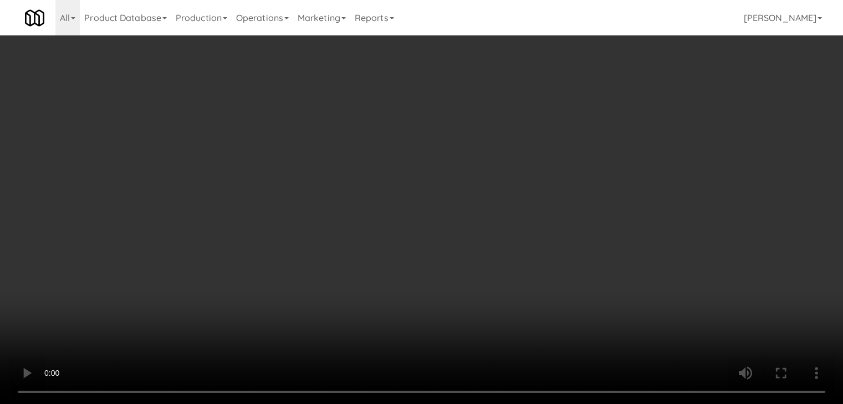
scroll to position [9020, 0]
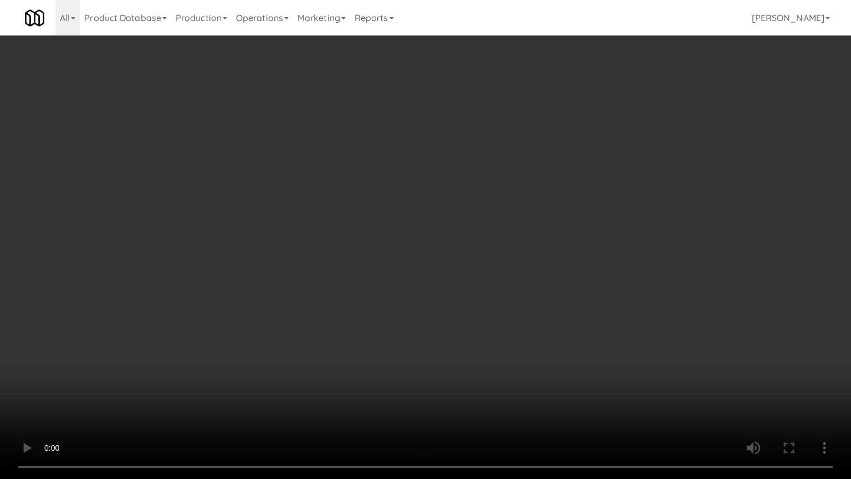
click at [468, 279] on video at bounding box center [425, 239] width 851 height 479
drag, startPoint x: 468, startPoint y: 279, endPoint x: 573, endPoint y: 151, distance: 165.4
click at [484, 270] on video at bounding box center [425, 239] width 851 height 479
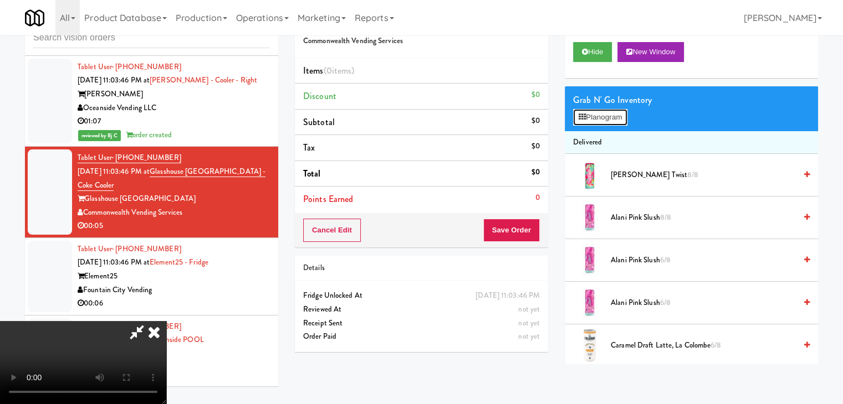
drag, startPoint x: 599, startPoint y: 118, endPoint x: 601, endPoint y: 130, distance: 11.8
click at [600, 118] on button "Planogram" at bounding box center [600, 117] width 54 height 17
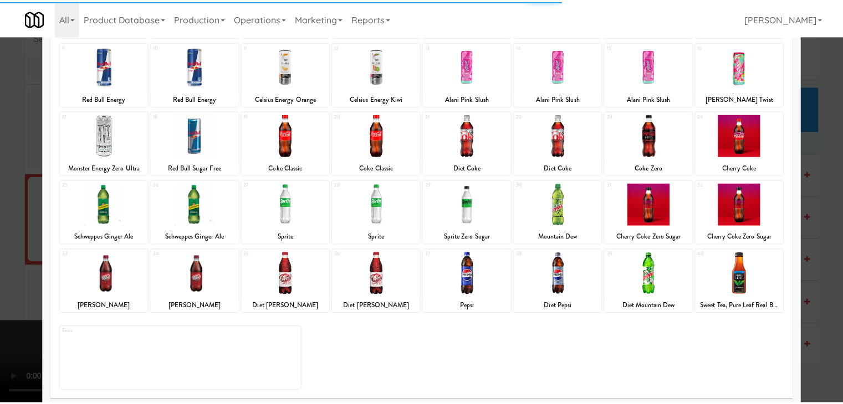
scroll to position [140, 0]
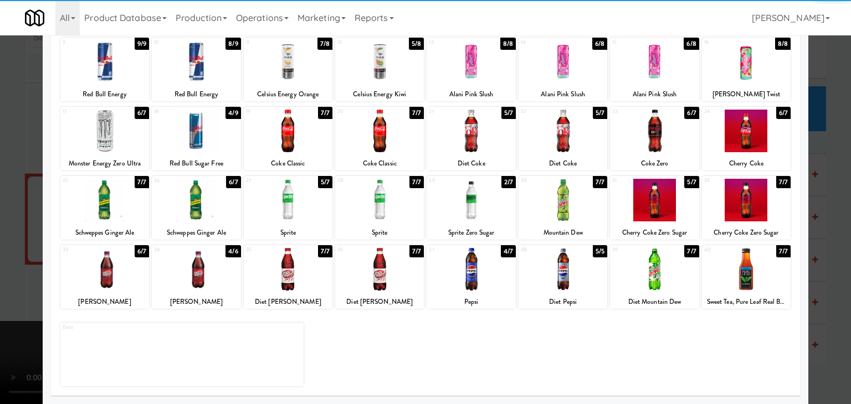
click at [669, 197] on div at bounding box center [654, 200] width 89 height 43
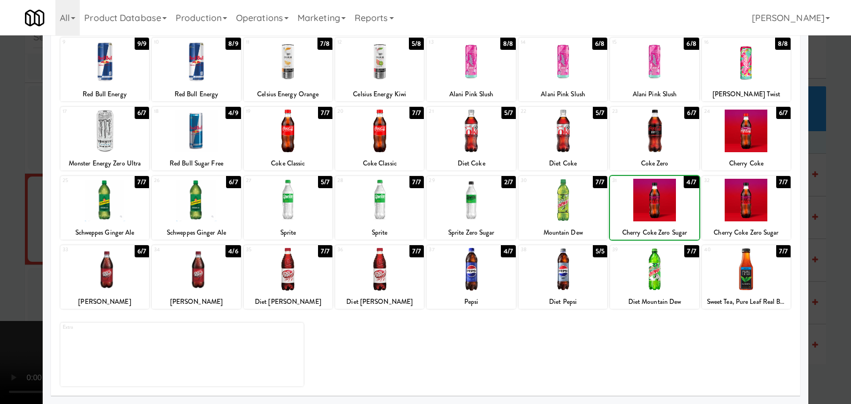
drag, startPoint x: 780, startPoint y: 213, endPoint x: 816, endPoint y: 220, distance: 37.2
click at [791, 216] on div "Applied Last applied Friday 2:38 pm 1 5/7 Poppi Orange 2 6/7 Poppi Cherry Limea…" at bounding box center [425, 168] width 749 height 455
click at [819, 220] on div at bounding box center [425, 202] width 851 height 404
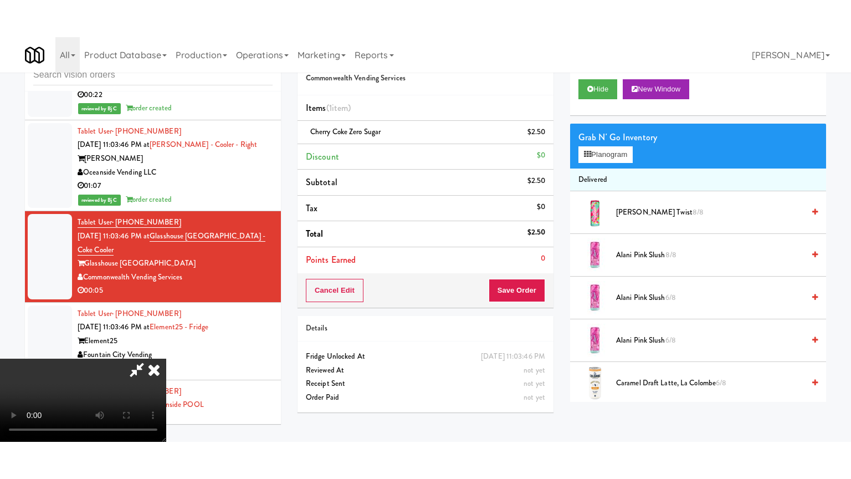
scroll to position [9047, 0]
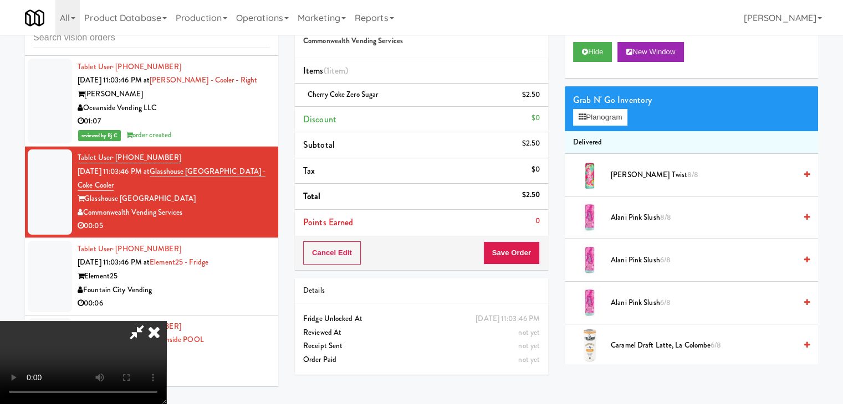
drag, startPoint x: 530, startPoint y: 227, endPoint x: 525, endPoint y: 249, distance: 22.1
click at [527, 233] on li "Points Earned 0" at bounding box center [421, 222] width 253 height 25
click at [525, 249] on button "Save Order" at bounding box center [511, 253] width 57 height 23
drag, startPoint x: 525, startPoint y: 249, endPoint x: 493, endPoint y: 196, distance: 61.7
click at [525, 248] on button "Save Order" at bounding box center [511, 253] width 57 height 23
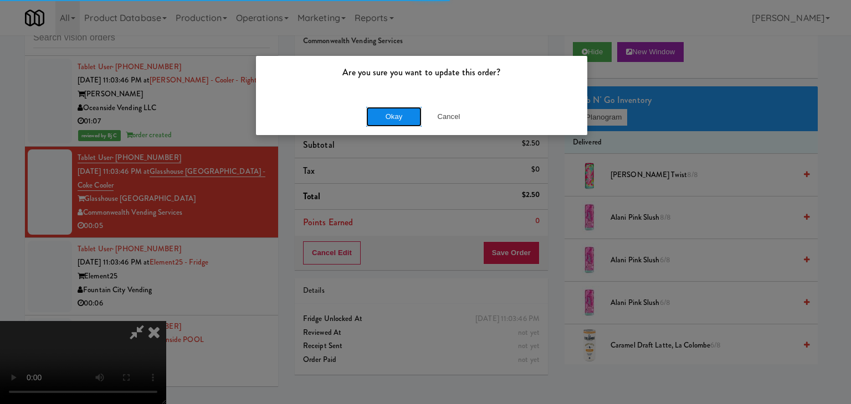
click at [403, 114] on button "Okay" at bounding box center [393, 117] width 55 height 20
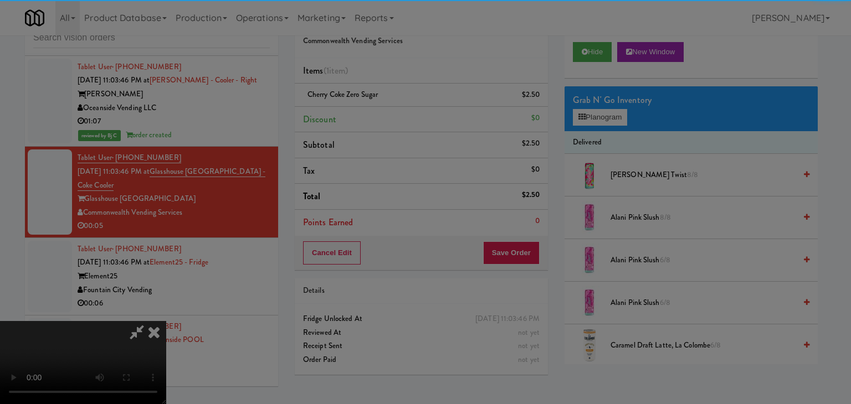
click at [403, 114] on div "Okay Cancel" at bounding box center [421, 96] width 331 height 37
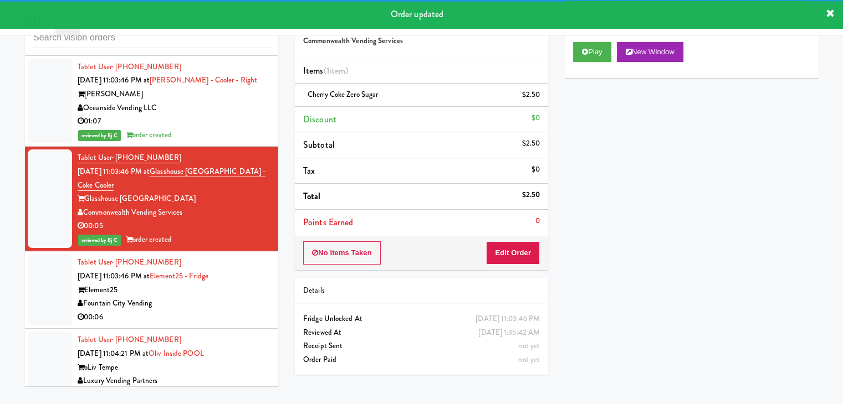
drag, startPoint x: 224, startPoint y: 253, endPoint x: 275, endPoint y: 257, distance: 51.1
click at [228, 297] on div "Fountain City Vending" at bounding box center [174, 304] width 192 height 14
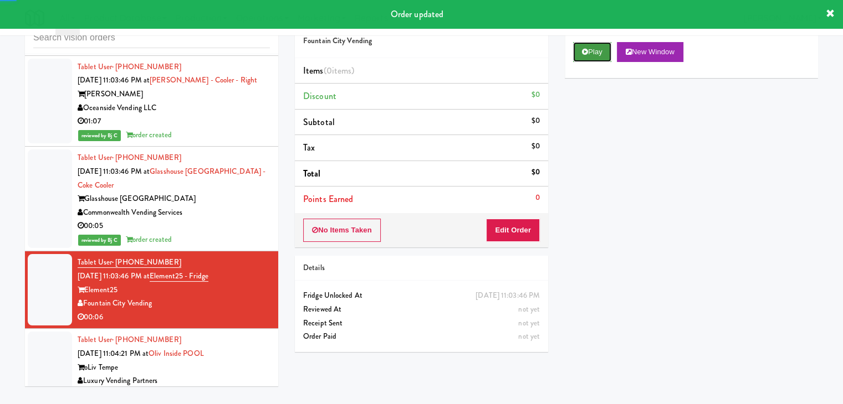
click at [597, 47] on button "Play" at bounding box center [592, 52] width 38 height 20
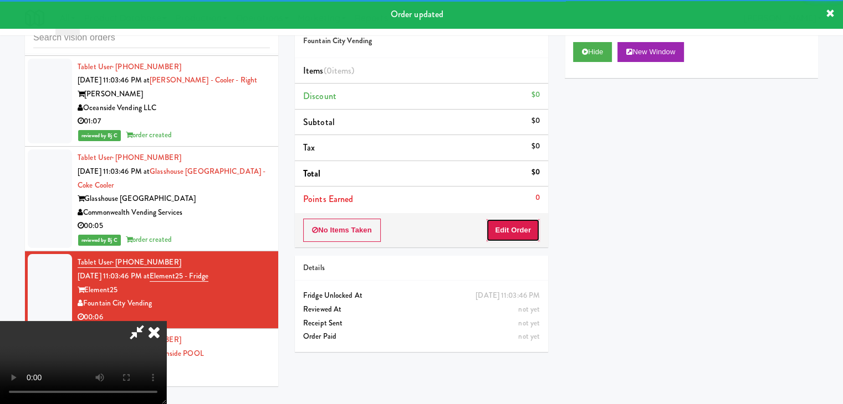
click at [514, 230] on button "Edit Order" at bounding box center [513, 230] width 54 height 23
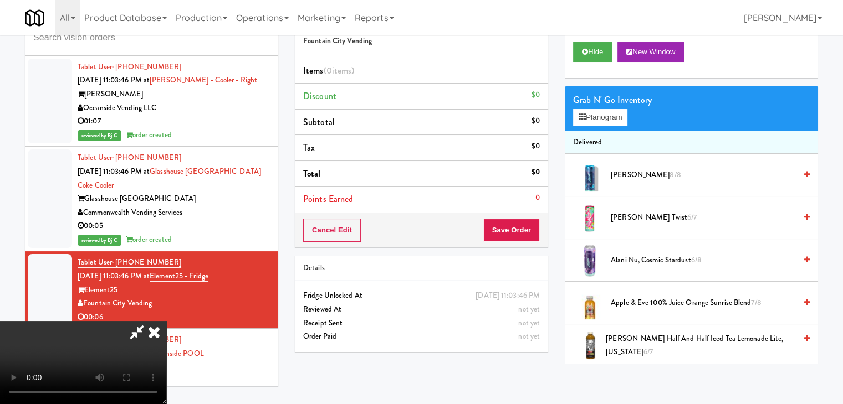
click at [166, 321] on video at bounding box center [83, 362] width 166 height 83
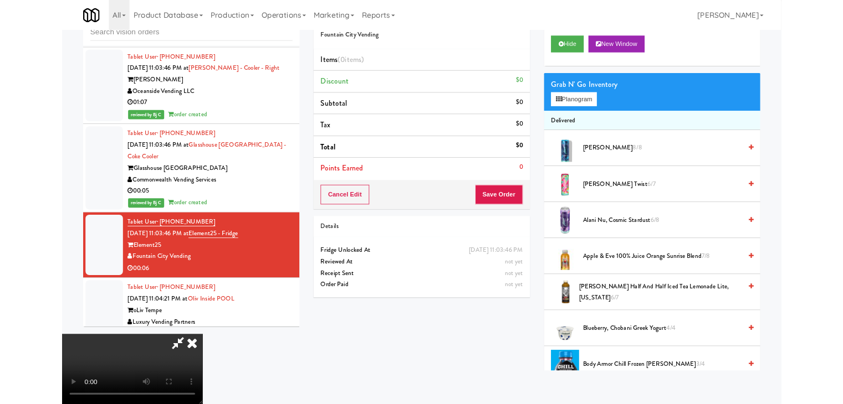
scroll to position [9020, 0]
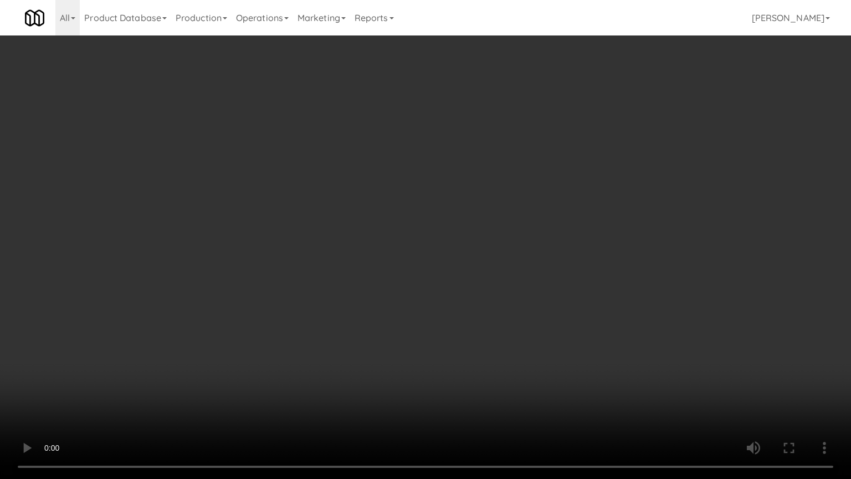
click at [581, 332] on video at bounding box center [425, 239] width 851 height 479
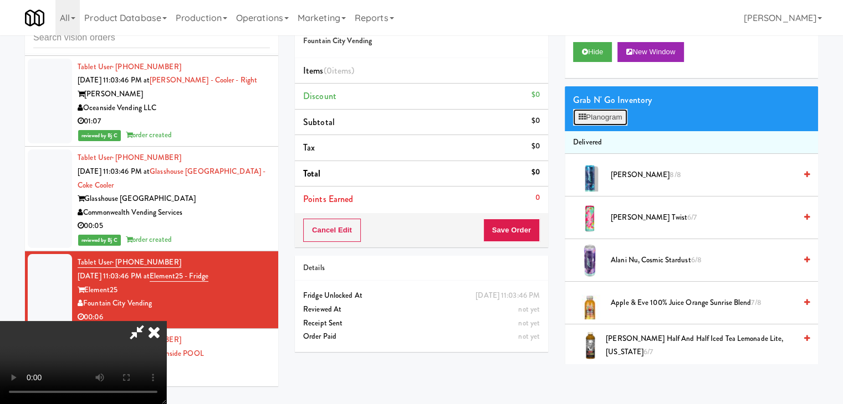
click at [614, 120] on button "Planogram" at bounding box center [600, 117] width 54 height 17
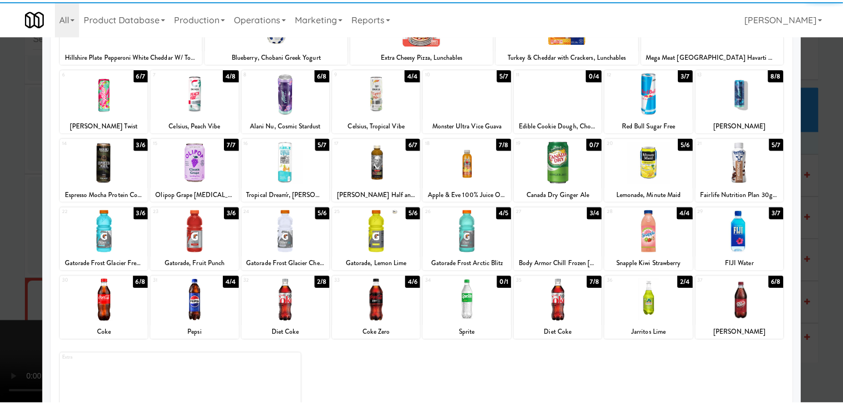
scroll to position [111, 0]
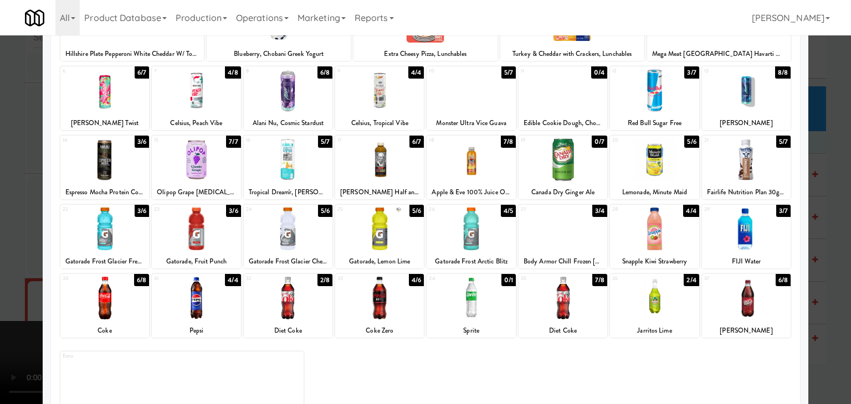
drag, startPoint x: 300, startPoint y: 312, endPoint x: 294, endPoint y: 310, distance: 6.3
click at [300, 311] on div at bounding box center [288, 298] width 89 height 43
drag, startPoint x: 6, startPoint y: 280, endPoint x: 716, endPoint y: 279, distance: 710.4
click at [23, 279] on div at bounding box center [425, 202] width 851 height 404
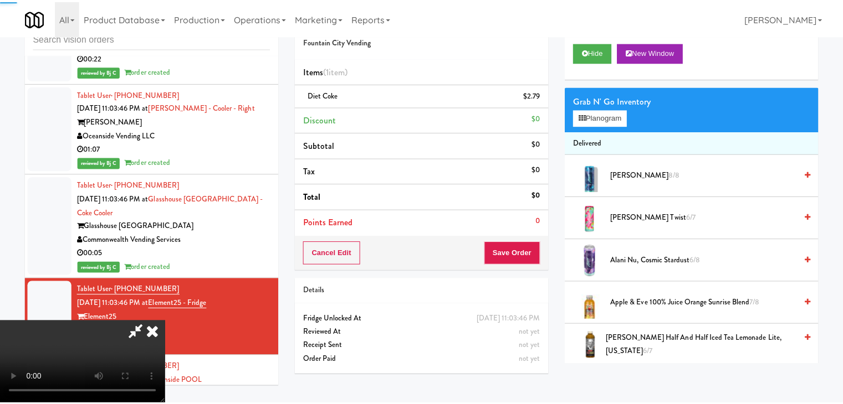
scroll to position [9047, 0]
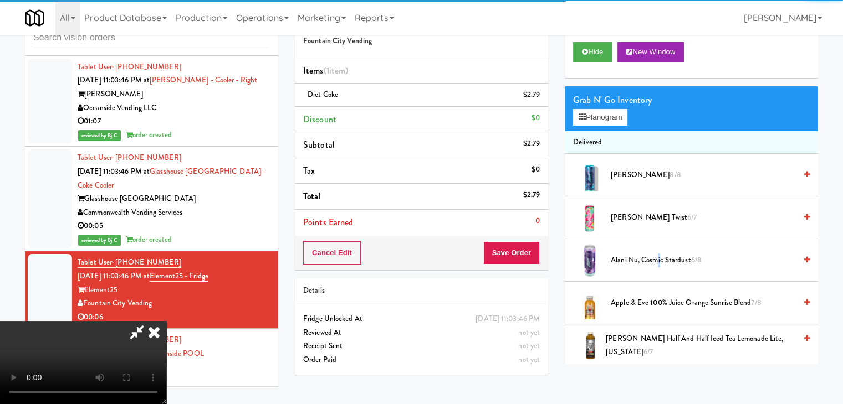
drag, startPoint x: 658, startPoint y: 255, endPoint x: 581, endPoint y: 252, distance: 77.7
click at [658, 256] on span "Alani Nu, Cosmic Stardust 6/8" at bounding box center [703, 261] width 185 height 14
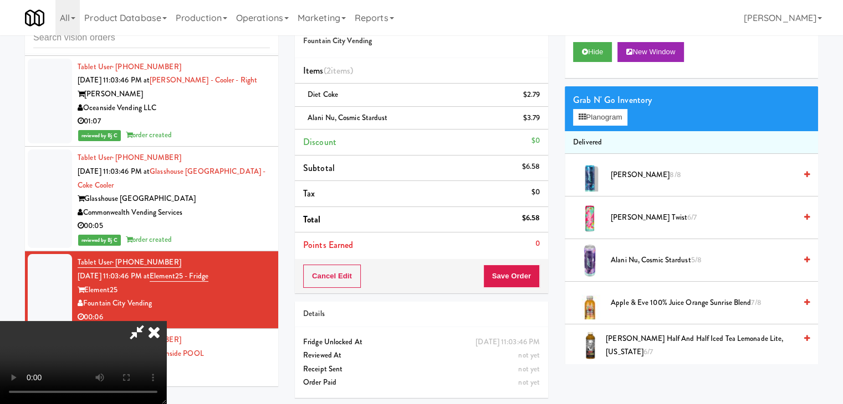
click at [538, 121] on icon at bounding box center [541, 122] width 6 height 7
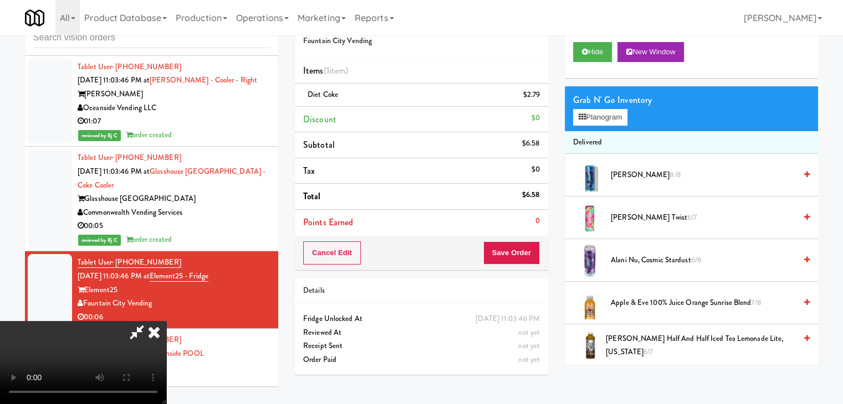
drag, startPoint x: 530, startPoint y: 229, endPoint x: 523, endPoint y: 245, distance: 17.4
click at [530, 230] on li "Points Earned 0" at bounding box center [421, 222] width 253 height 25
click at [523, 245] on button "Save Order" at bounding box center [511, 253] width 57 height 23
click at [523, 247] on button "Save Order" at bounding box center [511, 253] width 57 height 23
click at [522, 247] on button "Save Order" at bounding box center [511, 253] width 57 height 23
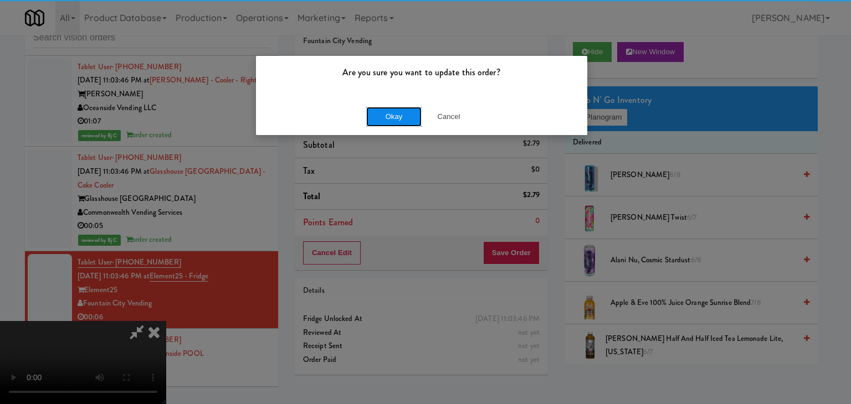
click at [390, 107] on button "Okay" at bounding box center [393, 117] width 55 height 20
click at [391, 110] on button "Okay" at bounding box center [393, 117] width 55 height 20
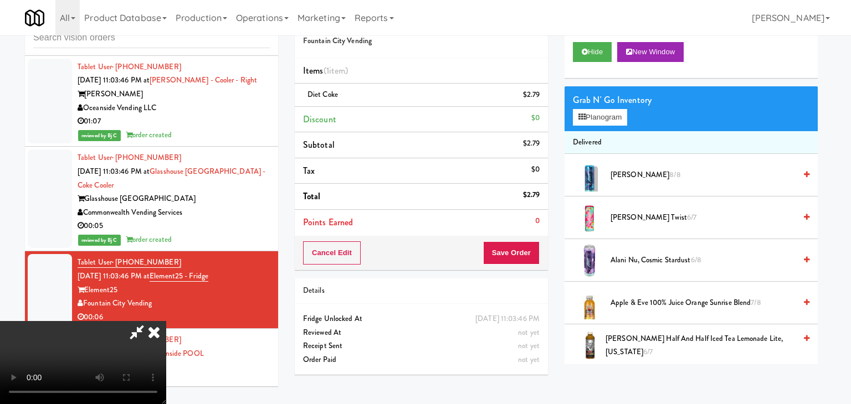
click at [391, 112] on div at bounding box center [425, 202] width 851 height 404
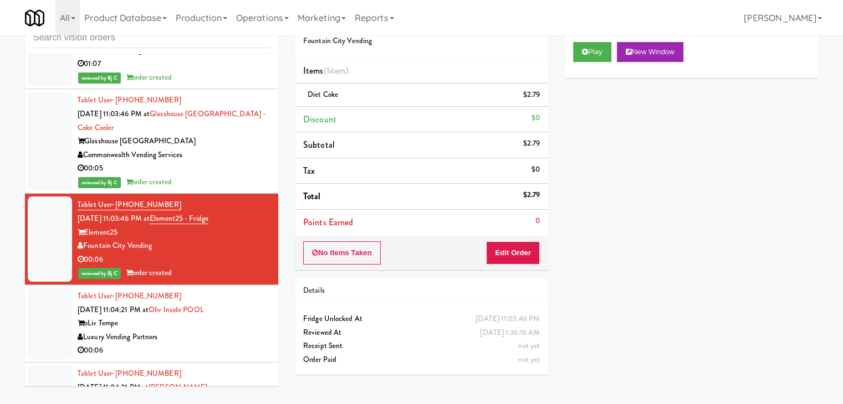
scroll to position [9214, 0]
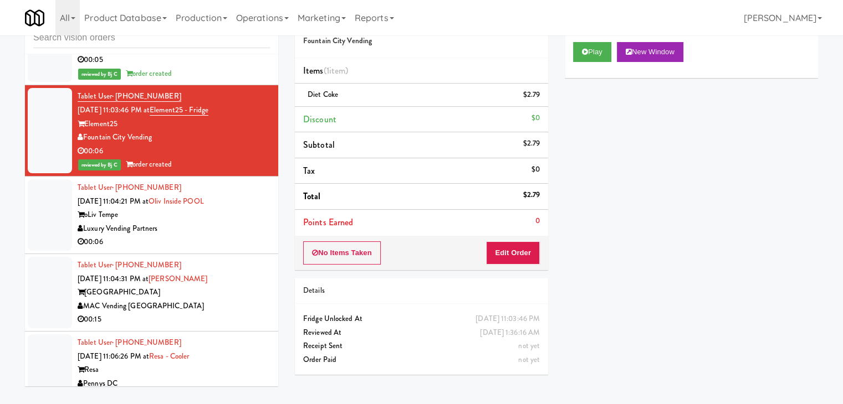
click at [247, 222] on div "Luxury Vending Partners" at bounding box center [174, 229] width 192 height 14
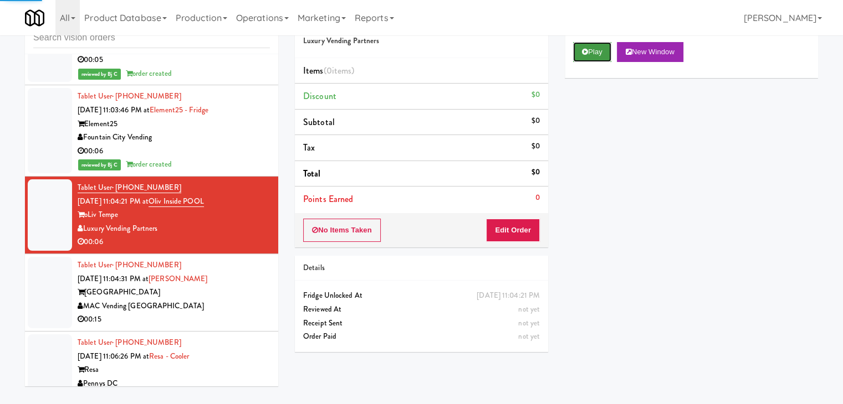
click at [587, 50] on icon at bounding box center [585, 51] width 6 height 7
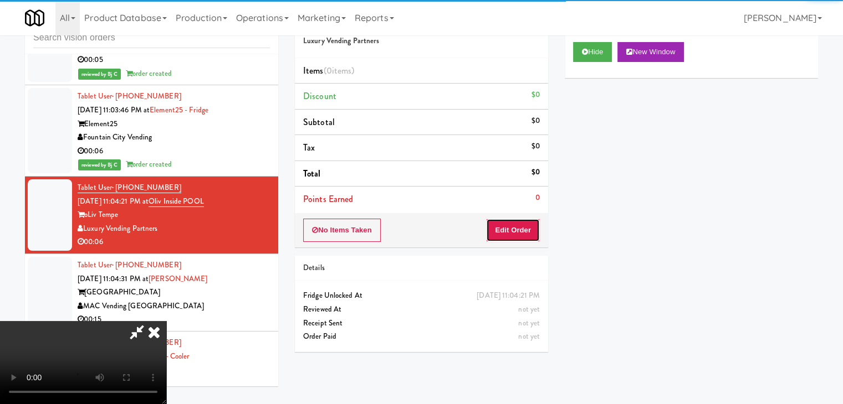
click at [521, 224] on button "Edit Order" at bounding box center [513, 230] width 54 height 23
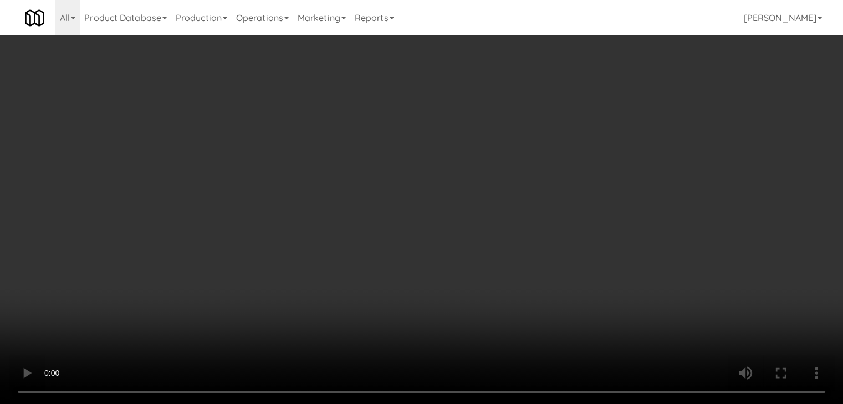
scroll to position [9186, 0]
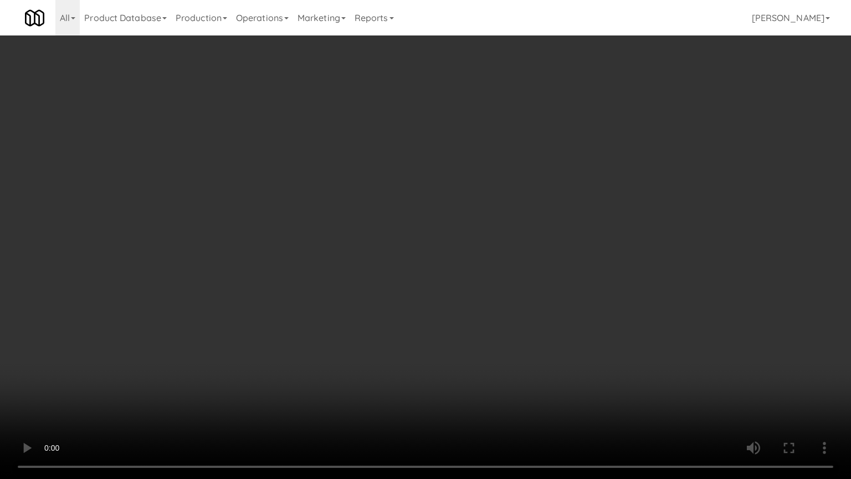
click at [543, 233] on video at bounding box center [425, 239] width 851 height 479
click at [542, 235] on video at bounding box center [425, 239] width 851 height 479
click at [562, 214] on video at bounding box center [425, 239] width 851 height 479
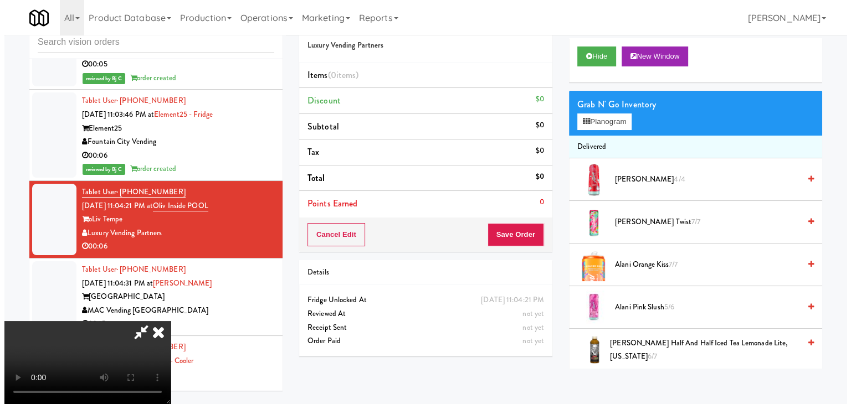
scroll to position [0, 0]
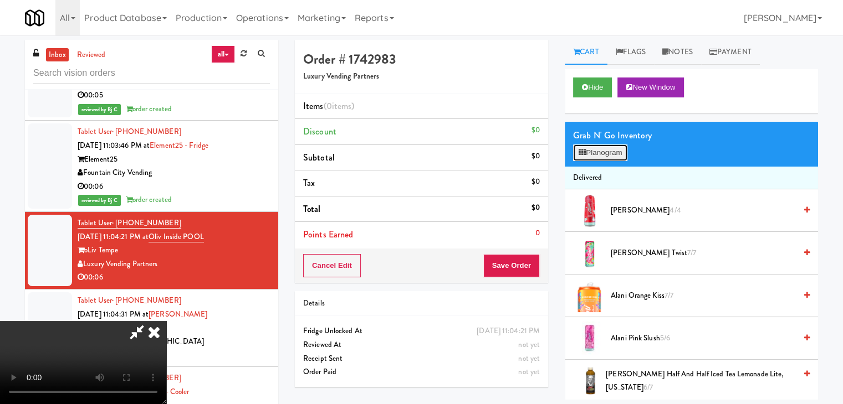
click at [610, 149] on button "Planogram" at bounding box center [600, 153] width 54 height 17
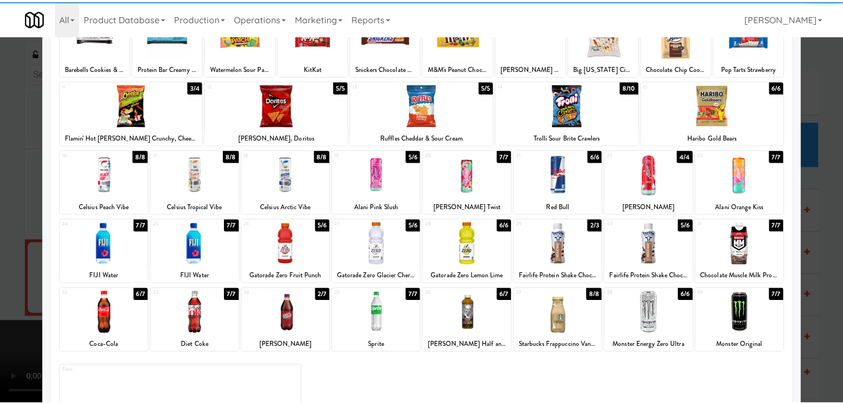
scroll to position [140, 0]
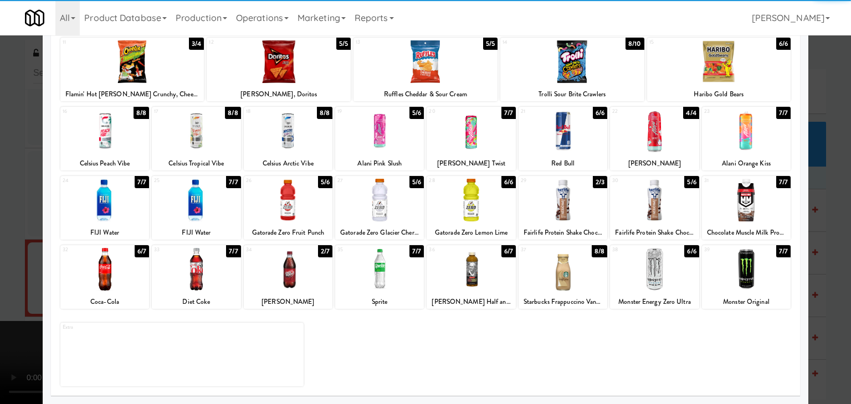
click at [282, 278] on div at bounding box center [288, 269] width 89 height 43
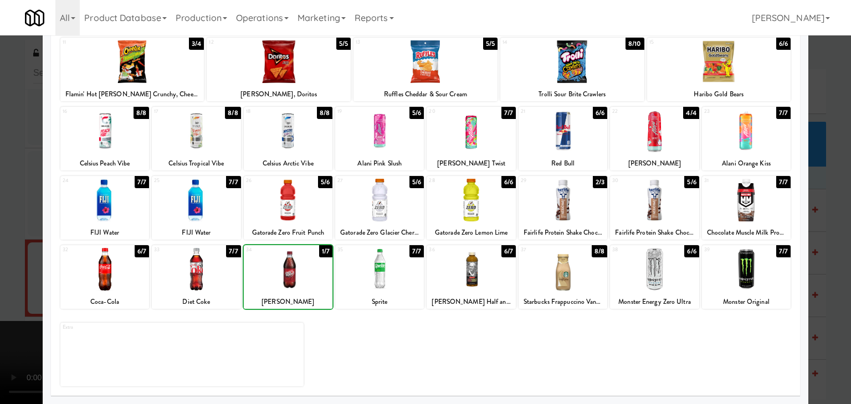
click at [28, 258] on div at bounding box center [425, 202] width 851 height 404
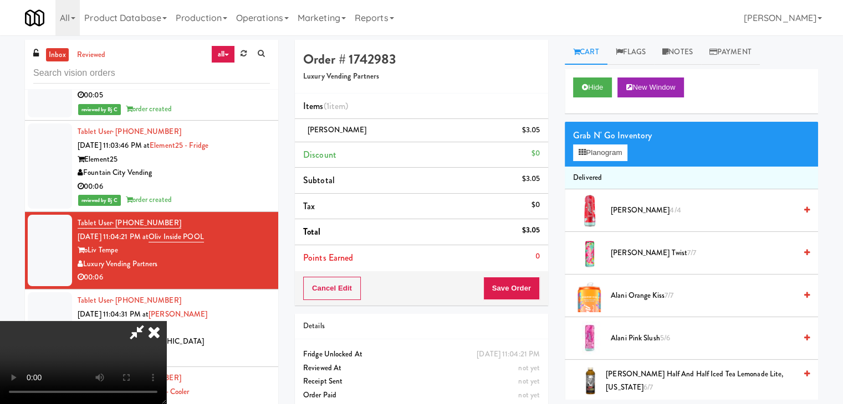
scroll to position [156, 0]
click at [528, 289] on button "Save Order" at bounding box center [511, 288] width 57 height 23
click at [523, 289] on button "Save Order" at bounding box center [511, 288] width 57 height 23
click at [514, 282] on button "Save Order" at bounding box center [511, 288] width 57 height 23
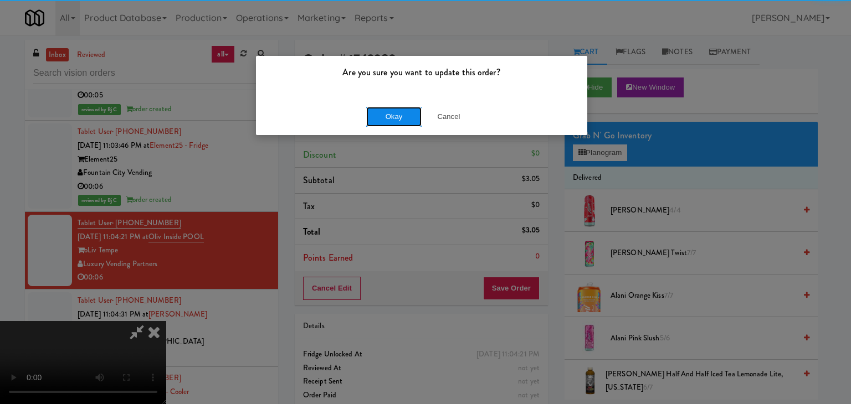
click at [409, 120] on button "Okay" at bounding box center [393, 117] width 55 height 20
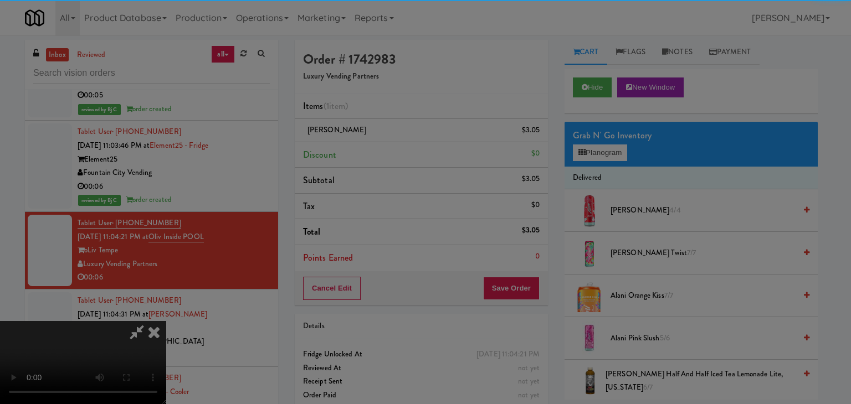
click at [409, 115] on div "Okay Cancel" at bounding box center [421, 96] width 331 height 37
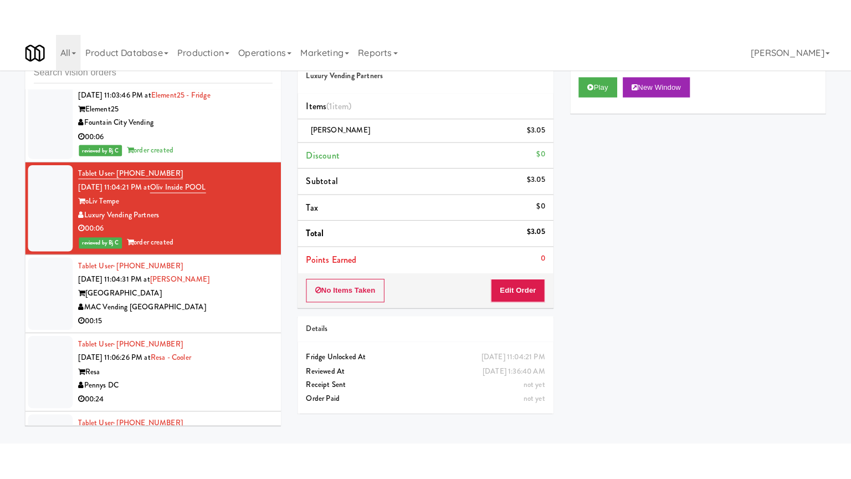
scroll to position [9324, 0]
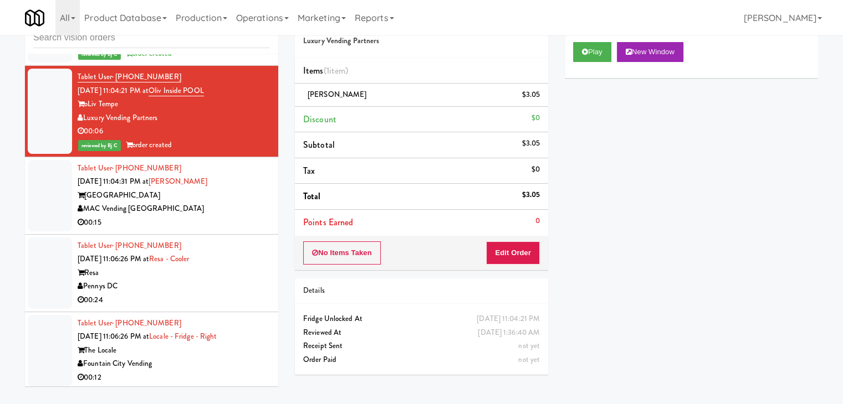
drag, startPoint x: 229, startPoint y: 174, endPoint x: 238, endPoint y: 173, distance: 8.3
click at [229, 216] on div "00:15" at bounding box center [174, 223] width 192 height 14
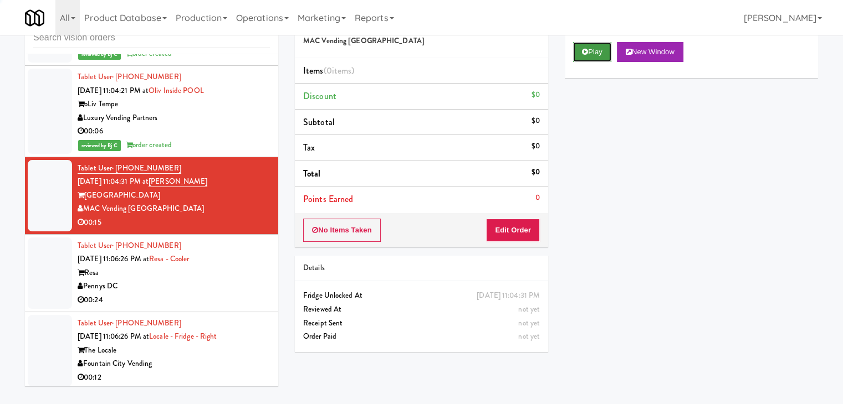
click at [591, 54] on button "Play" at bounding box center [592, 52] width 38 height 20
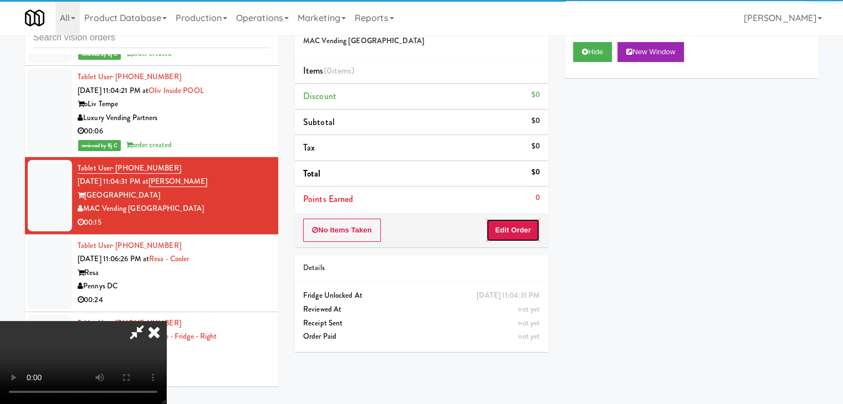
click at [508, 229] on button "Edit Order" at bounding box center [513, 230] width 54 height 23
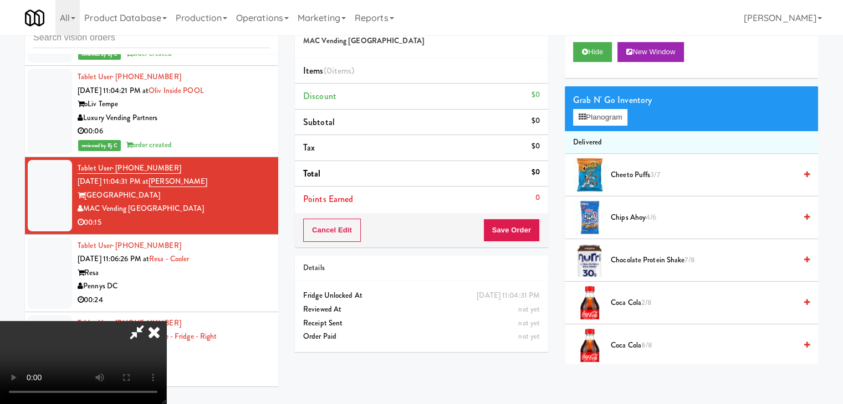
scroll to position [9297, 0]
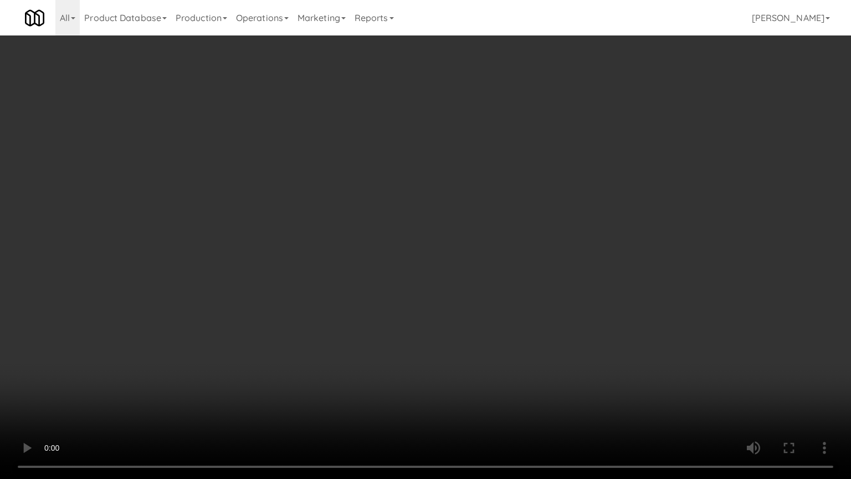
click at [503, 240] on video at bounding box center [425, 239] width 851 height 479
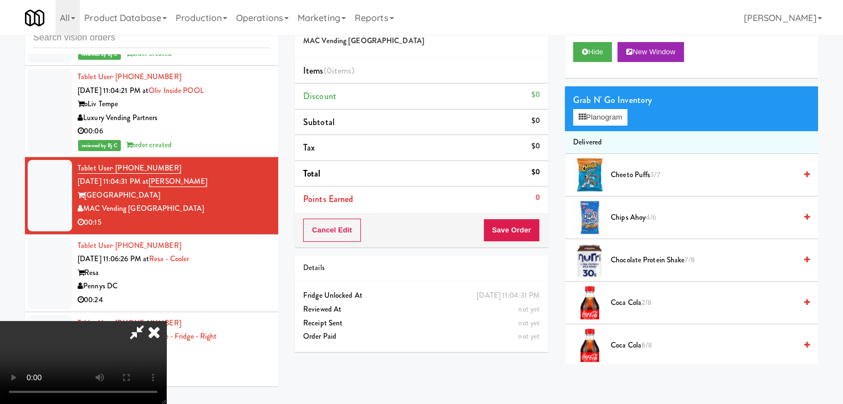
click at [166, 321] on video at bounding box center [83, 362] width 166 height 83
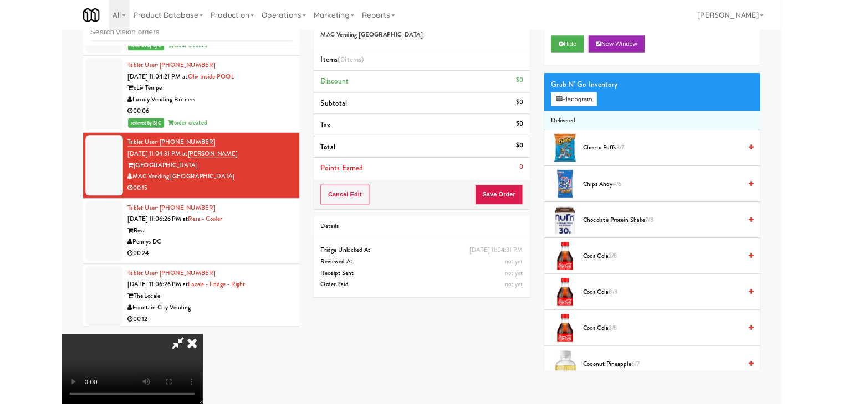
scroll to position [9297, 0]
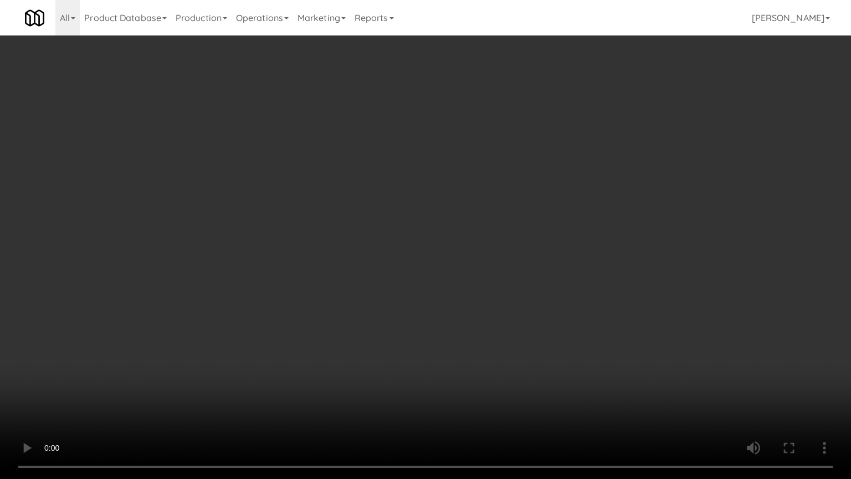
click at [464, 342] on video at bounding box center [425, 239] width 851 height 479
click at [464, 341] on video at bounding box center [425, 239] width 851 height 479
click at [469, 341] on video at bounding box center [425, 239] width 851 height 479
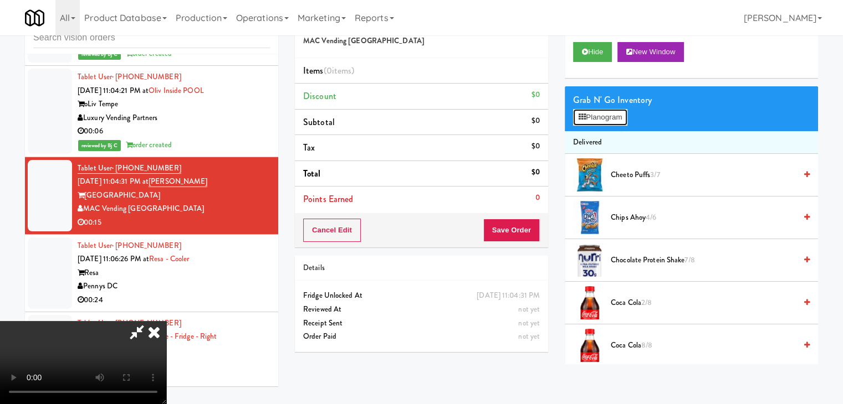
click at [601, 115] on button "Planogram" at bounding box center [600, 117] width 54 height 17
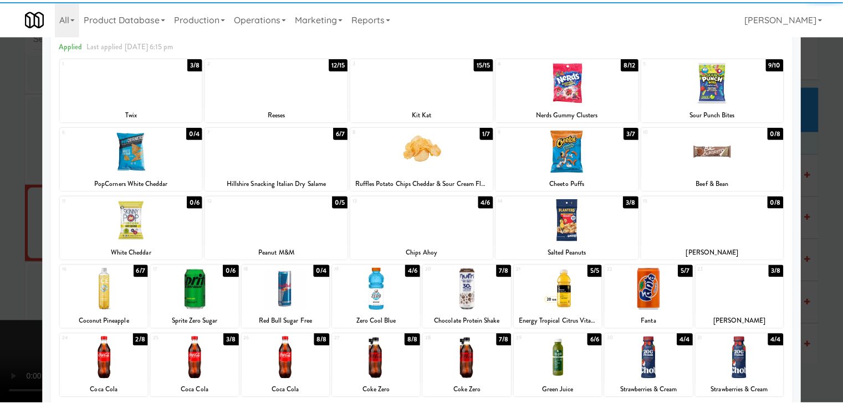
scroll to position [111, 0]
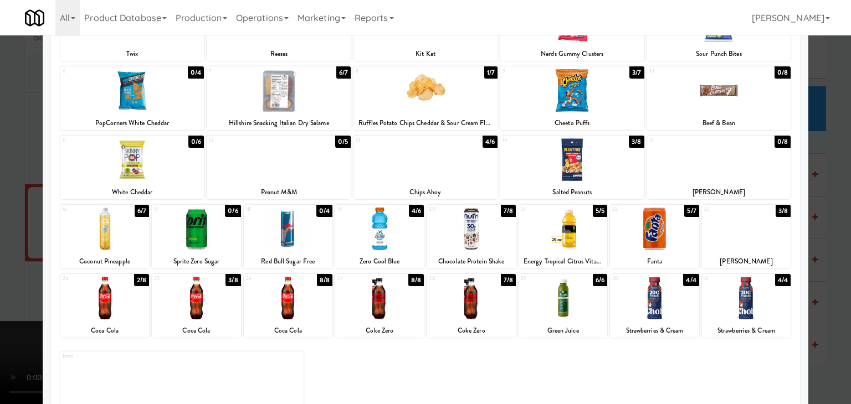
click at [386, 168] on div at bounding box center [426, 160] width 144 height 43
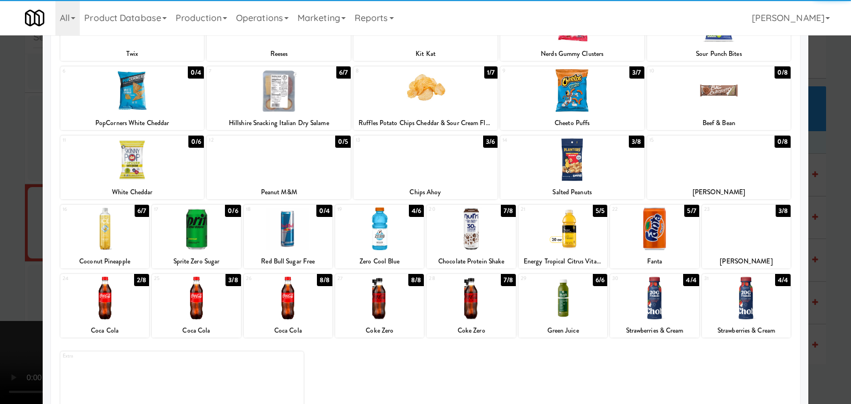
click at [117, 300] on div at bounding box center [104, 298] width 89 height 43
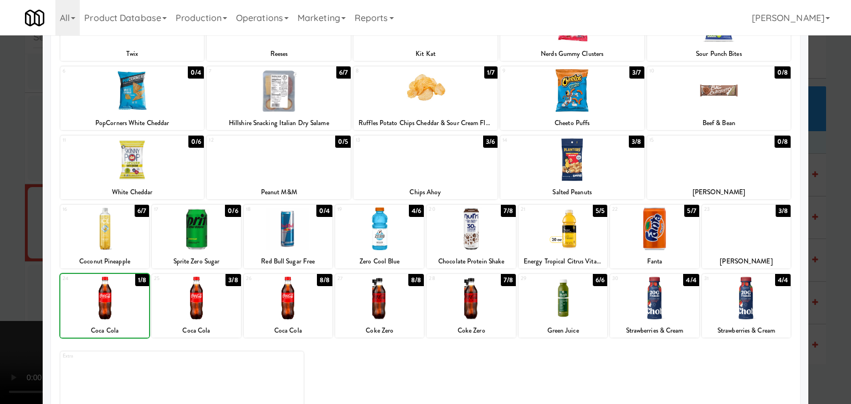
drag, startPoint x: 0, startPoint y: 289, endPoint x: 226, endPoint y: 287, distance: 226.1
click at [6, 287] on div at bounding box center [425, 202] width 851 height 404
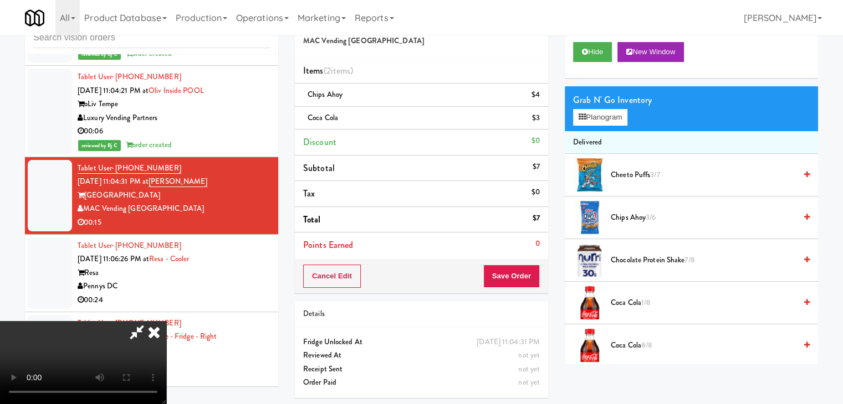
scroll to position [37, 0]
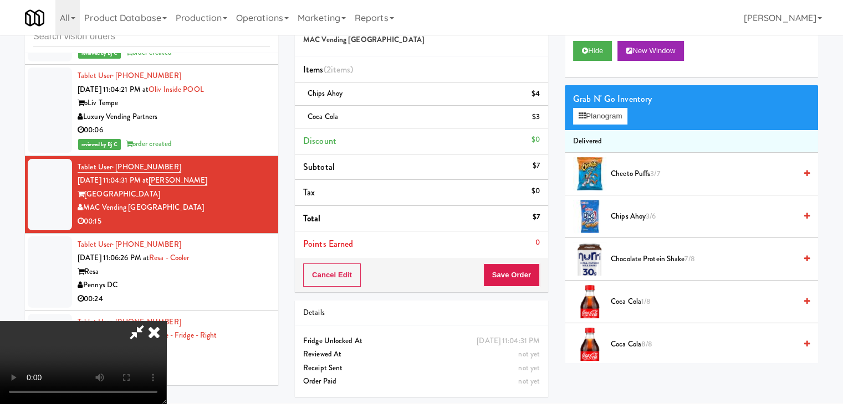
click at [166, 329] on video at bounding box center [83, 362] width 166 height 83
click at [521, 266] on button "Save Order" at bounding box center [511, 275] width 57 height 23
click at [521, 267] on button "Save Order" at bounding box center [511, 275] width 57 height 23
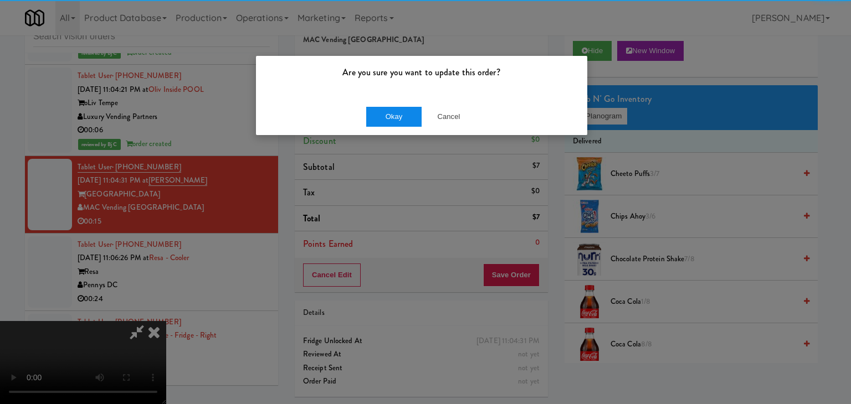
click at [390, 110] on div "Okay Cancel" at bounding box center [421, 116] width 331 height 37
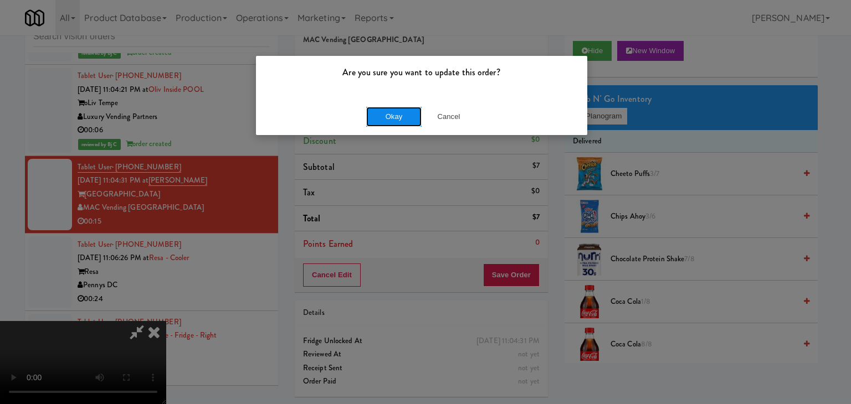
click at [389, 112] on button "Okay" at bounding box center [393, 117] width 55 height 20
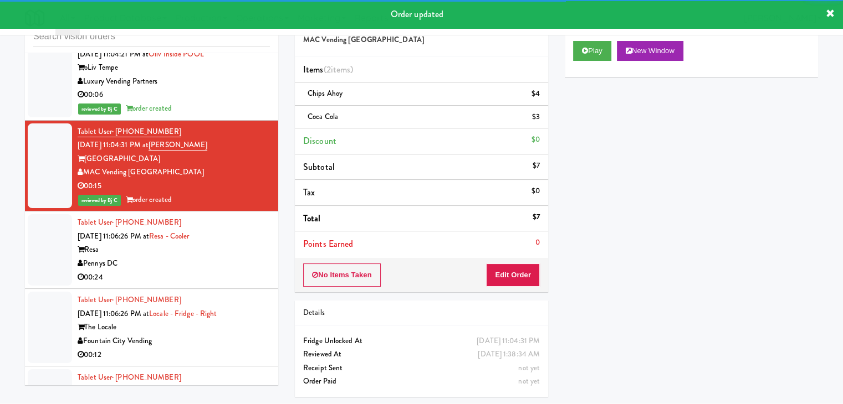
scroll to position [9380, 0]
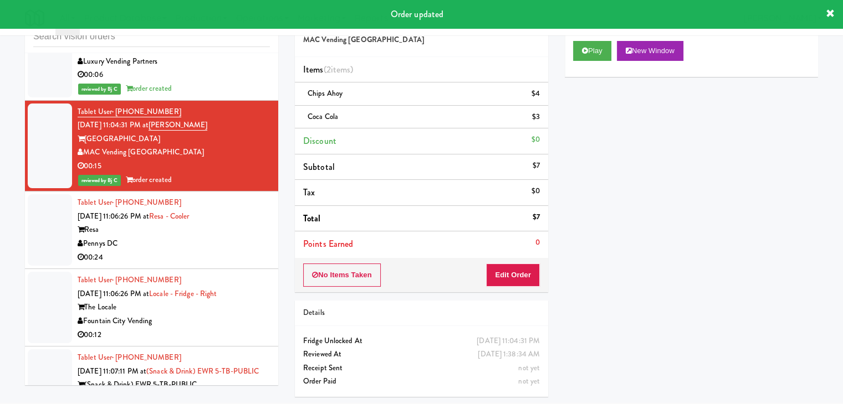
click at [239, 223] on div "Resa" at bounding box center [174, 230] width 192 height 14
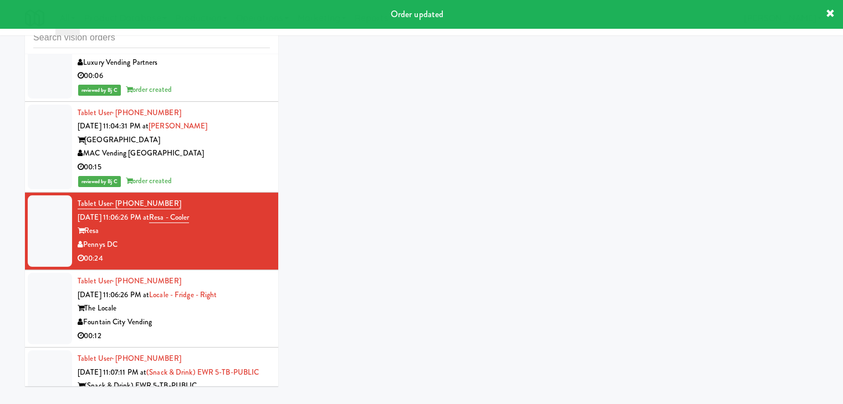
scroll to position [35, 0]
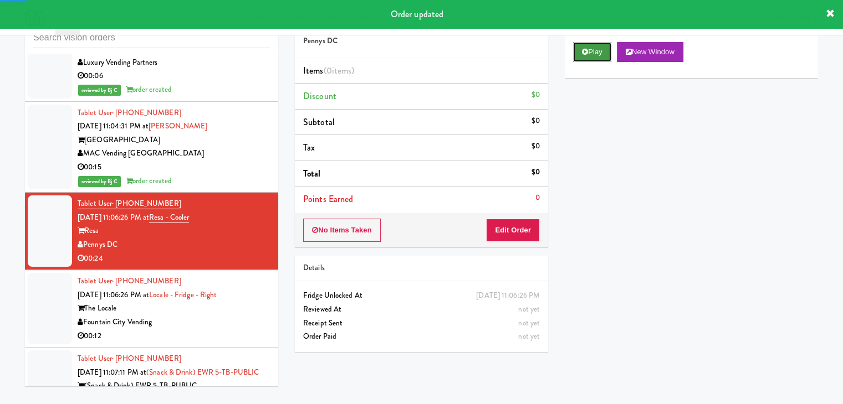
click at [581, 50] on button "Play" at bounding box center [592, 52] width 38 height 20
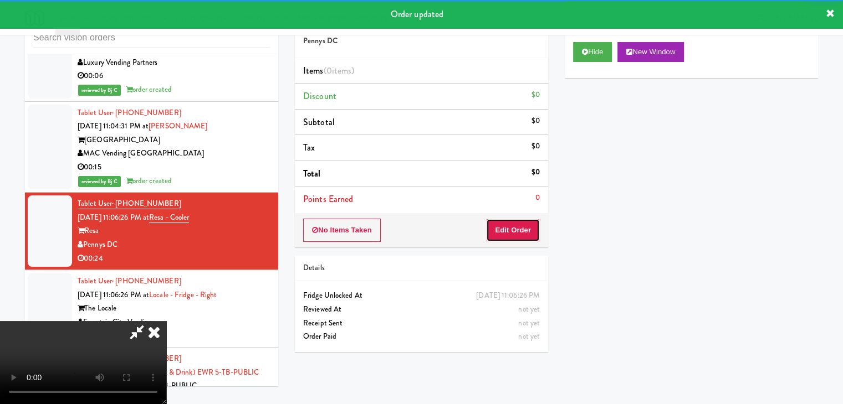
click at [513, 232] on button "Edit Order" at bounding box center [513, 230] width 54 height 23
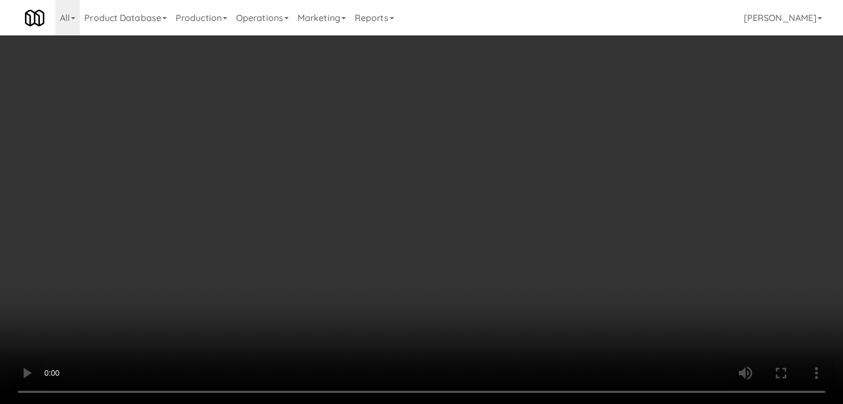
scroll to position [9353, 0]
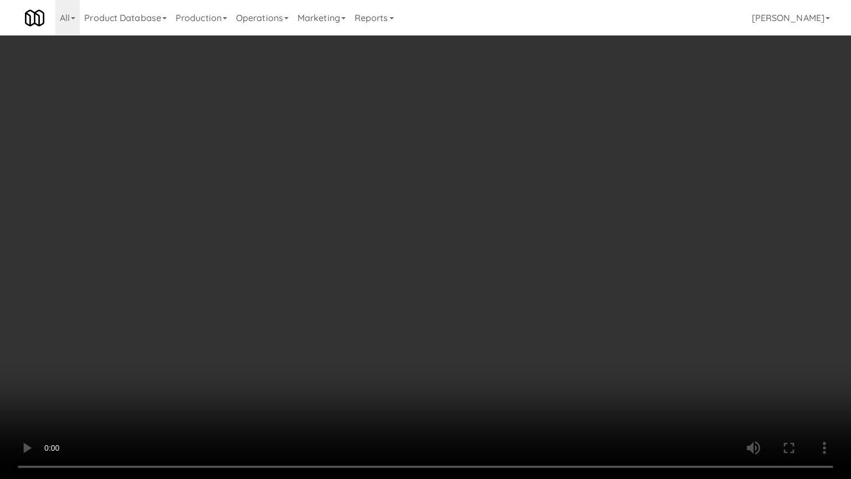
click at [489, 192] on video at bounding box center [425, 239] width 851 height 479
click at [490, 192] on video at bounding box center [425, 239] width 851 height 479
click at [519, 184] on video at bounding box center [425, 239] width 851 height 479
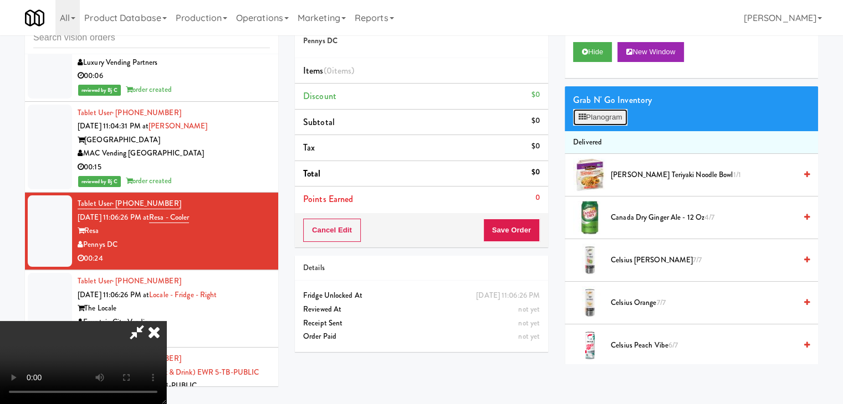
click at [623, 112] on button "Planogram" at bounding box center [600, 117] width 54 height 17
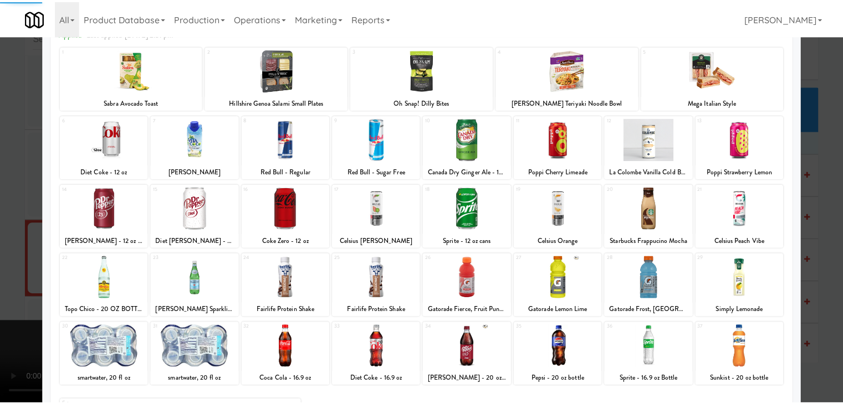
scroll to position [140, 0]
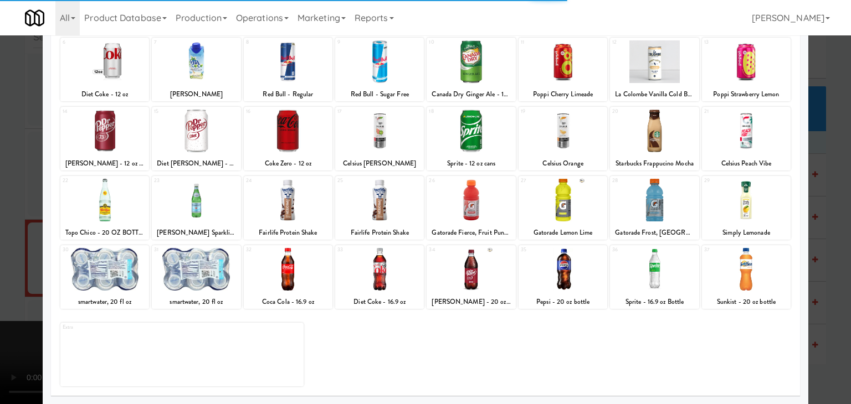
drag, startPoint x: 566, startPoint y: 274, endPoint x: 630, endPoint y: 275, distance: 64.3
click at [569, 274] on div at bounding box center [563, 269] width 89 height 43
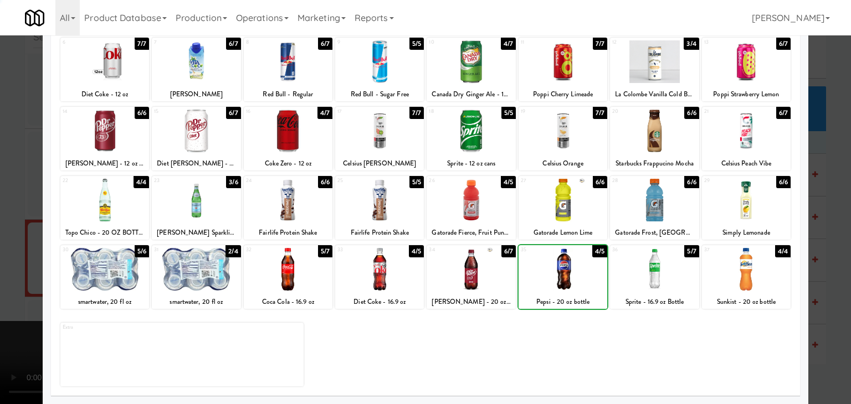
click at [762, 276] on div at bounding box center [746, 269] width 89 height 43
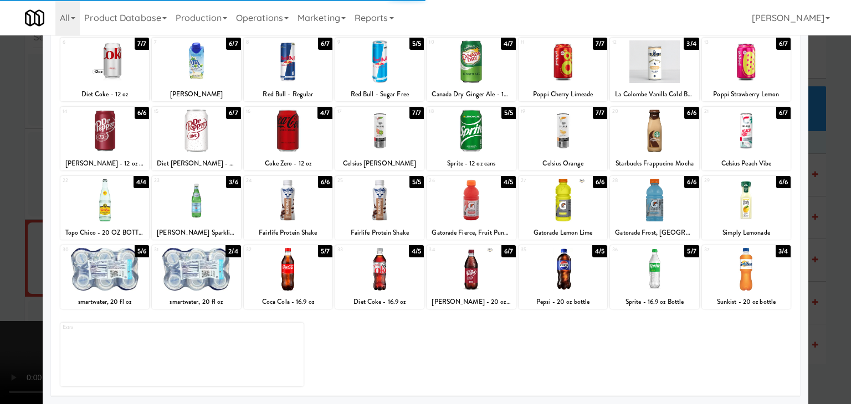
click at [818, 286] on div at bounding box center [425, 202] width 851 height 404
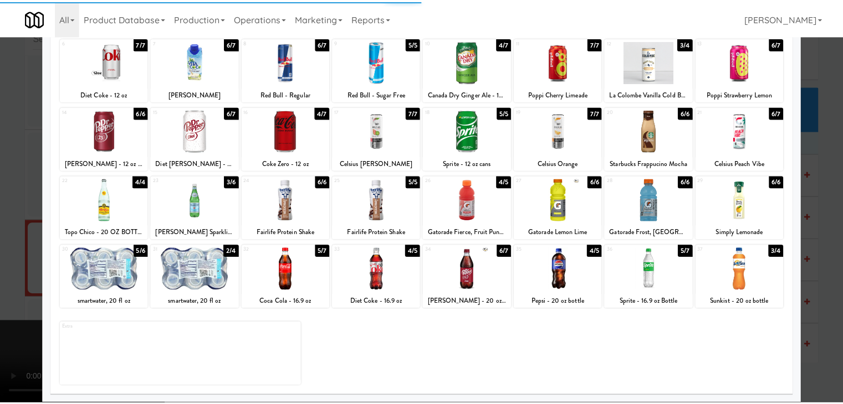
scroll to position [9380, 0]
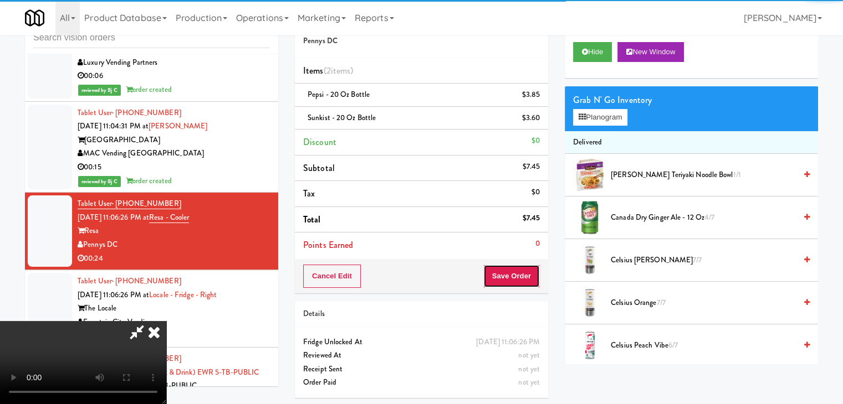
click at [526, 273] on button "Save Order" at bounding box center [511, 276] width 57 height 23
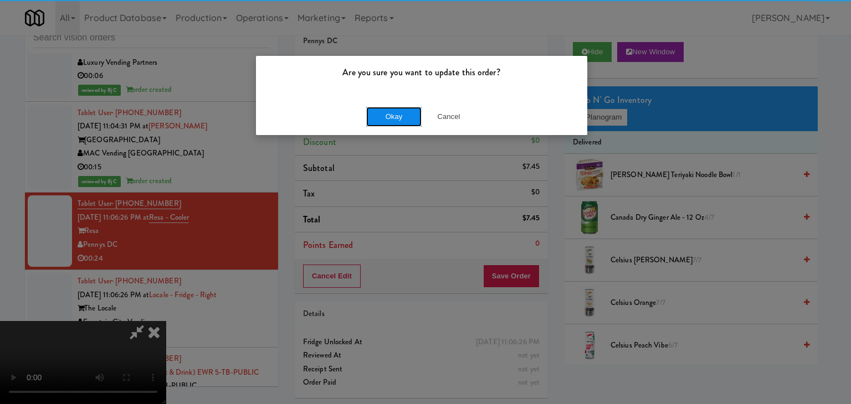
click at [396, 109] on button "Okay" at bounding box center [393, 117] width 55 height 20
click at [395, 112] on button "Okay" at bounding box center [393, 117] width 55 height 20
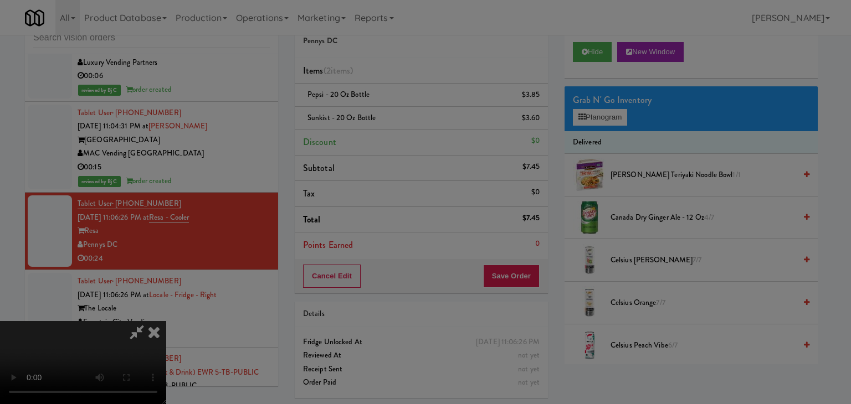
click at [395, 114] on div at bounding box center [425, 202] width 851 height 404
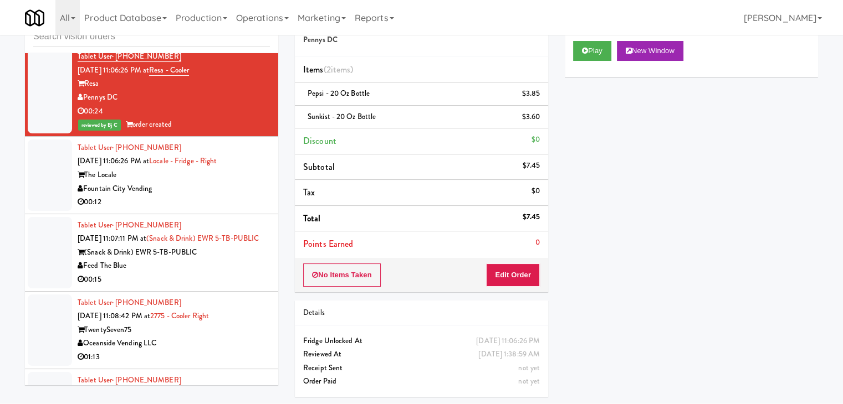
scroll to position [9546, 0]
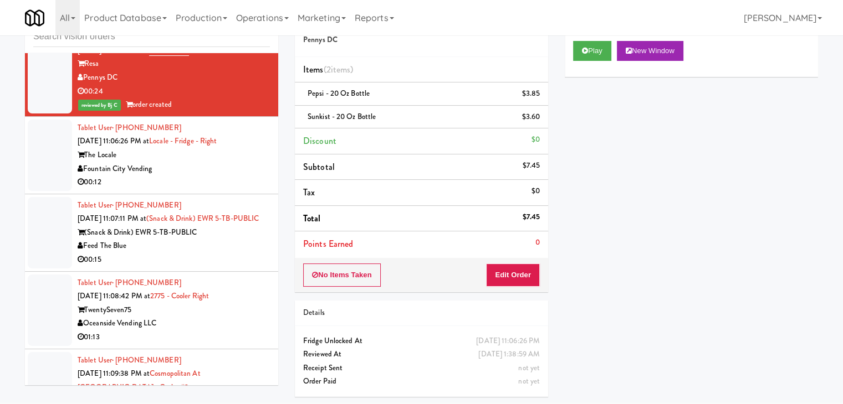
drag, startPoint x: 255, startPoint y: 118, endPoint x: 262, endPoint y: 119, distance: 6.7
click at [255, 162] on div "Fountain City Vending" at bounding box center [174, 169] width 192 height 14
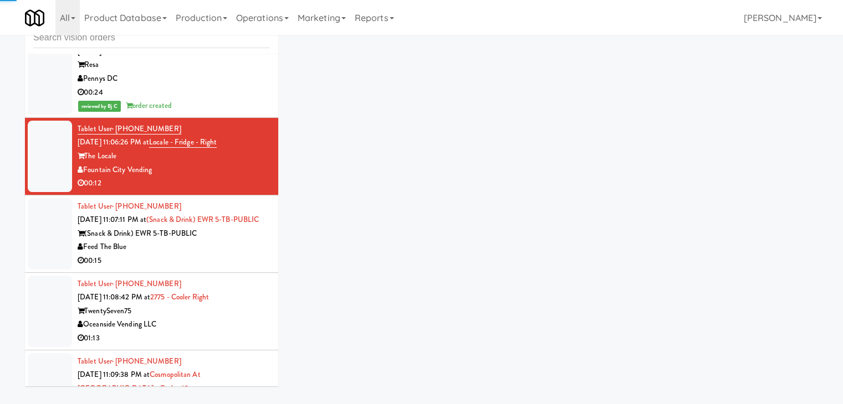
scroll to position [35, 0]
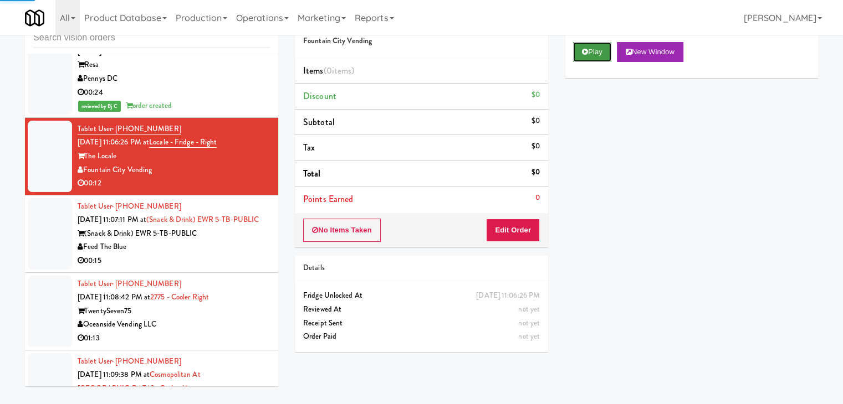
click at [594, 54] on button "Play" at bounding box center [592, 52] width 38 height 20
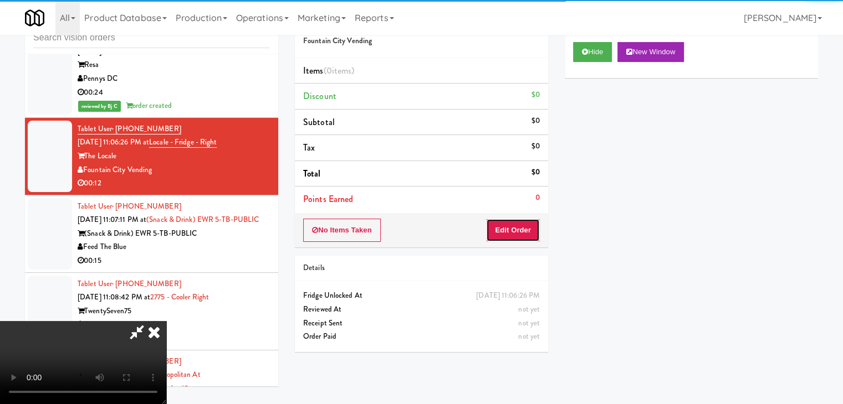
click at [512, 231] on button "Edit Order" at bounding box center [513, 230] width 54 height 23
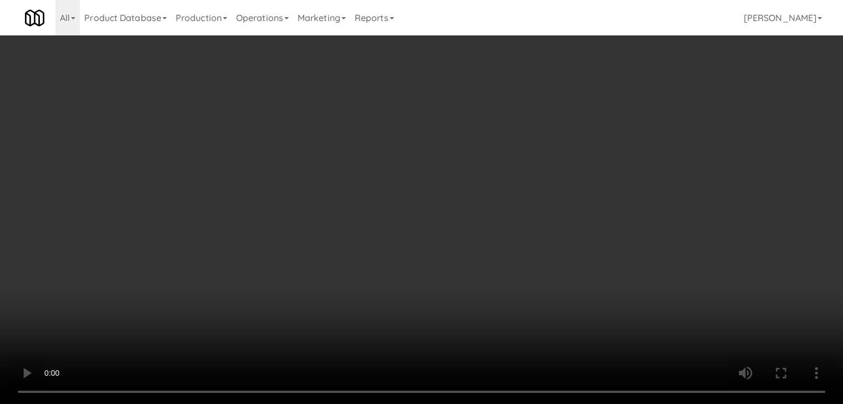
scroll to position [9518, 0]
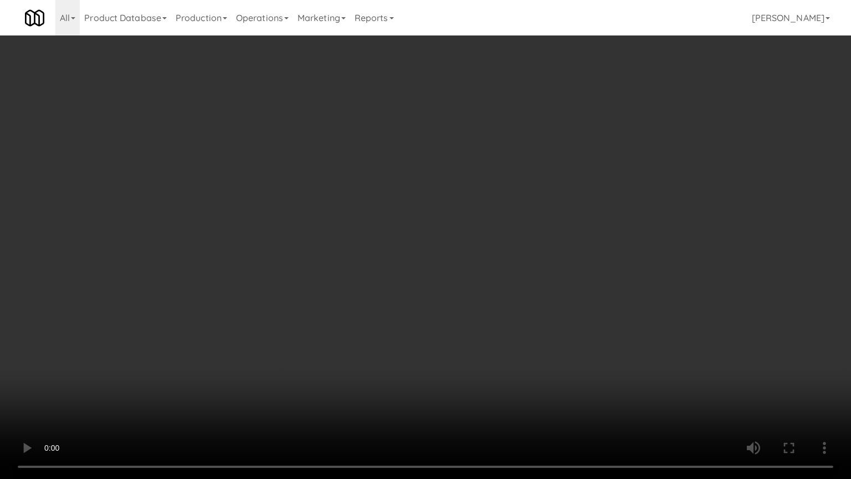
click at [488, 294] on video at bounding box center [425, 239] width 851 height 479
click at [486, 294] on video at bounding box center [425, 239] width 851 height 479
click at [488, 290] on video at bounding box center [425, 239] width 851 height 479
click at [490, 285] on video at bounding box center [425, 239] width 851 height 479
click at [494, 282] on video at bounding box center [425, 239] width 851 height 479
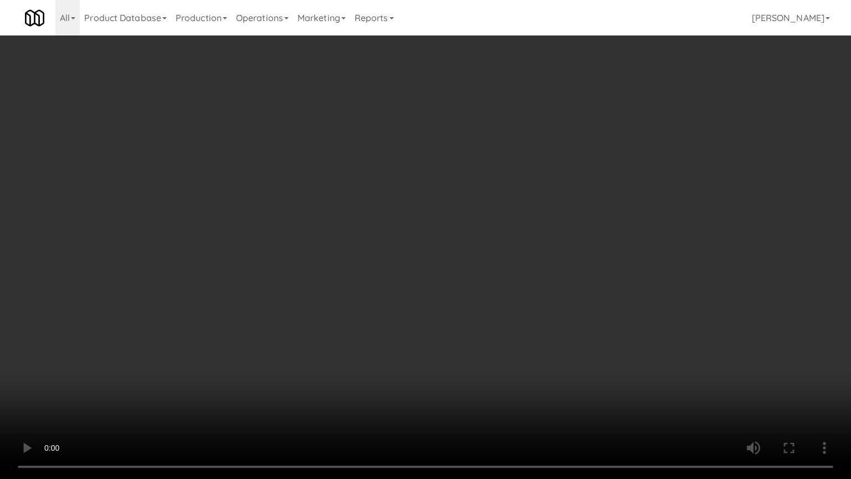
click at [496, 283] on video at bounding box center [425, 239] width 851 height 479
click at [500, 275] on video at bounding box center [425, 239] width 851 height 479
click at [501, 273] on video at bounding box center [425, 239] width 851 height 479
click at [503, 274] on video at bounding box center [425, 239] width 851 height 479
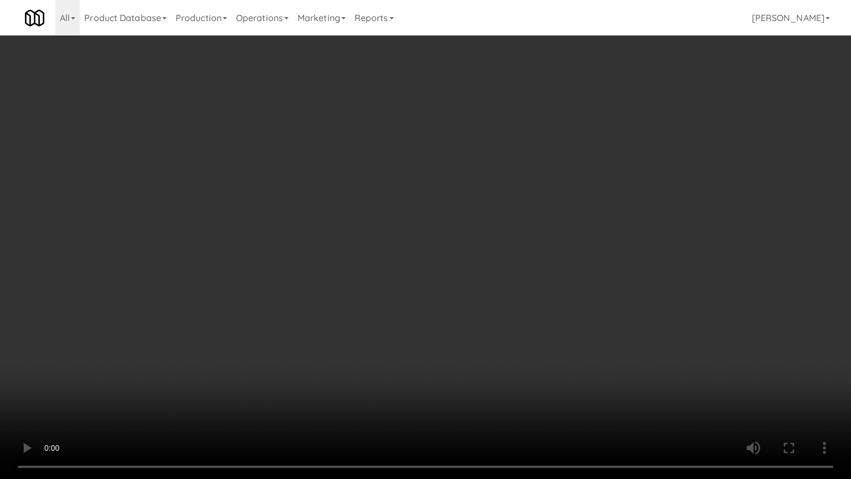
click at [503, 274] on video at bounding box center [425, 239] width 851 height 479
click at [508, 264] on video at bounding box center [425, 239] width 851 height 479
click at [523, 306] on video at bounding box center [425, 239] width 851 height 479
click at [535, 304] on video at bounding box center [425, 239] width 851 height 479
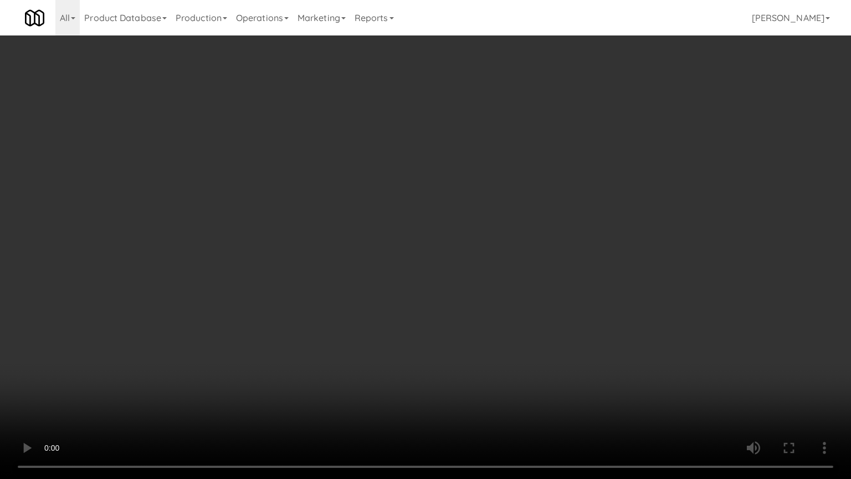
drag, startPoint x: 535, startPoint y: 304, endPoint x: 590, endPoint y: 160, distance: 153.8
click at [536, 299] on video at bounding box center [425, 239] width 851 height 479
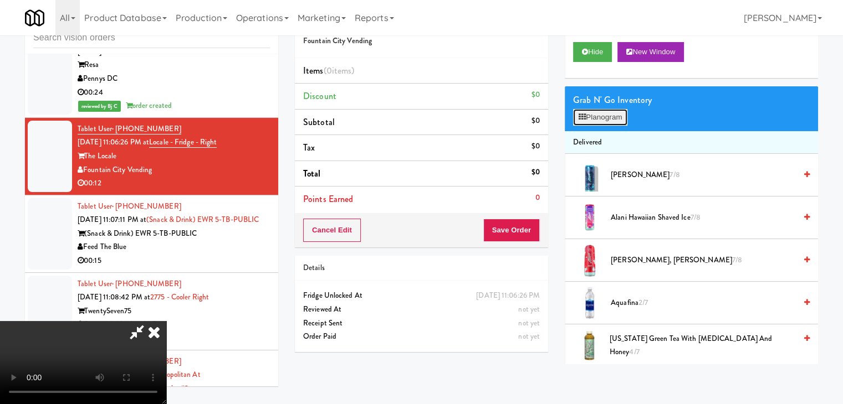
click at [612, 113] on button "Planogram" at bounding box center [600, 117] width 54 height 17
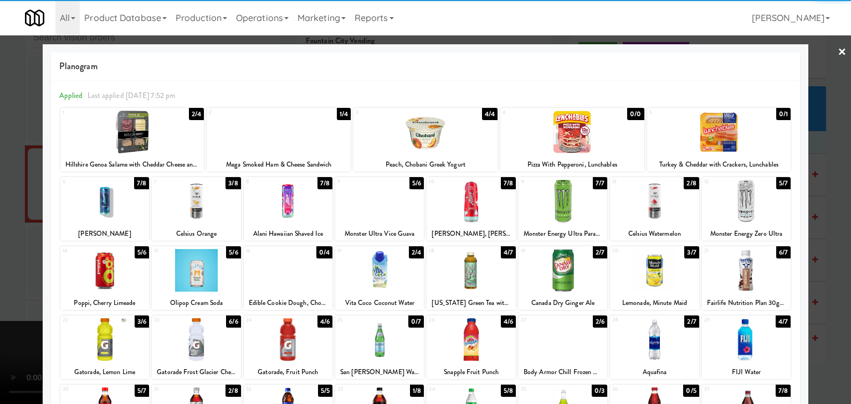
click at [367, 273] on div at bounding box center [379, 270] width 89 height 43
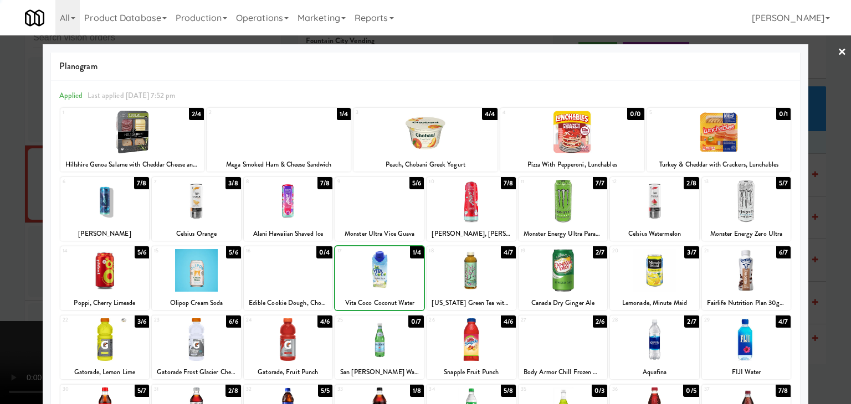
drag, startPoint x: 11, startPoint y: 293, endPoint x: 379, endPoint y: 289, distance: 367.9
click at [16, 293] on div at bounding box center [425, 202] width 851 height 404
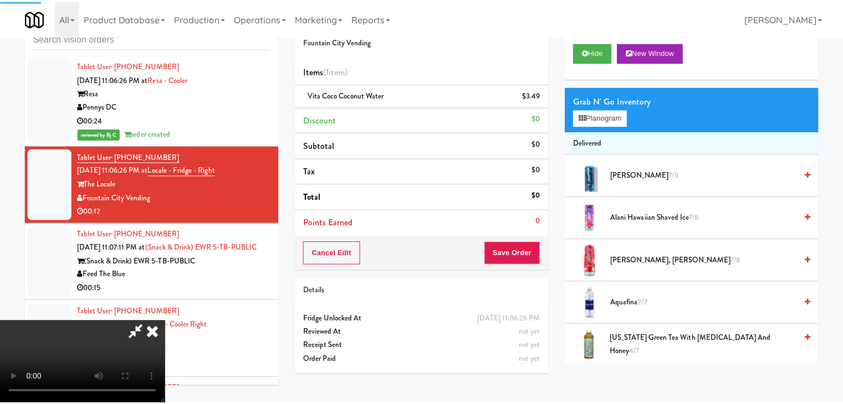
scroll to position [9546, 0]
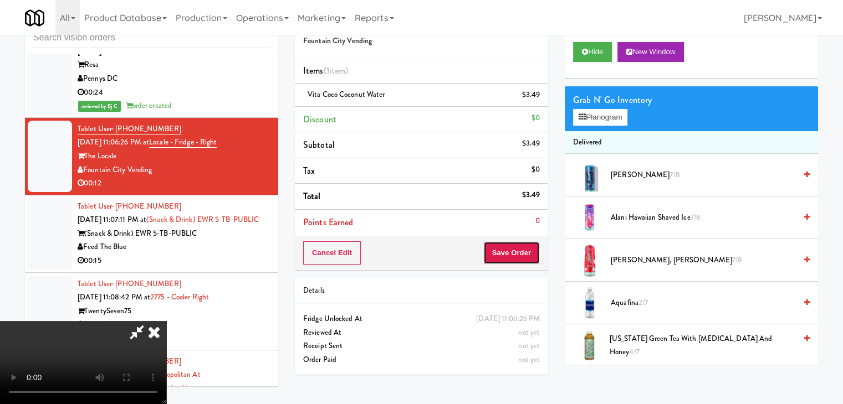
click at [513, 256] on button "Save Order" at bounding box center [511, 253] width 57 height 23
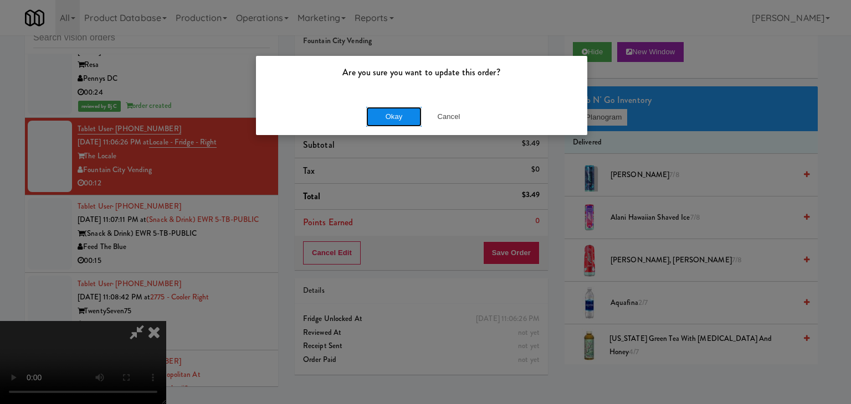
click at [397, 116] on button "Okay" at bounding box center [393, 117] width 55 height 20
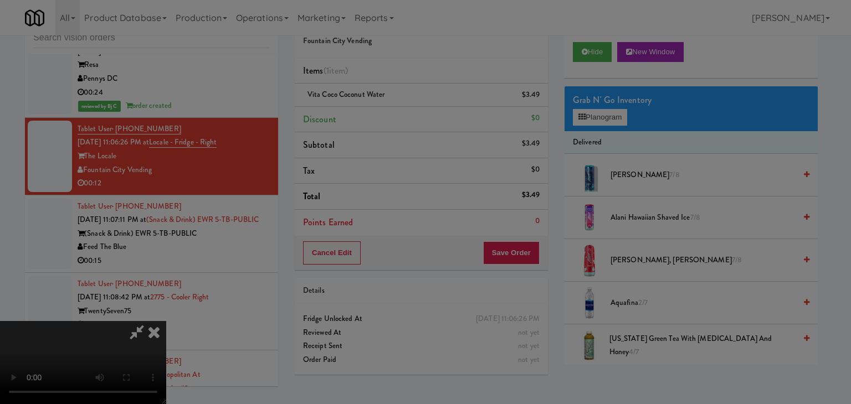
click at [397, 115] on div "Okay Cancel" at bounding box center [421, 96] width 331 height 37
click at [397, 116] on div at bounding box center [425, 202] width 851 height 404
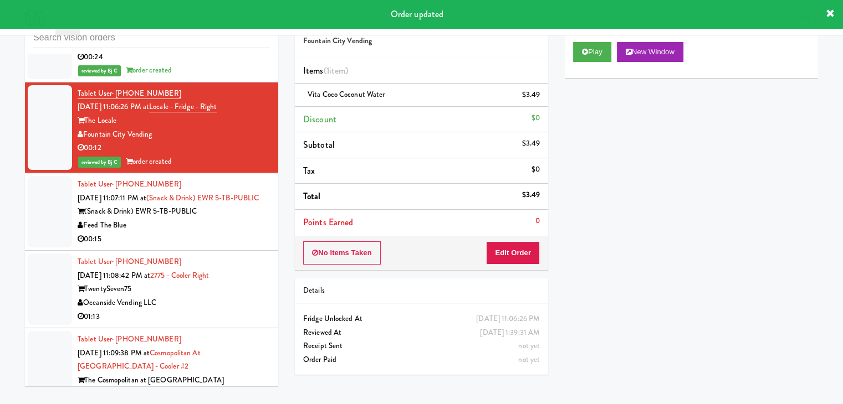
scroll to position [9601, 0]
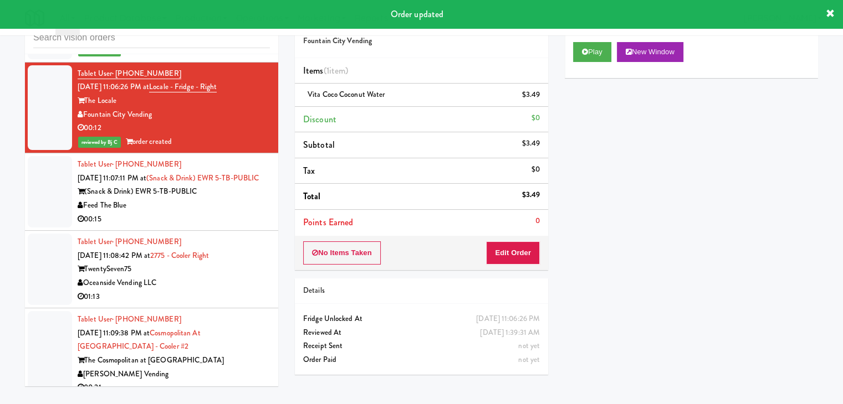
drag, startPoint x: 233, startPoint y: 157, endPoint x: 239, endPoint y: 162, distance: 7.5
click at [235, 185] on div "(Snack & Drink) EWR 5-TB-PUBLIC" at bounding box center [174, 192] width 192 height 14
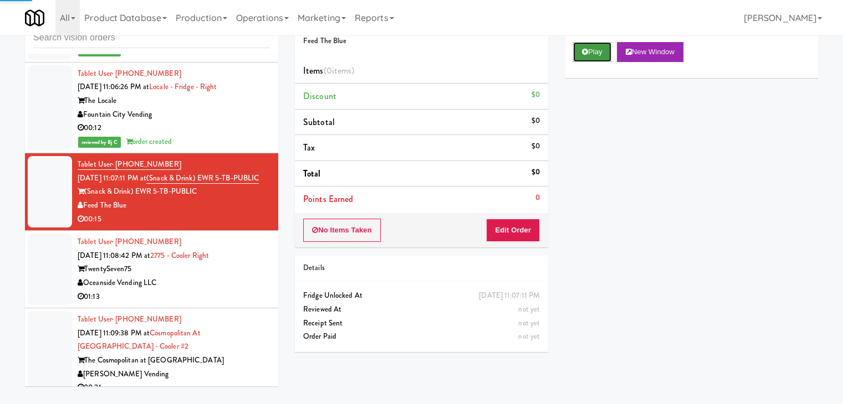
click at [597, 49] on button "Play" at bounding box center [592, 52] width 38 height 20
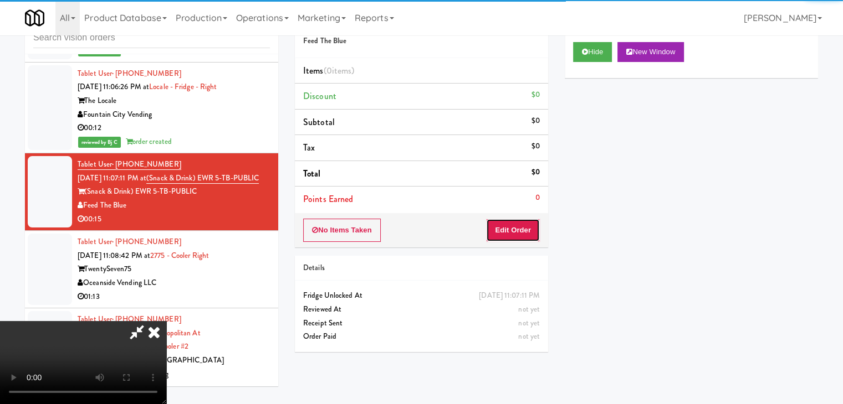
click at [515, 227] on button "Edit Order" at bounding box center [513, 230] width 54 height 23
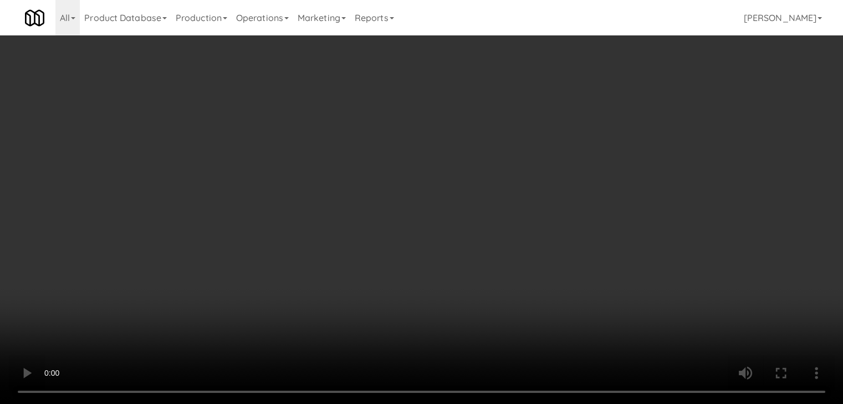
scroll to position [9574, 0]
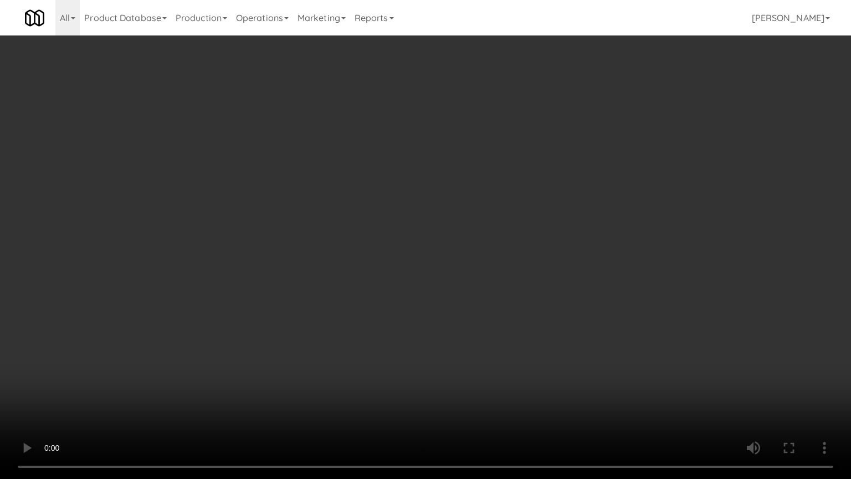
click at [496, 305] on video at bounding box center [425, 239] width 851 height 479
click at [495, 306] on video at bounding box center [425, 239] width 851 height 479
click at [493, 303] on video at bounding box center [425, 239] width 851 height 479
click at [502, 283] on video at bounding box center [425, 239] width 851 height 479
click at [503, 284] on video at bounding box center [425, 239] width 851 height 479
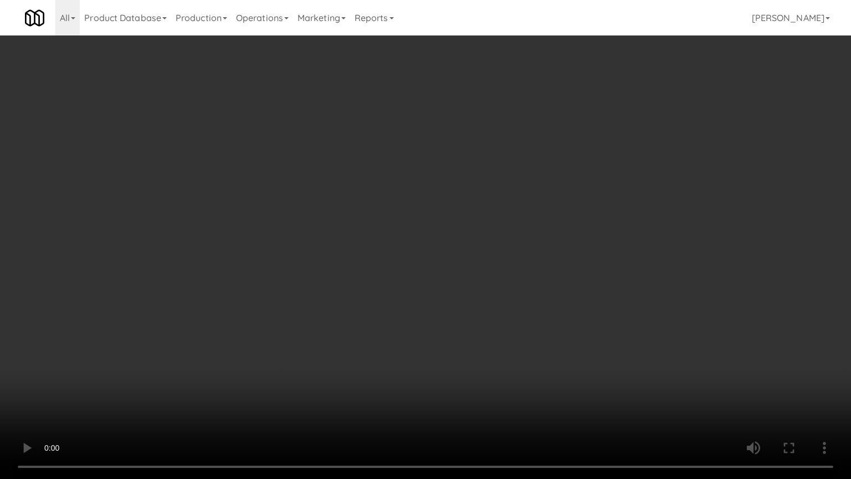
click at [503, 284] on video at bounding box center [425, 239] width 851 height 479
click at [508, 281] on video at bounding box center [425, 239] width 851 height 479
click at [514, 276] on video at bounding box center [425, 239] width 851 height 479
click at [516, 276] on video at bounding box center [425, 239] width 851 height 479
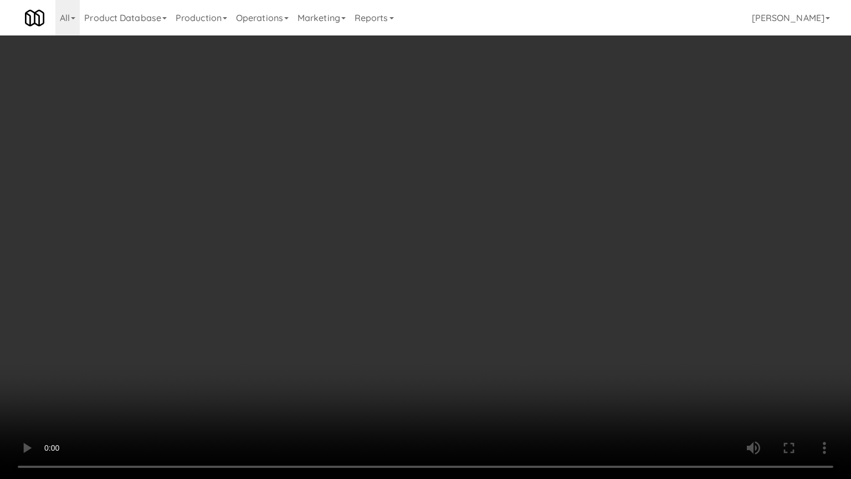
click at [520, 278] on video at bounding box center [425, 239] width 851 height 479
click at [523, 275] on video at bounding box center [425, 239] width 851 height 479
click at [459, 370] on video at bounding box center [425, 239] width 851 height 479
click at [554, 292] on video at bounding box center [425, 239] width 851 height 479
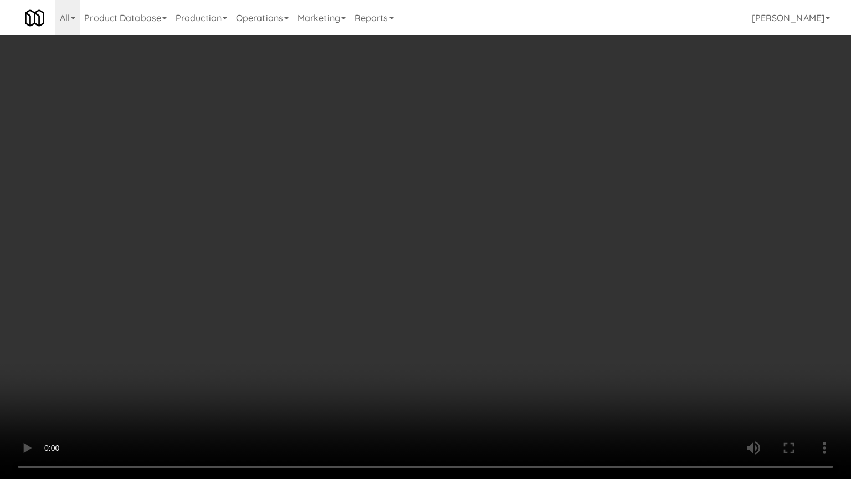
click at [554, 291] on video at bounding box center [425, 239] width 851 height 479
click at [553, 291] on video at bounding box center [425, 239] width 851 height 479
click at [552, 292] on video at bounding box center [425, 239] width 851 height 479
click at [549, 287] on video at bounding box center [425, 239] width 851 height 479
drag, startPoint x: 549, startPoint y: 287, endPoint x: 620, endPoint y: 135, distance: 168.3
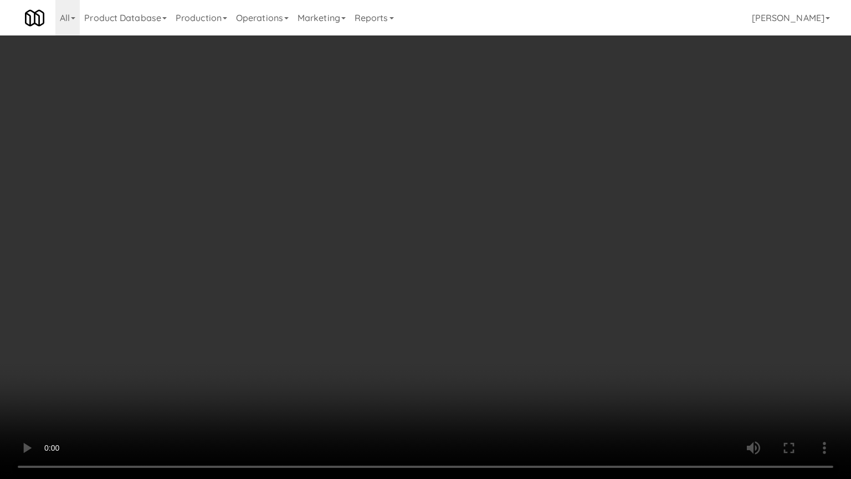
click at [549, 286] on video at bounding box center [425, 239] width 851 height 479
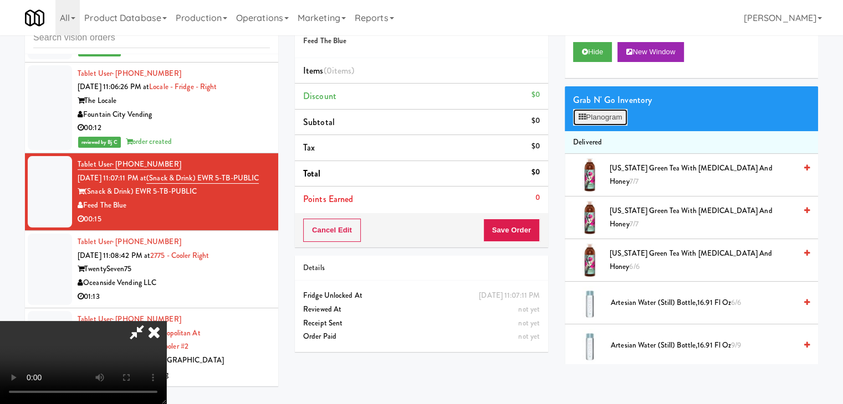
click at [624, 116] on button "Planogram" at bounding box center [600, 117] width 54 height 17
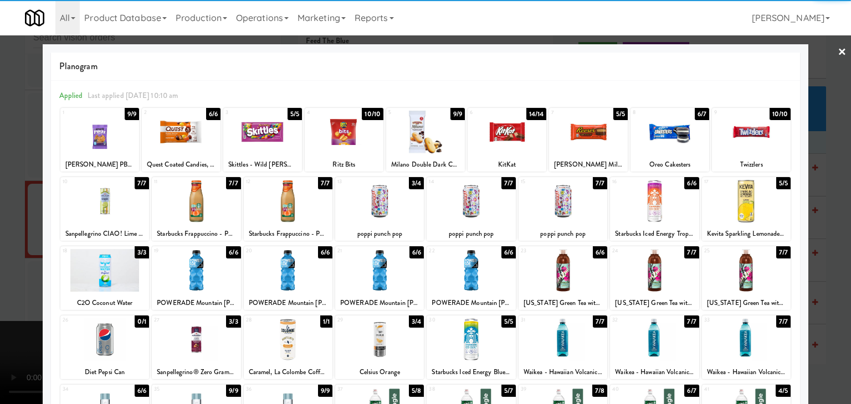
click at [404, 136] on div at bounding box center [425, 132] width 79 height 43
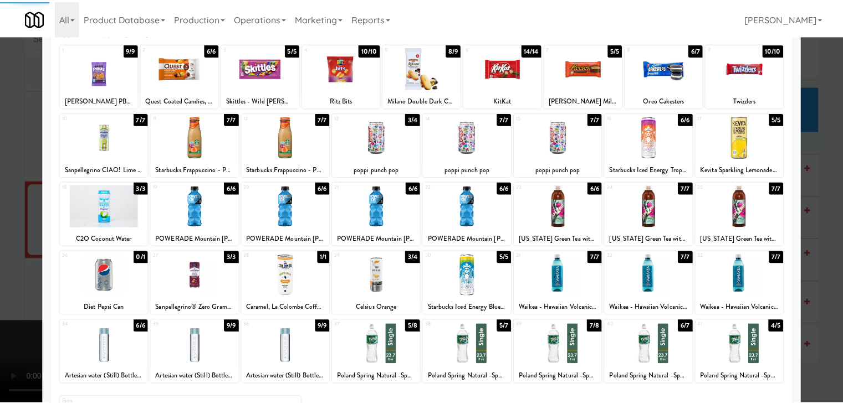
scroll to position [140, 0]
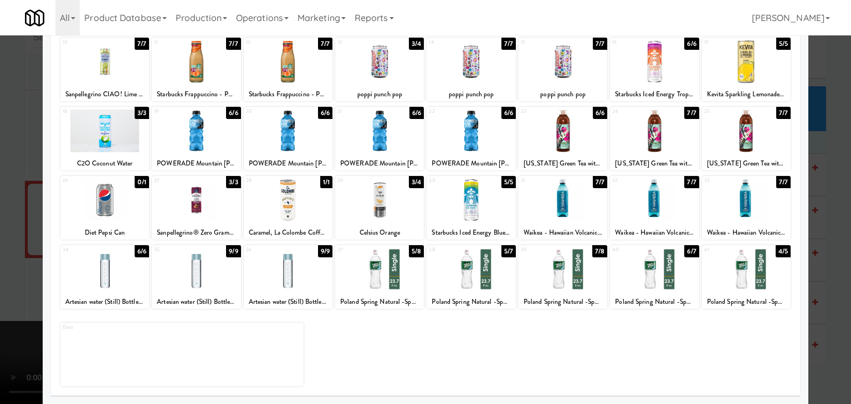
click at [362, 274] on div at bounding box center [379, 269] width 89 height 43
click at [23, 262] on div at bounding box center [425, 202] width 851 height 404
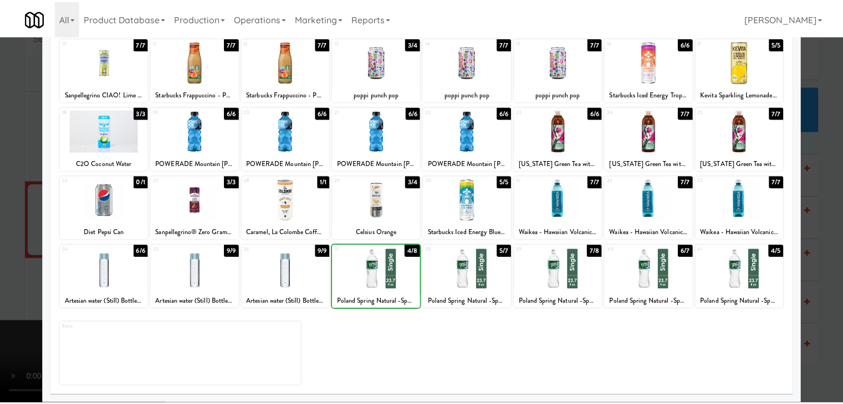
scroll to position [9601, 0]
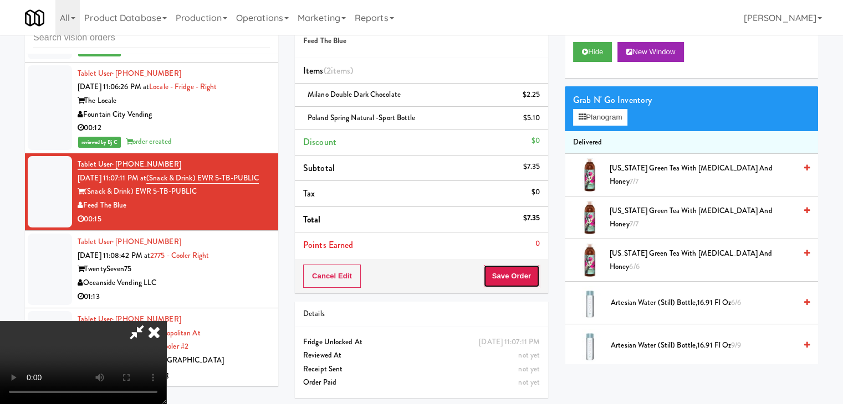
click at [533, 275] on button "Save Order" at bounding box center [511, 276] width 57 height 23
click at [521, 258] on div "Order # 6640074 Feed The Blue Items (2 items ) Milano Double Dark Chocolate $2.…" at bounding box center [421, 148] width 253 height 289
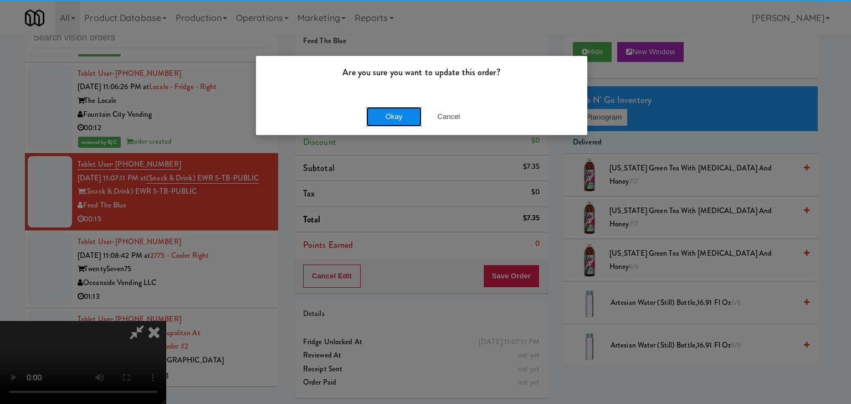
click at [397, 114] on button "Okay" at bounding box center [393, 117] width 55 height 20
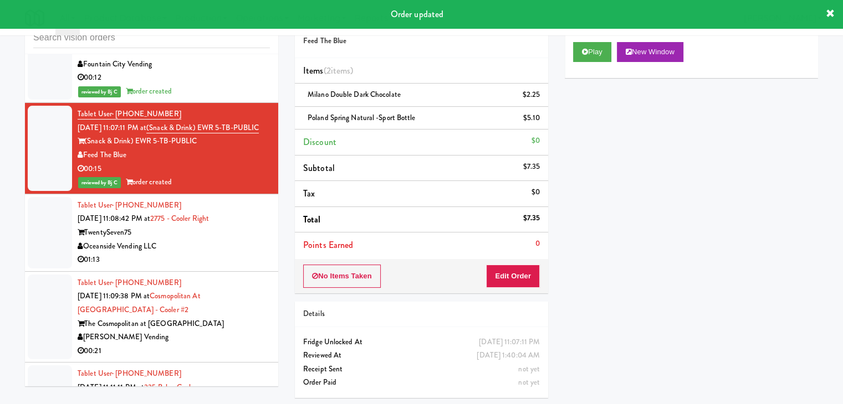
scroll to position [9712, 0]
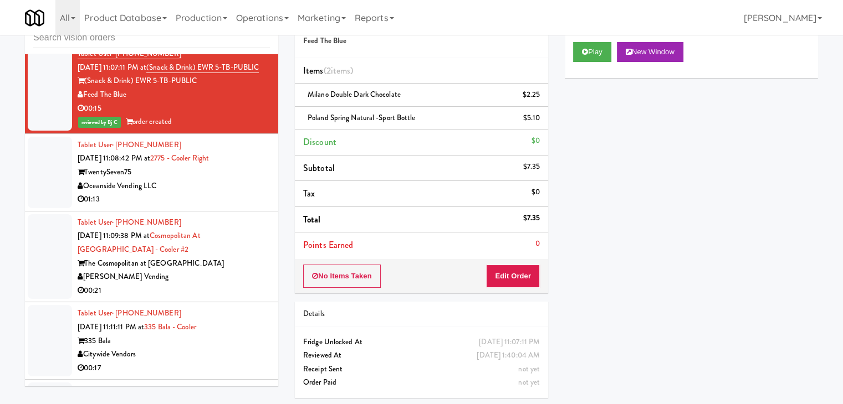
click at [237, 193] on div "01:13" at bounding box center [174, 200] width 192 height 14
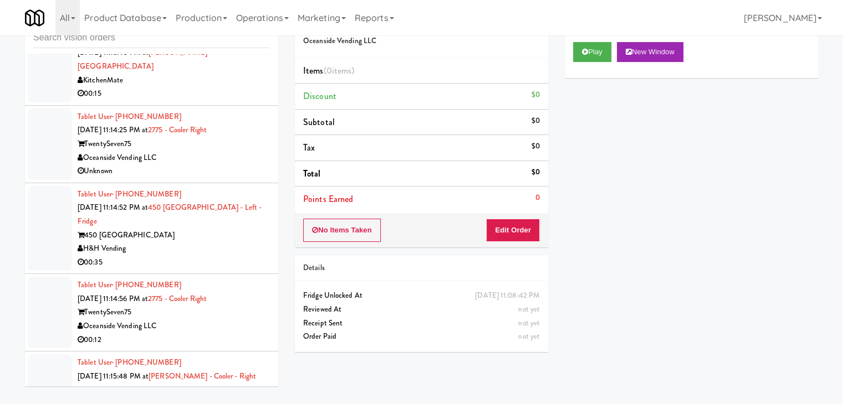
scroll to position [10599, 0]
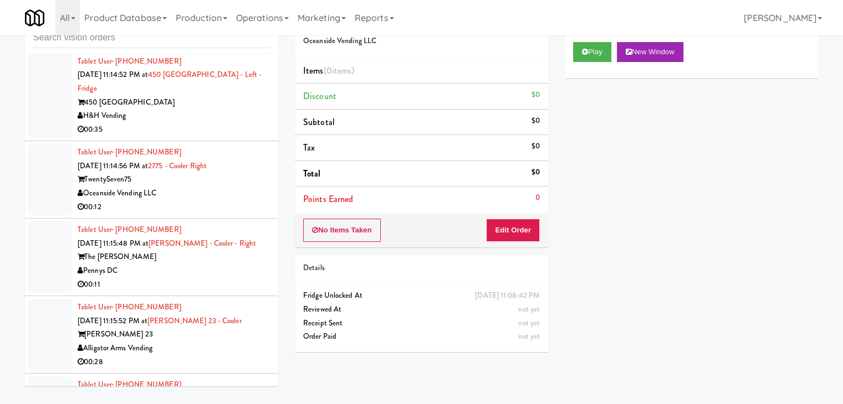
click at [255, 187] on div "Oceanside Vending LLC" at bounding box center [174, 194] width 192 height 14
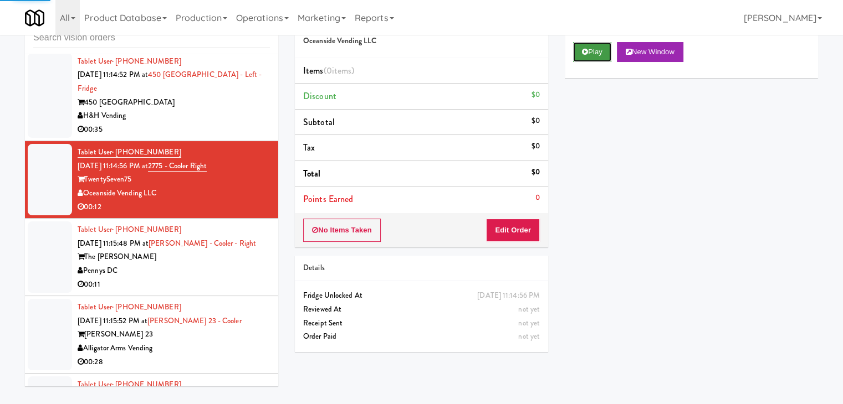
click at [593, 53] on button "Play" at bounding box center [592, 52] width 38 height 20
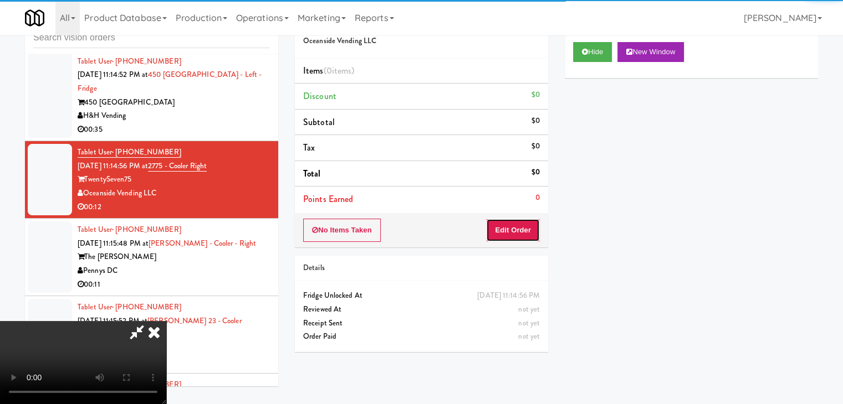
click at [516, 227] on button "Edit Order" at bounding box center [513, 230] width 54 height 23
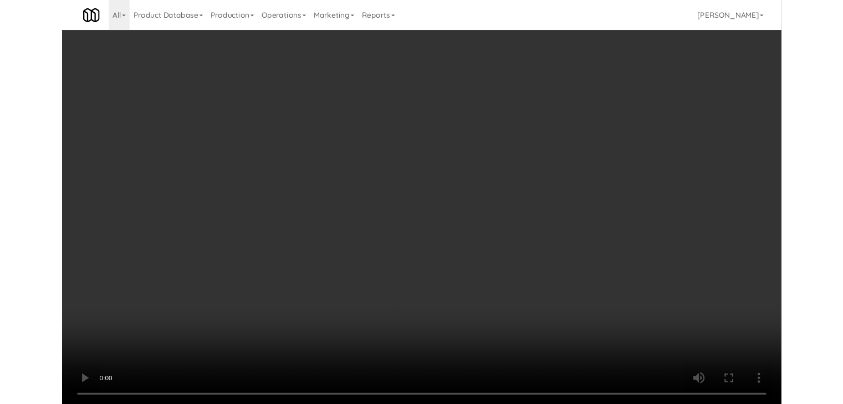
scroll to position [10571, 0]
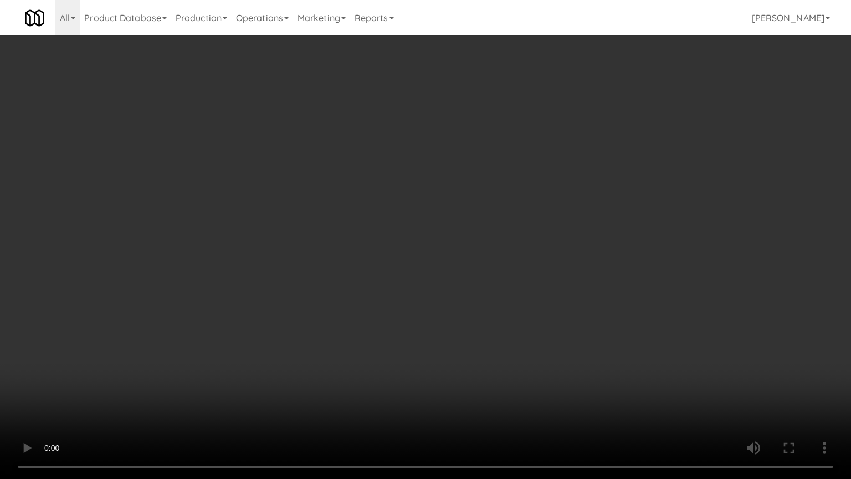
click at [561, 291] on video at bounding box center [425, 239] width 851 height 479
click at [564, 289] on video at bounding box center [425, 239] width 851 height 479
drag, startPoint x: 562, startPoint y: 290, endPoint x: 572, endPoint y: 289, distance: 10.0
click at [563, 290] on video at bounding box center [425, 239] width 851 height 479
click at [576, 289] on video at bounding box center [425, 239] width 851 height 479
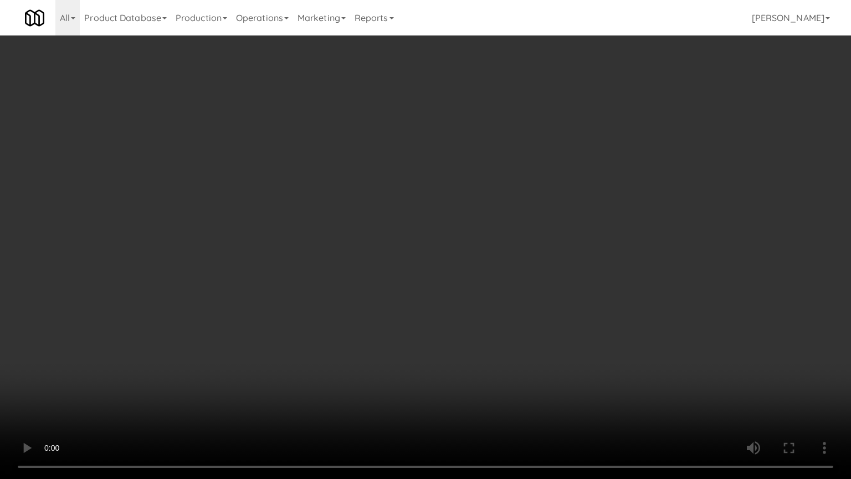
click at [575, 288] on video at bounding box center [425, 239] width 851 height 479
click at [576, 289] on video at bounding box center [425, 239] width 851 height 479
click at [575, 293] on video at bounding box center [425, 239] width 851 height 479
click at [578, 291] on video at bounding box center [425, 239] width 851 height 479
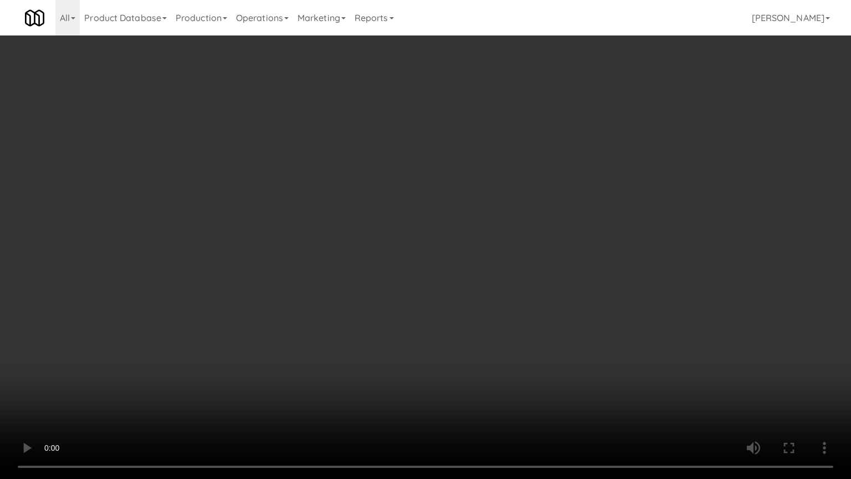
click at [585, 290] on video at bounding box center [425, 239] width 851 height 479
click at [594, 289] on video at bounding box center [425, 239] width 851 height 479
click at [597, 289] on video at bounding box center [425, 239] width 851 height 479
click at [592, 290] on video at bounding box center [425, 239] width 851 height 479
click at [595, 290] on video at bounding box center [425, 239] width 851 height 479
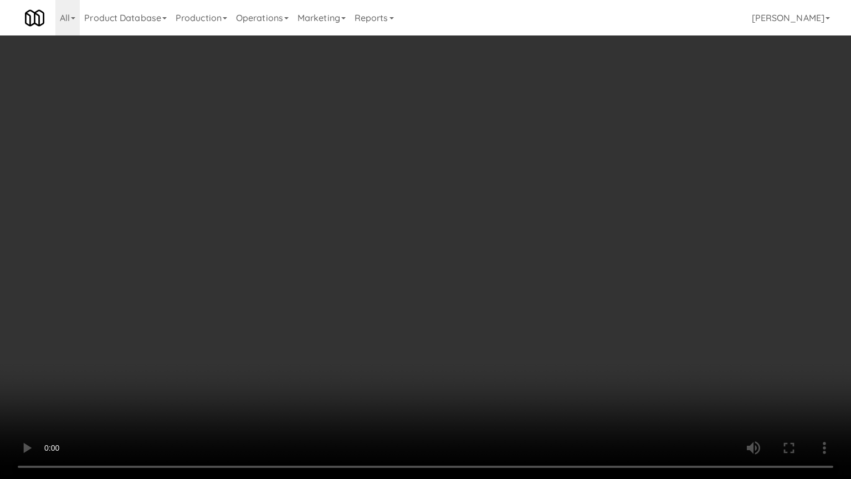
click at [643, 266] on video at bounding box center [425, 239] width 851 height 479
drag, startPoint x: 641, startPoint y: 265, endPoint x: 630, endPoint y: 202, distance: 63.5
click at [639, 264] on video at bounding box center [425, 239] width 851 height 479
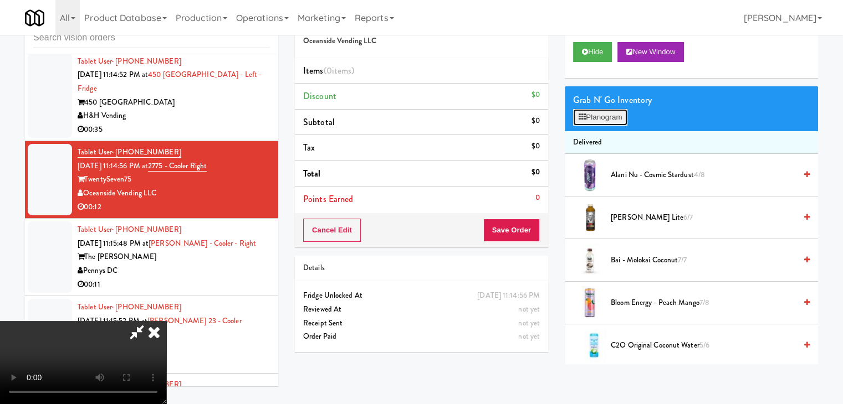
click at [607, 119] on button "Planogram" at bounding box center [600, 117] width 54 height 17
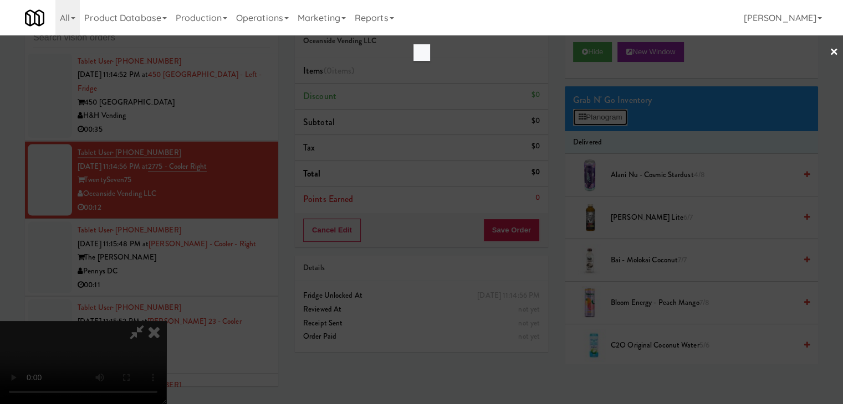
scroll to position [10571, 0]
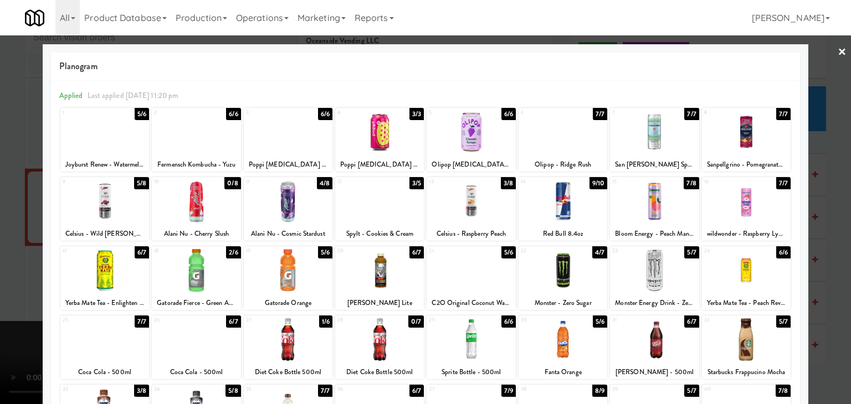
click at [473, 262] on div at bounding box center [471, 270] width 89 height 43
drag, startPoint x: 0, startPoint y: 254, endPoint x: 314, endPoint y: 254, distance: 313.6
click at [17, 254] on div at bounding box center [425, 202] width 851 height 404
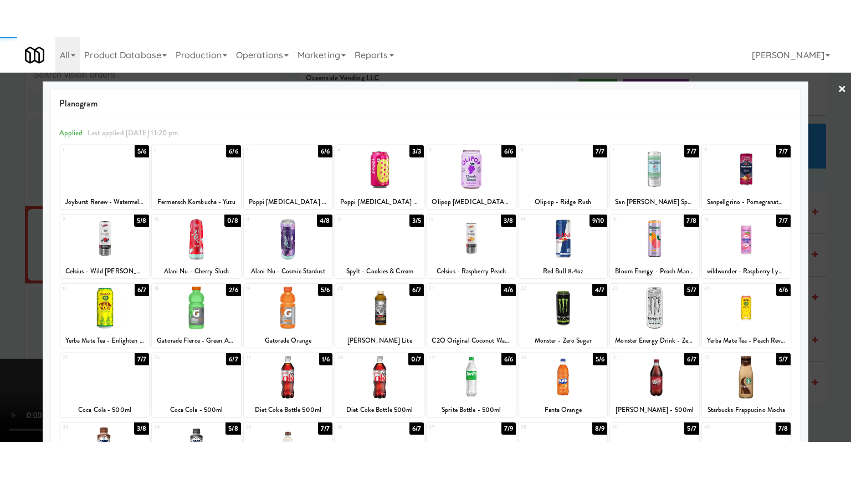
scroll to position [10599, 0]
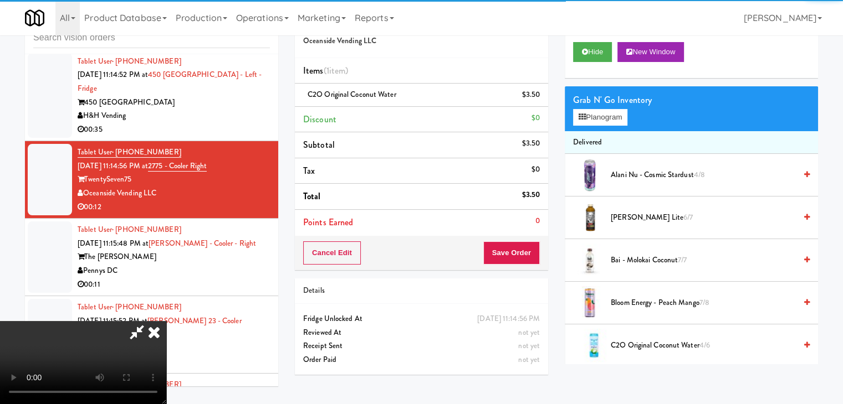
click at [537, 257] on div "Cancel Edit Save Order" at bounding box center [421, 253] width 253 height 34
click at [531, 256] on button "Save Order" at bounding box center [511, 253] width 57 height 23
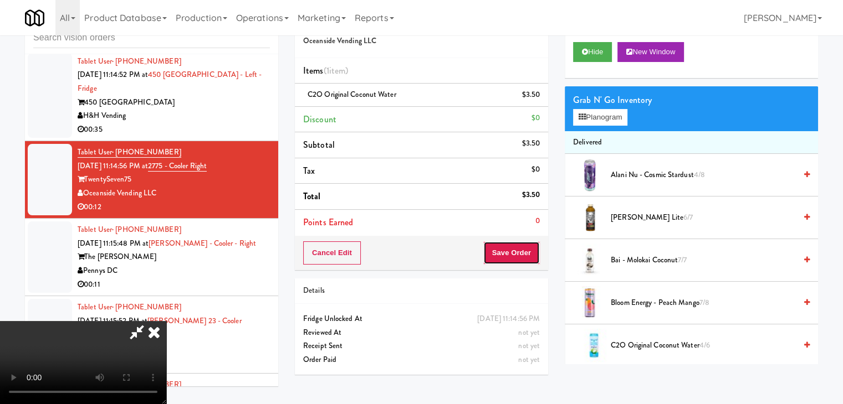
click at [530, 256] on button "Save Order" at bounding box center [511, 253] width 57 height 23
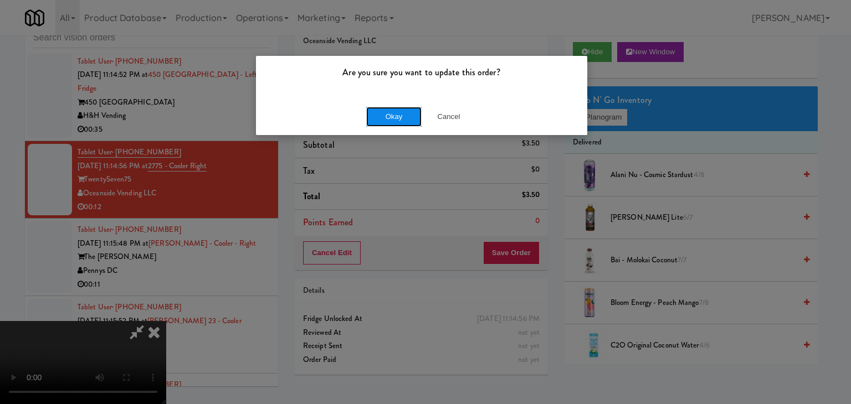
click at [398, 118] on button "Okay" at bounding box center [393, 117] width 55 height 20
click at [398, 118] on div "Okay Cancel" at bounding box center [421, 116] width 331 height 37
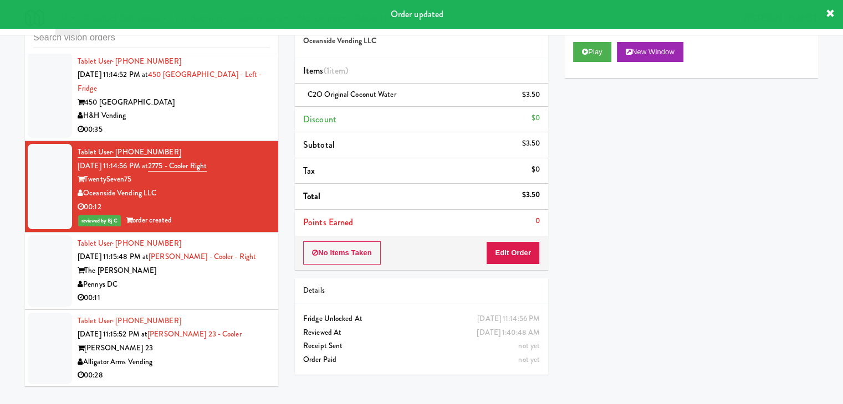
click at [196, 278] on div "Pennys DC" at bounding box center [174, 285] width 192 height 14
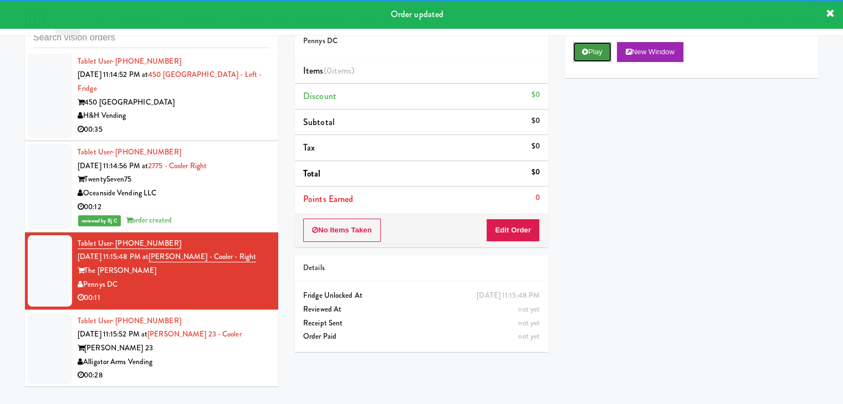
click at [599, 47] on button "Play" at bounding box center [592, 52] width 38 height 20
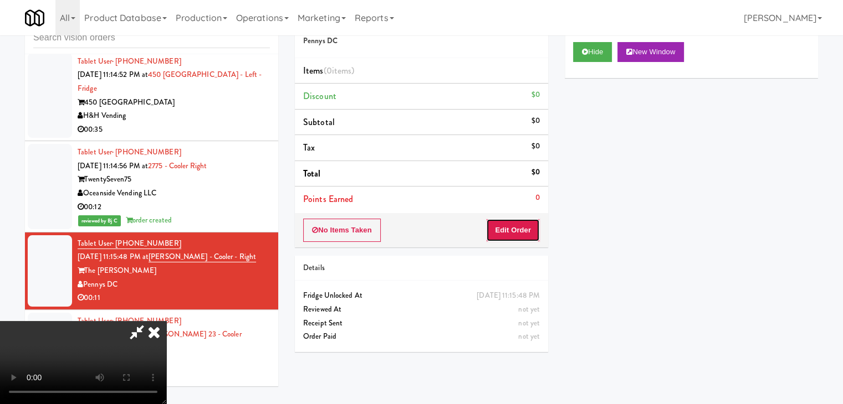
click at [510, 229] on button "Edit Order" at bounding box center [513, 230] width 54 height 23
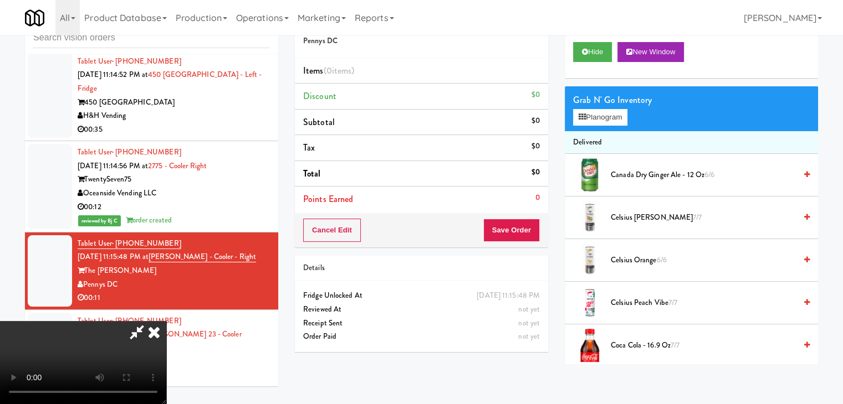
scroll to position [10571, 0]
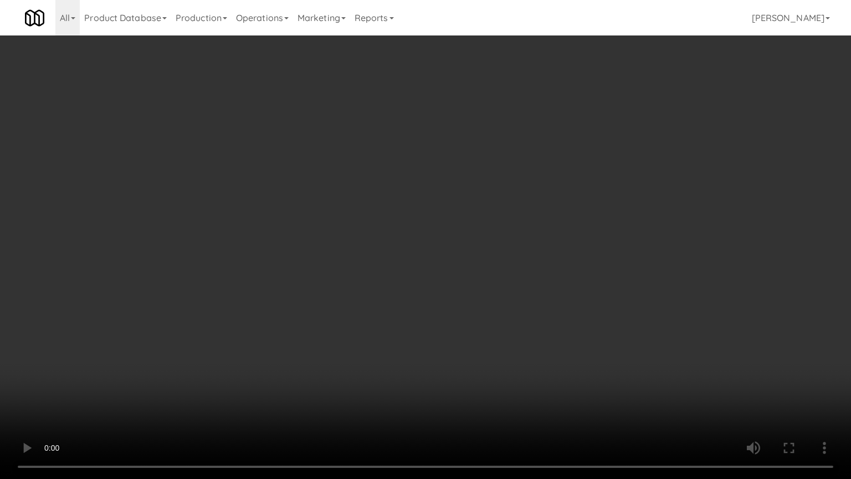
click at [450, 354] on video at bounding box center [425, 239] width 851 height 479
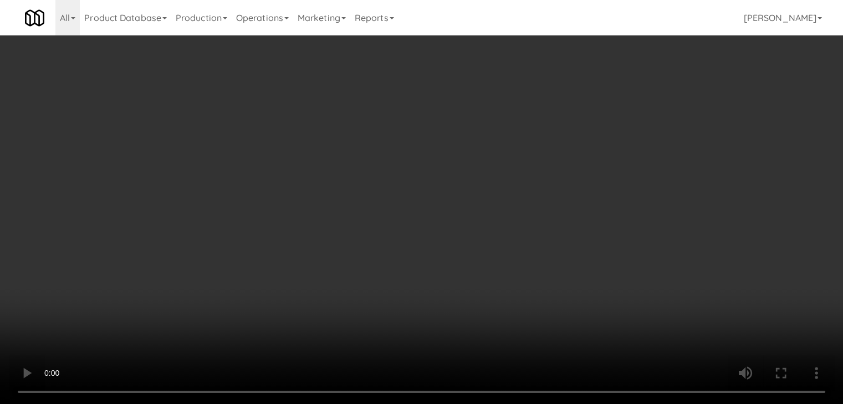
click at [381, 296] on video at bounding box center [421, 202] width 843 height 404
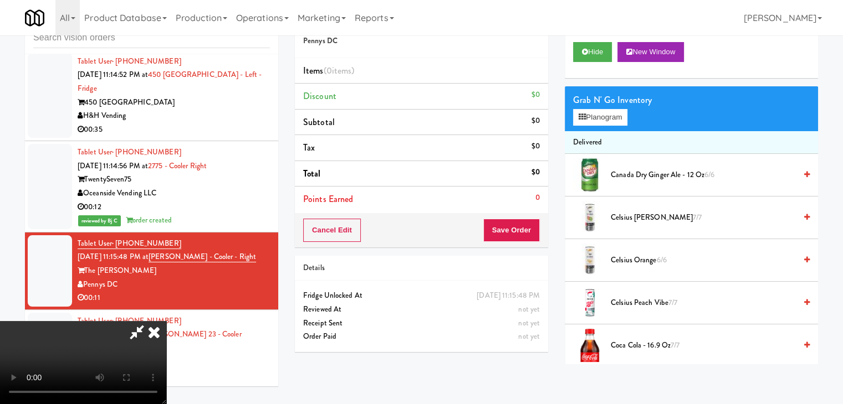
drag, startPoint x: 381, startPoint y: 296, endPoint x: 424, endPoint y: 327, distance: 53.2
click at [166, 321] on video at bounding box center [83, 362] width 166 height 83
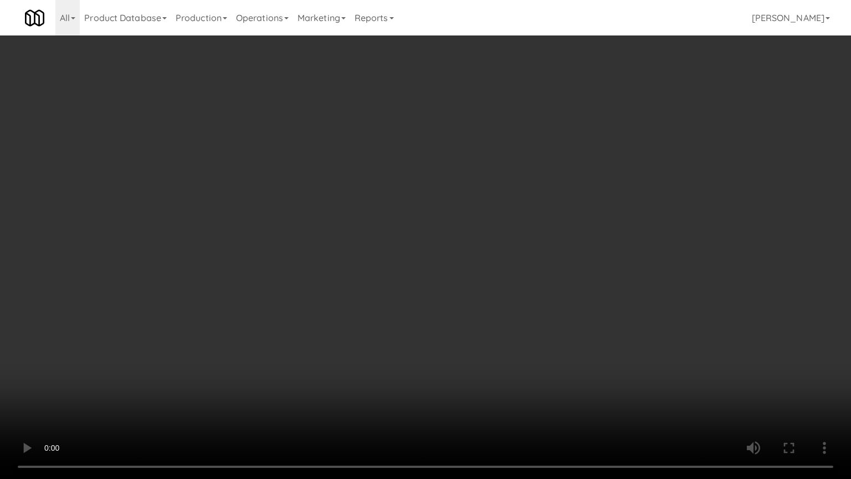
click at [563, 287] on video at bounding box center [425, 239] width 851 height 479
click at [565, 290] on video at bounding box center [425, 239] width 851 height 479
click at [608, 266] on video at bounding box center [425, 239] width 851 height 479
drag, startPoint x: 608, startPoint y: 266, endPoint x: 725, endPoint y: 58, distance: 238.6
click at [611, 262] on video at bounding box center [425, 239] width 851 height 479
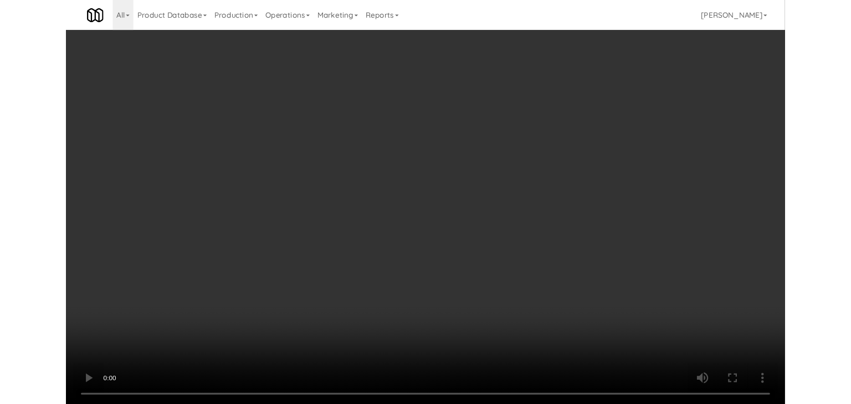
scroll to position [10599, 0]
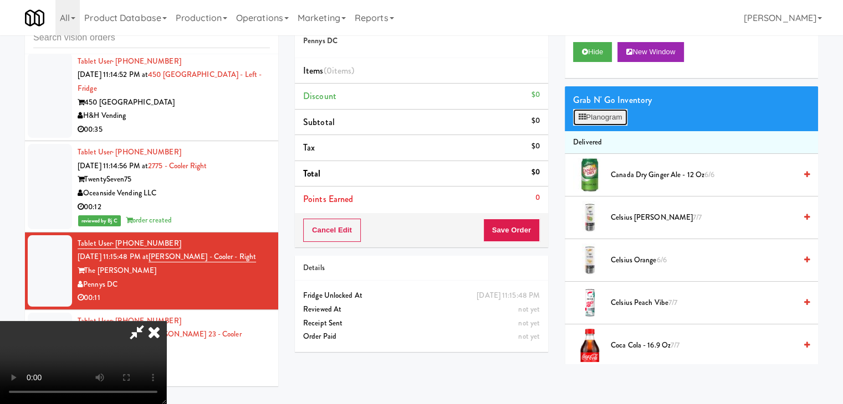
click at [619, 116] on button "Planogram" at bounding box center [600, 117] width 54 height 17
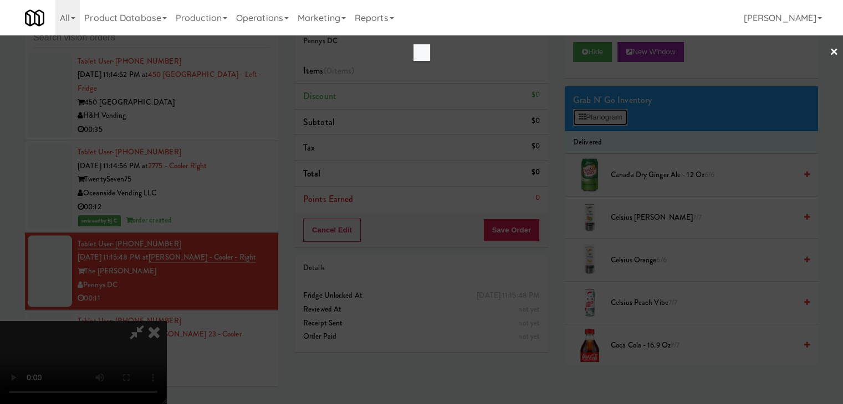
scroll to position [10571, 0]
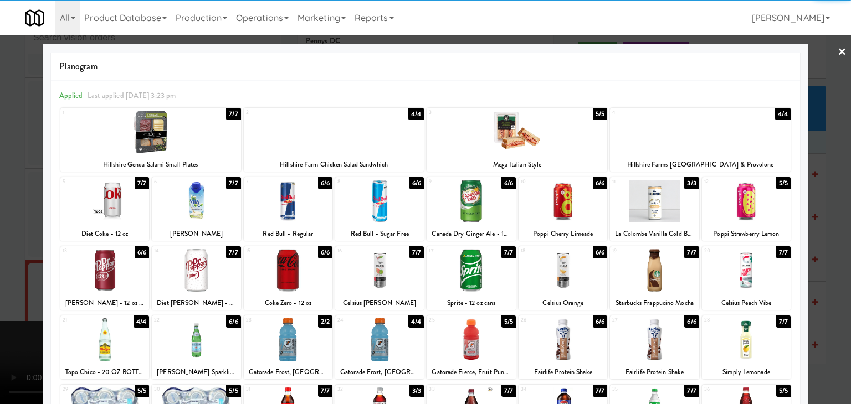
click at [639, 282] on div at bounding box center [654, 270] width 89 height 43
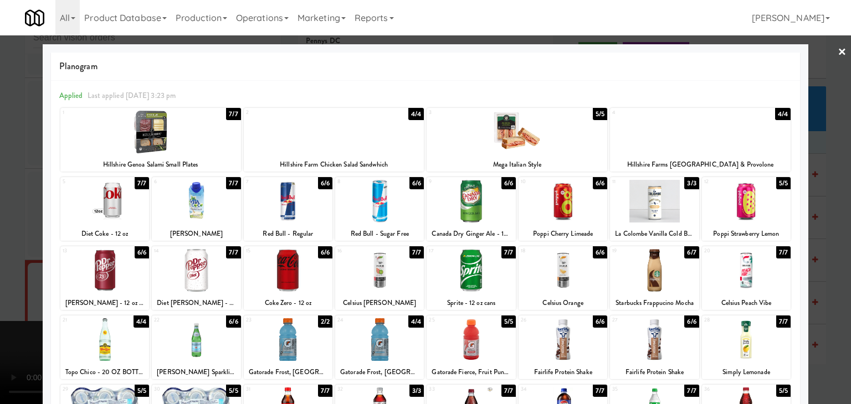
click at [535, 135] on div at bounding box center [517, 132] width 181 height 43
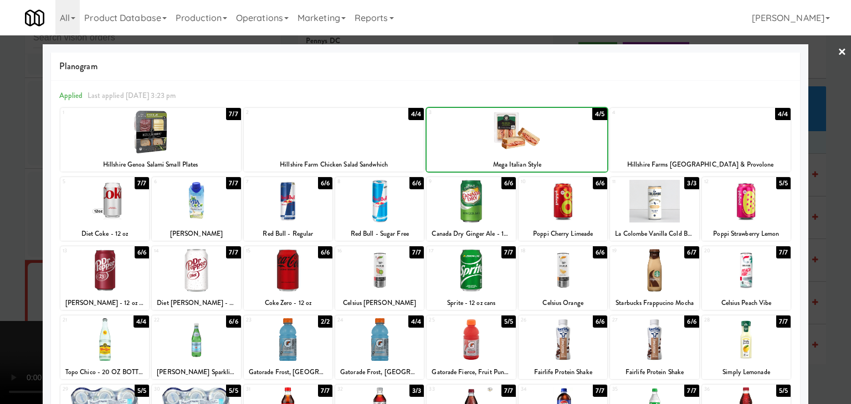
drag, startPoint x: 0, startPoint y: 187, endPoint x: 257, endPoint y: 209, distance: 257.5
click at [5, 188] on div at bounding box center [425, 202] width 851 height 404
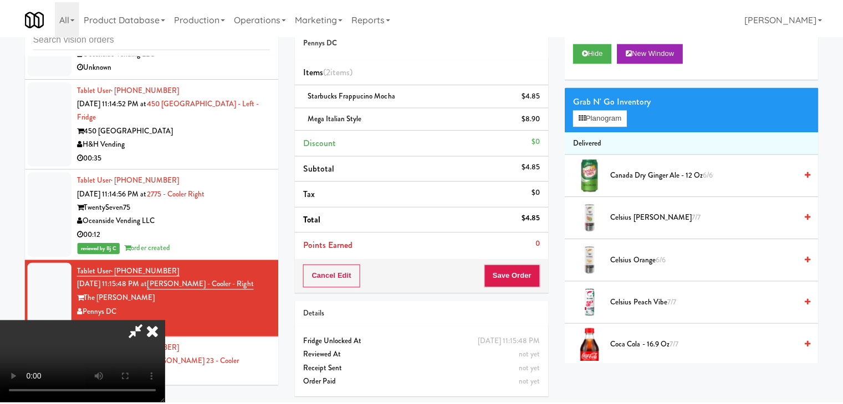
scroll to position [10599, 0]
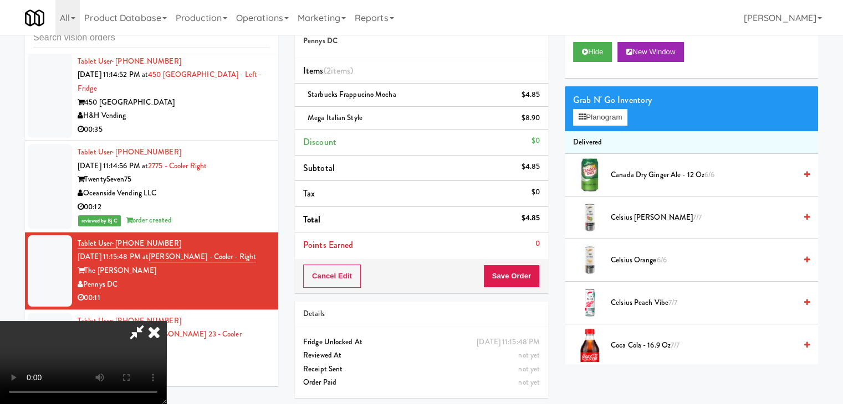
click at [166, 321] on video at bounding box center [83, 362] width 166 height 83
click at [535, 264] on div "Order # 5466735 Pennys DC Items (2 items ) Starbucks Frappucino Mocha $4.85 Meg…" at bounding box center [421, 148] width 253 height 289
click at [532, 266] on button "Save Order" at bounding box center [511, 276] width 57 height 23
click at [523, 271] on button "Save Order" at bounding box center [511, 276] width 57 height 23
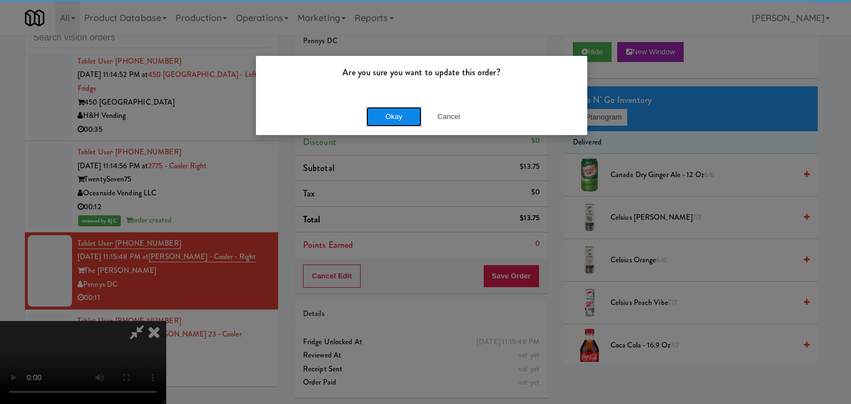
click at [413, 119] on button "Okay" at bounding box center [393, 117] width 55 height 20
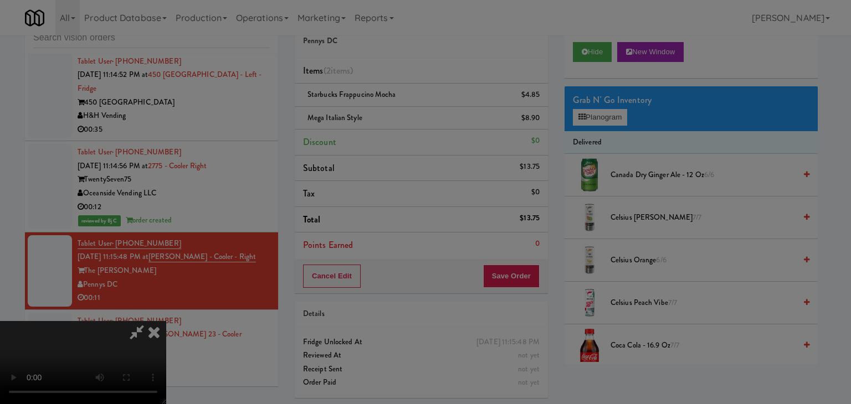
click at [413, 115] on div "Okay Cancel" at bounding box center [421, 96] width 331 height 37
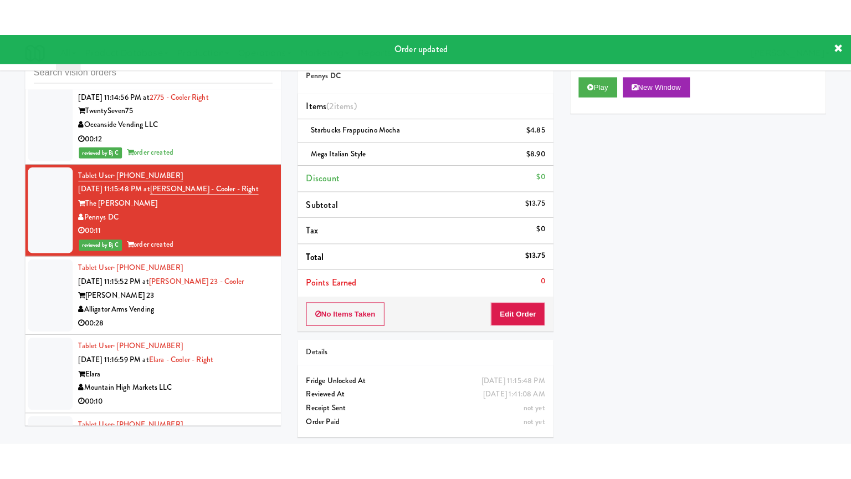
scroll to position [10710, 0]
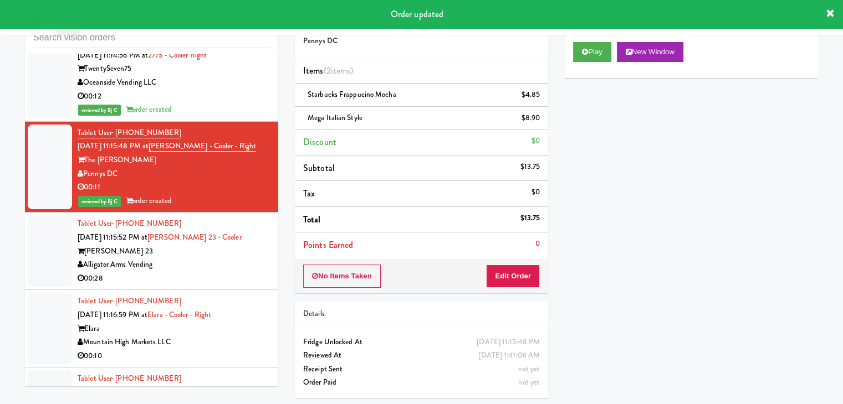
click at [245, 258] on div "Alligator Arms Vending" at bounding box center [174, 265] width 192 height 14
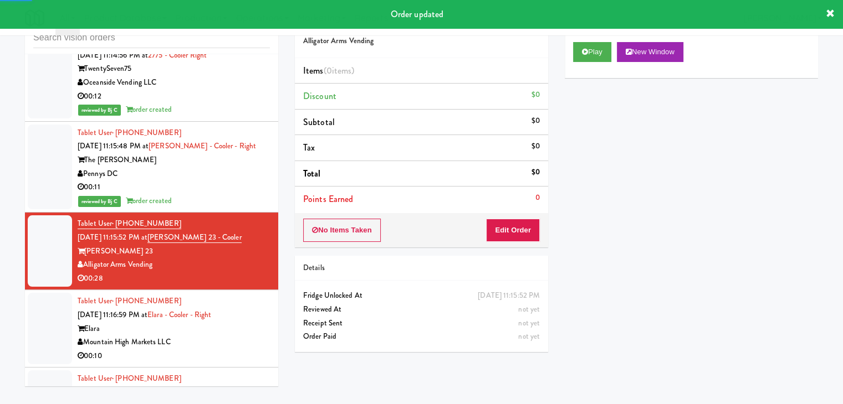
drag, startPoint x: 614, startPoint y: 51, endPoint x: 603, endPoint y: 71, distance: 23.0
click at [613, 51] on div "Play New Window" at bounding box center [691, 52] width 237 height 20
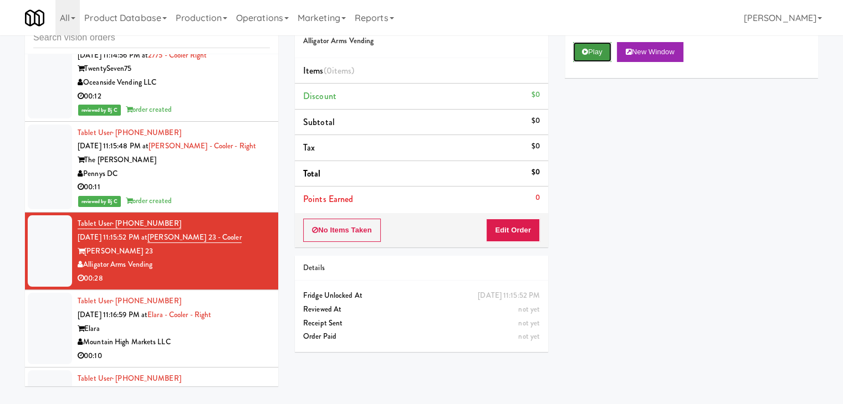
click at [599, 56] on button "Play" at bounding box center [592, 52] width 38 height 20
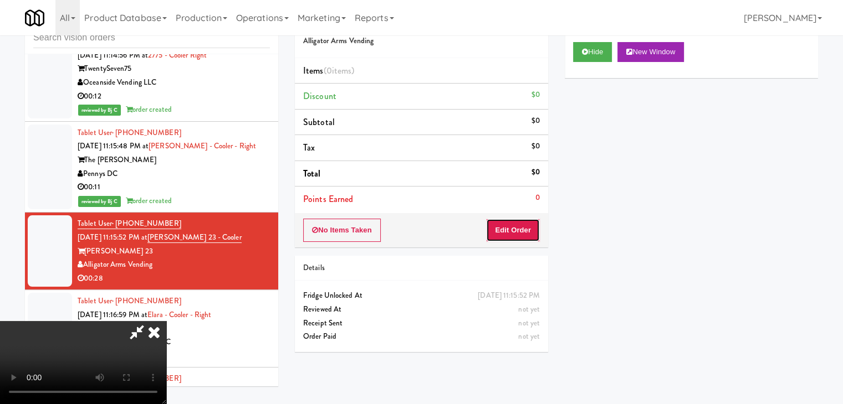
click at [504, 240] on button "Edit Order" at bounding box center [513, 230] width 54 height 23
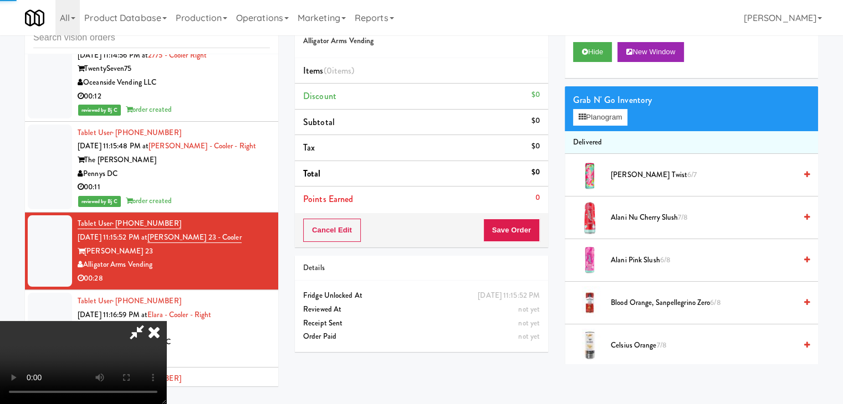
click at [510, 231] on button "Save Order" at bounding box center [511, 230] width 57 height 23
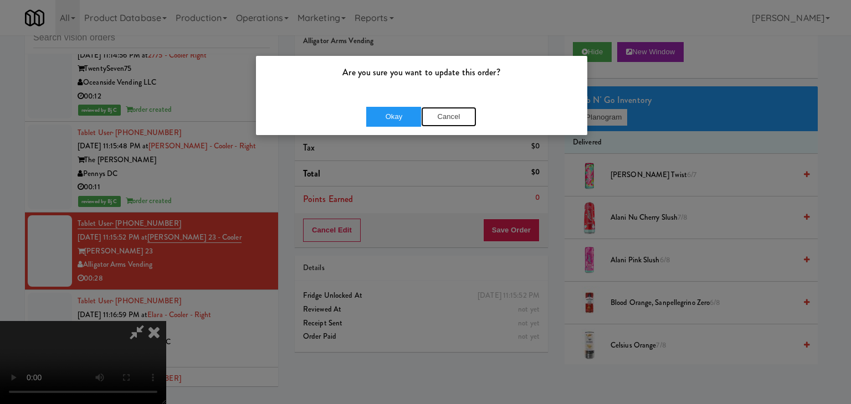
drag, startPoint x: 448, startPoint y: 112, endPoint x: 466, endPoint y: 228, distance: 117.2
click at [448, 110] on button "Cancel" at bounding box center [448, 117] width 55 height 20
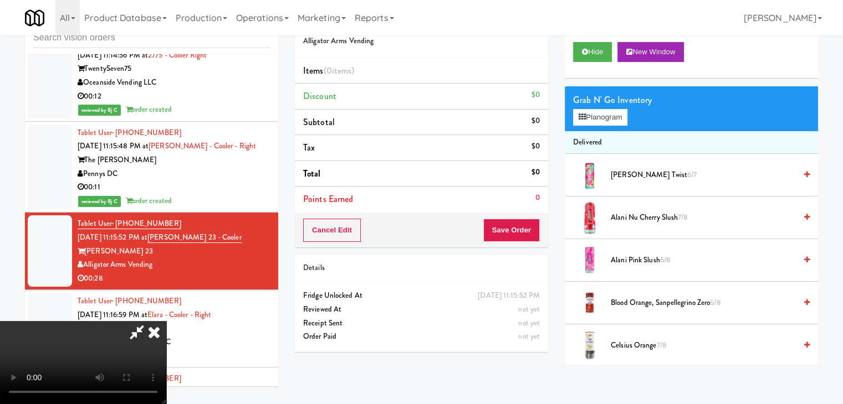
scroll to position [10682, 0]
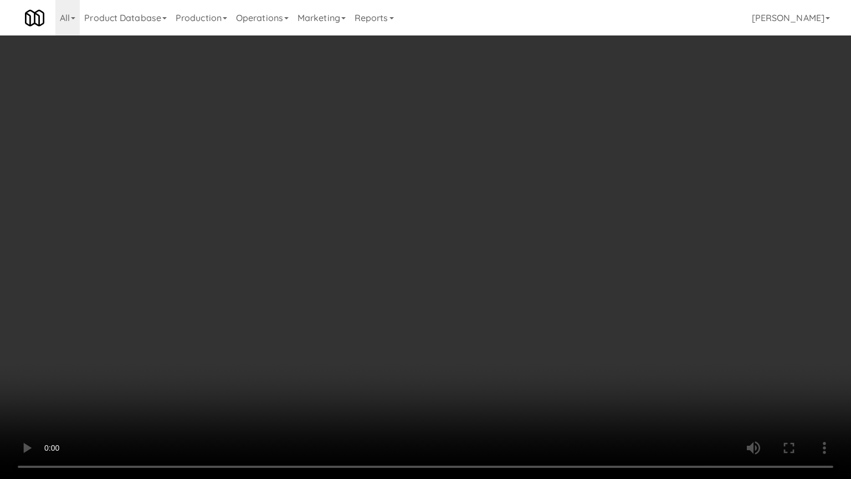
click at [431, 348] on video at bounding box center [425, 239] width 851 height 479
click at [431, 346] on video at bounding box center [425, 239] width 851 height 479
click at [432, 346] on video at bounding box center [425, 239] width 851 height 479
click at [434, 343] on video at bounding box center [425, 239] width 851 height 479
click at [443, 337] on video at bounding box center [425, 239] width 851 height 479
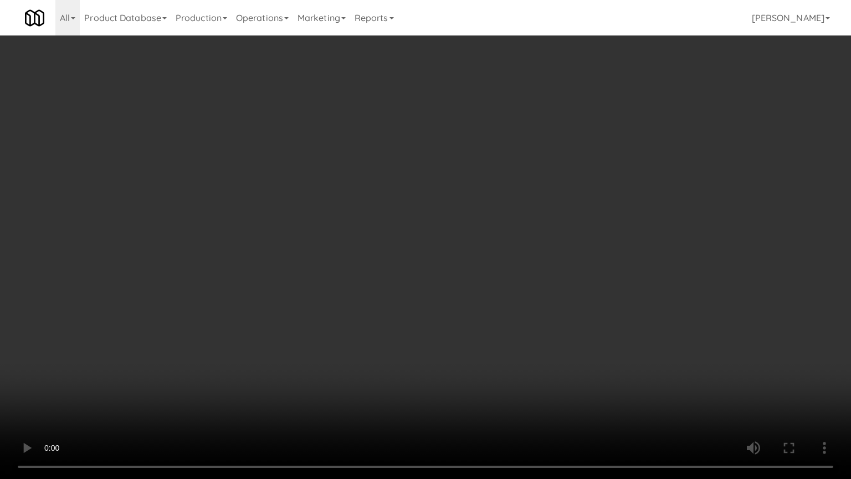
click at [443, 339] on video at bounding box center [425, 239] width 851 height 479
click at [465, 326] on video at bounding box center [425, 239] width 851 height 479
click at [465, 330] on video at bounding box center [425, 239] width 851 height 479
click at [481, 319] on video at bounding box center [425, 239] width 851 height 479
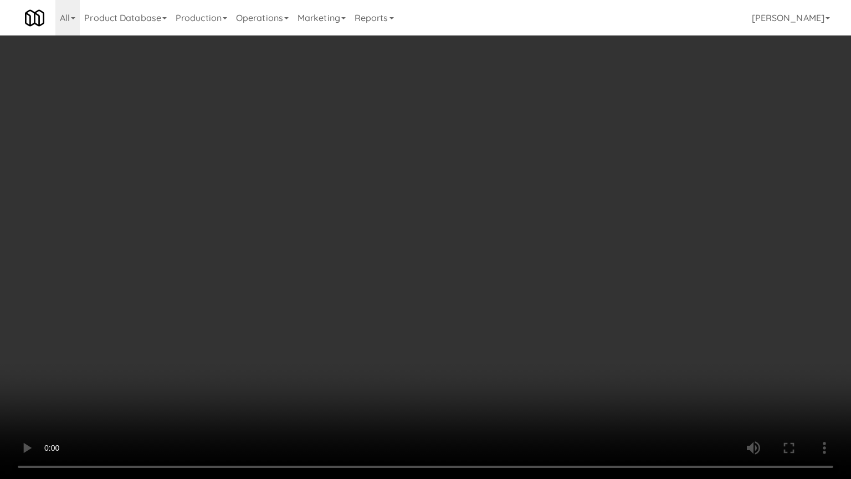
click at [493, 317] on video at bounding box center [425, 239] width 851 height 479
drag, startPoint x: 493, startPoint y: 317, endPoint x: 514, endPoint y: 213, distance: 105.7
click at [494, 305] on video at bounding box center [425, 239] width 851 height 479
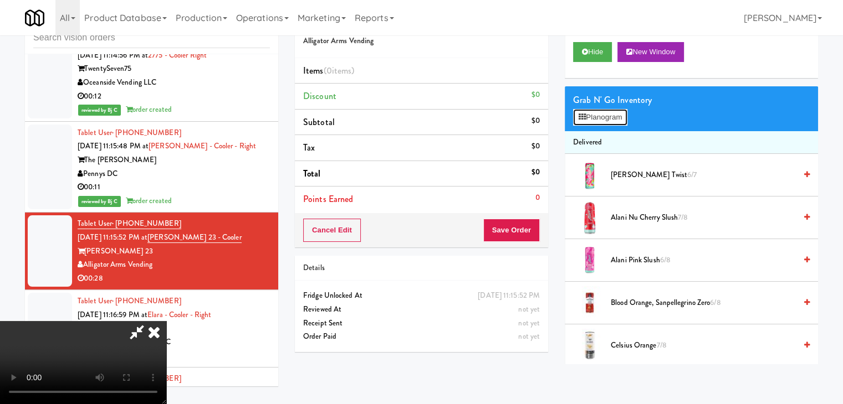
drag, startPoint x: 573, startPoint y: 125, endPoint x: 588, endPoint y: 120, distance: 15.8
click at [577, 123] on button "Planogram" at bounding box center [600, 117] width 54 height 17
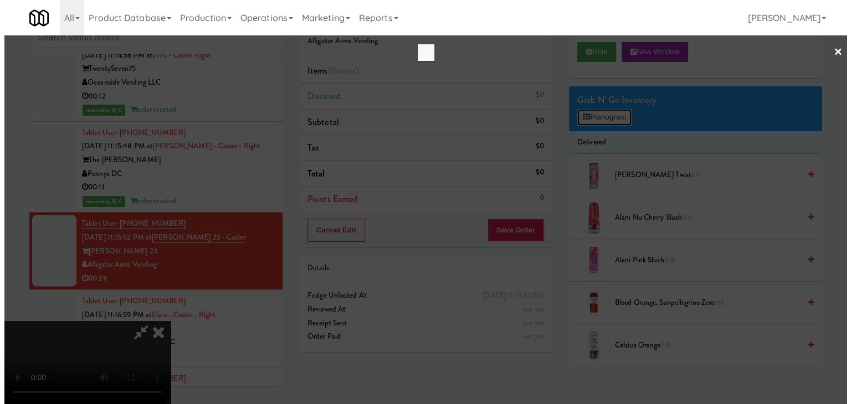
scroll to position [10682, 0]
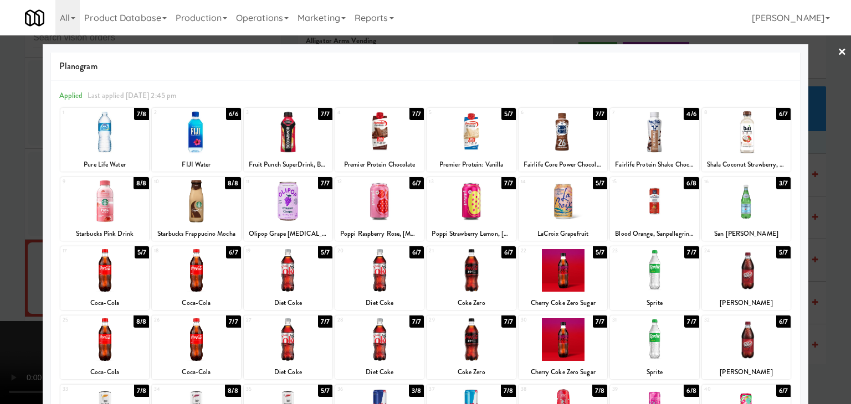
click at [750, 206] on div at bounding box center [746, 201] width 89 height 43
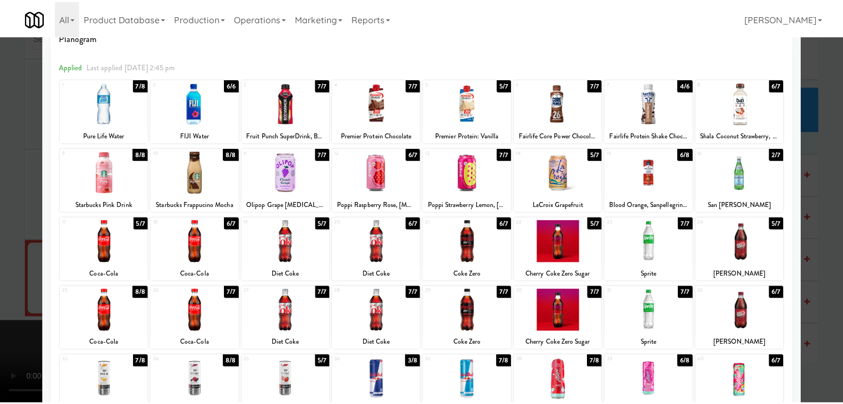
scroll to position [29, 0]
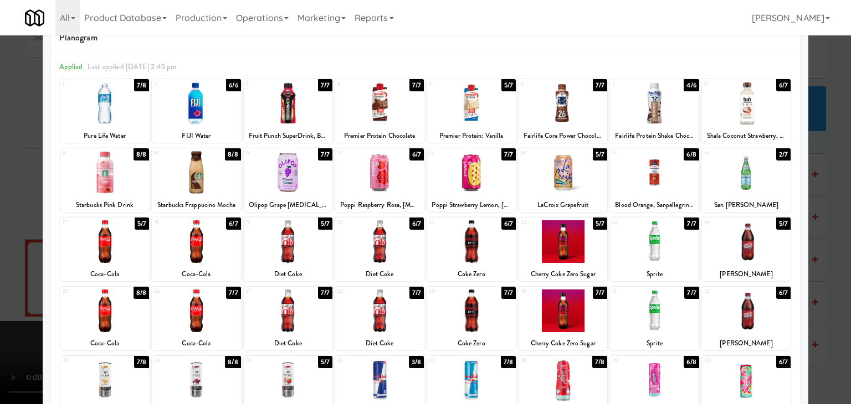
click at [678, 176] on div at bounding box center [654, 172] width 89 height 43
drag, startPoint x: 0, startPoint y: 217, endPoint x: 358, endPoint y: 226, distance: 358.0
click at [5, 217] on div at bounding box center [425, 202] width 851 height 404
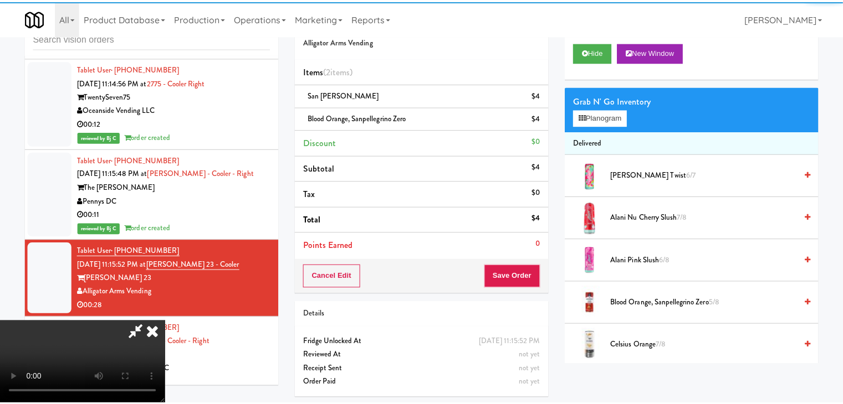
scroll to position [10710, 0]
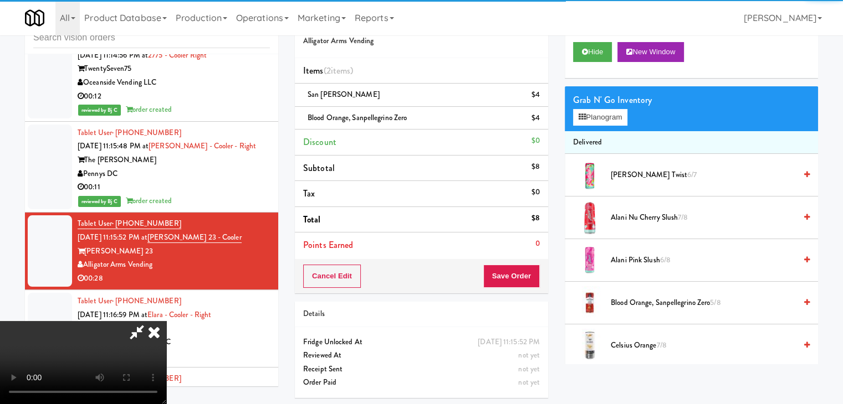
click at [166, 321] on video at bounding box center [83, 362] width 166 height 83
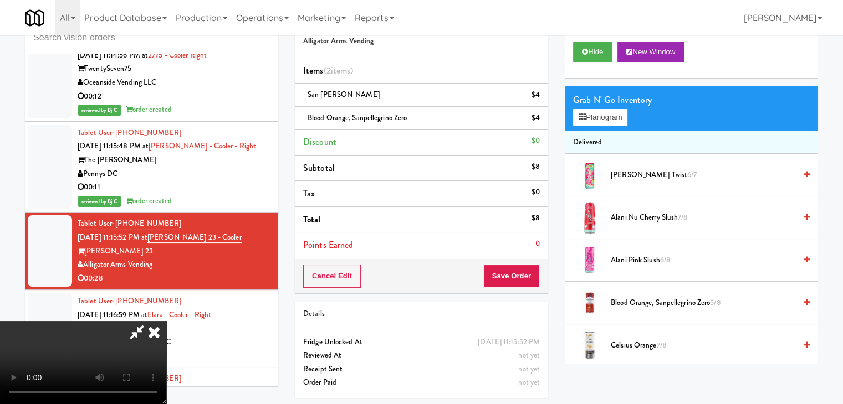
click at [166, 321] on video at bounding box center [83, 362] width 166 height 83
click at [519, 279] on button "Save Order" at bounding box center [511, 276] width 57 height 23
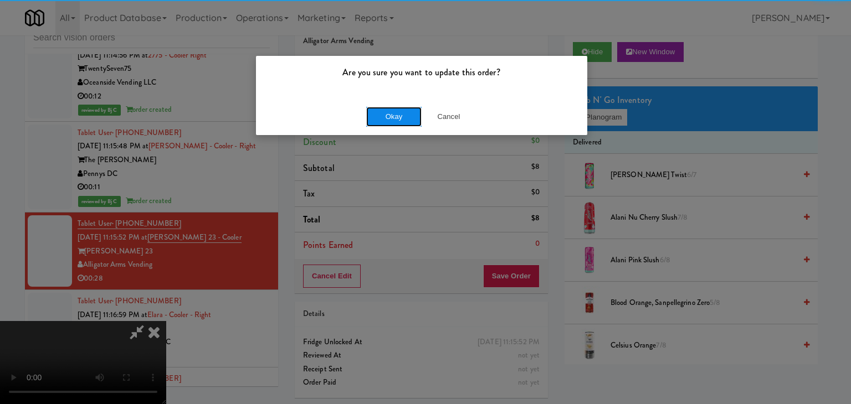
click at [400, 119] on button "Okay" at bounding box center [393, 117] width 55 height 20
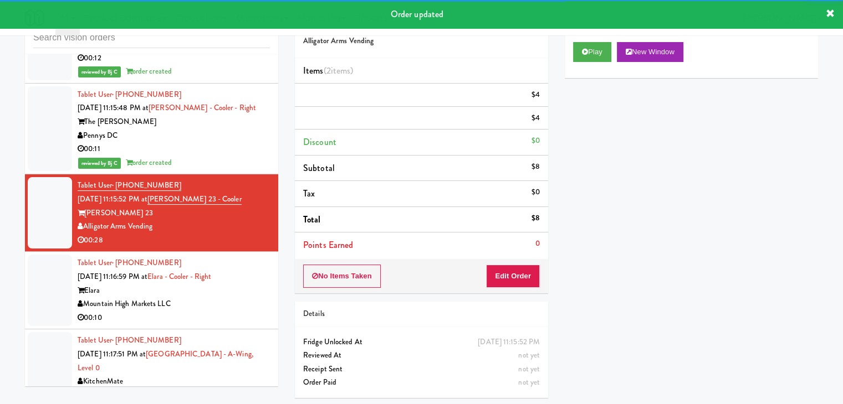
scroll to position [10820, 0]
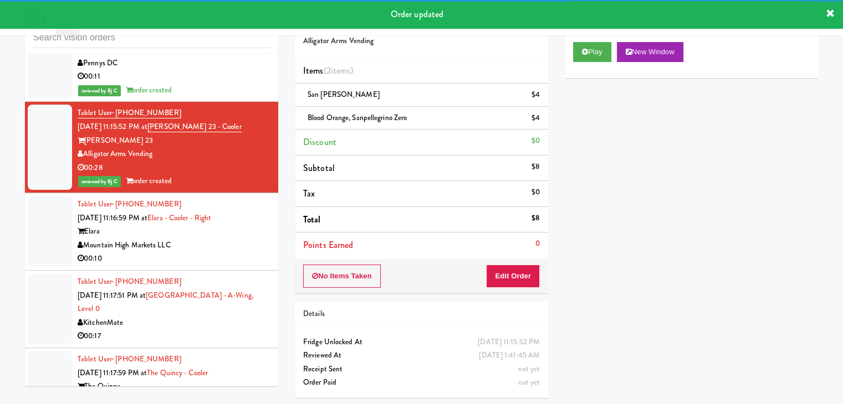
click at [233, 252] on div "00:10" at bounding box center [174, 259] width 192 height 14
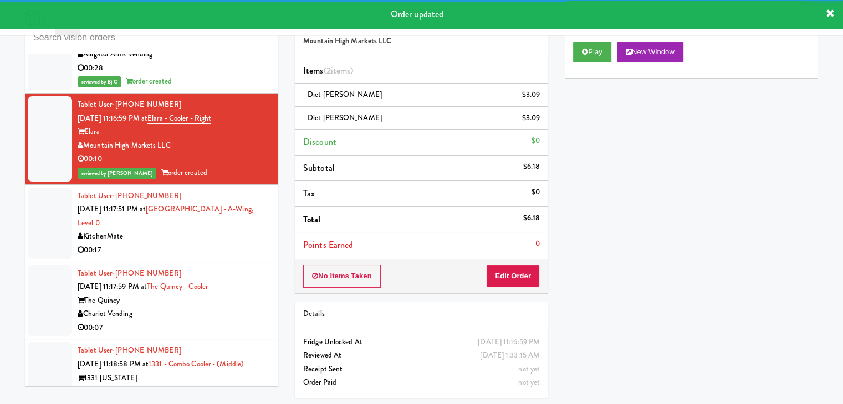
scroll to position [10931, 0]
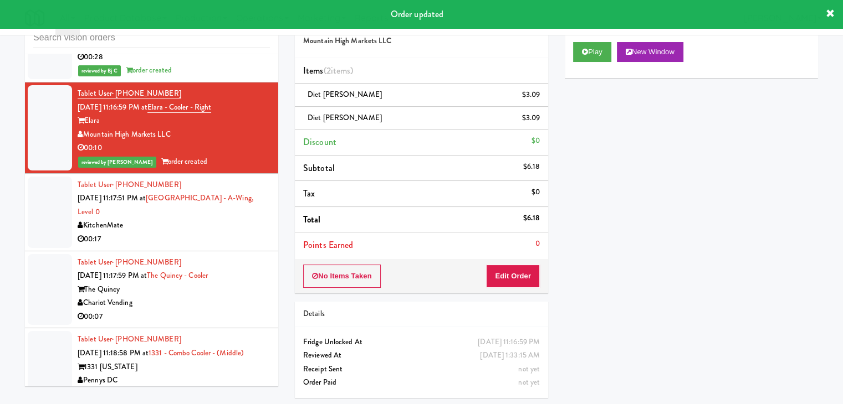
click at [247, 233] on div "00:17" at bounding box center [174, 240] width 192 height 14
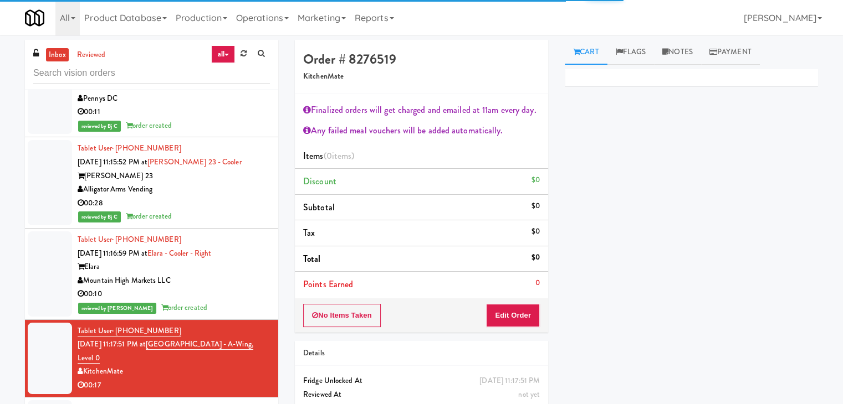
scroll to position [10765, 0]
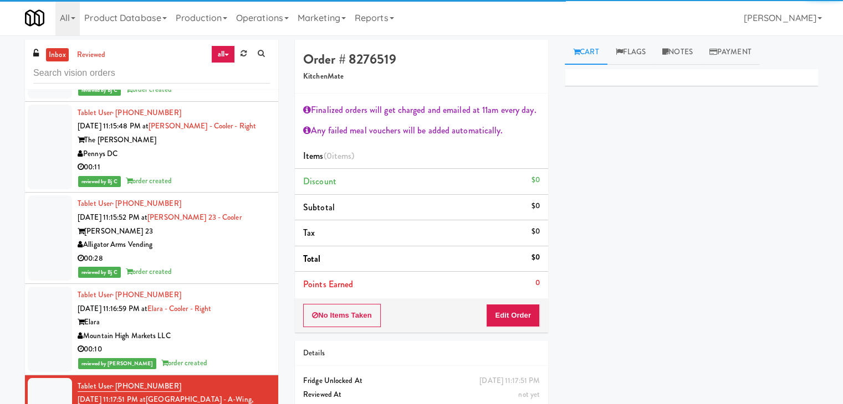
click at [238, 252] on div "00:28" at bounding box center [174, 259] width 192 height 14
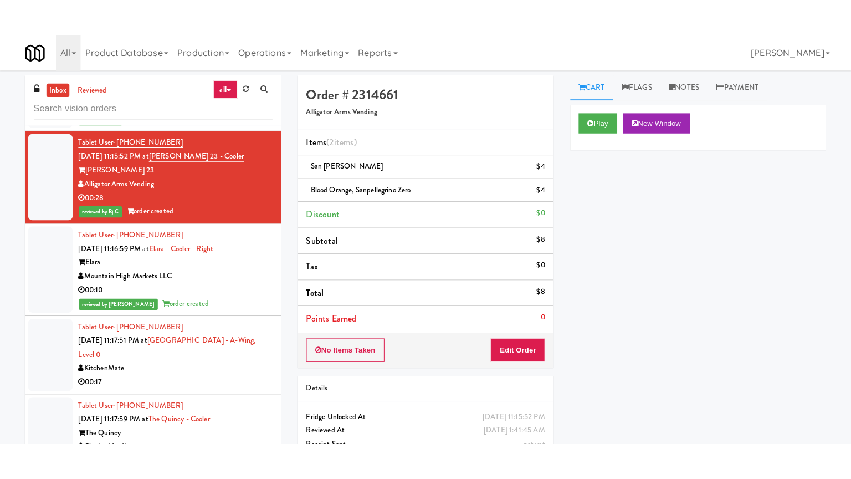
scroll to position [10987, 0]
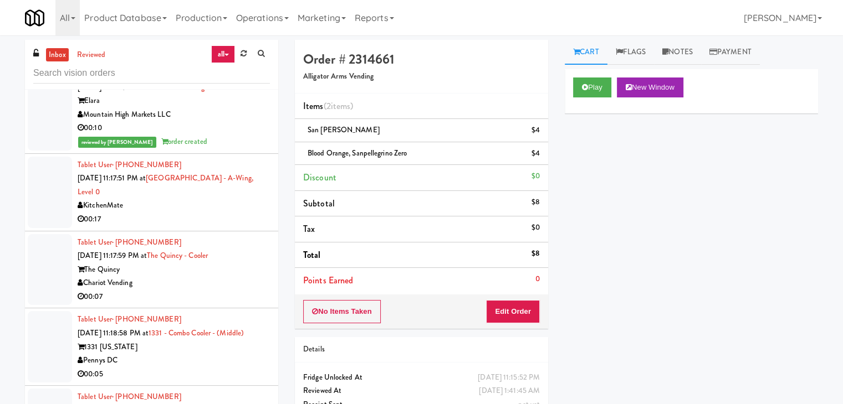
click at [227, 290] on div "00:07" at bounding box center [174, 297] width 192 height 14
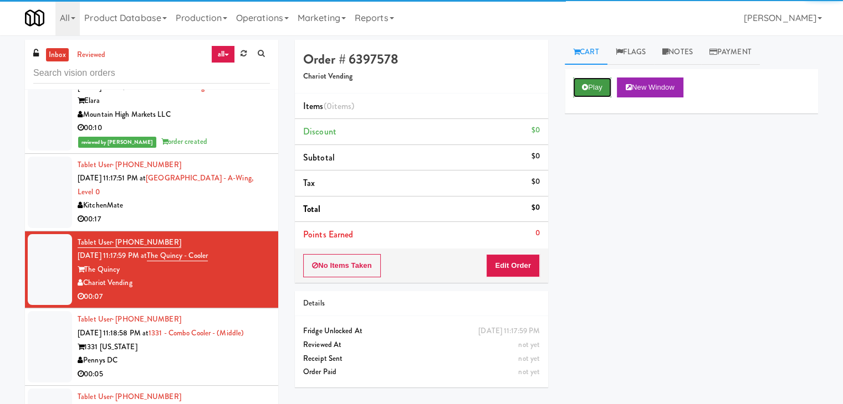
click at [601, 85] on button "Play" at bounding box center [592, 88] width 38 height 20
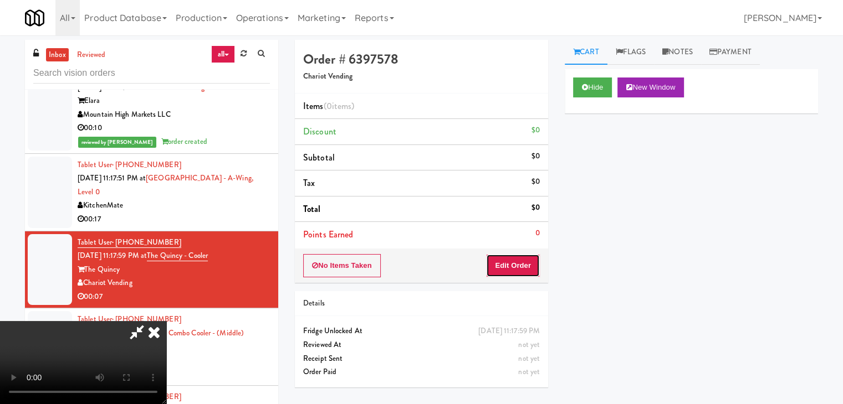
click at [506, 269] on button "Edit Order" at bounding box center [513, 265] width 54 height 23
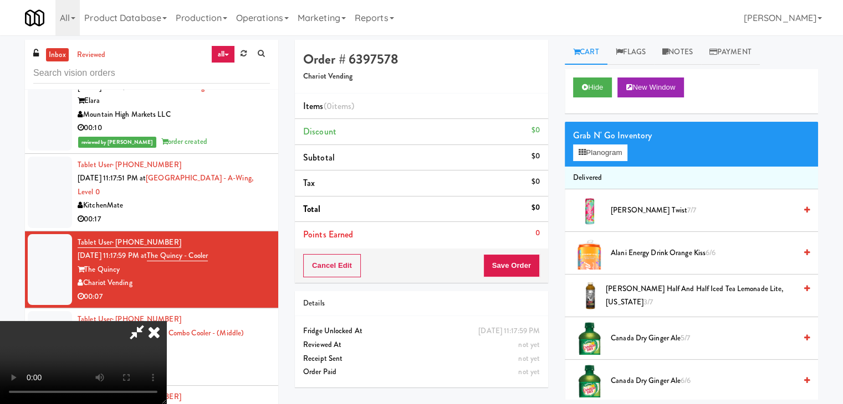
click at [166, 321] on video at bounding box center [83, 362] width 166 height 83
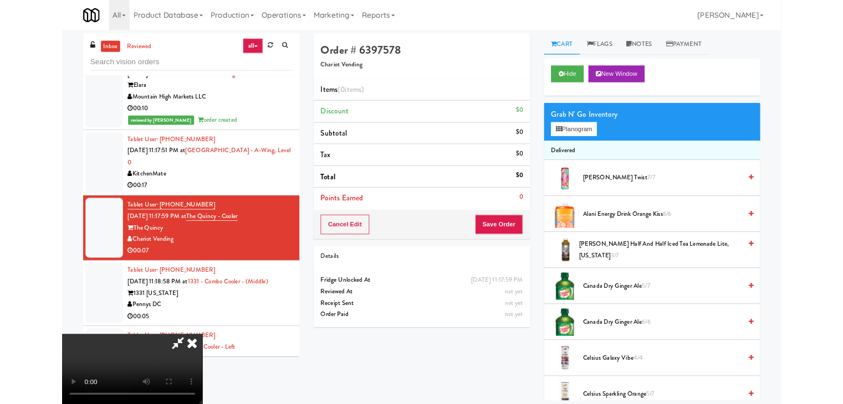
scroll to position [10959, 0]
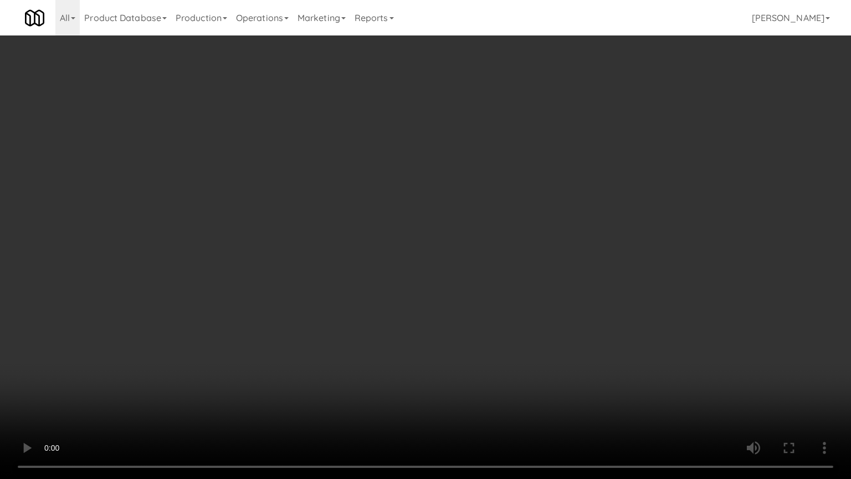
click at [361, 303] on video at bounding box center [425, 239] width 851 height 479
click at [514, 232] on video at bounding box center [425, 239] width 851 height 479
click at [504, 233] on video at bounding box center [425, 239] width 851 height 479
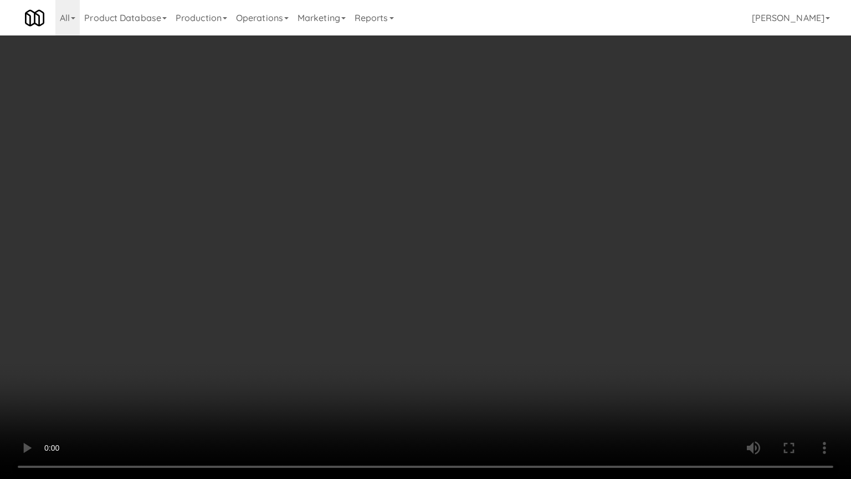
click at [501, 233] on video at bounding box center [425, 239] width 851 height 479
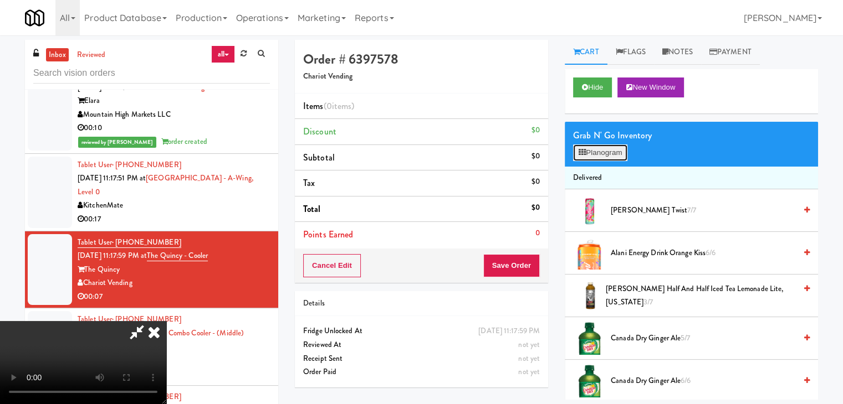
click at [603, 156] on button "Planogram" at bounding box center [600, 153] width 54 height 17
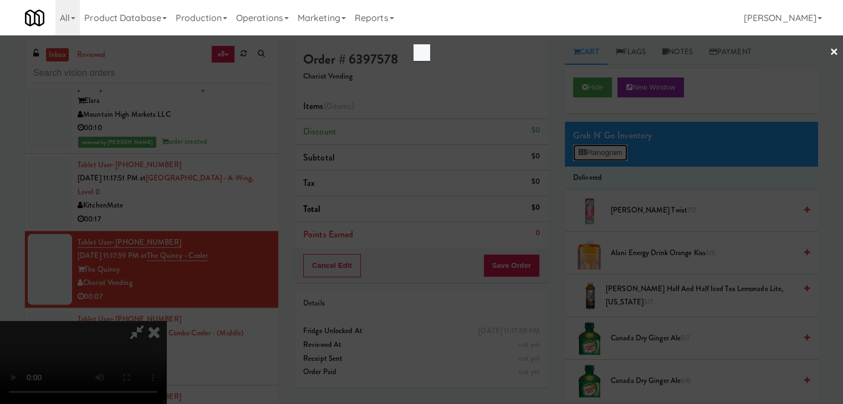
scroll to position [10959, 0]
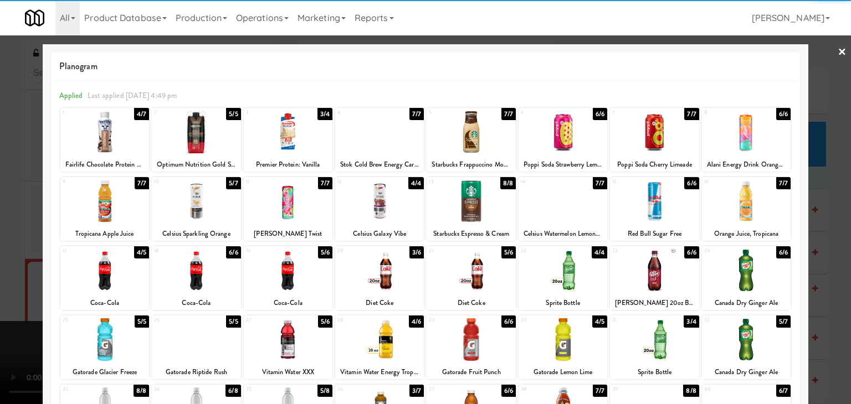
click at [106, 209] on div at bounding box center [104, 201] width 89 height 43
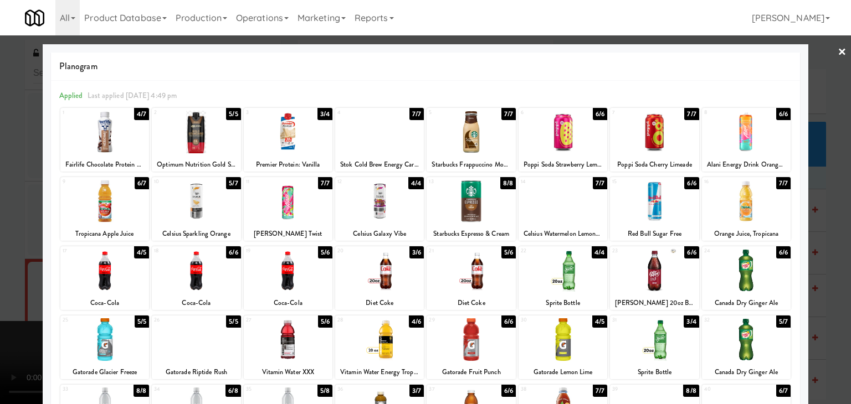
drag, startPoint x: 397, startPoint y: 281, endPoint x: 137, endPoint y: 282, distance: 259.9
click at [395, 281] on div at bounding box center [379, 270] width 89 height 43
drag, startPoint x: 0, startPoint y: 273, endPoint x: 535, endPoint y: 274, distance: 534.7
click at [34, 271] on div at bounding box center [425, 202] width 851 height 404
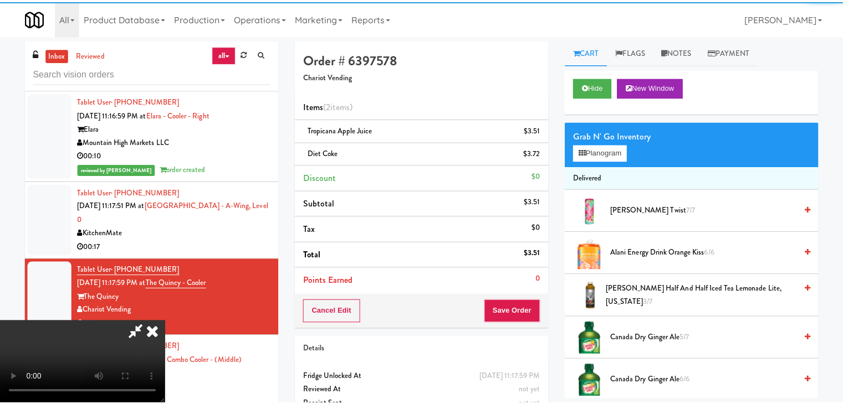
scroll to position [10987, 0]
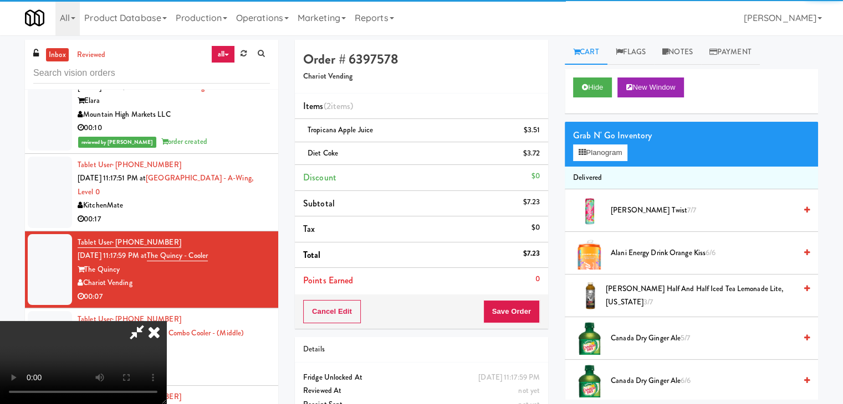
drag, startPoint x: 536, startPoint y: 301, endPoint x: 529, endPoint y: 304, distance: 8.4
click at [532, 303] on div "Cancel Edit Save Order" at bounding box center [421, 312] width 253 height 34
click at [526, 305] on button "Save Order" at bounding box center [511, 311] width 57 height 23
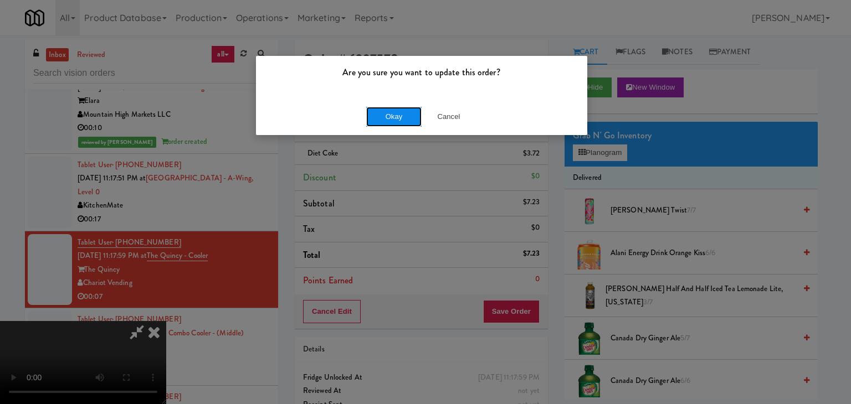
click at [395, 116] on button "Okay" at bounding box center [393, 117] width 55 height 20
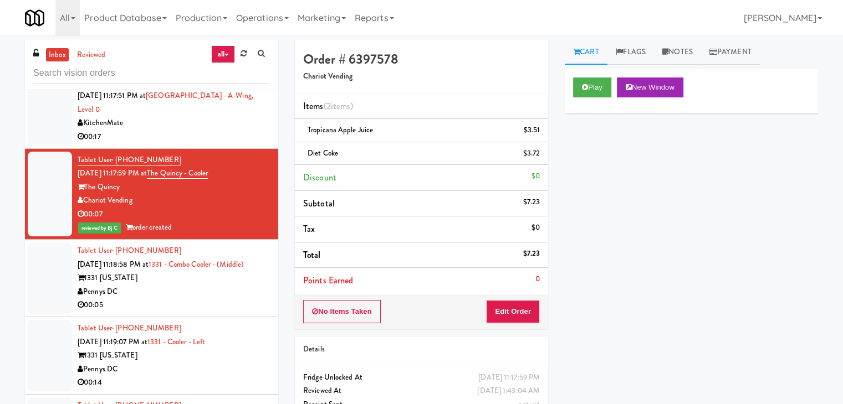
scroll to position [11097, 0]
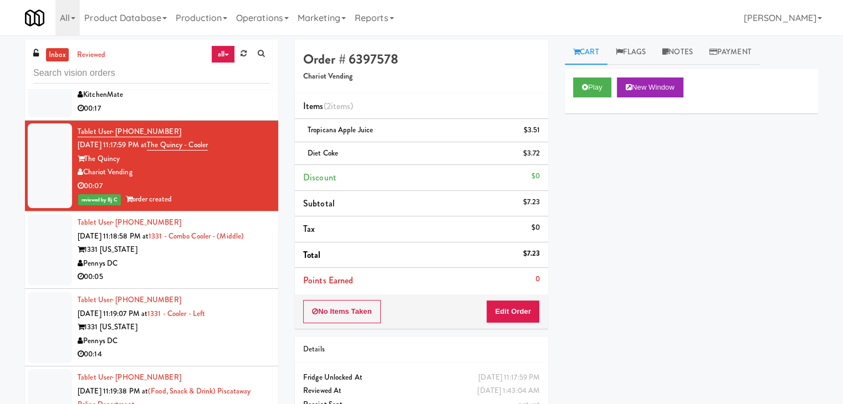
click at [215, 257] on div "Pennys DC" at bounding box center [174, 264] width 192 height 14
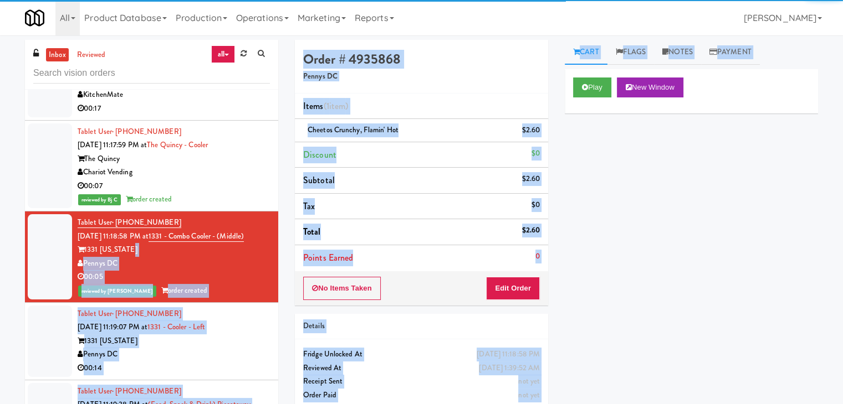
drag, startPoint x: 605, startPoint y: 76, endPoint x: 165, endPoint y: 190, distance: 455.1
click at [163, 191] on div "inbox reviewed all all unclear take inventory issue suspicious failed recent Ta…" at bounding box center [422, 235] width 810 height 391
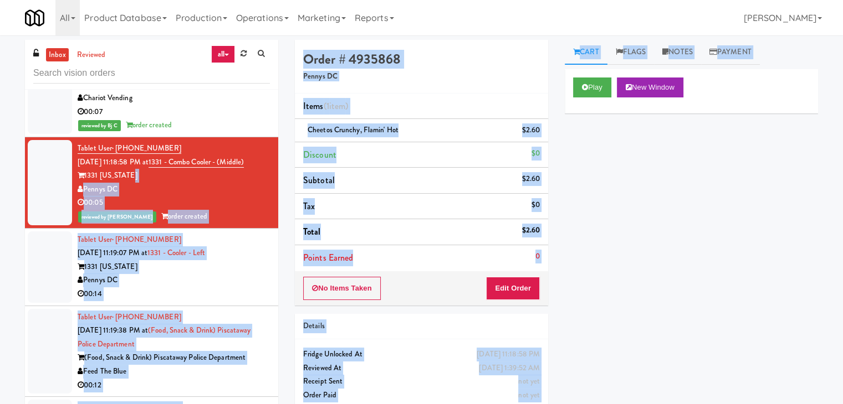
scroll to position [11264, 0]
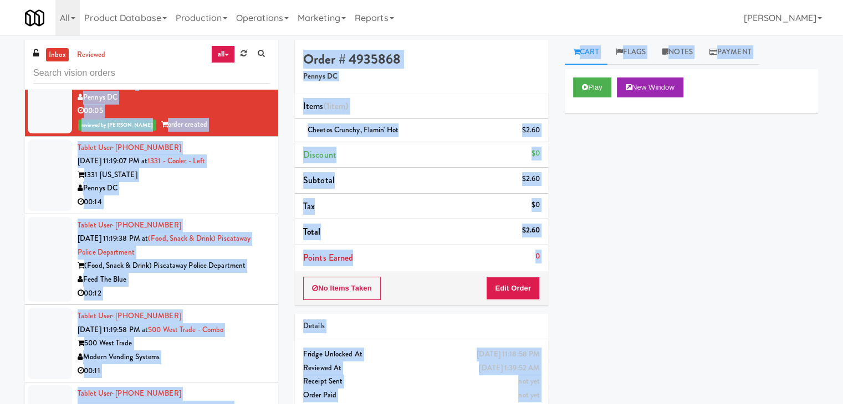
click at [224, 182] on div "Pennys DC" at bounding box center [174, 189] width 192 height 14
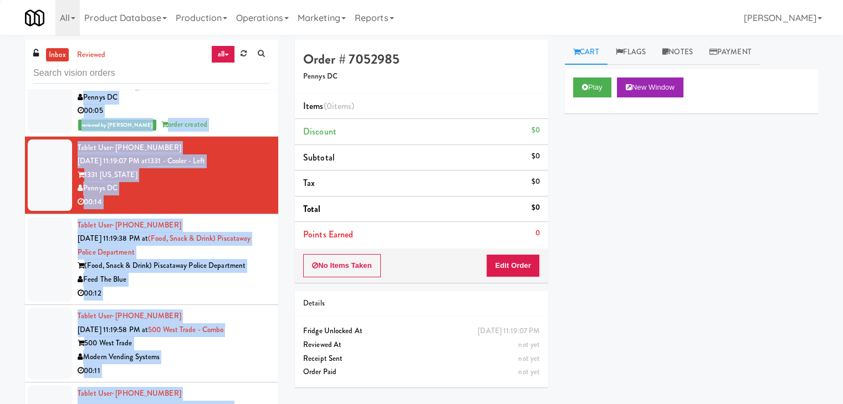
click at [0, 177] on div "inbox reviewed all all unclear take inventory issue suspicious failed recent Ta…" at bounding box center [421, 235] width 843 height 391
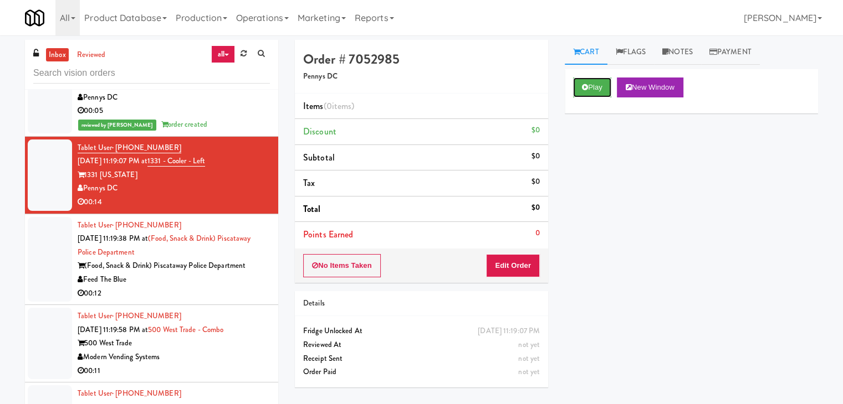
drag, startPoint x: 595, startPoint y: 87, endPoint x: 552, endPoint y: 170, distance: 92.7
click at [594, 87] on button "Play" at bounding box center [592, 88] width 38 height 20
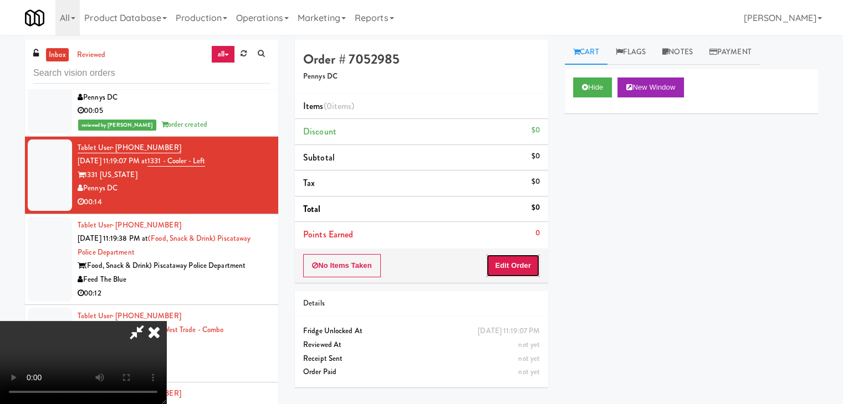
click at [519, 259] on button "Edit Order" at bounding box center [513, 265] width 54 height 23
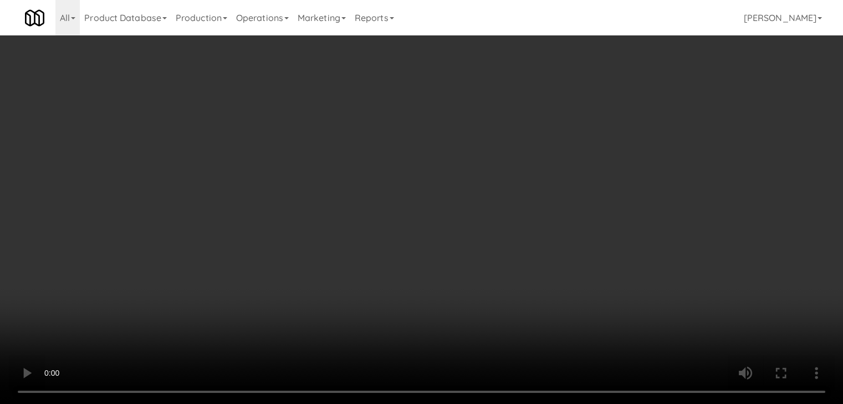
scroll to position [11237, 0]
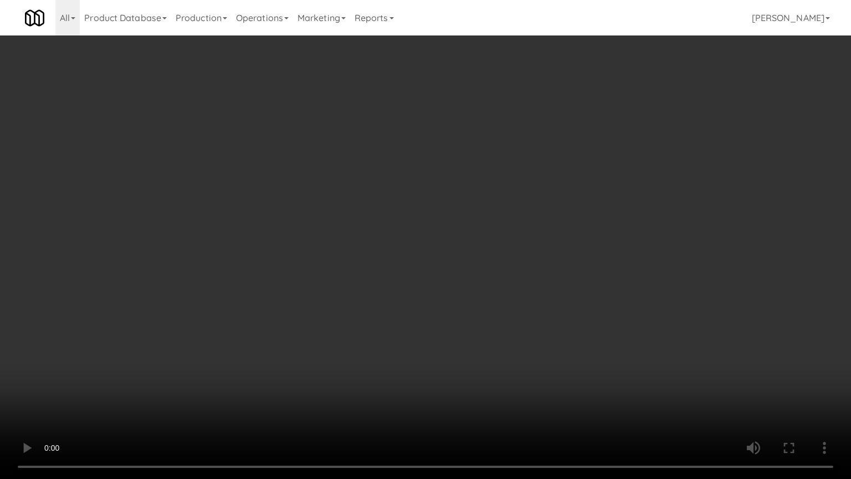
click at [485, 309] on video at bounding box center [425, 239] width 851 height 479
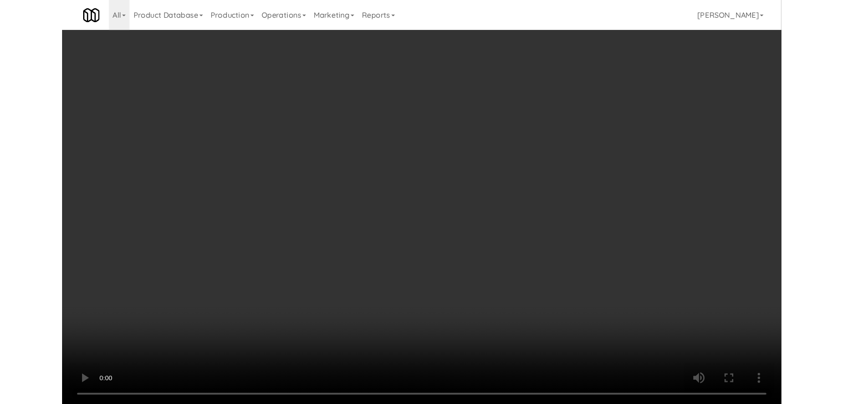
scroll to position [11264, 0]
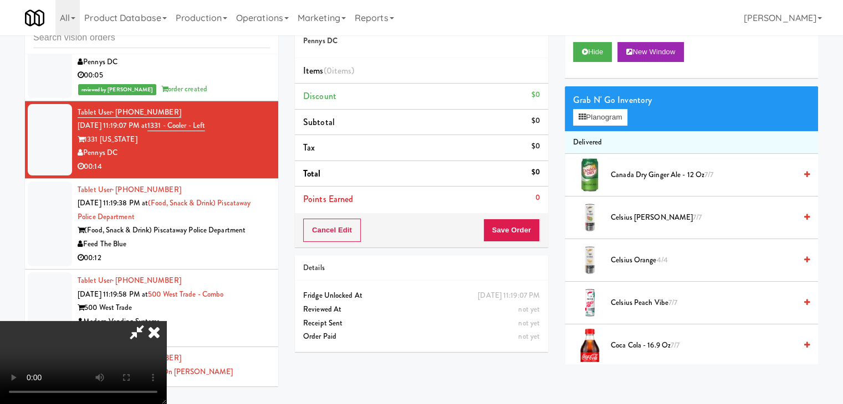
click at [166, 321] on video at bounding box center [83, 362] width 166 height 83
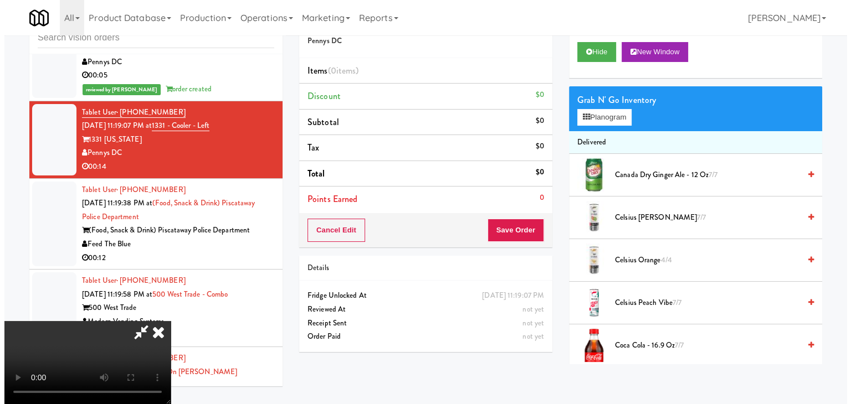
scroll to position [0, 0]
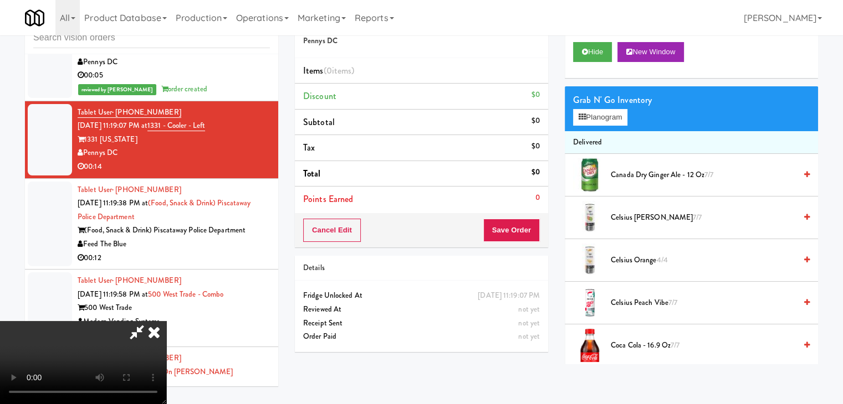
click at [166, 321] on video at bounding box center [83, 362] width 166 height 83
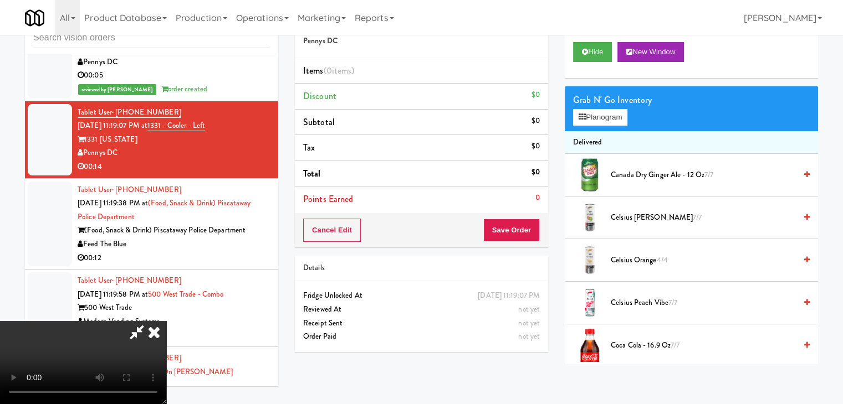
click at [166, 321] on video at bounding box center [83, 362] width 166 height 83
click at [612, 117] on button "Planogram" at bounding box center [600, 117] width 54 height 17
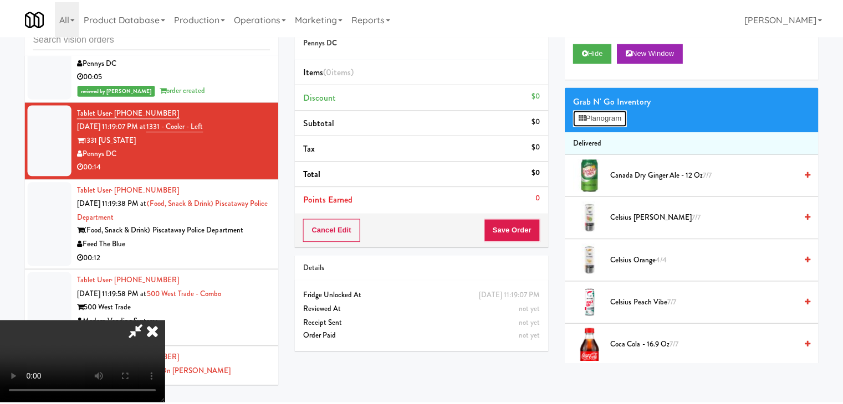
scroll to position [11237, 0]
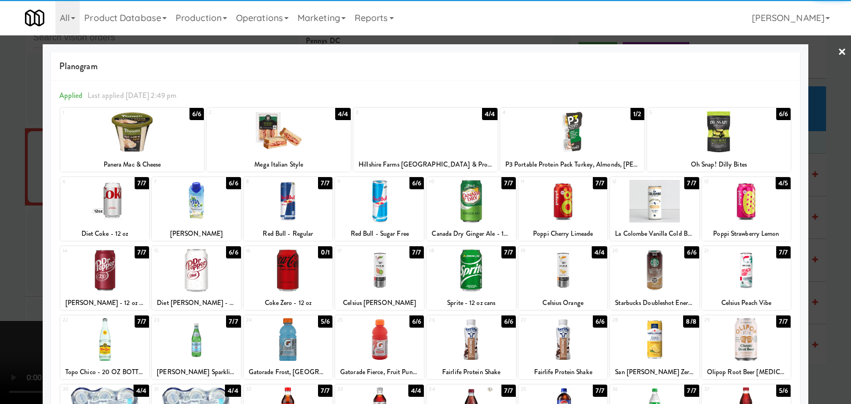
click at [294, 126] on div at bounding box center [279, 132] width 144 height 43
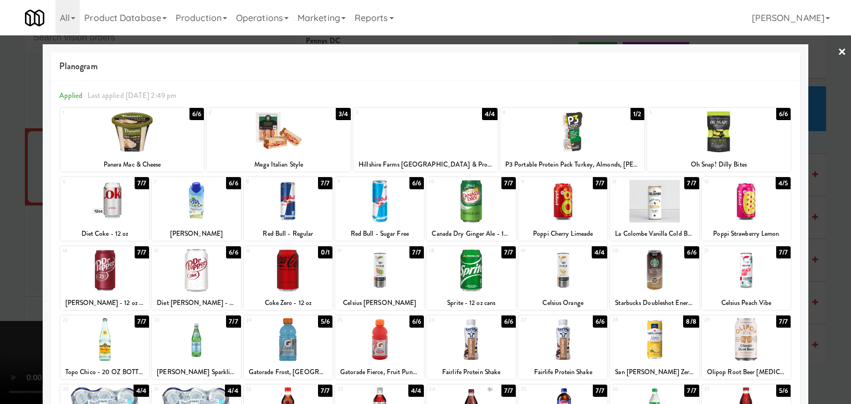
click at [388, 189] on div at bounding box center [379, 201] width 89 height 43
click at [16, 208] on div at bounding box center [425, 202] width 851 height 404
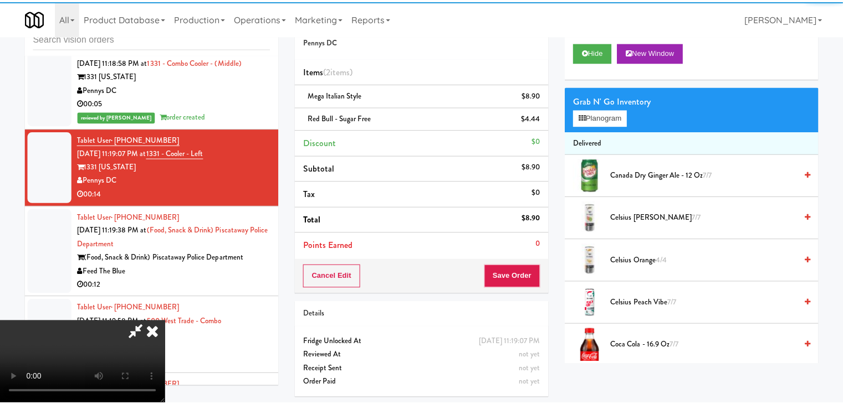
scroll to position [11264, 0]
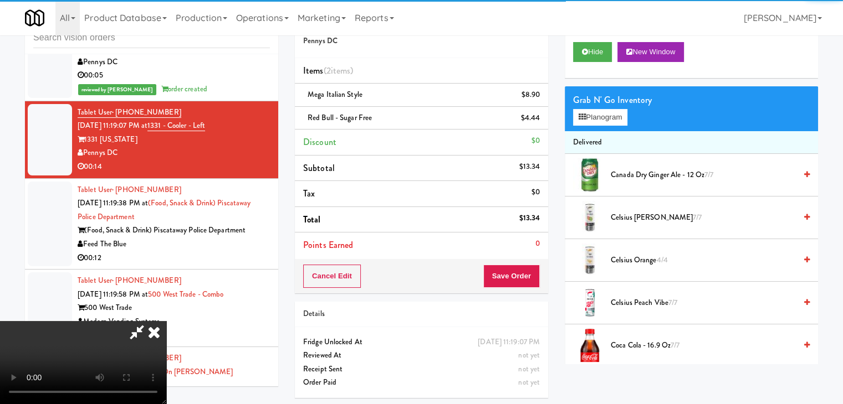
drag, startPoint x: 350, startPoint y: 232, endPoint x: 357, endPoint y: 235, distance: 8.4
click at [166, 321] on video at bounding box center [83, 362] width 166 height 83
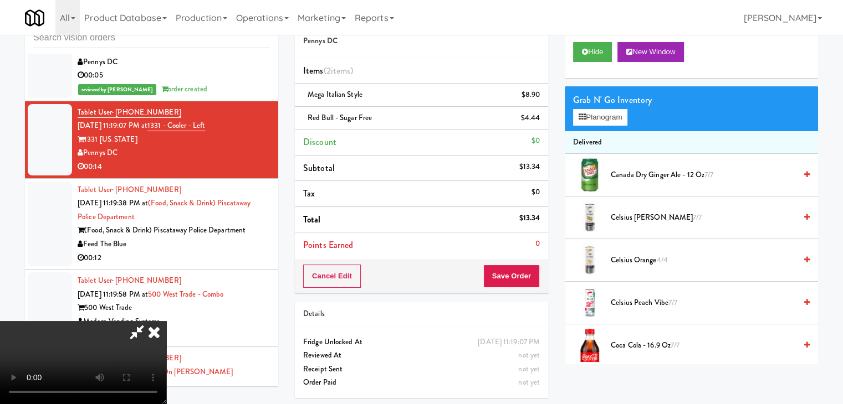
scroll to position [55, 0]
click at [166, 321] on video at bounding box center [83, 362] width 166 height 83
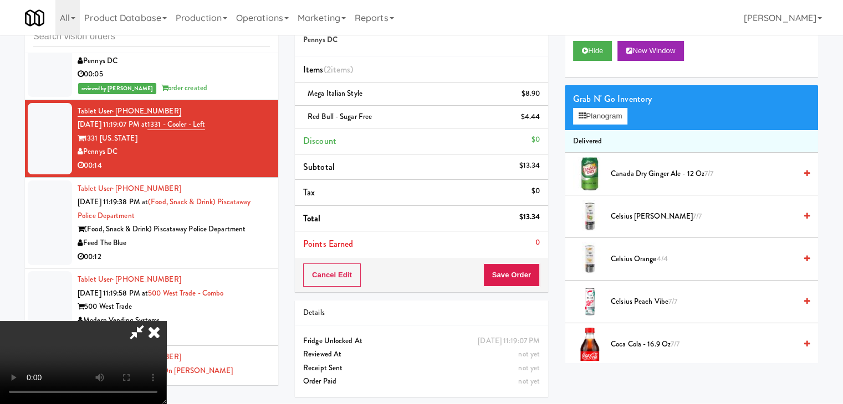
scroll to position [0, 0]
click at [166, 321] on video at bounding box center [83, 362] width 166 height 83
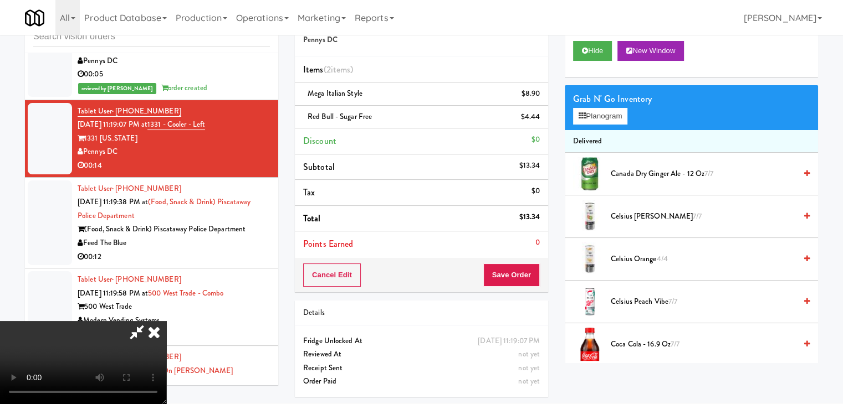
click at [166, 321] on video at bounding box center [83, 362] width 166 height 83
click at [608, 111] on button "Planogram" at bounding box center [600, 116] width 54 height 17
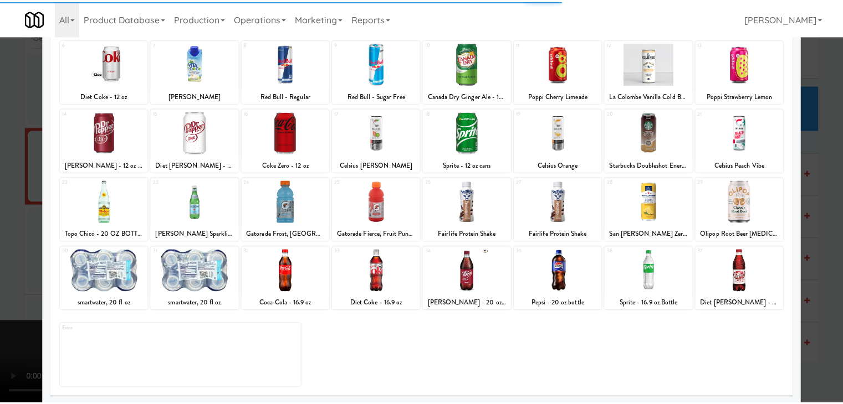
scroll to position [140, 0]
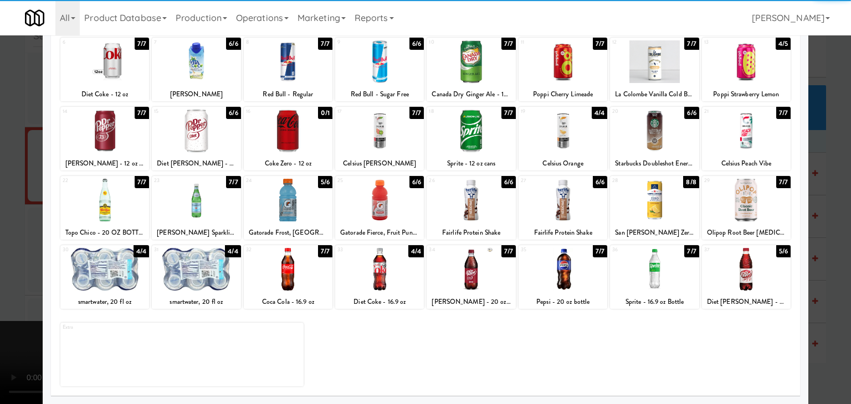
click at [756, 275] on div at bounding box center [746, 269] width 89 height 43
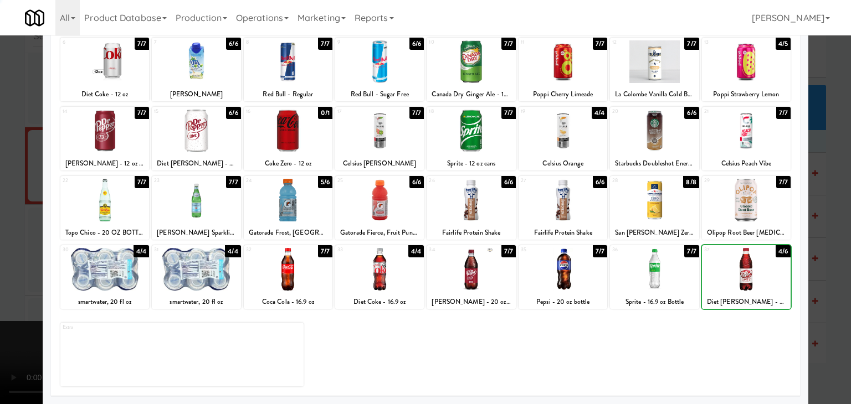
click at [822, 279] on div at bounding box center [425, 202] width 851 height 404
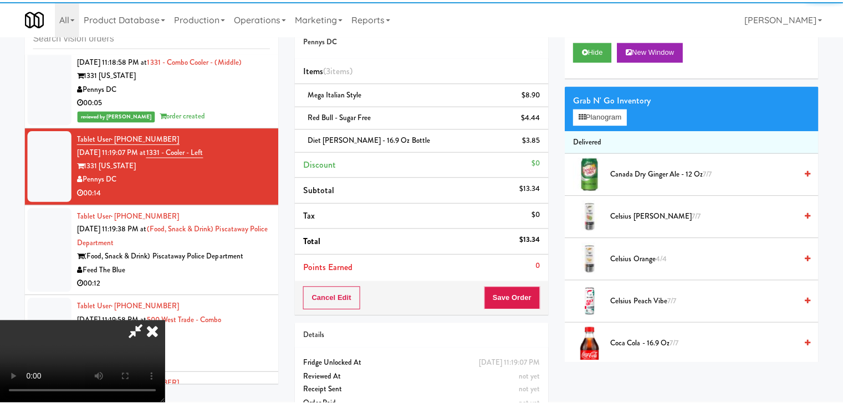
scroll to position [11264, 0]
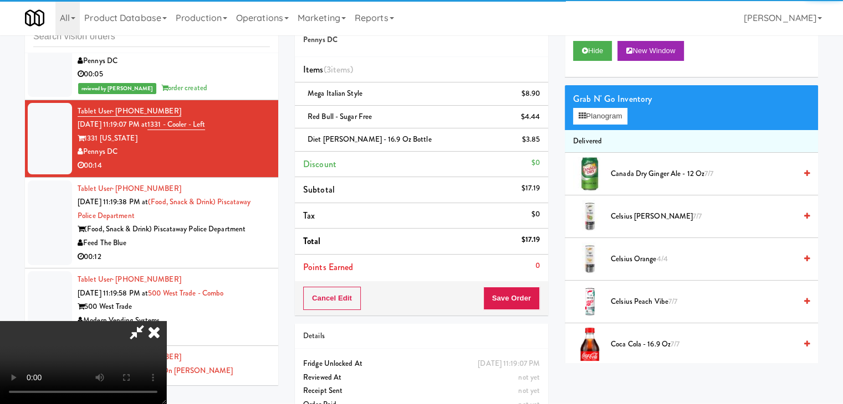
drag, startPoint x: 494, startPoint y: 293, endPoint x: 520, endPoint y: 293, distance: 26.0
click at [513, 293] on div "Order # 7052985 Pennys DC Items (3 items ) Mega Italian Style $8.90 Red Bull - …" at bounding box center [556, 216] width 523 height 426
click at [530, 295] on button "Save Order" at bounding box center [511, 298] width 57 height 23
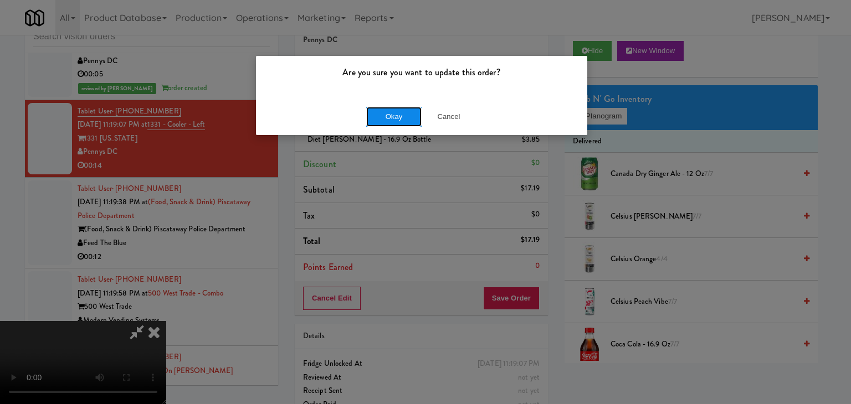
click at [398, 120] on button "Okay" at bounding box center [393, 117] width 55 height 20
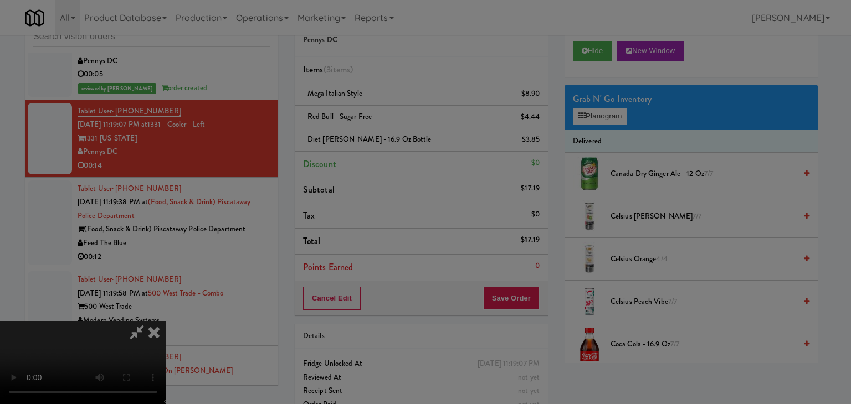
click at [398, 115] on div "Okay Cancel" at bounding box center [421, 96] width 331 height 37
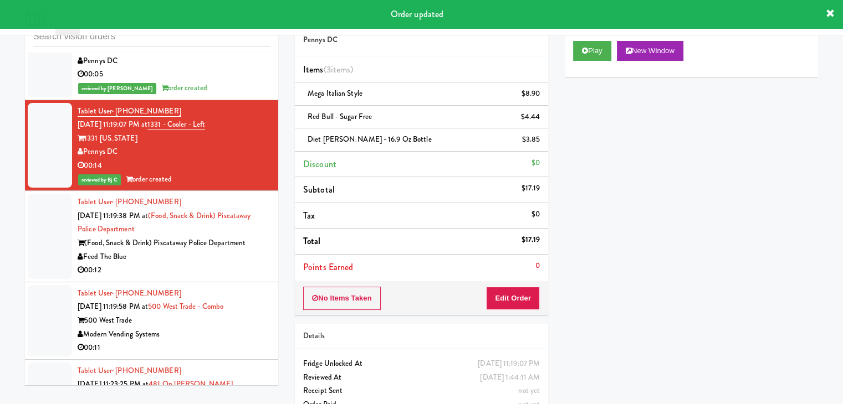
click at [223, 264] on div "00:12" at bounding box center [174, 271] width 192 height 14
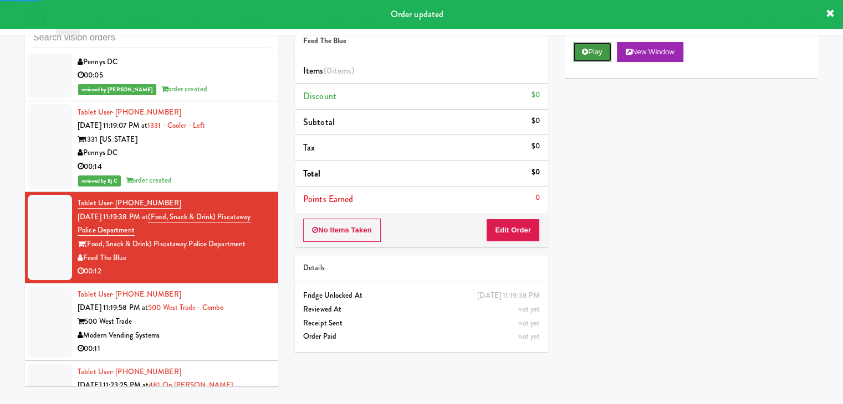
click at [593, 56] on button "Play" at bounding box center [592, 52] width 38 height 20
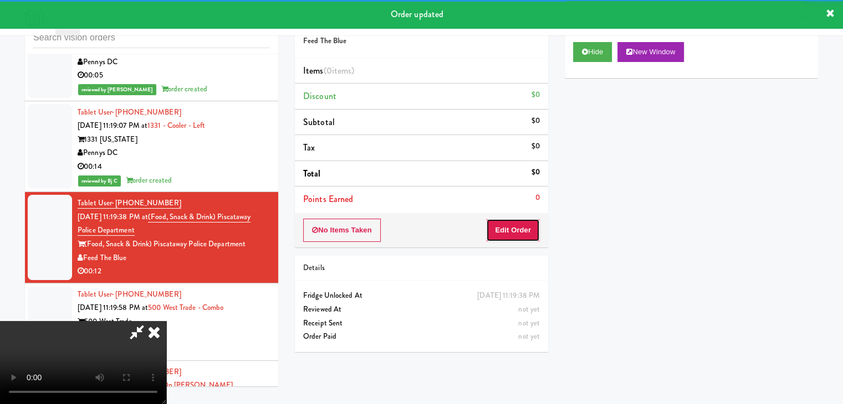
click at [508, 232] on button "Edit Order" at bounding box center [513, 230] width 54 height 23
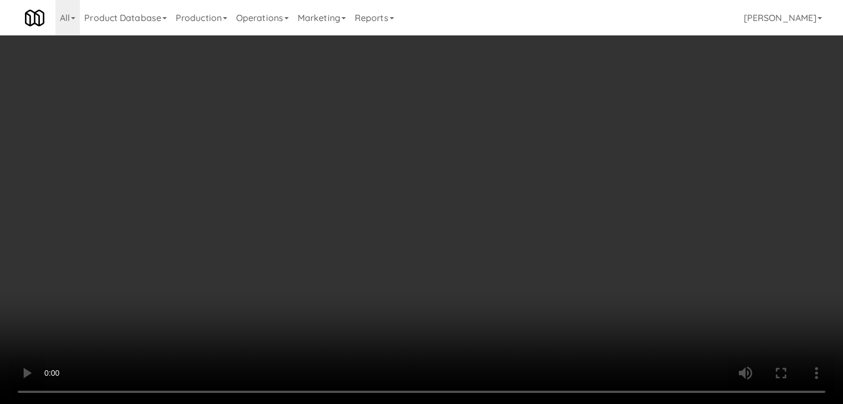
scroll to position [11237, 0]
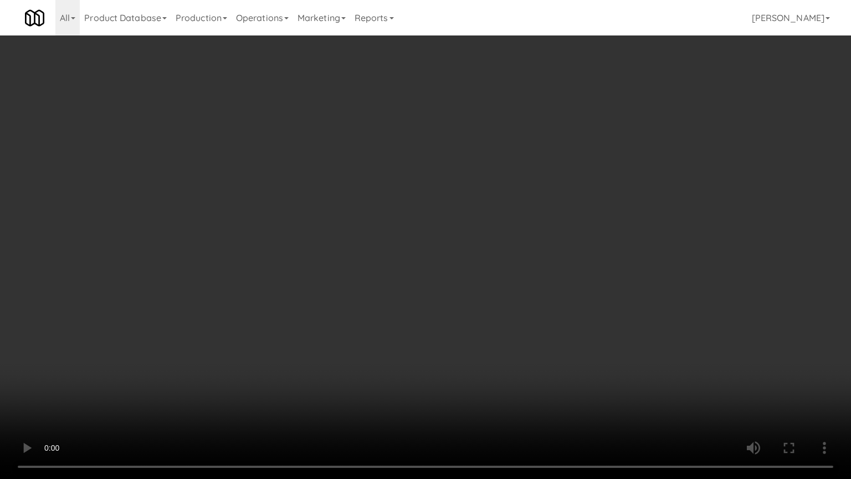
click at [597, 385] on video at bounding box center [425, 239] width 851 height 479
click at [544, 294] on video at bounding box center [425, 239] width 851 height 479
click at [542, 294] on video at bounding box center [425, 239] width 851 height 479
click at [544, 294] on video at bounding box center [425, 239] width 851 height 479
click at [545, 293] on video at bounding box center [425, 239] width 851 height 479
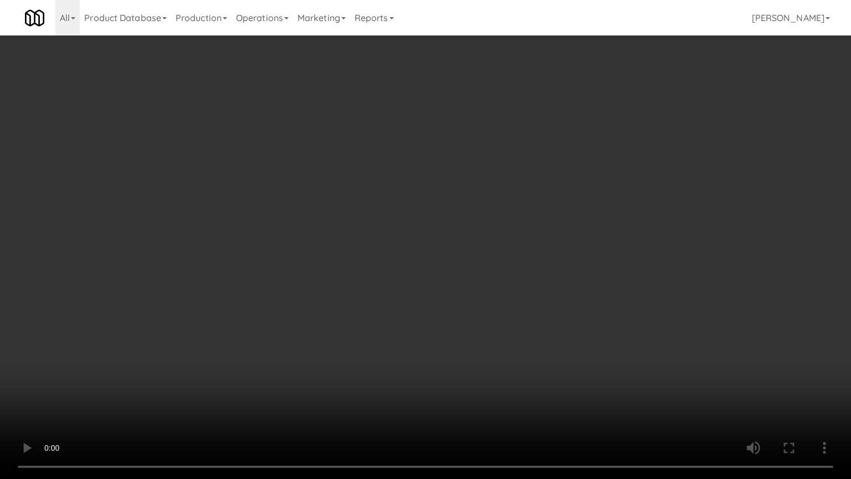
click at [565, 280] on video at bounding box center [425, 239] width 851 height 479
click at [566, 282] on video at bounding box center [425, 239] width 851 height 479
click at [571, 280] on video at bounding box center [425, 239] width 851 height 479
click at [572, 279] on video at bounding box center [425, 239] width 851 height 479
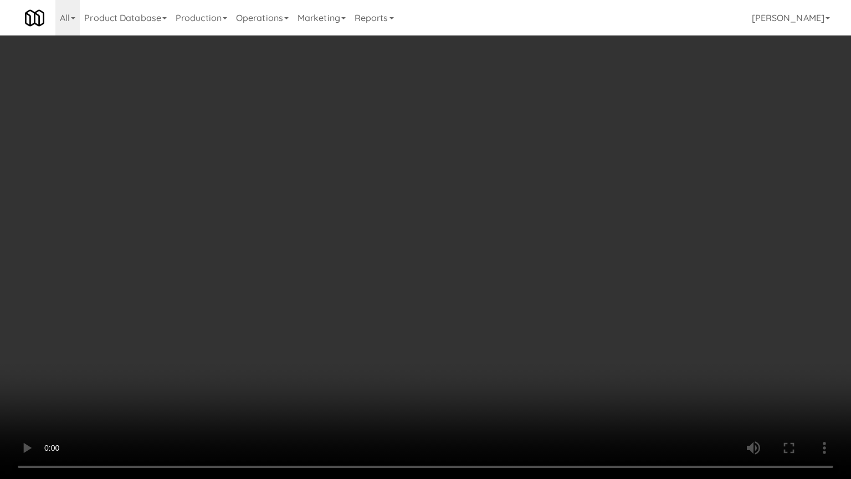
click at [572, 279] on video at bounding box center [425, 239] width 851 height 479
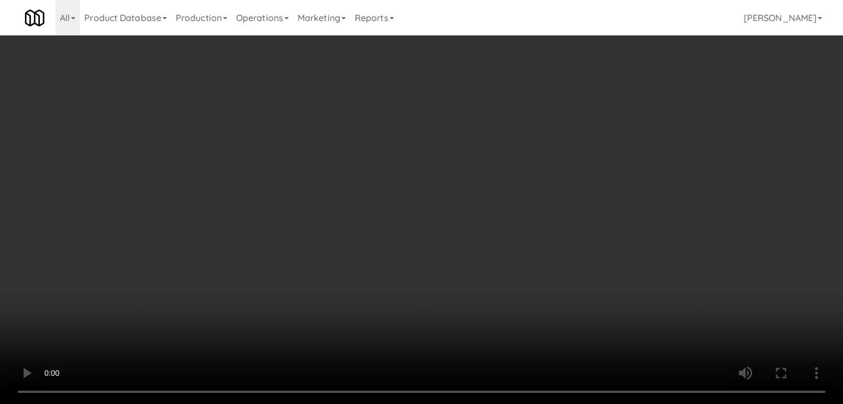
drag, startPoint x: 616, startPoint y: 107, endPoint x: 612, endPoint y: 115, distance: 8.5
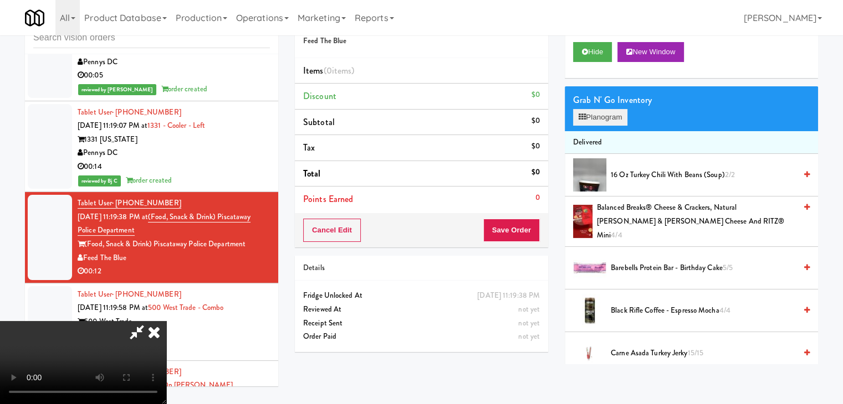
click at [614, 111] on div "Grab N' Go Inventory Planogram" at bounding box center [691, 108] width 253 height 45
click at [612, 116] on button "Planogram" at bounding box center [600, 117] width 54 height 17
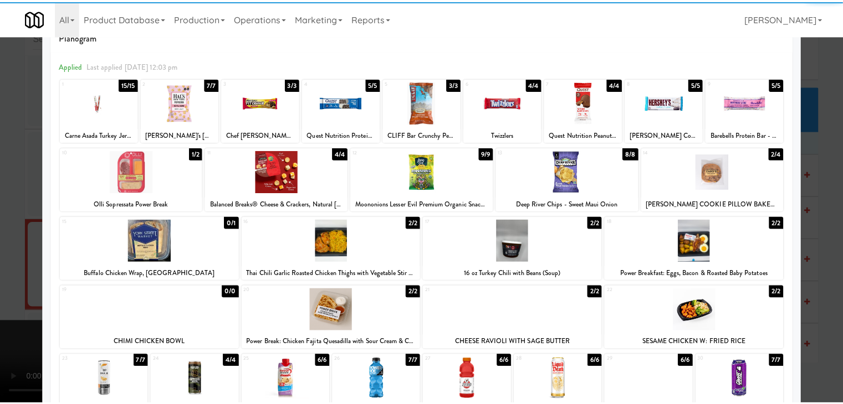
scroll to position [111, 0]
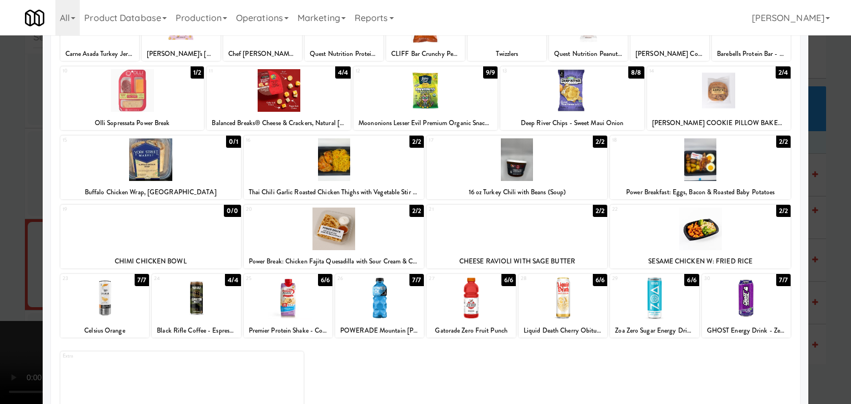
click at [306, 221] on div at bounding box center [334, 229] width 181 height 43
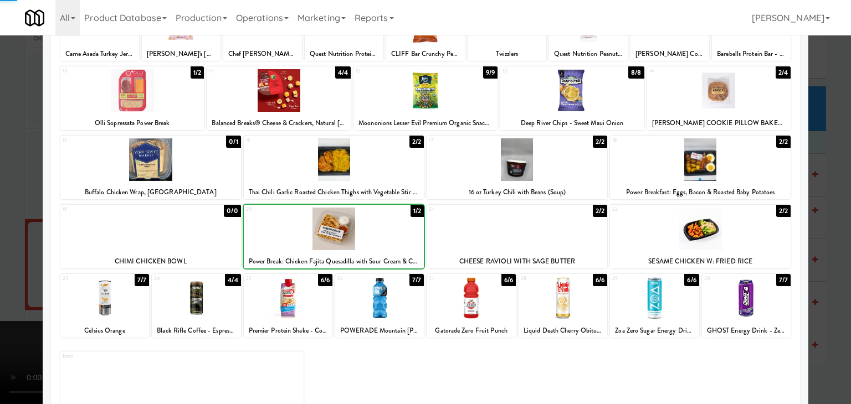
drag, startPoint x: 0, startPoint y: 228, endPoint x: 257, endPoint y: 225, distance: 257.1
click at [10, 226] on div at bounding box center [425, 202] width 851 height 404
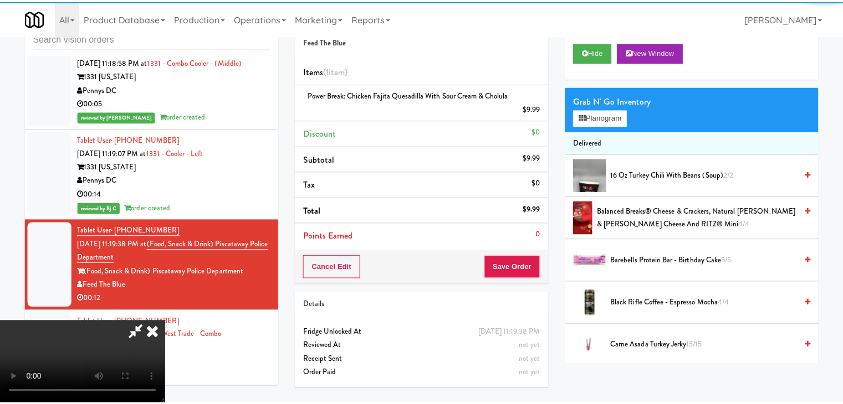
scroll to position [11264, 0]
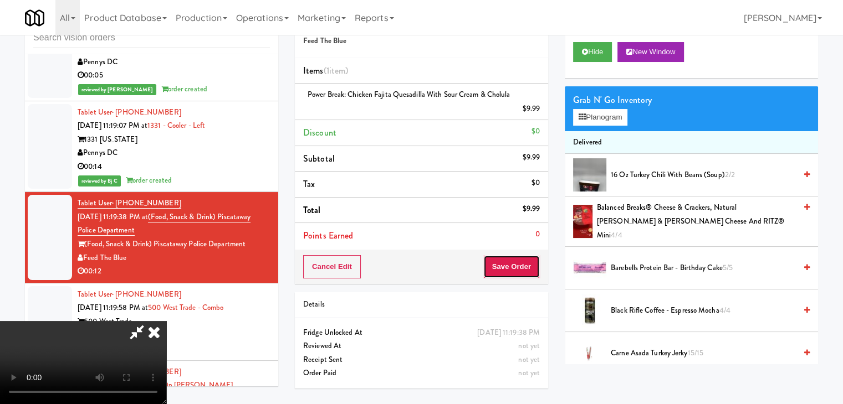
click at [527, 266] on button "Save Order" at bounding box center [511, 266] width 57 height 23
drag, startPoint x: 527, startPoint y: 266, endPoint x: 516, endPoint y: 255, distance: 15.3
click at [522, 261] on button "Save Order" at bounding box center [511, 266] width 57 height 23
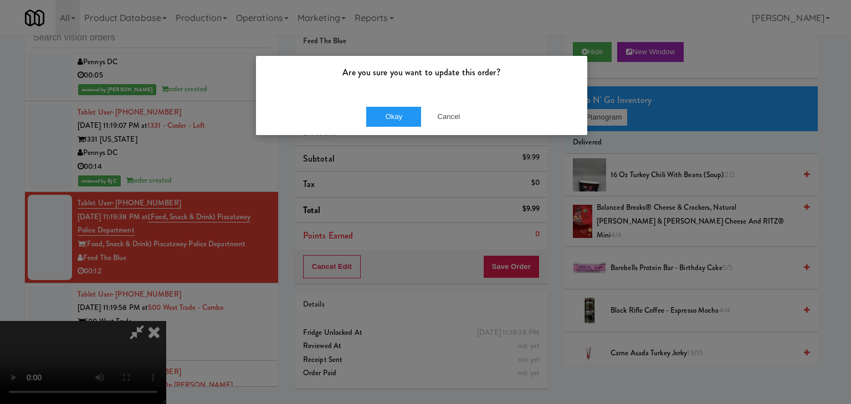
drag, startPoint x: 365, startPoint y: 116, endPoint x: 363, endPoint y: 122, distance: 6.3
click at [363, 122] on div "Okay Cancel" at bounding box center [421, 116] width 331 height 37
drag, startPoint x: 363, startPoint y: 122, endPoint x: 381, endPoint y: 122, distance: 17.7
click at [368, 122] on div "Okay Cancel" at bounding box center [421, 116] width 331 height 37
click at [382, 122] on button "Okay" at bounding box center [393, 117] width 55 height 20
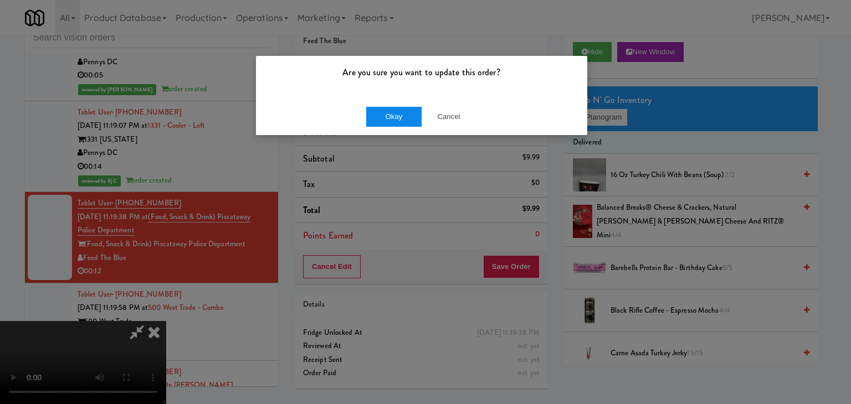
click at [384, 122] on div "Are you sure you want to update this order? Okay Cancel" at bounding box center [425, 202] width 851 height 404
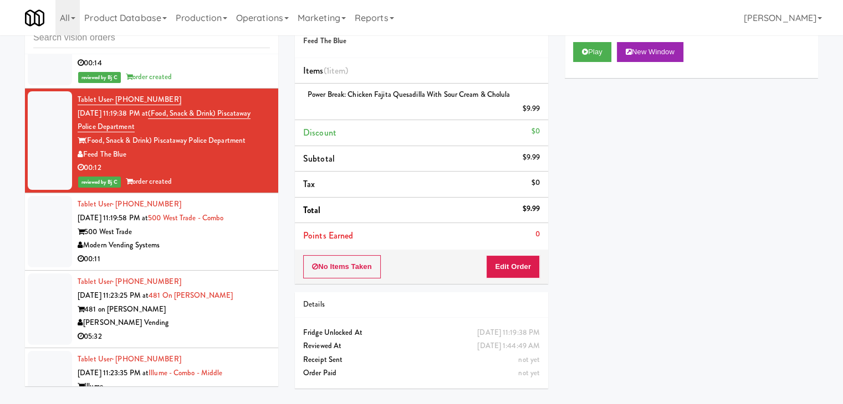
scroll to position [11375, 0]
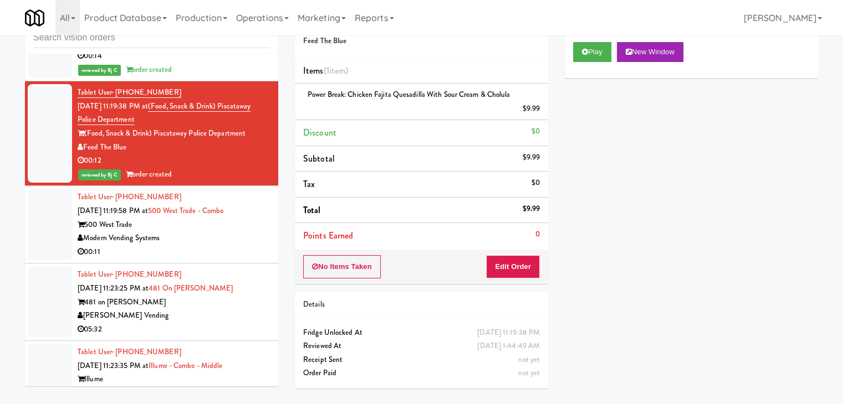
click at [223, 245] on div "00:11" at bounding box center [174, 252] width 192 height 14
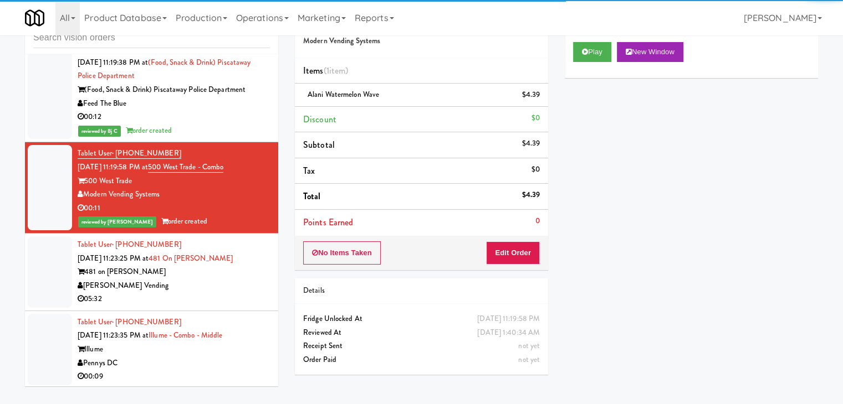
scroll to position [11485, 0]
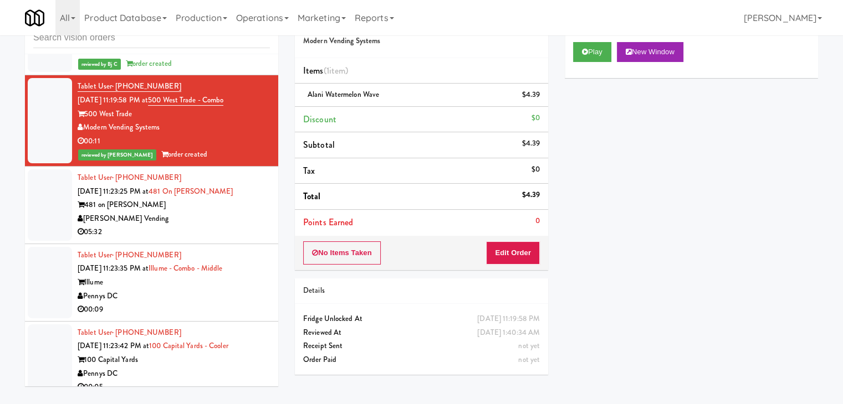
click at [229, 212] on div "[PERSON_NAME] Vending" at bounding box center [174, 219] width 192 height 14
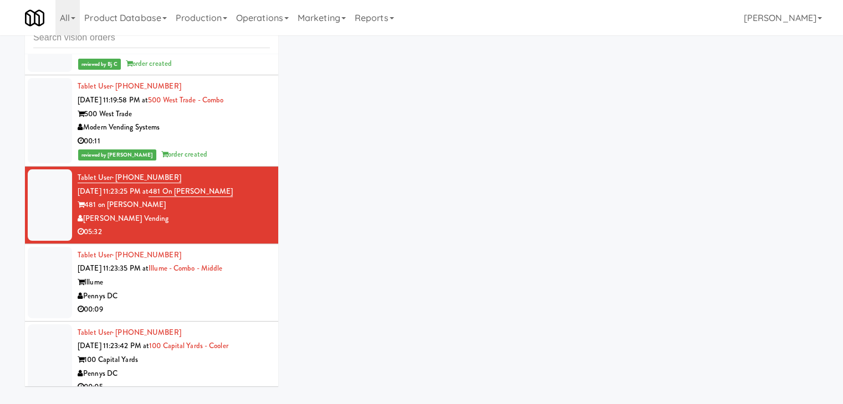
click at [249, 290] on div "Pennys DC" at bounding box center [174, 297] width 192 height 14
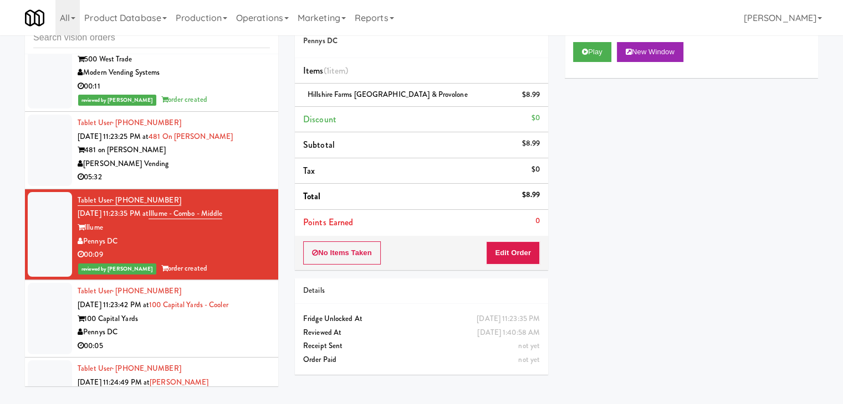
scroll to position [11541, 0]
click at [229, 325] on div "Pennys DC" at bounding box center [174, 332] width 192 height 14
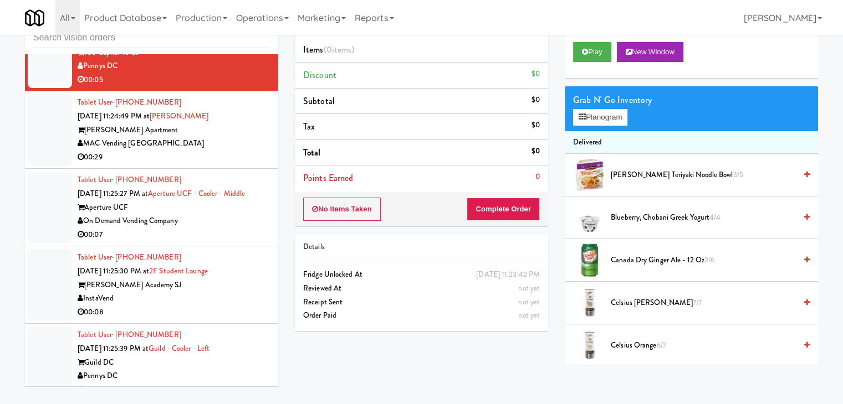
scroll to position [11929, 0]
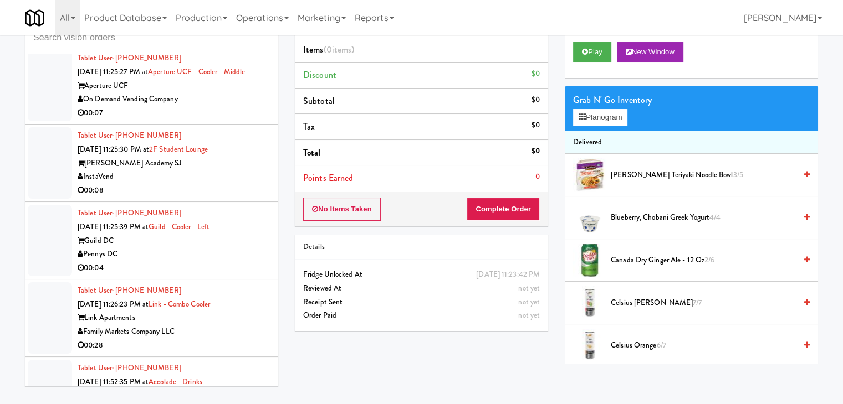
click at [235, 184] on div "00:08" at bounding box center [174, 191] width 192 height 14
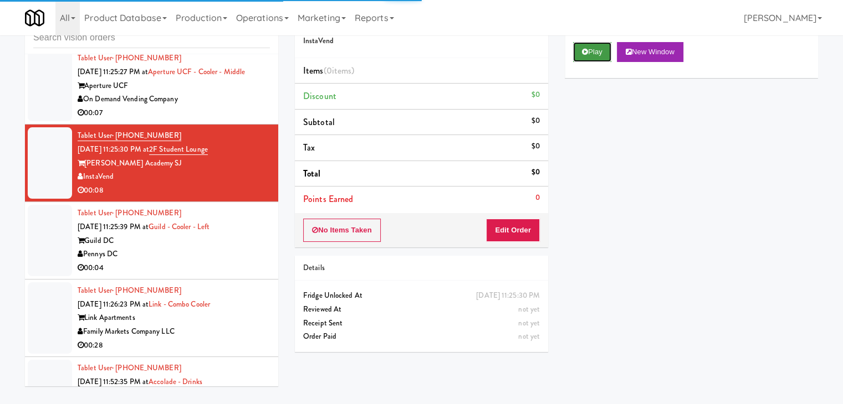
click at [598, 58] on button "Play" at bounding box center [592, 52] width 38 height 20
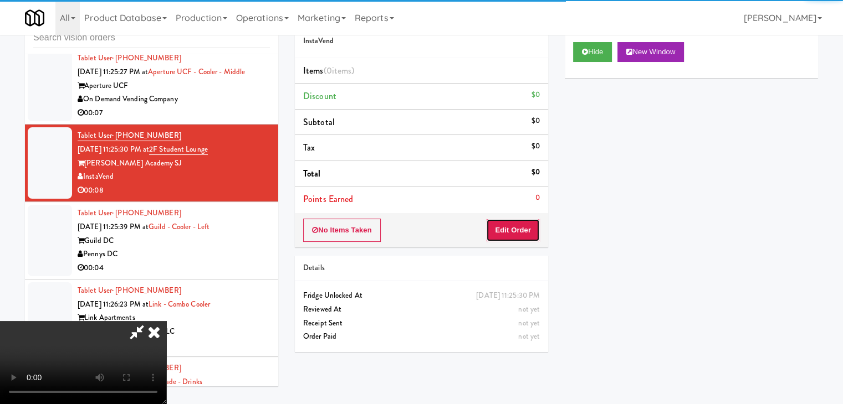
click at [516, 222] on button "Edit Order" at bounding box center [513, 230] width 54 height 23
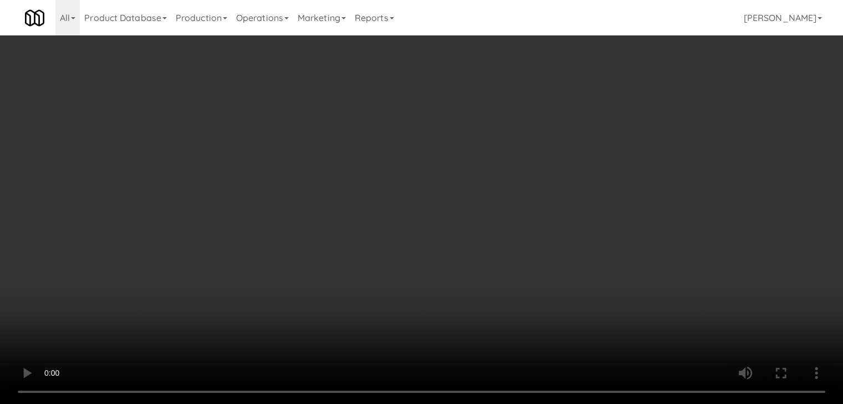
scroll to position [11901, 0]
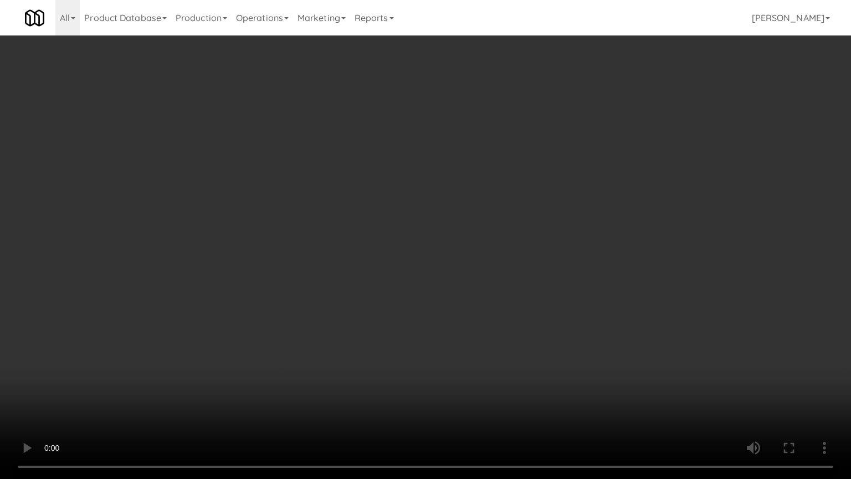
click at [505, 301] on video at bounding box center [425, 239] width 851 height 479
click at [506, 299] on video at bounding box center [425, 239] width 851 height 479
click at [504, 297] on video at bounding box center [425, 239] width 851 height 479
click at [510, 296] on video at bounding box center [425, 239] width 851 height 479
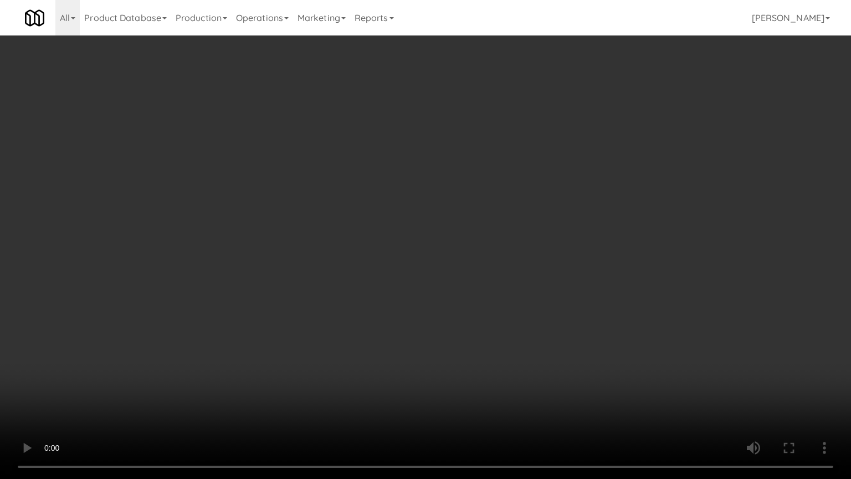
click at [512, 296] on video at bounding box center [425, 239] width 851 height 479
click at [526, 283] on video at bounding box center [425, 239] width 851 height 479
click at [525, 283] on video at bounding box center [425, 239] width 851 height 479
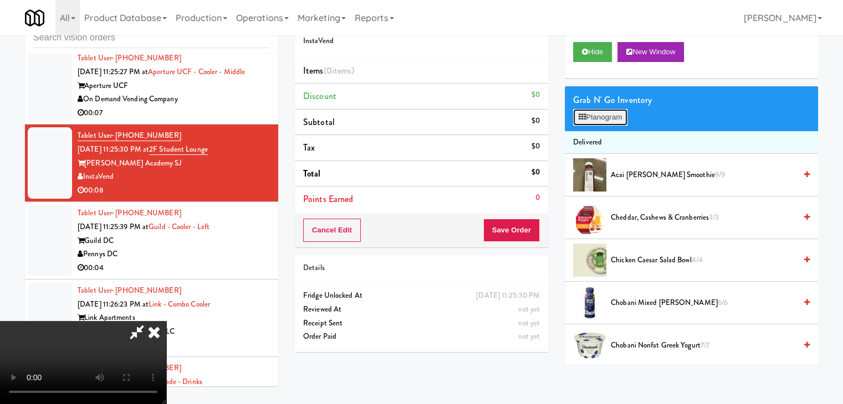
click at [605, 120] on button "Planogram" at bounding box center [600, 117] width 54 height 17
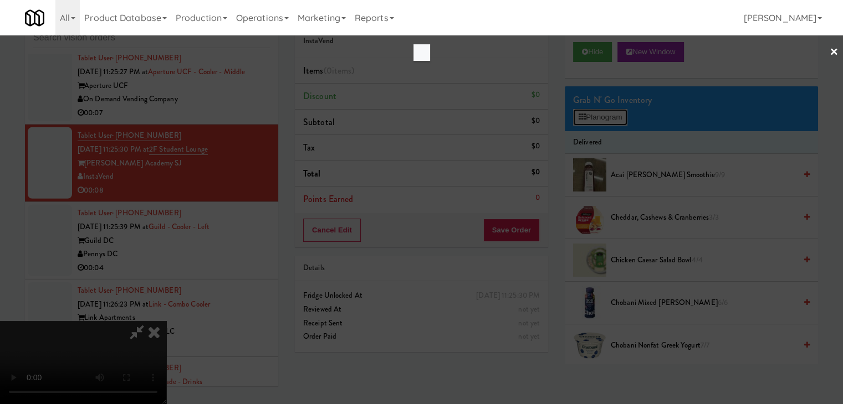
scroll to position [11901, 0]
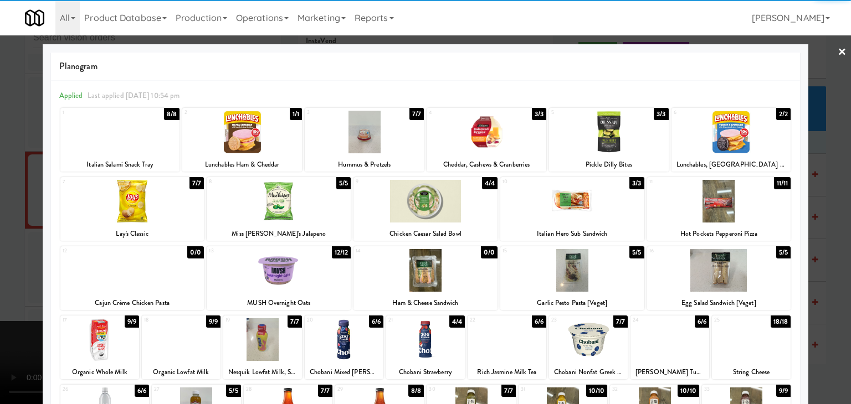
click at [586, 217] on div at bounding box center [572, 201] width 144 height 43
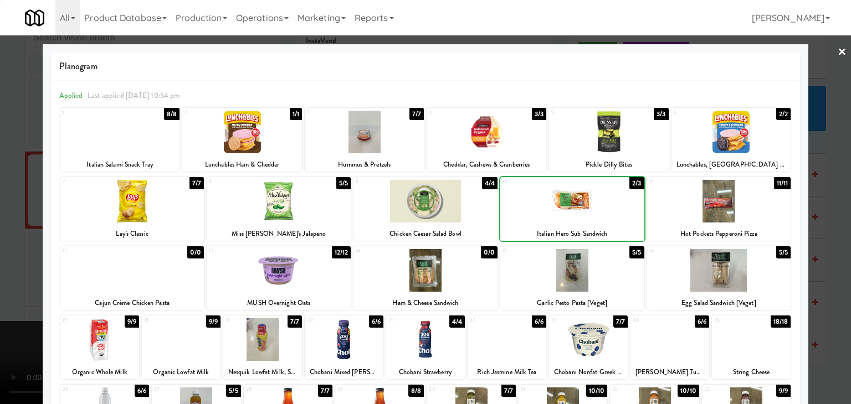
click at [2, 230] on div at bounding box center [425, 202] width 851 height 404
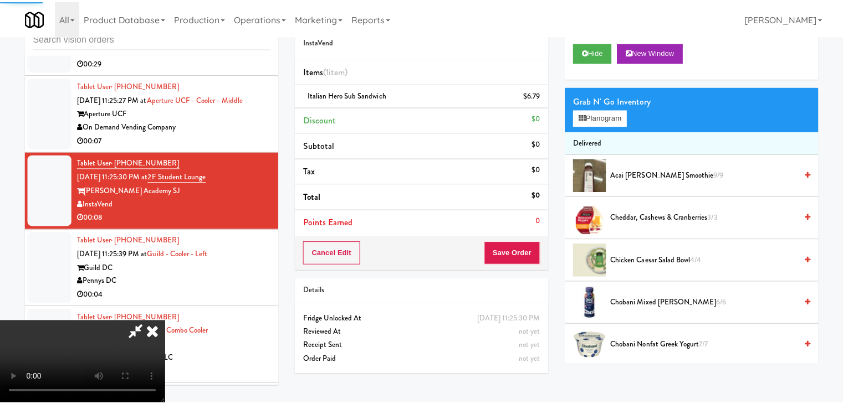
scroll to position [11929, 0]
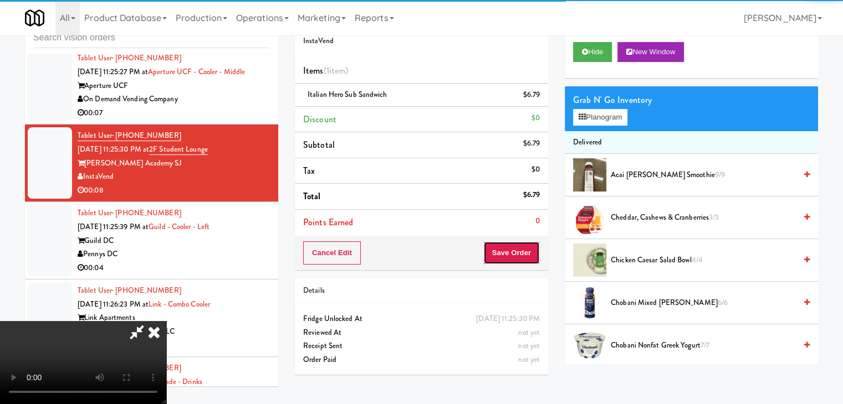
click at [528, 260] on button "Save Order" at bounding box center [511, 253] width 57 height 23
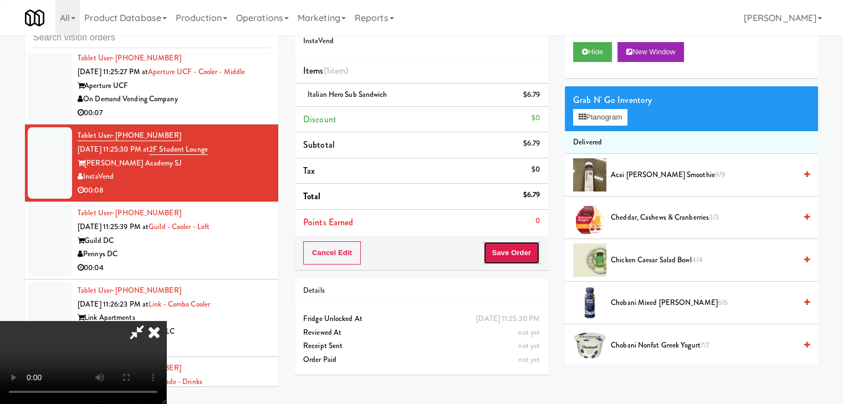
click at [528, 260] on button "Save Order" at bounding box center [511, 253] width 57 height 23
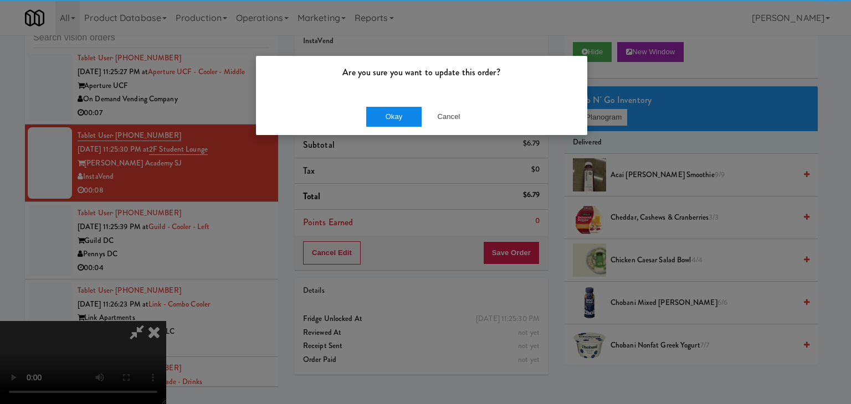
drag, startPoint x: 399, startPoint y: 129, endPoint x: 400, endPoint y: 124, distance: 5.7
click at [400, 126] on div "Okay Cancel" at bounding box center [421, 116] width 331 height 37
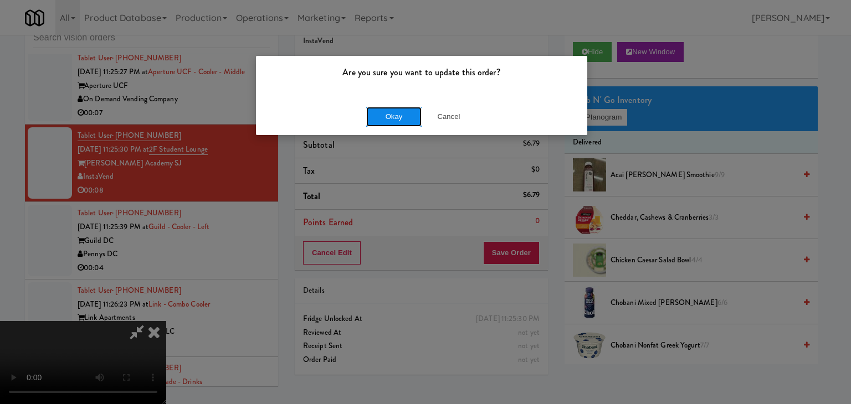
click at [400, 122] on button "Okay" at bounding box center [393, 117] width 55 height 20
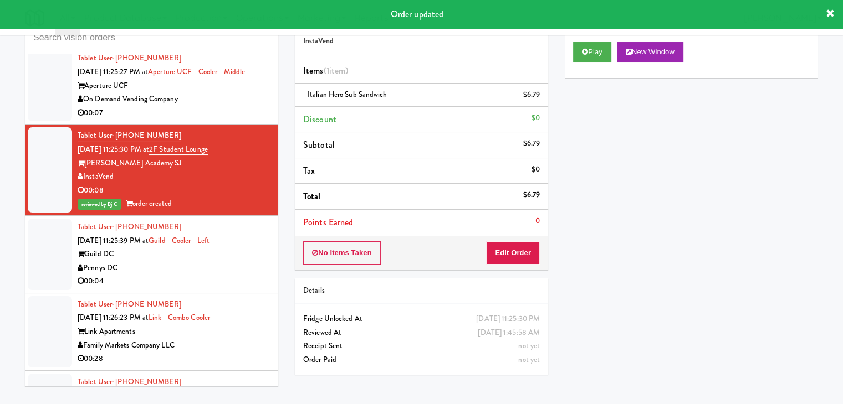
click at [226, 275] on div "00:04" at bounding box center [174, 282] width 192 height 14
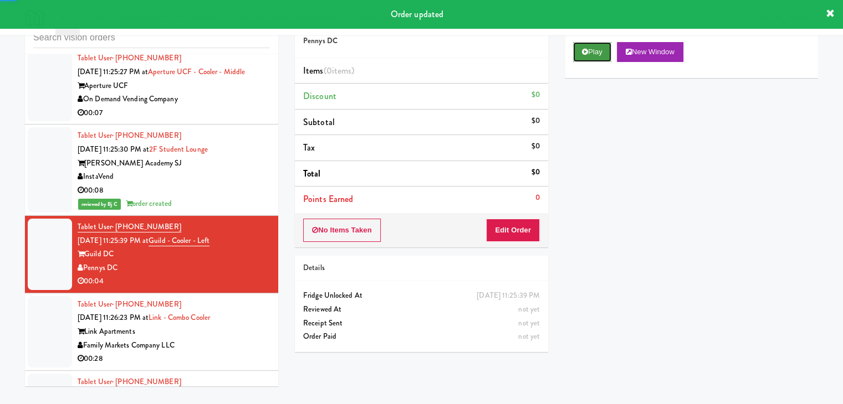
click at [591, 58] on button "Play" at bounding box center [592, 52] width 38 height 20
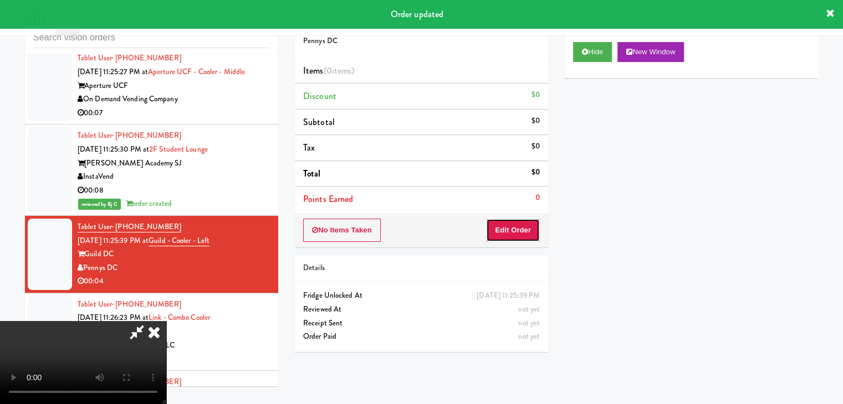
click at [512, 232] on button "Edit Order" at bounding box center [513, 230] width 54 height 23
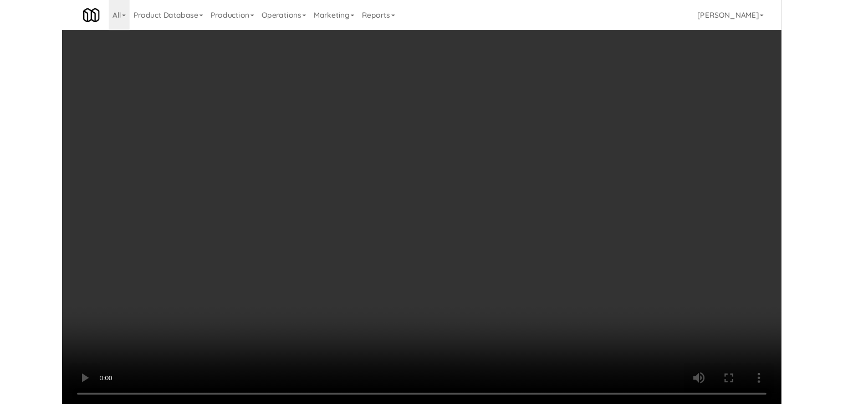
scroll to position [11901, 0]
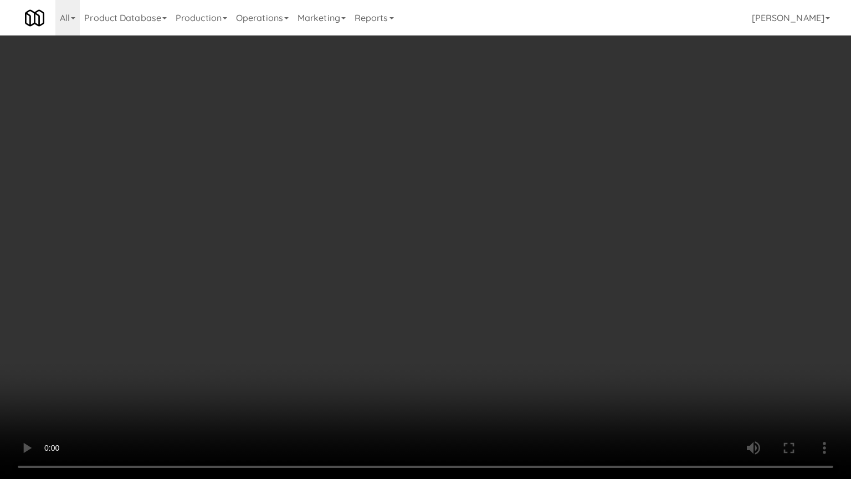
click at [458, 341] on video at bounding box center [425, 239] width 851 height 479
click at [478, 339] on video at bounding box center [425, 239] width 851 height 479
click at [478, 340] on video at bounding box center [425, 239] width 851 height 479
click at [477, 339] on video at bounding box center [425, 239] width 851 height 479
click at [479, 340] on video at bounding box center [425, 239] width 851 height 479
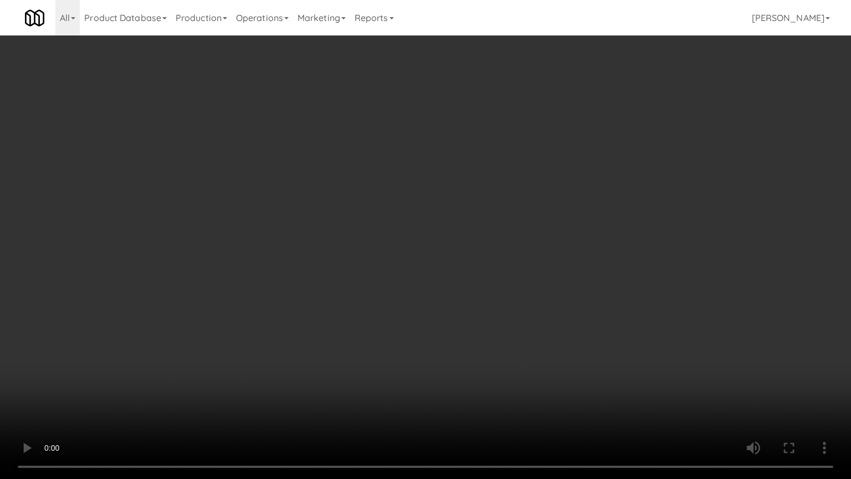
click at [482, 340] on video at bounding box center [425, 239] width 851 height 479
click at [483, 340] on video at bounding box center [425, 239] width 851 height 479
click at [494, 332] on video at bounding box center [425, 239] width 851 height 479
click at [497, 330] on video at bounding box center [425, 239] width 851 height 479
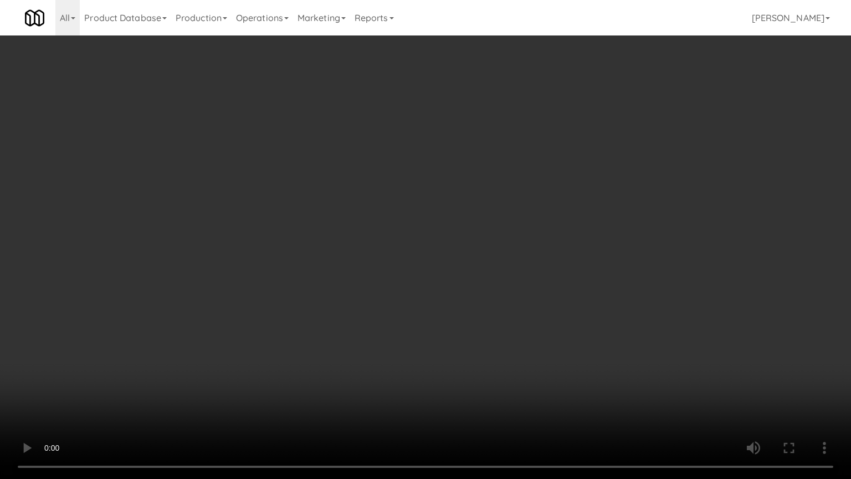
click at [511, 326] on video at bounding box center [425, 239] width 851 height 479
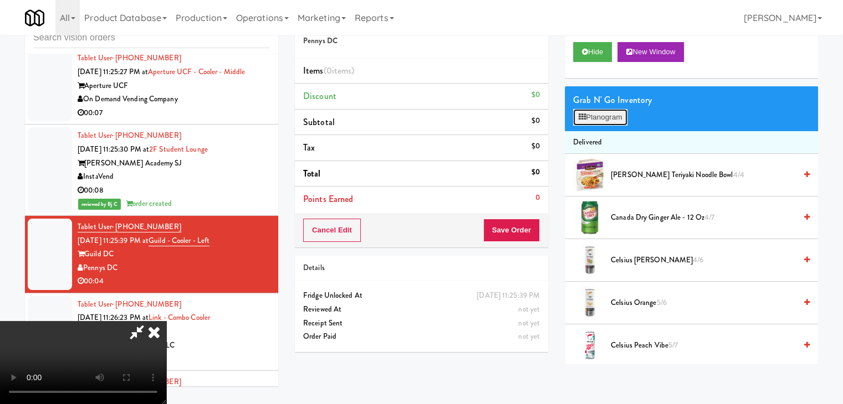
click at [614, 122] on button "Planogram" at bounding box center [600, 117] width 54 height 17
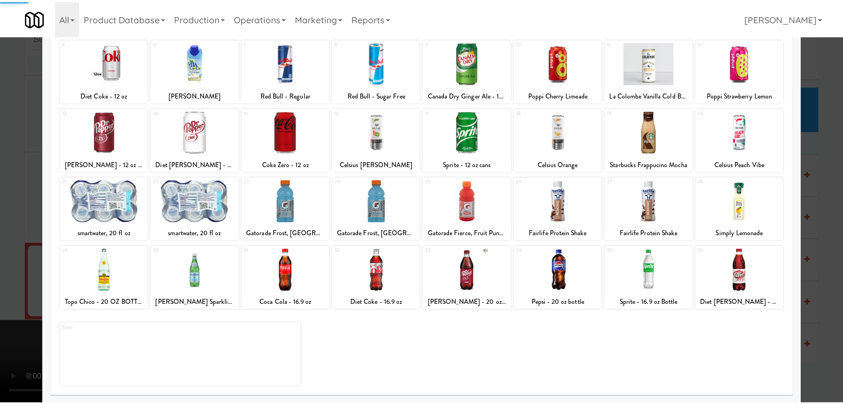
scroll to position [140, 0]
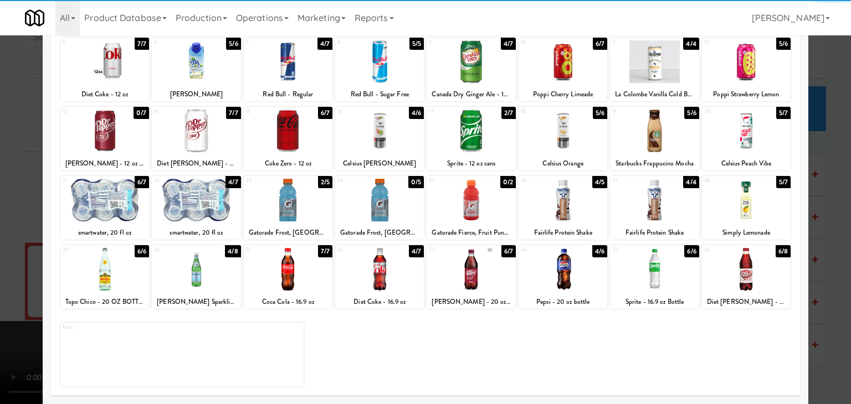
click at [468, 278] on div at bounding box center [471, 269] width 89 height 43
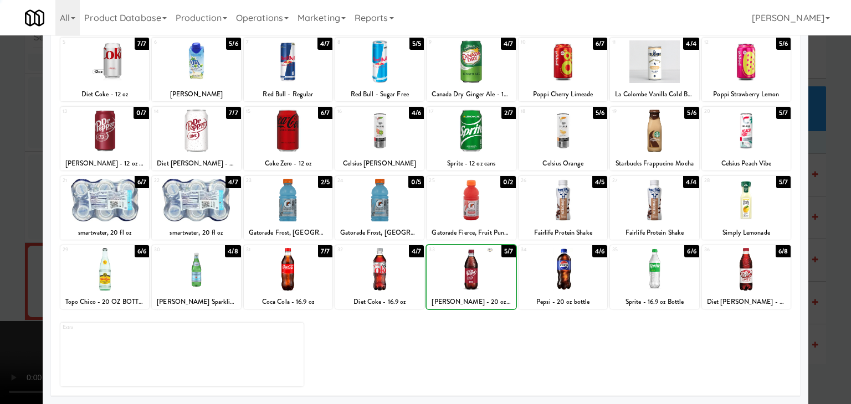
click at [8, 282] on div at bounding box center [425, 202] width 851 height 404
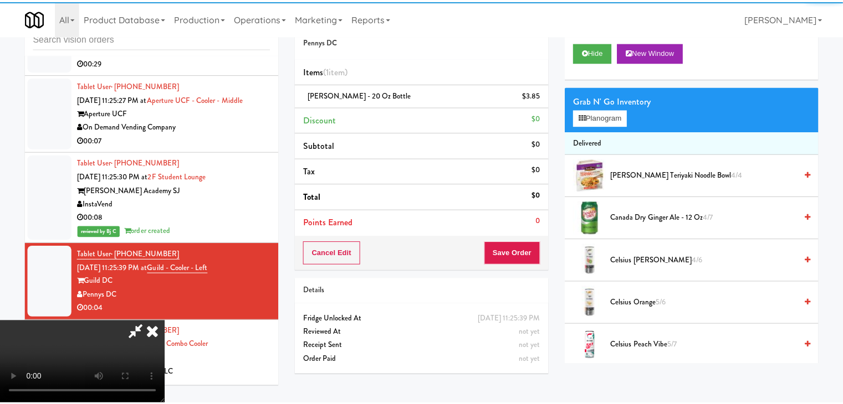
scroll to position [11929, 0]
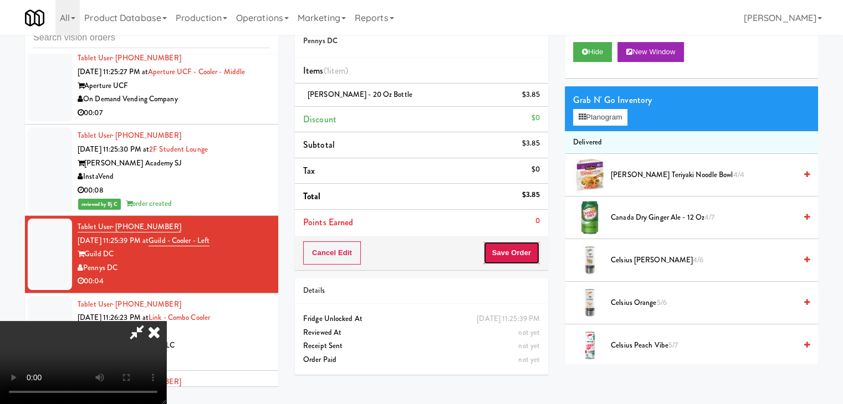
click at [524, 256] on button "Save Order" at bounding box center [511, 253] width 57 height 23
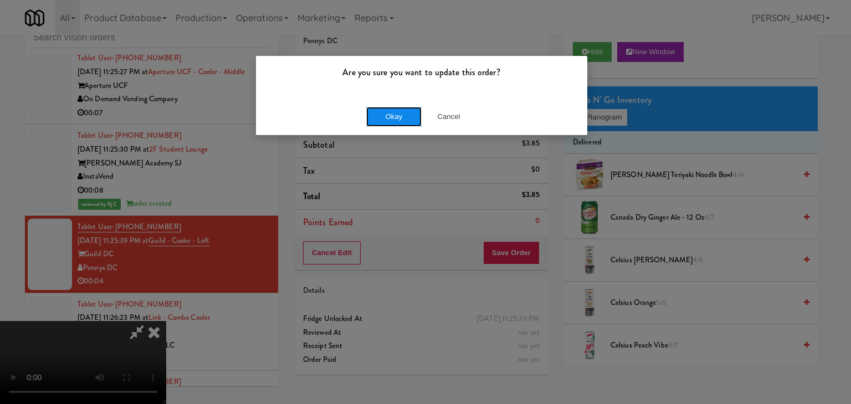
click at [404, 111] on button "Okay" at bounding box center [393, 117] width 55 height 20
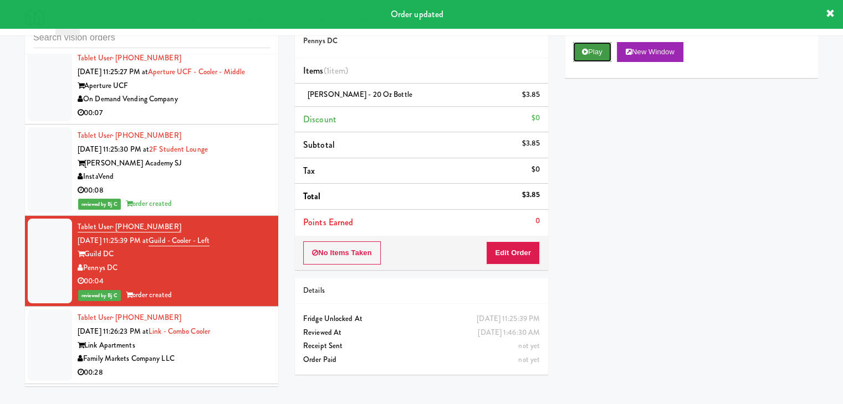
click at [598, 53] on button "Play" at bounding box center [592, 52] width 38 height 20
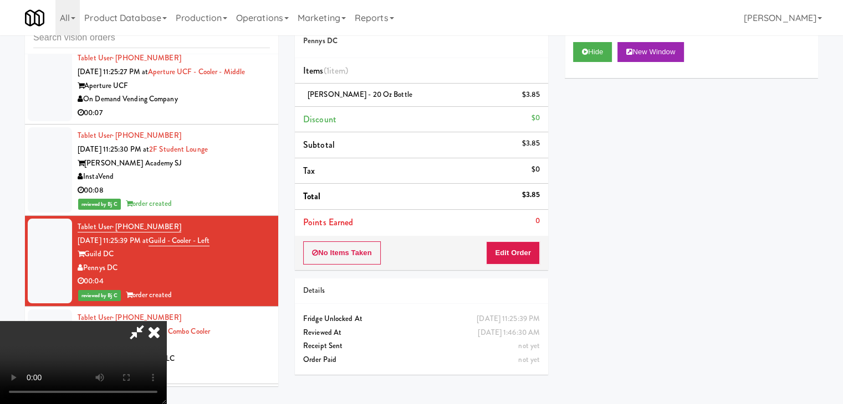
click at [248, 339] on div "Link Apartments" at bounding box center [174, 346] width 192 height 14
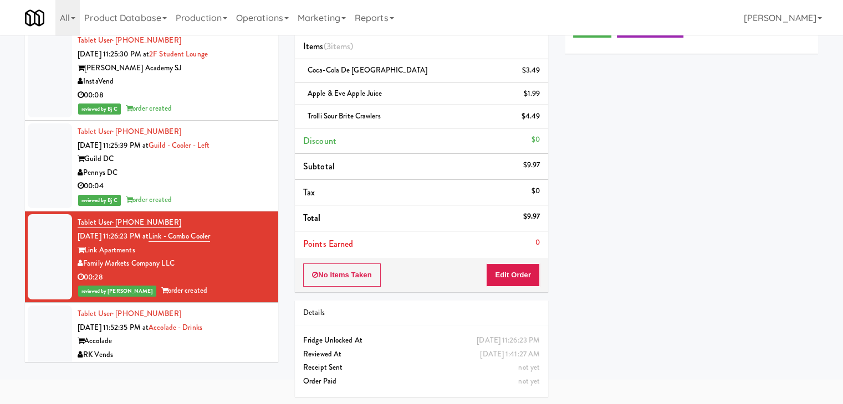
scroll to position [12095, 0]
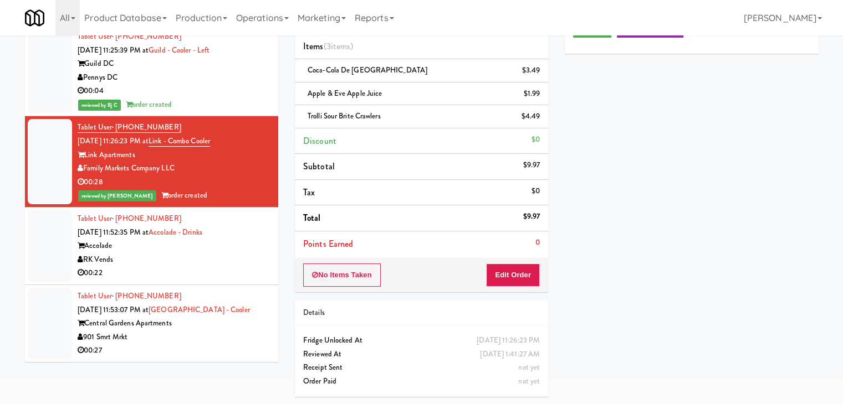
click at [245, 212] on div "Tablet User · (240) 252-8682 Sep 2, 2025 11:52:35 PM at Accolade - Drinks Accol…" at bounding box center [174, 246] width 192 height 68
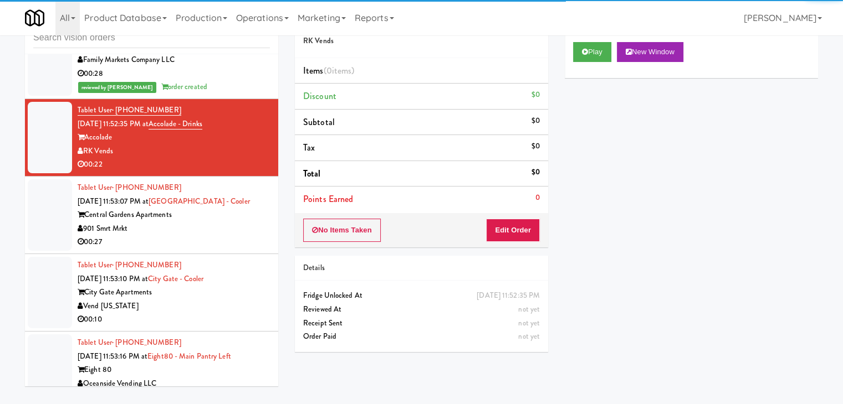
scroll to position [12261, 0]
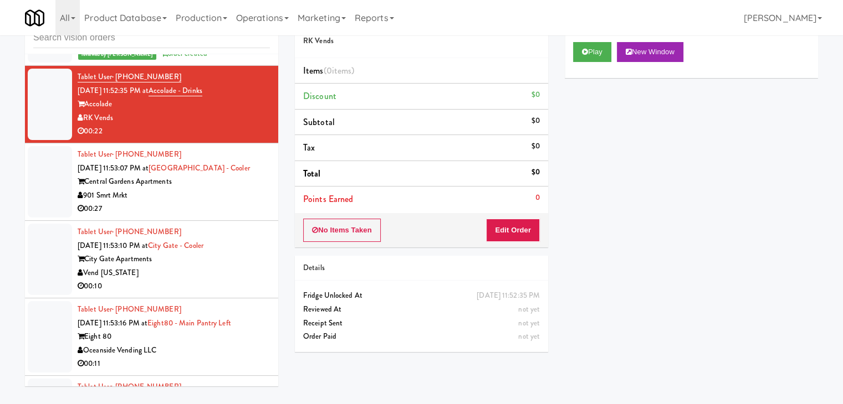
click at [234, 267] on div "Vend [US_STATE]" at bounding box center [174, 274] width 192 height 14
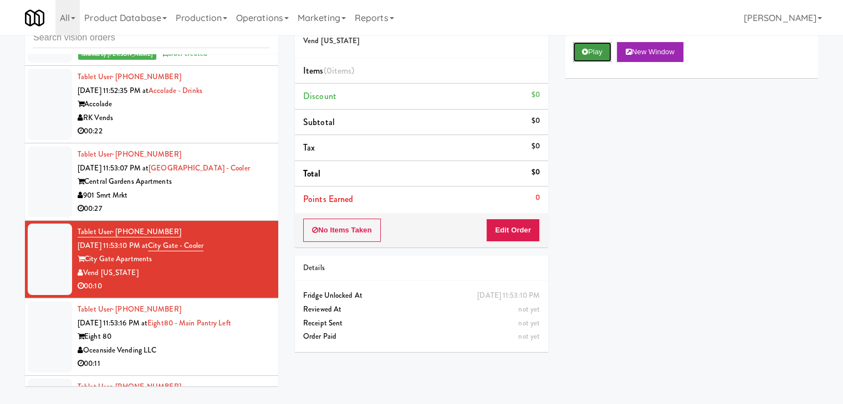
click at [586, 52] on icon at bounding box center [585, 51] width 6 height 7
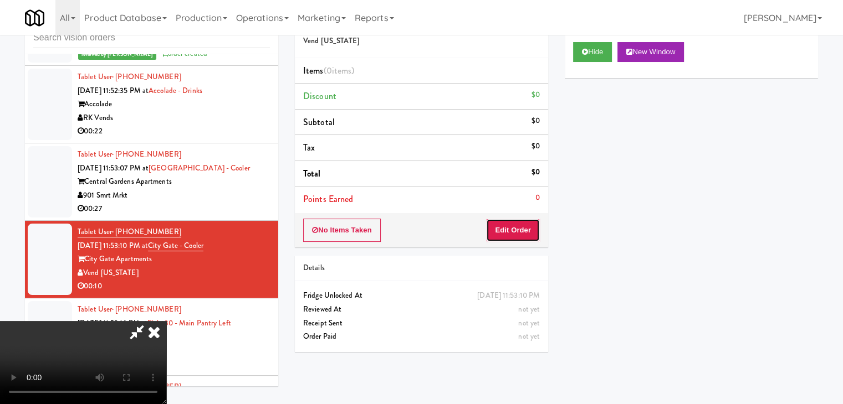
click at [525, 227] on button "Edit Order" at bounding box center [513, 230] width 54 height 23
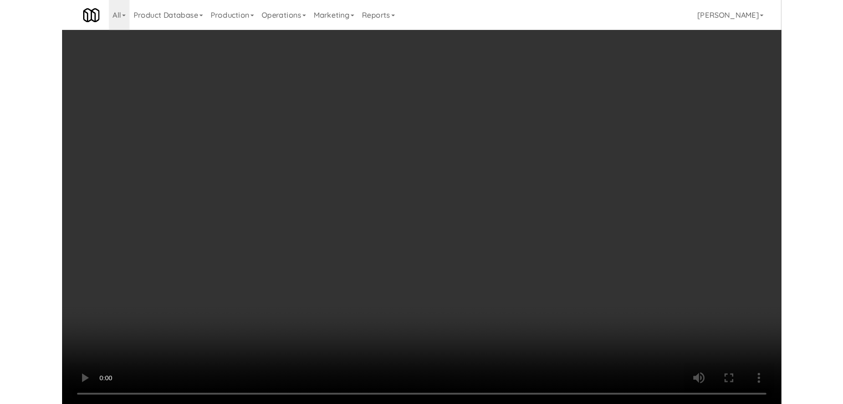
scroll to position [12234, 0]
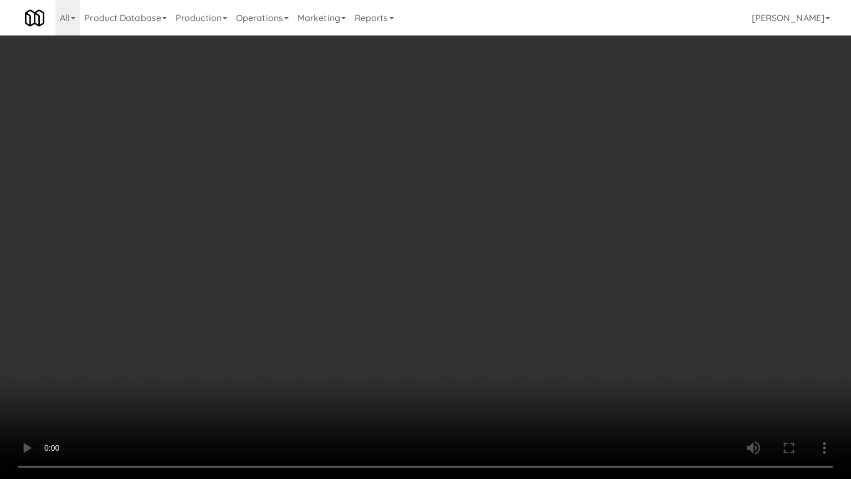
click at [483, 324] on video at bounding box center [425, 239] width 851 height 479
click at [495, 319] on video at bounding box center [425, 239] width 851 height 479
click at [496, 319] on video at bounding box center [425, 239] width 851 height 479
click at [499, 318] on video at bounding box center [425, 239] width 851 height 479
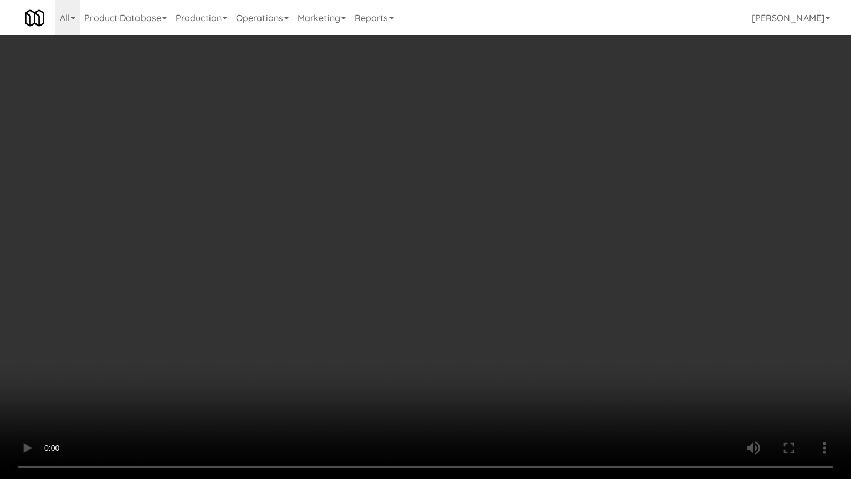
click at [499, 318] on video at bounding box center [425, 239] width 851 height 479
click at [501, 316] on video at bounding box center [425, 239] width 851 height 479
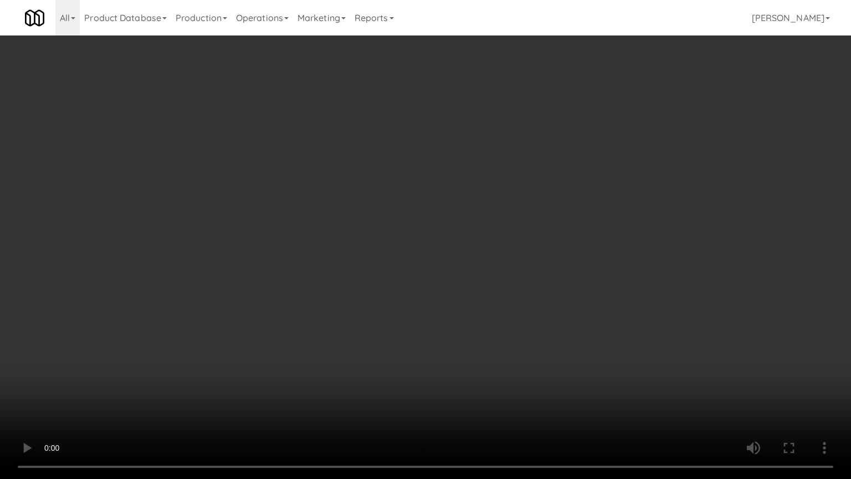
click at [505, 312] on video at bounding box center [425, 239] width 851 height 479
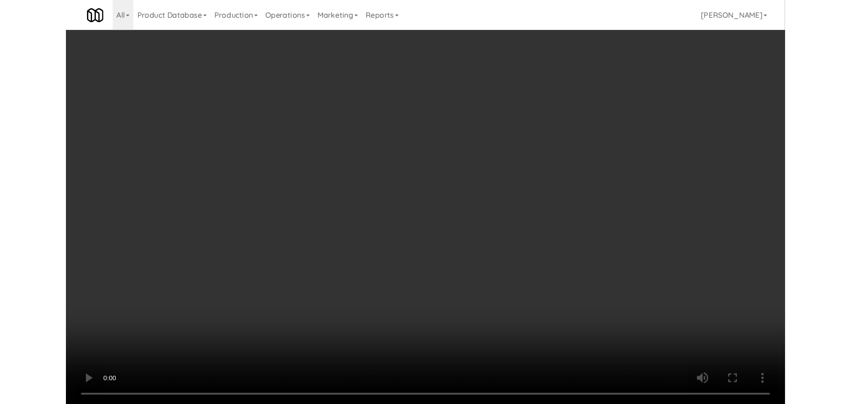
scroll to position [12261, 0]
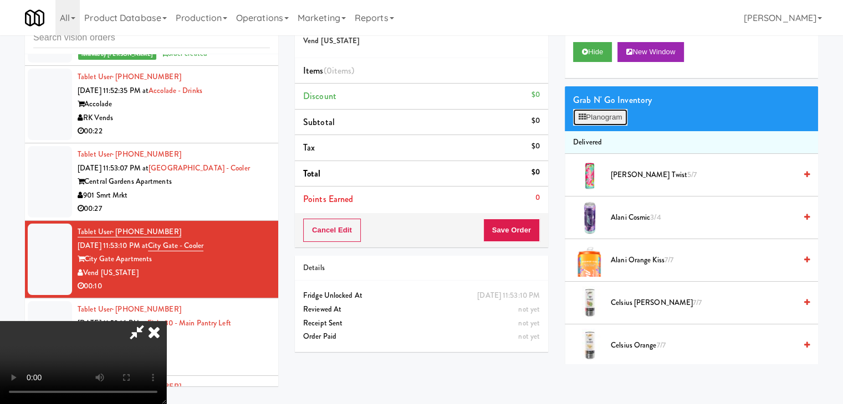
click at [601, 116] on button "Planogram" at bounding box center [600, 117] width 54 height 17
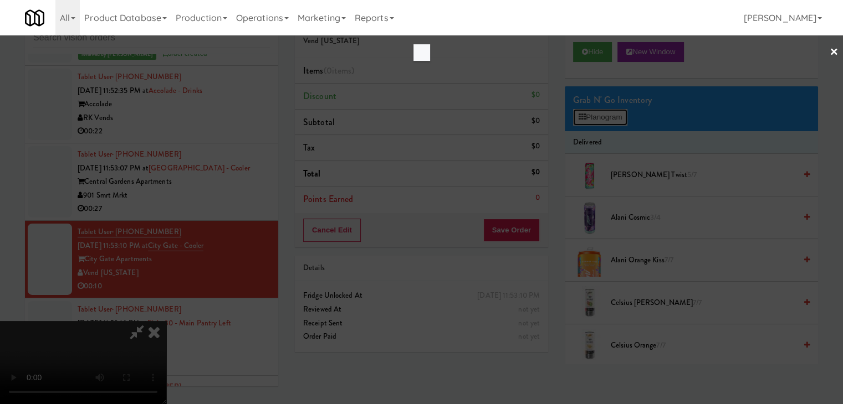
scroll to position [12234, 0]
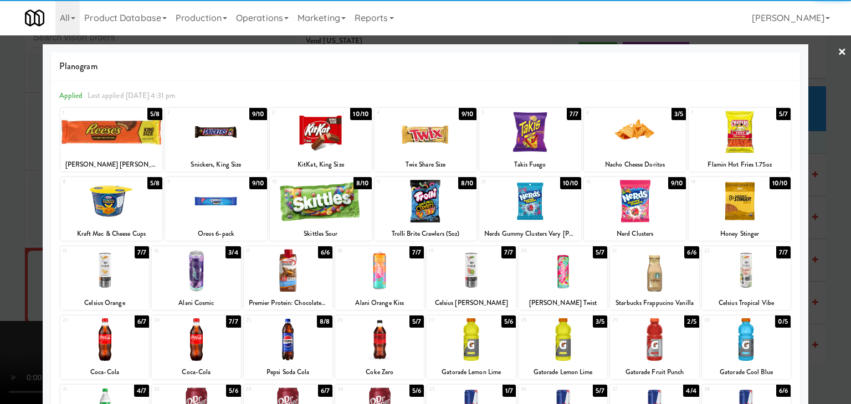
click at [331, 136] on div at bounding box center [321, 132] width 102 height 43
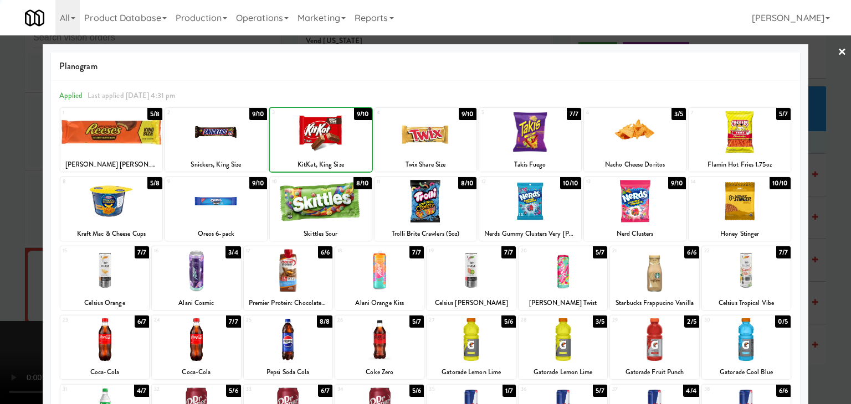
click at [4, 206] on div at bounding box center [425, 202] width 851 height 404
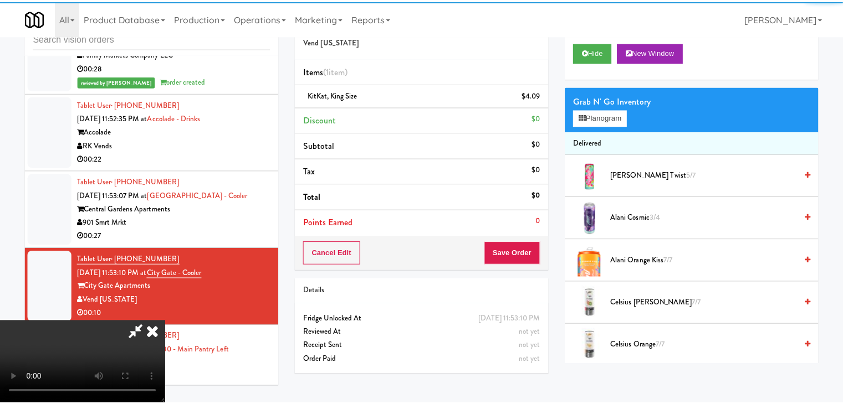
scroll to position [12261, 0]
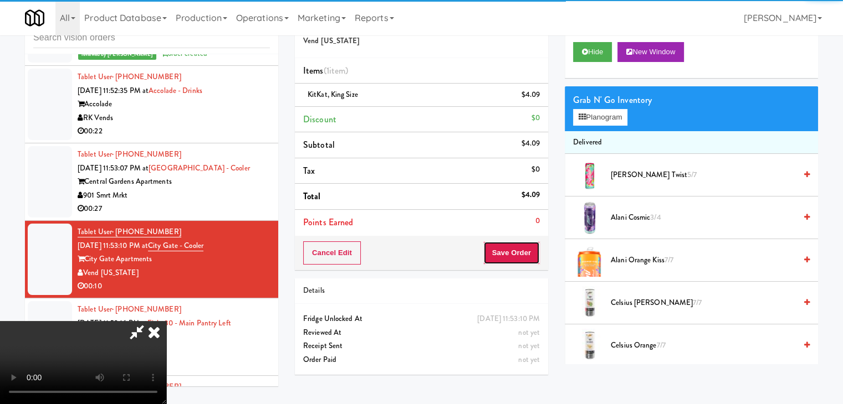
click at [521, 251] on button "Save Order" at bounding box center [511, 253] width 57 height 23
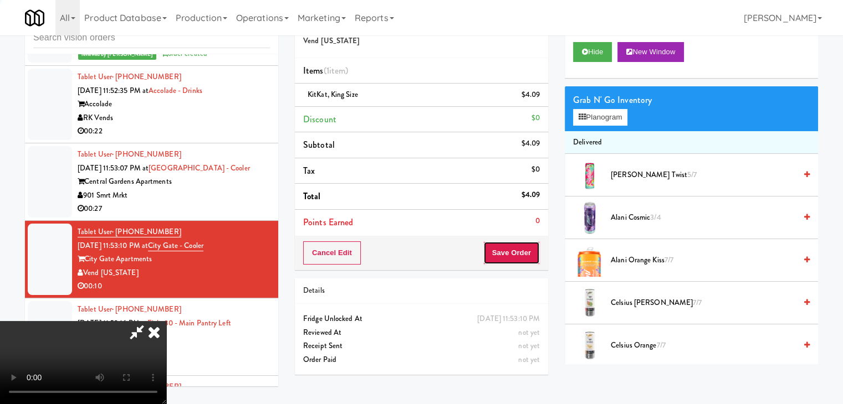
click at [521, 251] on button "Save Order" at bounding box center [511, 253] width 57 height 23
click at [520, 251] on button "Save Order" at bounding box center [511, 253] width 57 height 23
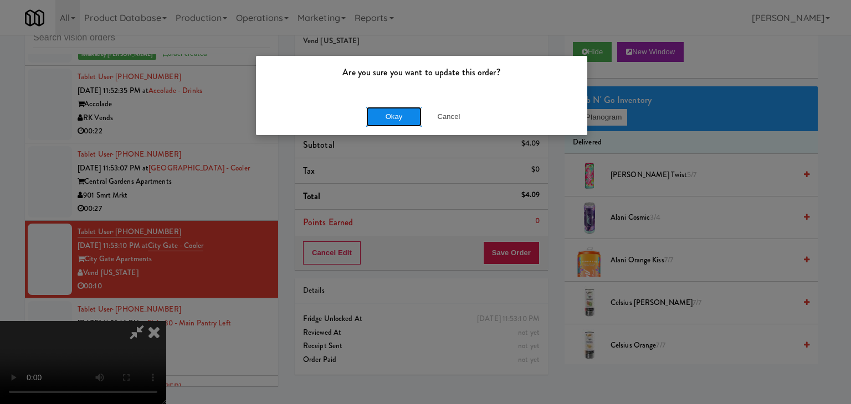
click at [396, 118] on button "Okay" at bounding box center [393, 117] width 55 height 20
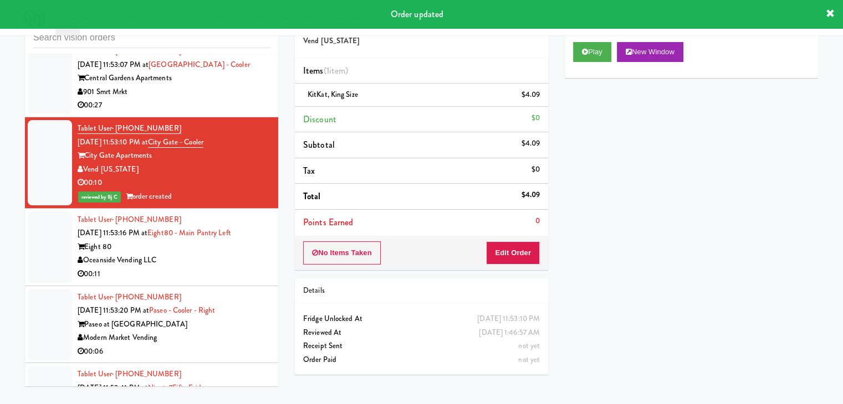
scroll to position [12372, 0]
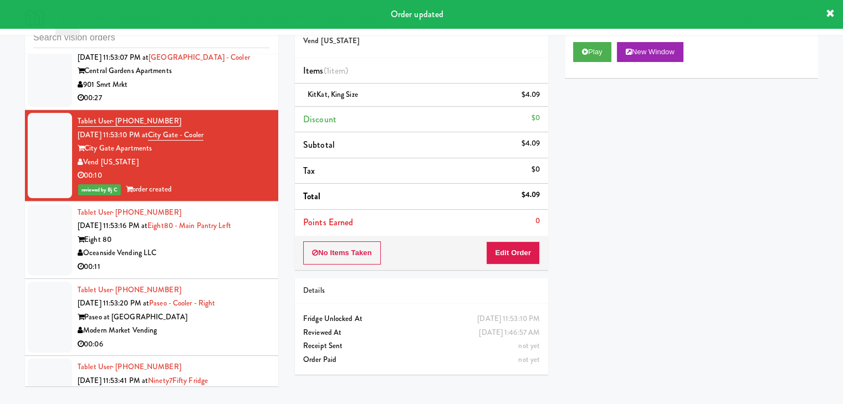
click at [229, 260] on div "00:11" at bounding box center [174, 267] width 192 height 14
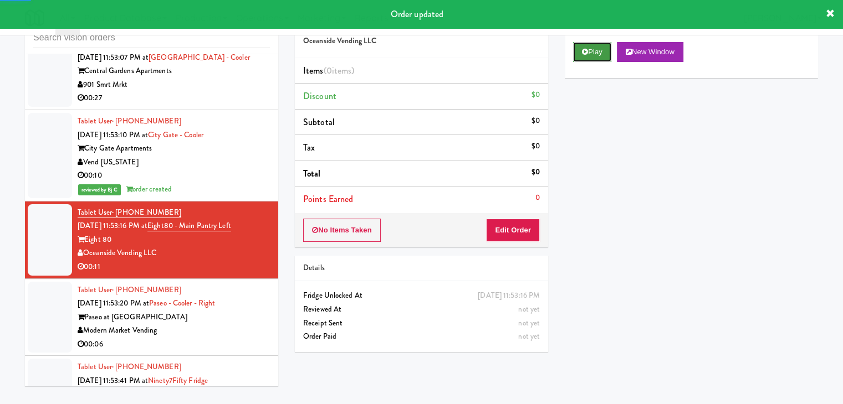
click at [597, 58] on button "Play" at bounding box center [592, 52] width 38 height 20
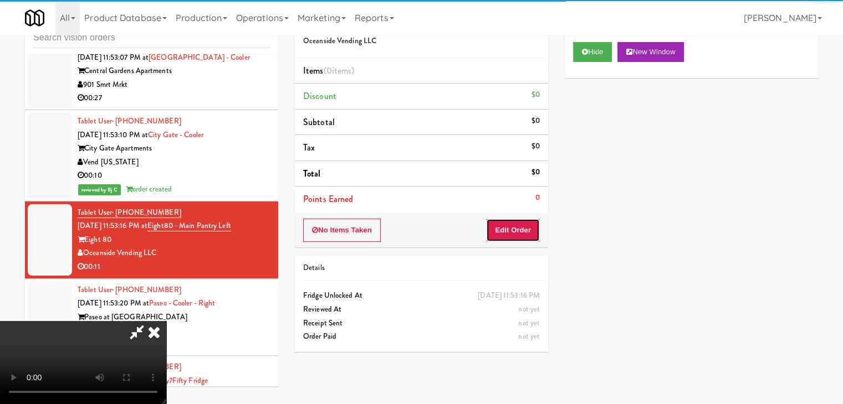
click at [522, 228] on button "Edit Order" at bounding box center [513, 230] width 54 height 23
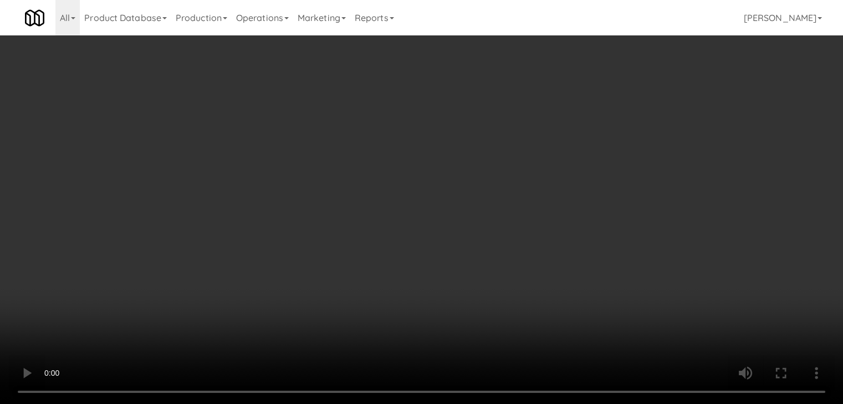
scroll to position [12345, 0]
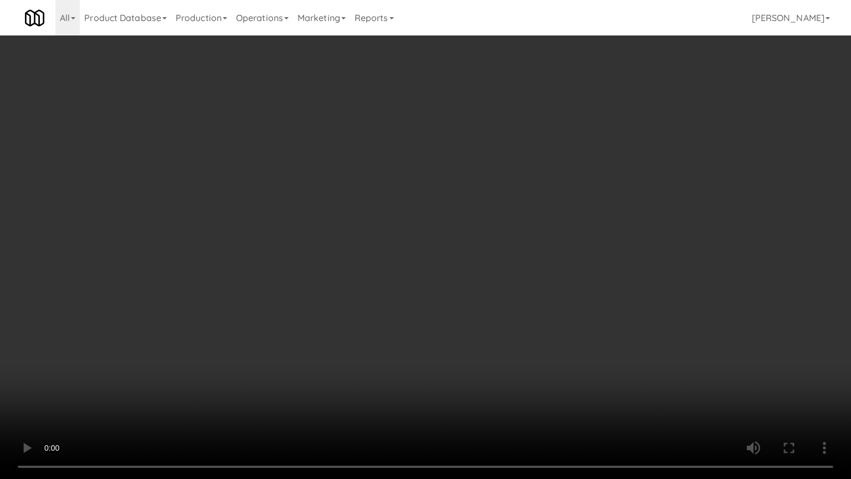
click at [510, 269] on video at bounding box center [425, 239] width 851 height 479
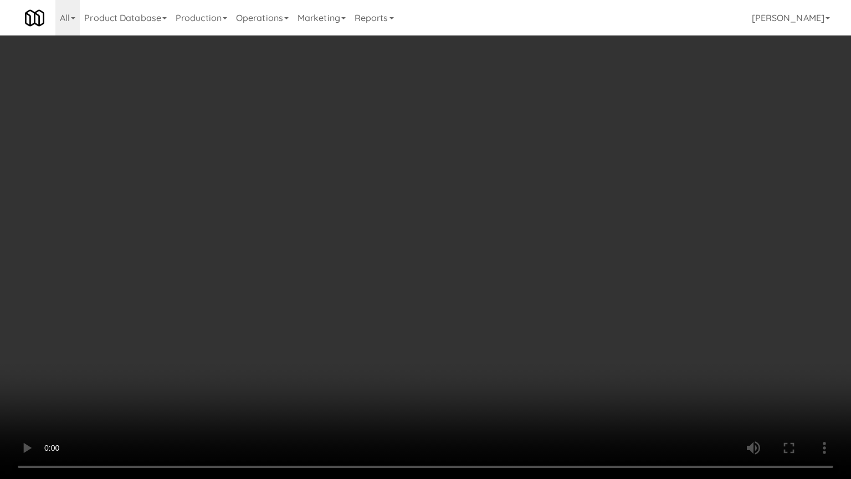
click at [512, 268] on video at bounding box center [425, 239] width 851 height 479
click at [520, 262] on video at bounding box center [425, 239] width 851 height 479
click at [523, 259] on video at bounding box center [425, 239] width 851 height 479
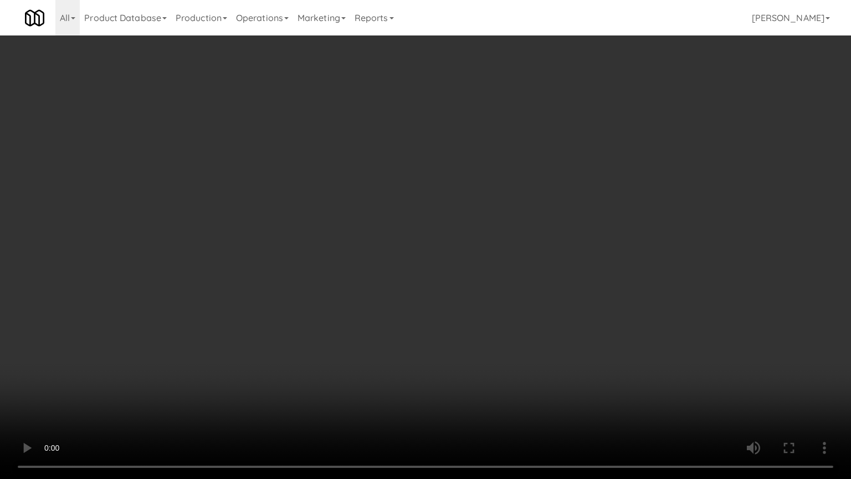
click at [523, 259] on video at bounding box center [425, 239] width 851 height 479
click at [525, 354] on video at bounding box center [425, 239] width 851 height 479
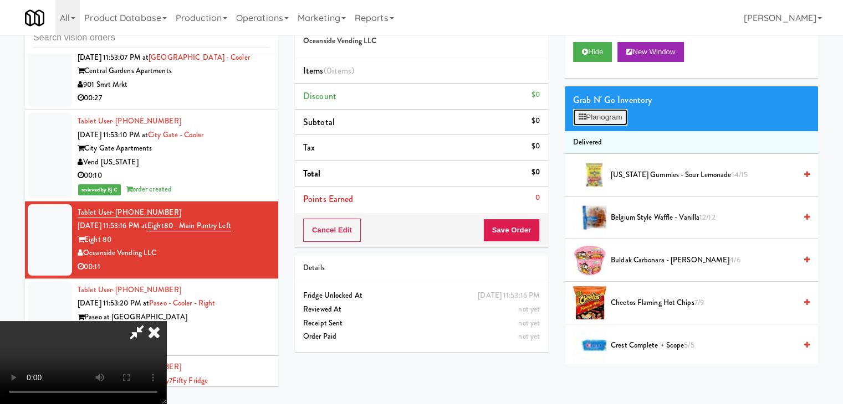
click at [623, 120] on button "Planogram" at bounding box center [600, 117] width 54 height 17
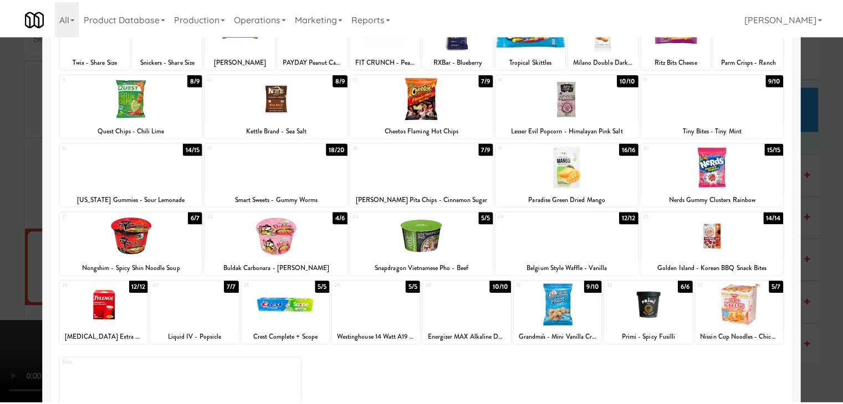
scroll to position [111, 0]
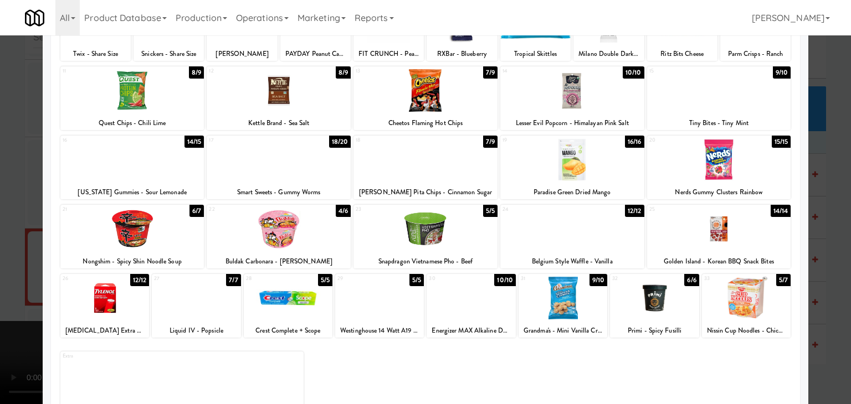
click at [748, 238] on div at bounding box center [719, 229] width 144 height 43
click at [808, 244] on div at bounding box center [425, 202] width 851 height 404
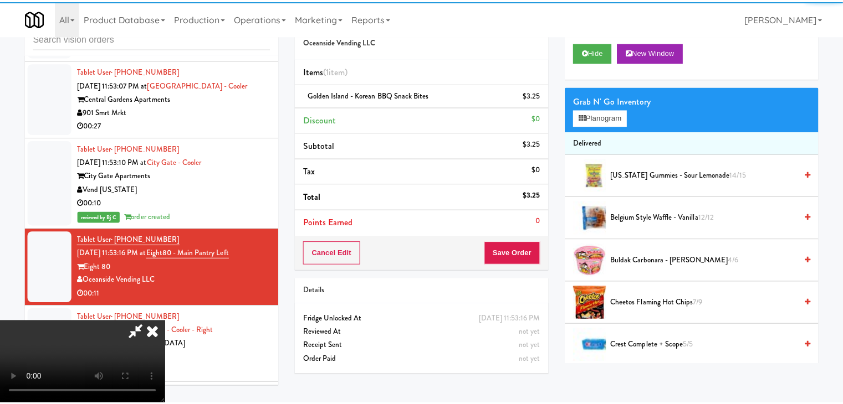
scroll to position [12372, 0]
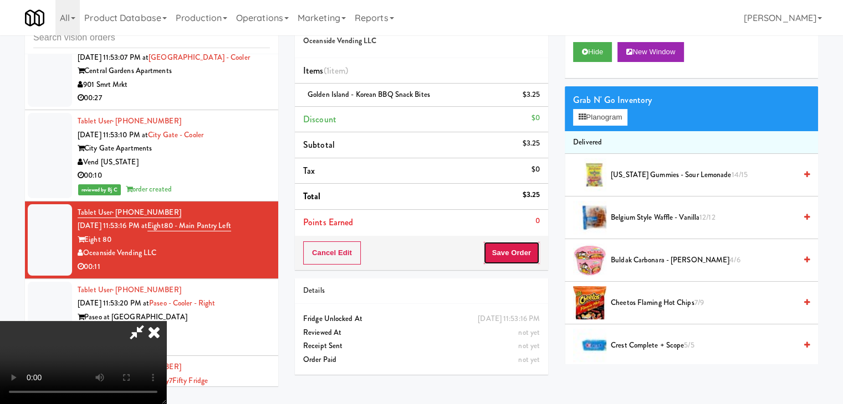
drag, startPoint x: 510, startPoint y: 247, endPoint x: 519, endPoint y: 248, distance: 8.9
click at [511, 247] on button "Save Order" at bounding box center [511, 253] width 57 height 23
click at [519, 248] on button "Save Order" at bounding box center [511, 253] width 57 height 23
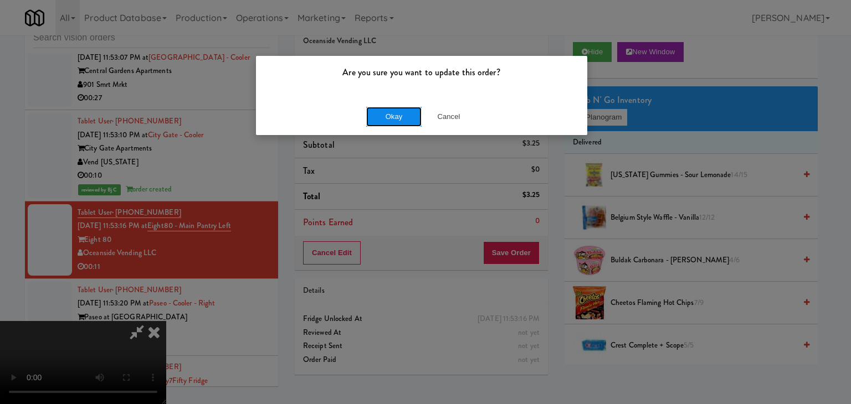
click at [407, 114] on button "Okay" at bounding box center [393, 117] width 55 height 20
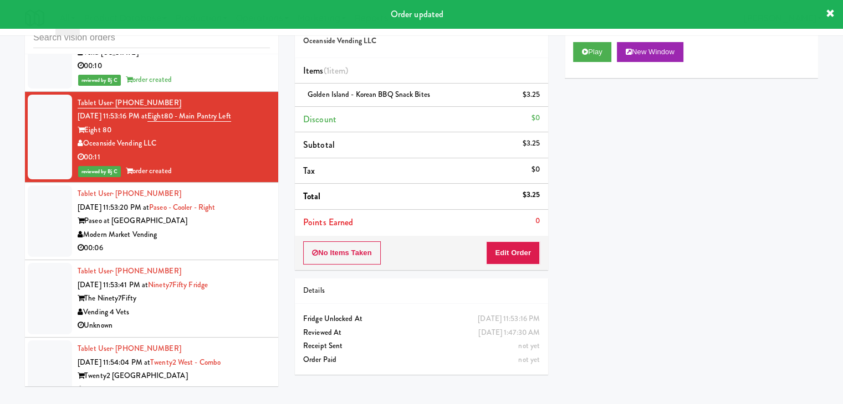
scroll to position [12483, 0]
click at [220, 240] on div "00:06" at bounding box center [174, 247] width 192 height 14
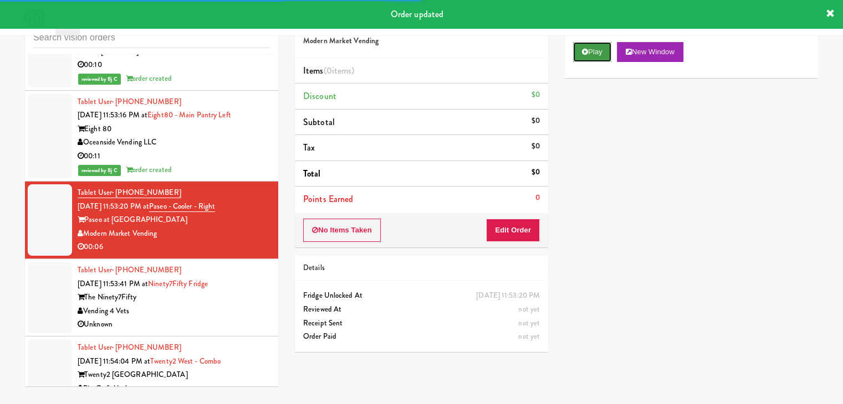
click at [588, 57] on button "Play" at bounding box center [592, 52] width 38 height 20
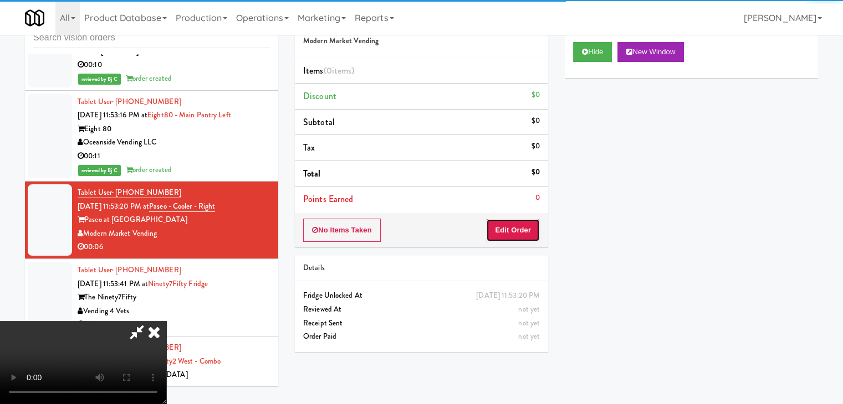
click at [514, 224] on button "Edit Order" at bounding box center [513, 230] width 54 height 23
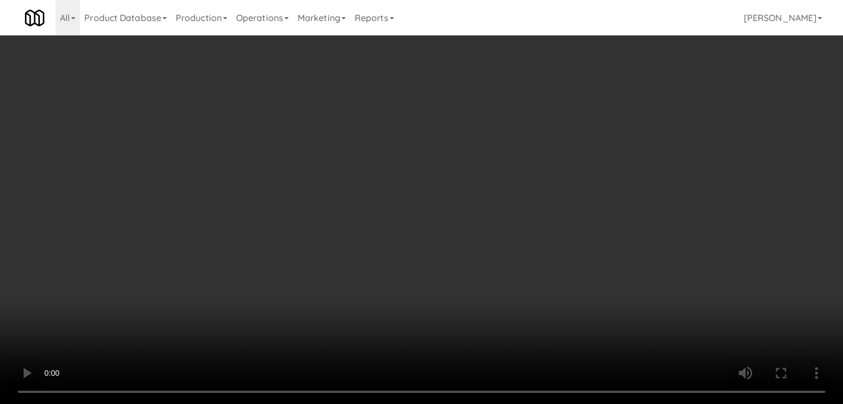
scroll to position [12455, 0]
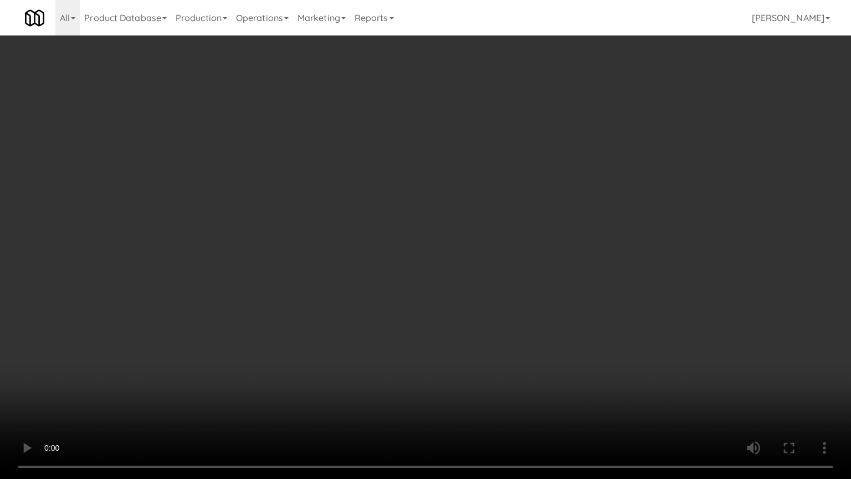
click at [481, 334] on video at bounding box center [425, 239] width 851 height 479
click at [482, 336] on video at bounding box center [425, 239] width 851 height 479
click at [482, 337] on video at bounding box center [425, 239] width 851 height 479
click at [481, 339] on video at bounding box center [425, 239] width 851 height 479
click at [492, 322] on video at bounding box center [425, 239] width 851 height 479
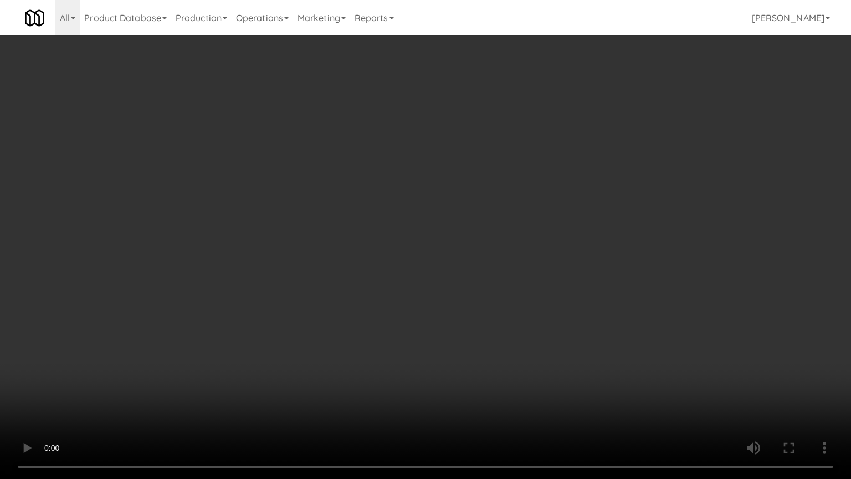
click at [492, 322] on video at bounding box center [425, 239] width 851 height 479
click at [488, 323] on video at bounding box center [425, 239] width 851 height 479
click at [482, 310] on video at bounding box center [425, 239] width 851 height 479
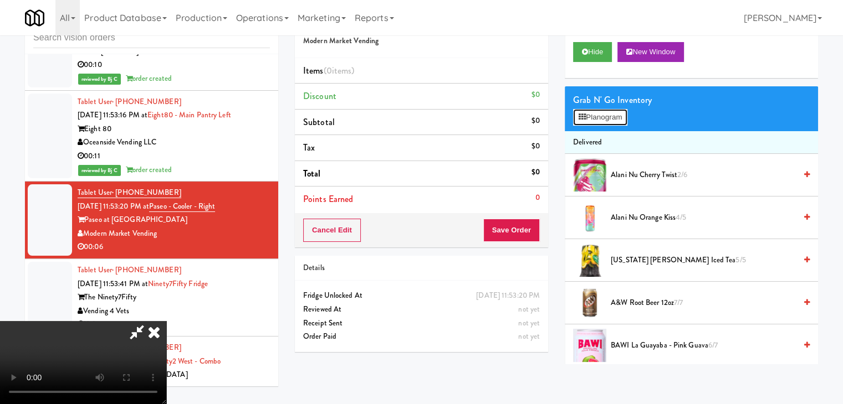
click at [613, 120] on button "Planogram" at bounding box center [600, 117] width 54 height 17
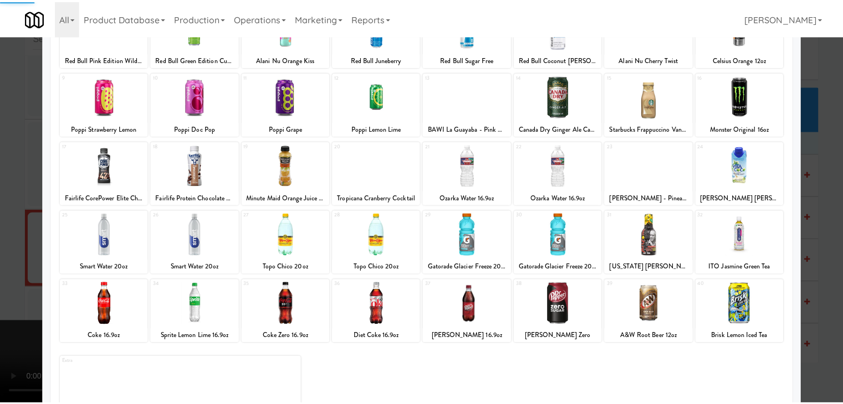
scroll to position [111, 0]
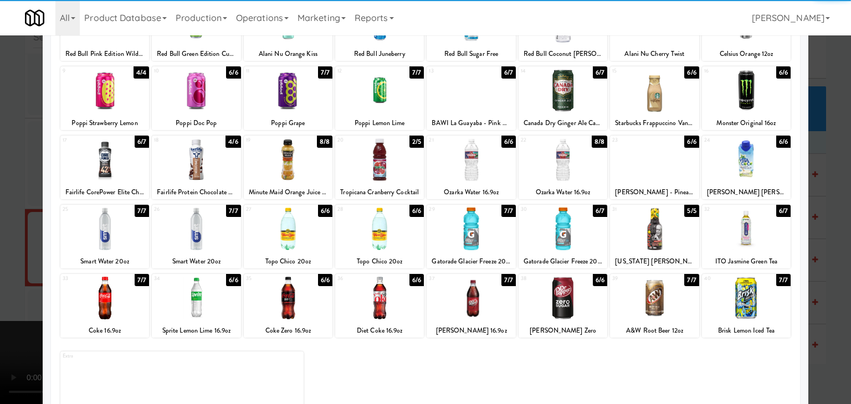
click at [573, 229] on div at bounding box center [563, 229] width 89 height 43
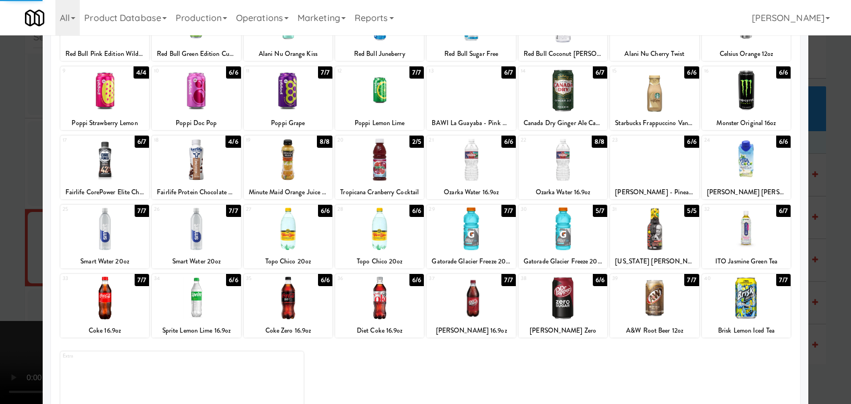
click at [832, 251] on div at bounding box center [425, 202] width 851 height 404
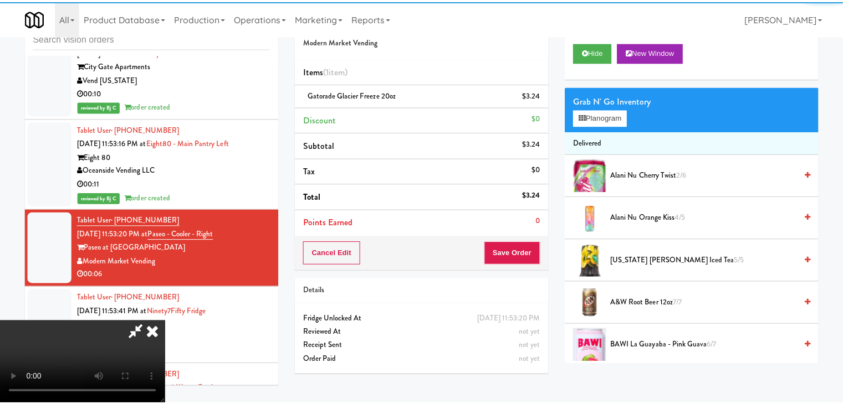
scroll to position [12483, 0]
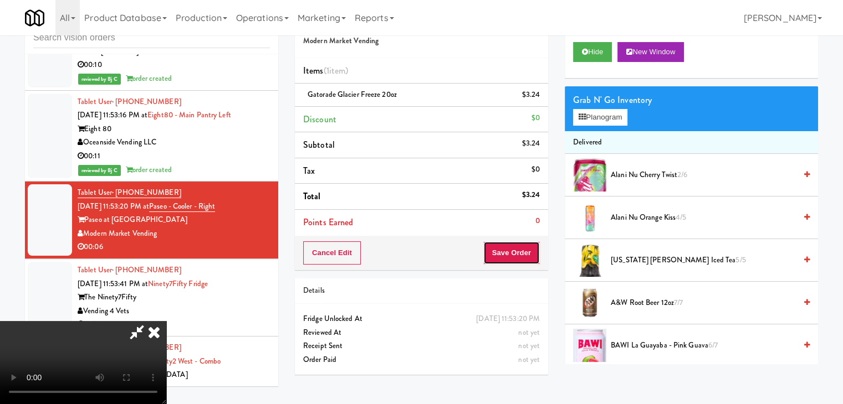
click at [521, 247] on button "Save Order" at bounding box center [511, 253] width 57 height 23
click at [521, 248] on button "Save Order" at bounding box center [511, 253] width 57 height 23
click at [519, 250] on button "Save Order" at bounding box center [511, 253] width 57 height 23
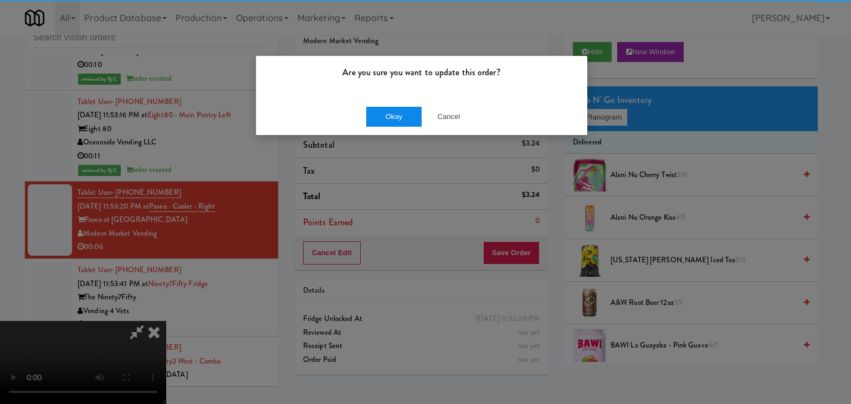
drag, startPoint x: 390, startPoint y: 101, endPoint x: 386, endPoint y: 112, distance: 11.7
click at [387, 109] on div "Okay Cancel" at bounding box center [421, 116] width 331 height 37
click at [386, 112] on button "Okay" at bounding box center [393, 117] width 55 height 20
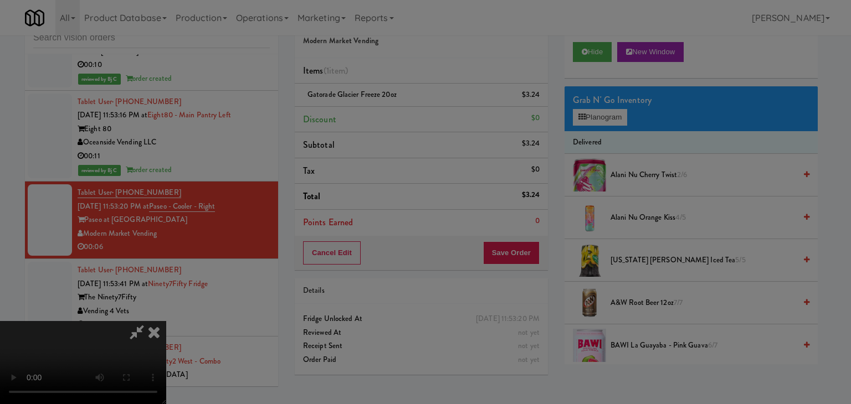
click at [386, 114] on body "Are you sure you want to update this order? Okay Cancel Okay Are you sure you w…" at bounding box center [425, 202] width 851 height 404
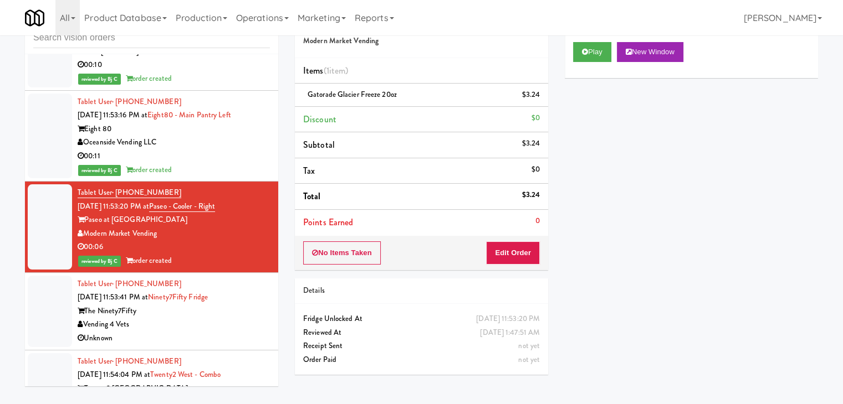
click at [172, 332] on div "Unknown" at bounding box center [174, 339] width 192 height 14
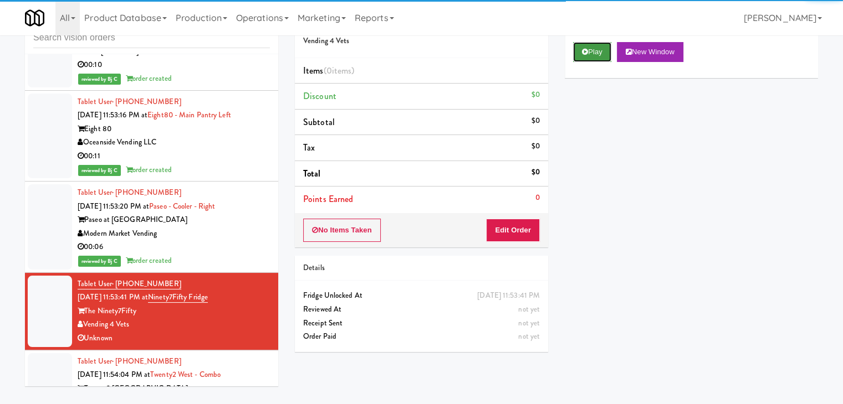
click at [595, 47] on button "Play" at bounding box center [592, 52] width 38 height 20
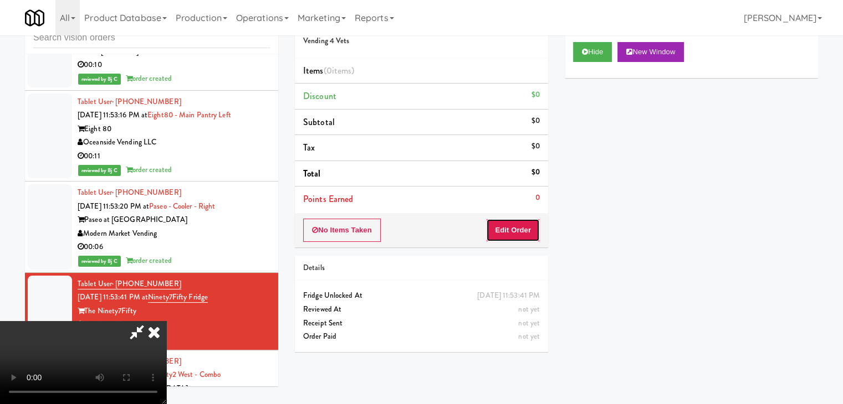
click at [504, 226] on button "Edit Order" at bounding box center [513, 230] width 54 height 23
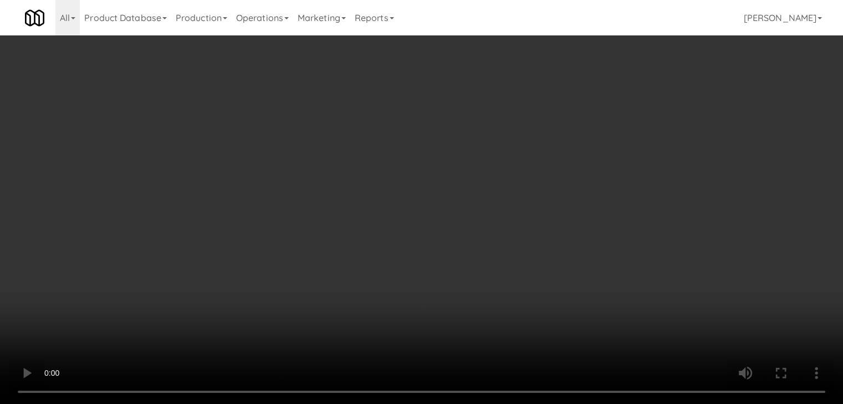
scroll to position [12622, 0]
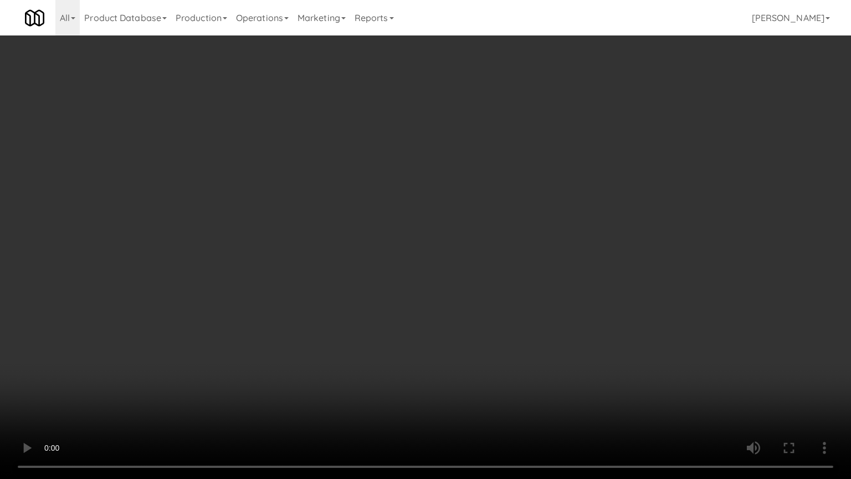
click at [511, 202] on video at bounding box center [425, 239] width 851 height 479
click at [525, 193] on video at bounding box center [425, 239] width 851 height 479
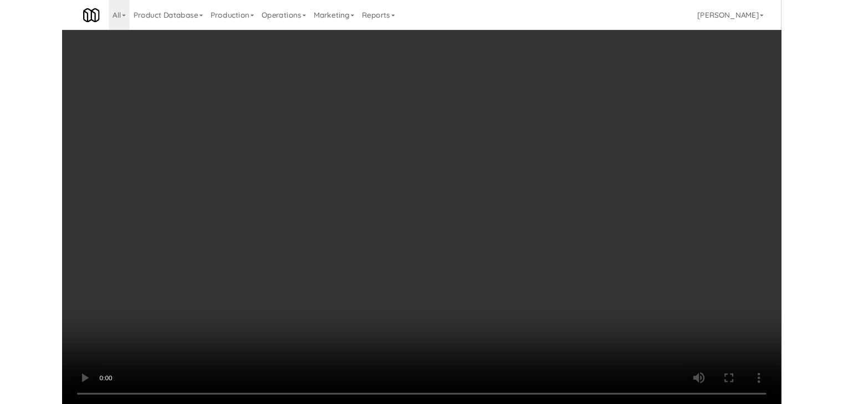
scroll to position [12649, 0]
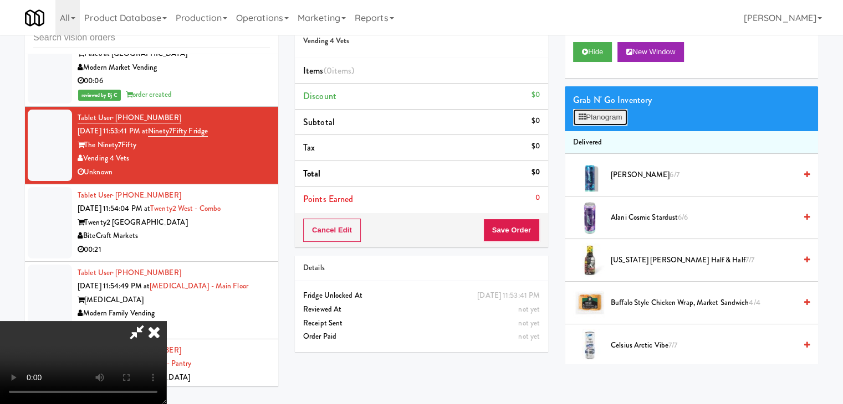
click at [593, 113] on button "Planogram" at bounding box center [600, 117] width 54 height 17
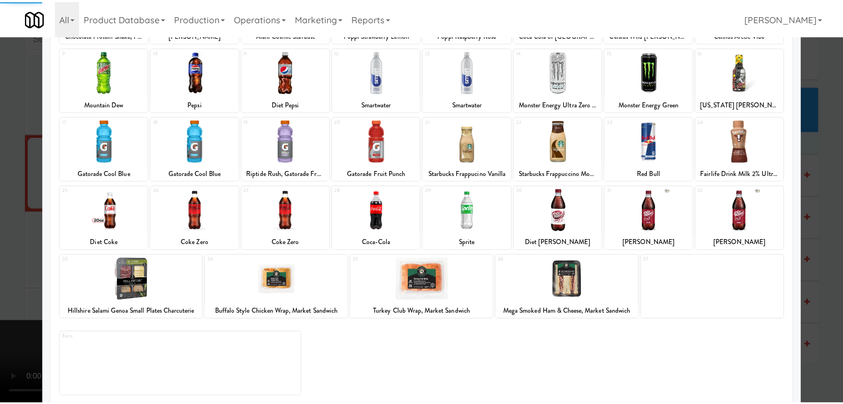
scroll to position [140, 0]
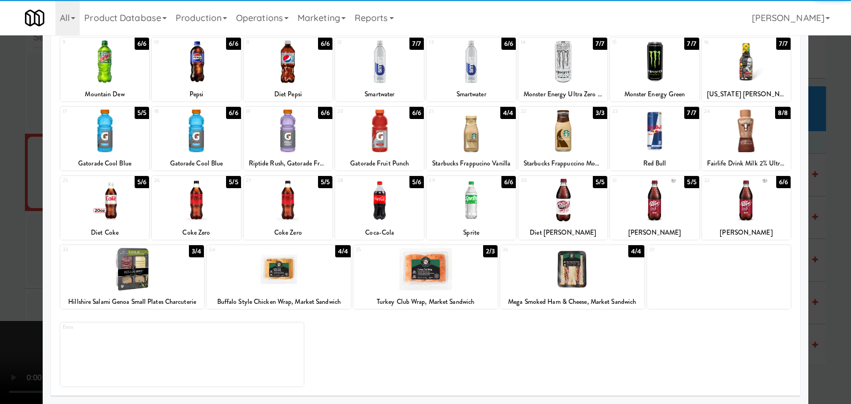
click at [395, 218] on div at bounding box center [379, 200] width 89 height 43
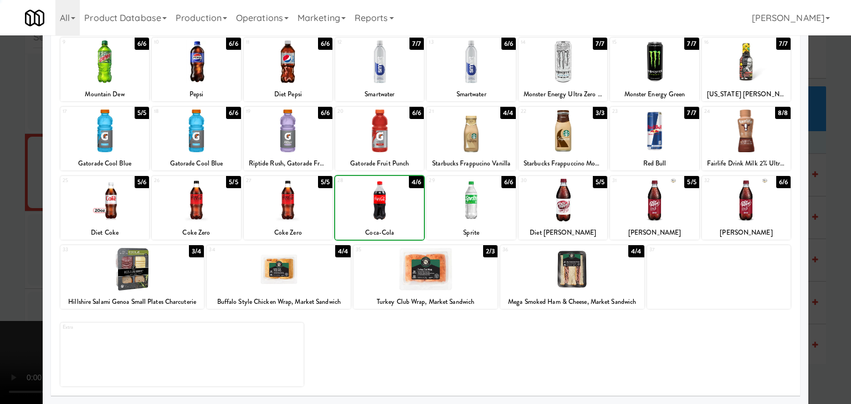
drag, startPoint x: 11, startPoint y: 247, endPoint x: 486, endPoint y: 267, distance: 476.4
click at [20, 247] on div at bounding box center [425, 202] width 851 height 404
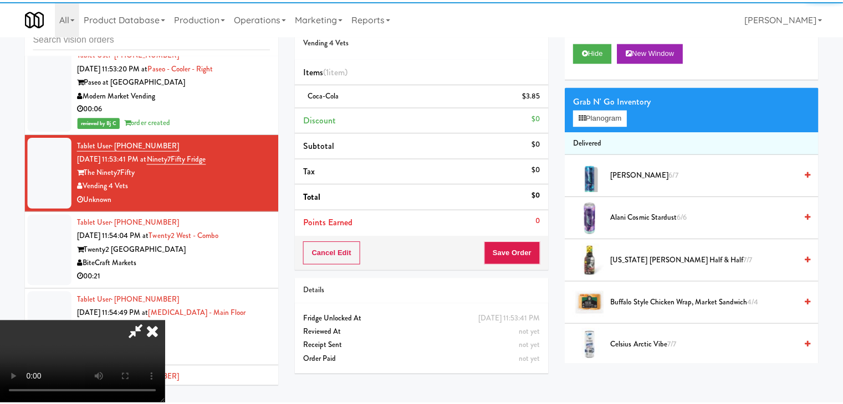
scroll to position [12649, 0]
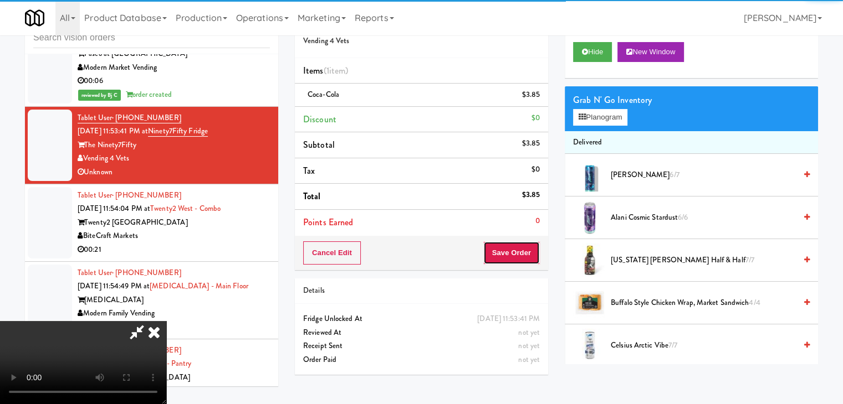
click at [526, 254] on button "Save Order" at bounding box center [511, 253] width 57 height 23
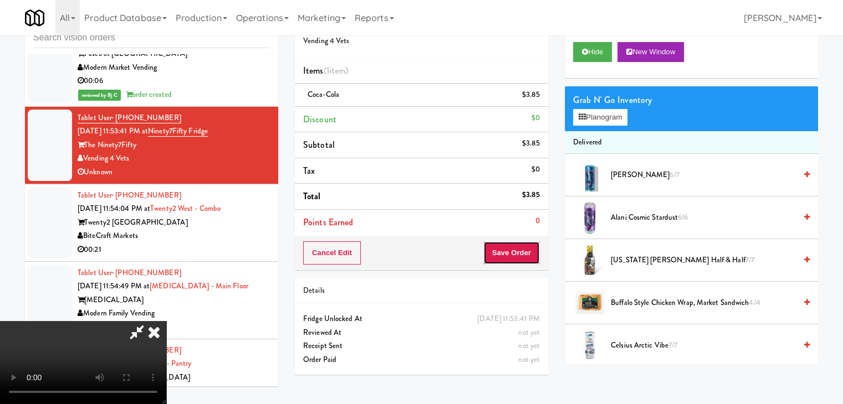
click at [526, 254] on button "Save Order" at bounding box center [511, 253] width 57 height 23
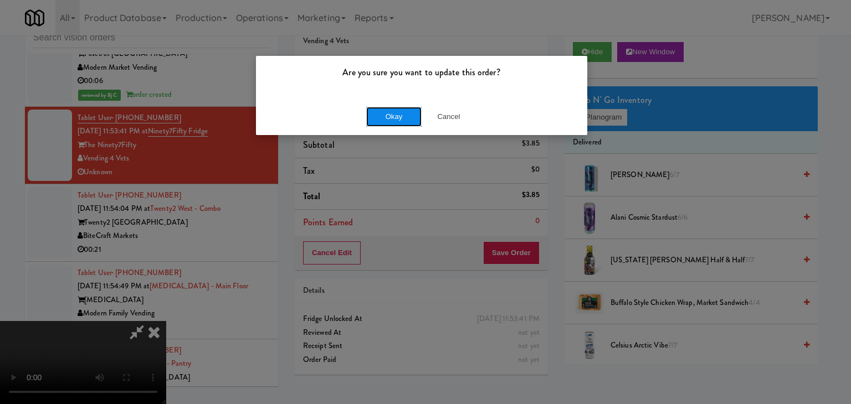
click at [377, 120] on button "Okay" at bounding box center [393, 117] width 55 height 20
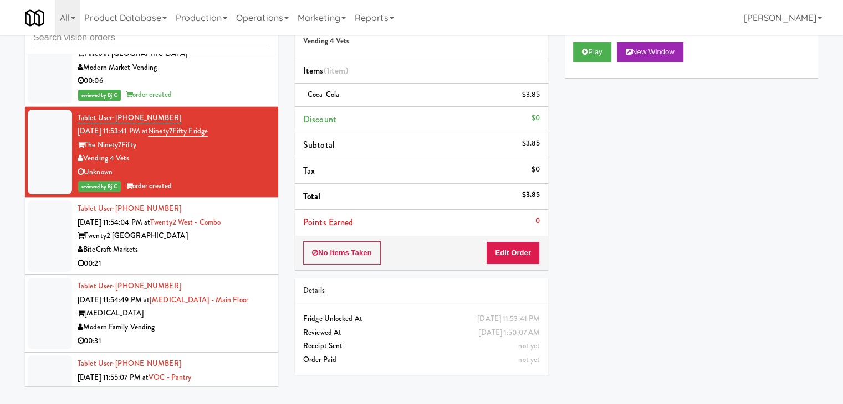
click at [211, 243] on div "BiteCraft Markets" at bounding box center [174, 250] width 192 height 14
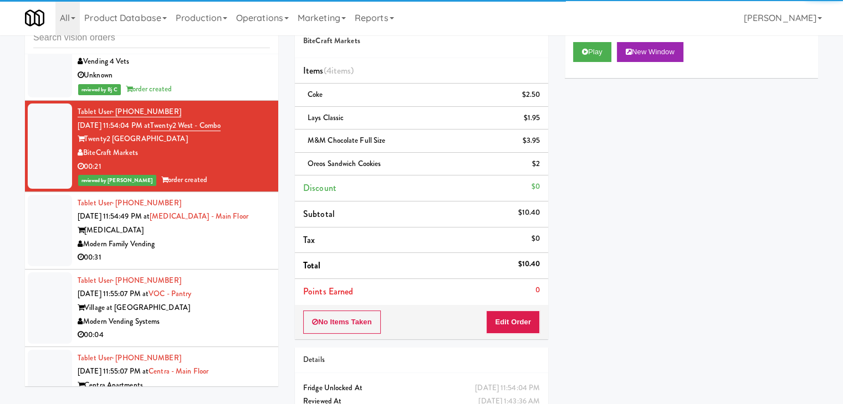
scroll to position [12815, 0]
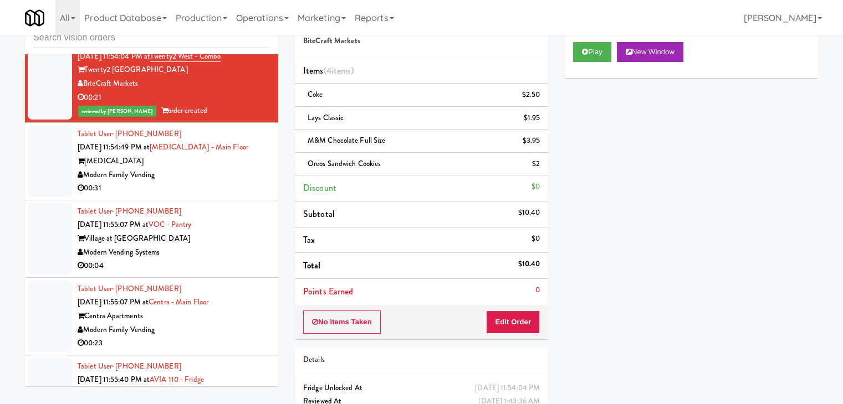
click at [224, 246] on div "Modern Vending Systems" at bounding box center [174, 253] width 192 height 14
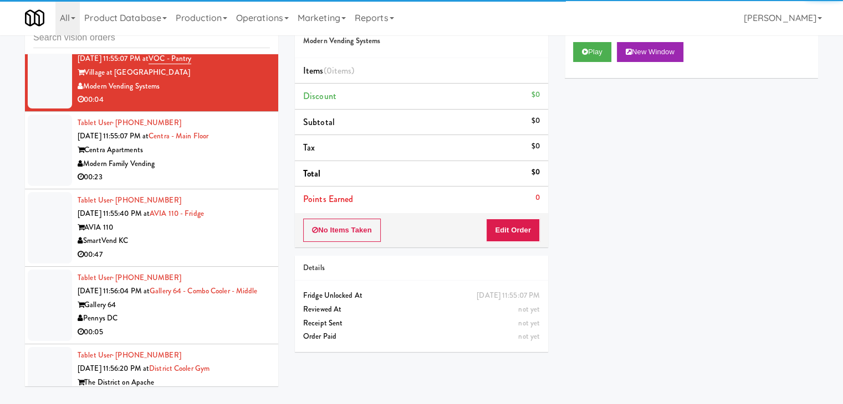
scroll to position [13148, 0]
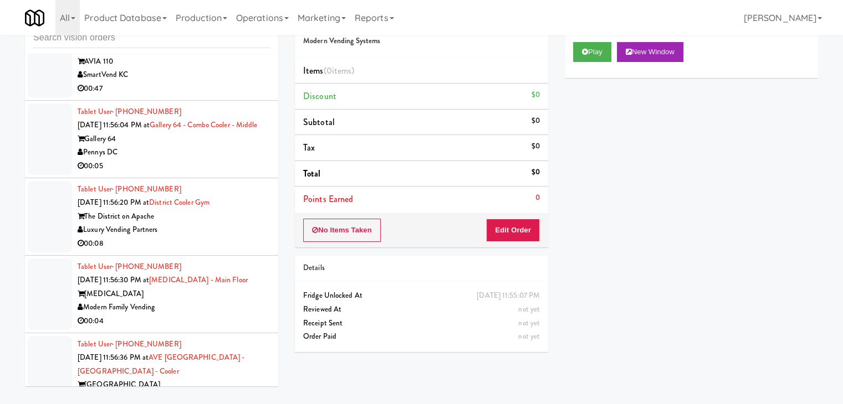
click at [223, 146] on div "Pennys DC" at bounding box center [174, 153] width 192 height 14
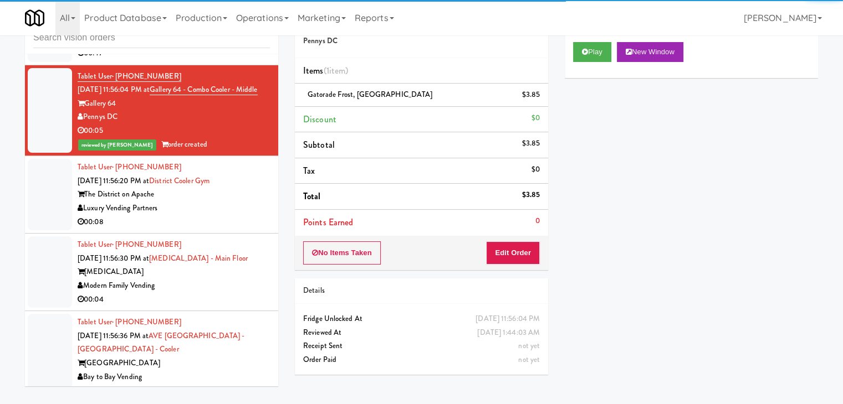
scroll to position [13203, 0]
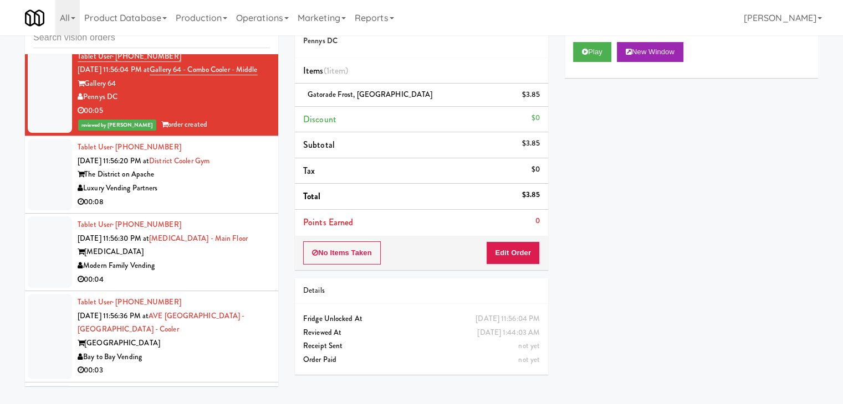
click at [237, 182] on div "Luxury Vending Partners" at bounding box center [174, 189] width 192 height 14
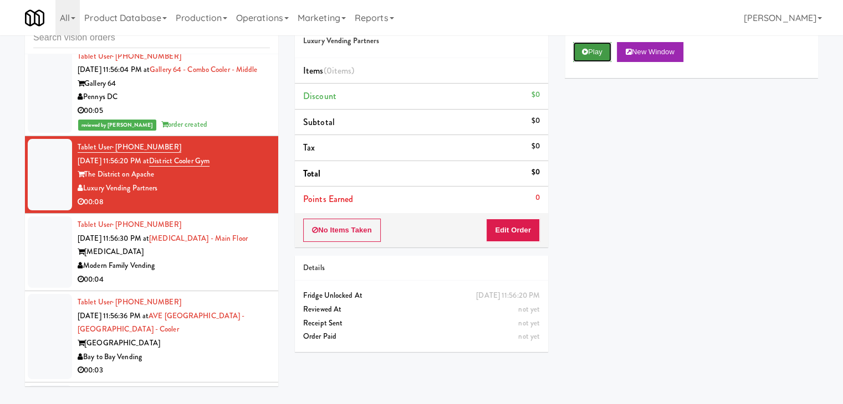
click at [587, 56] on button "Play" at bounding box center [592, 52] width 38 height 20
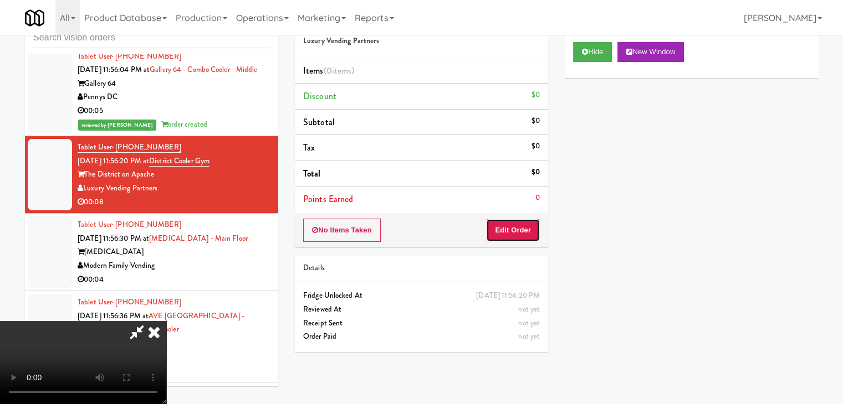
click at [512, 229] on button "Edit Order" at bounding box center [513, 230] width 54 height 23
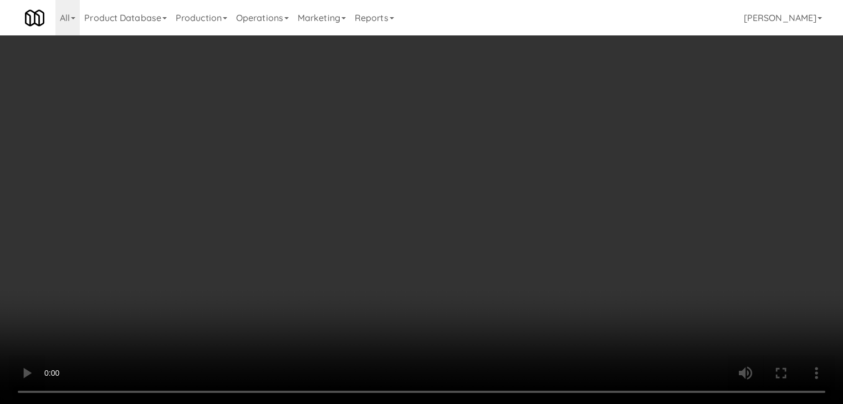
scroll to position [13175, 0]
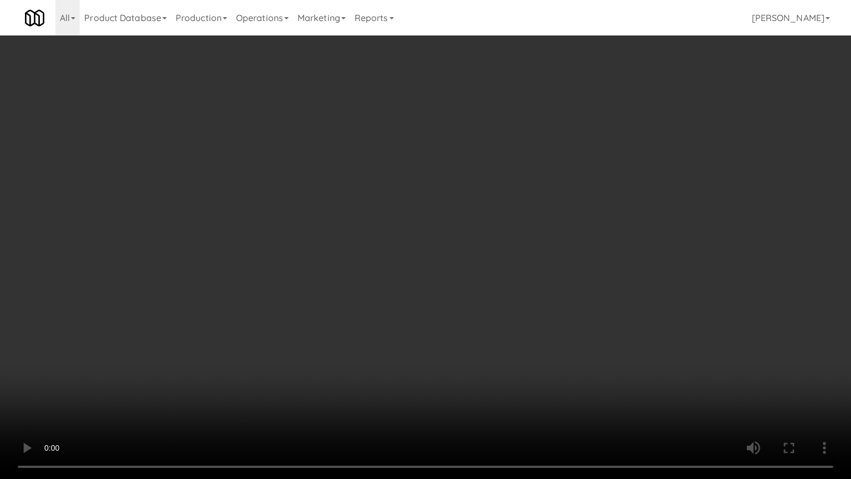
click at [523, 275] on video at bounding box center [425, 239] width 851 height 479
click at [530, 268] on video at bounding box center [425, 239] width 851 height 479
click at [531, 268] on video at bounding box center [425, 239] width 851 height 479
click at [540, 264] on video at bounding box center [425, 239] width 851 height 479
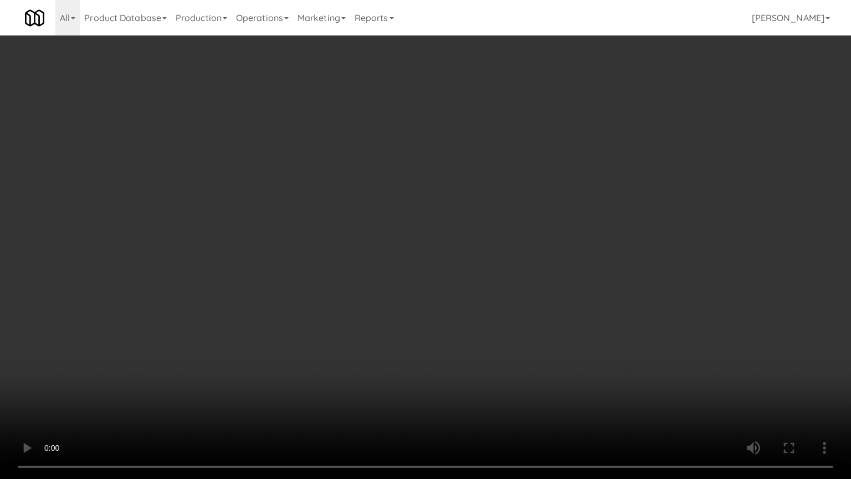
drag, startPoint x: 540, startPoint y: 264, endPoint x: 623, endPoint y: 121, distance: 164.6
click at [541, 264] on video at bounding box center [425, 239] width 851 height 479
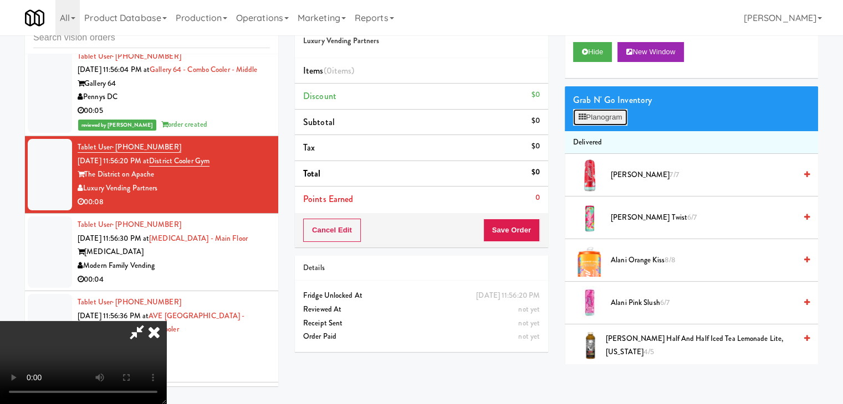
click at [619, 115] on button "Planogram" at bounding box center [600, 117] width 54 height 17
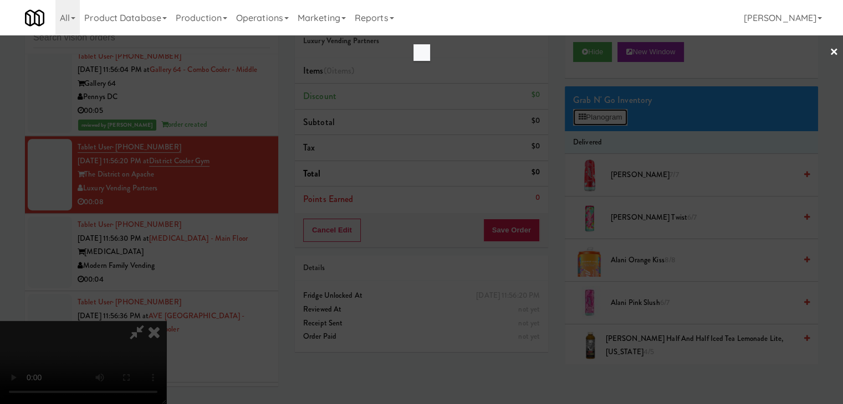
scroll to position [13175, 0]
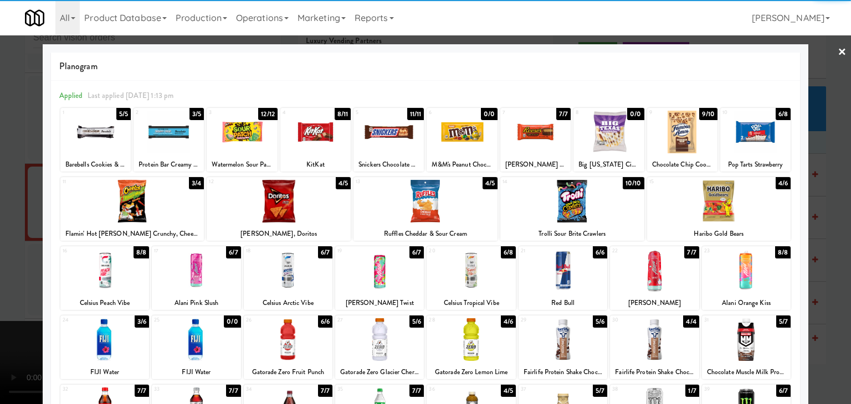
click at [367, 264] on div at bounding box center [379, 270] width 89 height 43
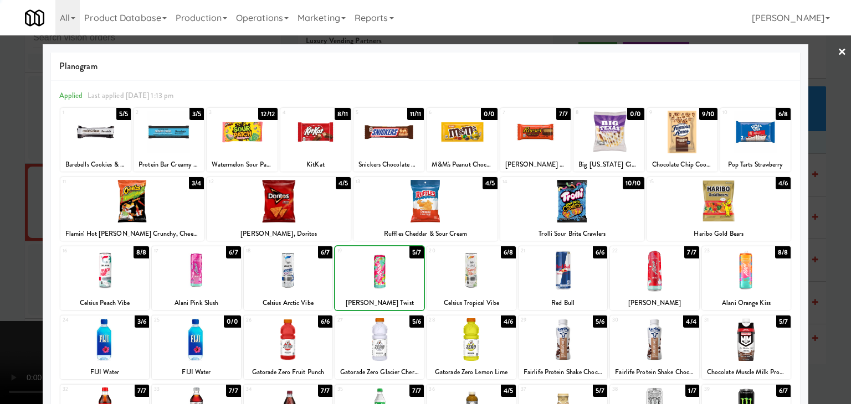
drag, startPoint x: 0, startPoint y: 264, endPoint x: 421, endPoint y: 265, distance: 421.1
click at [11, 264] on div at bounding box center [425, 202] width 851 height 404
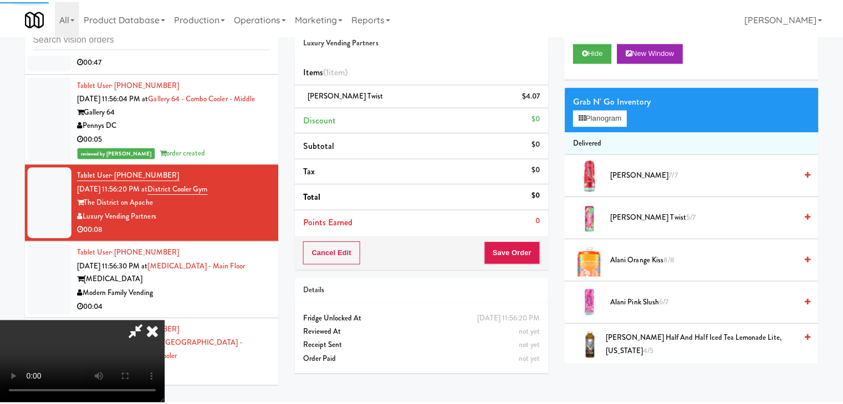
scroll to position [13203, 0]
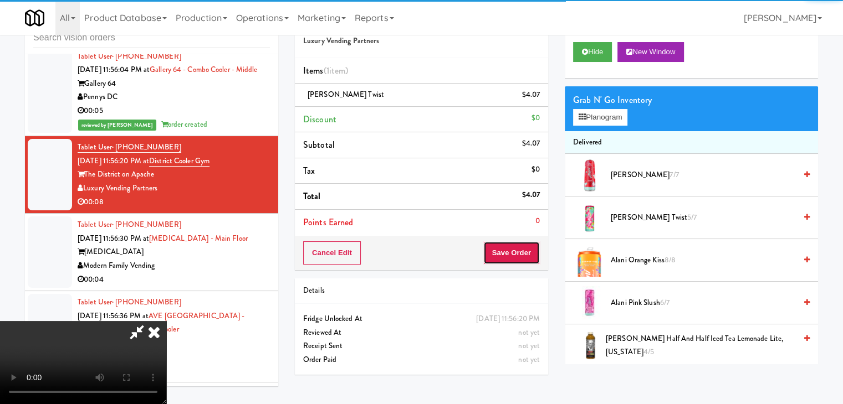
click at [523, 251] on button "Save Order" at bounding box center [511, 253] width 57 height 23
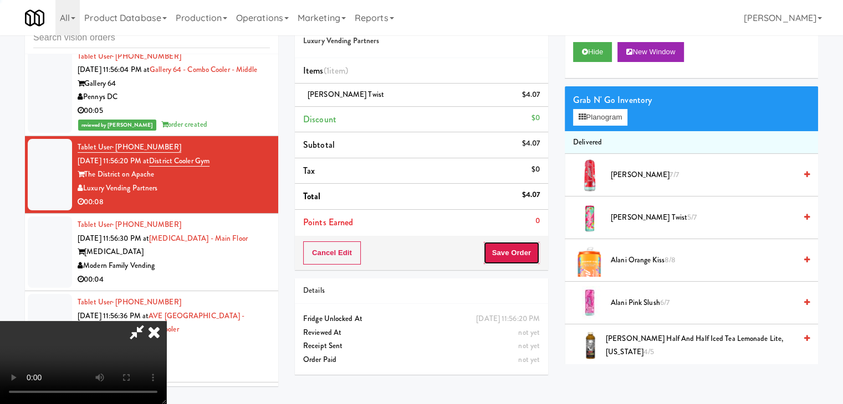
click at [523, 251] on button "Save Order" at bounding box center [511, 253] width 57 height 23
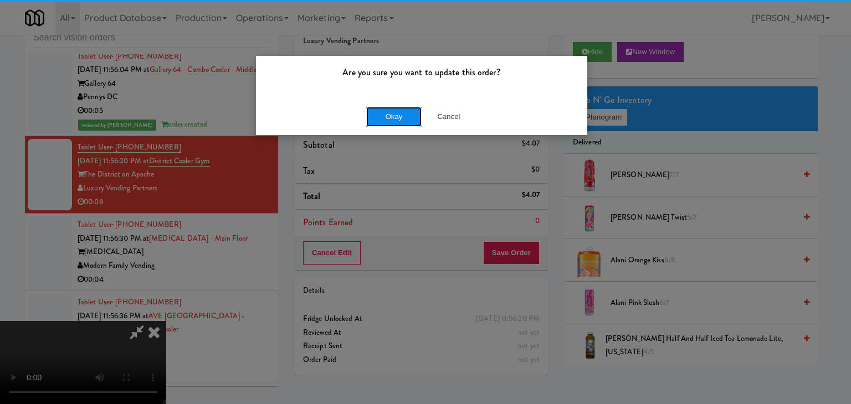
click at [413, 116] on button "Okay" at bounding box center [393, 117] width 55 height 20
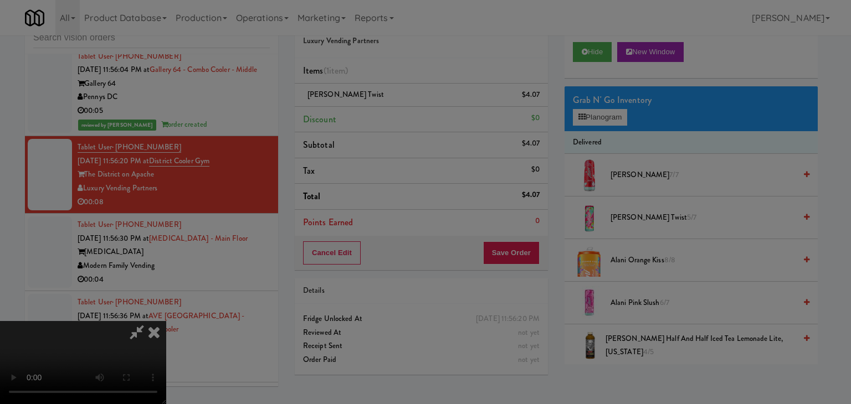
click at [411, 115] on div "Okay Cancel" at bounding box center [421, 96] width 331 height 37
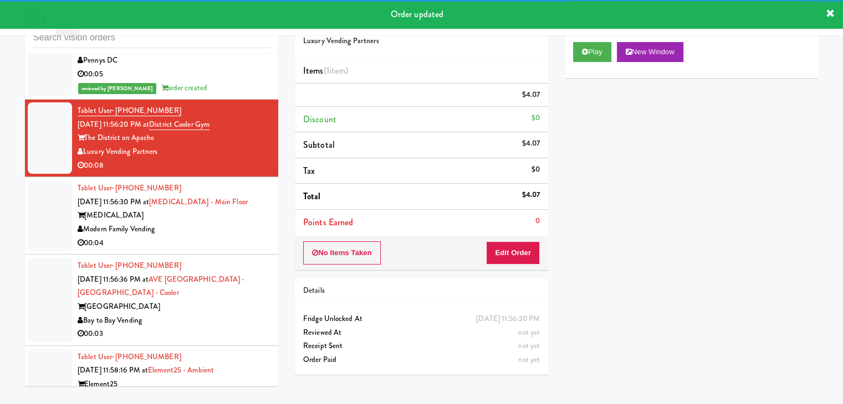
scroll to position [13327, 0]
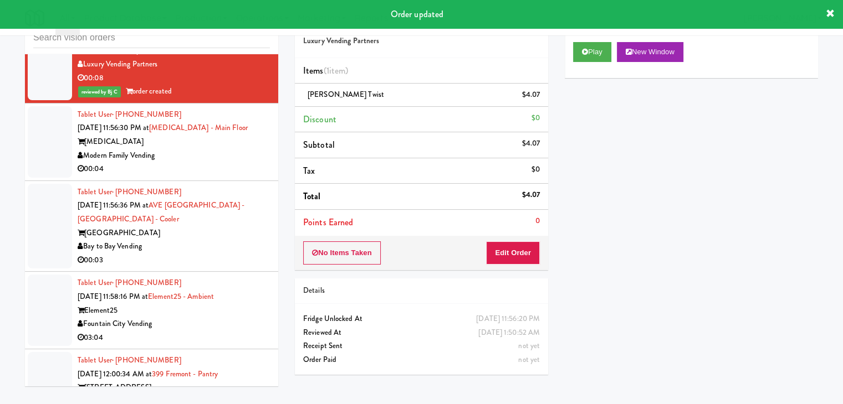
click at [246, 162] on div "00:04" at bounding box center [174, 169] width 192 height 14
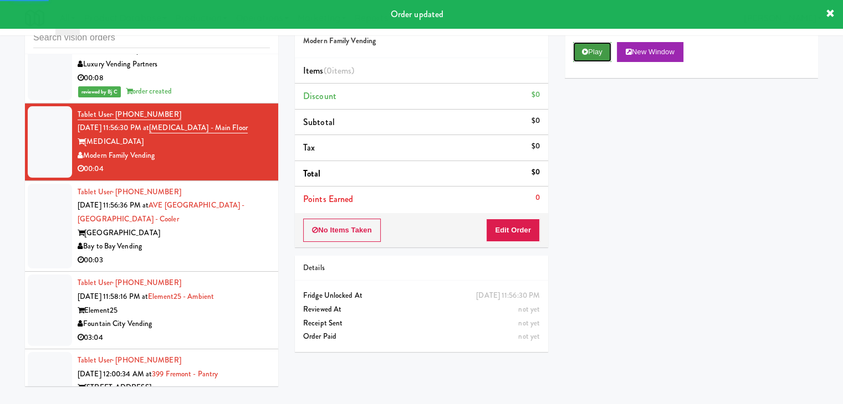
click at [602, 46] on button "Play" at bounding box center [592, 52] width 38 height 20
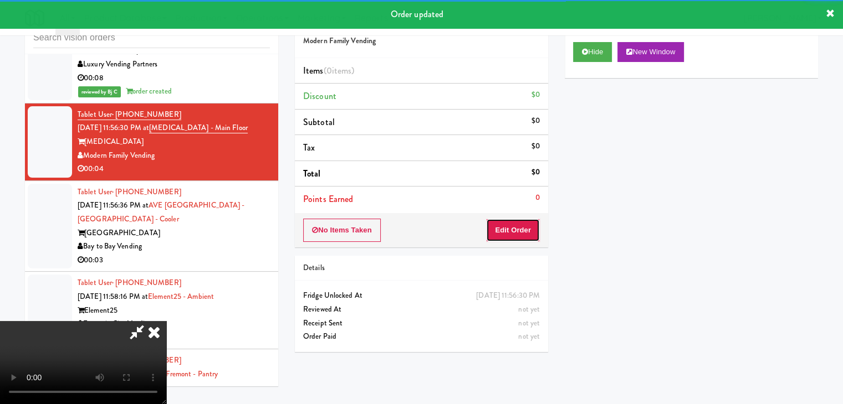
click at [492, 230] on button "Edit Order" at bounding box center [513, 230] width 54 height 23
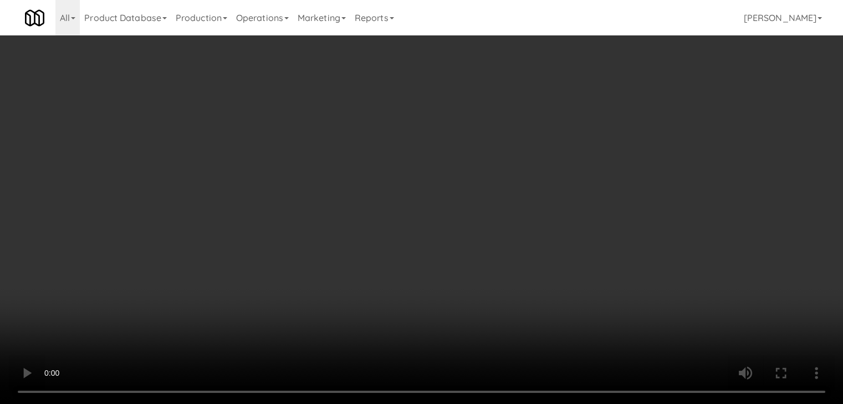
scroll to position [13300, 0]
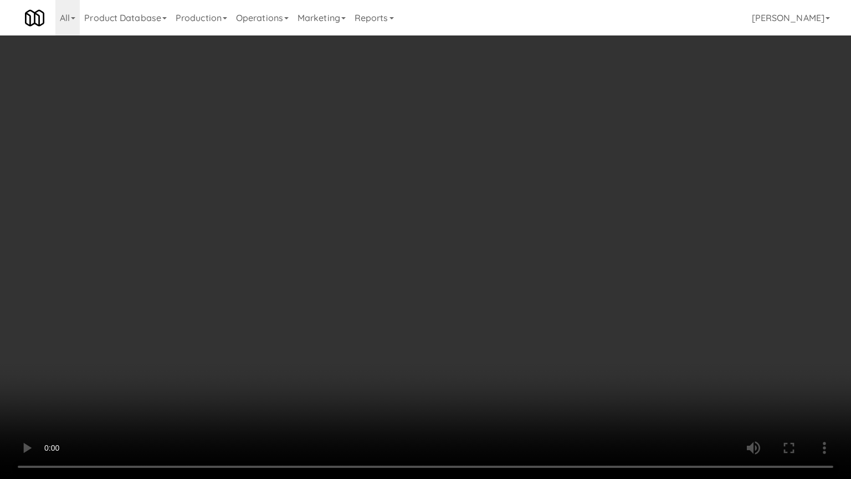
click at [449, 286] on video at bounding box center [425, 239] width 851 height 479
click at [476, 276] on video at bounding box center [425, 239] width 851 height 479
click at [537, 293] on video at bounding box center [425, 239] width 851 height 479
click at [536, 295] on video at bounding box center [425, 239] width 851 height 479
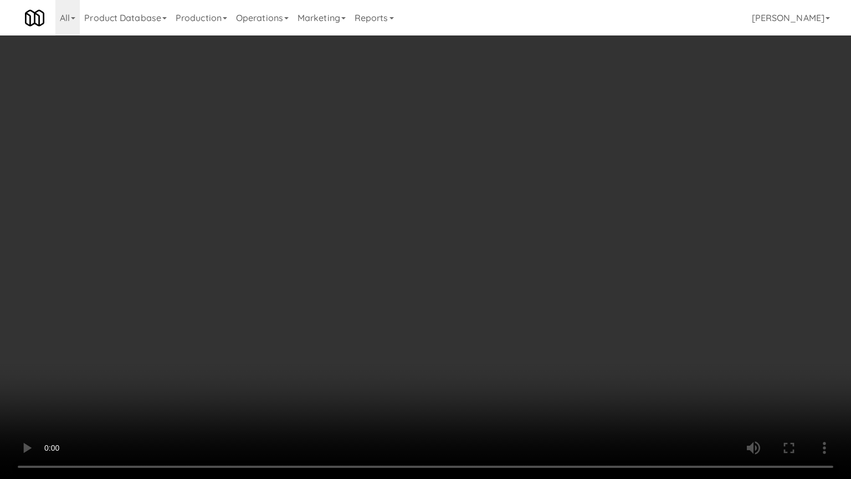
click at [536, 296] on video at bounding box center [425, 239] width 851 height 479
click at [541, 295] on video at bounding box center [425, 239] width 851 height 479
click at [520, 313] on video at bounding box center [425, 239] width 851 height 479
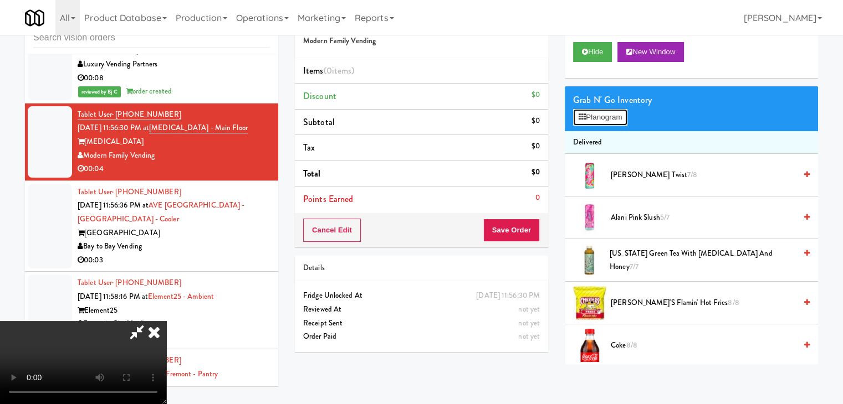
drag, startPoint x: 600, startPoint y: 122, endPoint x: 607, endPoint y: 115, distance: 10.2
click at [600, 122] on button "Planogram" at bounding box center [600, 117] width 54 height 17
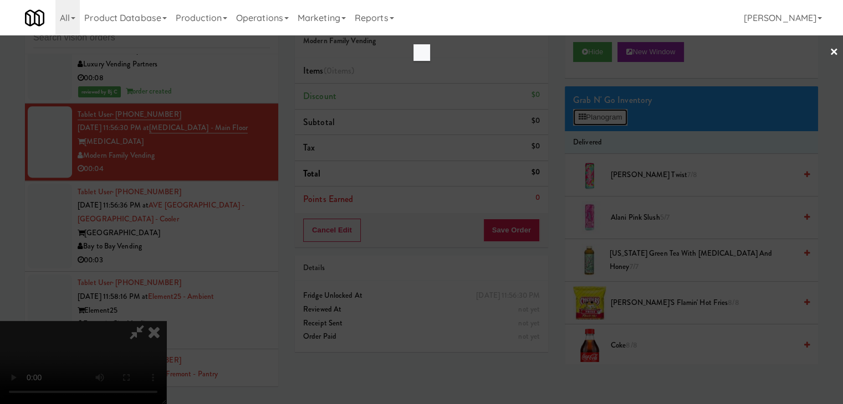
scroll to position [13300, 0]
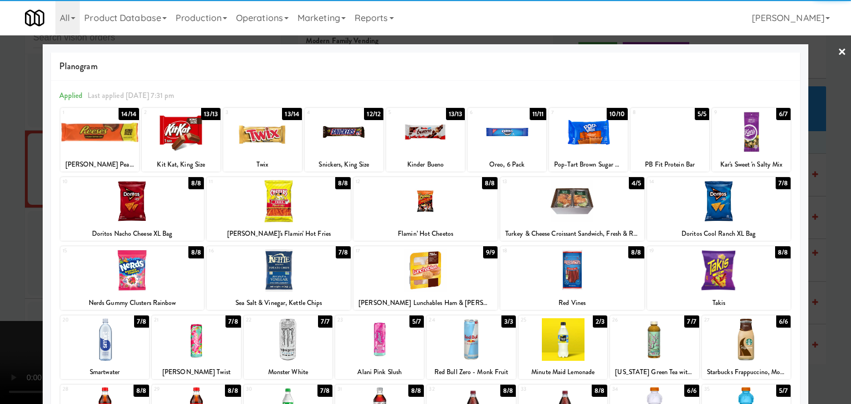
click at [291, 262] on div at bounding box center [279, 270] width 144 height 43
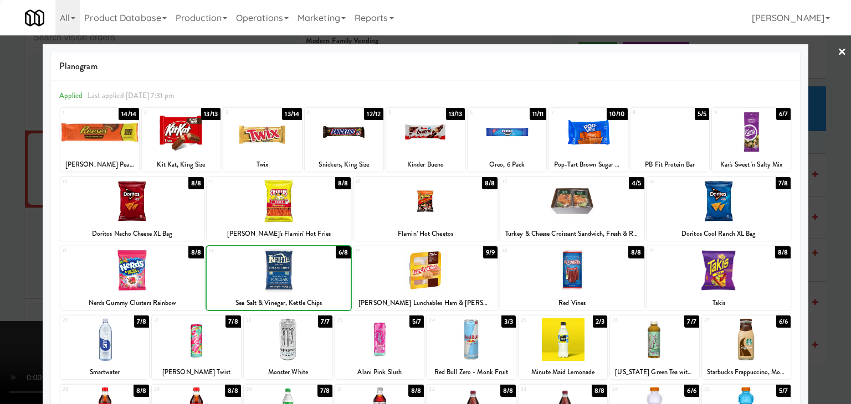
drag, startPoint x: 1, startPoint y: 262, endPoint x: 390, endPoint y: 250, distance: 389.2
click at [10, 260] on div at bounding box center [425, 202] width 851 height 404
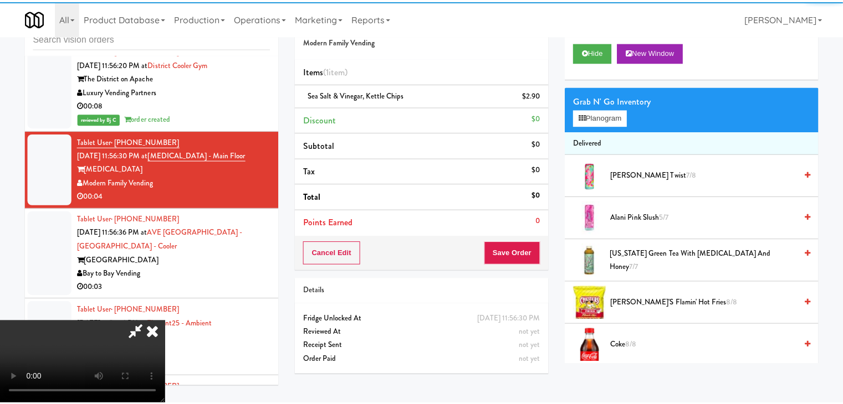
scroll to position [13327, 0]
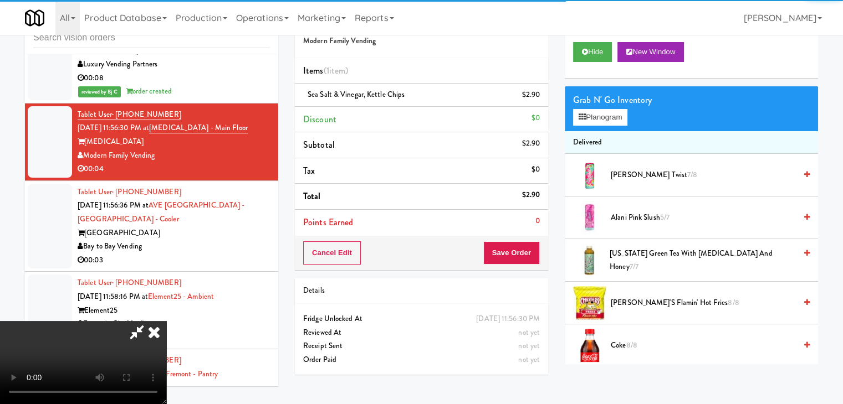
click at [166, 321] on video at bounding box center [83, 362] width 166 height 83
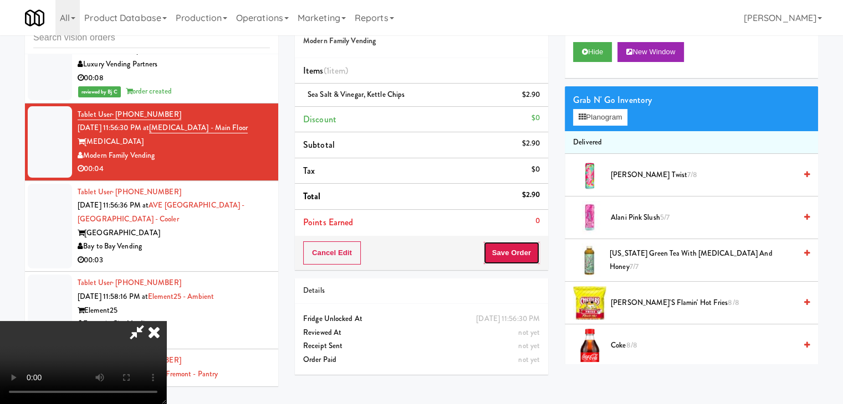
click at [515, 259] on button "Save Order" at bounding box center [511, 253] width 57 height 23
click at [516, 258] on button "Save Order" at bounding box center [511, 253] width 57 height 23
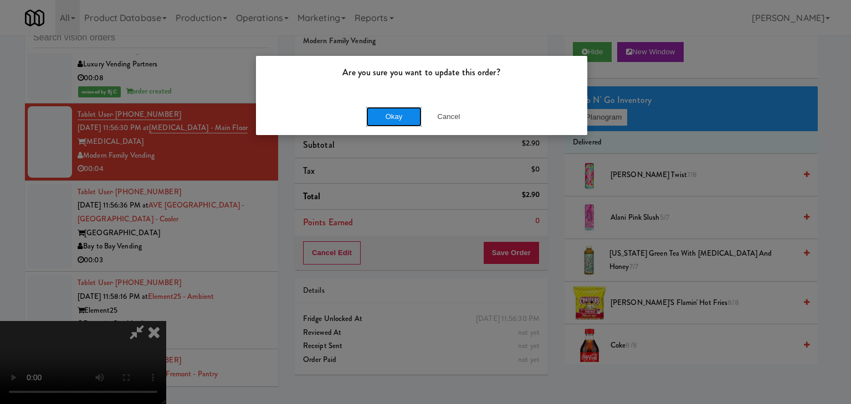
click at [411, 114] on button "Okay" at bounding box center [393, 117] width 55 height 20
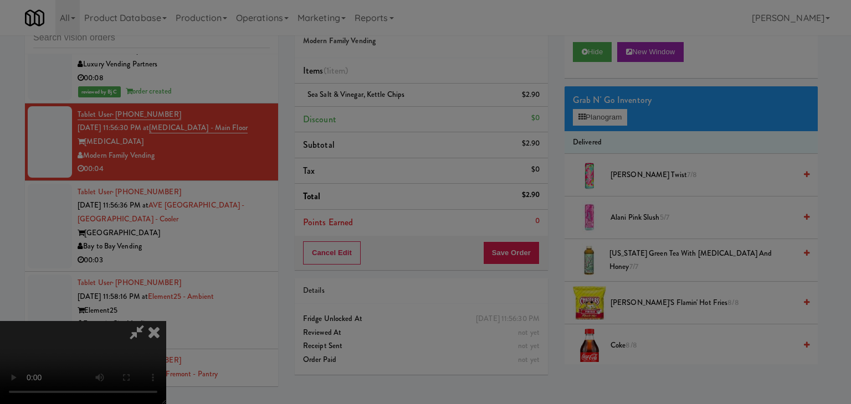
click at [409, 106] on button "Okay" at bounding box center [393, 96] width 55 height 20
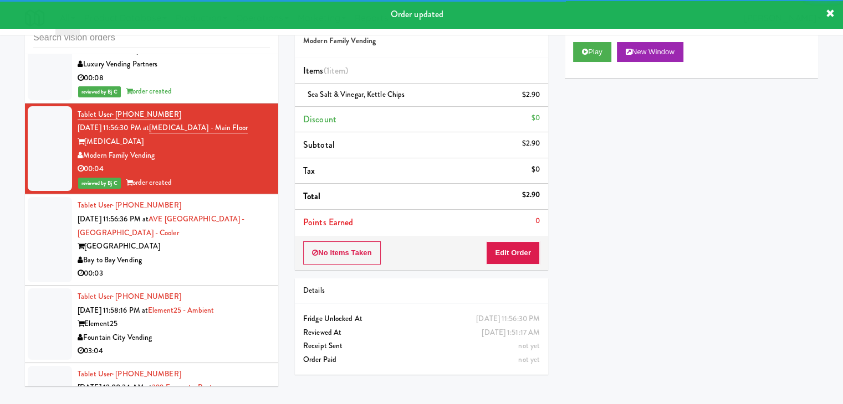
click at [216, 240] on div "[GEOGRAPHIC_DATA]" at bounding box center [174, 247] width 192 height 14
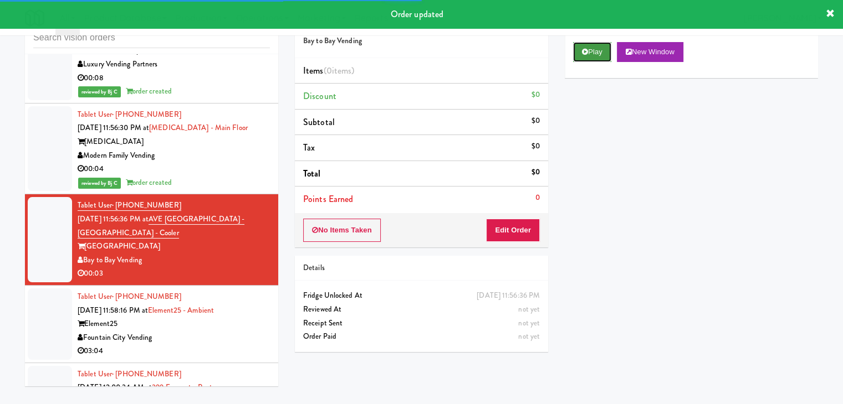
click at [586, 58] on button "Play" at bounding box center [592, 52] width 38 height 20
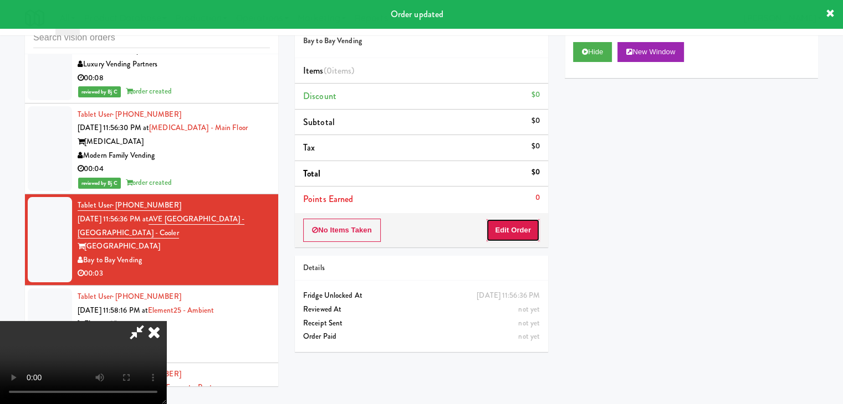
click at [523, 231] on button "Edit Order" at bounding box center [513, 230] width 54 height 23
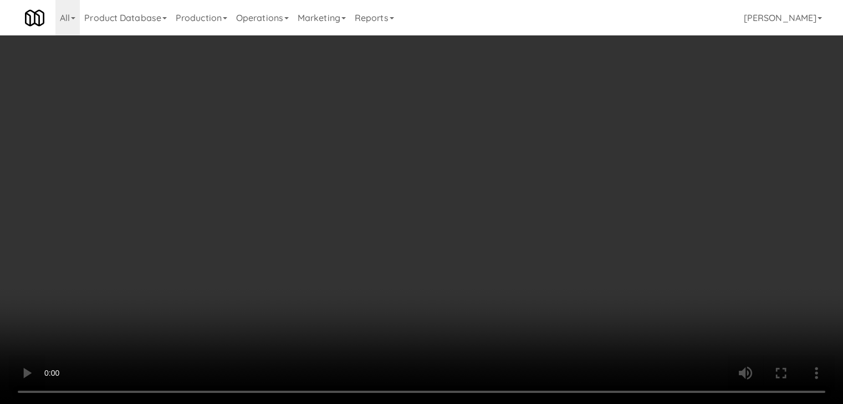
scroll to position [13300, 0]
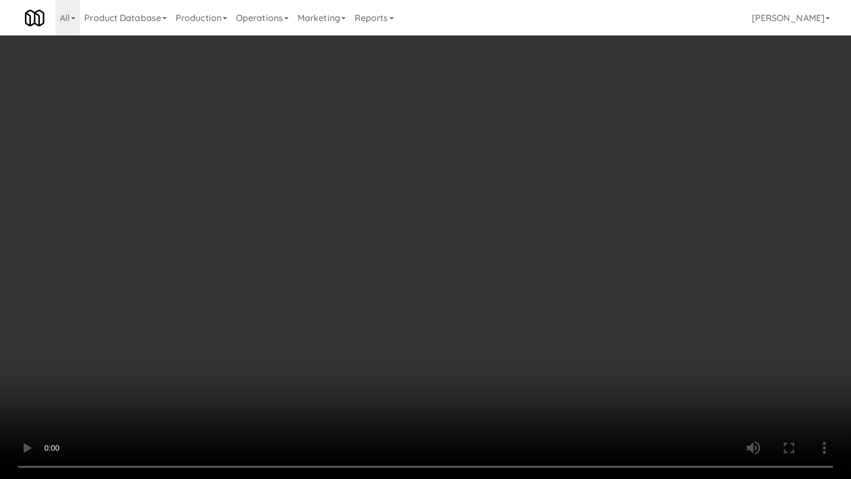
click at [478, 300] on video at bounding box center [425, 239] width 851 height 479
click at [476, 301] on video at bounding box center [425, 239] width 851 height 479
click at [490, 286] on video at bounding box center [425, 239] width 851 height 479
drag, startPoint x: 490, startPoint y: 286, endPoint x: 576, endPoint y: 142, distance: 167.4
click at [492, 284] on video at bounding box center [425, 239] width 851 height 479
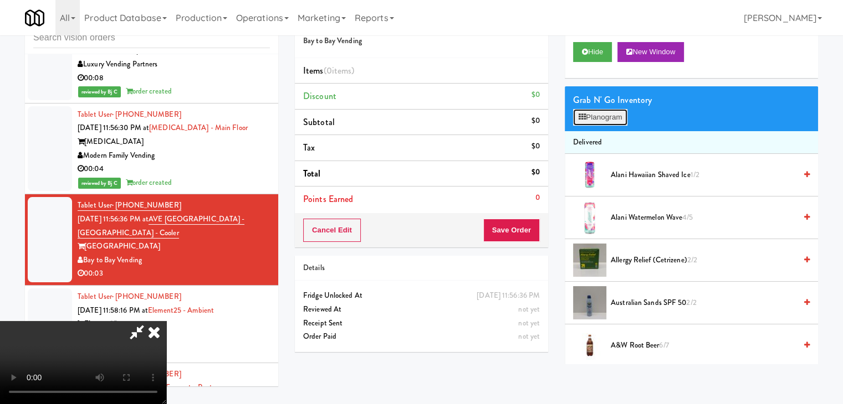
click at [610, 122] on button "Planogram" at bounding box center [600, 117] width 54 height 17
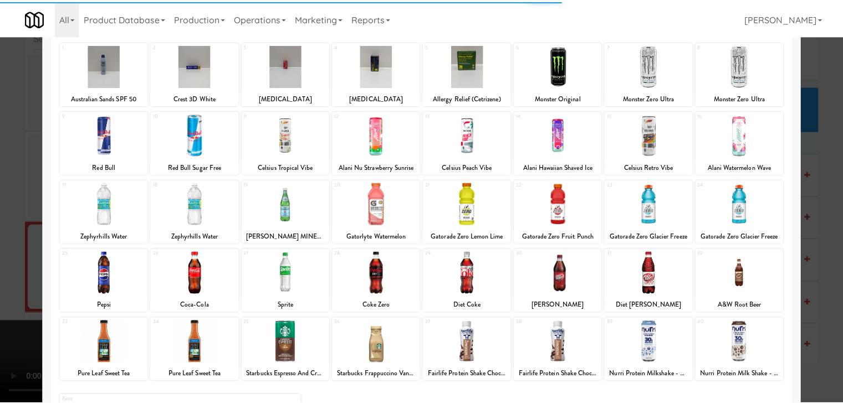
scroll to position [140, 0]
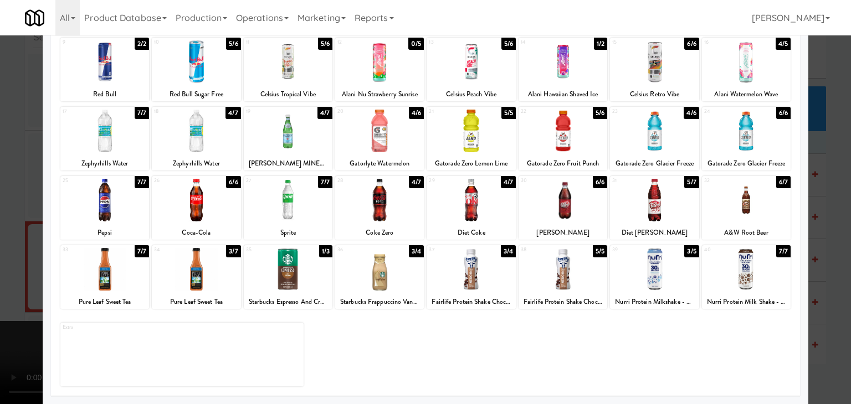
click at [197, 267] on div at bounding box center [196, 269] width 89 height 43
drag, startPoint x: 0, startPoint y: 258, endPoint x: 280, endPoint y: 248, distance: 280.0
click at [3, 258] on div at bounding box center [425, 202] width 851 height 404
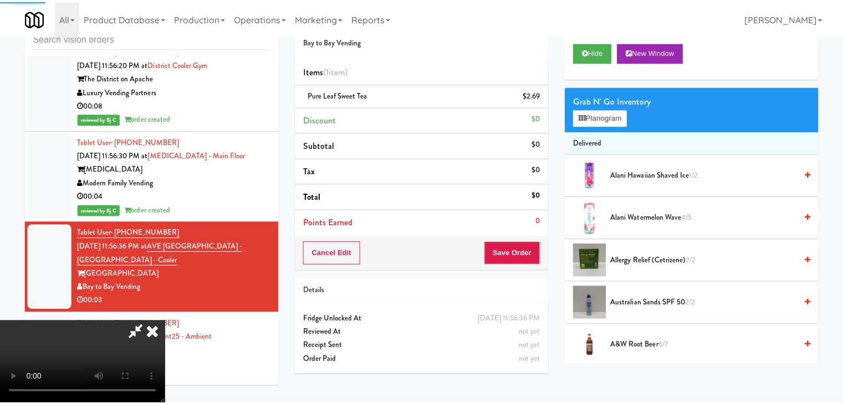
scroll to position [13327, 0]
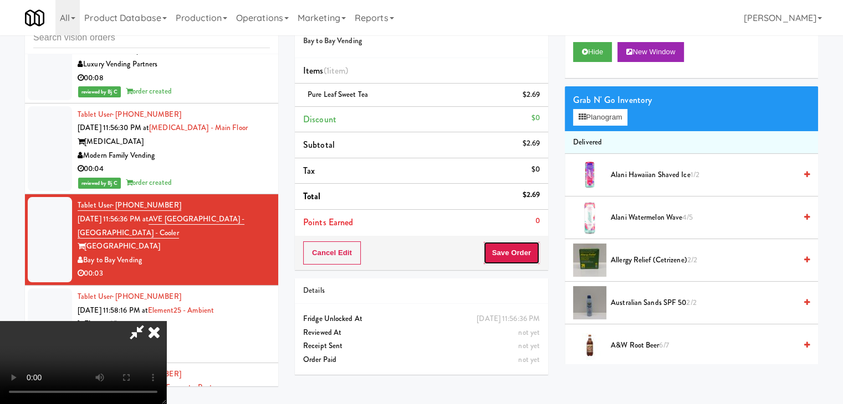
click at [513, 259] on button "Save Order" at bounding box center [511, 253] width 57 height 23
drag, startPoint x: 513, startPoint y: 259, endPoint x: 500, endPoint y: 249, distance: 16.1
click at [513, 255] on button "Save Order" at bounding box center [511, 253] width 57 height 23
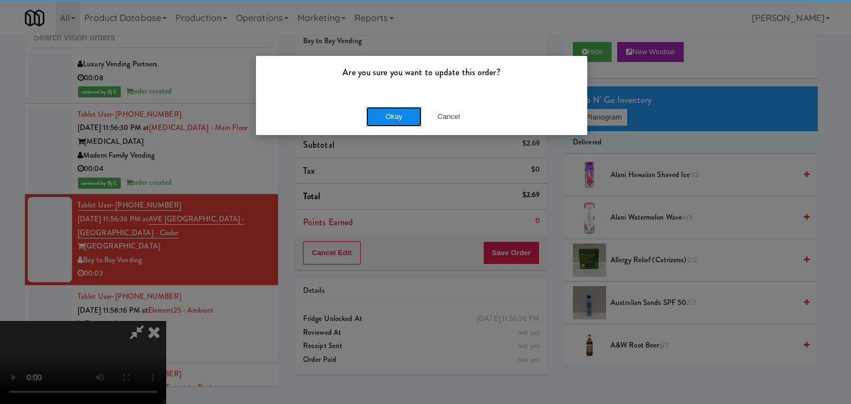
click at [391, 119] on button "Okay" at bounding box center [393, 117] width 55 height 20
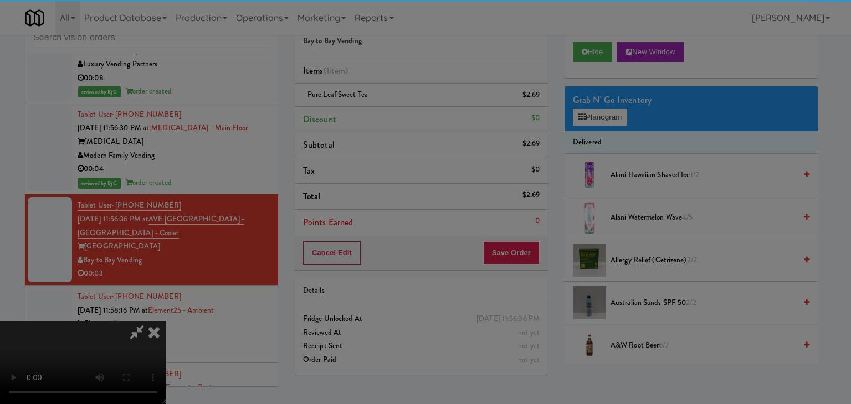
click at [391, 115] on div "Okay Cancel" at bounding box center [421, 96] width 331 height 37
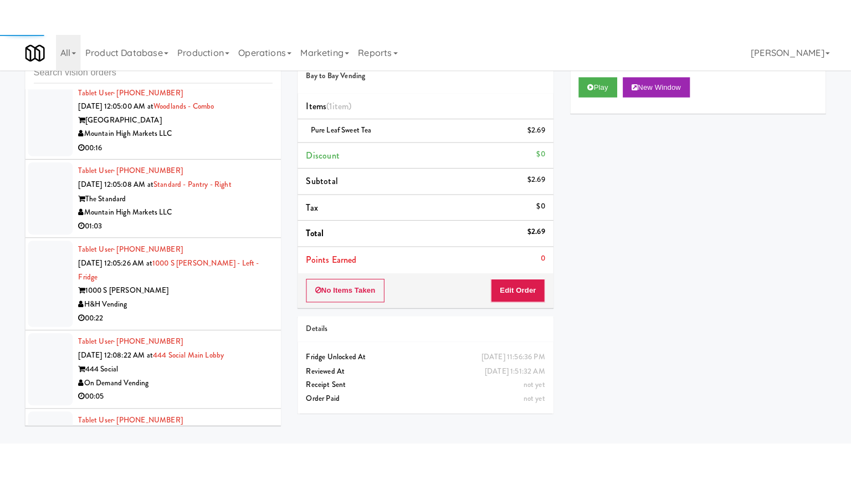
scroll to position [14602, 0]
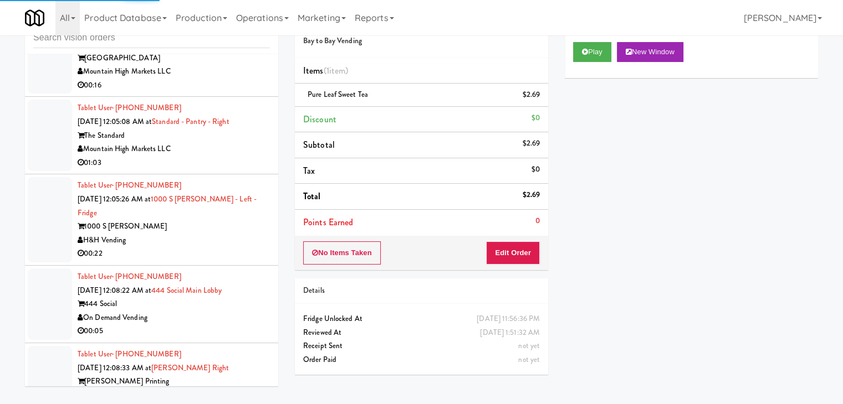
click at [211, 156] on div "01:03" at bounding box center [174, 163] width 192 height 14
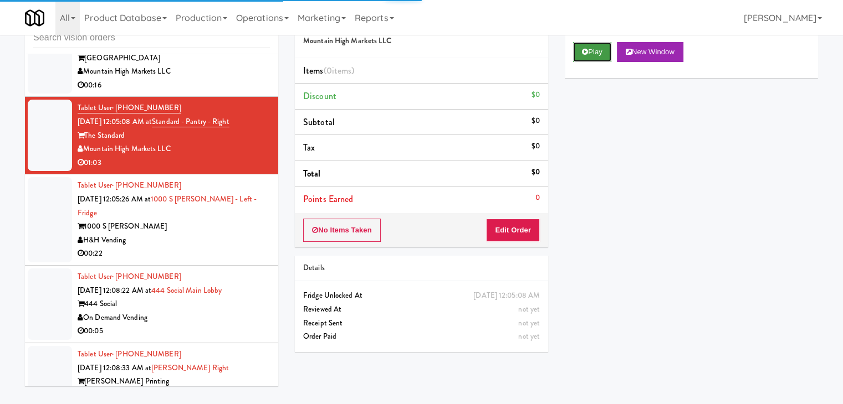
click at [606, 47] on button "Play" at bounding box center [592, 52] width 38 height 20
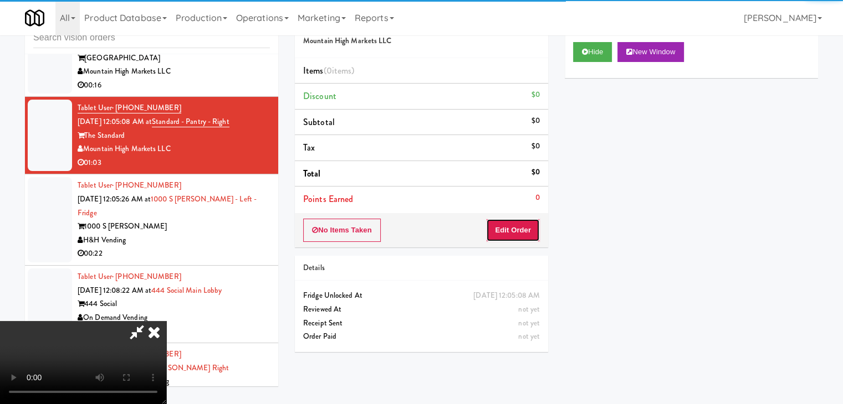
click at [519, 232] on button "Edit Order" at bounding box center [513, 230] width 54 height 23
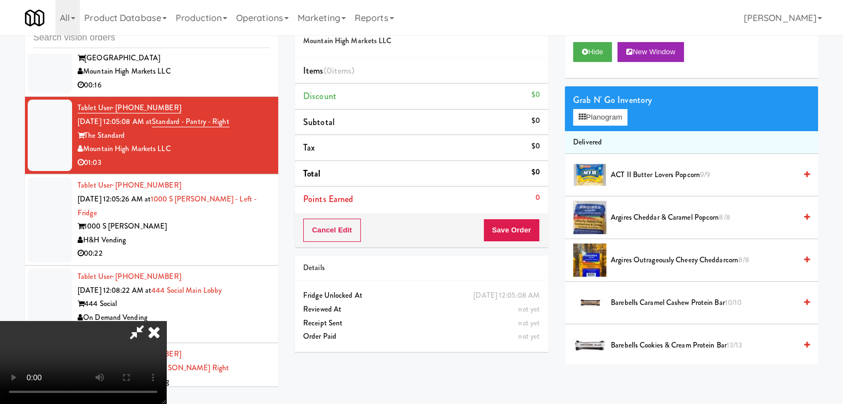
scroll to position [14575, 0]
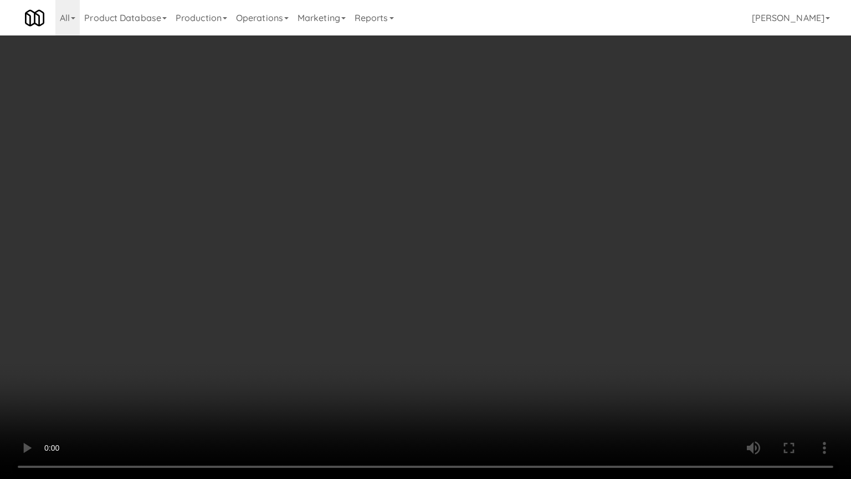
click at [519, 297] on video at bounding box center [425, 239] width 851 height 479
click at [518, 295] on video at bounding box center [425, 239] width 851 height 479
click at [519, 290] on video at bounding box center [425, 239] width 851 height 479
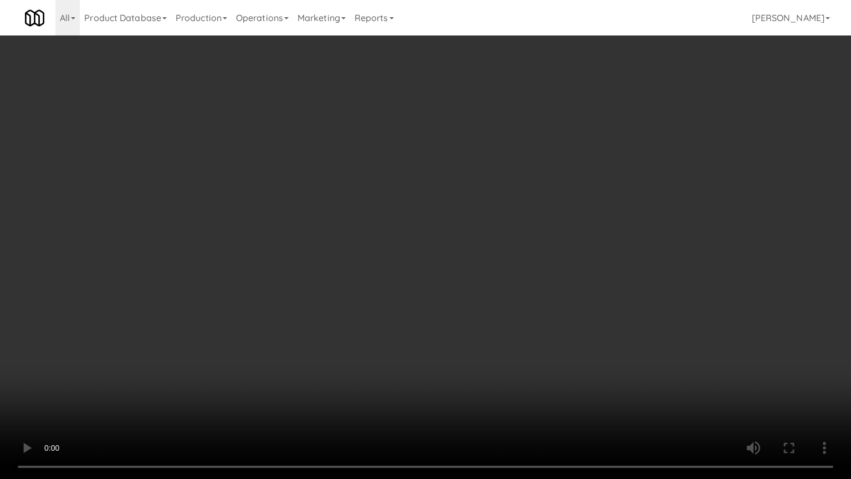
click at [519, 290] on video at bounding box center [425, 239] width 851 height 479
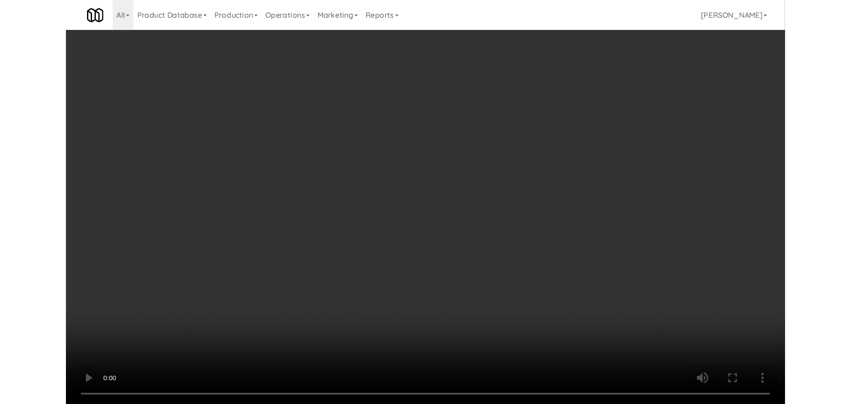
scroll to position [14602, 0]
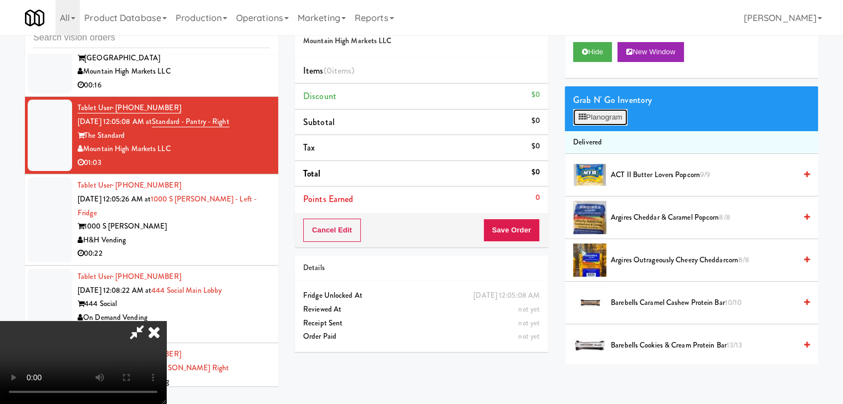
click at [602, 109] on button "Planogram" at bounding box center [600, 117] width 54 height 17
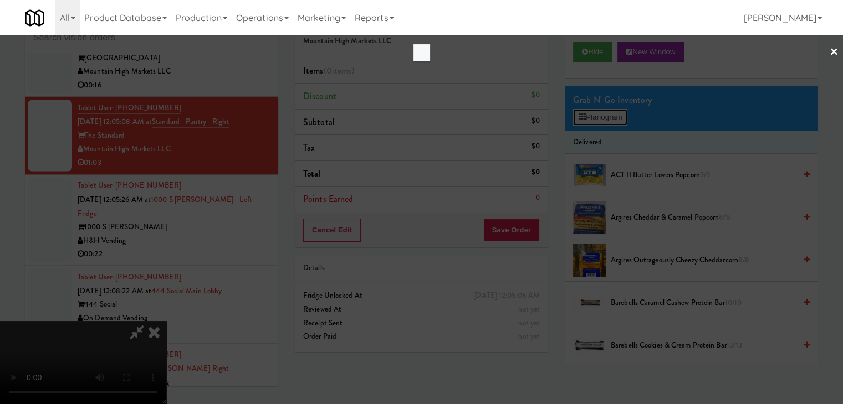
scroll to position [14575, 0]
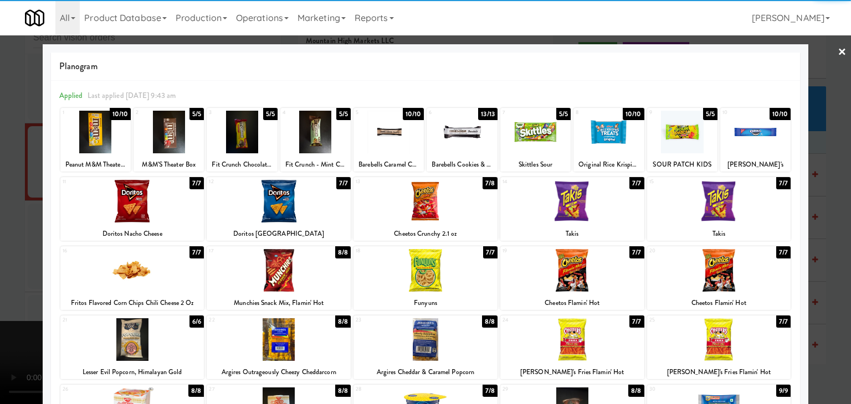
click at [280, 272] on div at bounding box center [279, 270] width 144 height 43
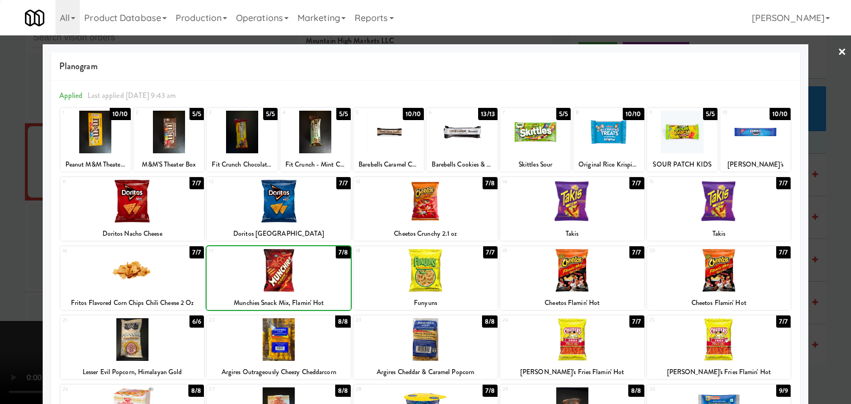
drag, startPoint x: 409, startPoint y: 269, endPoint x: 384, endPoint y: 271, distance: 25.0
click at [406, 269] on div at bounding box center [426, 270] width 144 height 43
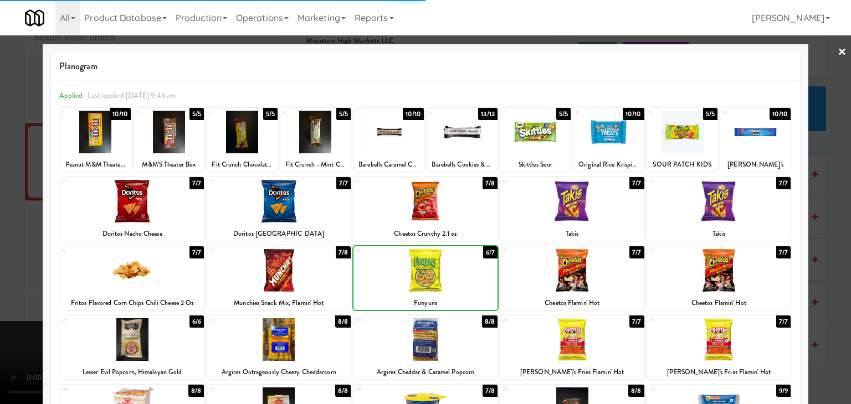
drag, startPoint x: 0, startPoint y: 287, endPoint x: 270, endPoint y: 288, distance: 269.8
click at [14, 287] on div at bounding box center [425, 202] width 851 height 404
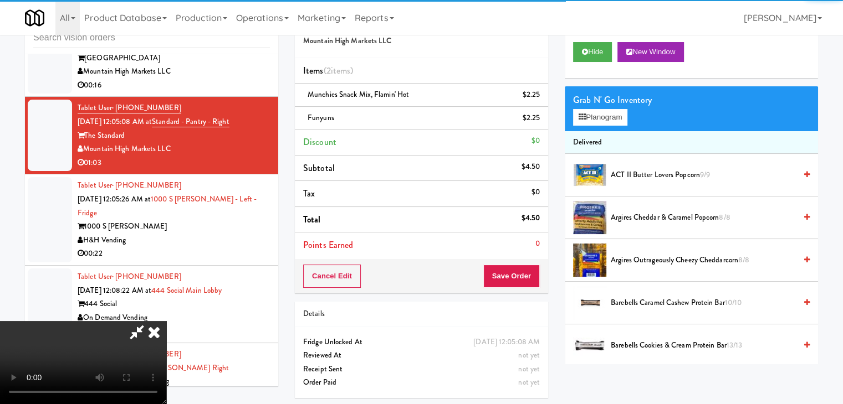
click at [166, 321] on video at bounding box center [83, 362] width 166 height 83
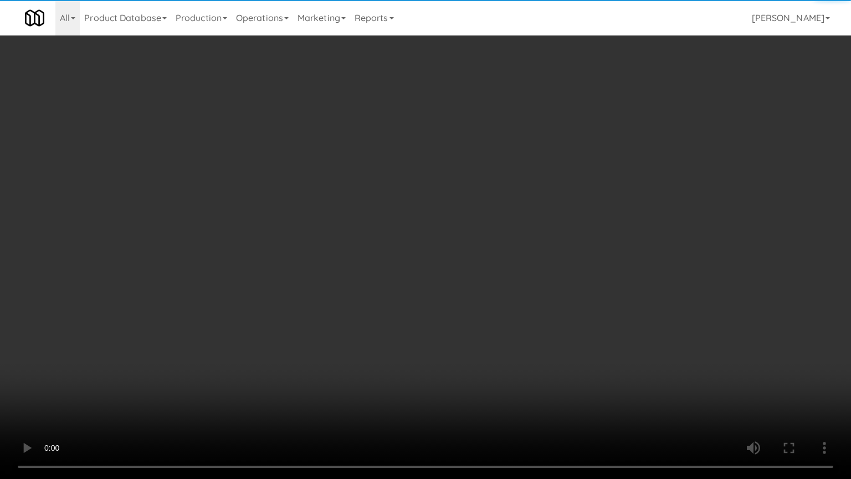
click at [412, 326] on video at bounding box center [425, 239] width 851 height 479
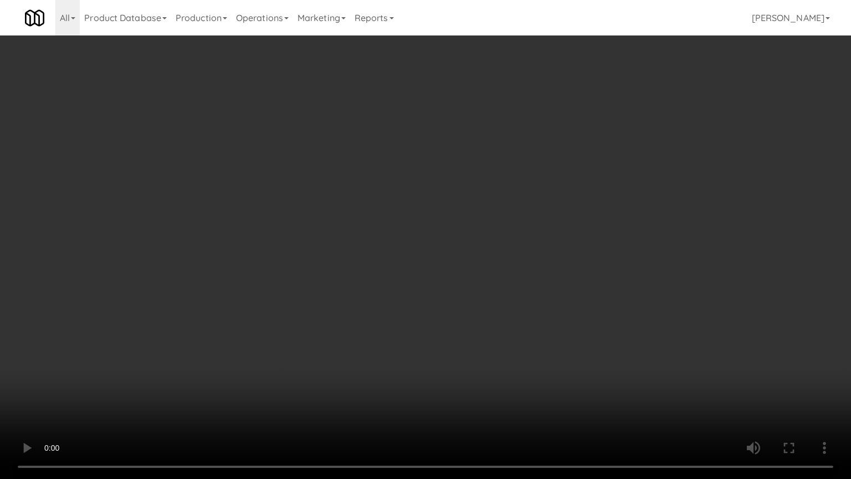
click at [548, 262] on video at bounding box center [425, 239] width 851 height 479
click at [558, 257] on video at bounding box center [425, 239] width 851 height 479
click at [559, 255] on video at bounding box center [425, 239] width 851 height 479
click at [658, 197] on video at bounding box center [425, 239] width 851 height 479
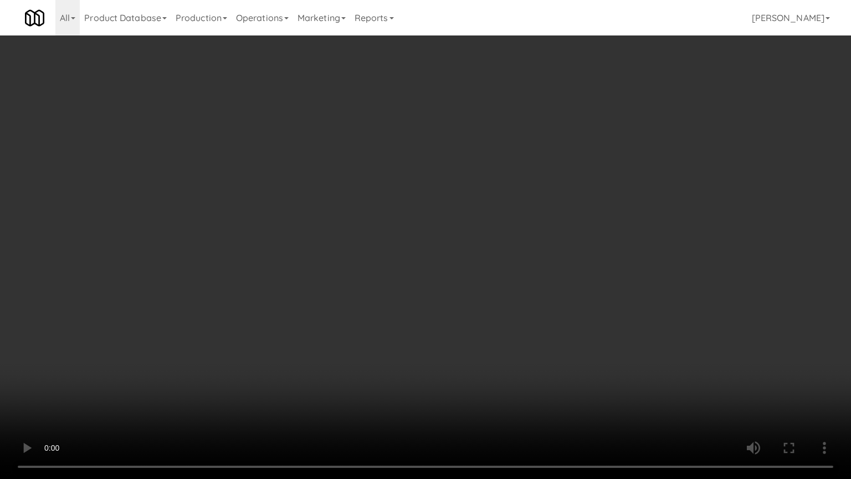
click at [658, 197] on video at bounding box center [425, 239] width 851 height 479
click at [660, 176] on video at bounding box center [425, 239] width 851 height 479
click at [660, 127] on div "Grab N' Go Inventory Planogram" at bounding box center [698, 108] width 256 height 45
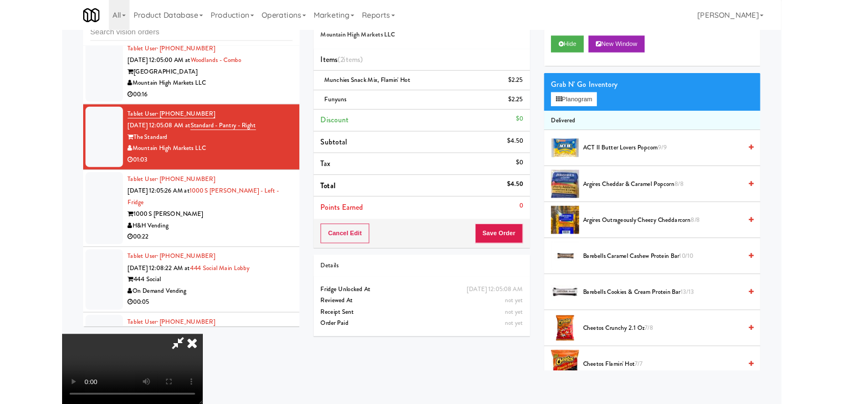
scroll to position [14602, 0]
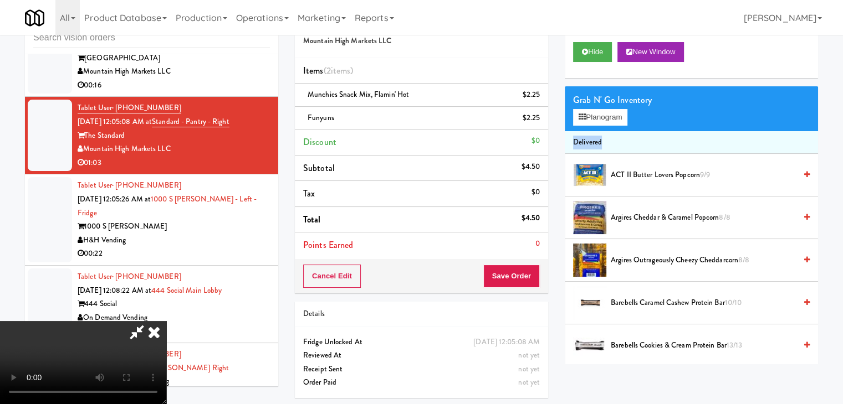
drag, startPoint x: 485, startPoint y: 162, endPoint x: 544, endPoint y: 147, distance: 60.5
click at [166, 321] on video at bounding box center [83, 362] width 166 height 83
click at [606, 118] on button "Planogram" at bounding box center [600, 117] width 54 height 17
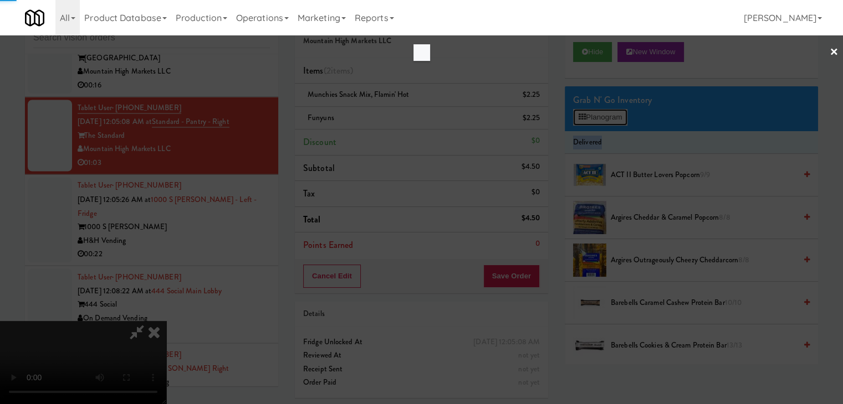
scroll to position [14575, 0]
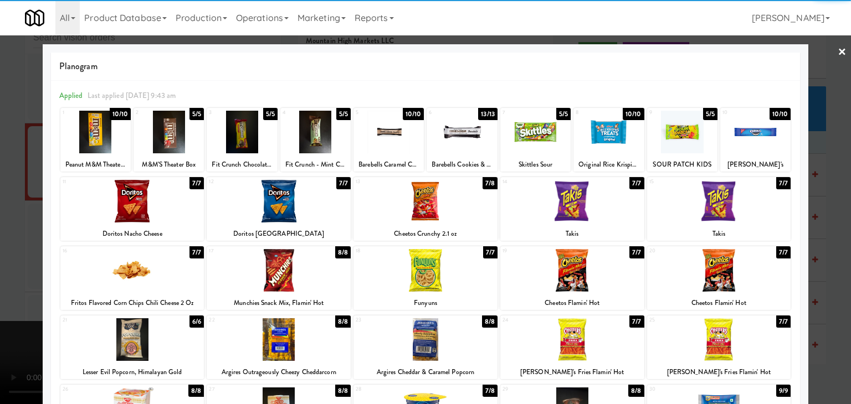
click at [276, 268] on div at bounding box center [279, 270] width 144 height 43
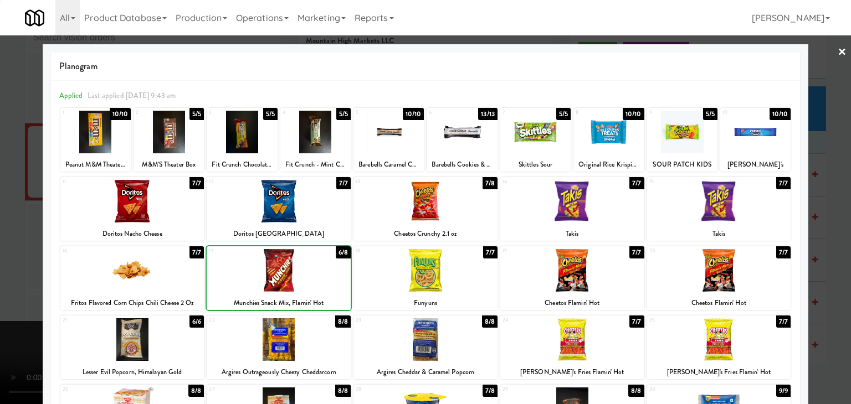
drag, startPoint x: 0, startPoint y: 268, endPoint x: 466, endPoint y: 264, distance: 466.0
click at [25, 267] on div at bounding box center [425, 202] width 851 height 404
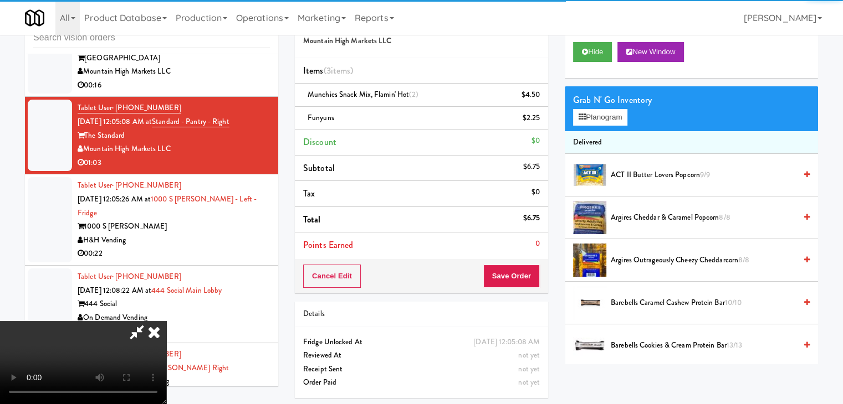
click at [166, 321] on video at bounding box center [83, 362] width 166 height 83
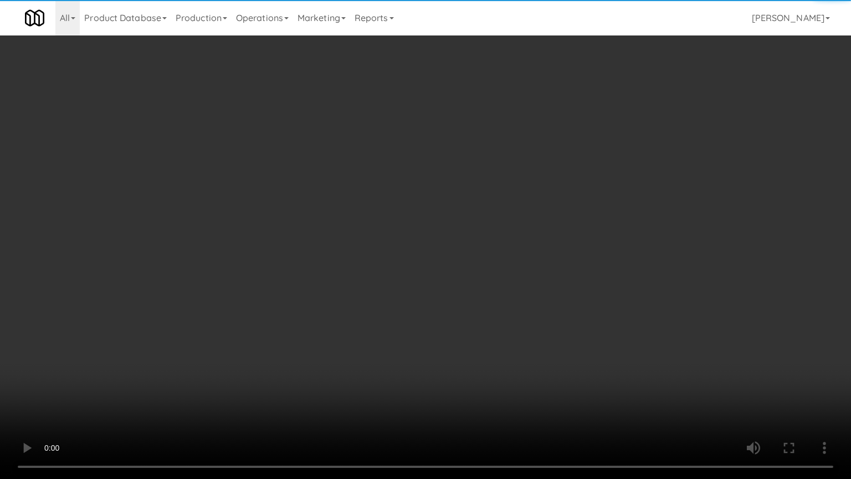
click at [465, 314] on video at bounding box center [425, 239] width 851 height 479
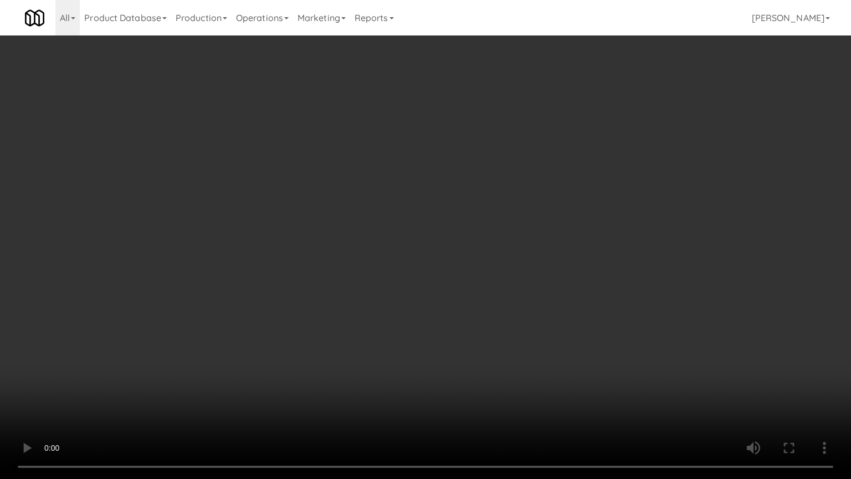
click at [469, 314] on video at bounding box center [425, 239] width 851 height 479
click at [488, 309] on video at bounding box center [425, 239] width 851 height 479
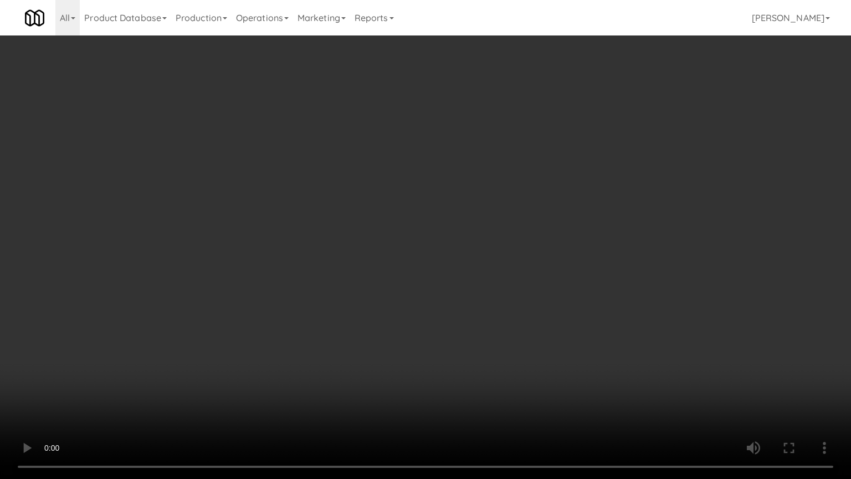
click at [488, 309] on video at bounding box center [425, 239] width 851 height 479
click at [513, 304] on video at bounding box center [425, 239] width 851 height 479
drag, startPoint x: 513, startPoint y: 304, endPoint x: 578, endPoint y: 181, distance: 140.1
click at [515, 301] on video at bounding box center [425, 239] width 851 height 479
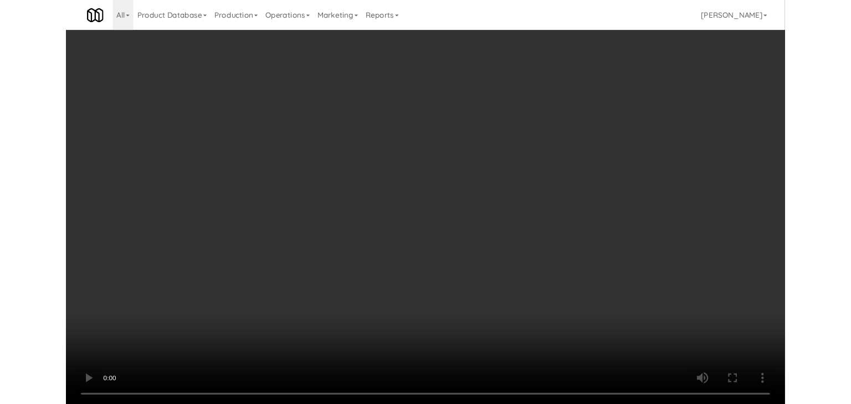
scroll to position [14602, 0]
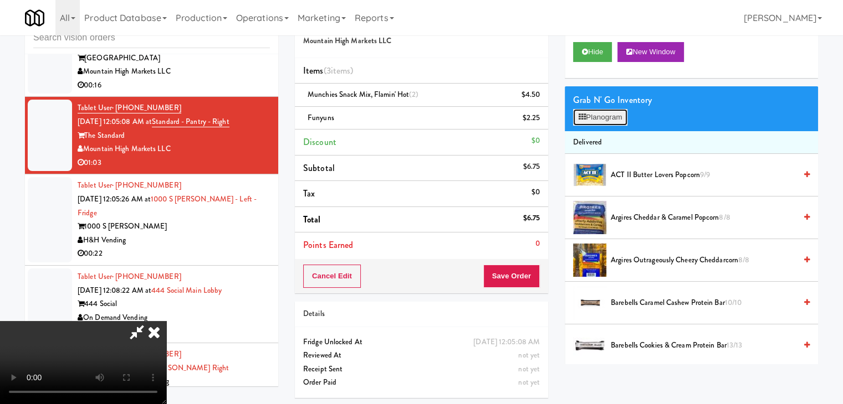
click at [603, 119] on button "Planogram" at bounding box center [600, 117] width 54 height 17
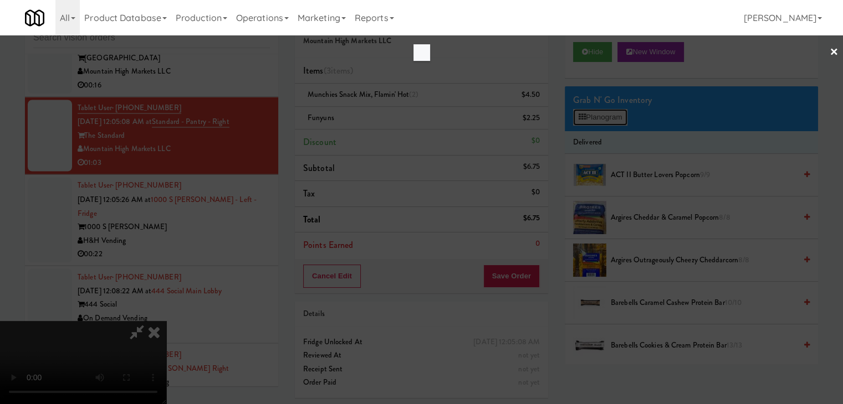
scroll to position [14575, 0]
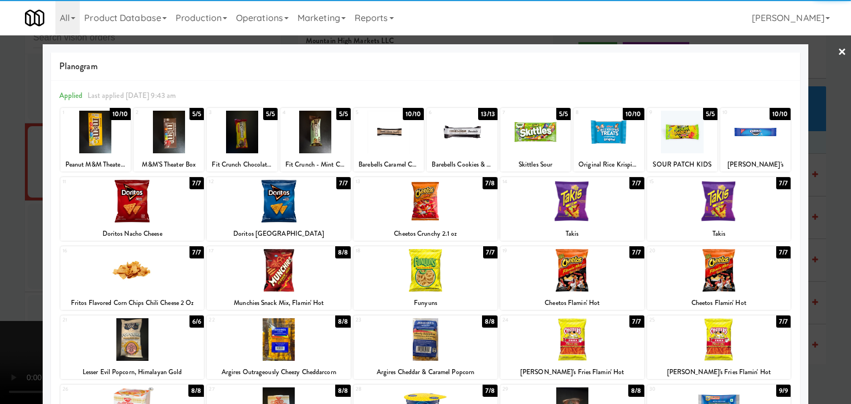
click at [528, 134] on div at bounding box center [535, 132] width 70 height 43
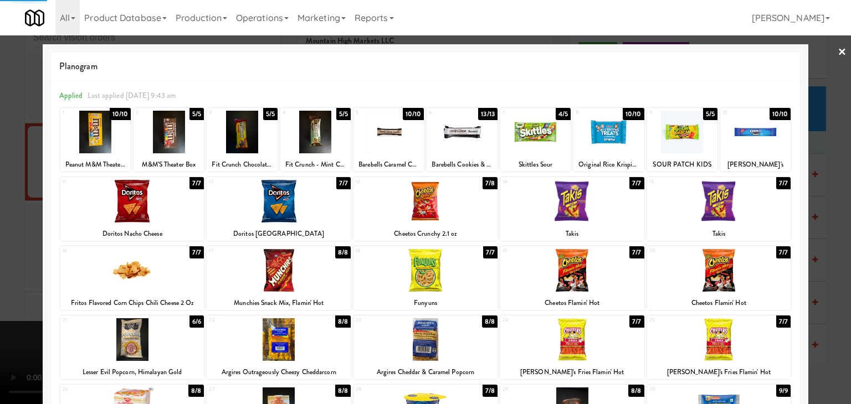
drag, startPoint x: 0, startPoint y: 209, endPoint x: 549, endPoint y: 200, distance: 548.6
click at [18, 202] on div at bounding box center [425, 202] width 851 height 404
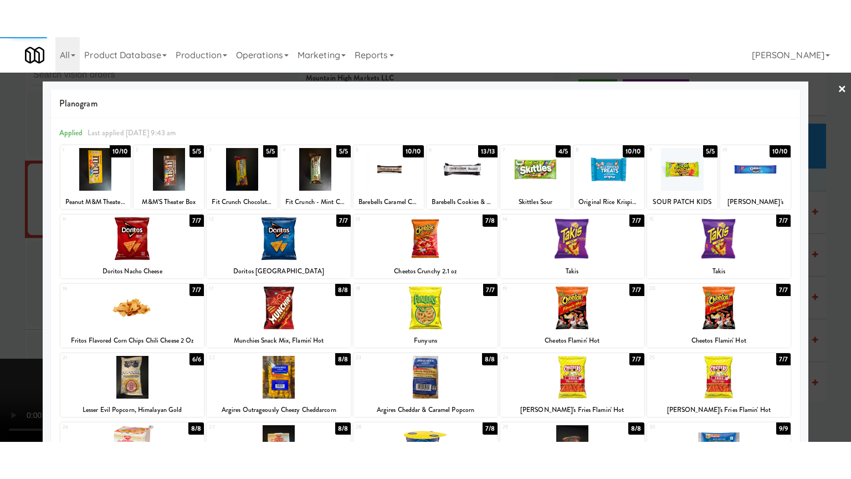
scroll to position [14602, 0]
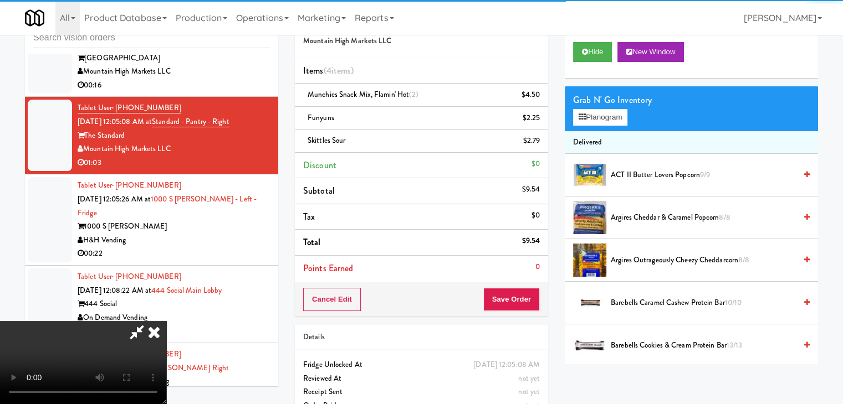
click at [530, 294] on div "Cancel Edit Save Order" at bounding box center [421, 300] width 253 height 34
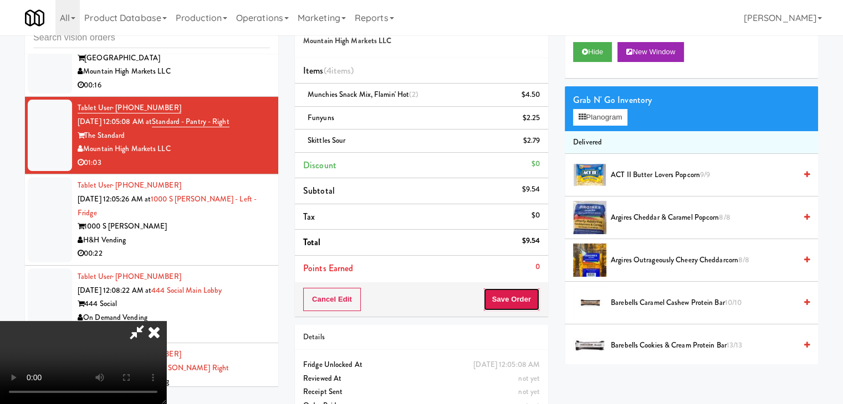
click at [531, 293] on button "Save Order" at bounding box center [511, 299] width 57 height 23
drag, startPoint x: 531, startPoint y: 293, endPoint x: 496, endPoint y: 260, distance: 48.6
click at [531, 291] on button "Save Order" at bounding box center [511, 299] width 57 height 23
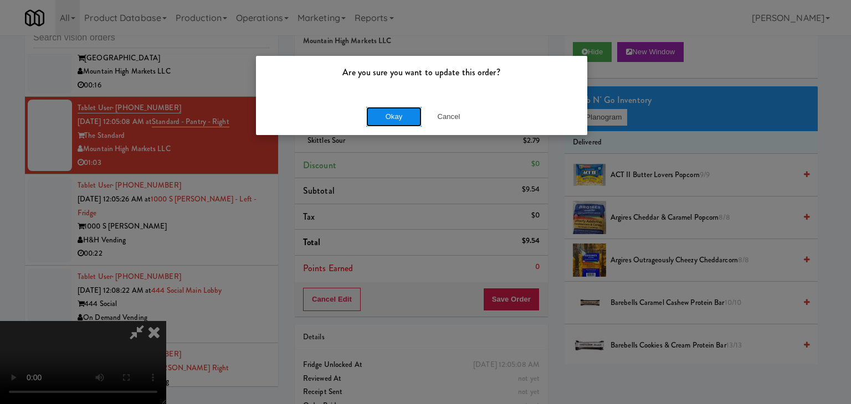
click at [399, 117] on button "Okay" at bounding box center [393, 117] width 55 height 20
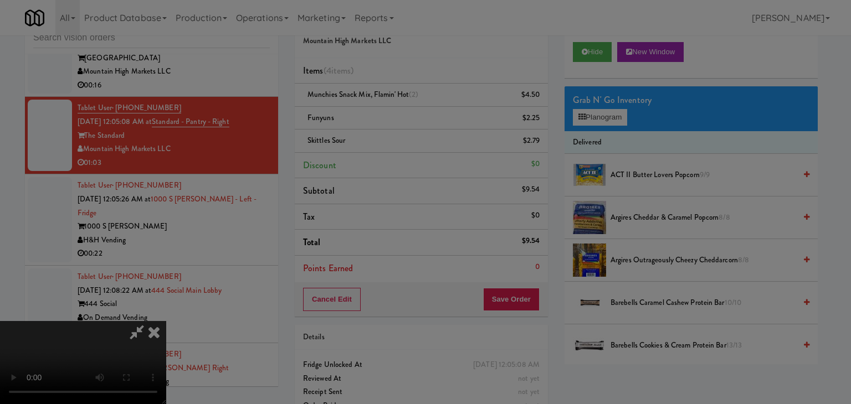
click at [399, 115] on div "Okay Cancel" at bounding box center [421, 96] width 331 height 37
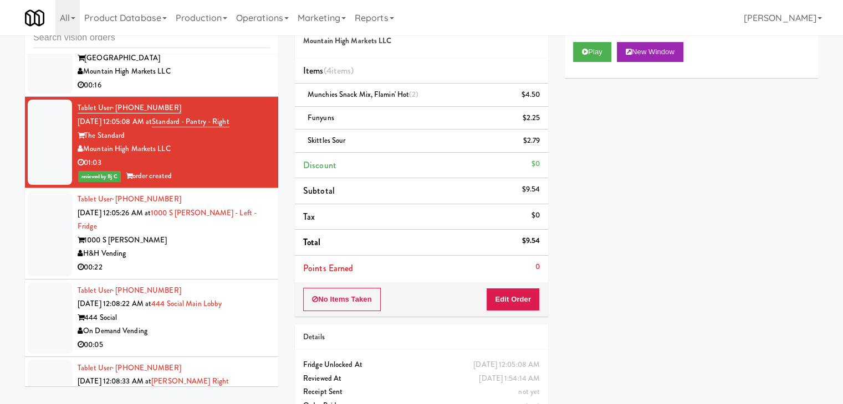
drag, startPoint x: 194, startPoint y: 187, endPoint x: 239, endPoint y: 182, distance: 45.2
click at [194, 247] on div "H&H Vending" at bounding box center [174, 254] width 192 height 14
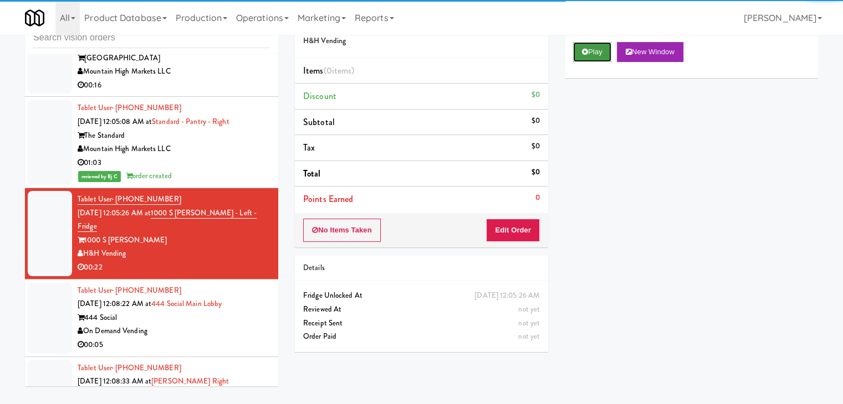
click at [592, 54] on button "Play" at bounding box center [592, 52] width 38 height 20
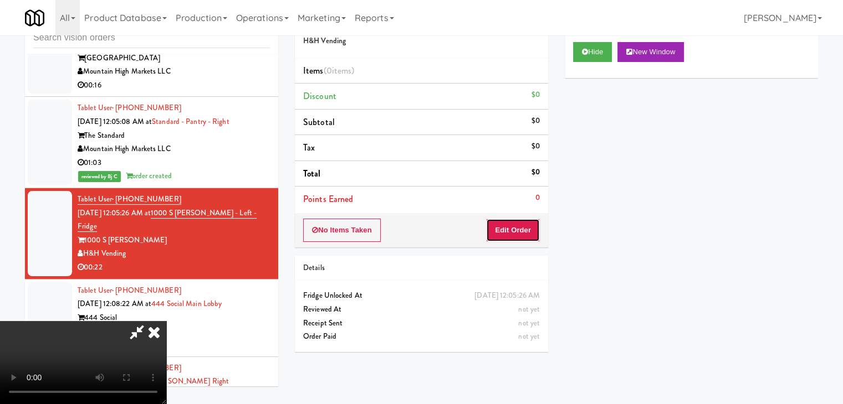
click at [524, 231] on button "Edit Order" at bounding box center [513, 230] width 54 height 23
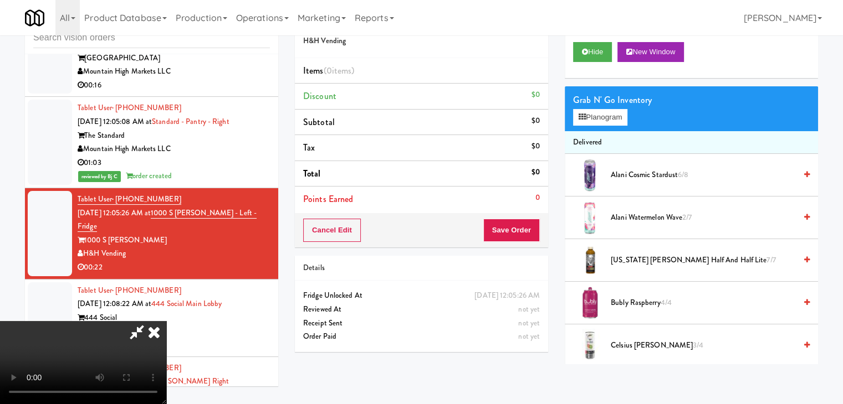
scroll to position [14575, 0]
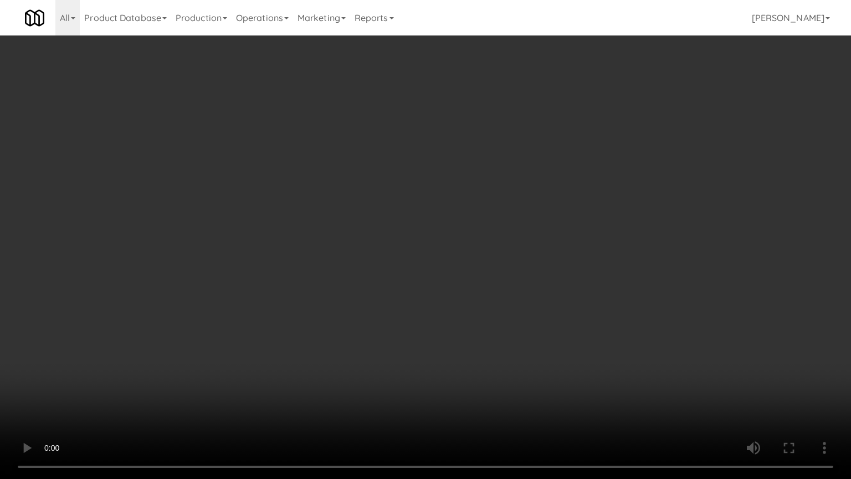
click at [476, 321] on video at bounding box center [425, 239] width 851 height 479
click at [477, 317] on video at bounding box center [425, 239] width 851 height 479
click at [521, 319] on video at bounding box center [425, 239] width 851 height 479
click at [520, 321] on video at bounding box center [425, 239] width 851 height 479
click at [519, 321] on video at bounding box center [425, 239] width 851 height 479
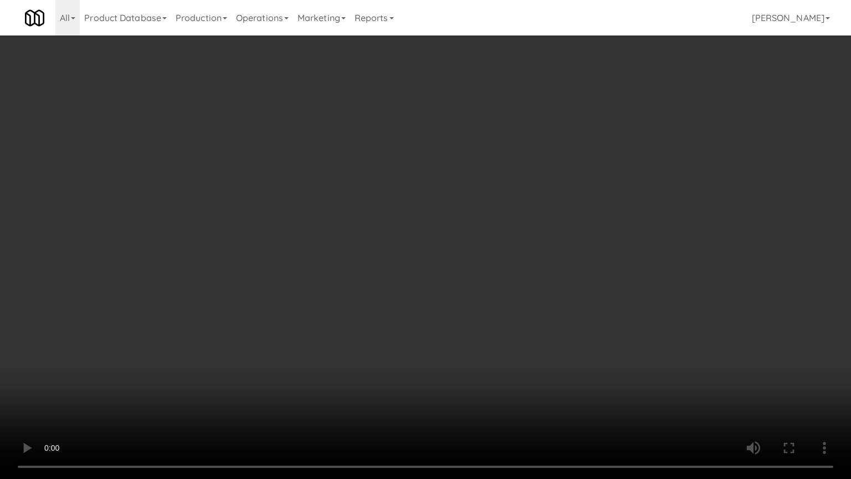
click at [519, 320] on video at bounding box center [425, 239] width 851 height 479
click at [520, 320] on video at bounding box center [425, 239] width 851 height 479
click at [523, 315] on video at bounding box center [425, 239] width 851 height 479
click at [523, 314] on video at bounding box center [425, 239] width 851 height 479
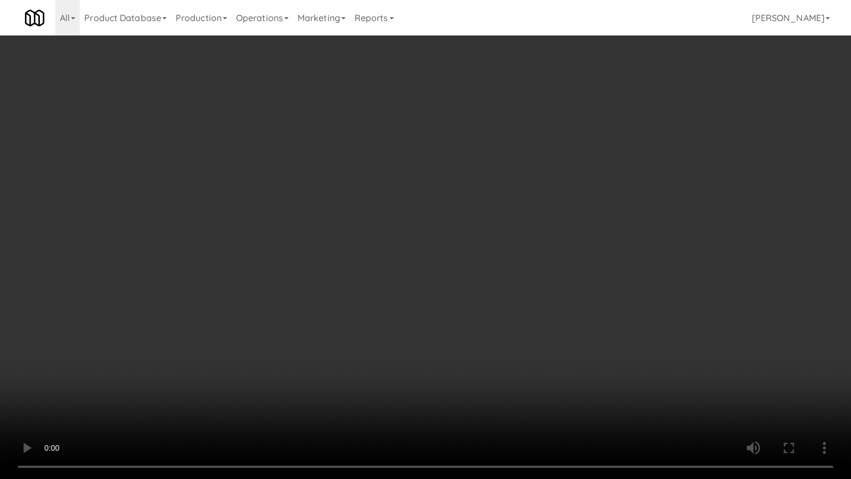
click at [523, 314] on video at bounding box center [425, 239] width 851 height 479
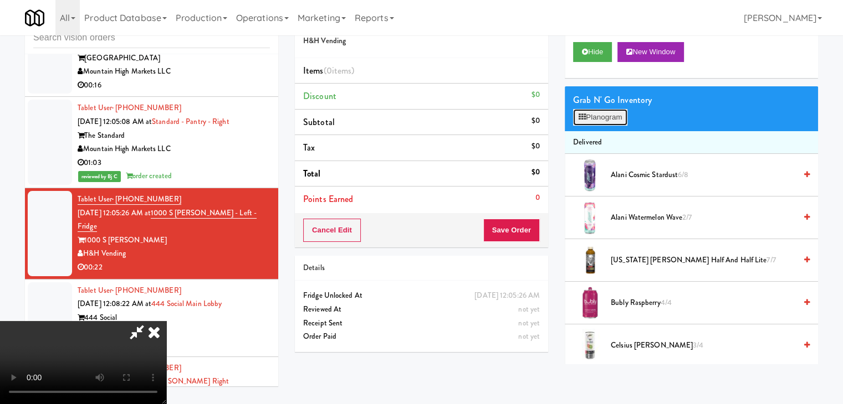
click at [610, 115] on button "Planogram" at bounding box center [600, 117] width 54 height 17
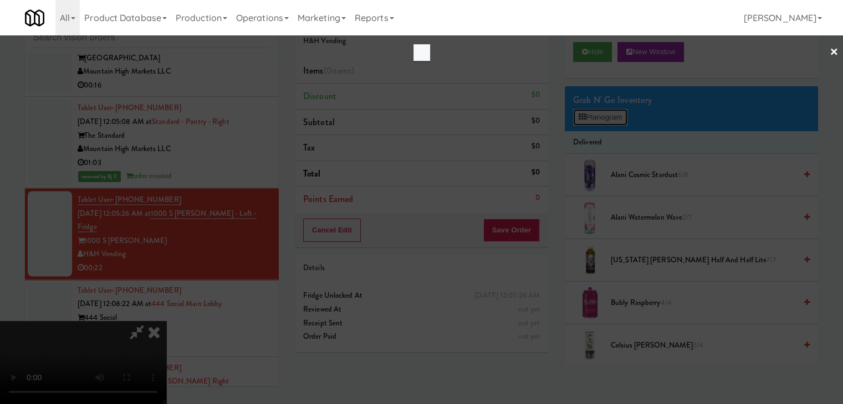
scroll to position [14575, 0]
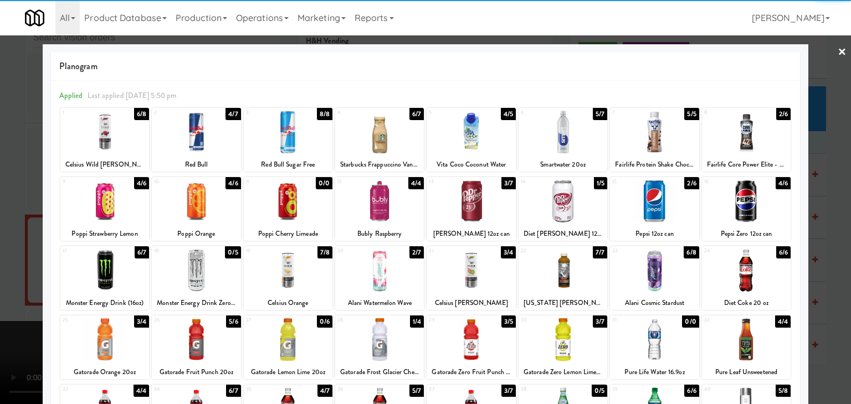
click at [655, 126] on div at bounding box center [654, 132] width 89 height 43
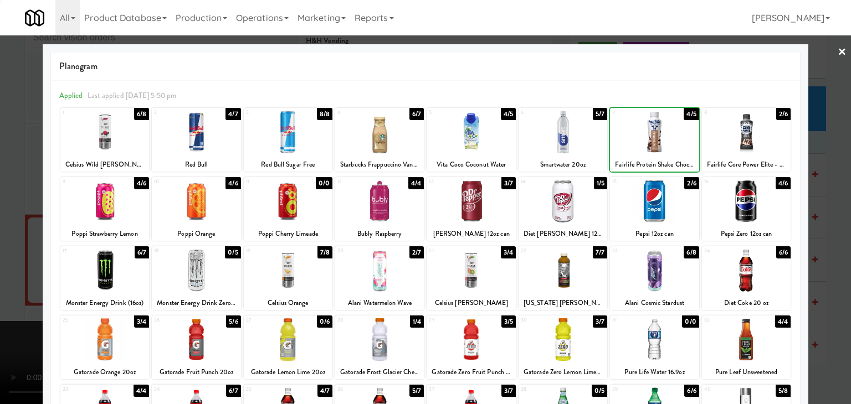
click at [0, 246] on div at bounding box center [425, 202] width 851 height 404
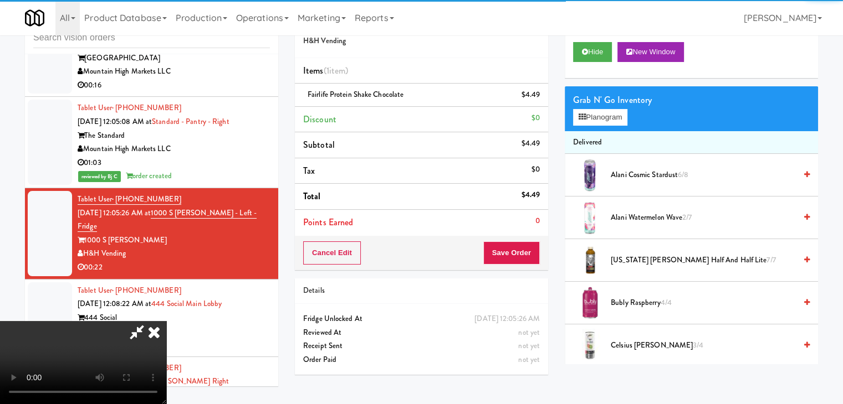
click at [166, 321] on video at bounding box center [83, 362] width 166 height 83
drag, startPoint x: 398, startPoint y: 267, endPoint x: 472, endPoint y: 315, distance: 88.5
click at [166, 321] on video at bounding box center [83, 362] width 166 height 83
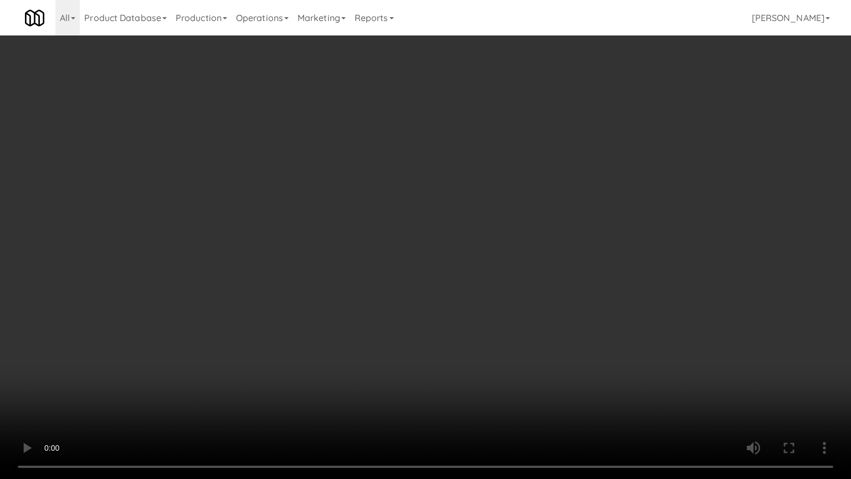
click at [501, 315] on video at bounding box center [425, 239] width 851 height 479
click at [572, 291] on video at bounding box center [425, 239] width 851 height 479
click at [573, 291] on video at bounding box center [425, 239] width 851 height 479
click at [649, 244] on video at bounding box center [425, 239] width 851 height 479
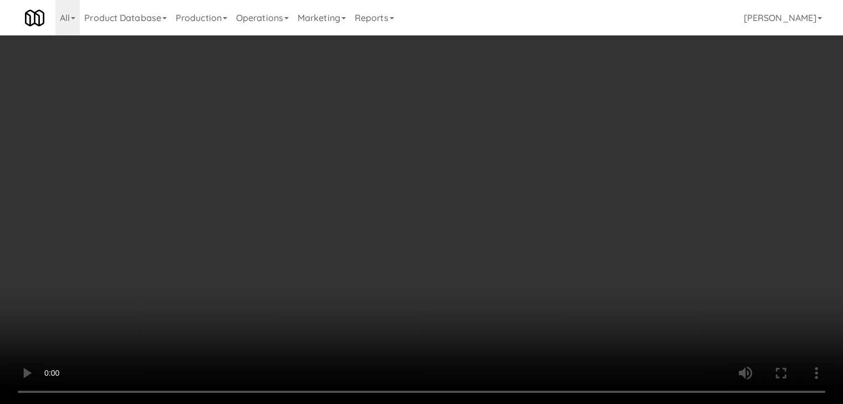
scroll to position [14602, 0]
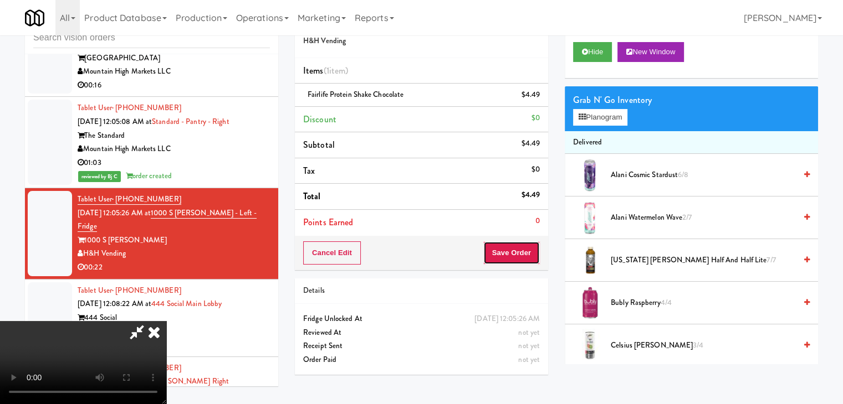
click at [523, 252] on button "Save Order" at bounding box center [511, 253] width 57 height 23
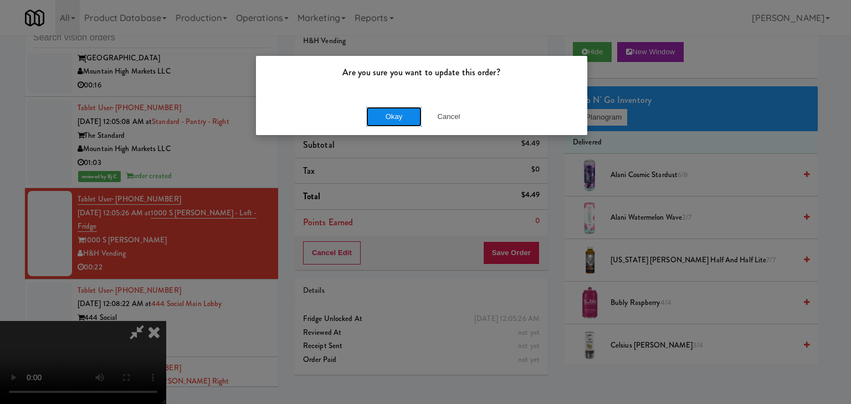
click at [398, 112] on button "Okay" at bounding box center [393, 117] width 55 height 20
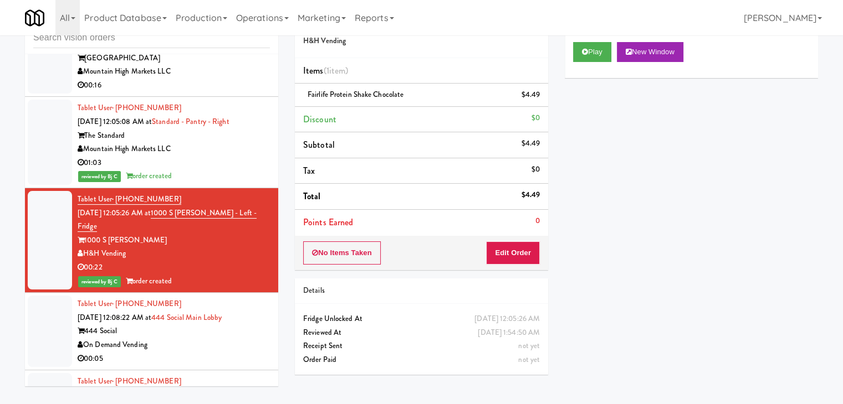
click at [191, 298] on div "Tablet User · (510) 423-1638 Sep 3, 2025 12:08:22 AM at 444 Social Main Lobby 4…" at bounding box center [174, 332] width 192 height 68
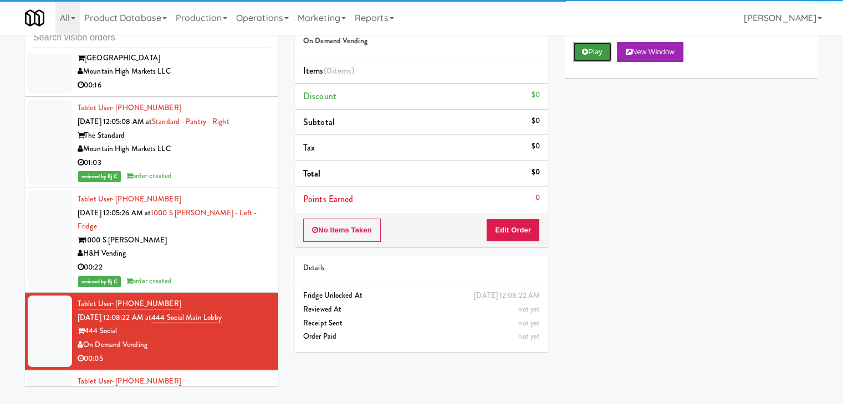
click at [592, 51] on button "Play" at bounding box center [592, 52] width 38 height 20
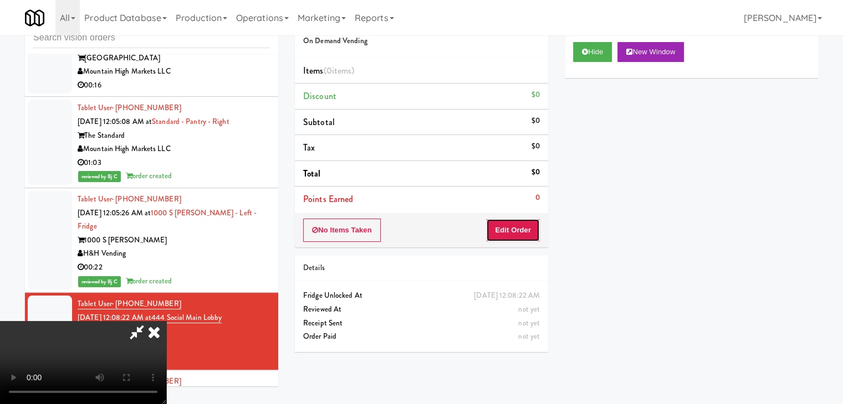
click at [519, 233] on button "Edit Order" at bounding box center [513, 230] width 54 height 23
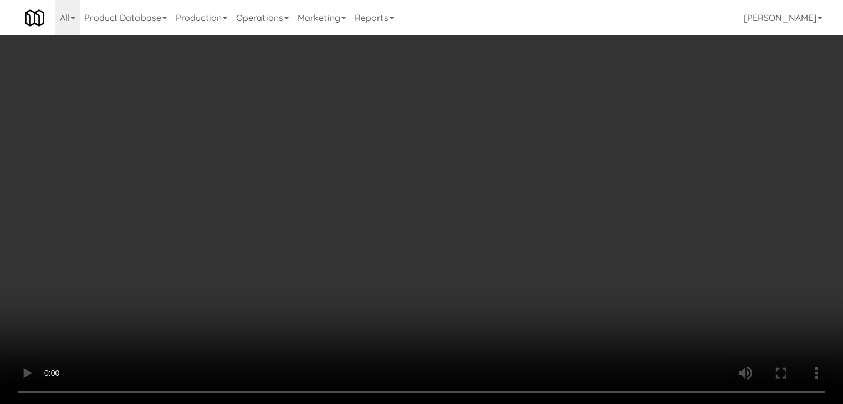
scroll to position [14575, 0]
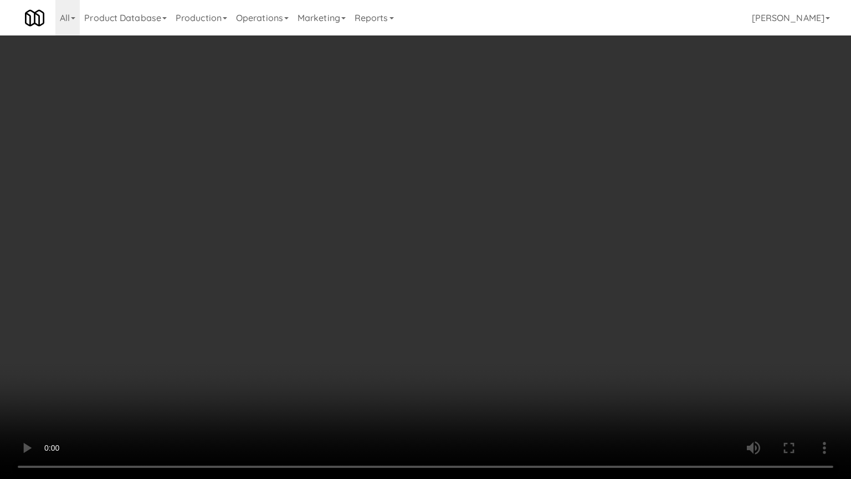
click at [482, 305] on video at bounding box center [425, 239] width 851 height 479
click at [483, 305] on video at bounding box center [425, 239] width 851 height 479
click at [491, 314] on video at bounding box center [425, 239] width 851 height 479
drag, startPoint x: 492, startPoint y: 314, endPoint x: 497, endPoint y: 321, distance: 8.8
click at [494, 315] on video at bounding box center [425, 239] width 851 height 479
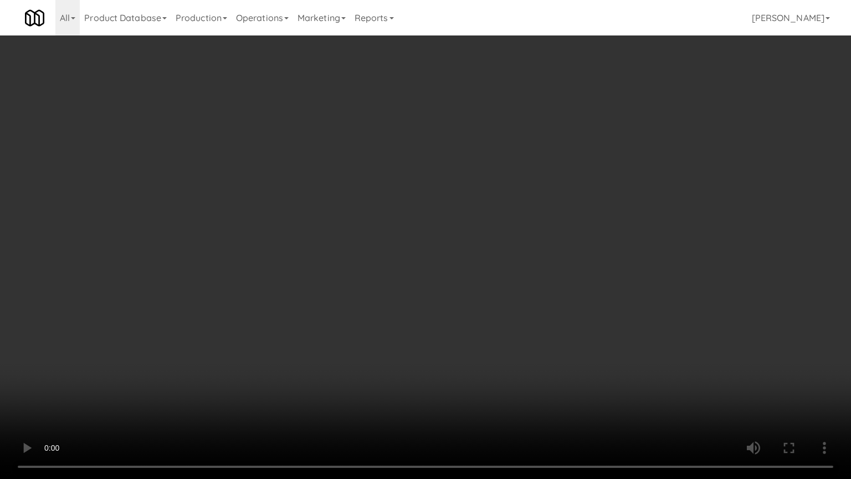
click at [505, 313] on video at bounding box center [425, 239] width 851 height 479
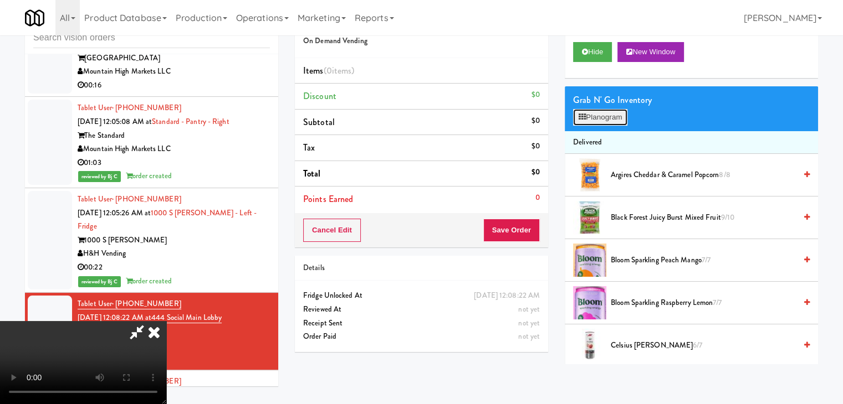
drag, startPoint x: 598, startPoint y: 120, endPoint x: 680, endPoint y: 182, distance: 103.6
click at [598, 120] on button "Planogram" at bounding box center [600, 117] width 54 height 17
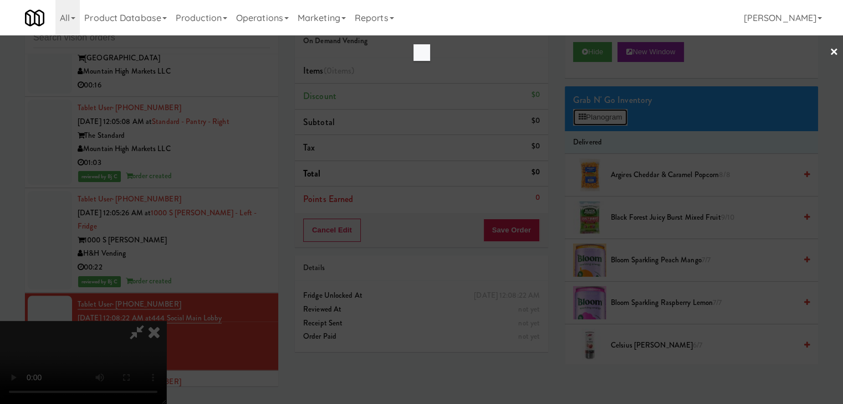
scroll to position [14575, 0]
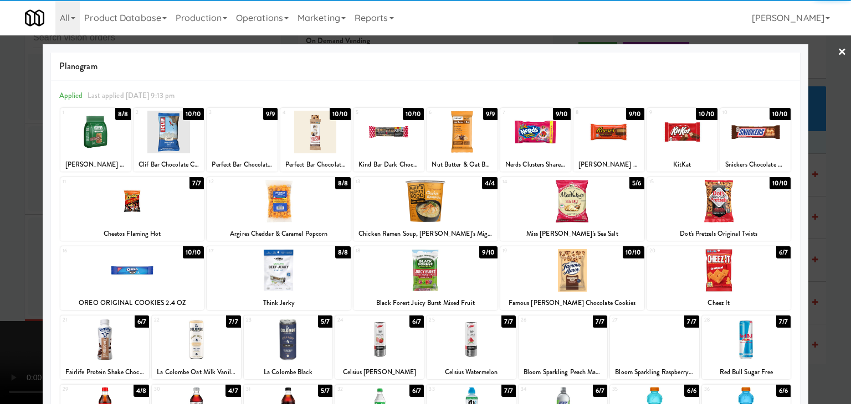
click at [758, 147] on div at bounding box center [755, 132] width 70 height 43
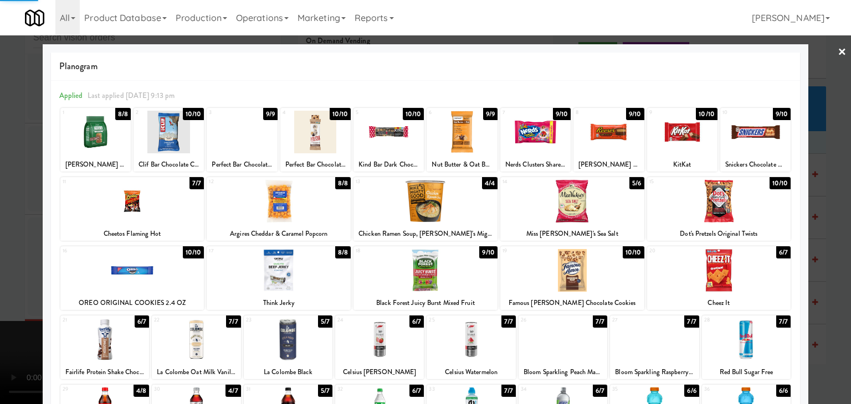
drag, startPoint x: 824, startPoint y: 169, endPoint x: 591, endPoint y: 224, distance: 239.6
click at [822, 170] on div at bounding box center [425, 202] width 851 height 404
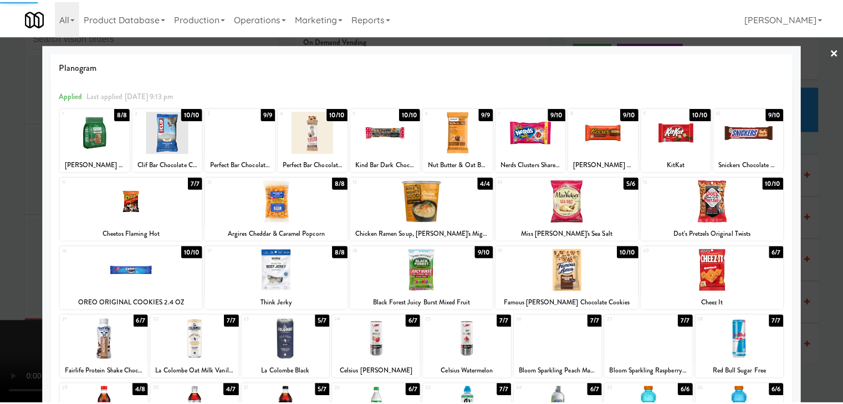
scroll to position [14602, 0]
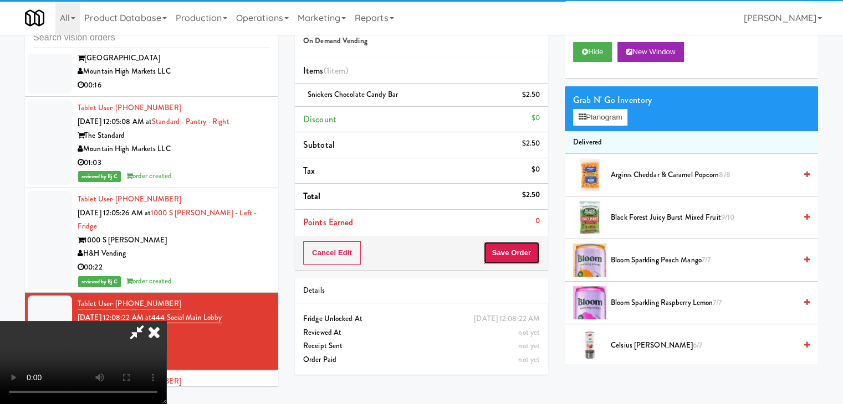
click at [511, 249] on button "Save Order" at bounding box center [511, 253] width 57 height 23
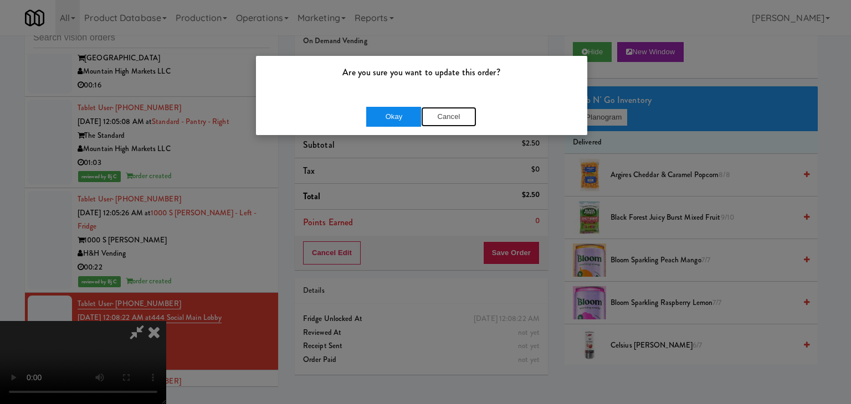
drag, startPoint x: 417, startPoint y: 109, endPoint x: 409, endPoint y: 109, distance: 7.2
click at [412, 109] on div "Okay Cancel" at bounding box center [421, 117] width 110 height 20
click at [409, 109] on button "Okay" at bounding box center [393, 117] width 55 height 20
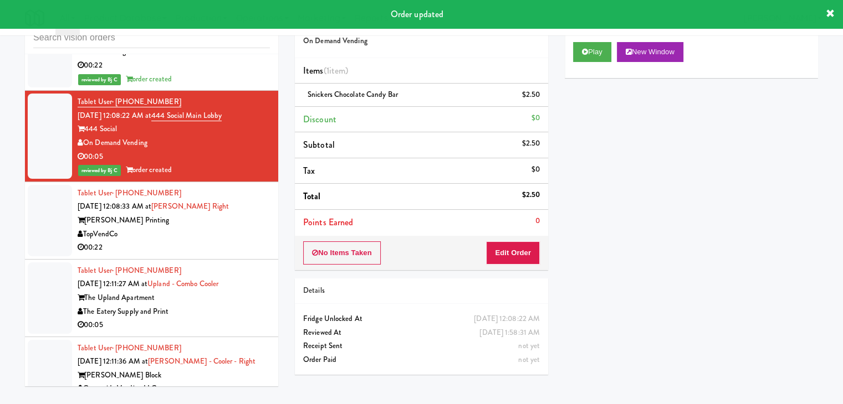
scroll to position [14823, 0]
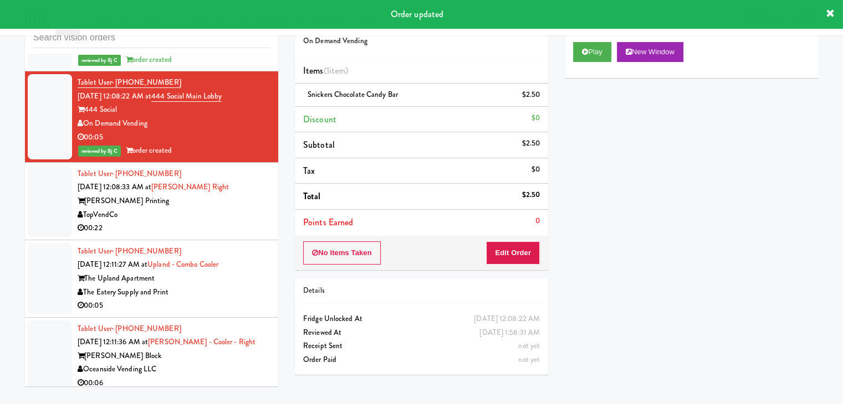
click at [238, 222] on div "00:22" at bounding box center [174, 229] width 192 height 14
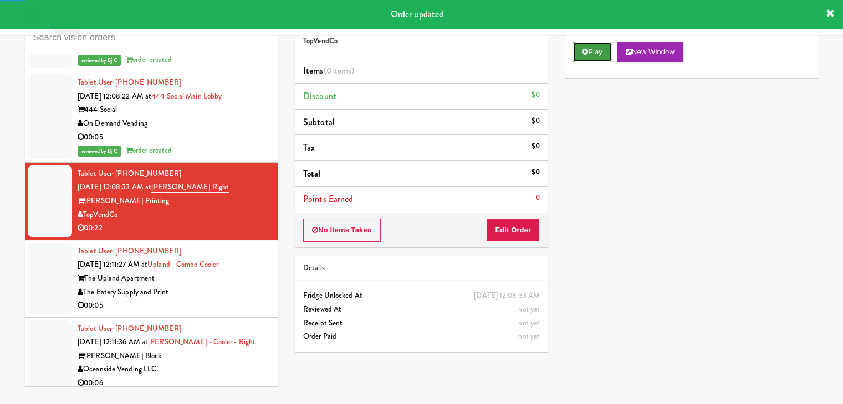
click at [597, 52] on button "Play" at bounding box center [592, 52] width 38 height 20
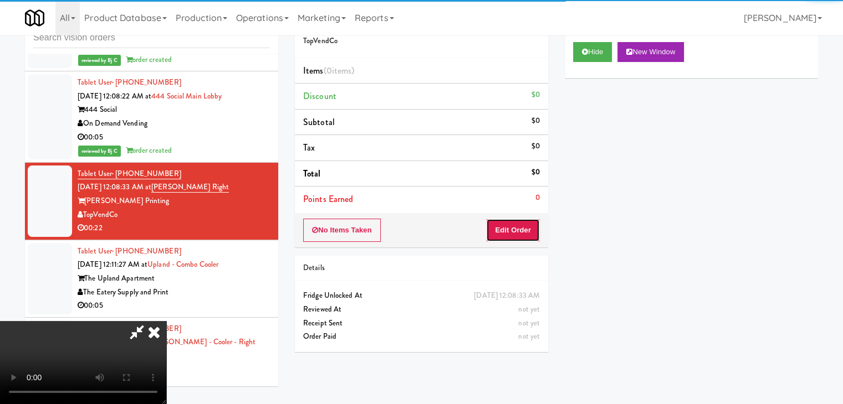
click at [516, 227] on button "Edit Order" at bounding box center [513, 230] width 54 height 23
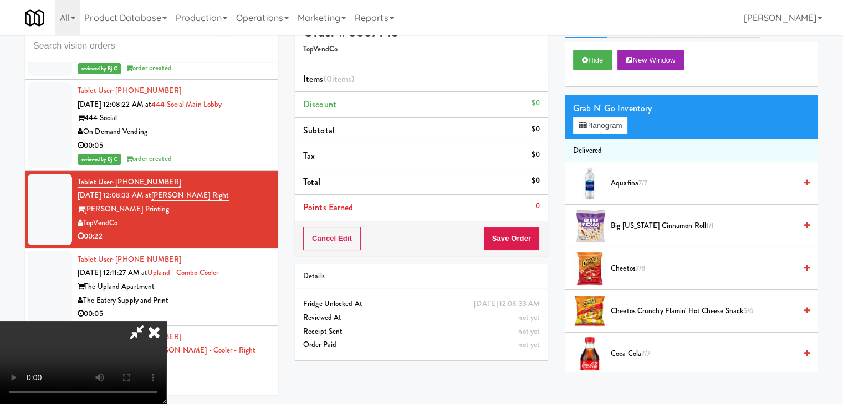
scroll to position [35, 0]
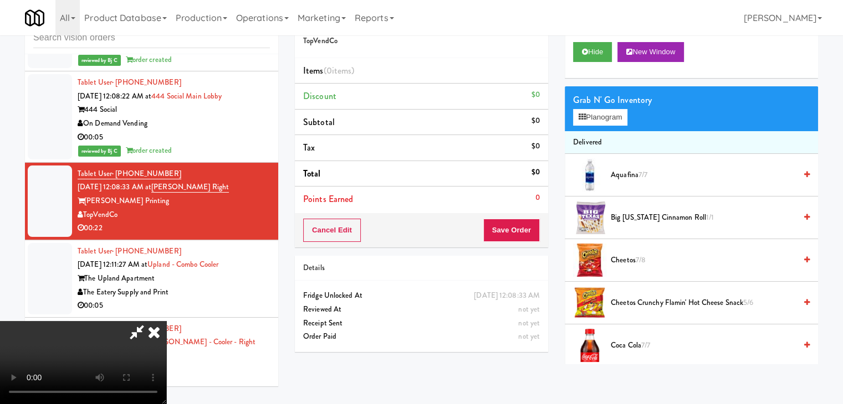
click at [155, 330] on icon at bounding box center [154, 332] width 24 height 22
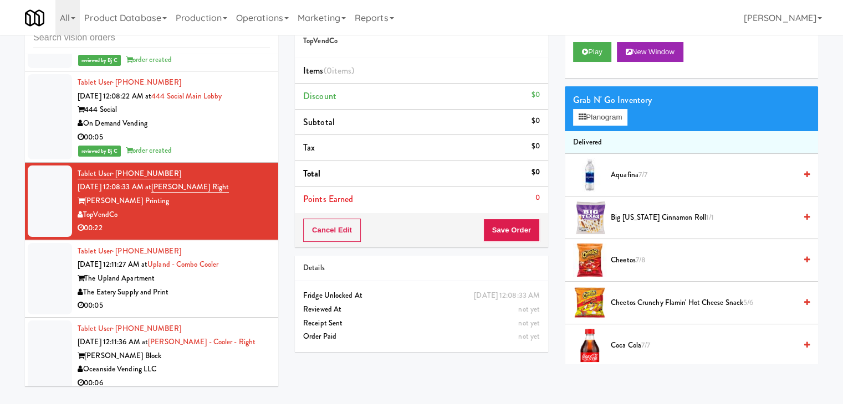
click at [232, 286] on div "The Eatery Supply and Print" at bounding box center [174, 293] width 192 height 14
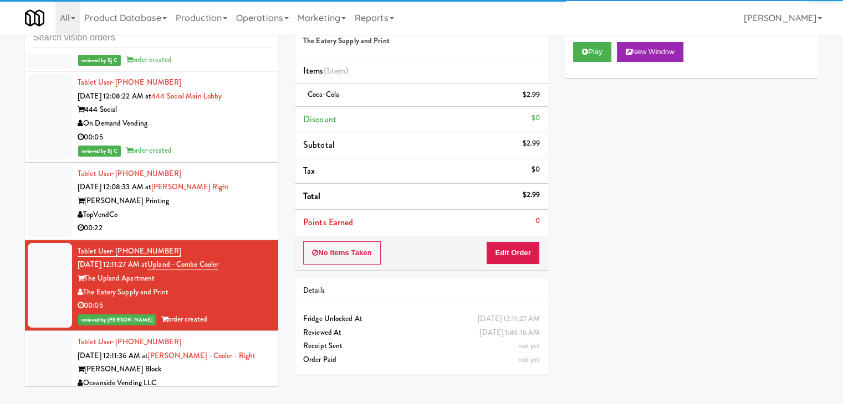
scroll to position [15100, 0]
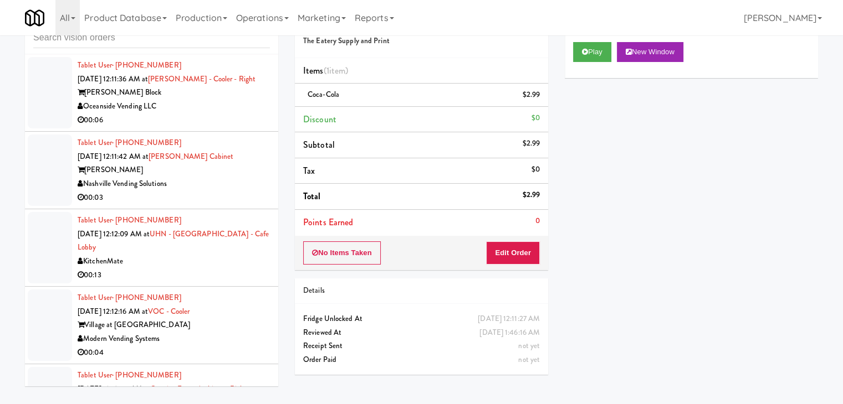
click at [239, 332] on div "Modern Vending Systems" at bounding box center [174, 339] width 192 height 14
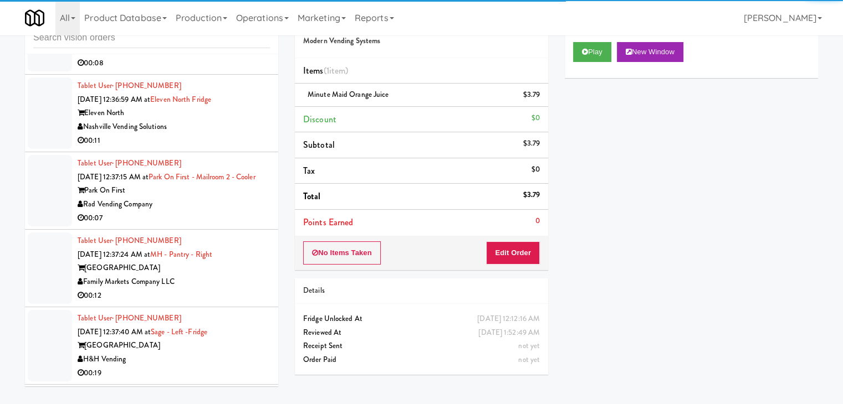
scroll to position [15876, 0]
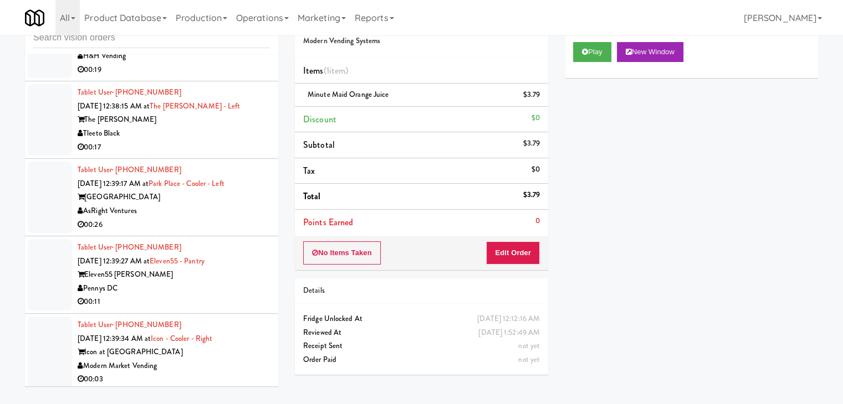
click at [250, 282] on div "Pennys DC" at bounding box center [174, 289] width 192 height 14
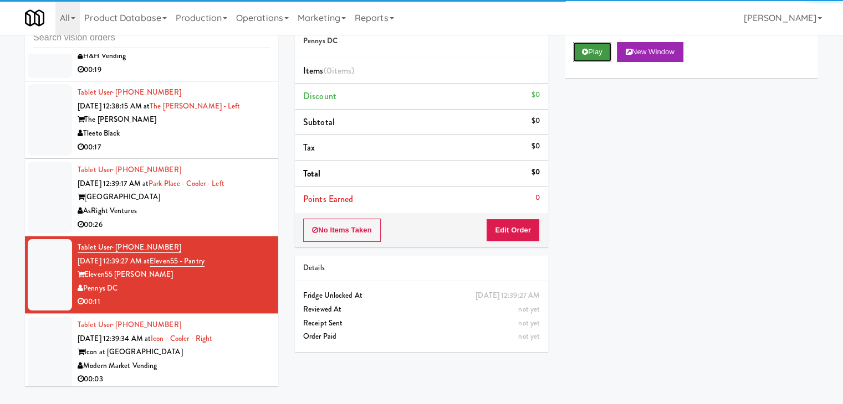
click at [597, 45] on button "Play" at bounding box center [592, 52] width 38 height 20
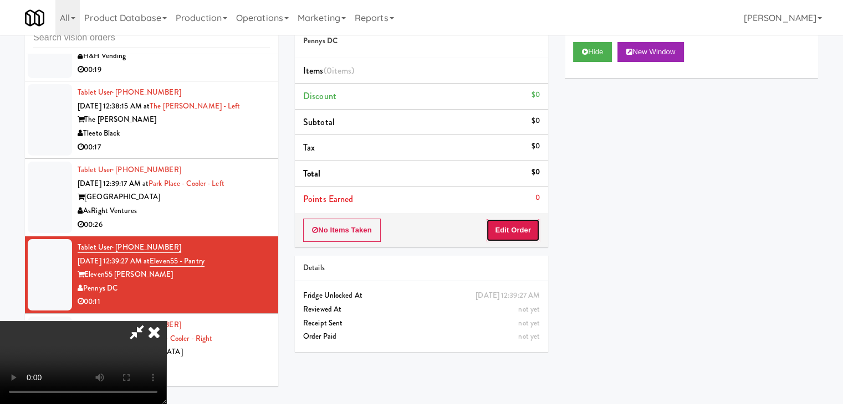
click at [514, 234] on button "Edit Order" at bounding box center [513, 230] width 54 height 23
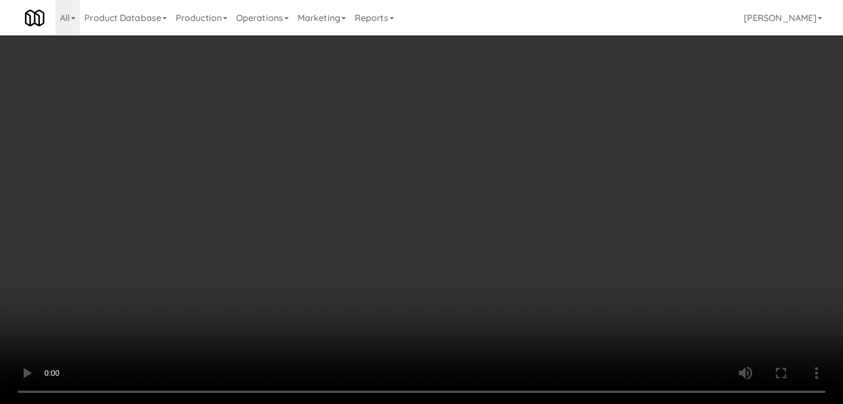
scroll to position [15849, 0]
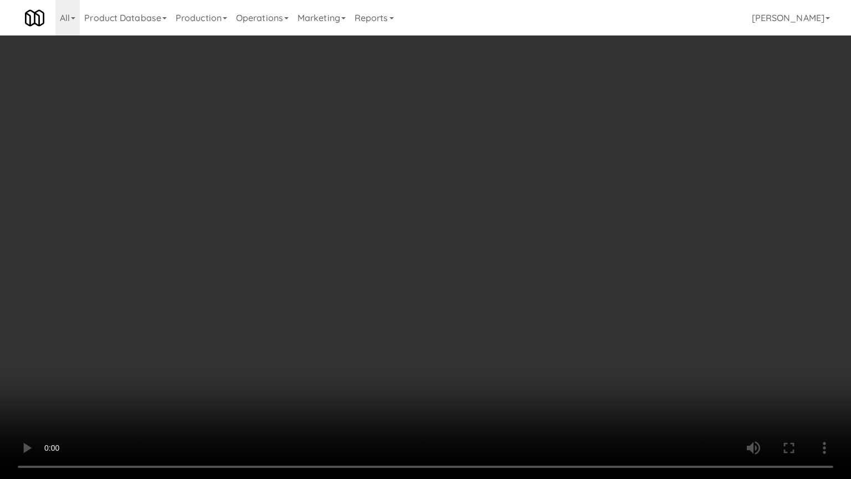
click at [439, 351] on video at bounding box center [425, 239] width 851 height 479
click at [441, 348] on video at bounding box center [425, 239] width 851 height 479
click at [441, 349] on video at bounding box center [425, 239] width 851 height 479
click at [439, 344] on video at bounding box center [425, 239] width 851 height 479
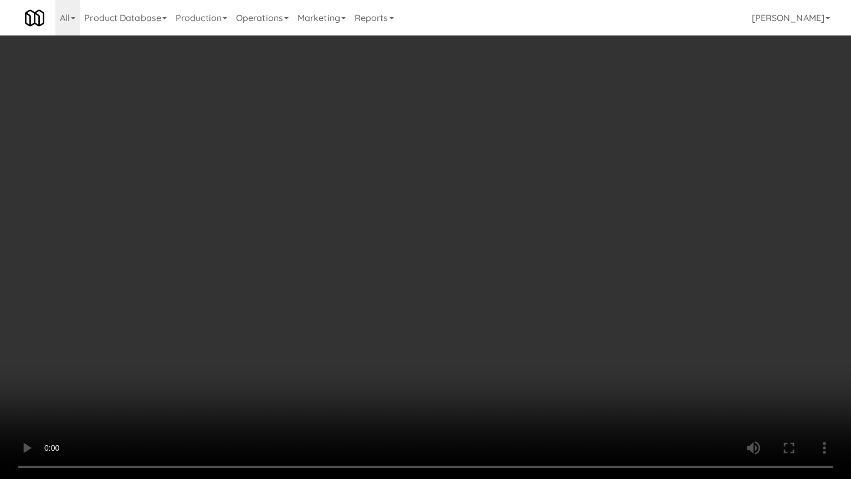
click at [439, 344] on video at bounding box center [425, 239] width 851 height 479
click at [443, 331] on video at bounding box center [425, 239] width 851 height 479
drag, startPoint x: 443, startPoint y: 331, endPoint x: 488, endPoint y: 182, distance: 155.1
click at [443, 330] on video at bounding box center [425, 239] width 851 height 479
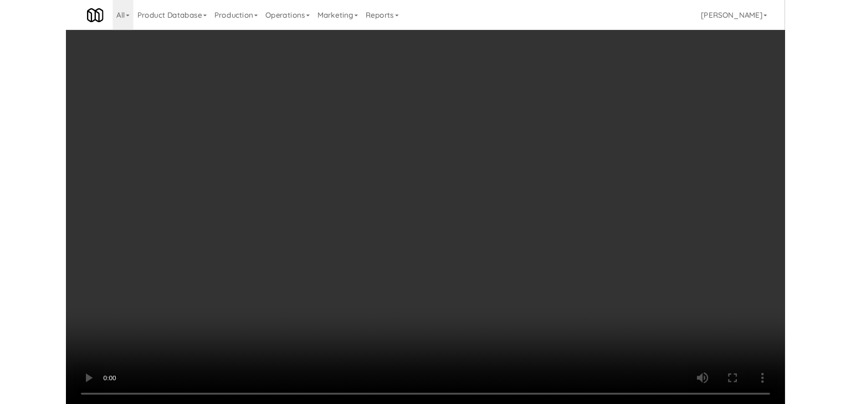
scroll to position [15876, 0]
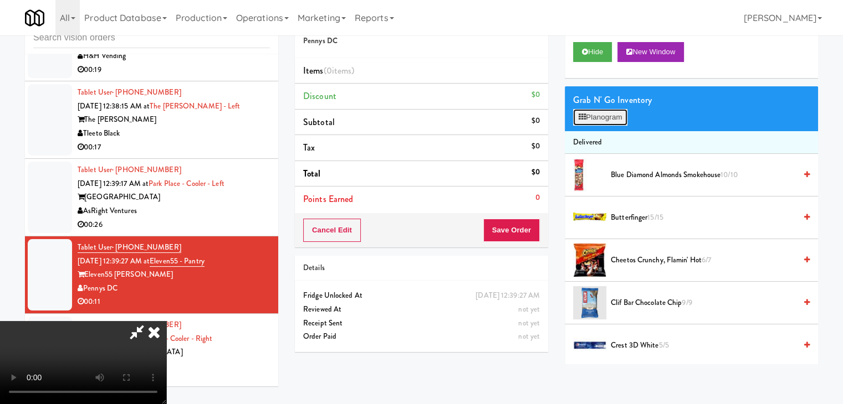
click at [587, 120] on button "Planogram" at bounding box center [600, 117] width 54 height 17
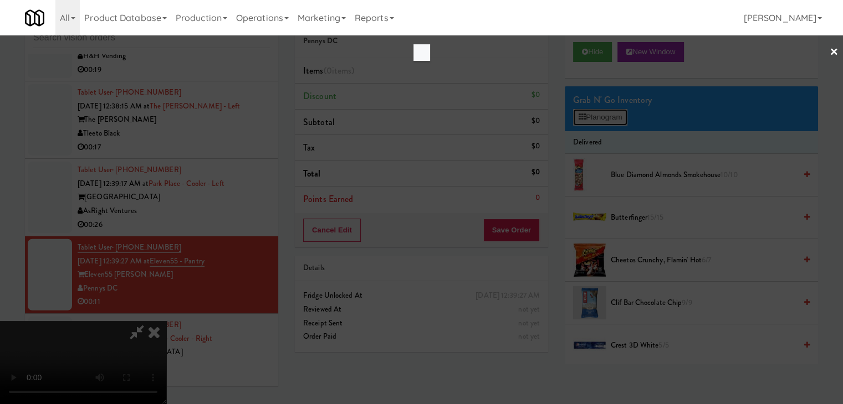
scroll to position [15849, 0]
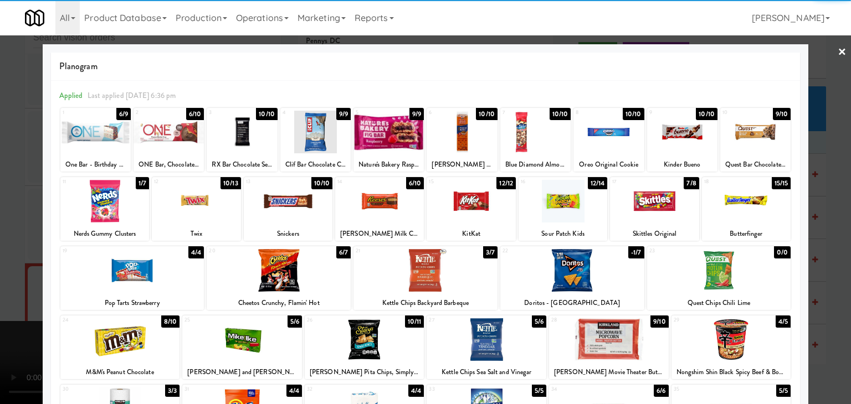
click at [594, 127] on div at bounding box center [608, 132] width 70 height 43
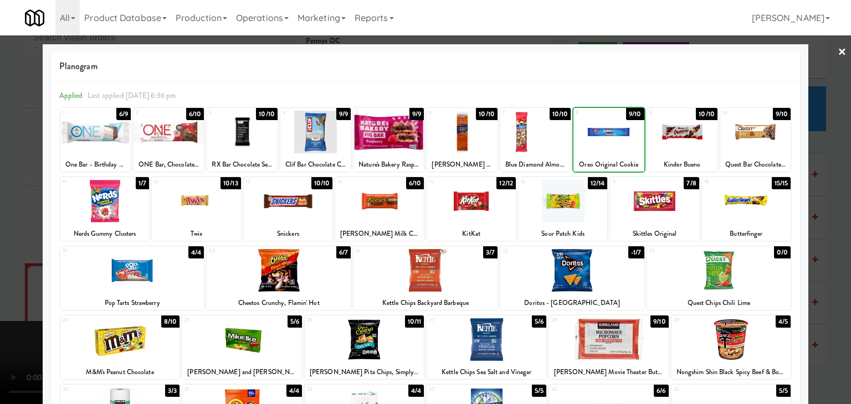
drag, startPoint x: 0, startPoint y: 157, endPoint x: 455, endPoint y: 212, distance: 458.7
click at [6, 158] on div at bounding box center [425, 202] width 851 height 404
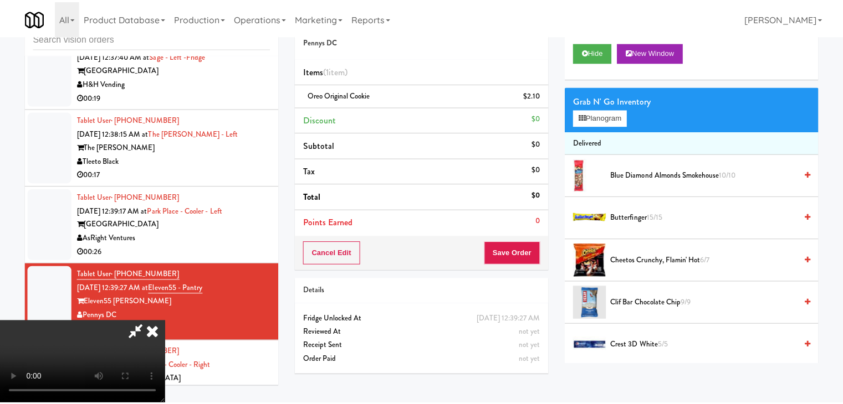
scroll to position [15876, 0]
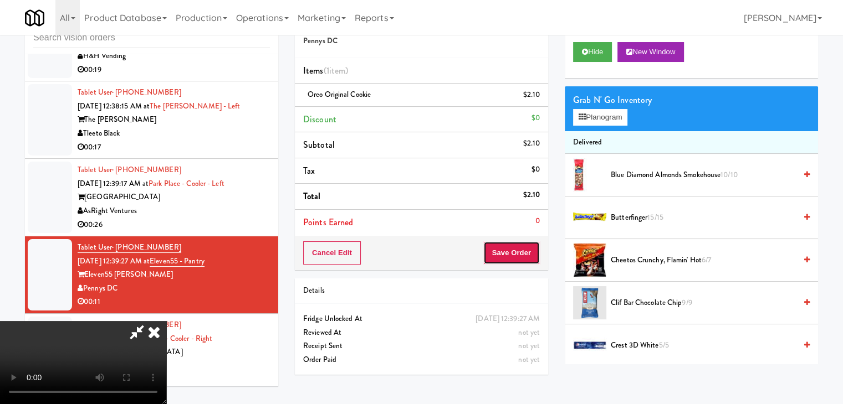
click at [521, 264] on button "Save Order" at bounding box center [511, 253] width 57 height 23
click at [519, 259] on button "Save Order" at bounding box center [511, 253] width 57 height 23
click at [521, 258] on button "Save Order" at bounding box center [511, 253] width 57 height 23
click at [521, 257] on button "Save Order" at bounding box center [511, 253] width 57 height 23
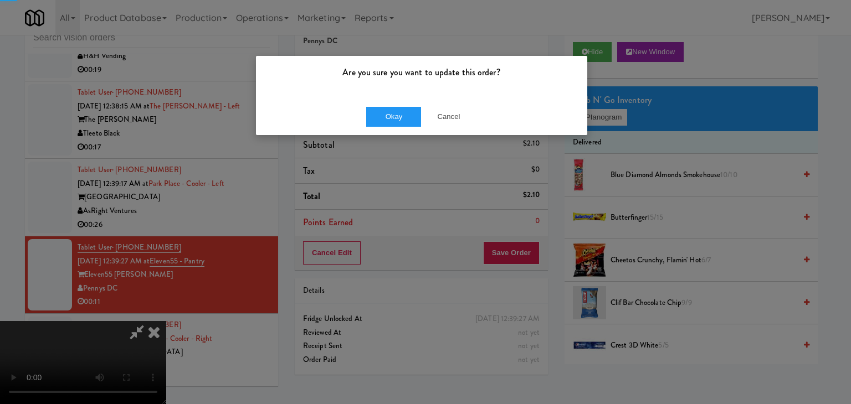
click at [382, 96] on div "Are you sure you want to update this order?" at bounding box center [421, 77] width 331 height 42
click at [387, 114] on button "Okay" at bounding box center [393, 117] width 55 height 20
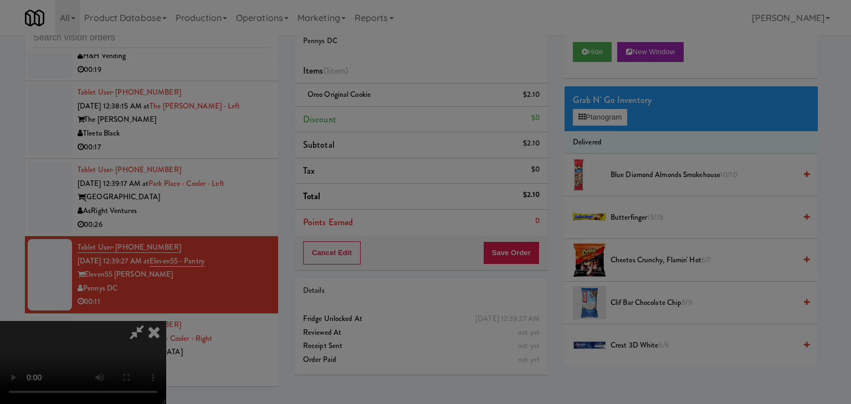
click at [387, 106] on button "Okay" at bounding box center [393, 96] width 55 height 20
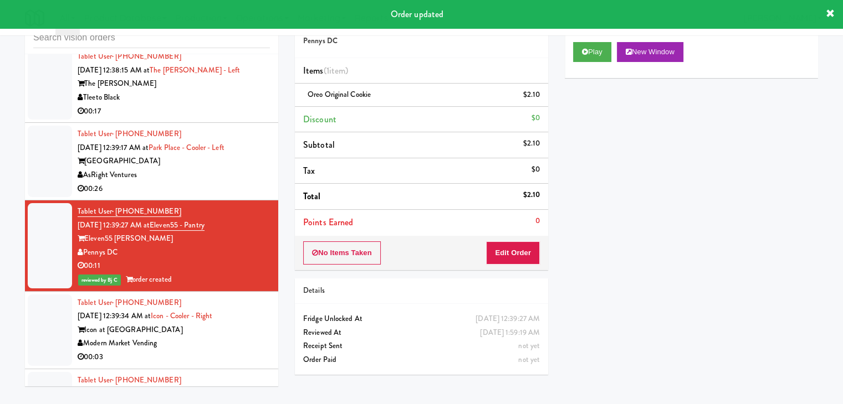
scroll to position [15987, 0]
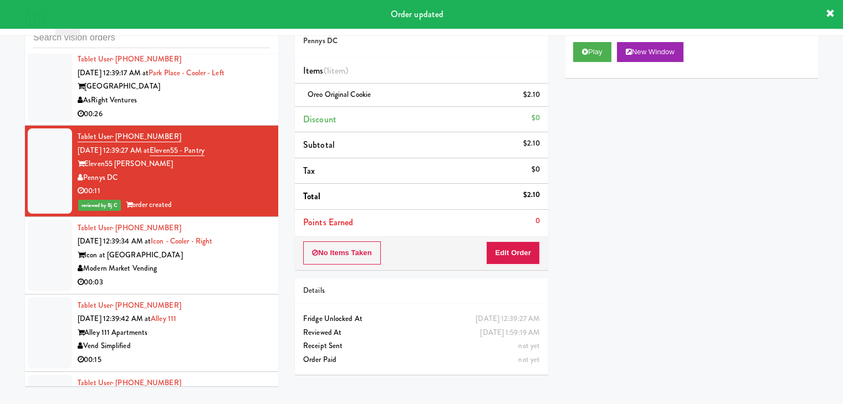
click at [228, 262] on div "Modern Market Vending" at bounding box center [174, 269] width 192 height 14
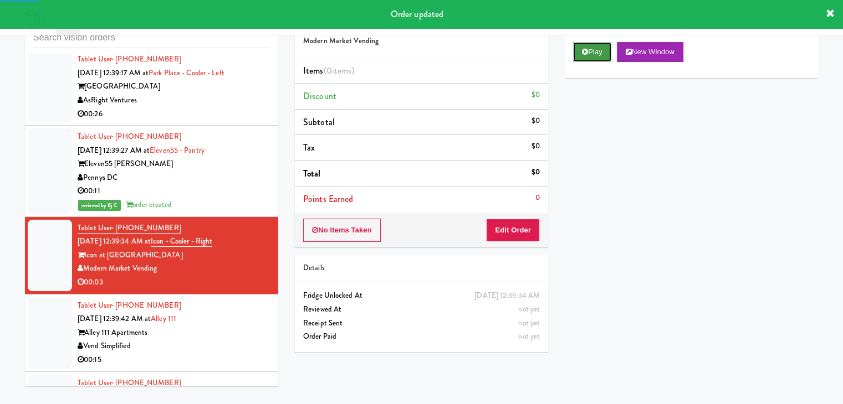
click at [593, 52] on button "Play" at bounding box center [592, 52] width 38 height 20
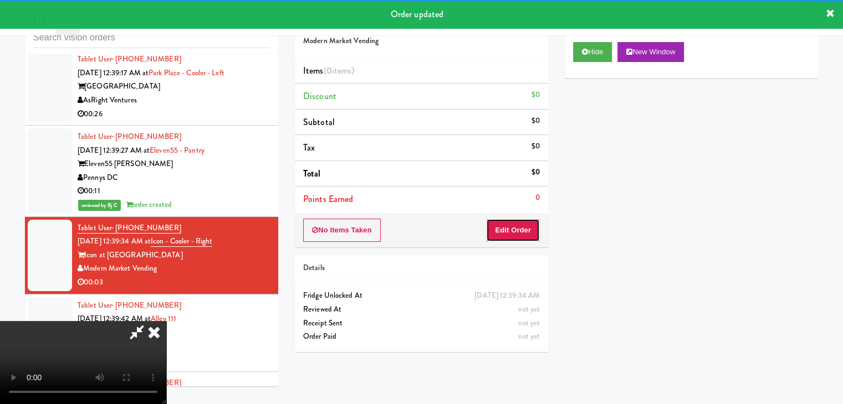
click at [519, 229] on button "Edit Order" at bounding box center [513, 230] width 54 height 23
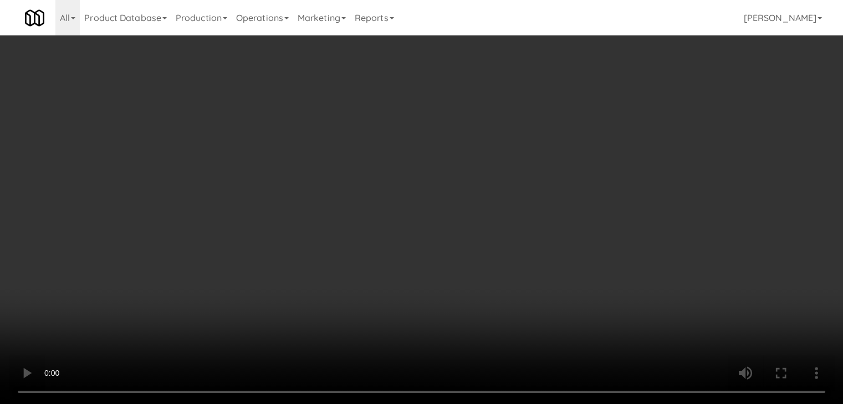
scroll to position [15960, 0]
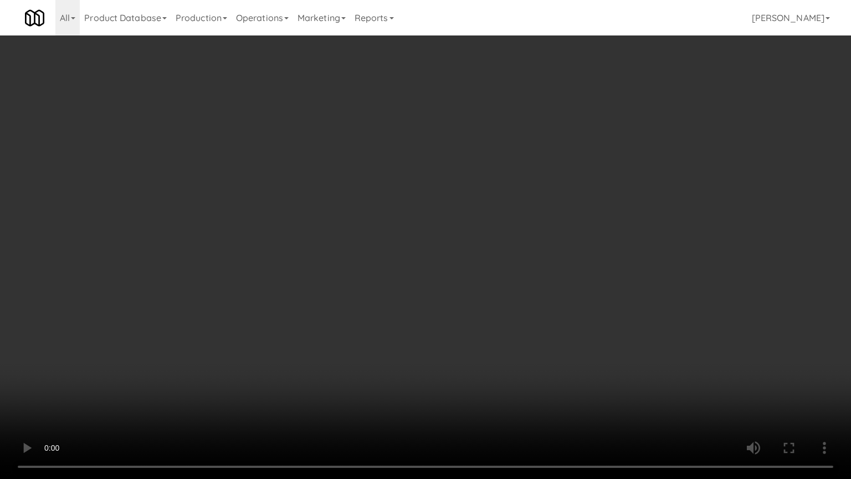
click at [454, 321] on video at bounding box center [425, 239] width 851 height 479
click at [454, 320] on video at bounding box center [425, 239] width 851 height 479
click at [455, 319] on video at bounding box center [425, 239] width 851 height 479
click at [465, 312] on video at bounding box center [425, 239] width 851 height 479
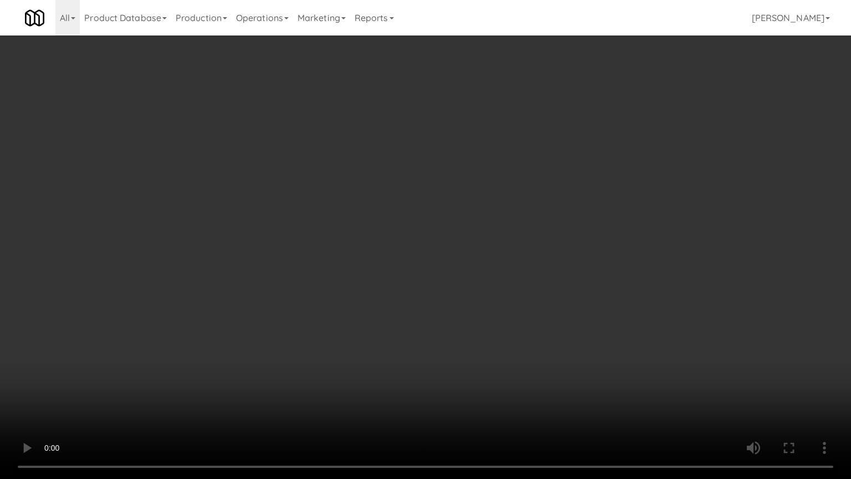
click at [465, 312] on video at bounding box center [425, 239] width 851 height 479
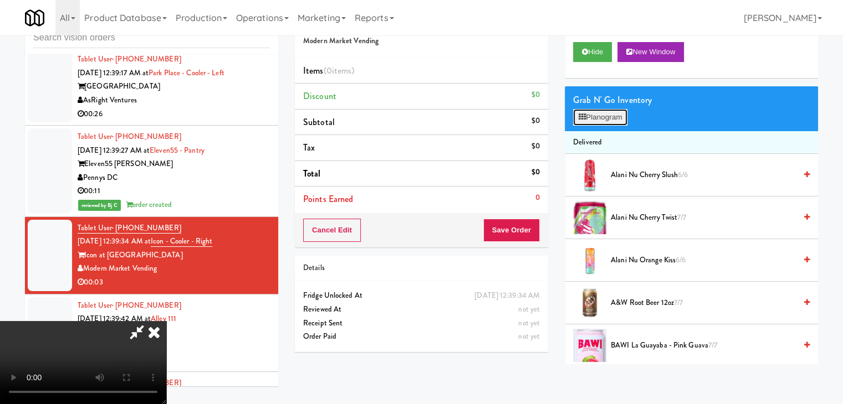
click at [607, 116] on button "Planogram" at bounding box center [600, 117] width 54 height 17
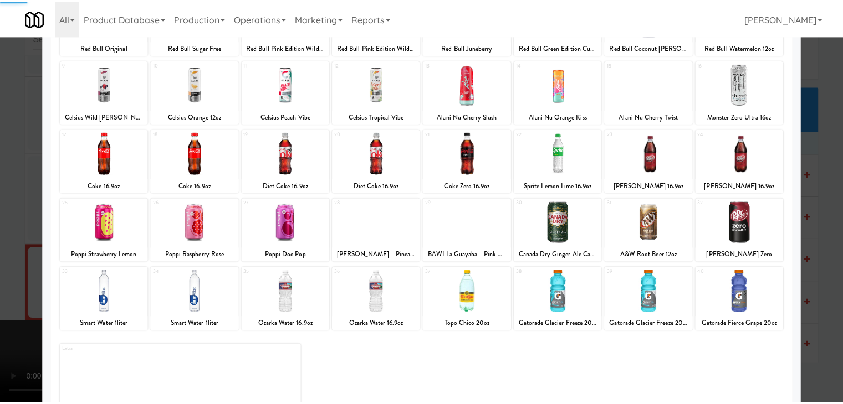
scroll to position [140, 0]
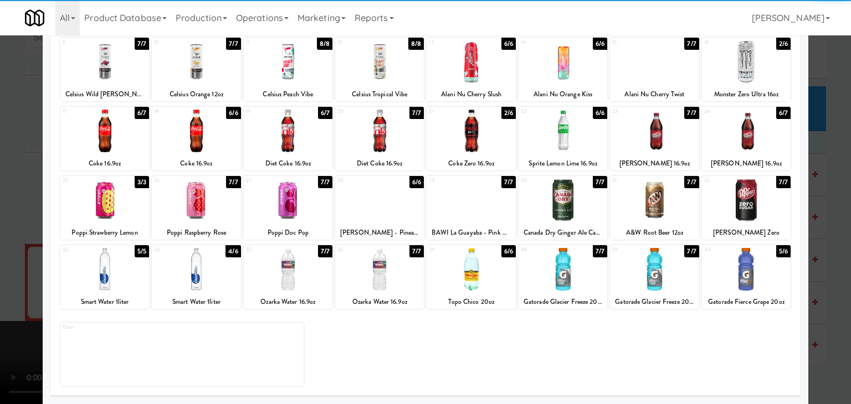
click at [122, 272] on div at bounding box center [104, 269] width 89 height 43
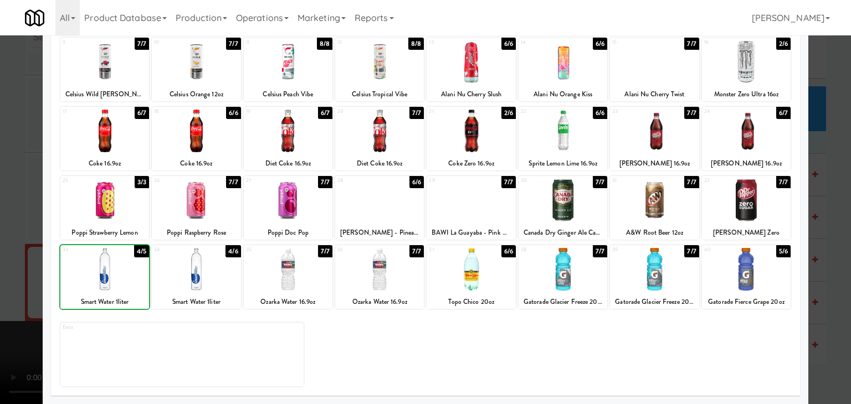
click at [42, 250] on div "× Planogram Applied Last applied Monday 1:51 pm 1 8/8 Red Bull Original 2 8/8 R…" at bounding box center [425, 202] width 851 height 404
click at [21, 262] on div at bounding box center [425, 202] width 851 height 404
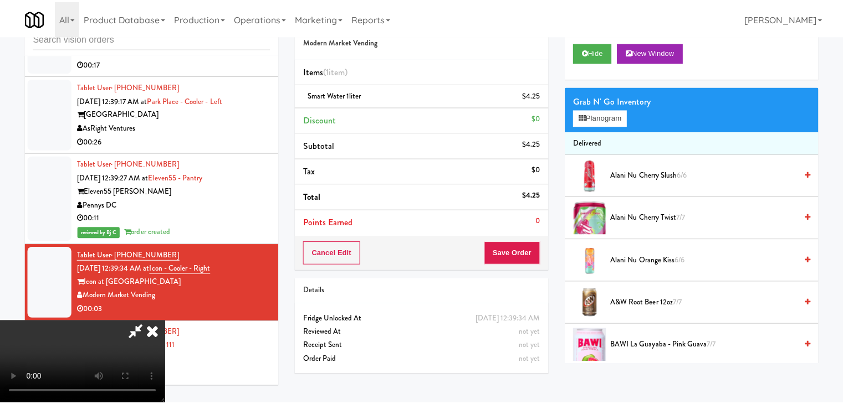
scroll to position [15987, 0]
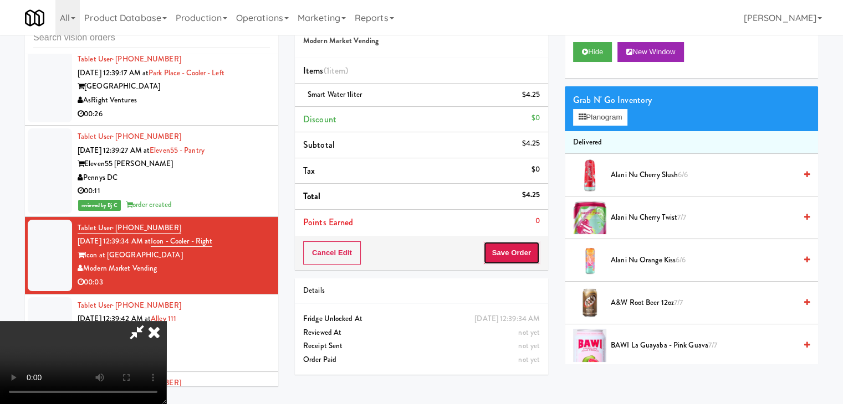
click at [526, 253] on button "Save Order" at bounding box center [511, 253] width 57 height 23
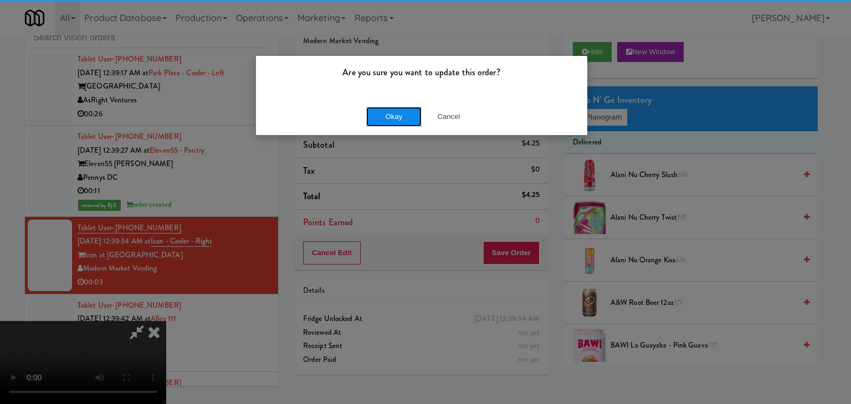
click at [385, 118] on button "Okay" at bounding box center [393, 117] width 55 height 20
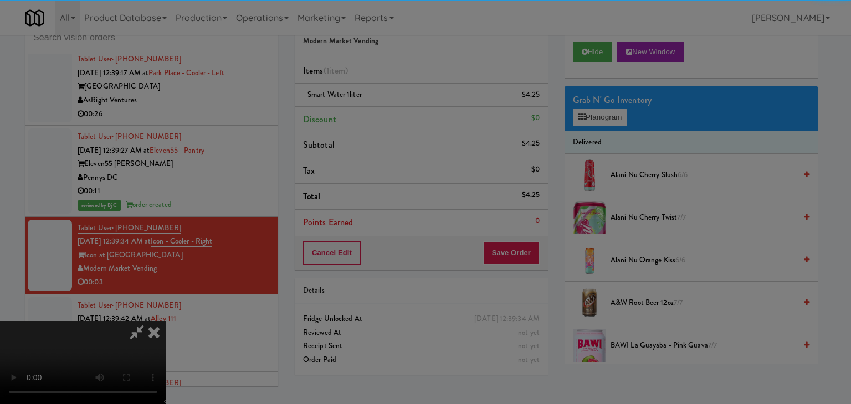
click at [386, 118] on body "Are you sure you want to update this order? Okay Cancel Okay Are you sure you w…" at bounding box center [425, 202] width 851 height 404
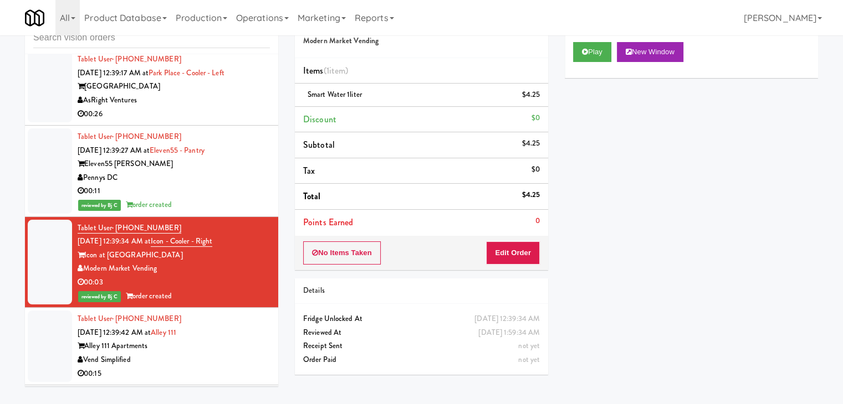
click at [217, 354] on div "Vend Simplified" at bounding box center [174, 361] width 192 height 14
